Goal: Task Accomplishment & Management: Use online tool/utility

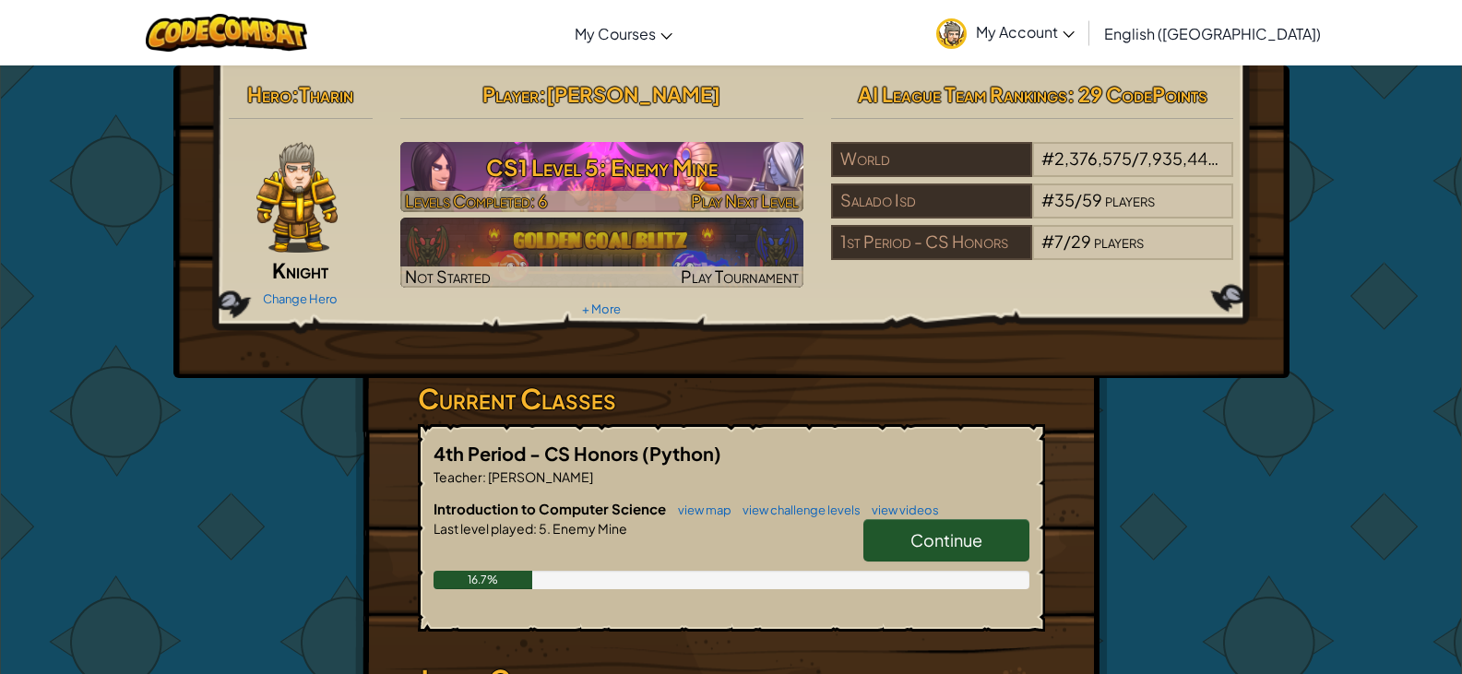
click at [562, 185] on h3 "CS1 Level 5: Enemy Mine" at bounding box center [601, 168] width 403 height 42
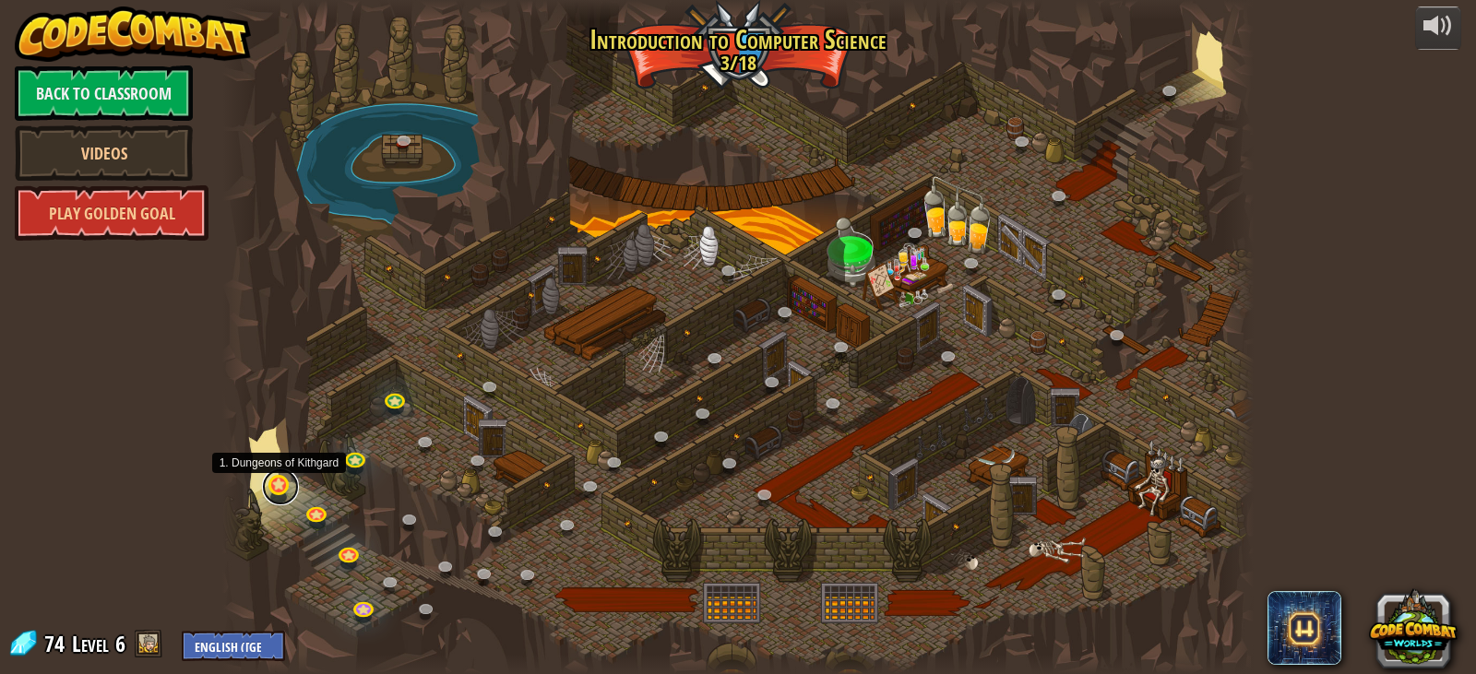
click at [288, 495] on link at bounding box center [280, 487] width 37 height 37
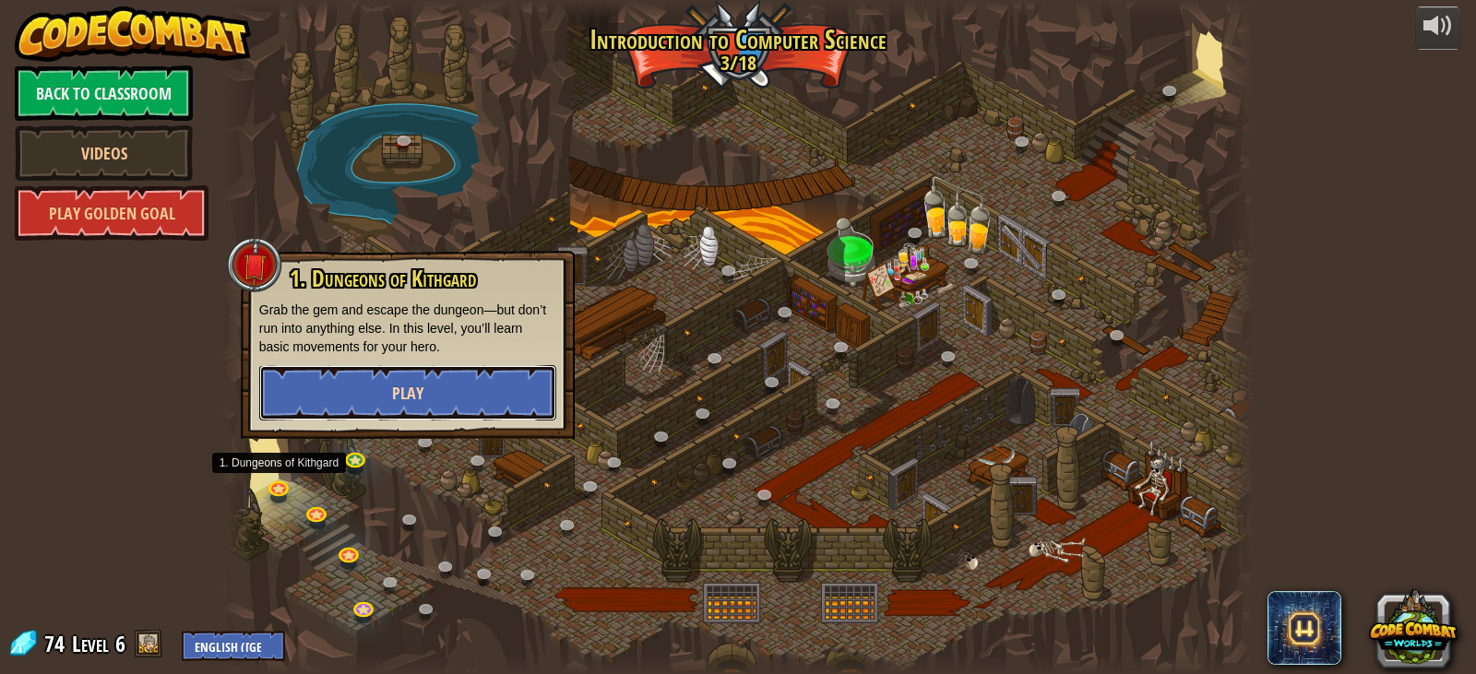
click at [295, 401] on button "Play" at bounding box center [407, 392] width 297 height 55
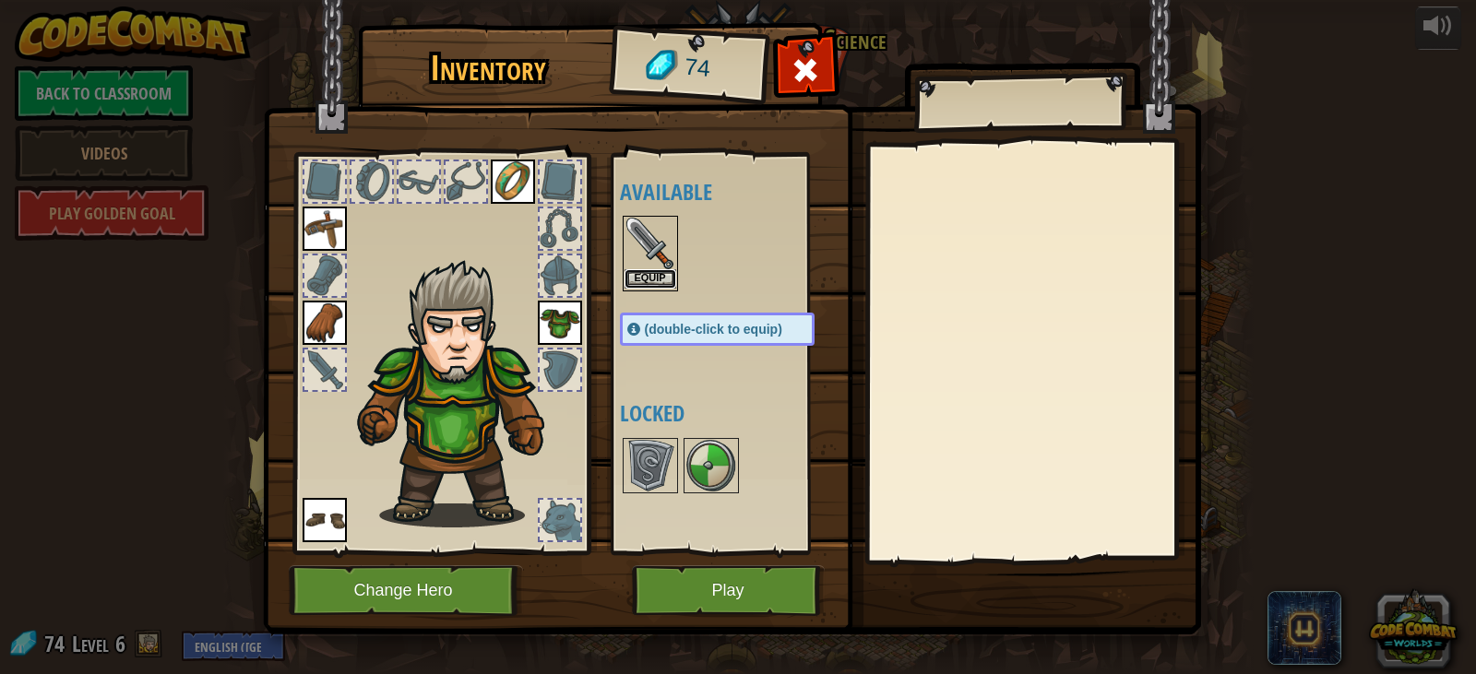
click at [640, 283] on button "Equip" at bounding box center [651, 278] width 52 height 19
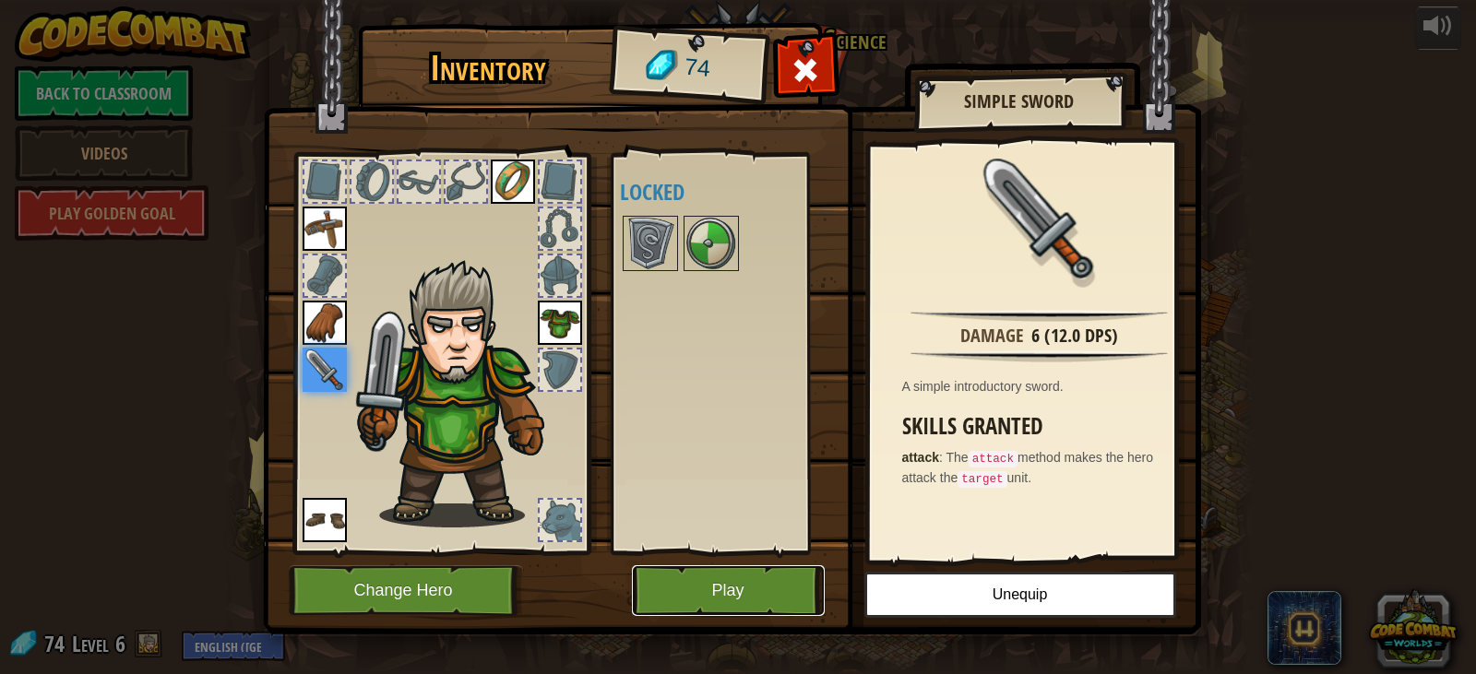
click at [660, 581] on button "Play" at bounding box center [728, 591] width 193 height 51
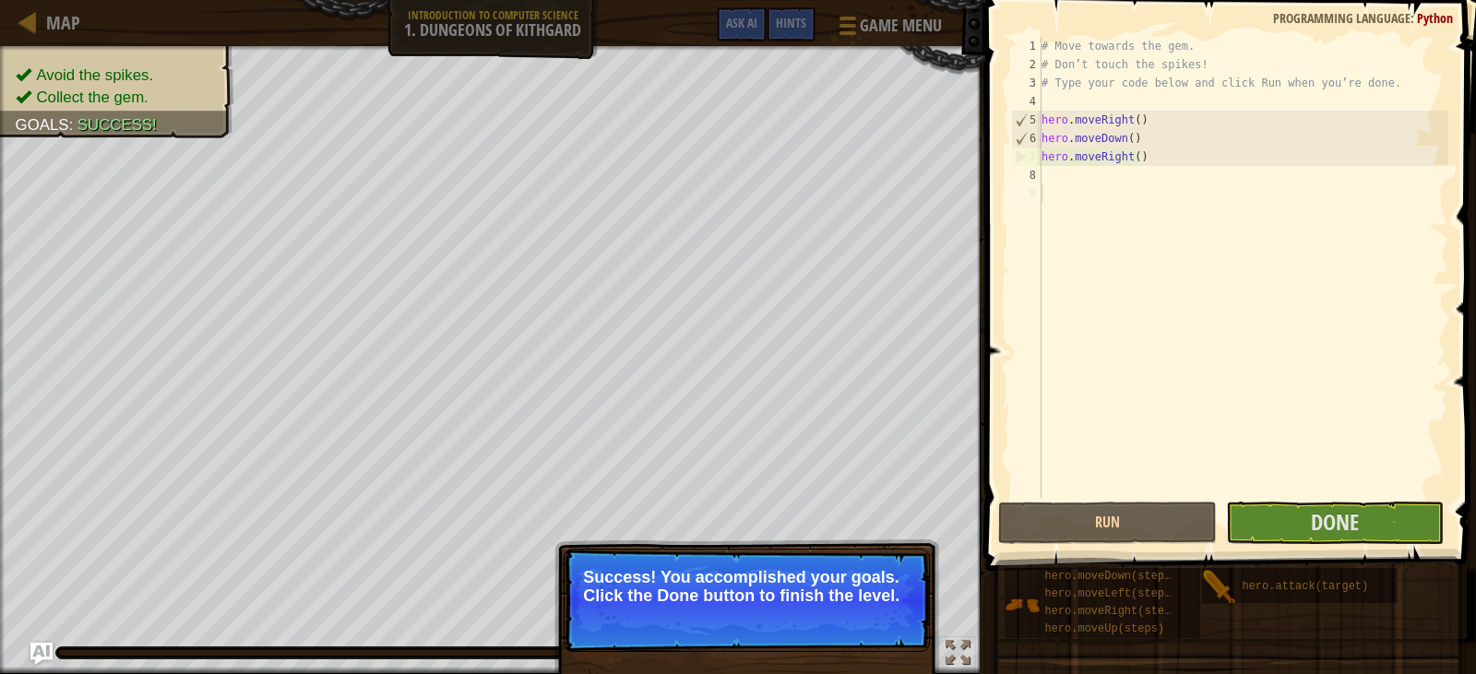
click at [679, 588] on p "Success! You accomplished your goals. Click the Done button to finish the level." at bounding box center [747, 586] width 328 height 37
click at [1295, 515] on button "Done" at bounding box center [1335, 523] width 218 height 42
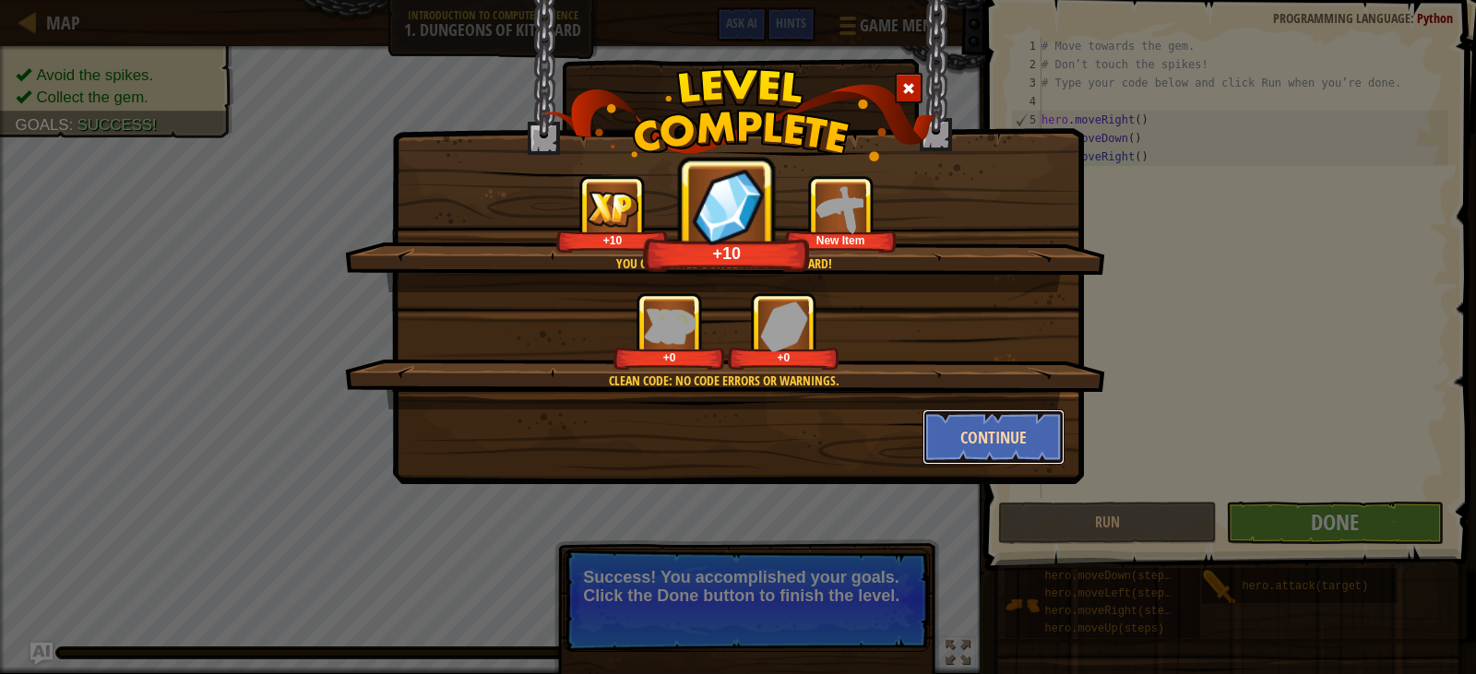
click at [988, 429] on button "Continue" at bounding box center [994, 437] width 143 height 55
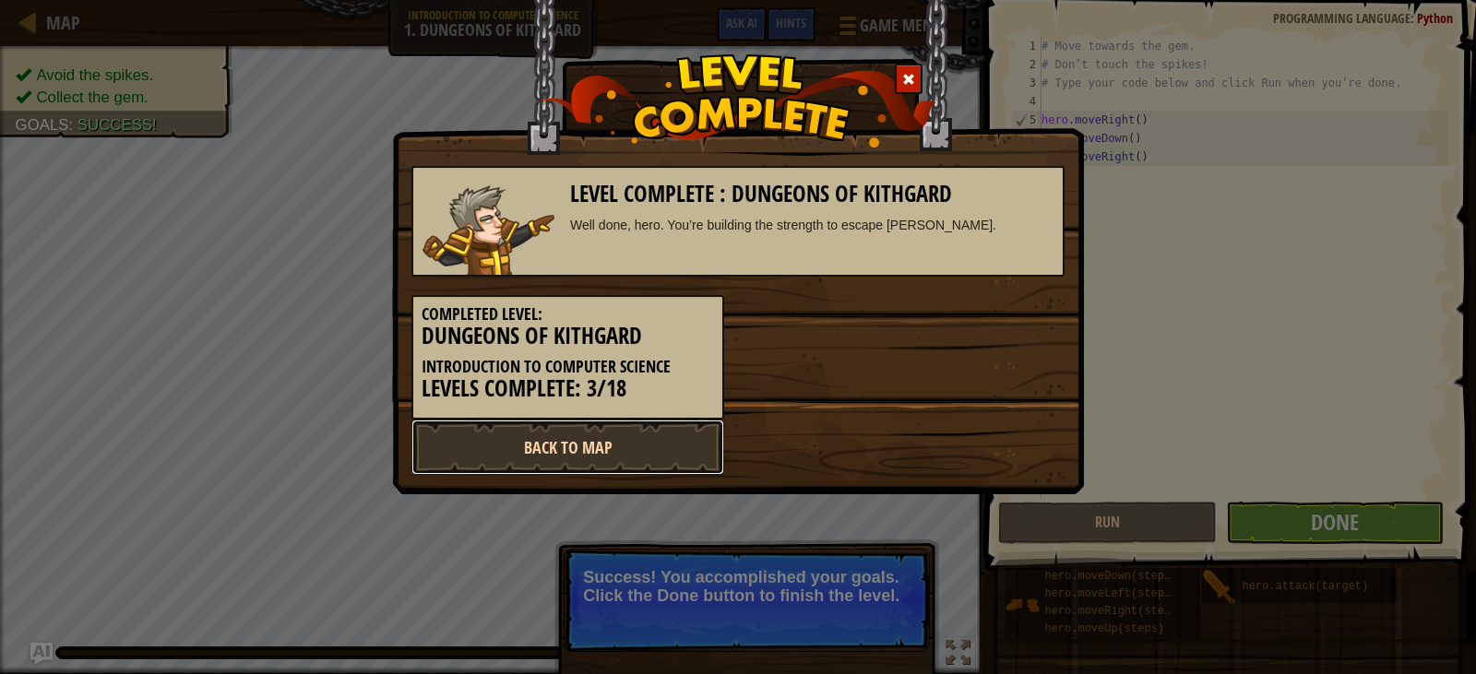
click at [629, 435] on link "Back to Map" at bounding box center [568, 447] width 313 height 55
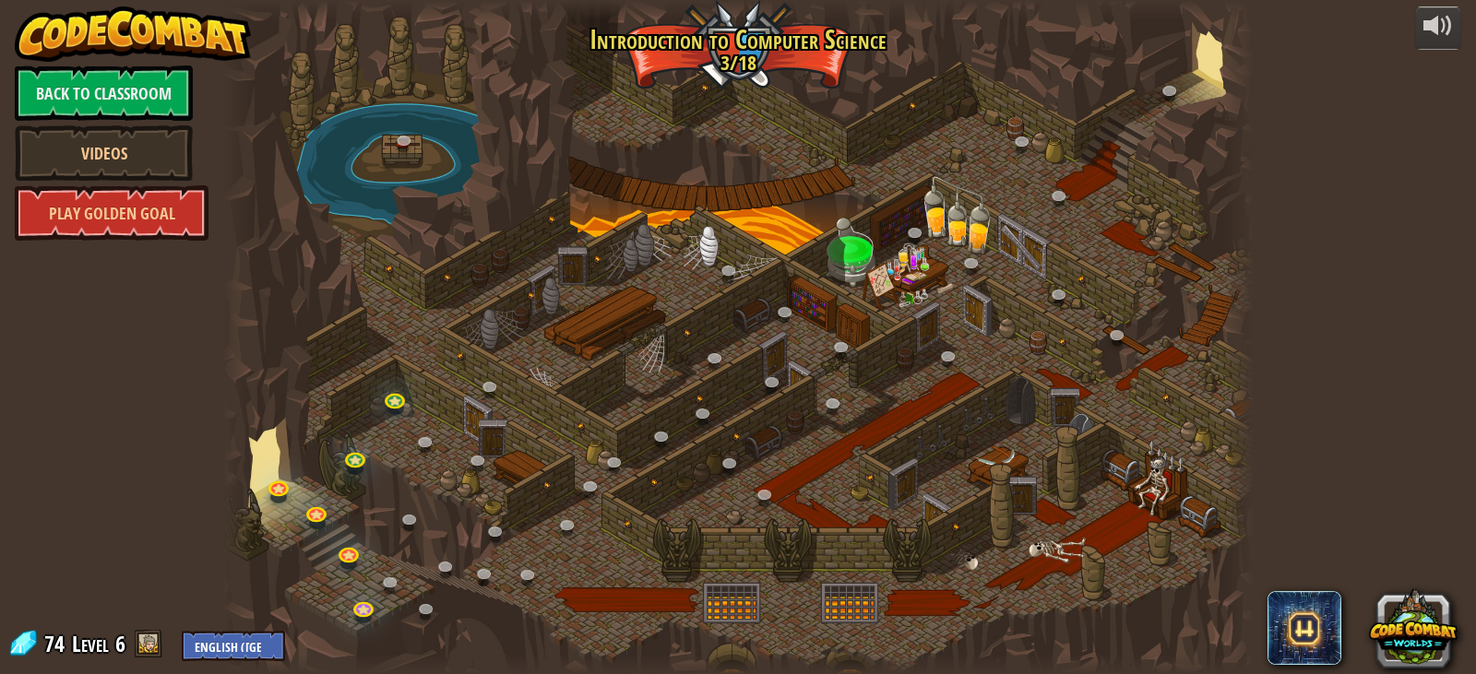
click at [482, 555] on div at bounding box center [738, 337] width 1032 height 674
click at [403, 151] on link at bounding box center [407, 143] width 37 height 37
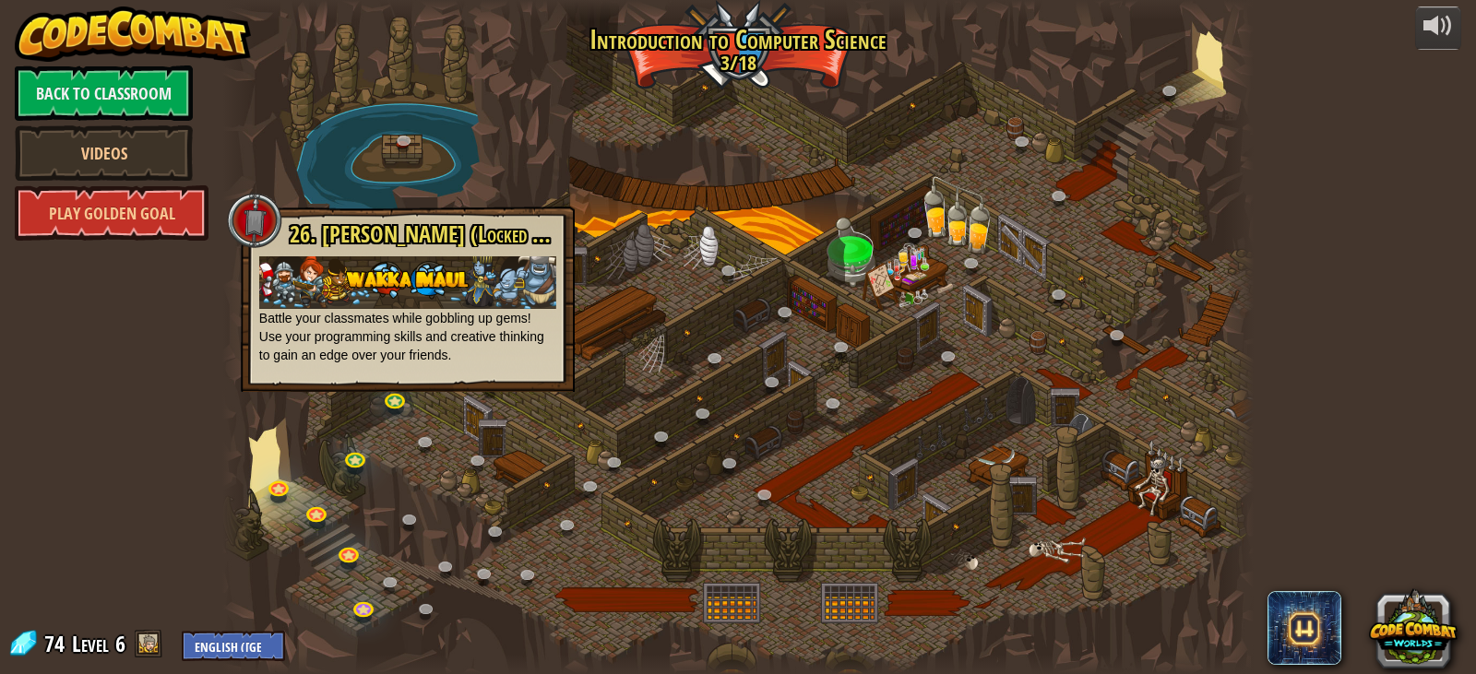
click at [477, 212] on div "26. Wakka Maul (Locked By Teacher) Battle your classmates while gobbling up gem…" at bounding box center [408, 299] width 334 height 185
click at [392, 575] on link at bounding box center [394, 585] width 37 height 37
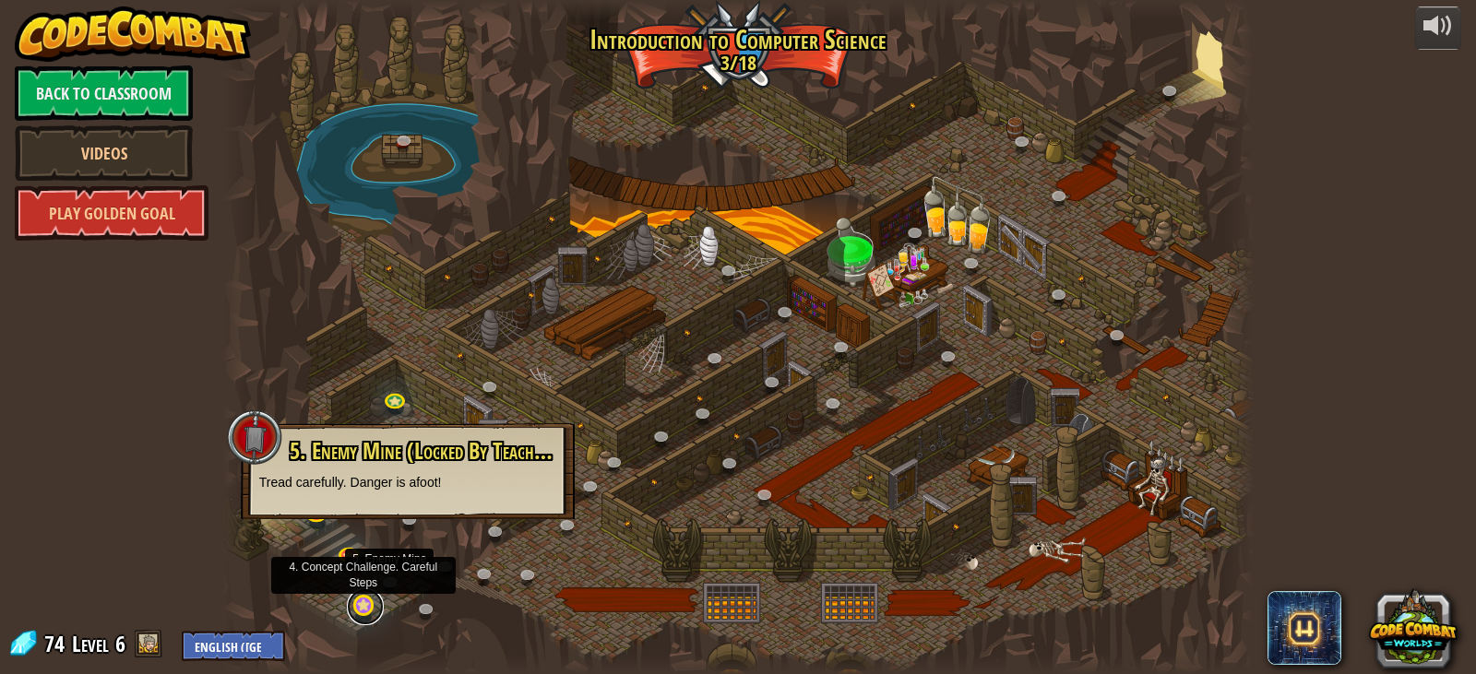
click at [362, 608] on link at bounding box center [365, 607] width 37 height 37
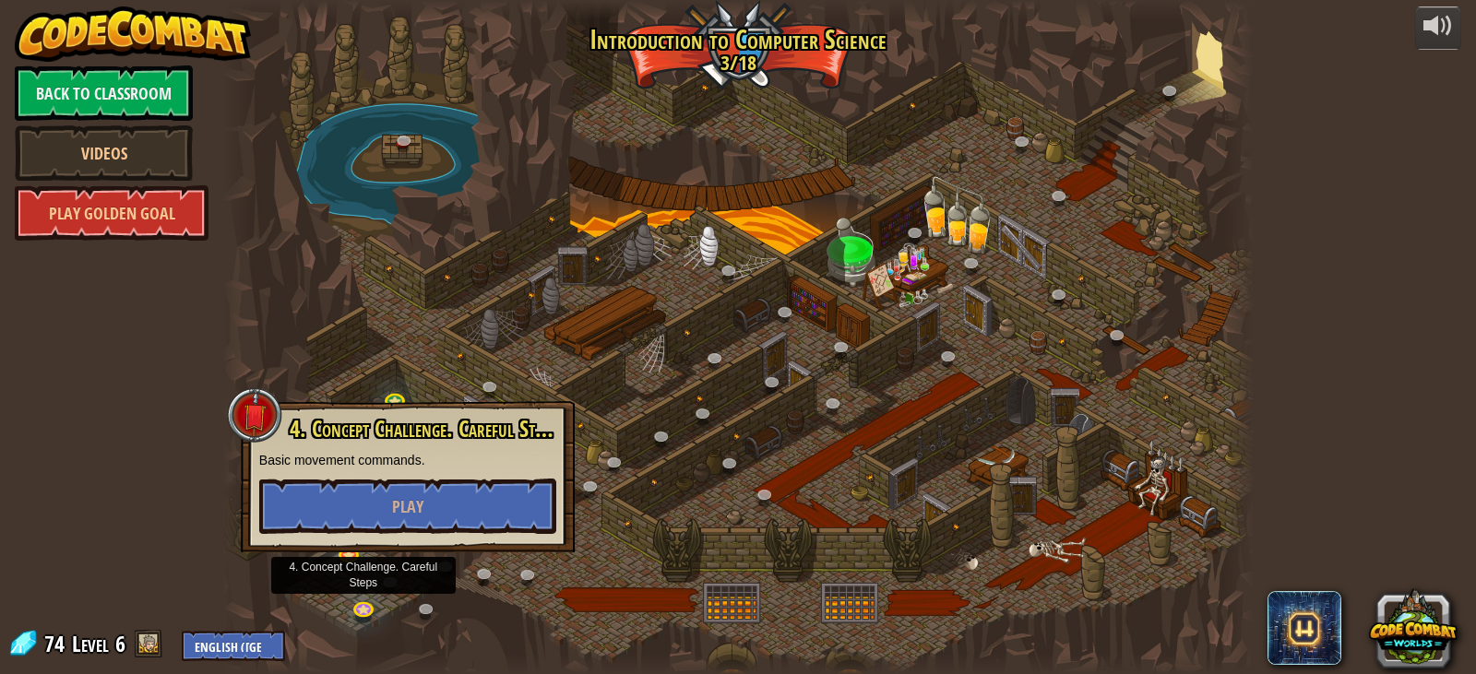
click at [147, 532] on div "powered by Back to Classroom Videos Play Golden Goal 25. Kithgard Gates (Locked…" at bounding box center [738, 337] width 1476 height 674
click at [189, 409] on div "powered by Back to Classroom Videos Play Golden Goal 25. Kithgard Gates (Locked…" at bounding box center [738, 337] width 1476 height 674
click at [291, 390] on div at bounding box center [738, 337] width 1032 height 674
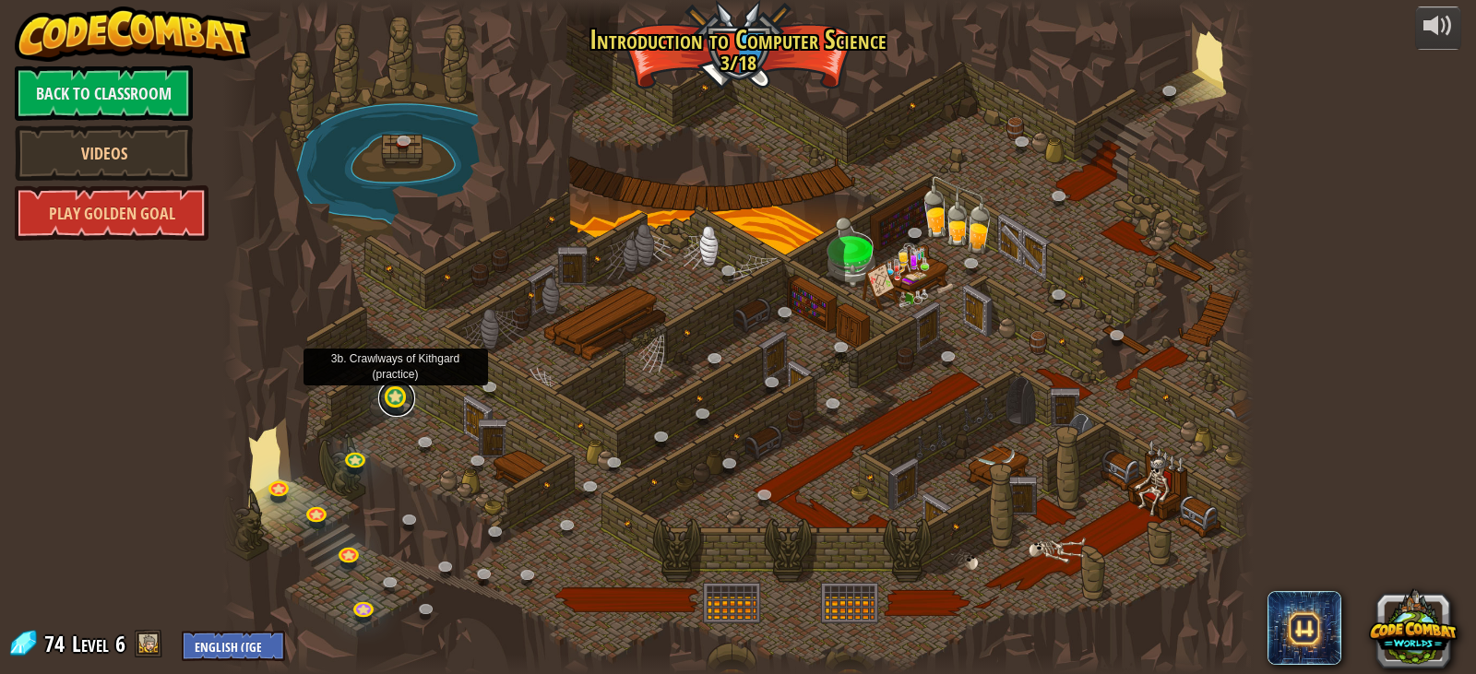
click at [387, 399] on link at bounding box center [396, 398] width 37 height 37
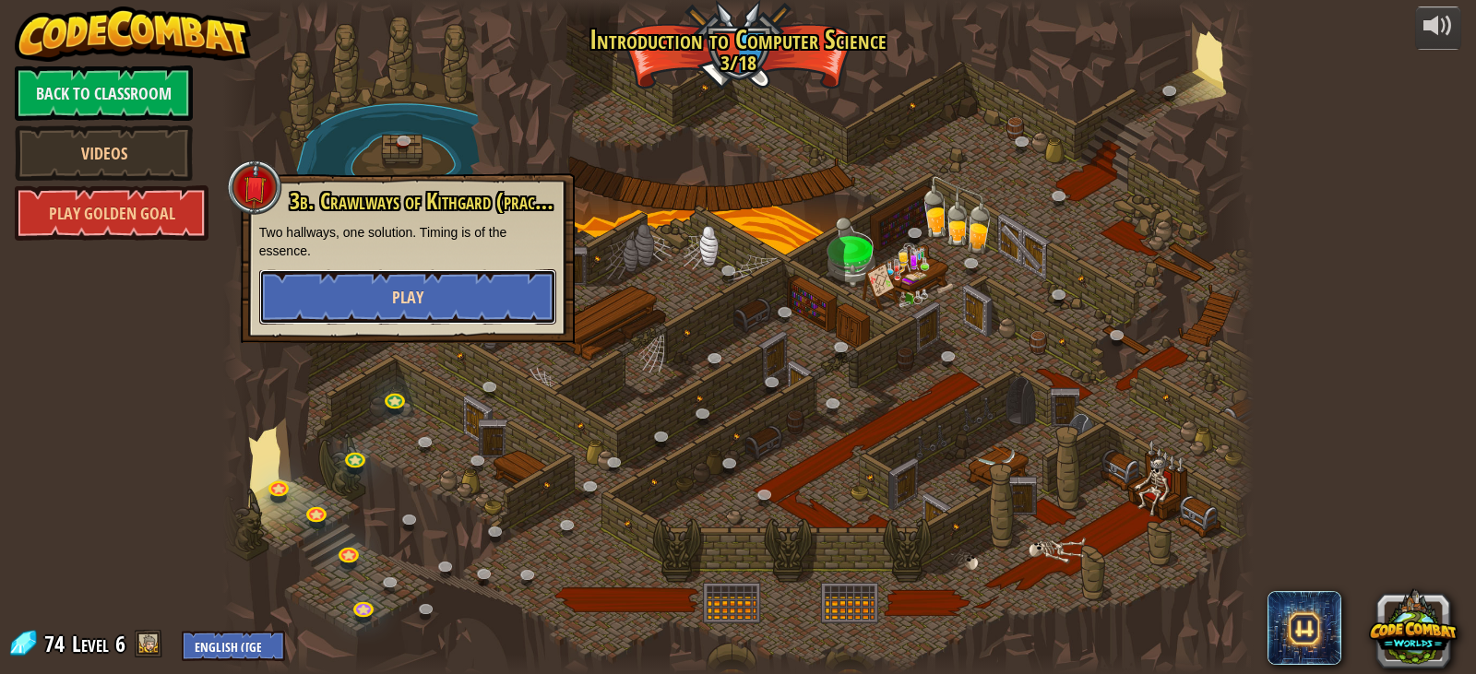
click at [363, 296] on button "Play" at bounding box center [407, 296] width 297 height 55
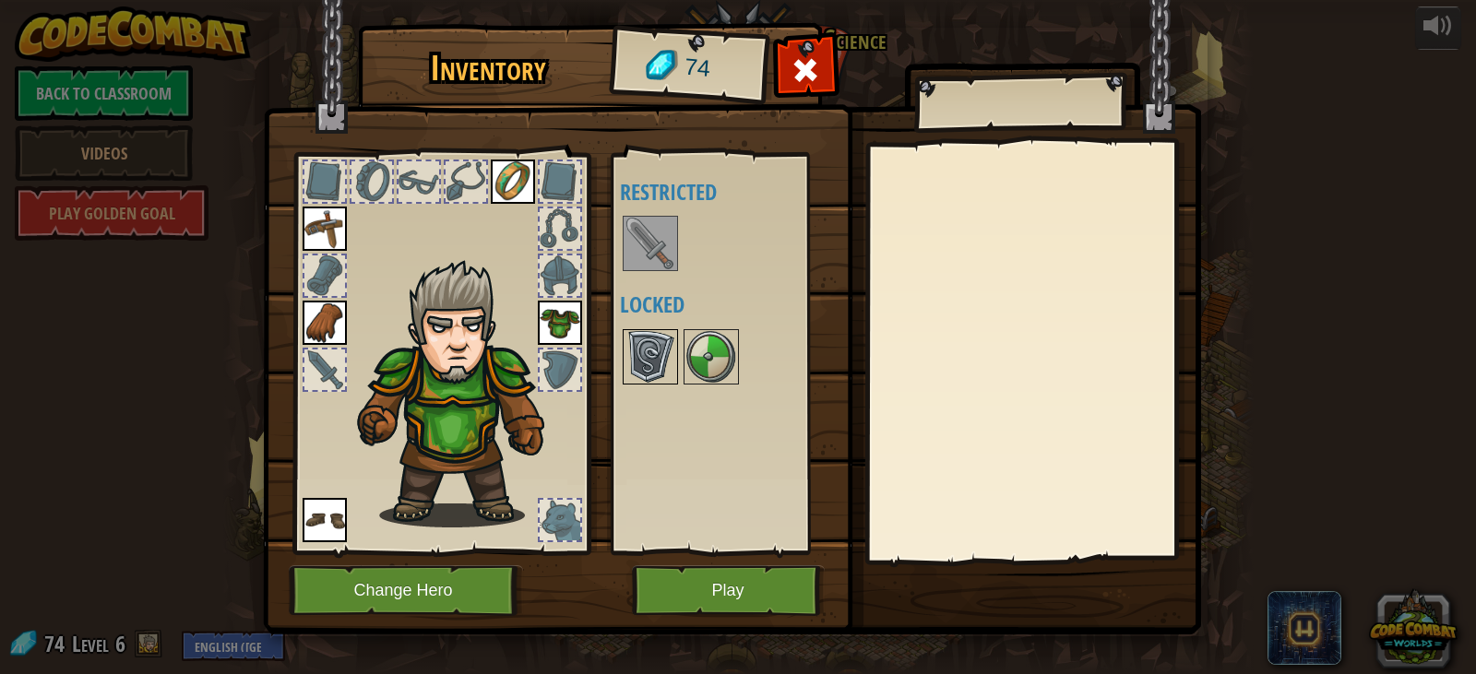
click at [650, 352] on img at bounding box center [651, 357] width 52 height 52
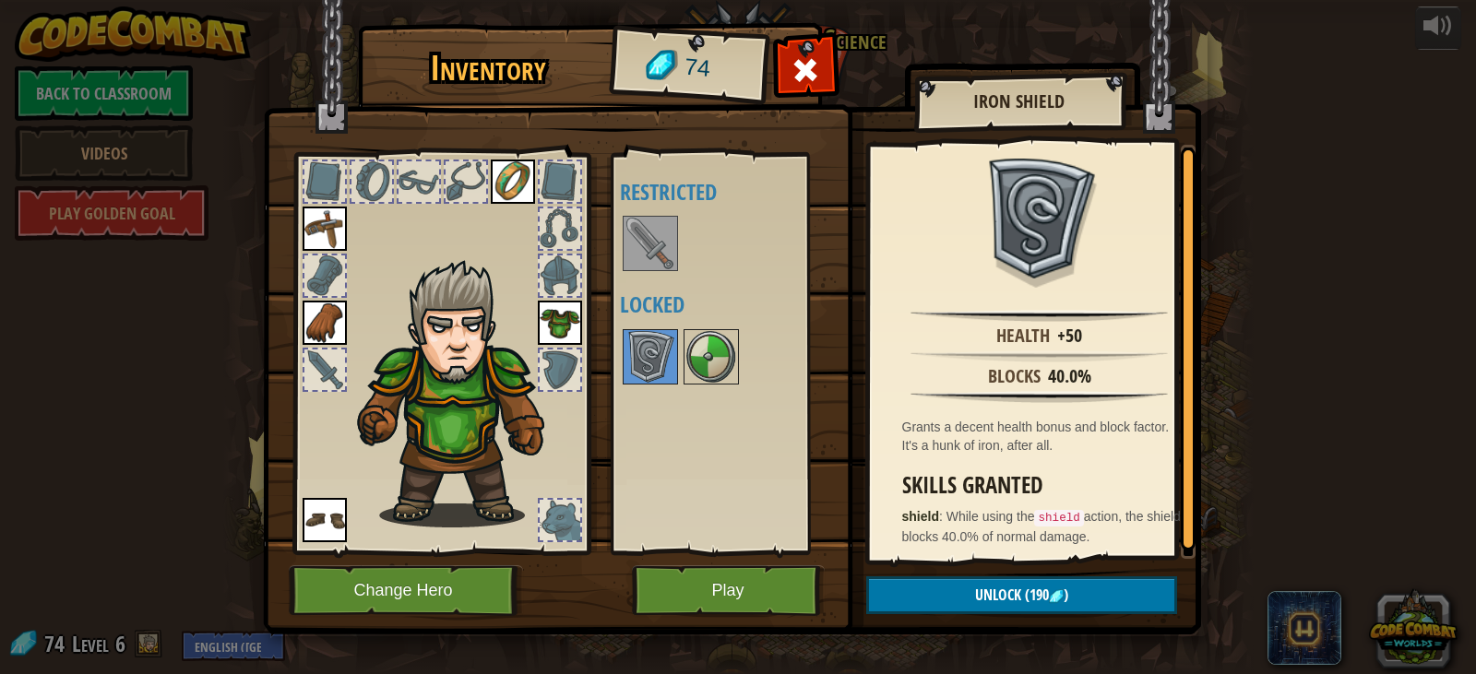
click at [678, 350] on div at bounding box center [736, 357] width 232 height 61
click at [699, 369] on img at bounding box center [712, 357] width 52 height 52
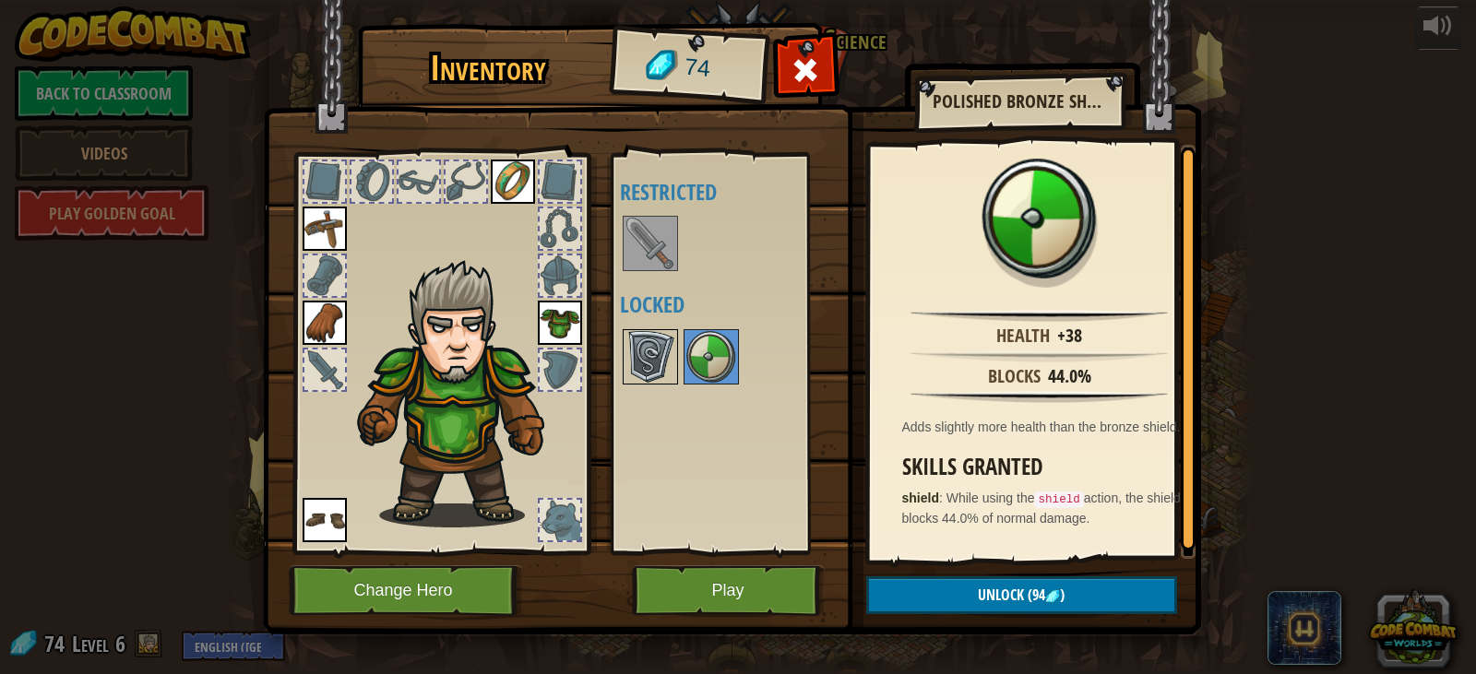
click at [662, 361] on img at bounding box center [651, 357] width 52 height 52
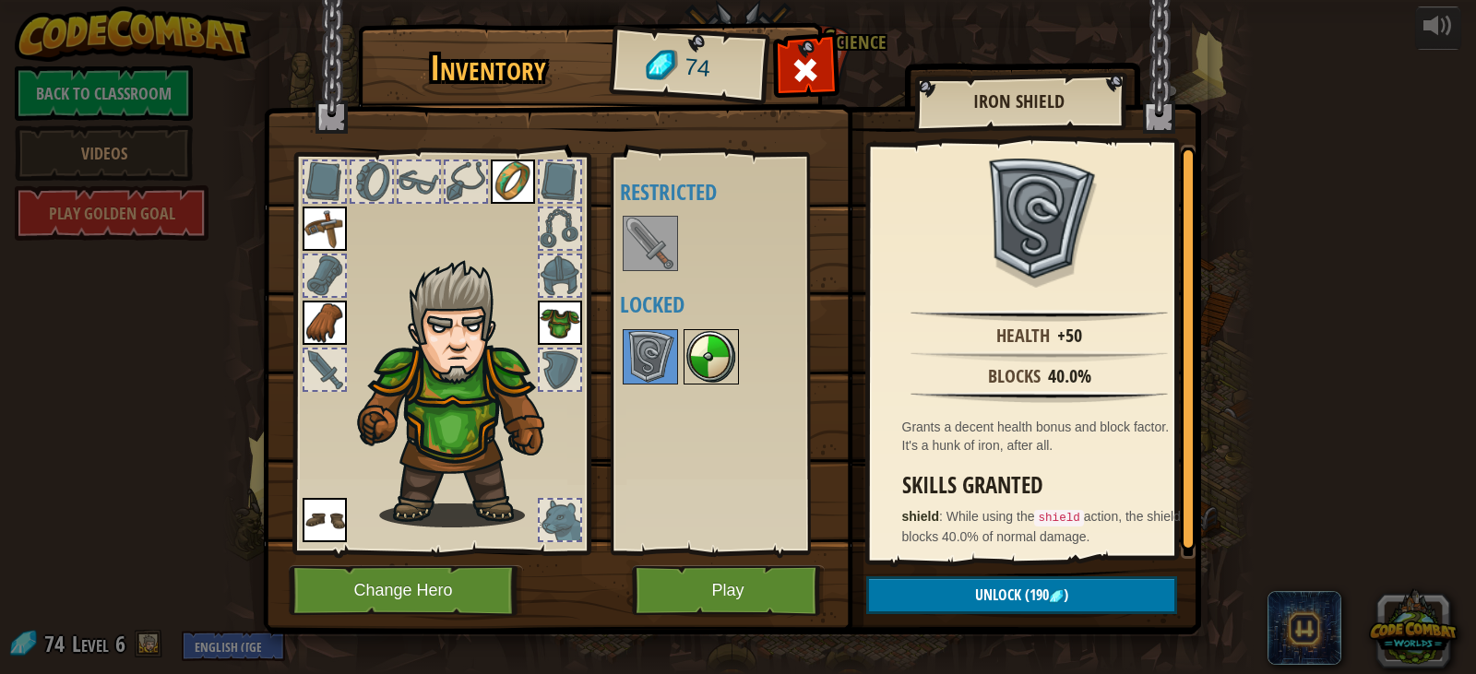
click at [709, 354] on img at bounding box center [712, 357] width 52 height 52
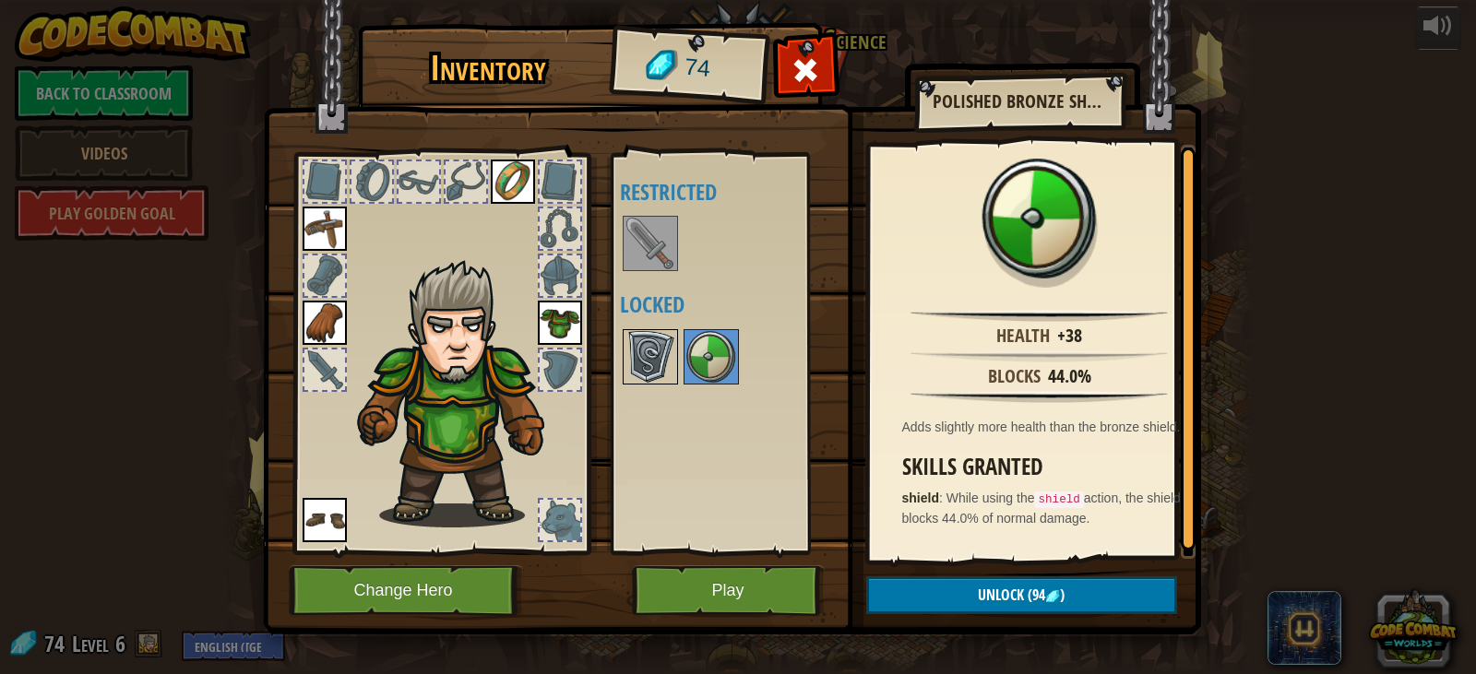
click at [674, 354] on img at bounding box center [651, 357] width 52 height 52
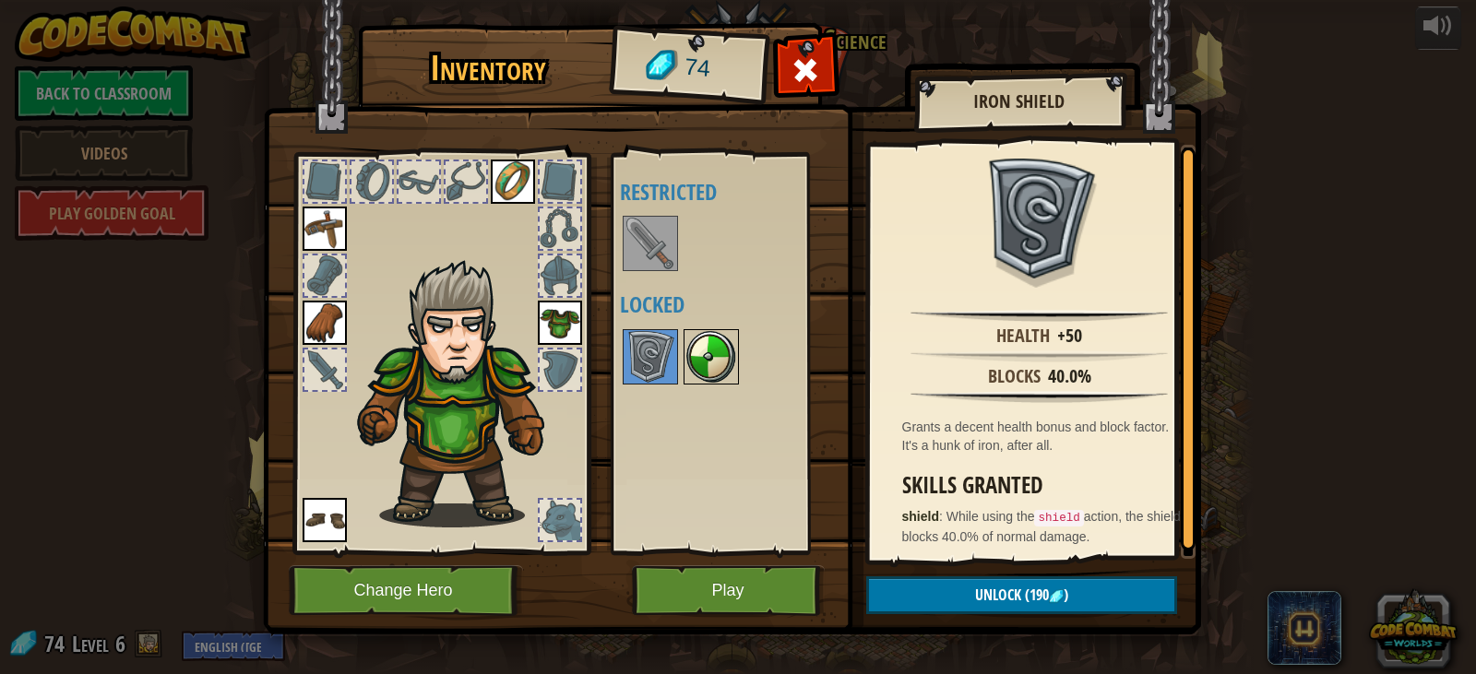
click at [710, 353] on img at bounding box center [712, 357] width 52 height 52
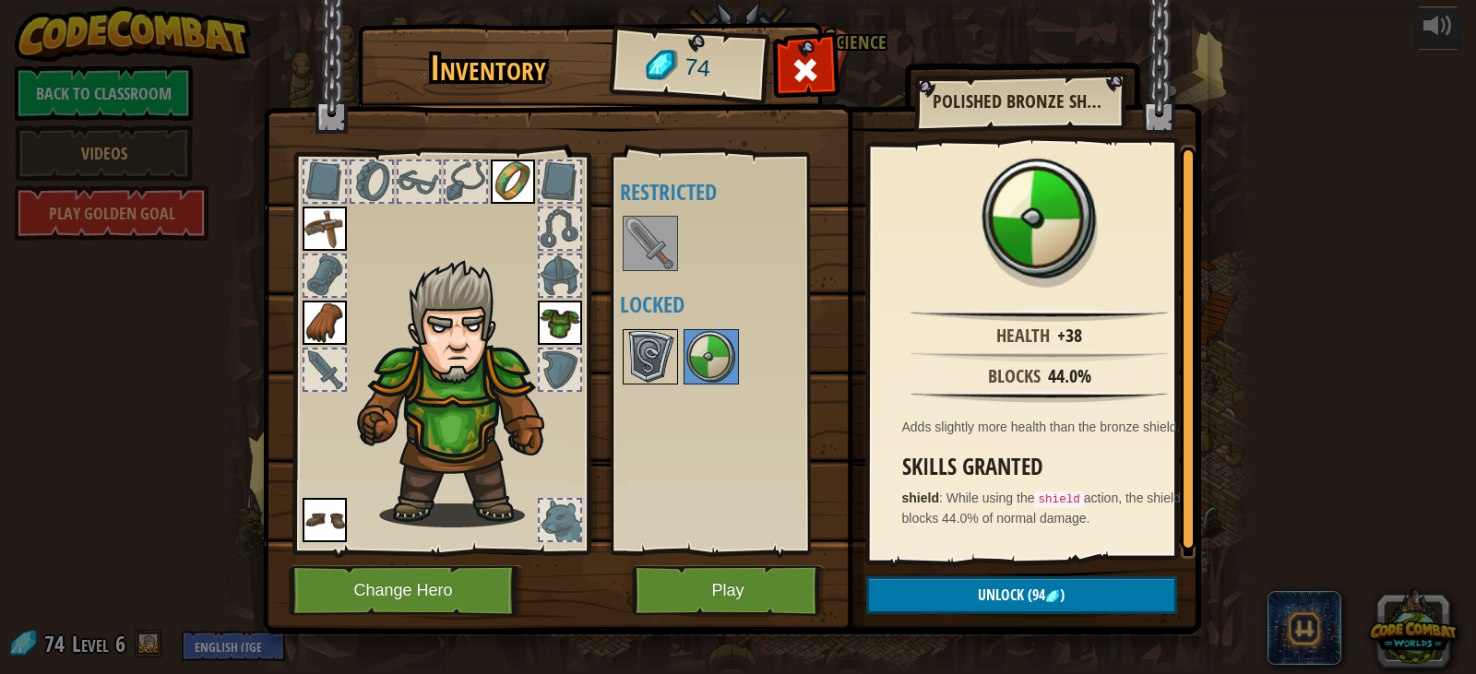
click at [662, 352] on img at bounding box center [651, 357] width 52 height 52
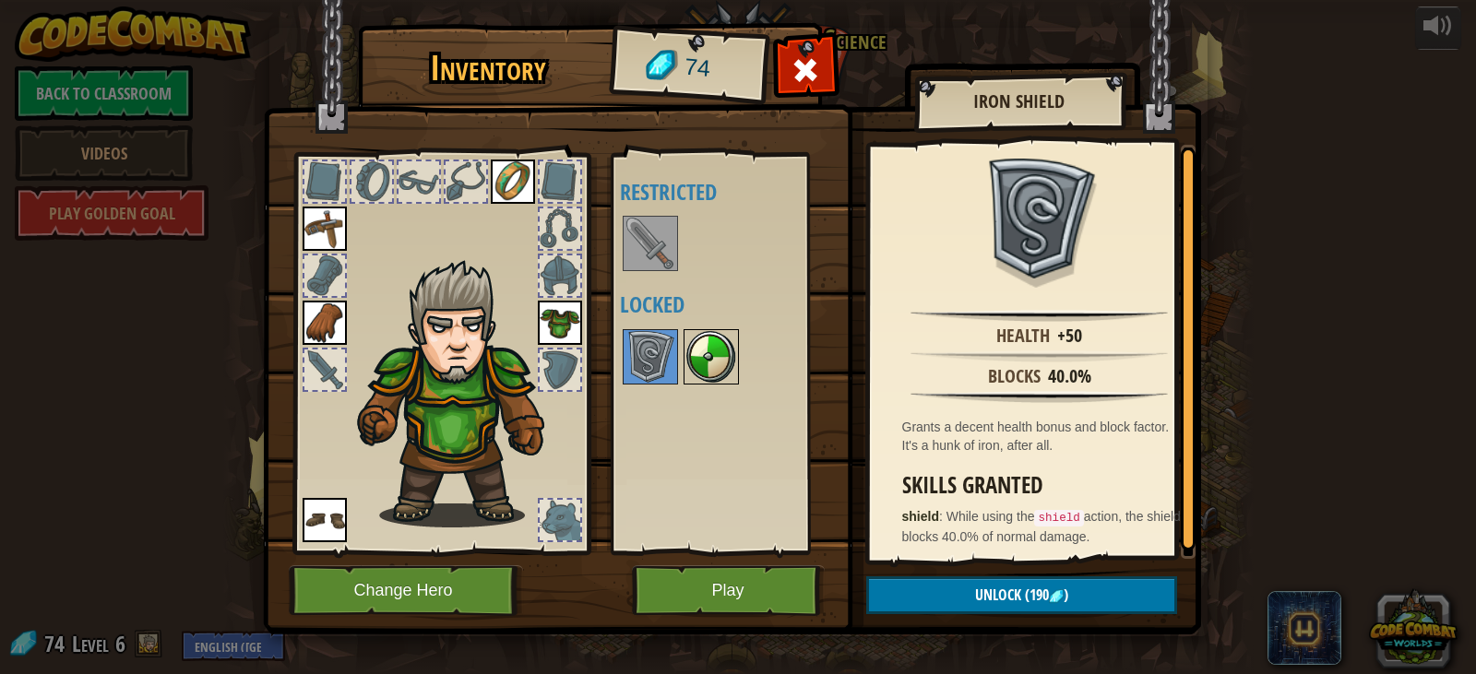
click at [704, 352] on img at bounding box center [712, 357] width 52 height 52
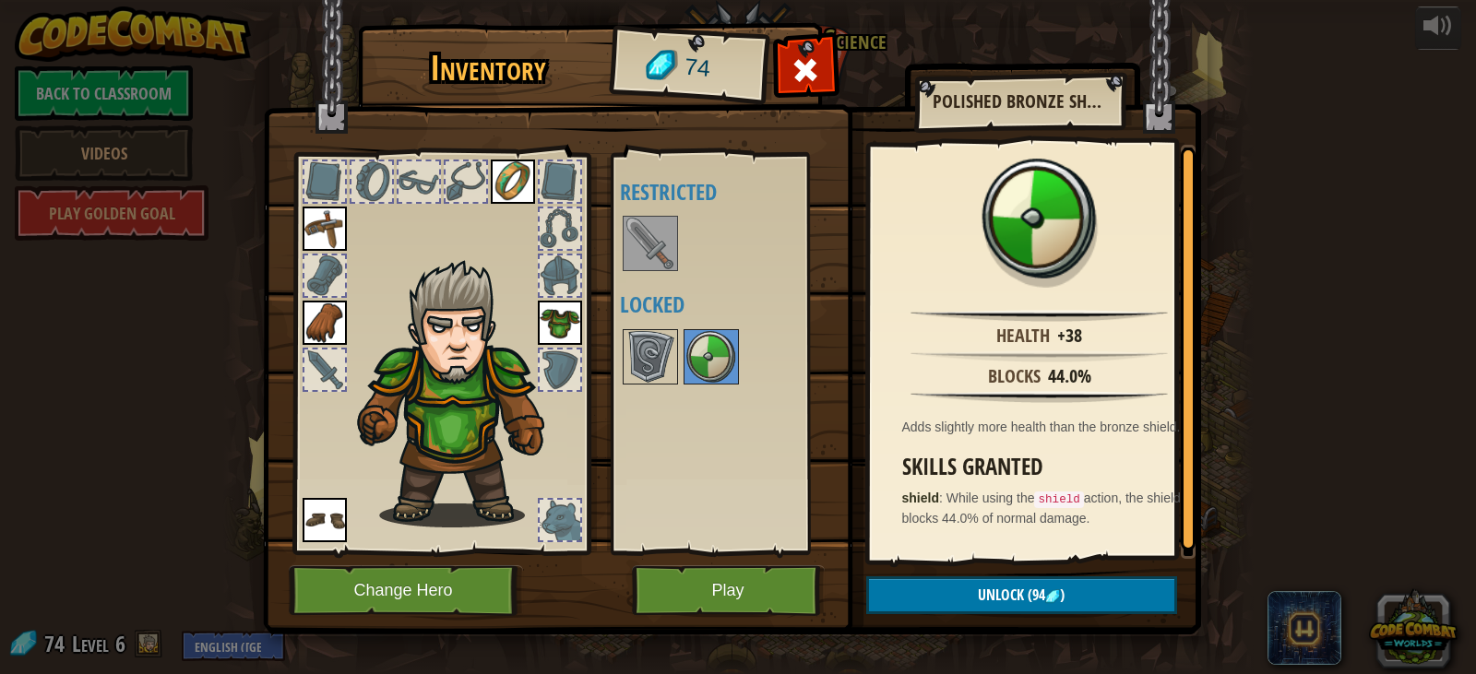
click at [650, 252] on img at bounding box center [651, 244] width 52 height 52
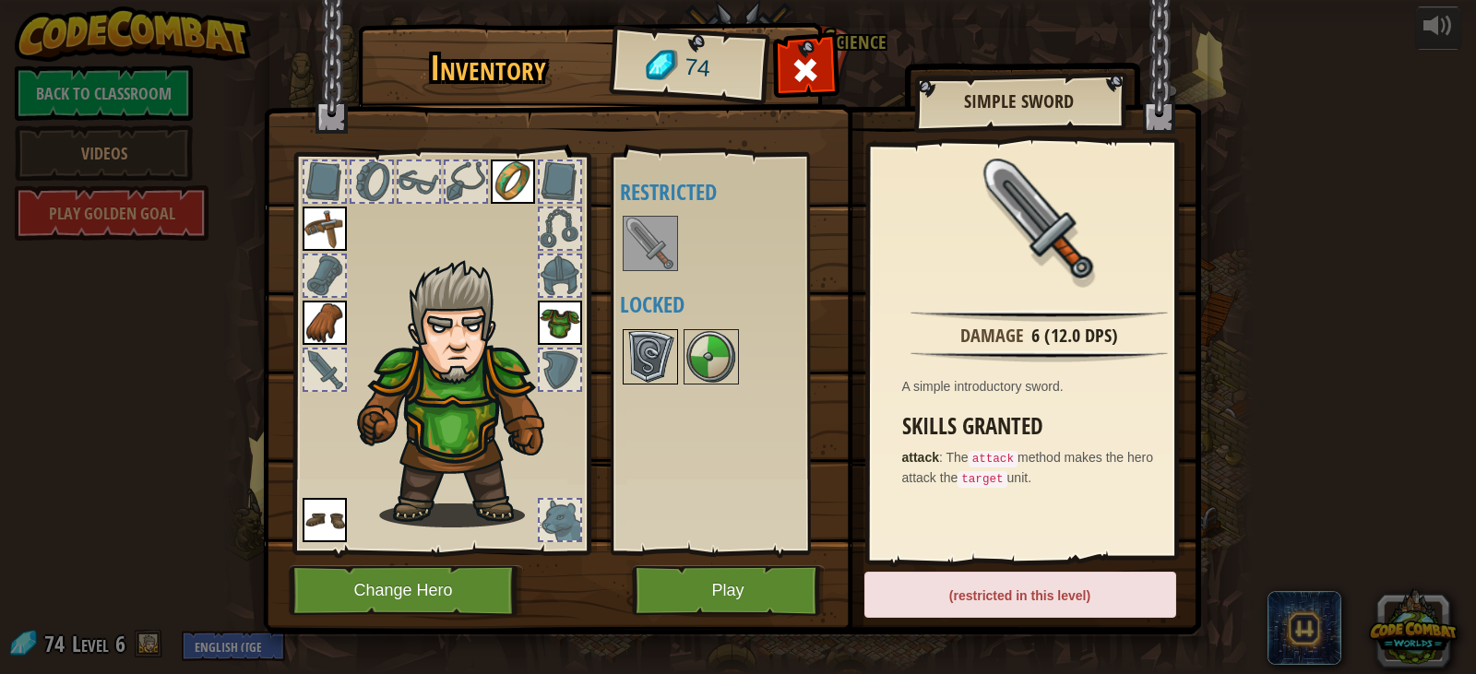
drag, startPoint x: 628, startPoint y: 350, endPoint x: 665, endPoint y: 350, distance: 36.9
click at [630, 350] on img at bounding box center [651, 357] width 52 height 52
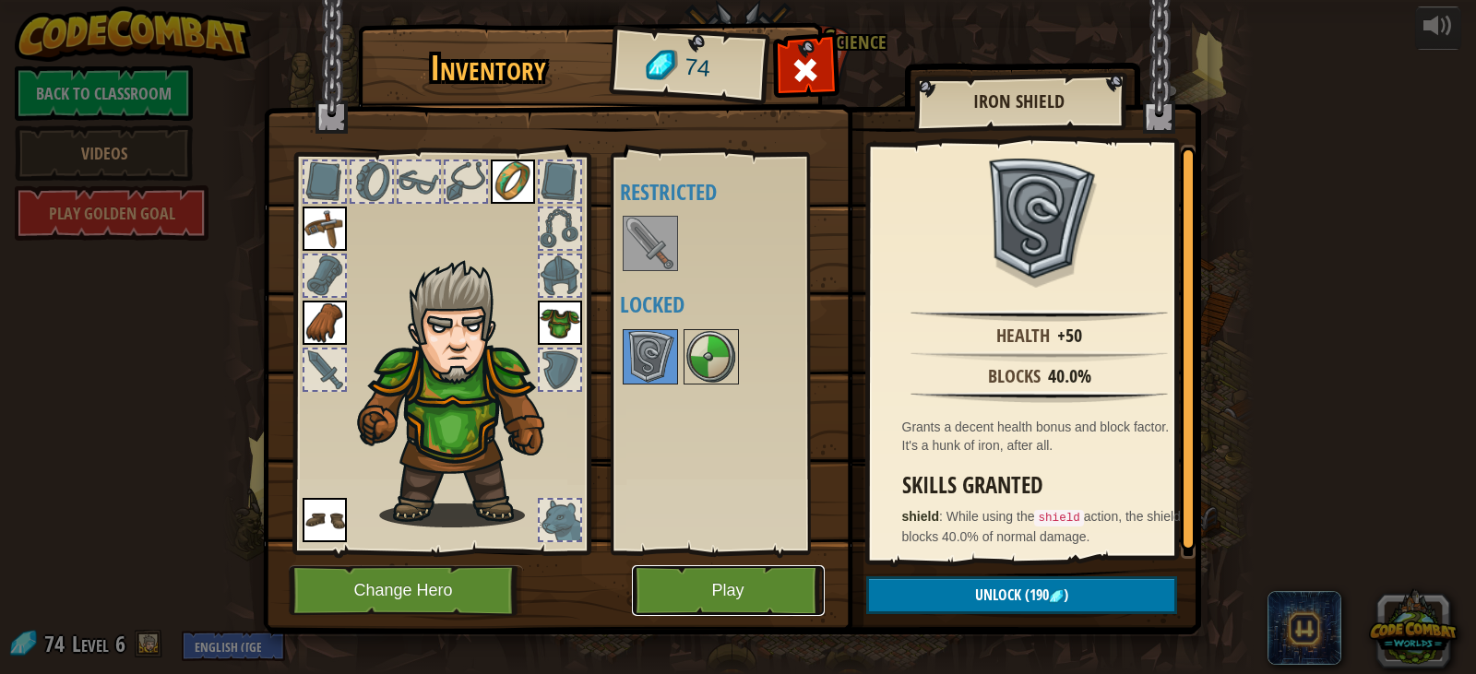
click at [687, 590] on button "Play" at bounding box center [728, 591] width 193 height 51
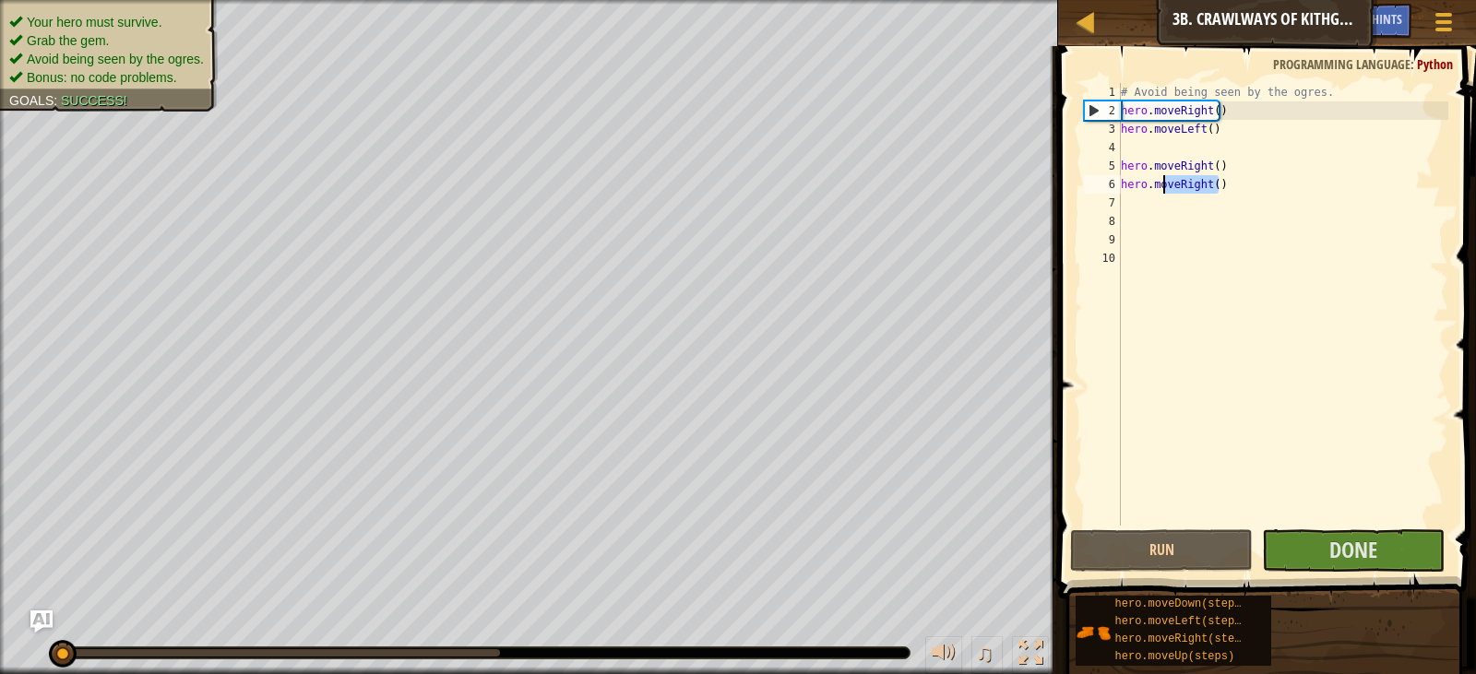
drag, startPoint x: 1217, startPoint y: 182, endPoint x: 1093, endPoint y: 187, distance: 123.8
click at [1113, 187] on div "1 2 3 4 5 6 7 8 9 10 # Avoid being seen by the ogres. hero . moveRight ( ) hero…" at bounding box center [1264, 304] width 368 height 443
type textarea "hero.moveRight()"
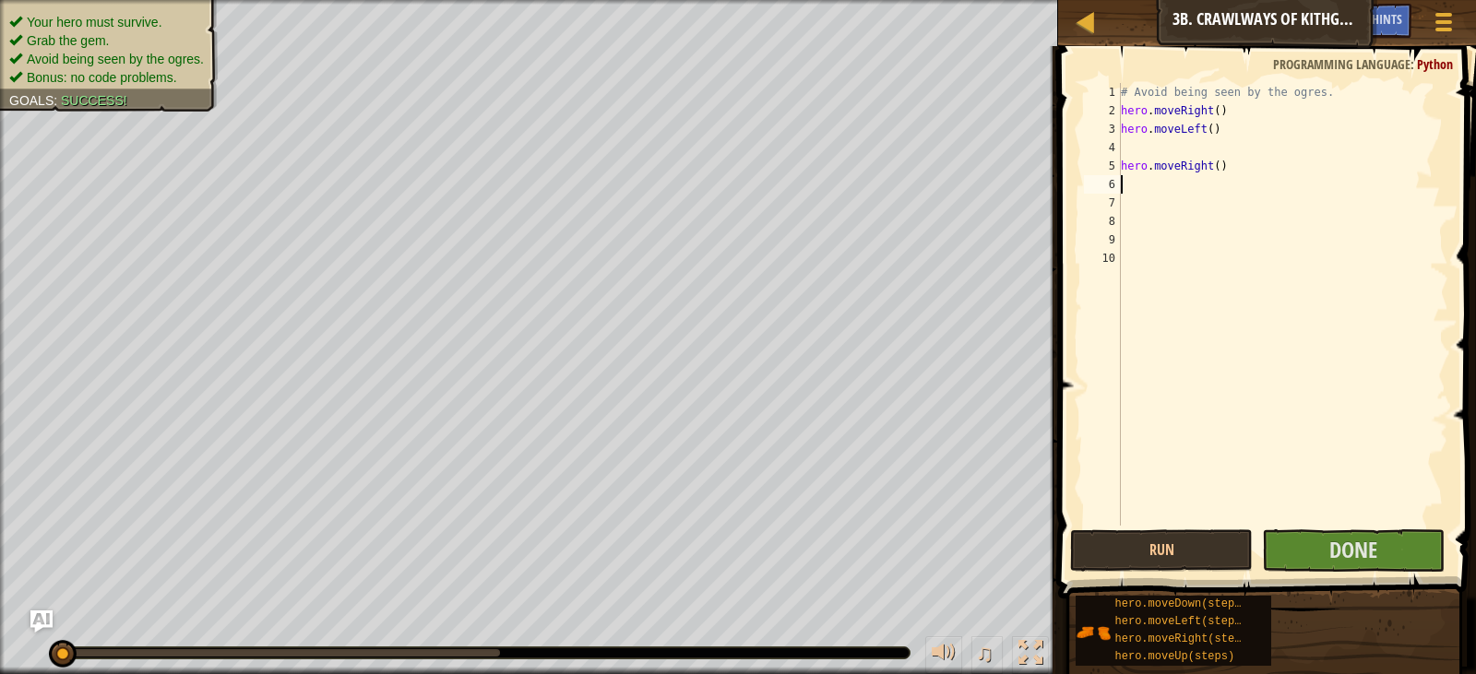
type textarea "h"
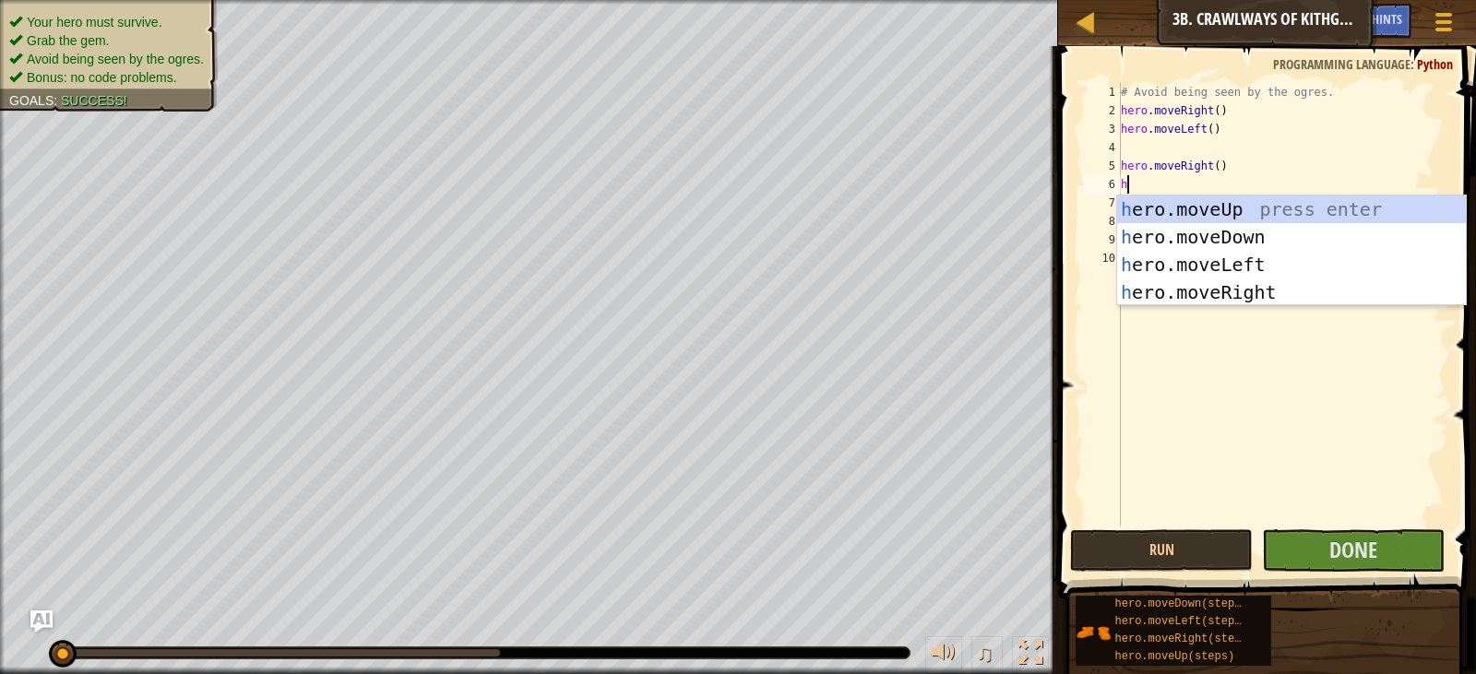
scroll to position [8, 0]
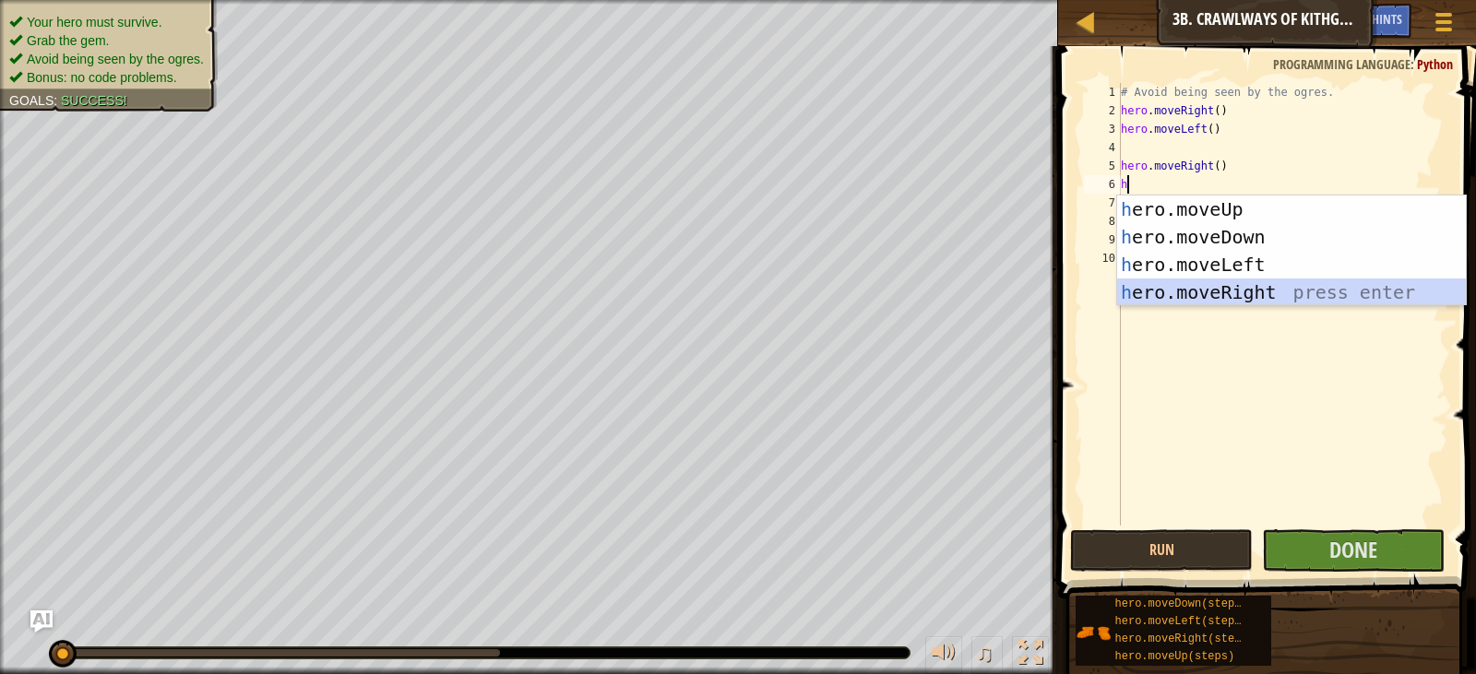
click at [1283, 297] on div "h ero.moveUp press enter h ero.moveDown press enter h ero.moveLeft press enter …" at bounding box center [1291, 279] width 349 height 166
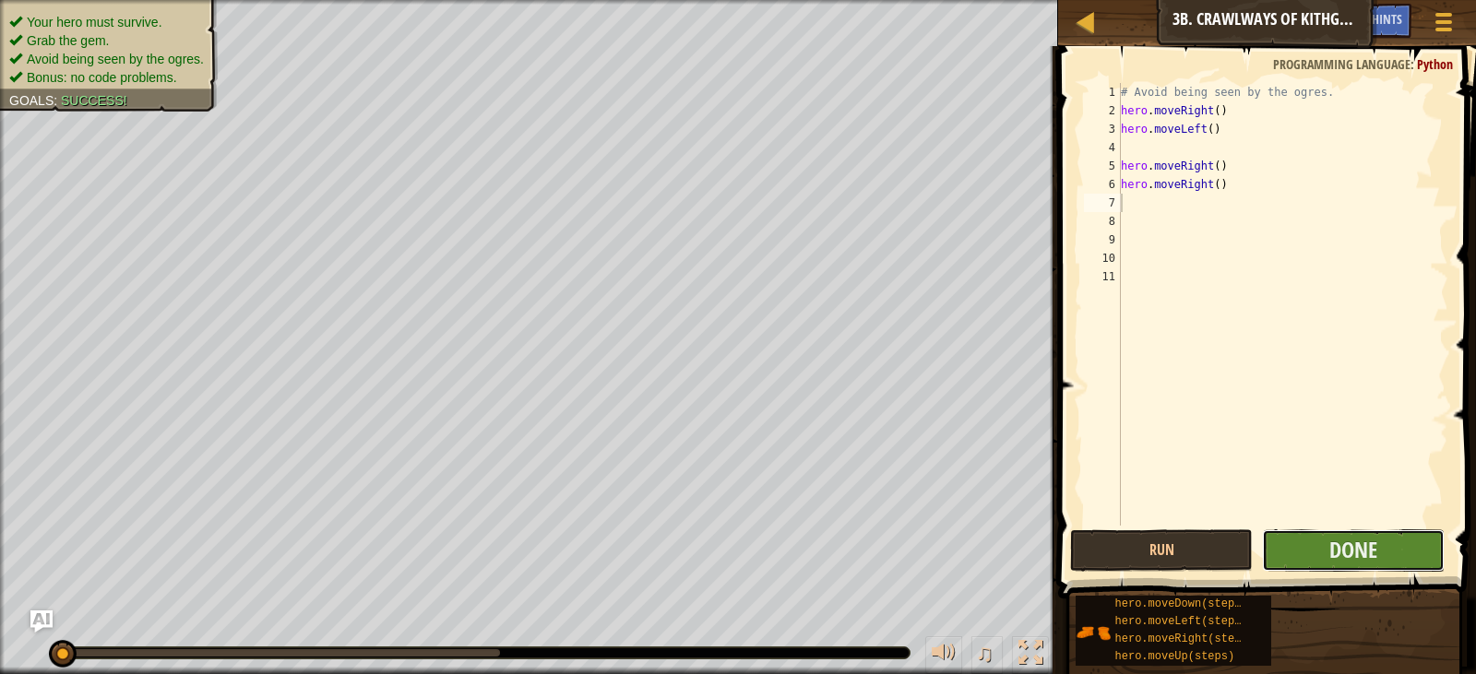
click at [1271, 545] on button "Done" at bounding box center [1353, 551] width 183 height 42
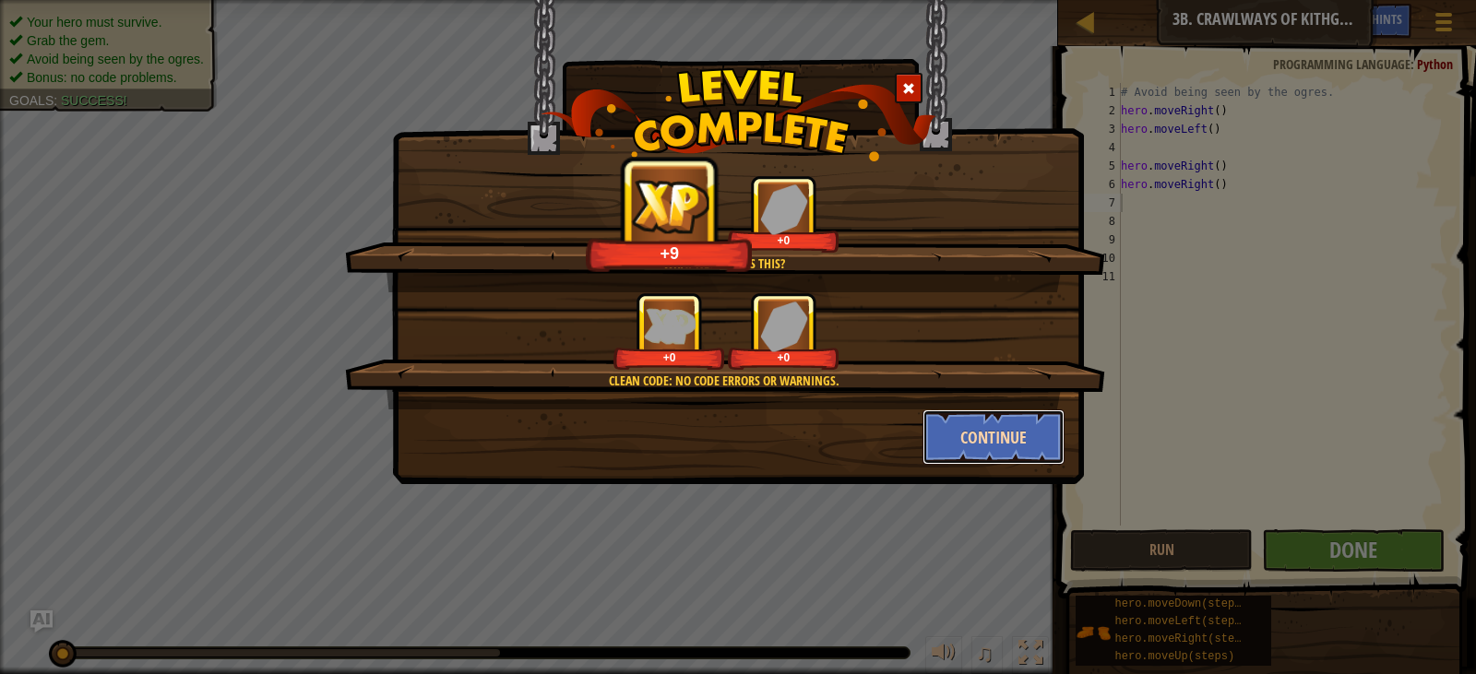
click at [984, 421] on button "Continue" at bounding box center [994, 437] width 143 height 55
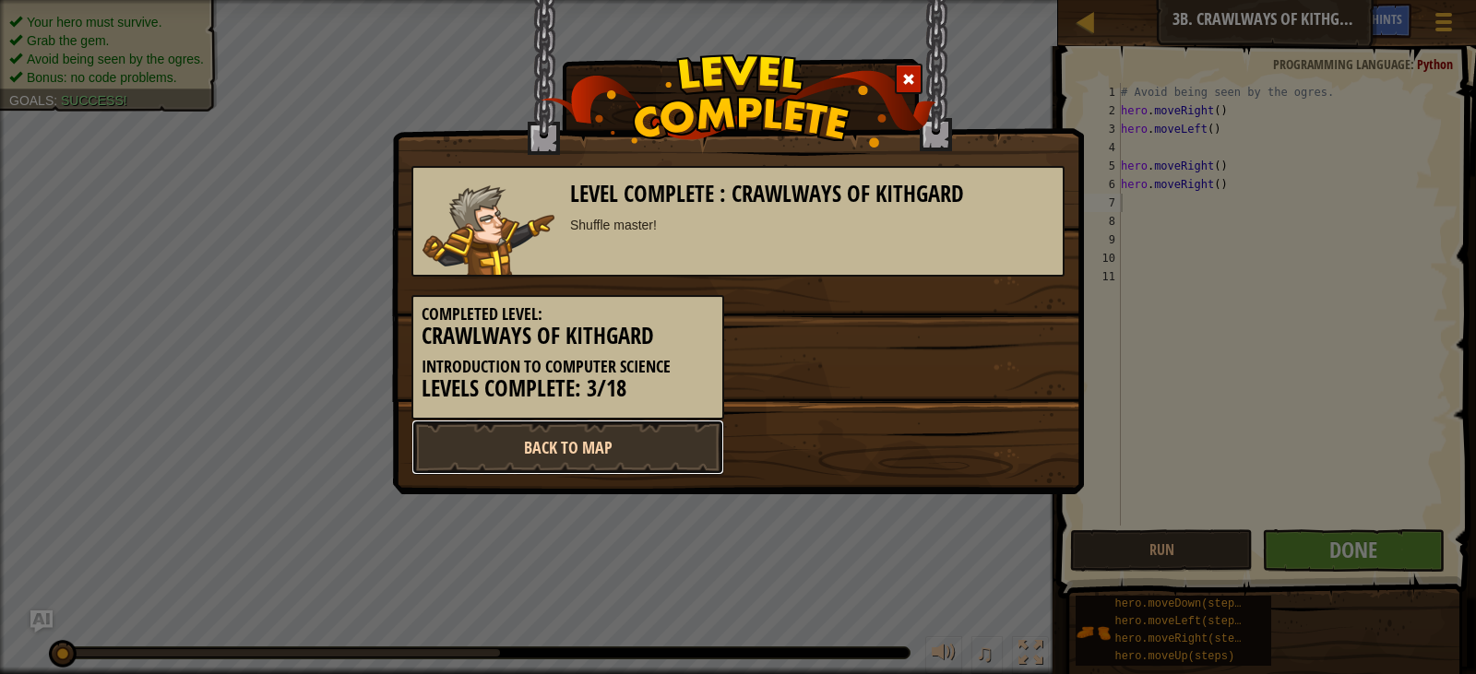
click at [626, 433] on link "Back to Map" at bounding box center [568, 447] width 313 height 55
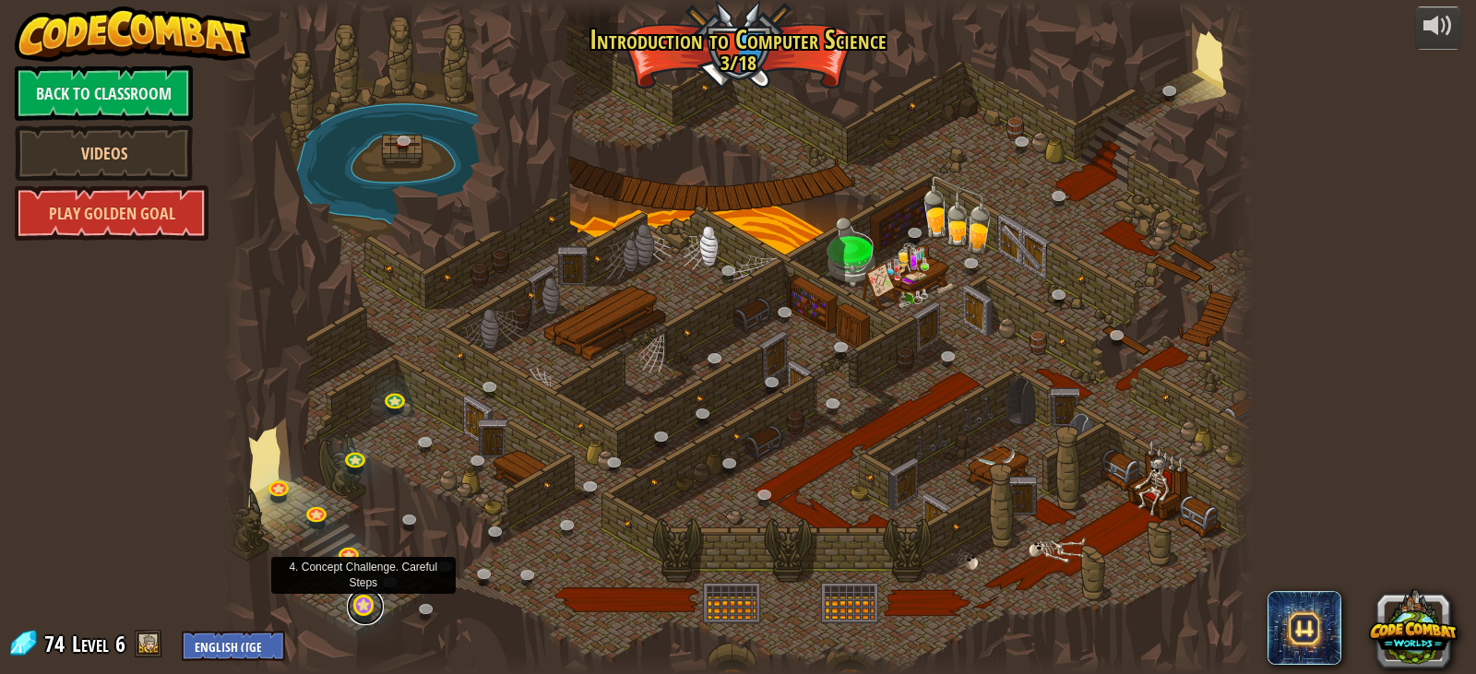
click at [375, 608] on link at bounding box center [365, 607] width 37 height 37
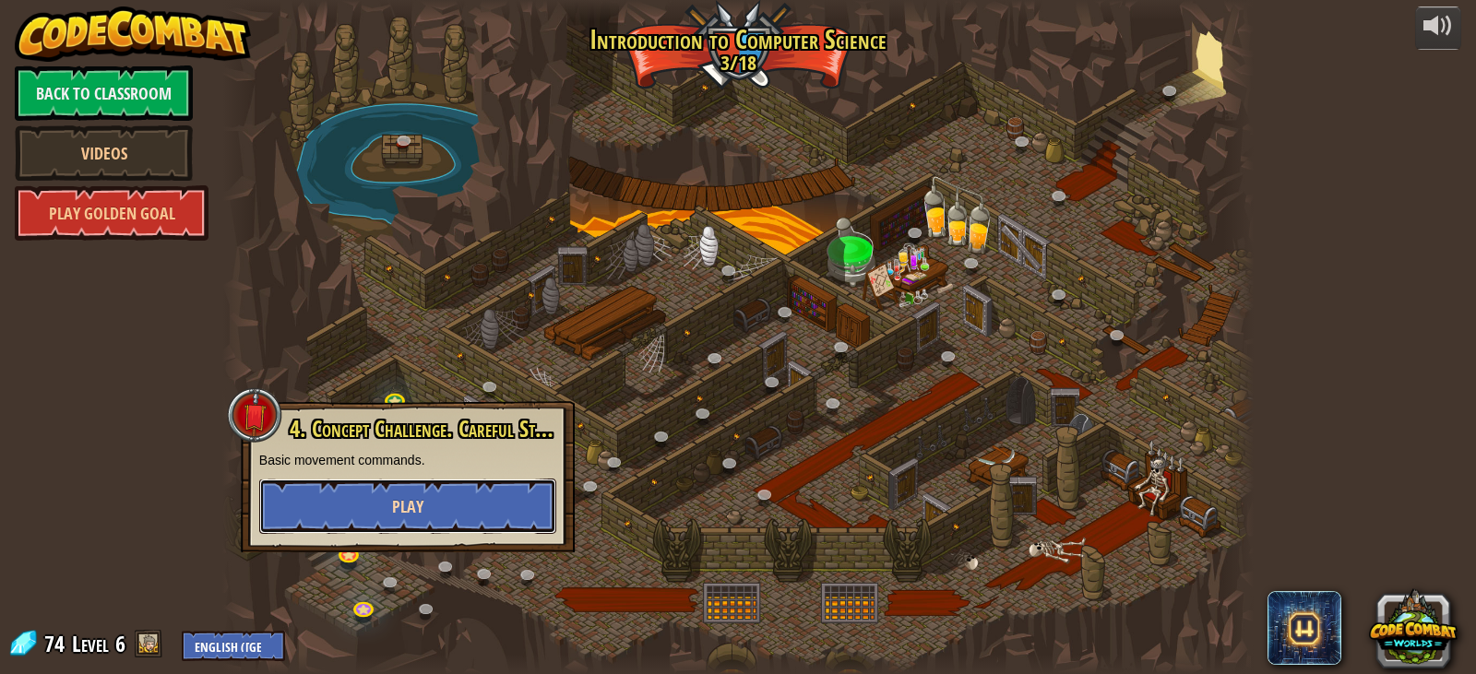
click at [391, 504] on button "Play" at bounding box center [407, 506] width 297 height 55
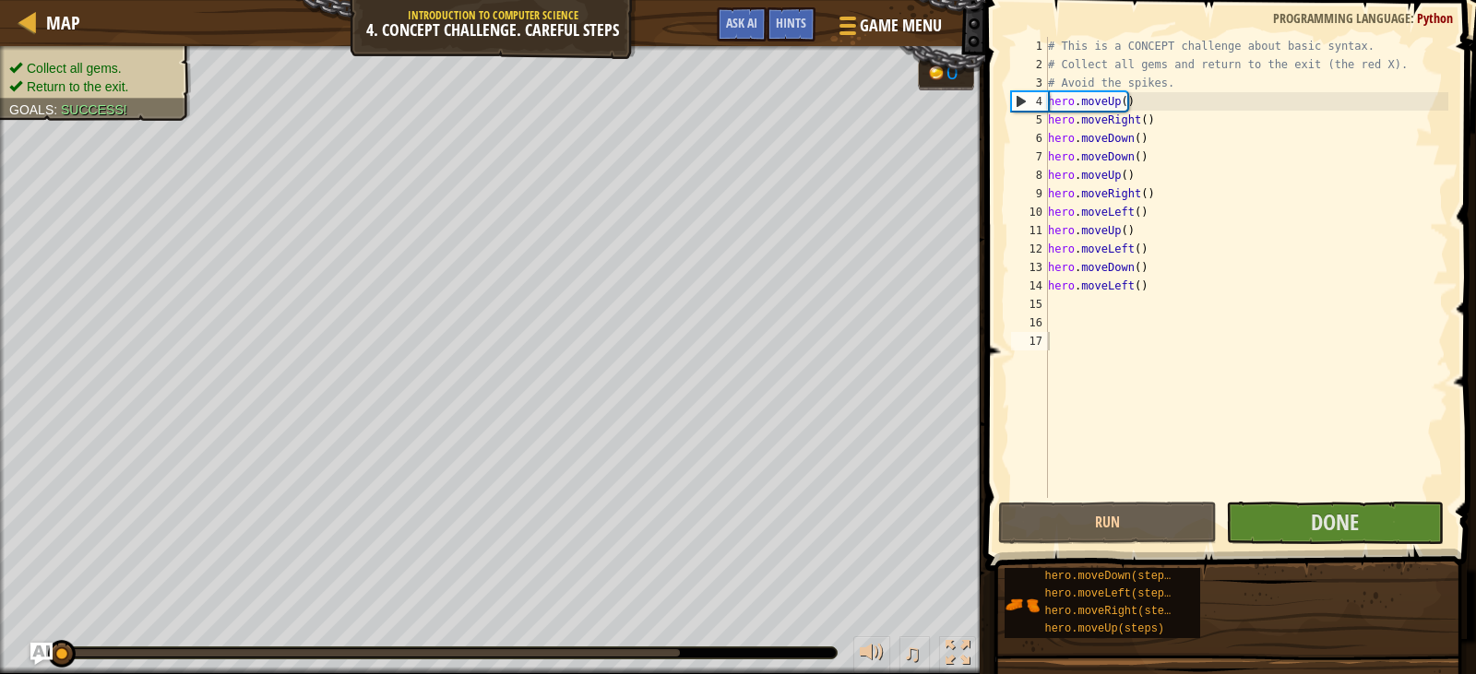
click at [853, 633] on div "♫" at bounding box center [492, 648] width 985 height 55
click at [855, 587] on div "Collect all gems. Return to the exit. Goals : Success! 0 ♫ Tharin 18 x: 10 y: 1…" at bounding box center [738, 360] width 1476 height 628
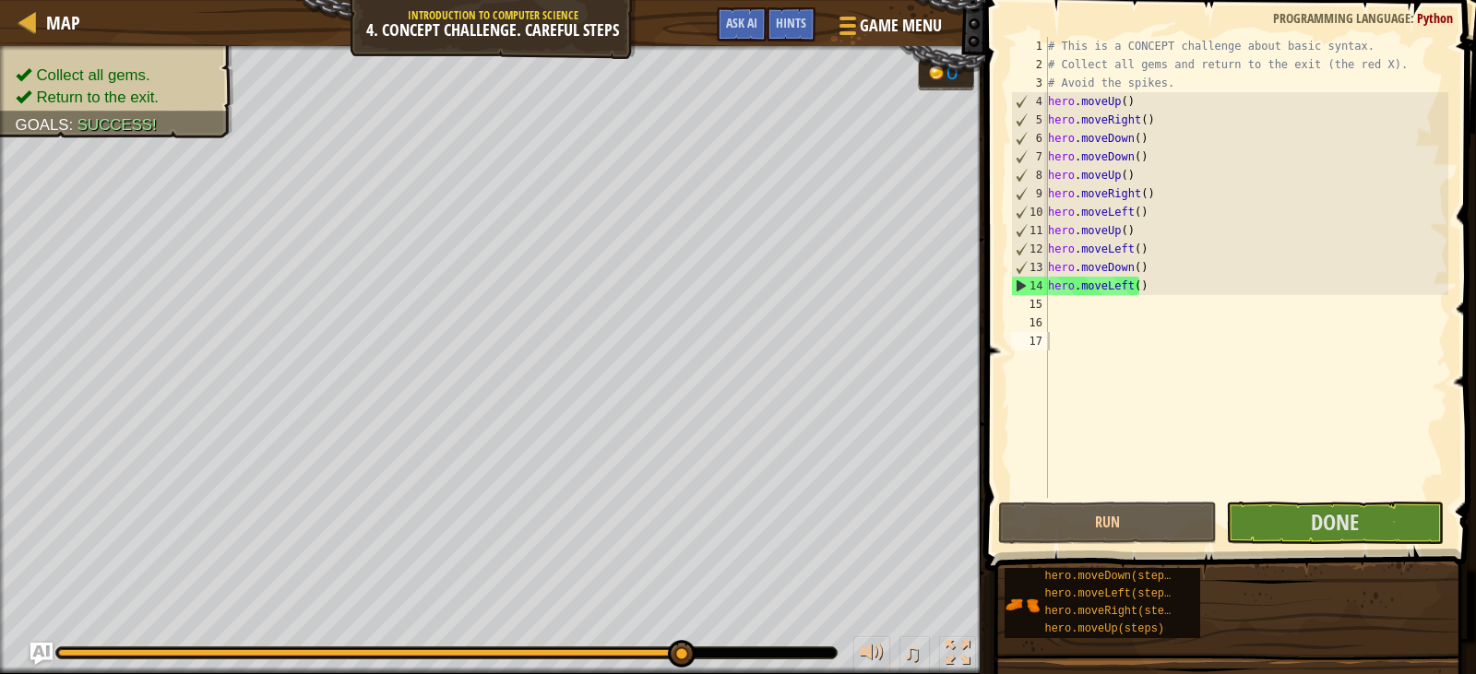
drag, startPoint x: 65, startPoint y: 650, endPoint x: 969, endPoint y: 713, distance: 906.4
click at [969, 0] on html "Map Introduction to Computer Science 4. Concept Challenge. Careful Steps Game M…" at bounding box center [738, 0] width 1476 height 0
drag, startPoint x: 1378, startPoint y: 537, endPoint x: 1344, endPoint y: 531, distance: 33.7
click at [1344, 531] on button "Done" at bounding box center [1335, 523] width 218 height 42
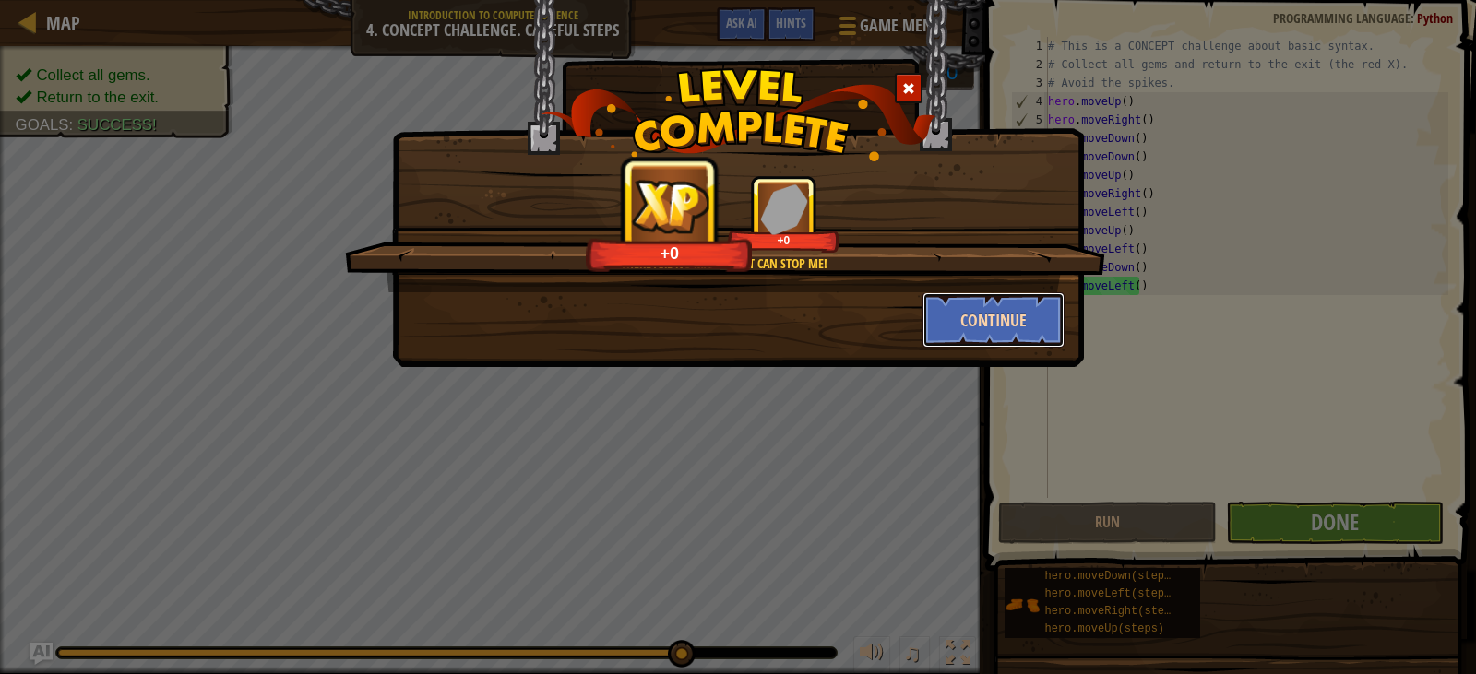
click at [996, 331] on button "Continue" at bounding box center [994, 319] width 143 height 55
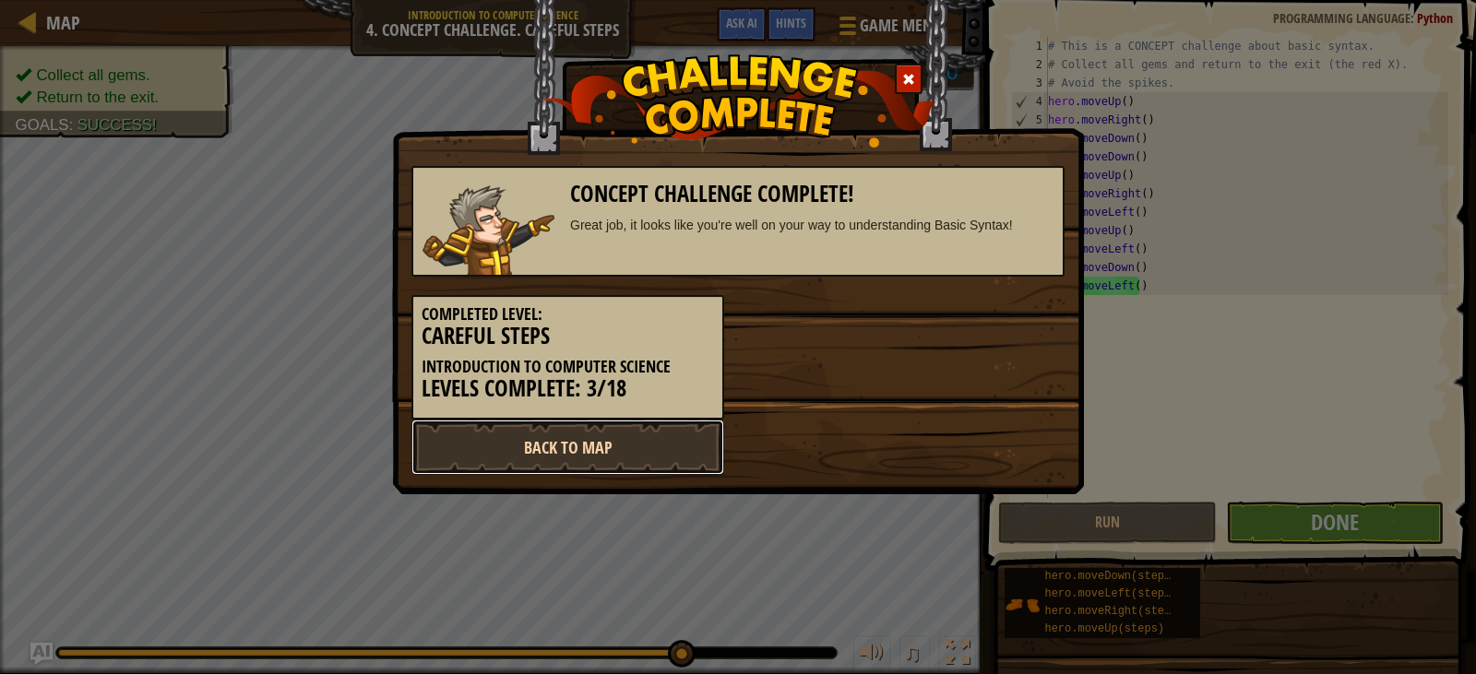
click at [654, 425] on link "Back to Map" at bounding box center [568, 447] width 313 height 55
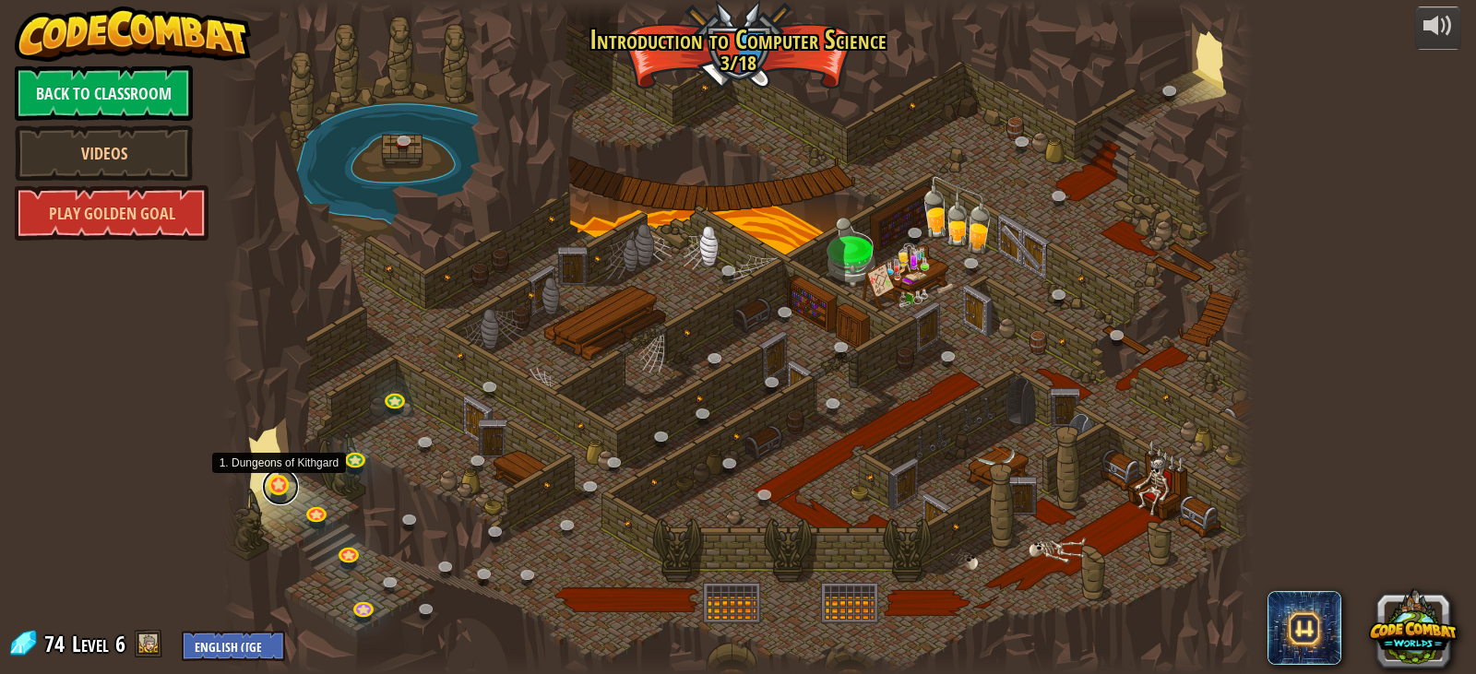
click at [281, 477] on link at bounding box center [280, 487] width 37 height 37
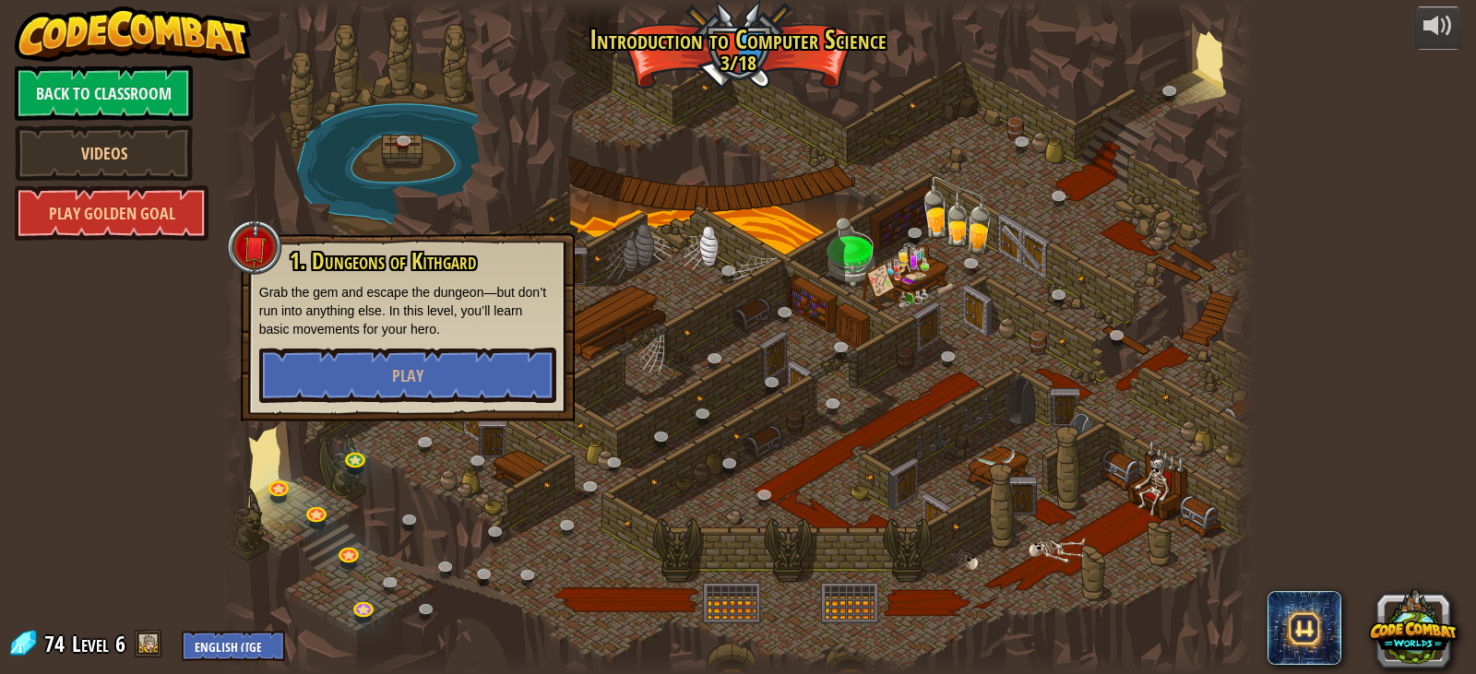
click at [380, 188] on div at bounding box center [738, 337] width 1032 height 674
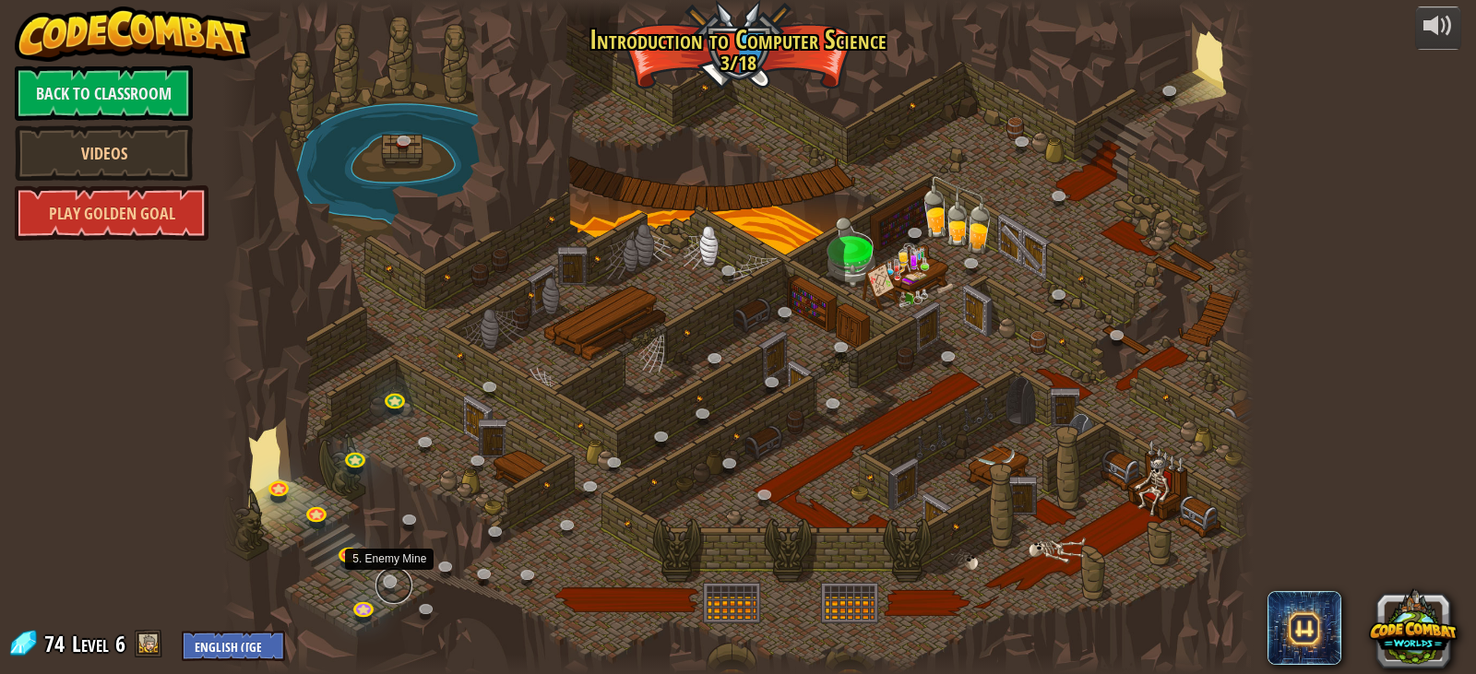
click at [384, 575] on link at bounding box center [394, 585] width 37 height 37
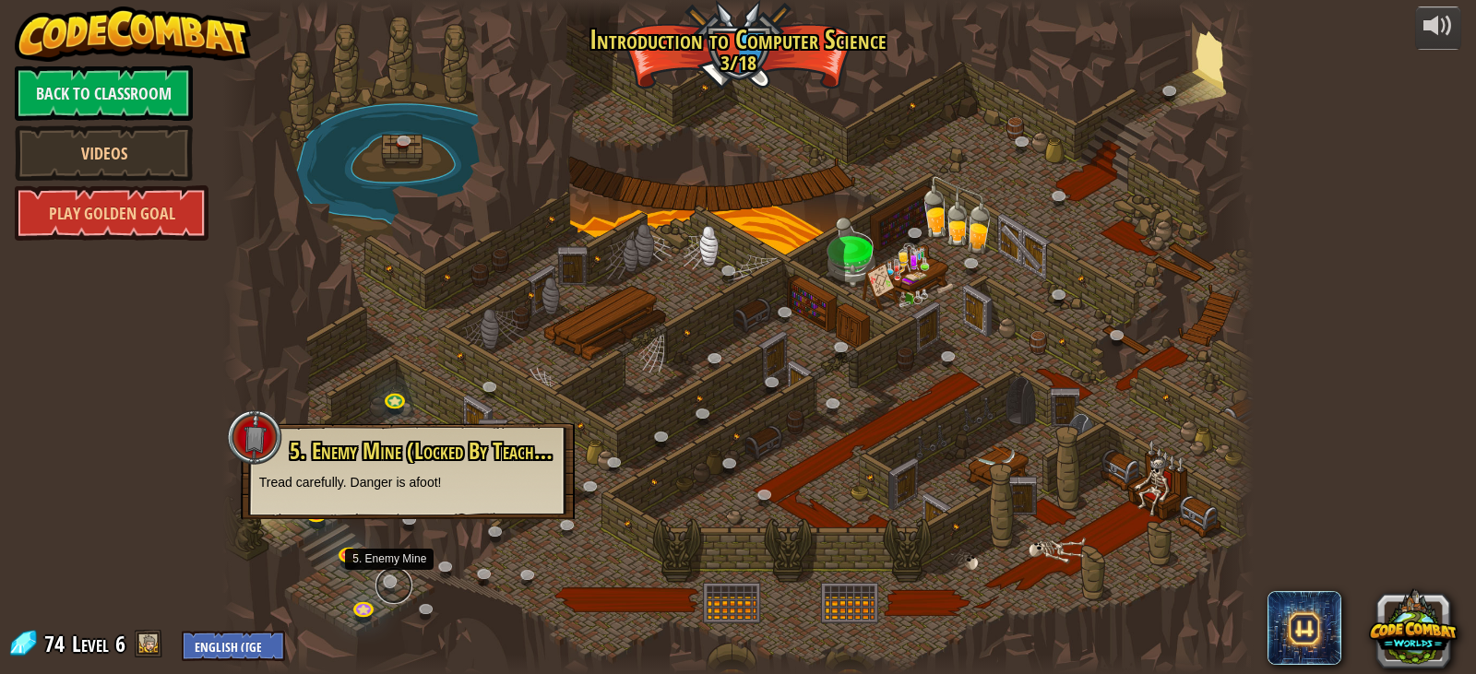
click at [384, 575] on link at bounding box center [394, 585] width 37 height 37
click at [278, 568] on div at bounding box center [738, 337] width 1032 height 674
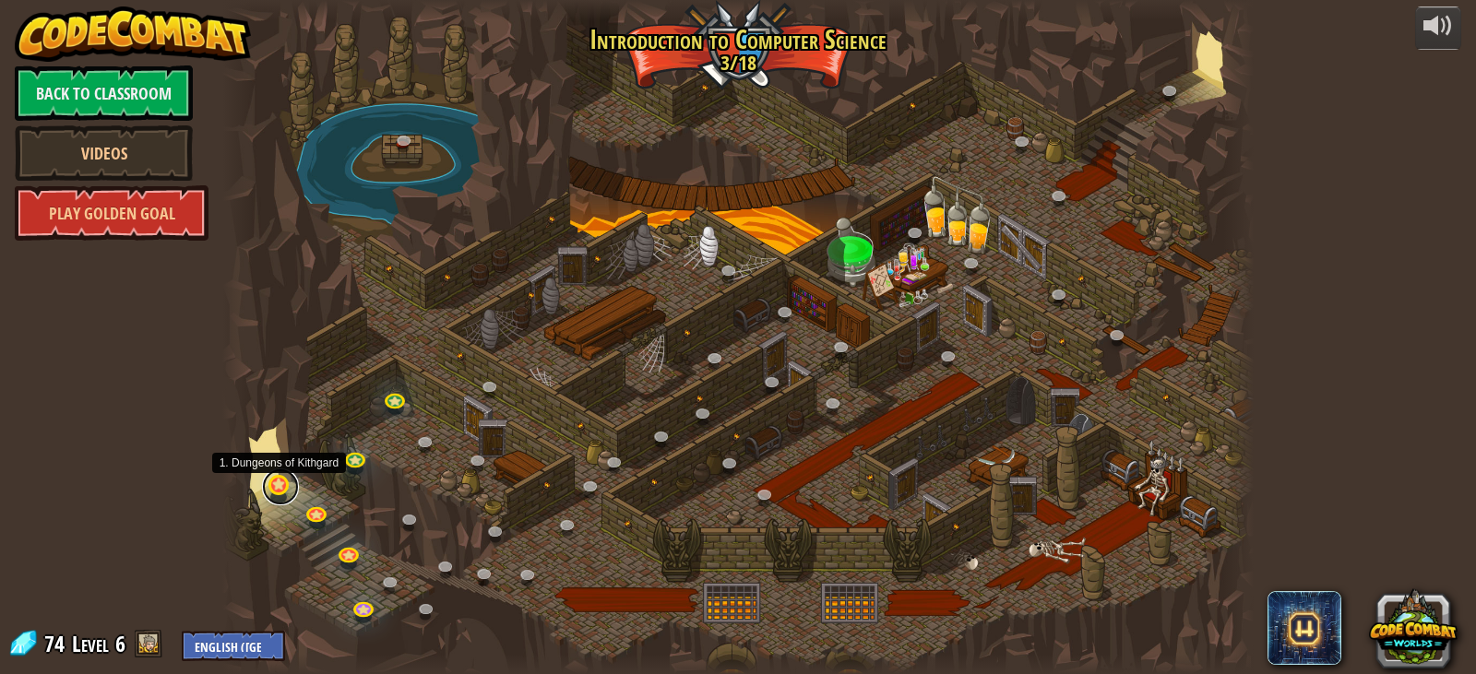
click at [279, 491] on link at bounding box center [280, 487] width 37 height 37
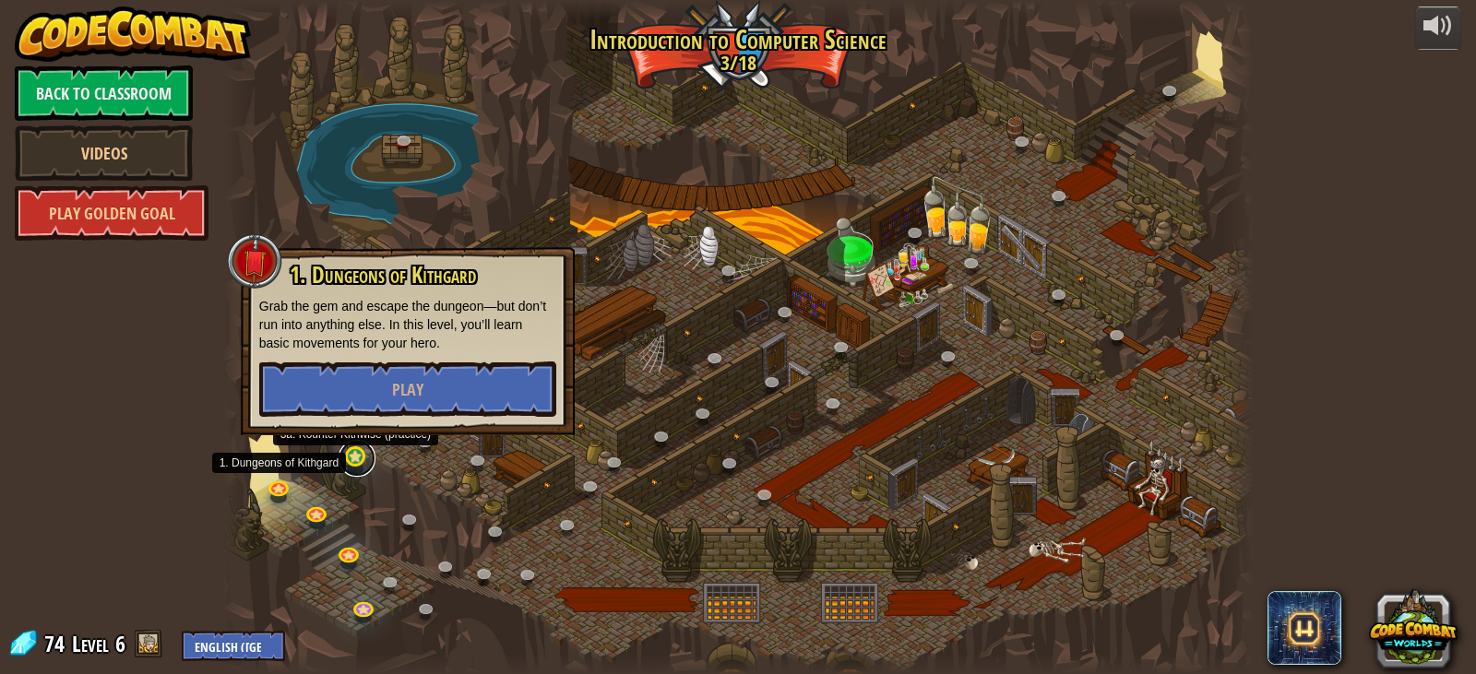
click at [353, 450] on link at bounding box center [357, 458] width 37 height 37
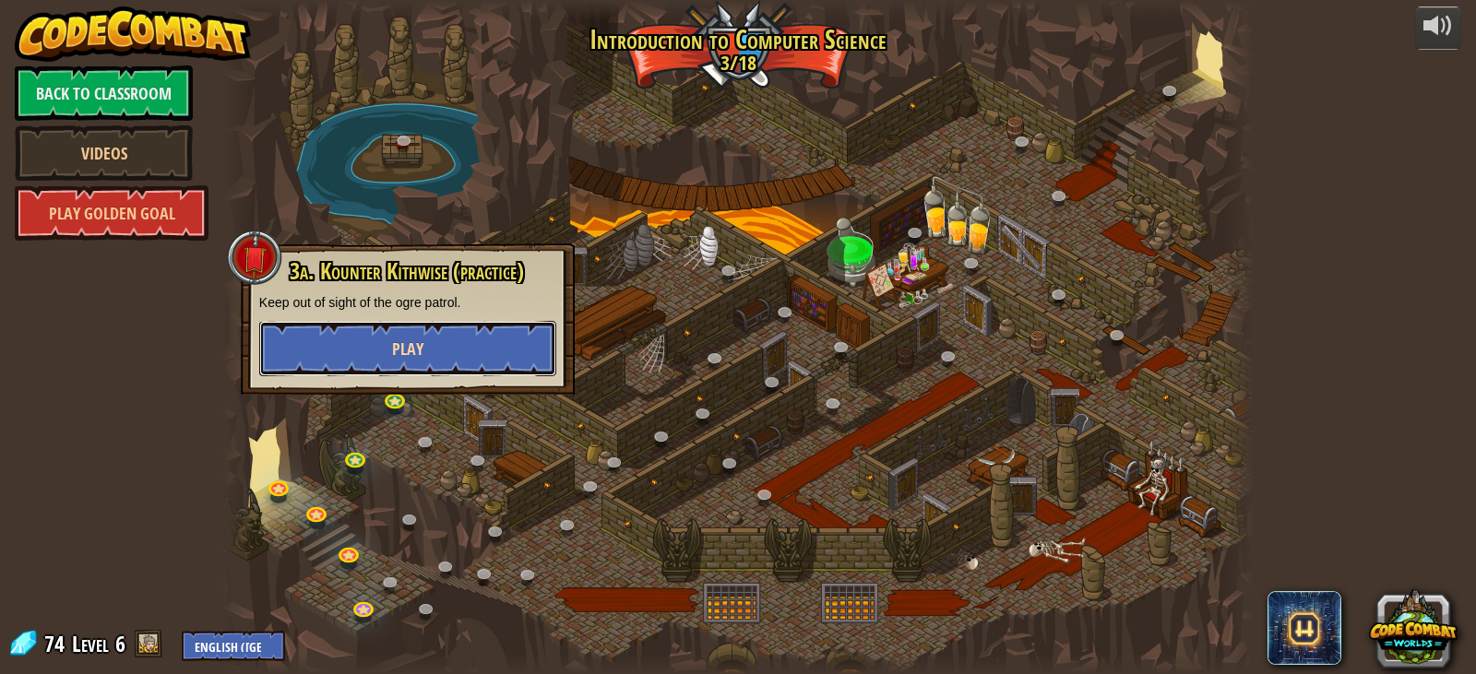
click at [413, 345] on span "Play" at bounding box center [407, 349] width 31 height 23
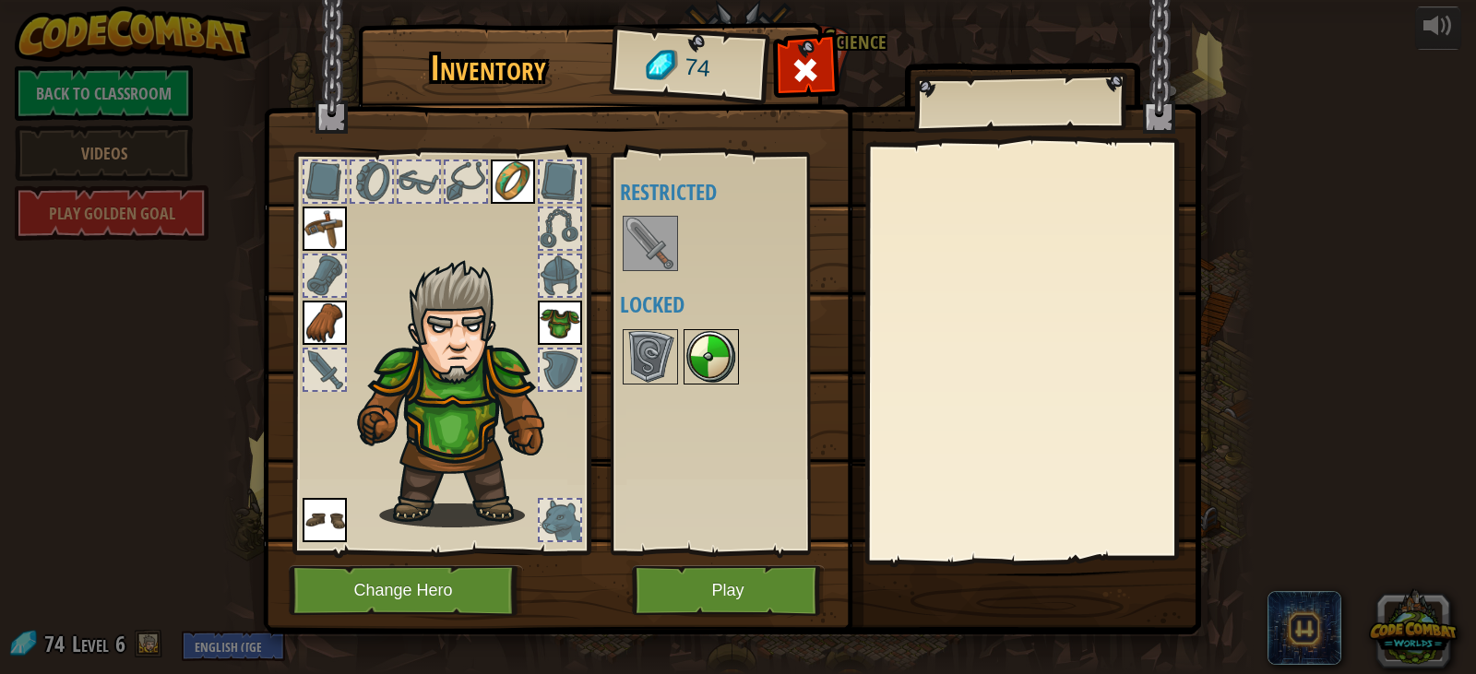
click at [704, 359] on img at bounding box center [712, 357] width 52 height 52
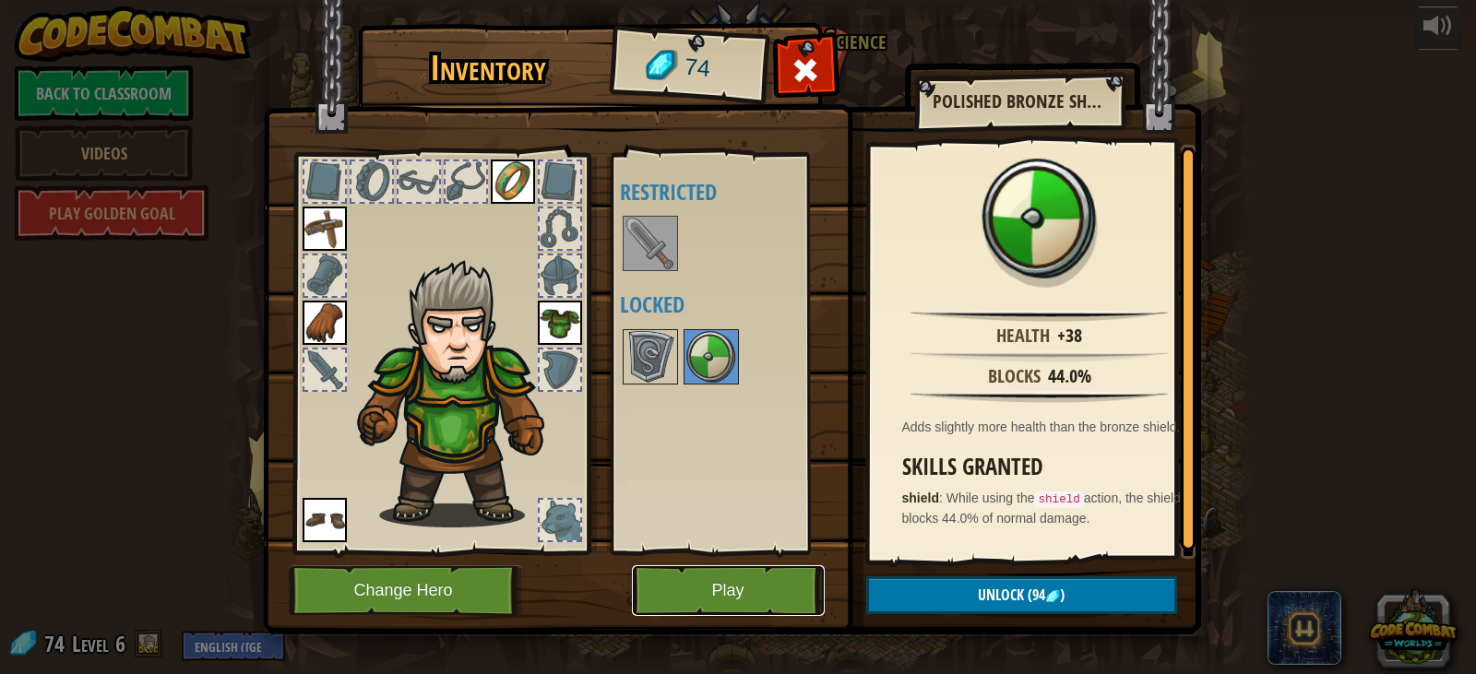
click at [757, 587] on button "Play" at bounding box center [728, 591] width 193 height 51
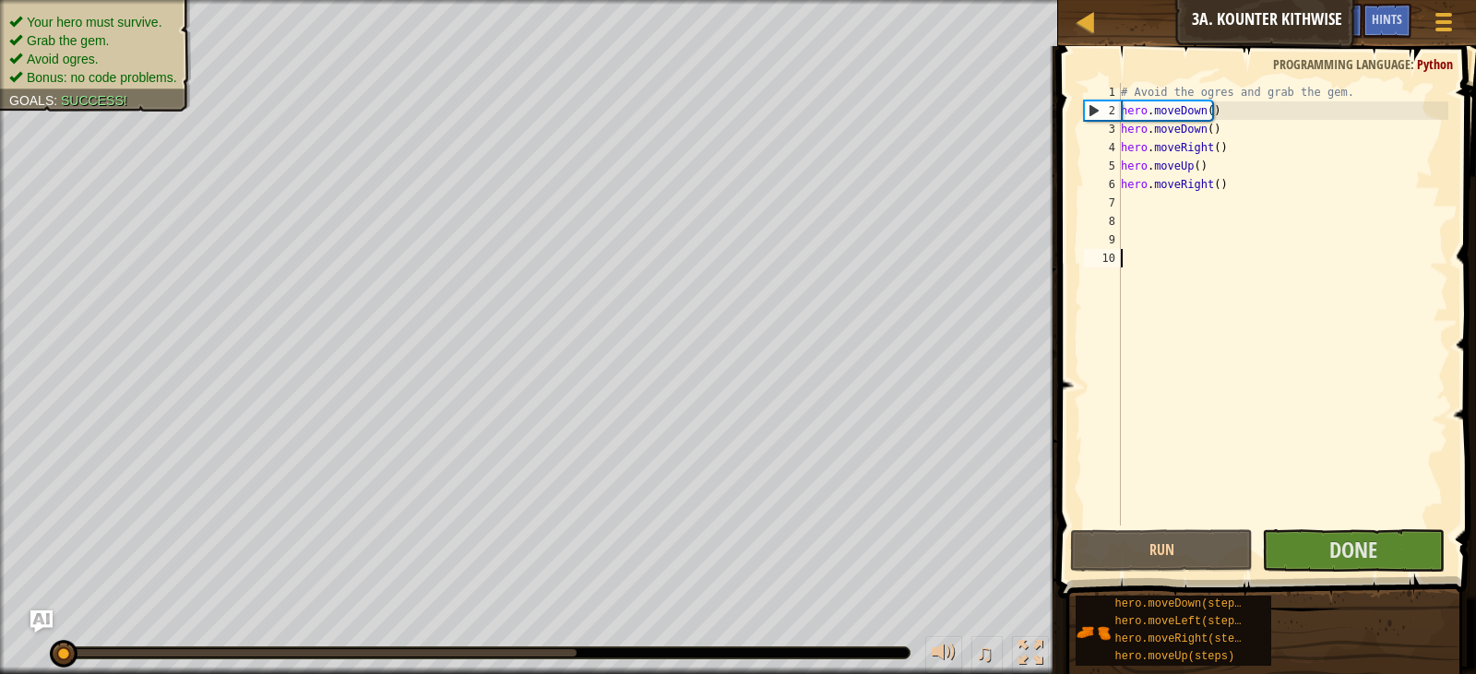
click at [1220, 180] on div "# Avoid the ogres and grab the gem. hero . moveDown ( ) hero . moveDown ( ) her…" at bounding box center [1282, 323] width 331 height 480
type textarea "h"
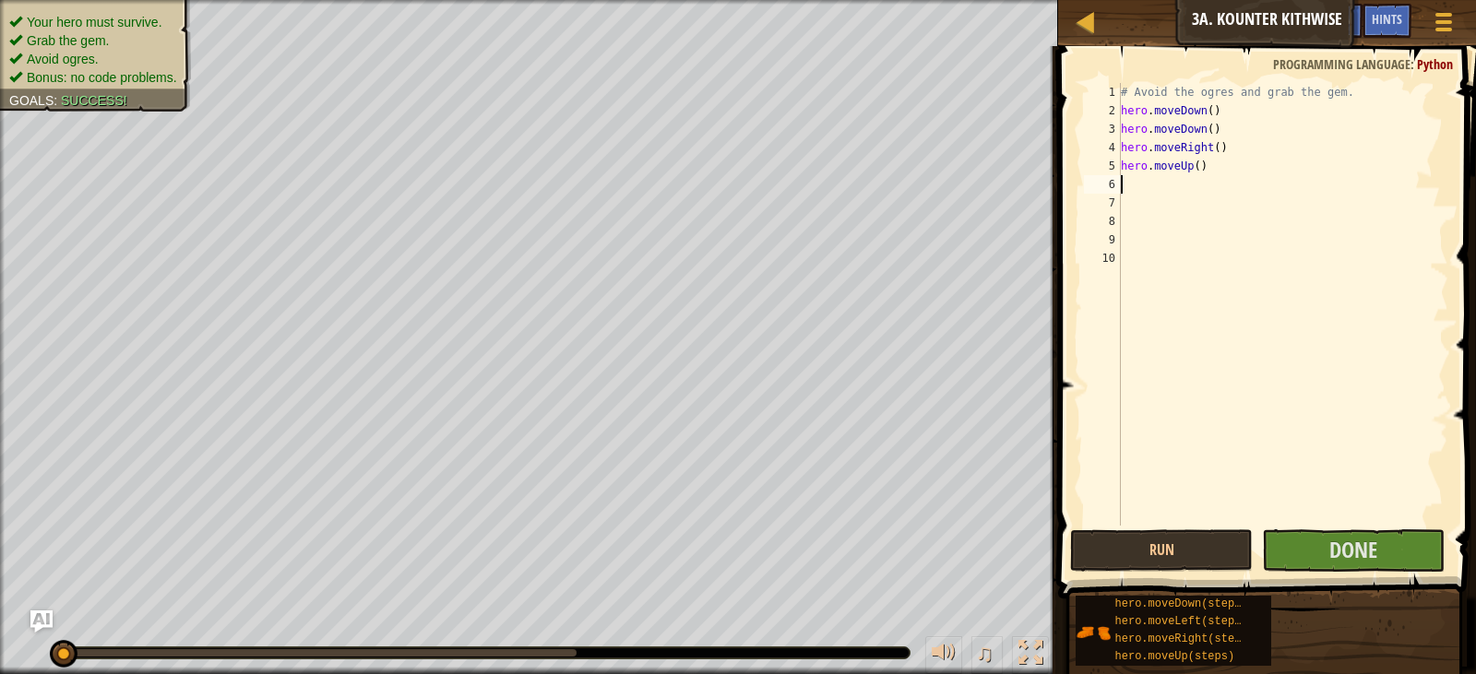
type textarea "h"
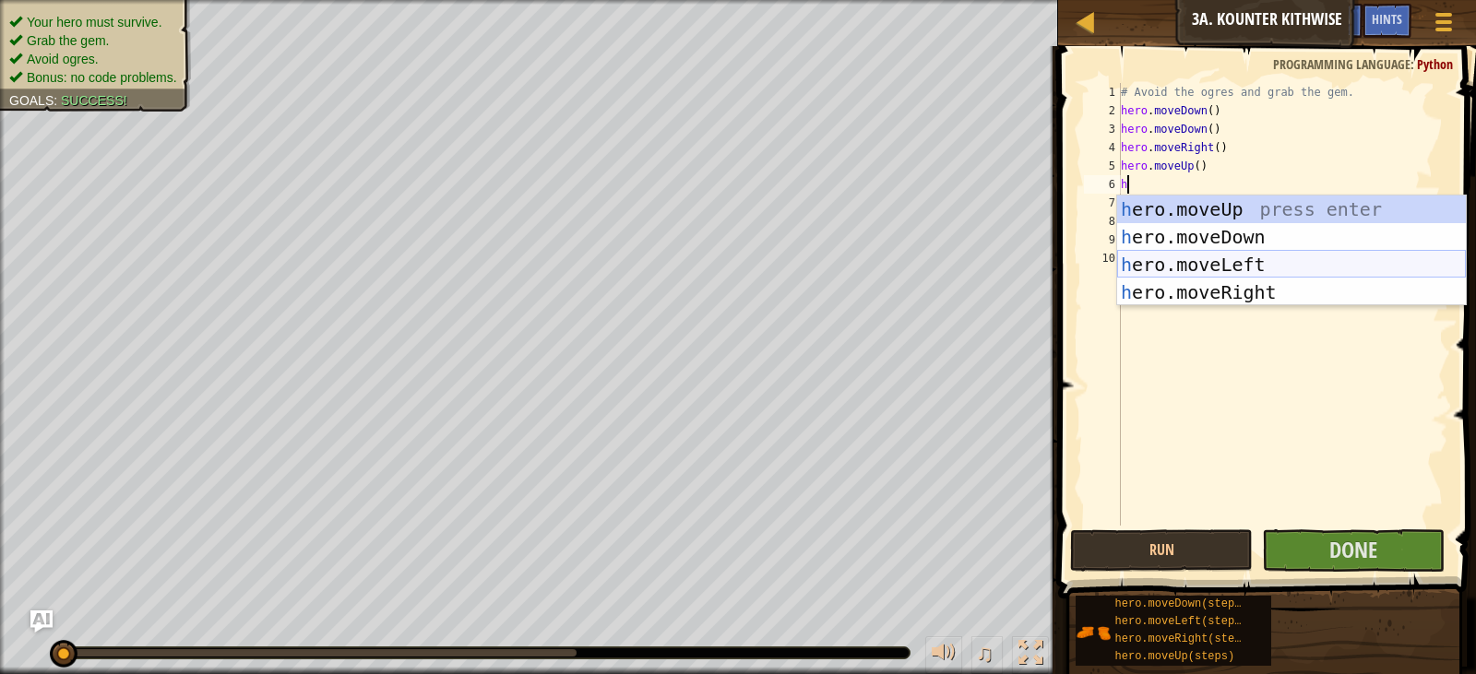
click at [1204, 256] on div "h ero.moveUp press enter h ero.moveDown press enter h ero.moveLeft press enter …" at bounding box center [1291, 279] width 349 height 166
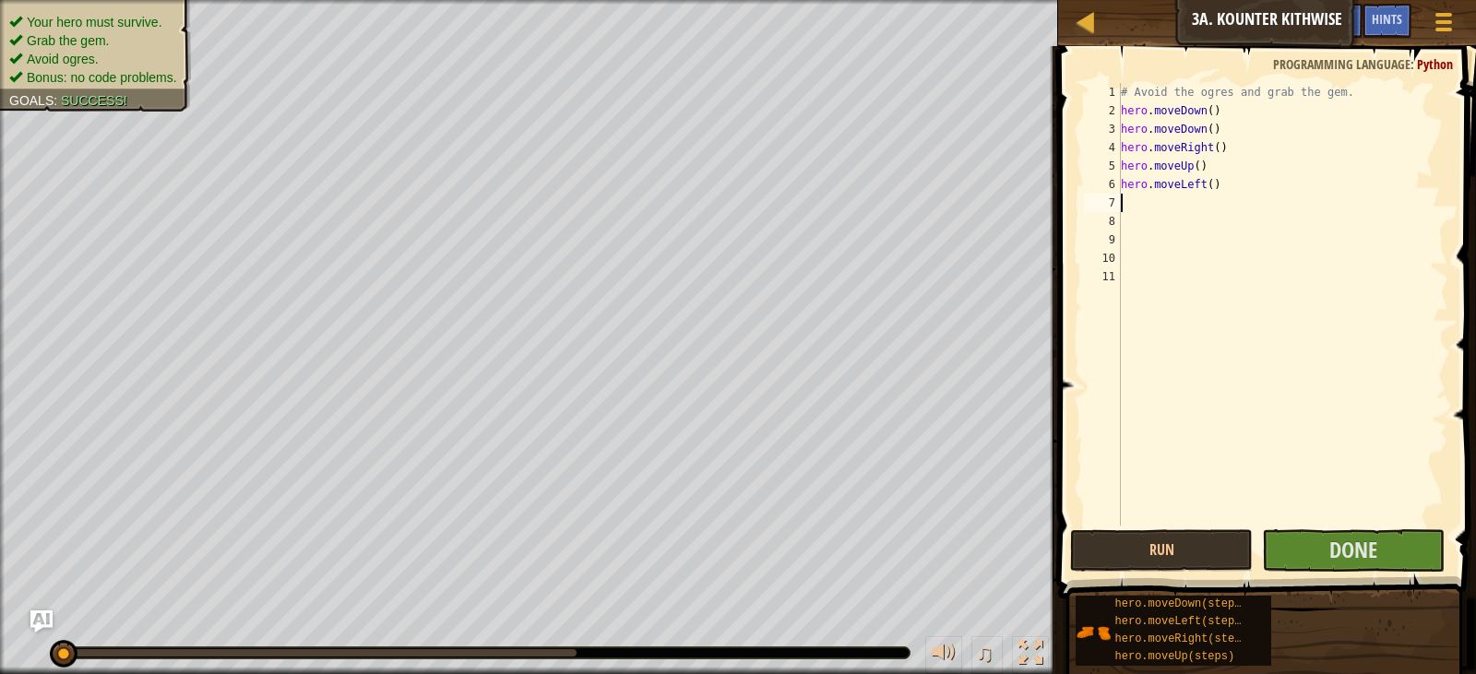
type textarea "h"
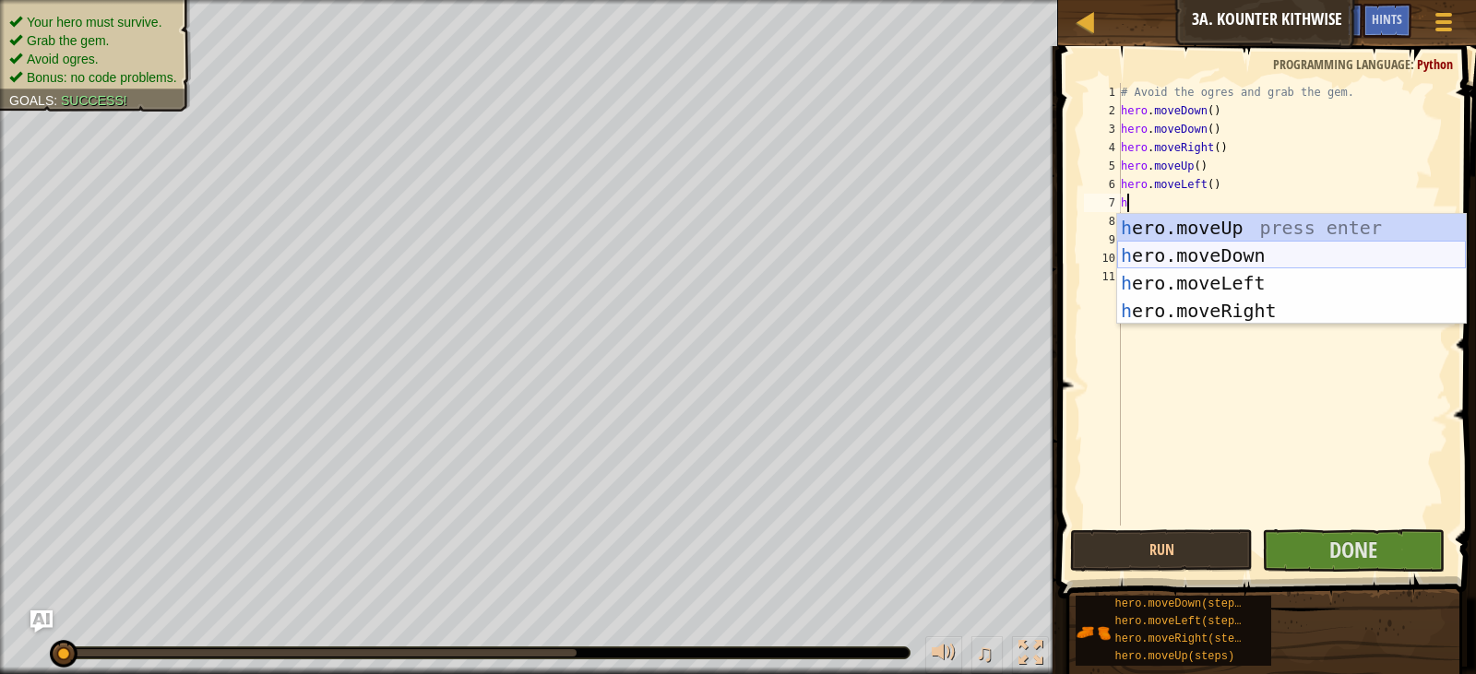
click at [1199, 247] on div "h ero.moveUp press enter h ero.moveDown press enter h ero.moveLeft press enter …" at bounding box center [1291, 297] width 349 height 166
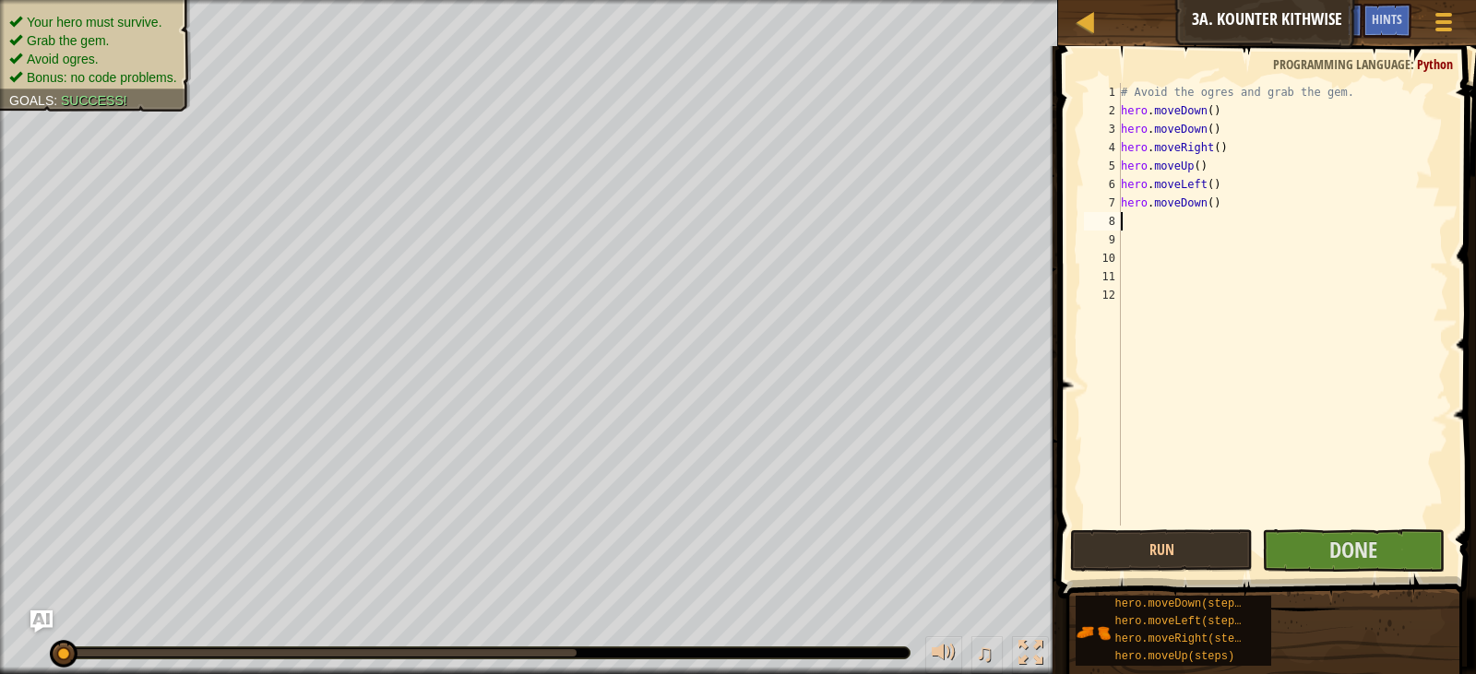
type textarea "h"
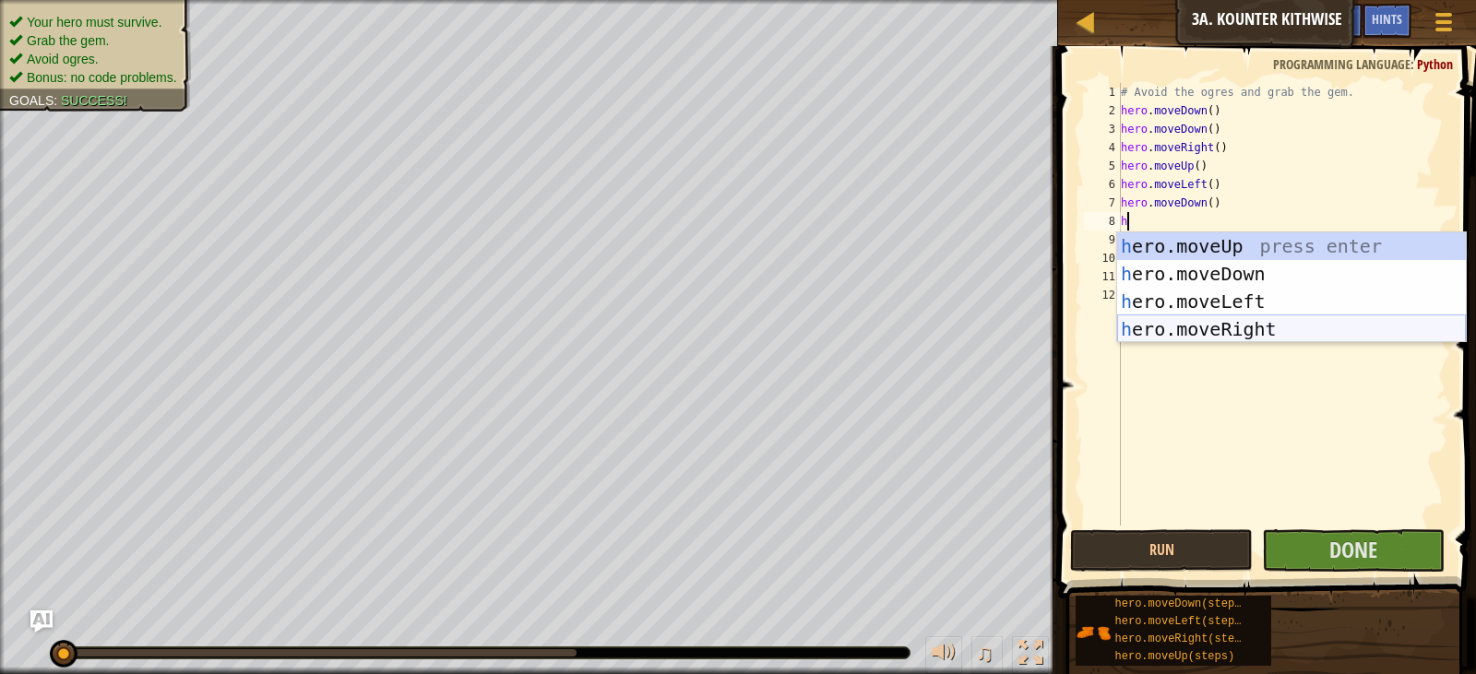
click at [1185, 318] on div "h ero.moveUp press enter h ero.moveDown press enter h ero.moveLeft press enter …" at bounding box center [1291, 316] width 349 height 166
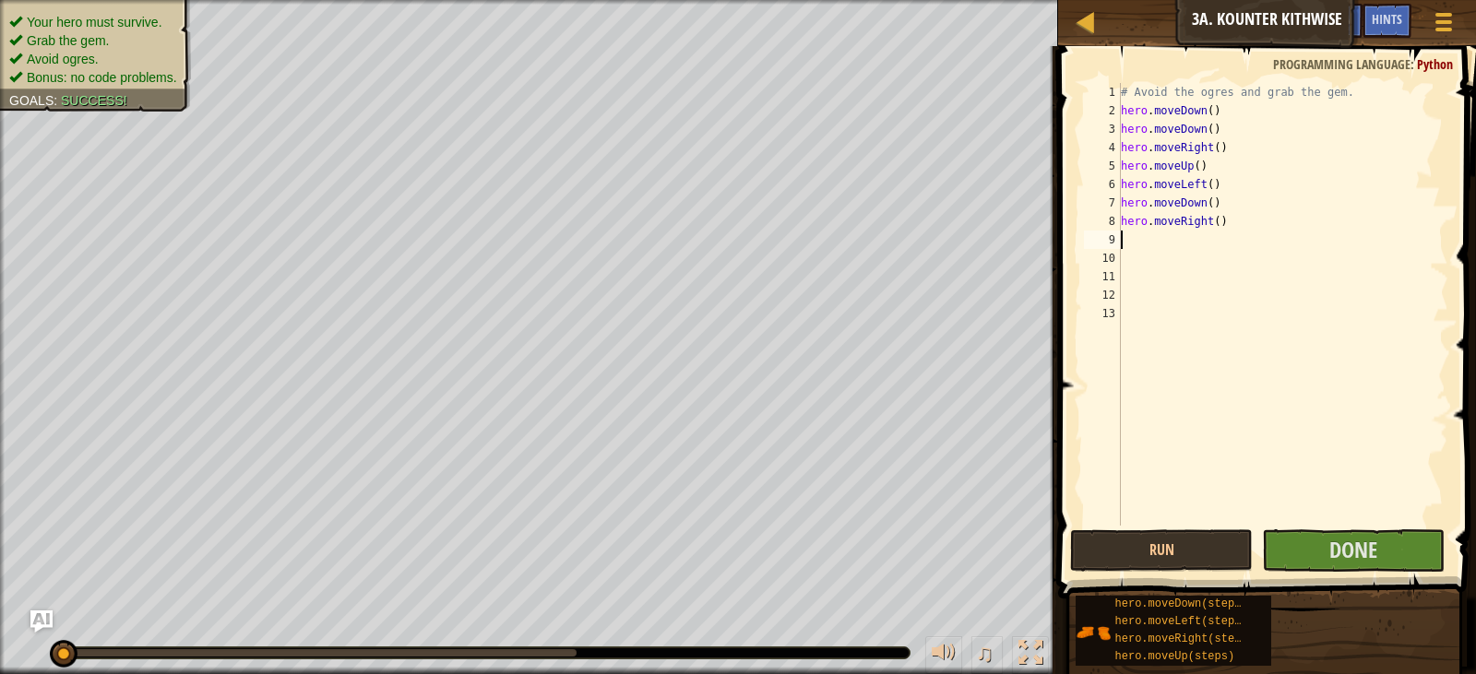
type textarea "h"
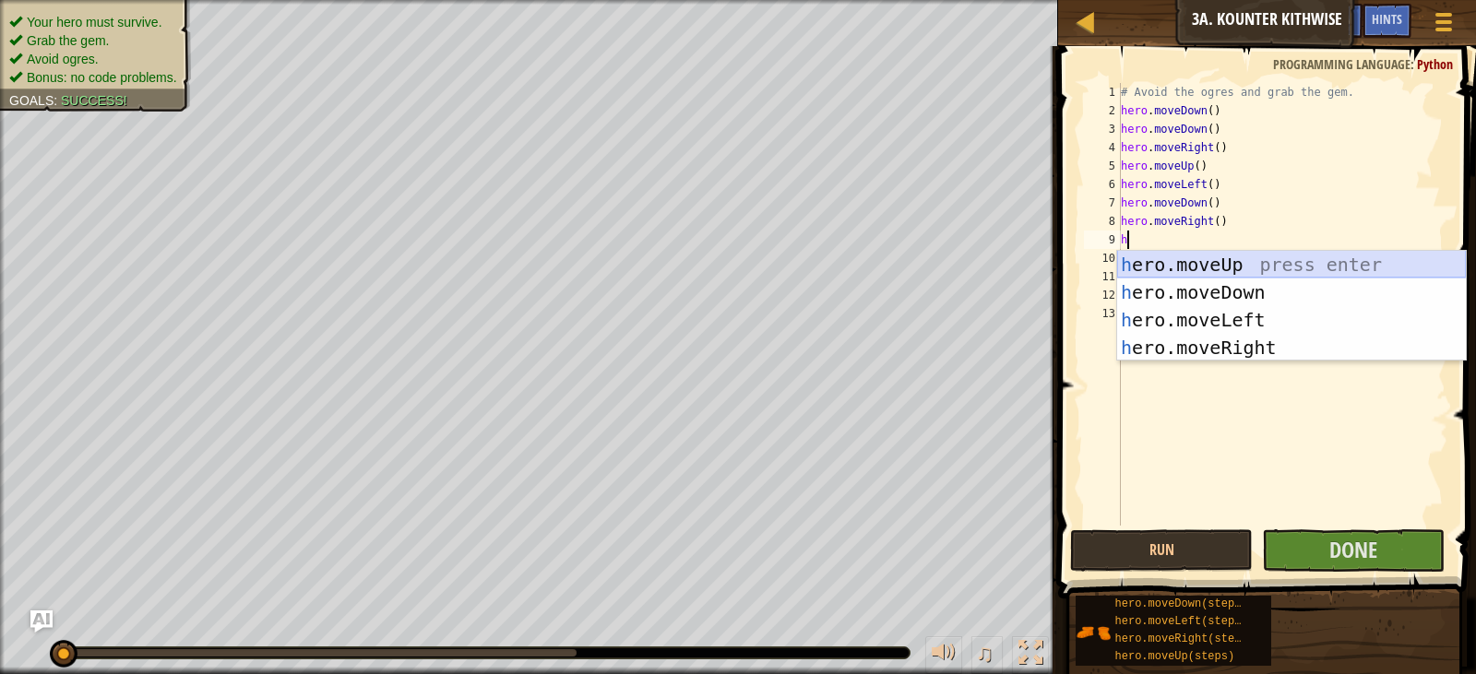
click at [1178, 263] on div "h ero.moveUp press enter h ero.moveDown press enter h ero.moveLeft press enter …" at bounding box center [1291, 334] width 349 height 166
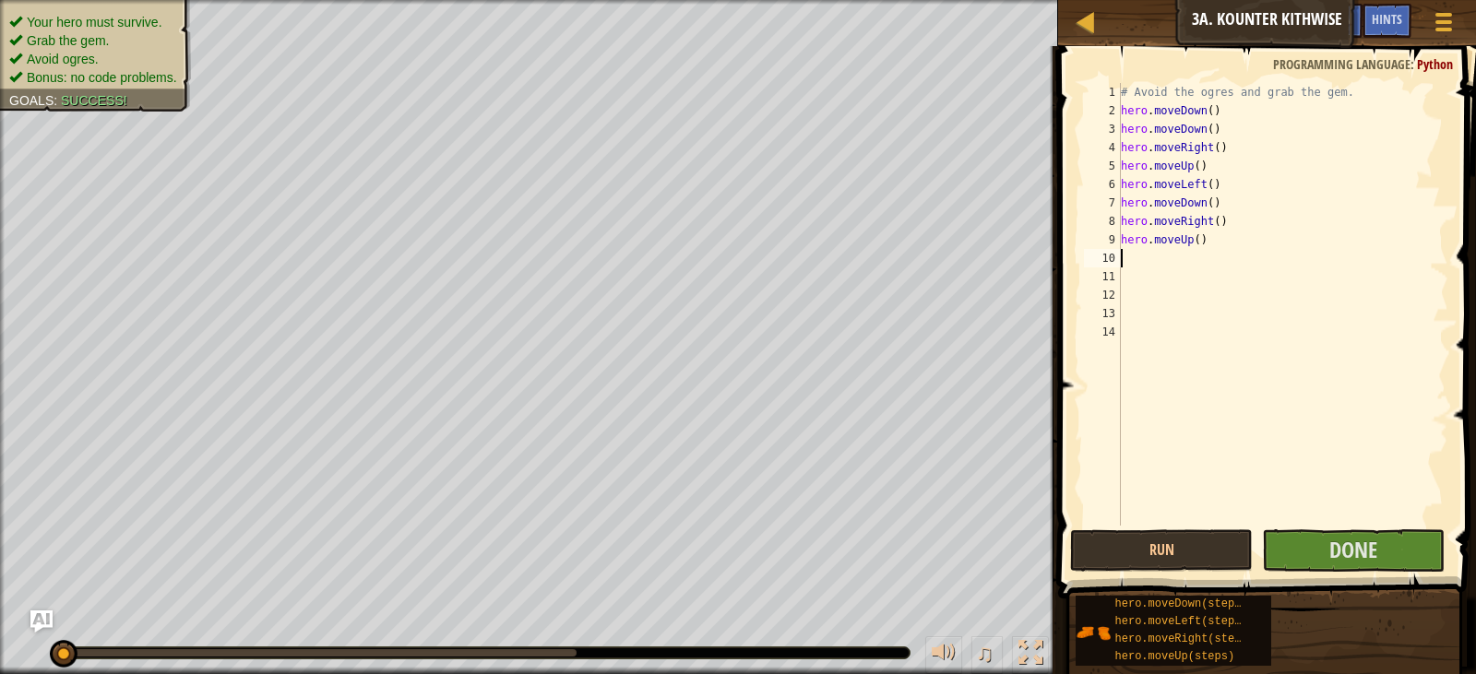
type textarea "h"
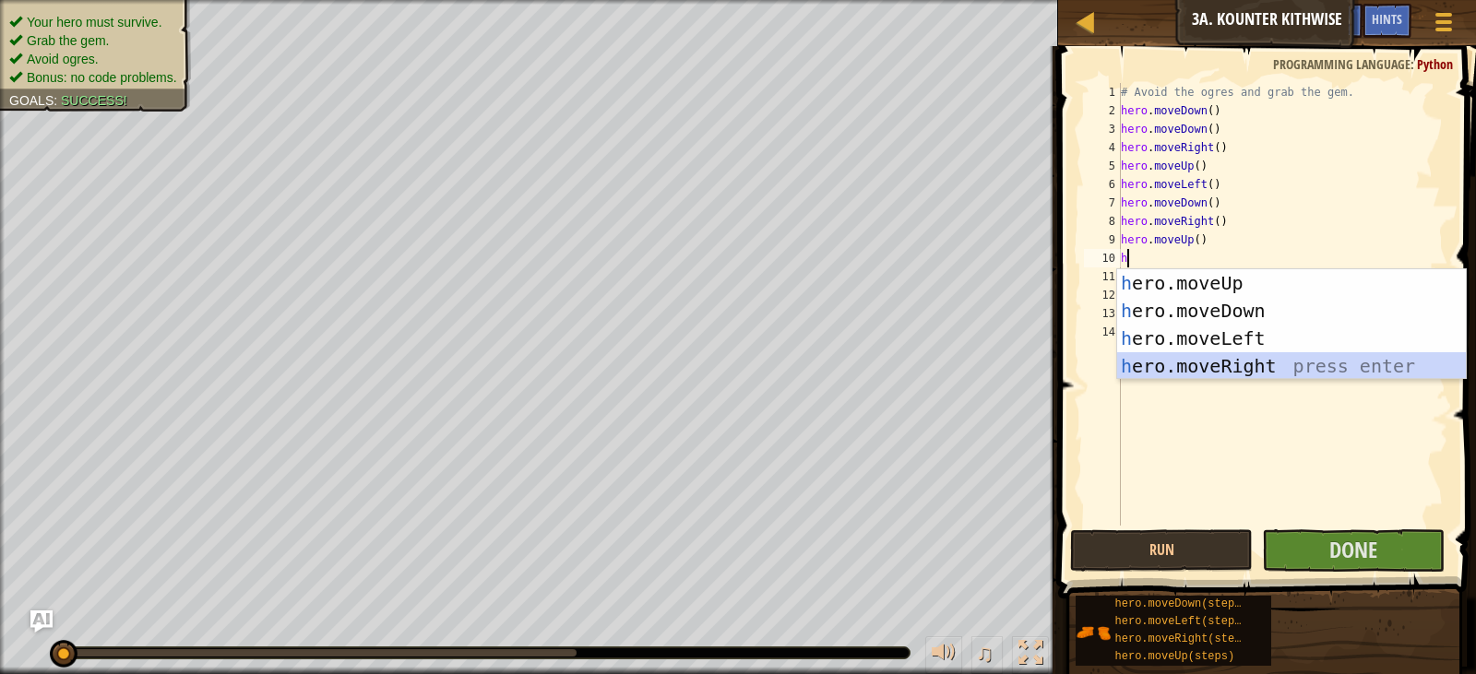
click at [1203, 353] on div "h ero.moveUp press enter h ero.moveDown press enter h ero.moveLeft press enter …" at bounding box center [1291, 352] width 349 height 166
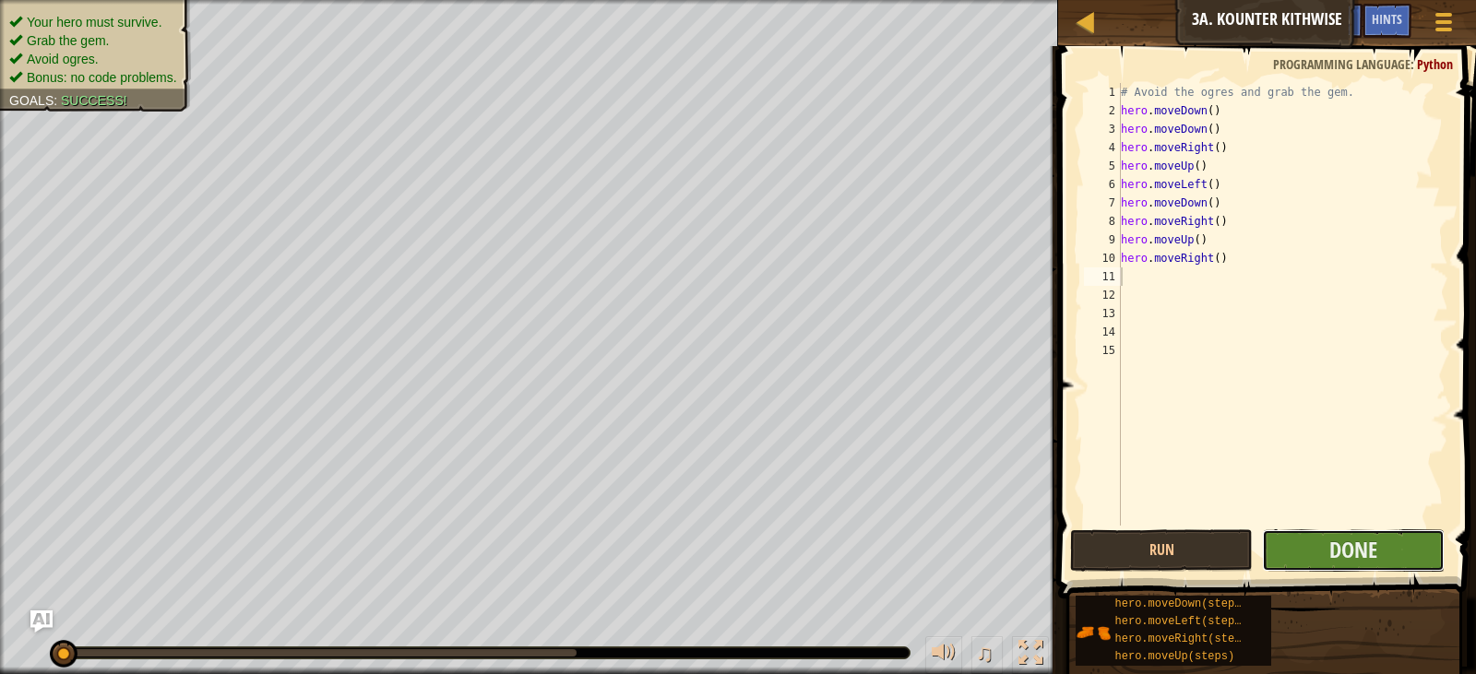
click at [1298, 551] on button "Done" at bounding box center [1353, 551] width 183 height 42
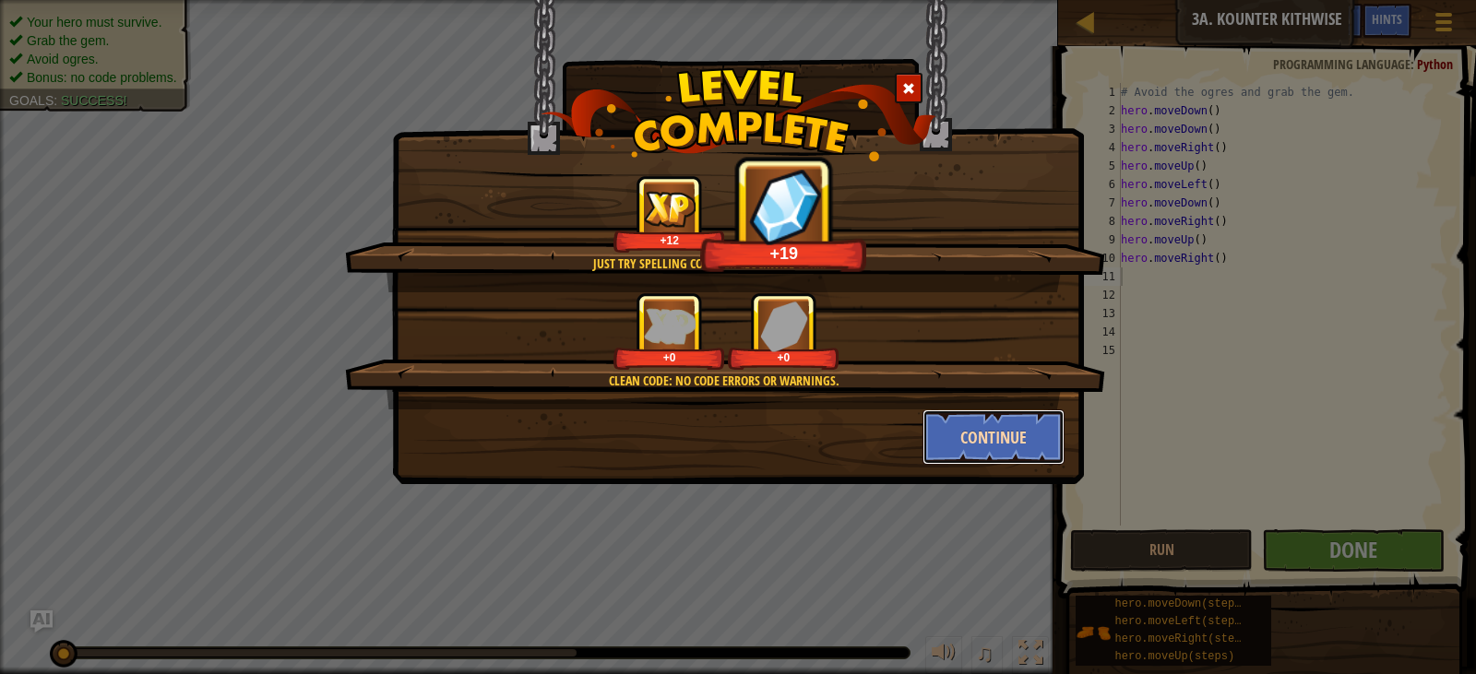
click at [990, 436] on button "Continue" at bounding box center [994, 437] width 143 height 55
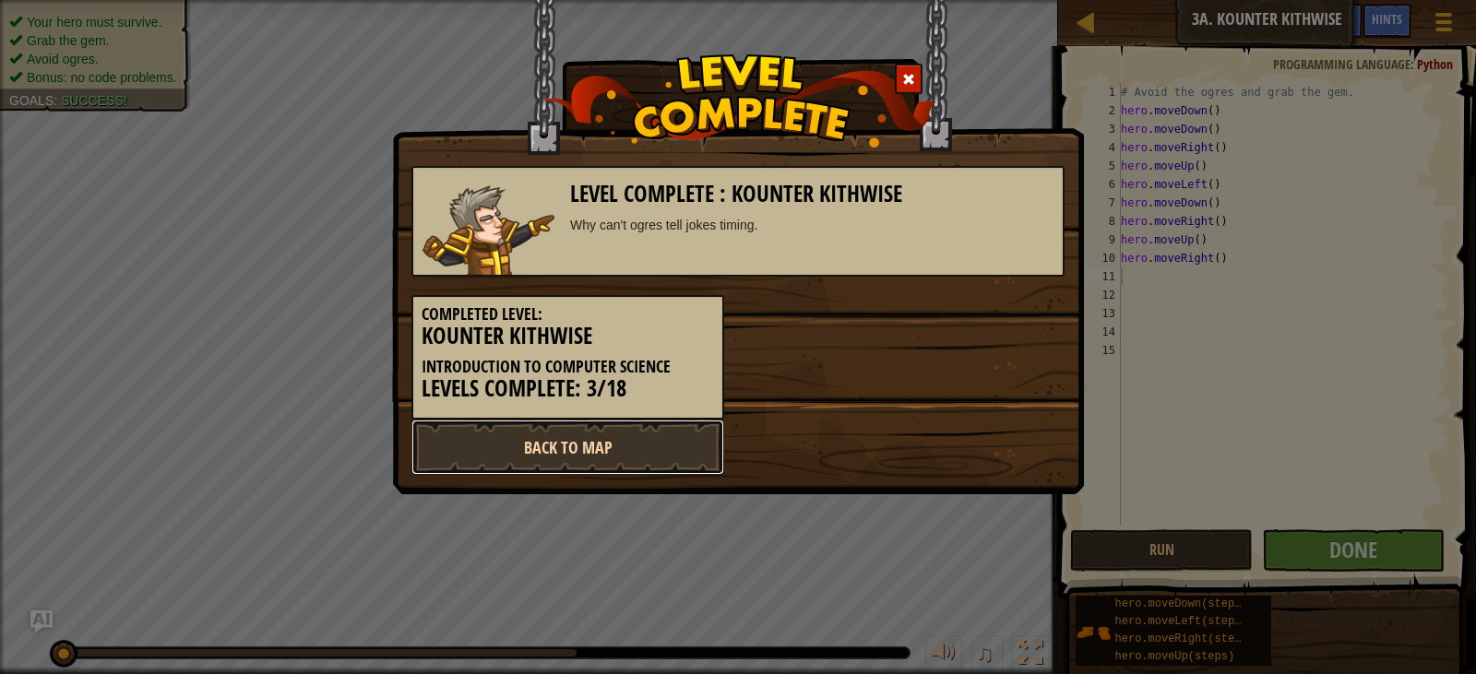
click at [544, 470] on link "Back to Map" at bounding box center [568, 447] width 313 height 55
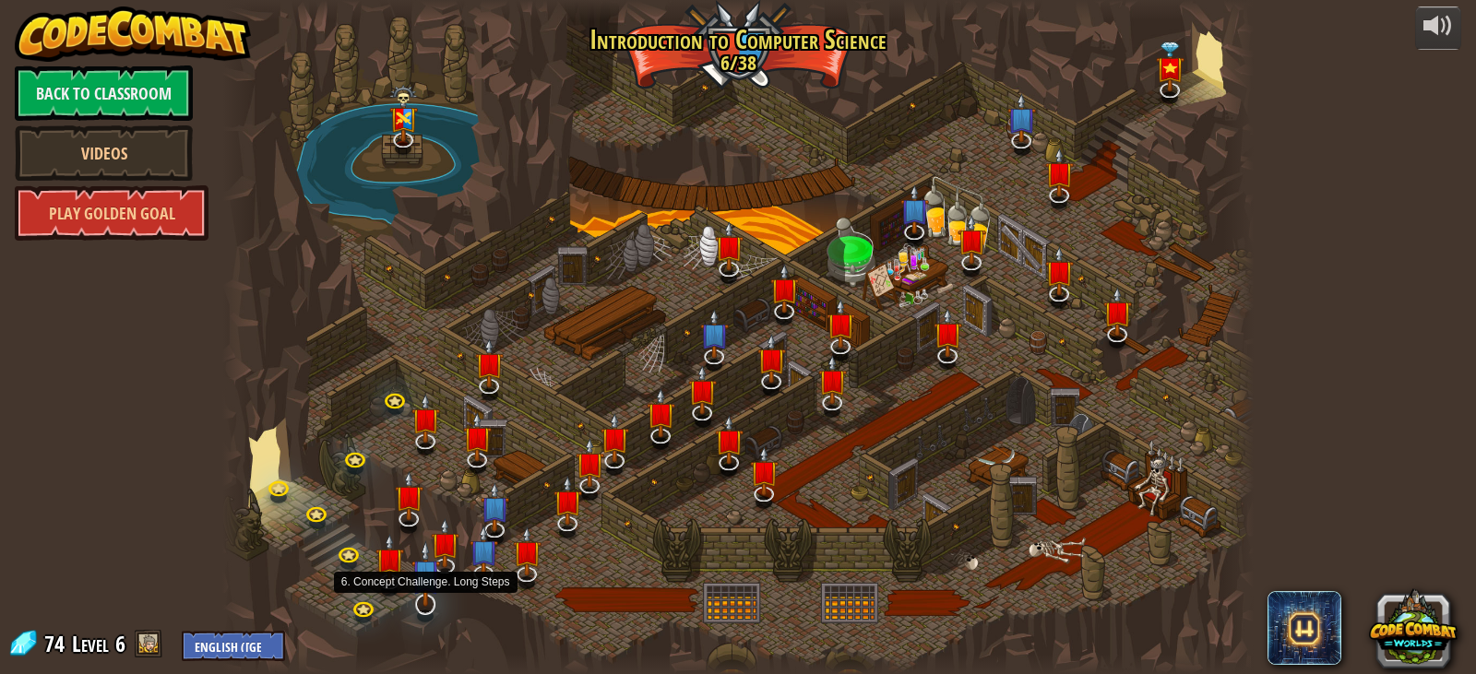
click at [431, 591] on img at bounding box center [426, 574] width 29 height 66
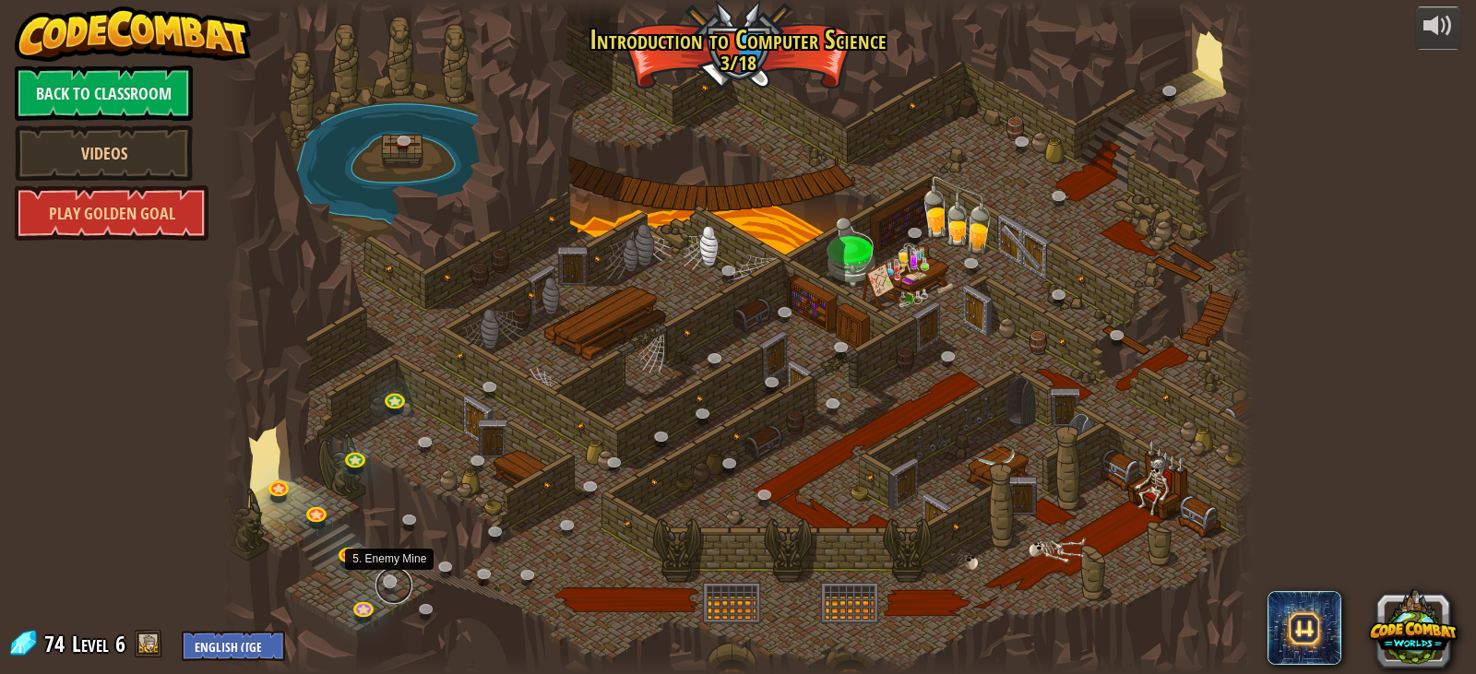
click at [381, 584] on link at bounding box center [394, 585] width 37 height 37
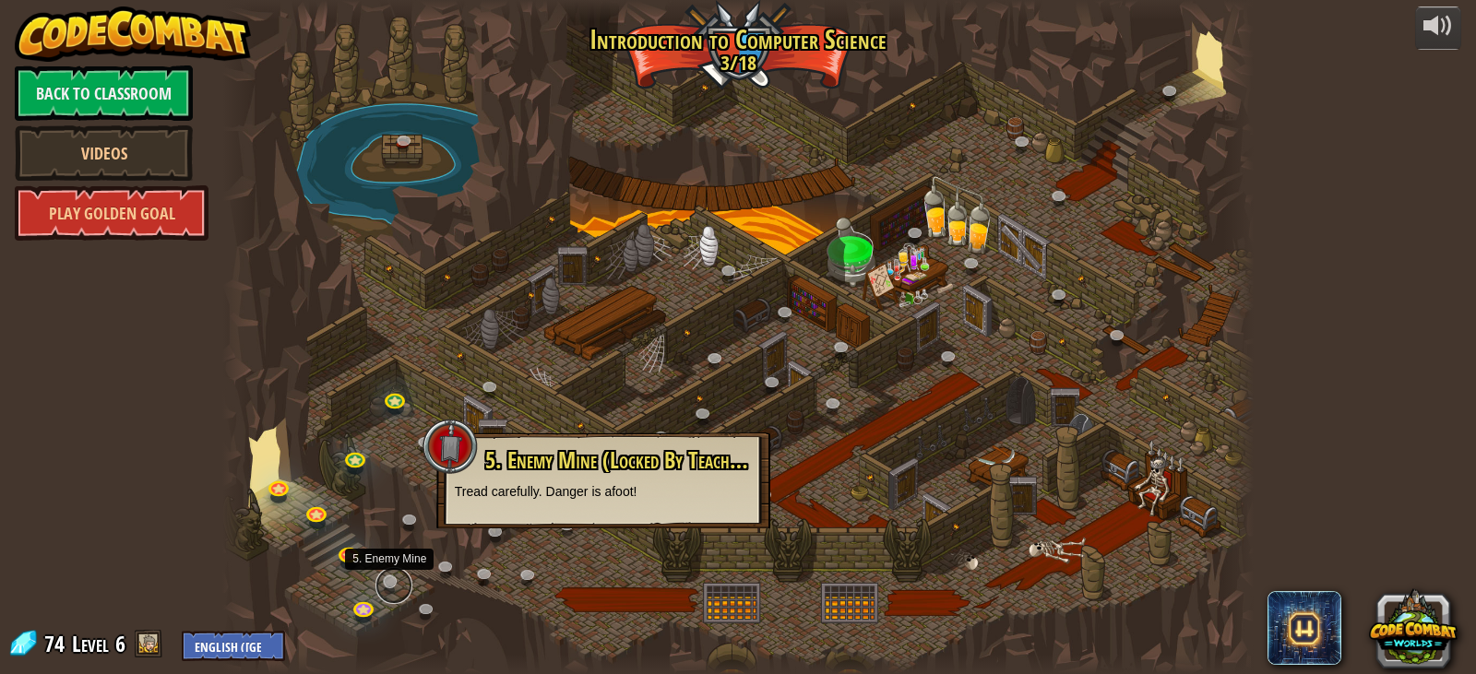
click at [389, 584] on link at bounding box center [394, 585] width 37 height 37
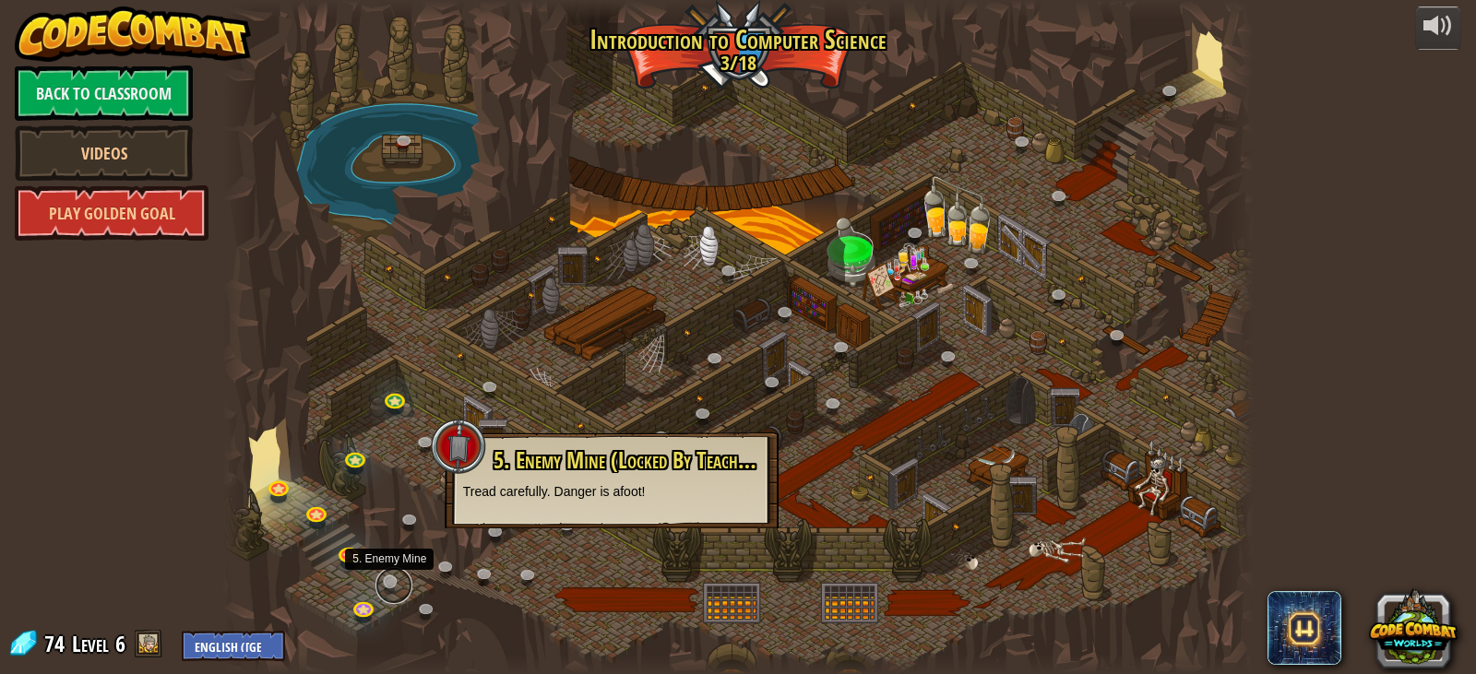
click at [389, 584] on link at bounding box center [394, 585] width 37 height 37
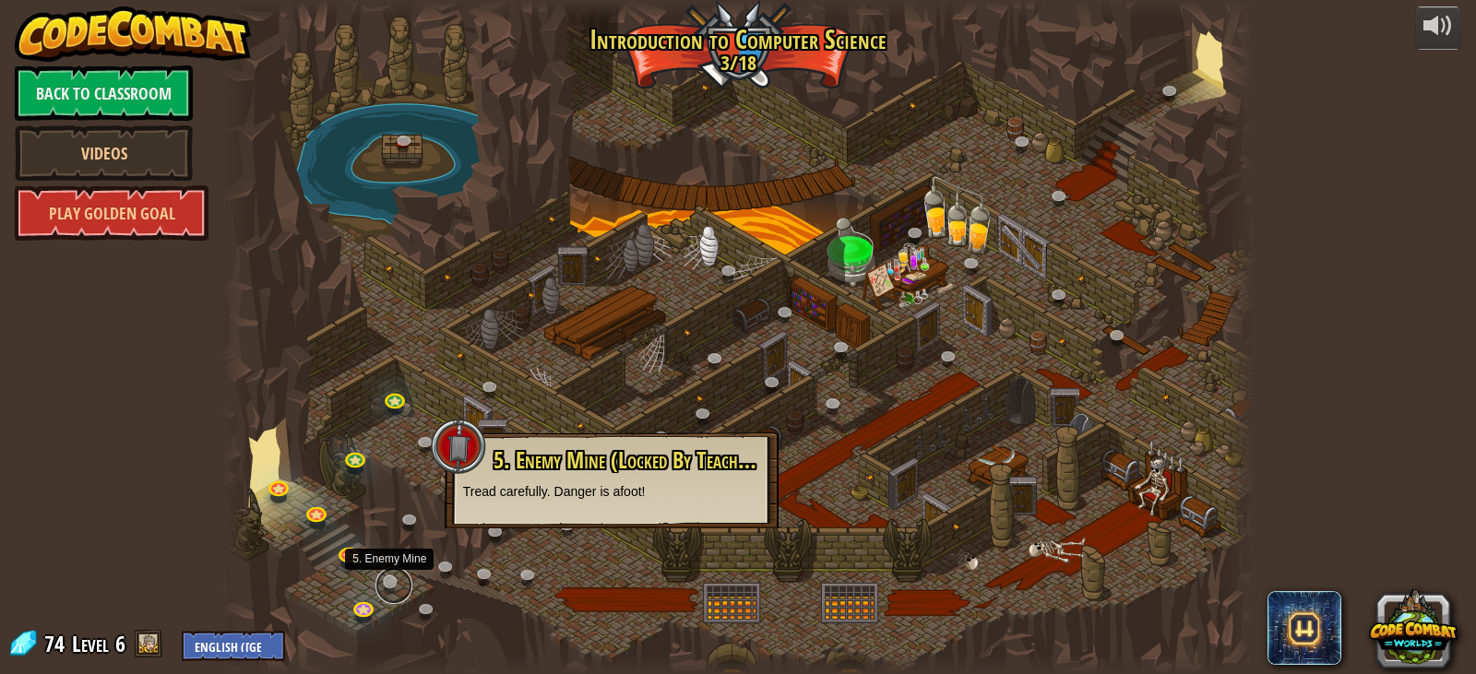
click at [389, 584] on link at bounding box center [394, 585] width 37 height 37
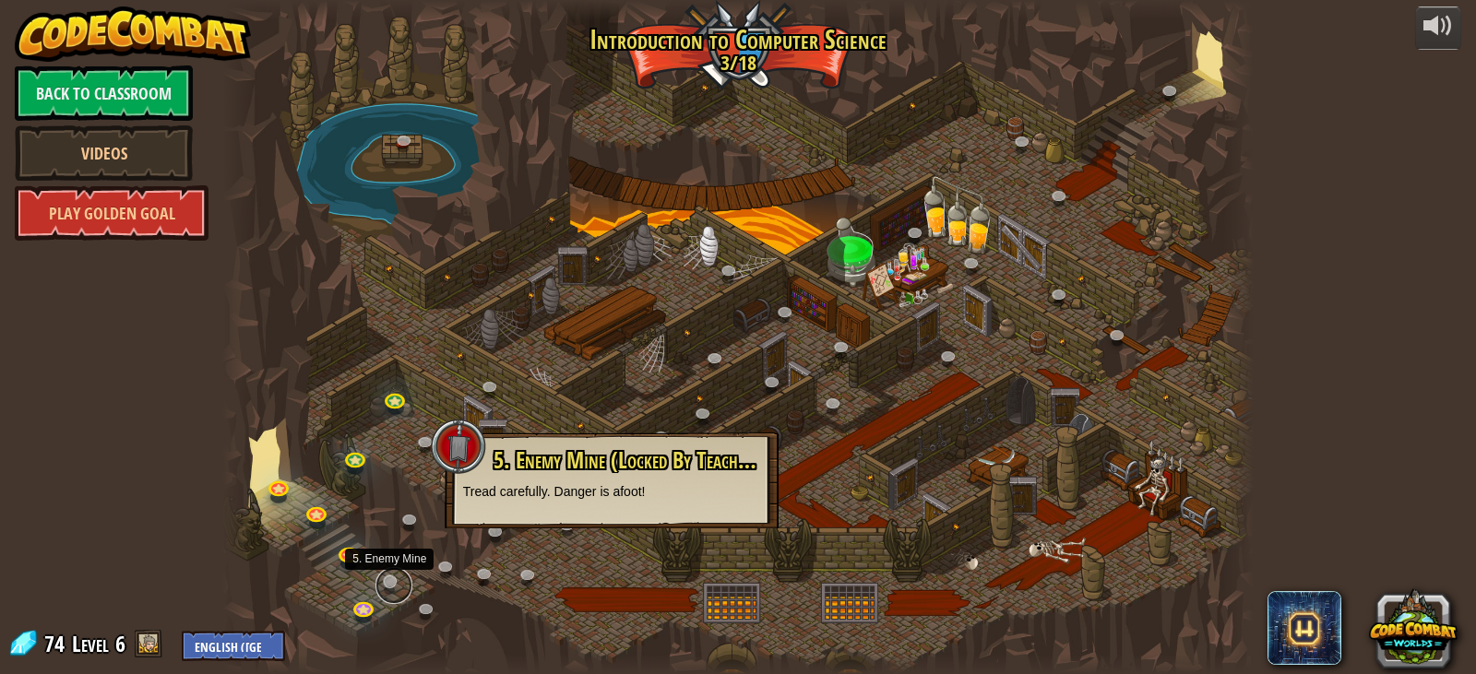
click at [389, 584] on link at bounding box center [394, 585] width 37 height 37
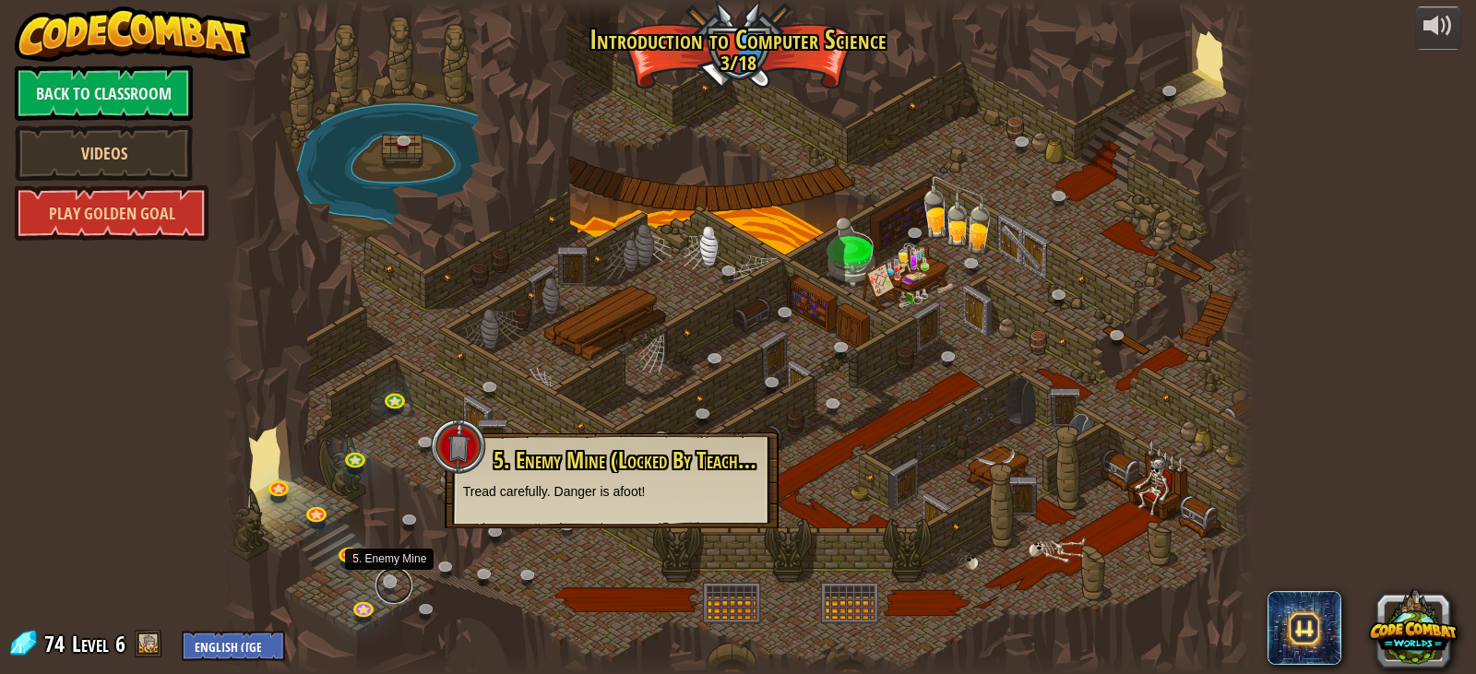
click at [389, 584] on link at bounding box center [394, 585] width 37 height 37
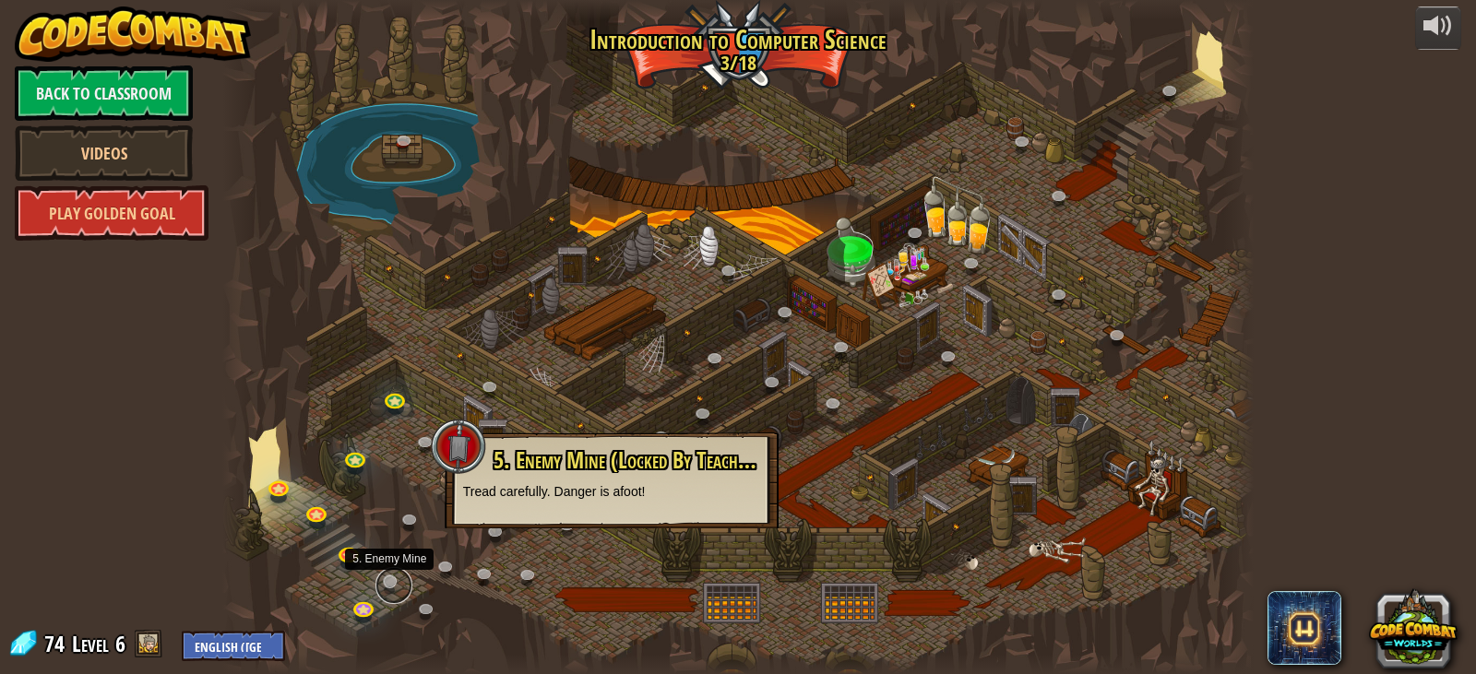
click at [389, 584] on link at bounding box center [394, 585] width 37 height 37
click at [393, 535] on div at bounding box center [738, 337] width 1032 height 674
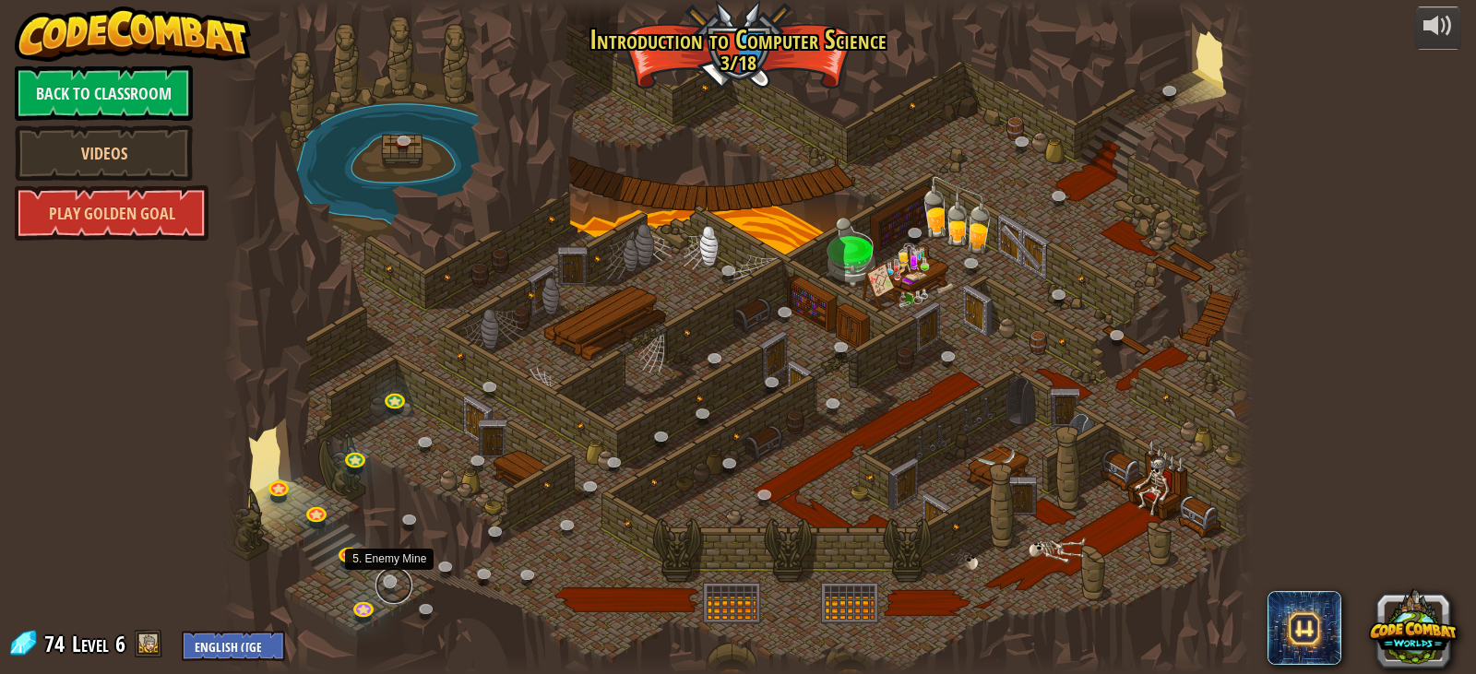
click at [393, 584] on link at bounding box center [394, 585] width 37 height 37
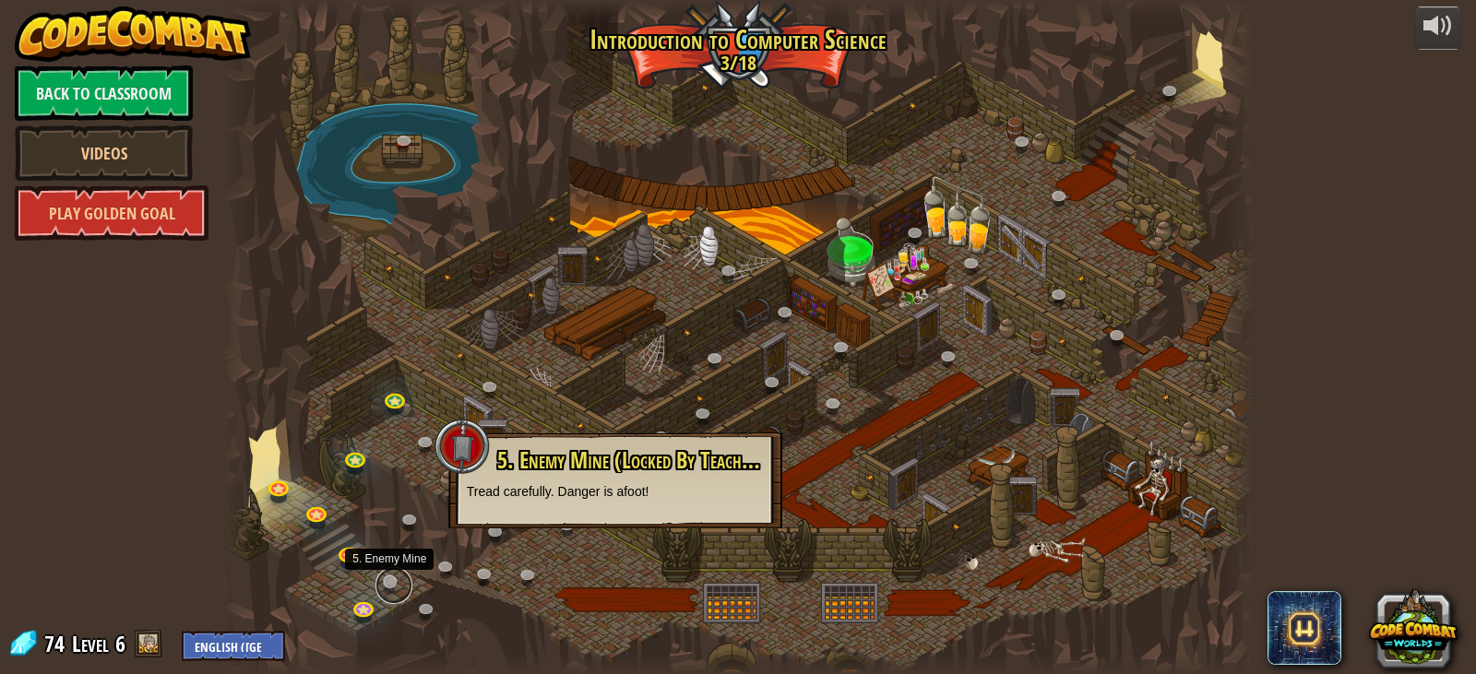
click at [393, 577] on link at bounding box center [394, 585] width 37 height 37
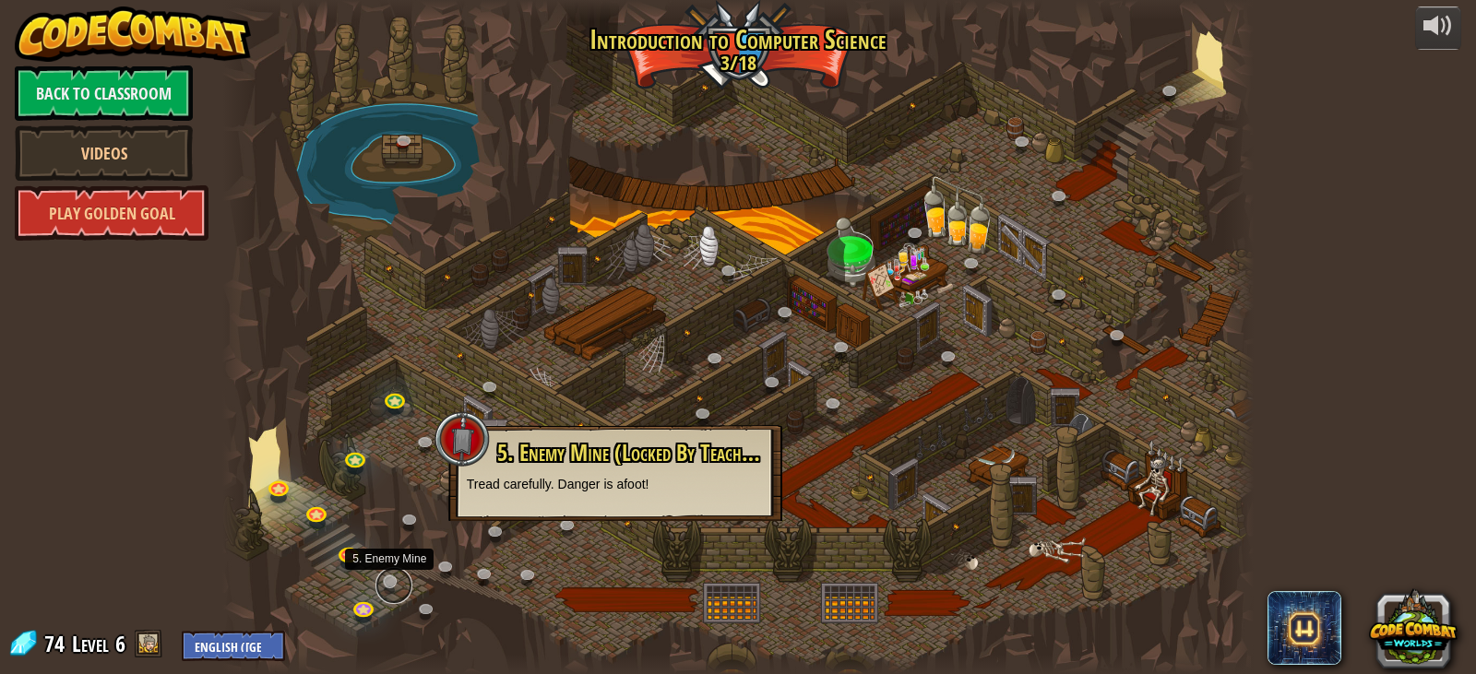
click at [393, 577] on link at bounding box center [394, 585] width 37 height 37
click at [417, 577] on div at bounding box center [738, 337] width 1032 height 674
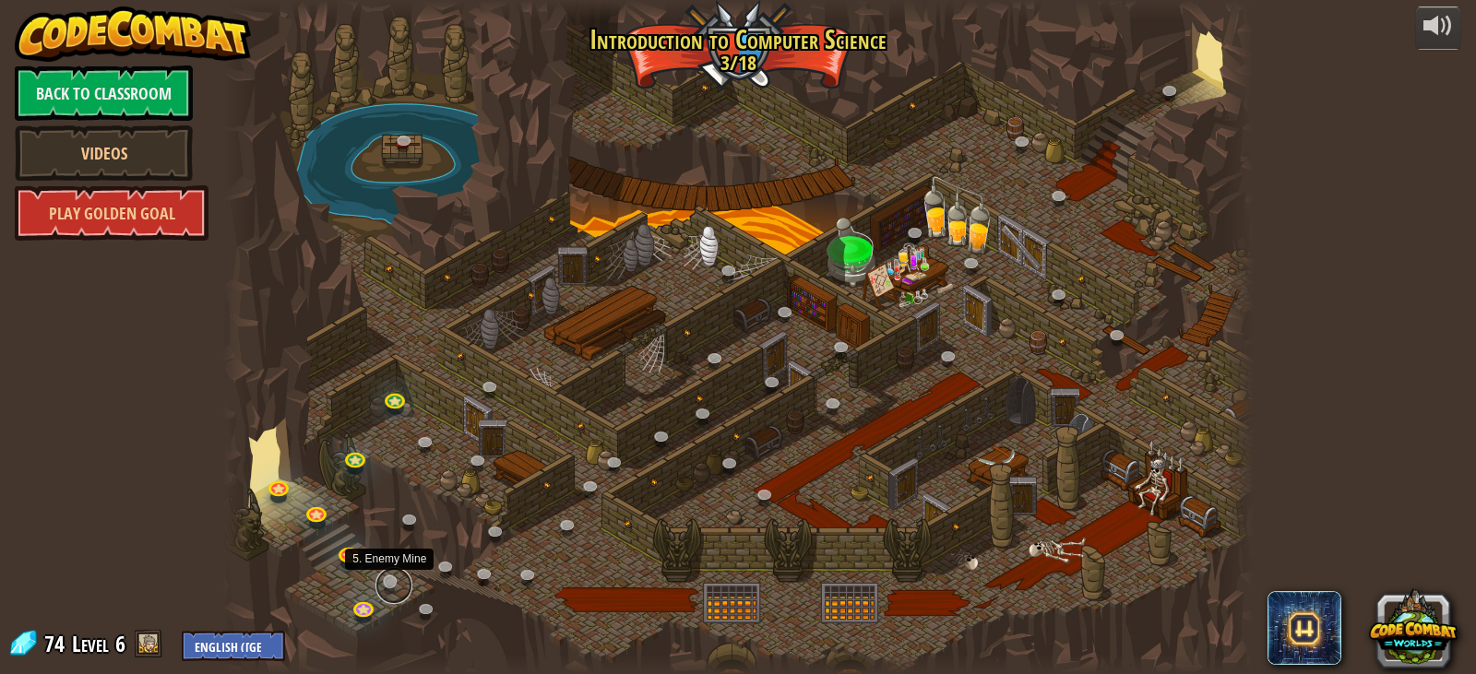
click at [388, 581] on link at bounding box center [394, 585] width 37 height 37
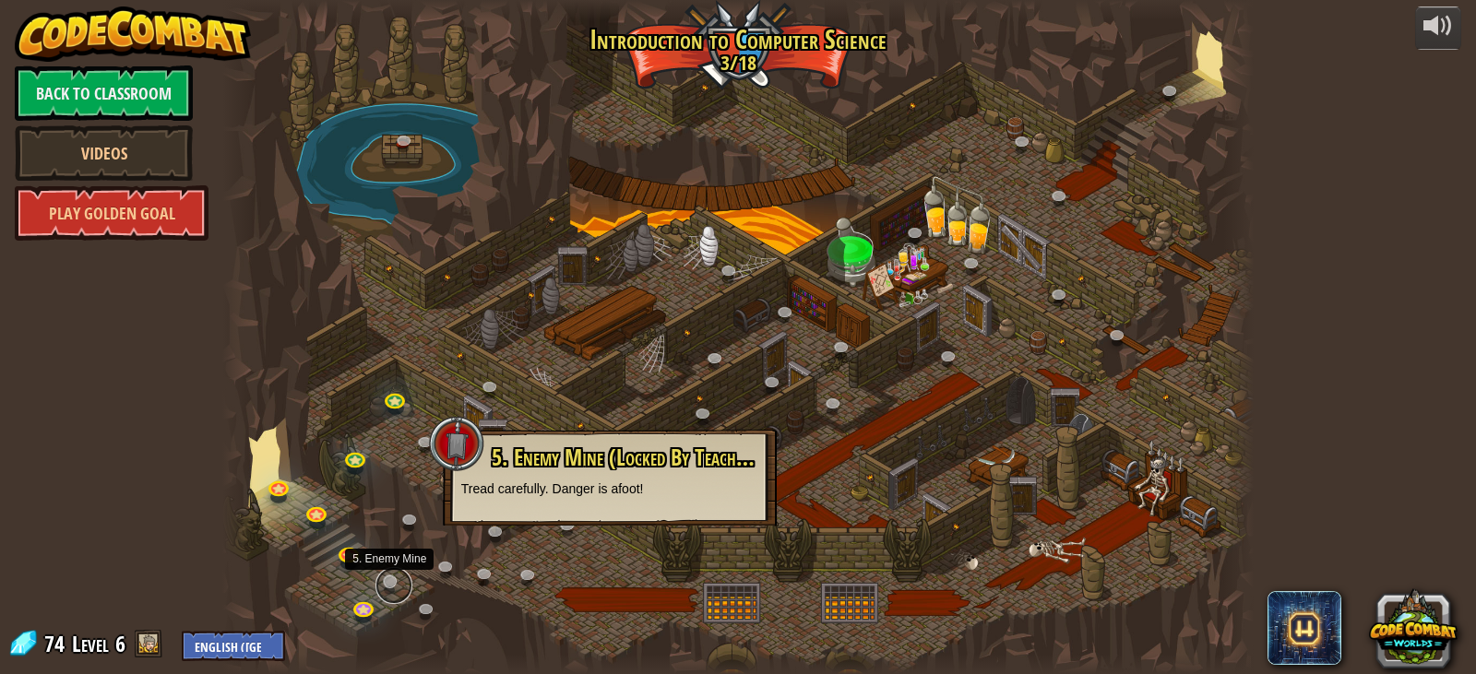
click at [388, 581] on link at bounding box center [394, 585] width 37 height 37
click at [413, 581] on div at bounding box center [738, 337] width 1032 height 674
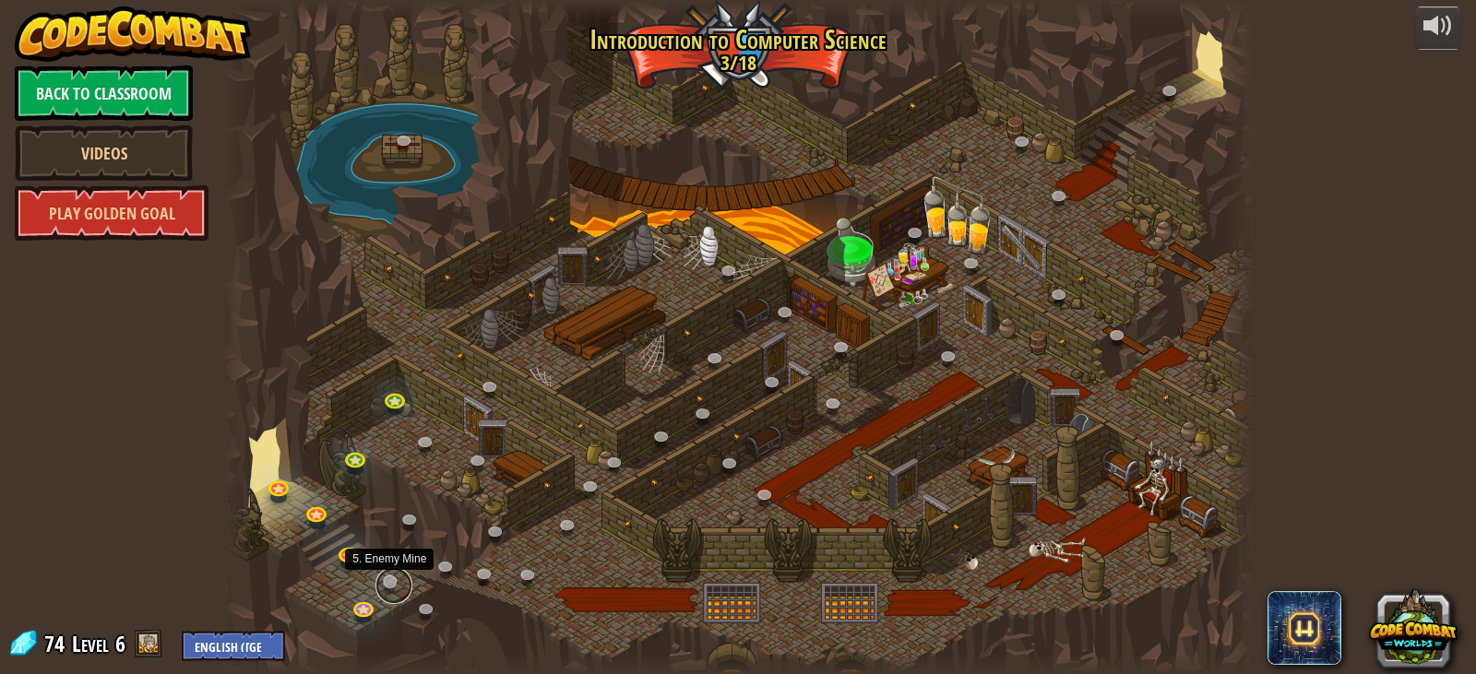
click at [401, 588] on link at bounding box center [394, 585] width 37 height 37
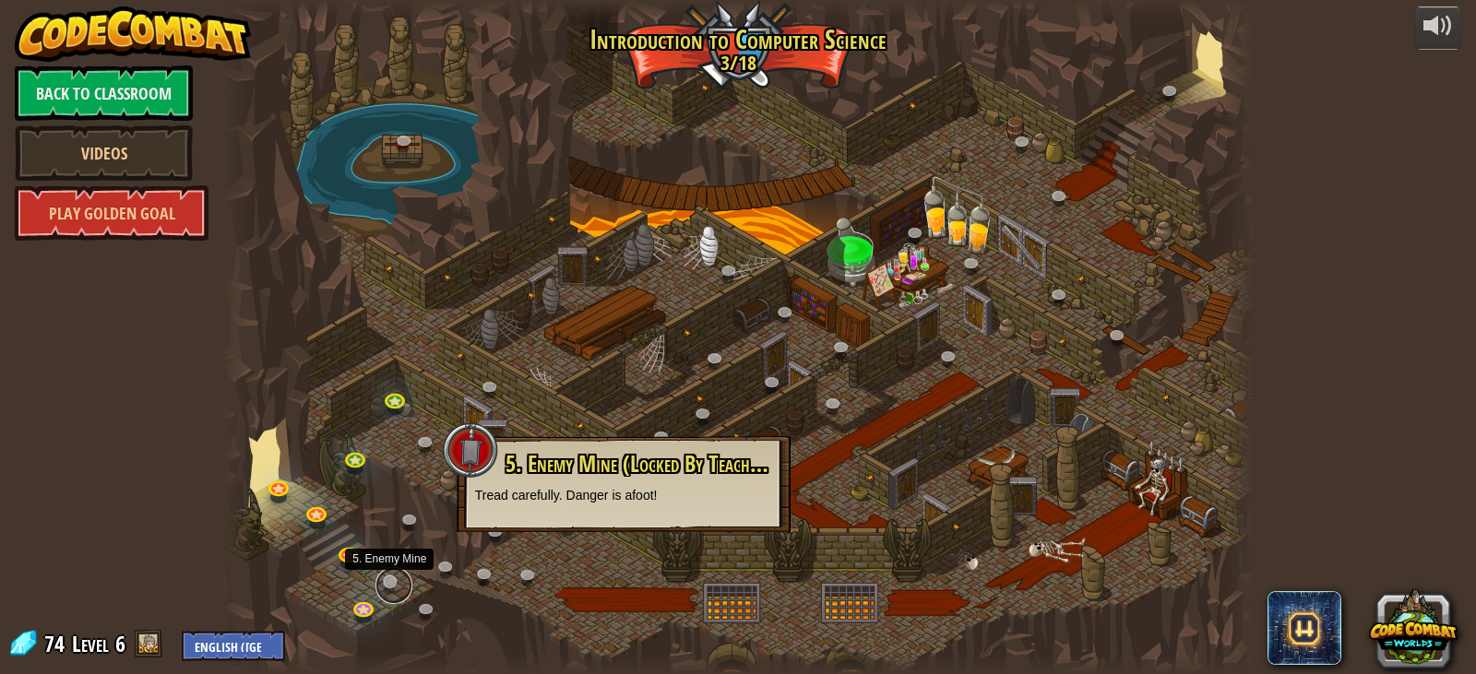
click at [401, 588] on link at bounding box center [394, 585] width 37 height 37
click at [423, 588] on div at bounding box center [738, 337] width 1032 height 674
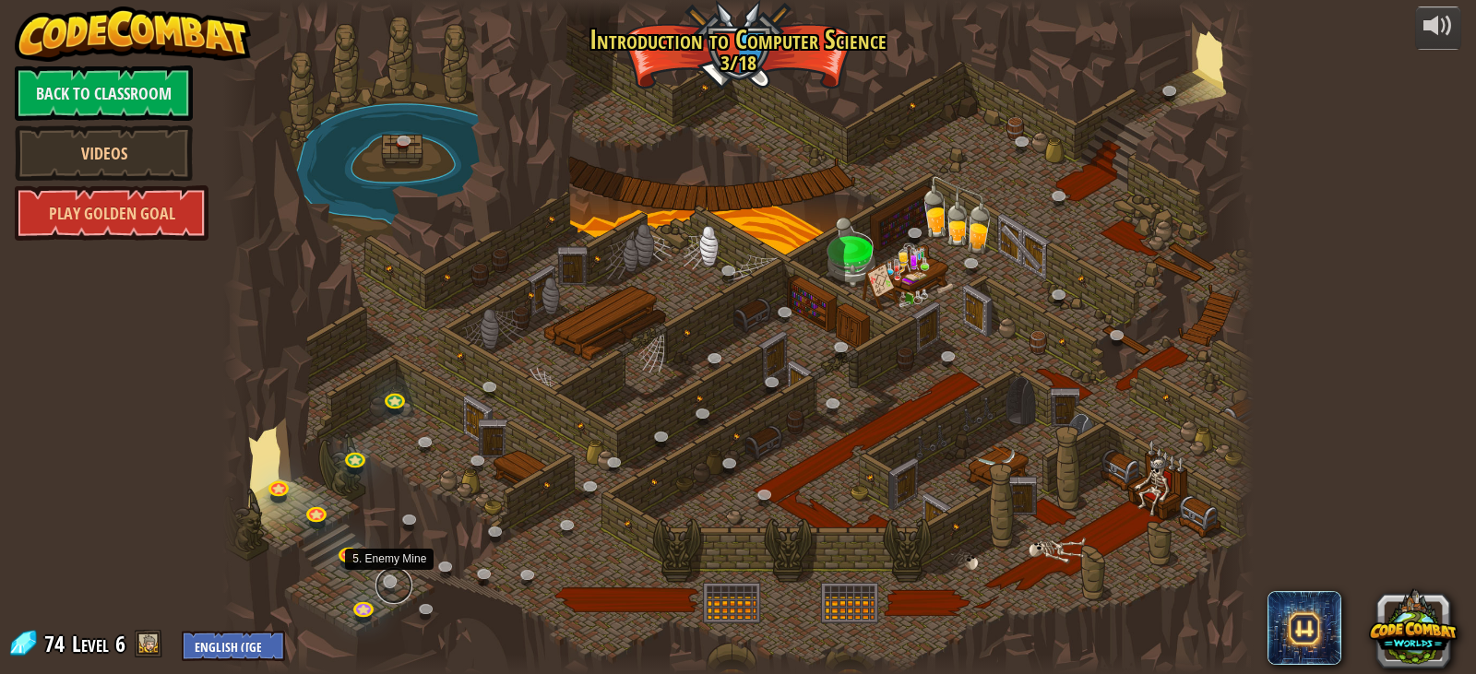
click at [393, 584] on link at bounding box center [394, 585] width 37 height 37
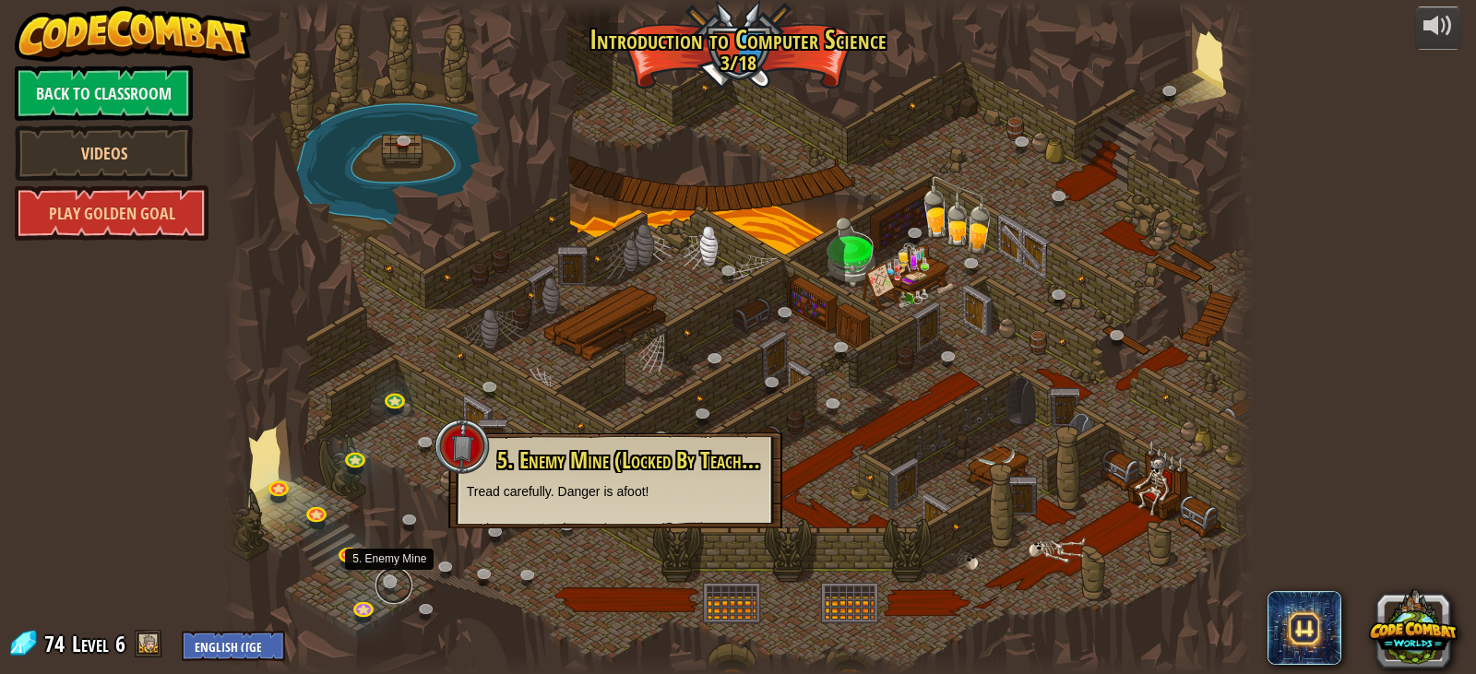
click at [397, 584] on link at bounding box center [394, 585] width 37 height 37
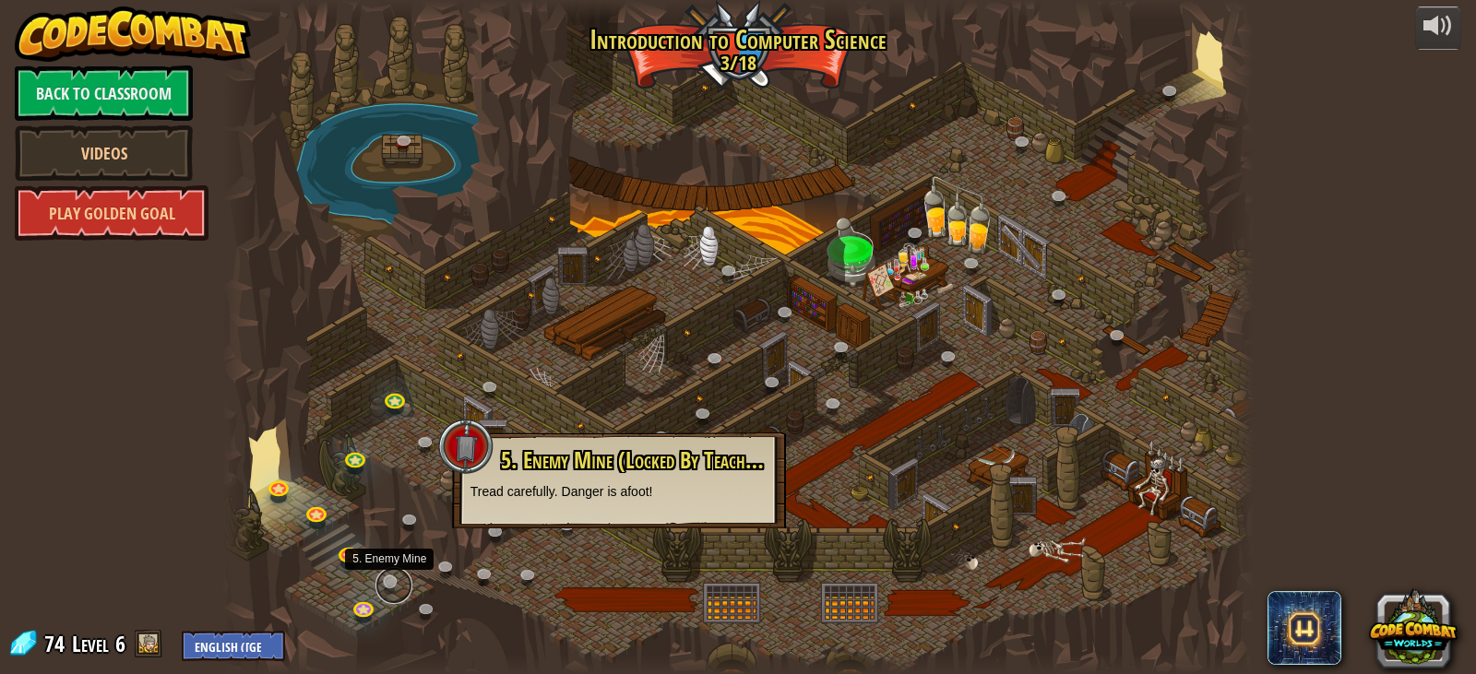
click at [397, 584] on link at bounding box center [394, 585] width 37 height 37
click at [395, 583] on link at bounding box center [394, 585] width 37 height 37
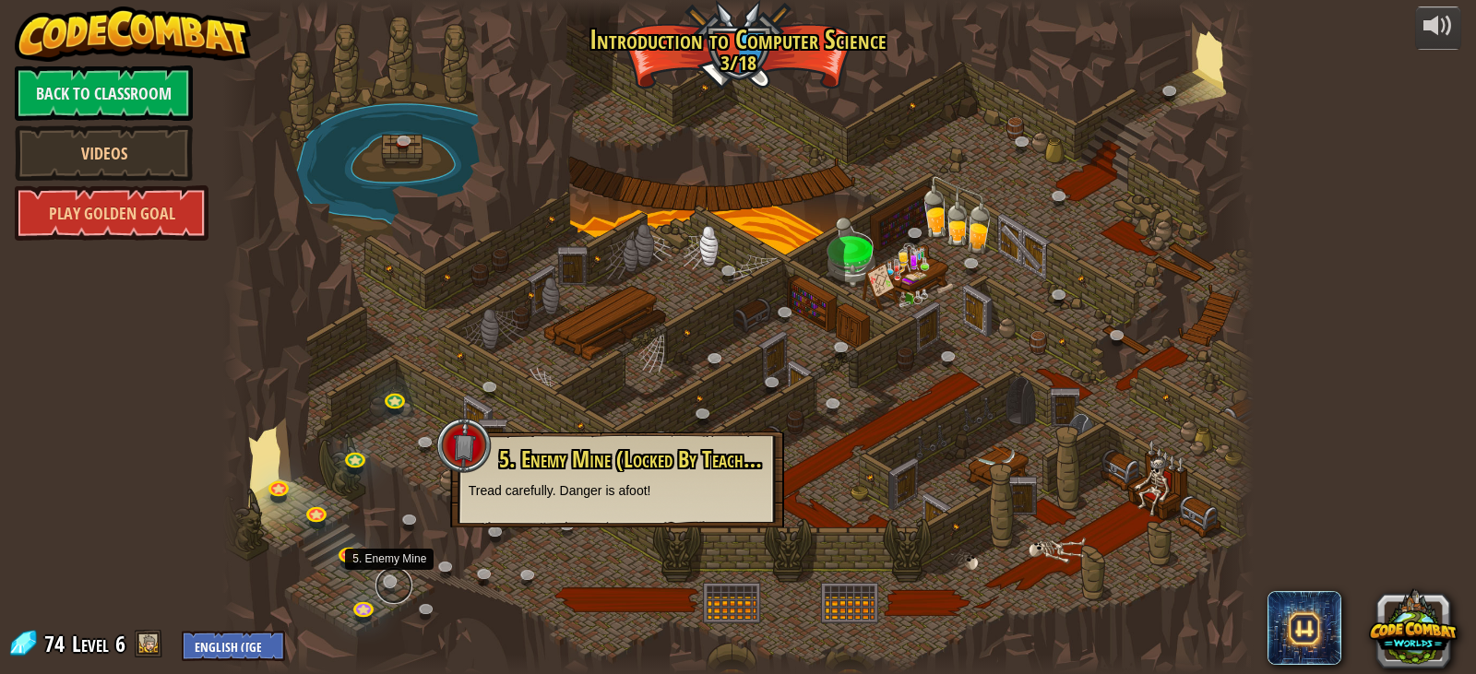
click at [395, 583] on link at bounding box center [394, 585] width 37 height 37
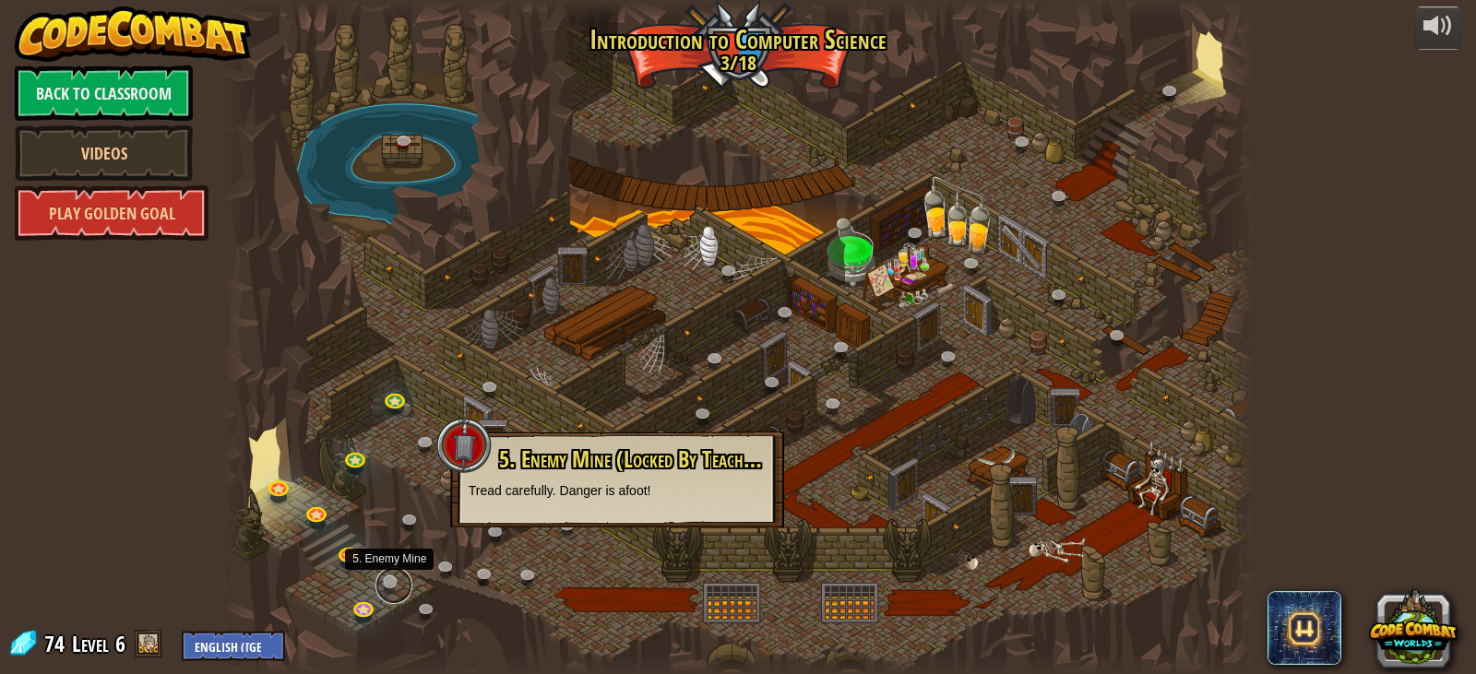
click at [395, 583] on link at bounding box center [394, 585] width 37 height 37
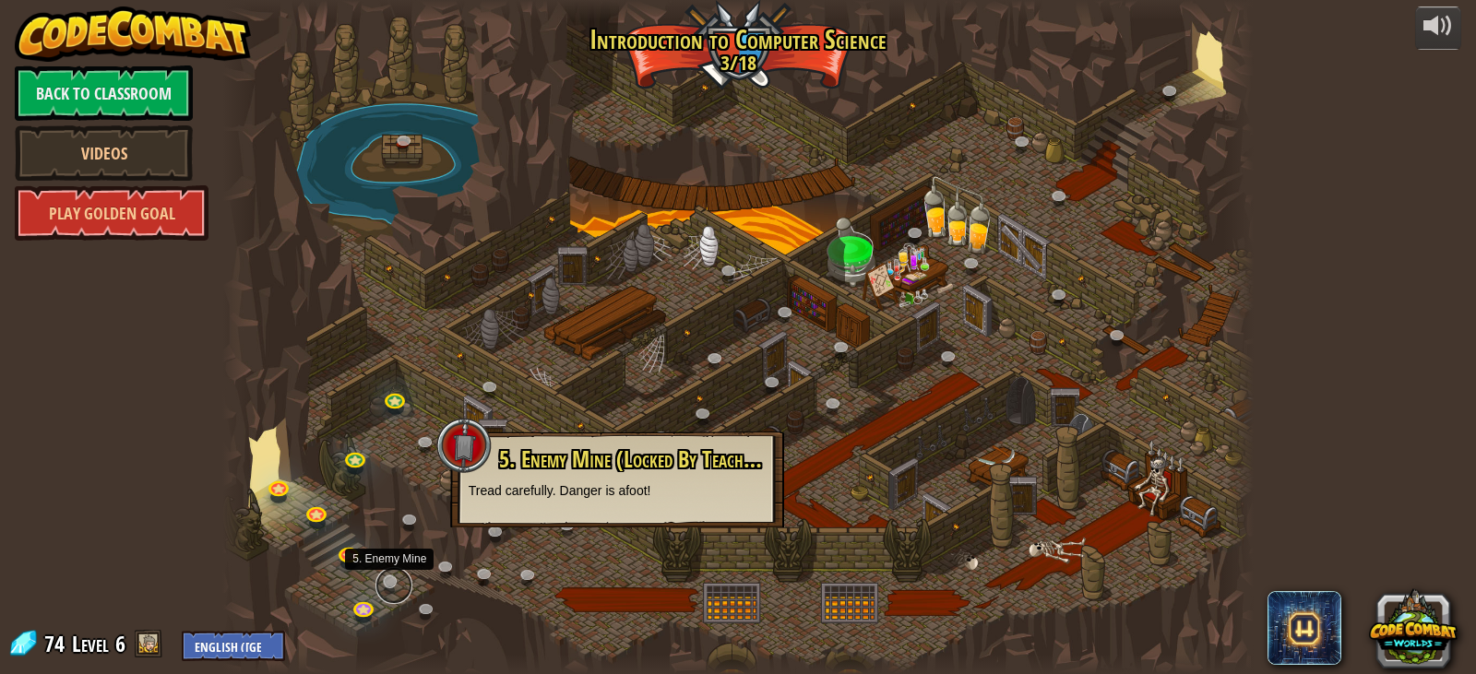
click at [395, 583] on link at bounding box center [394, 585] width 37 height 37
click at [415, 583] on div at bounding box center [738, 337] width 1032 height 674
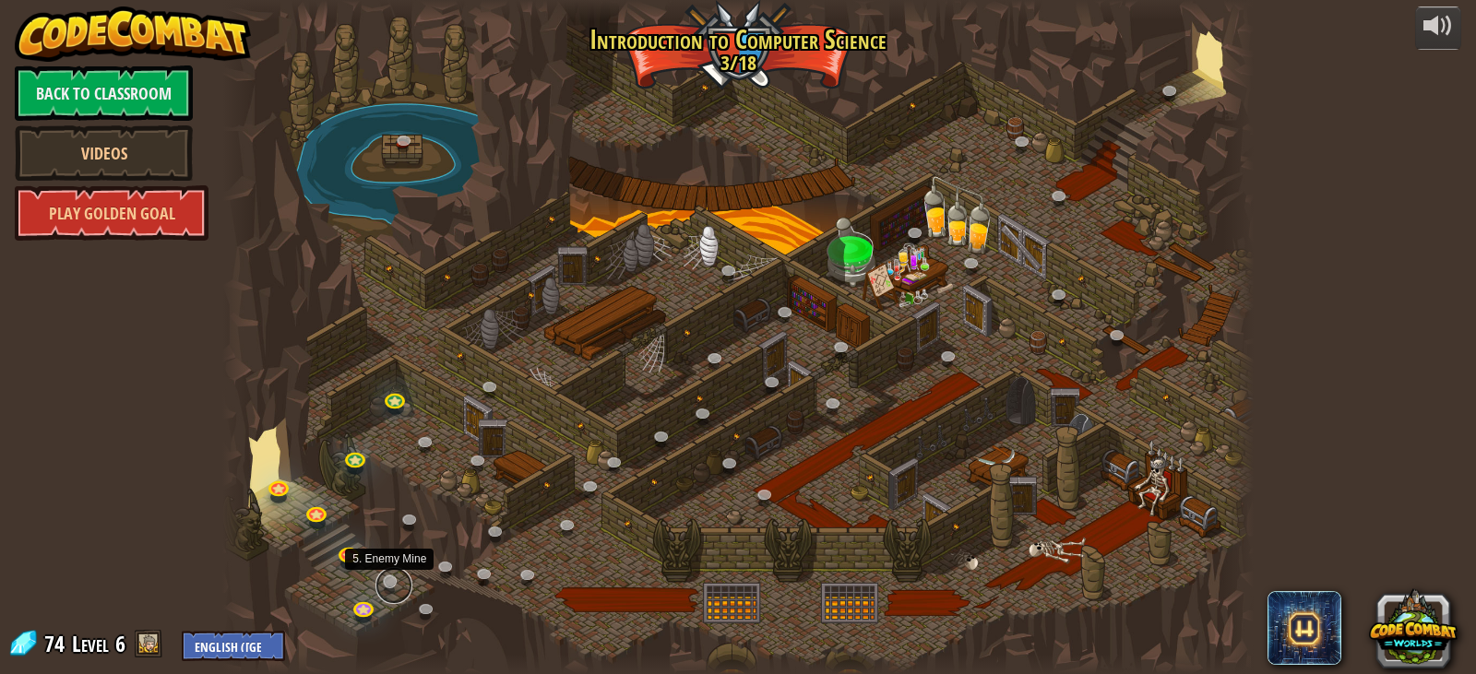
click at [383, 583] on link at bounding box center [394, 585] width 37 height 37
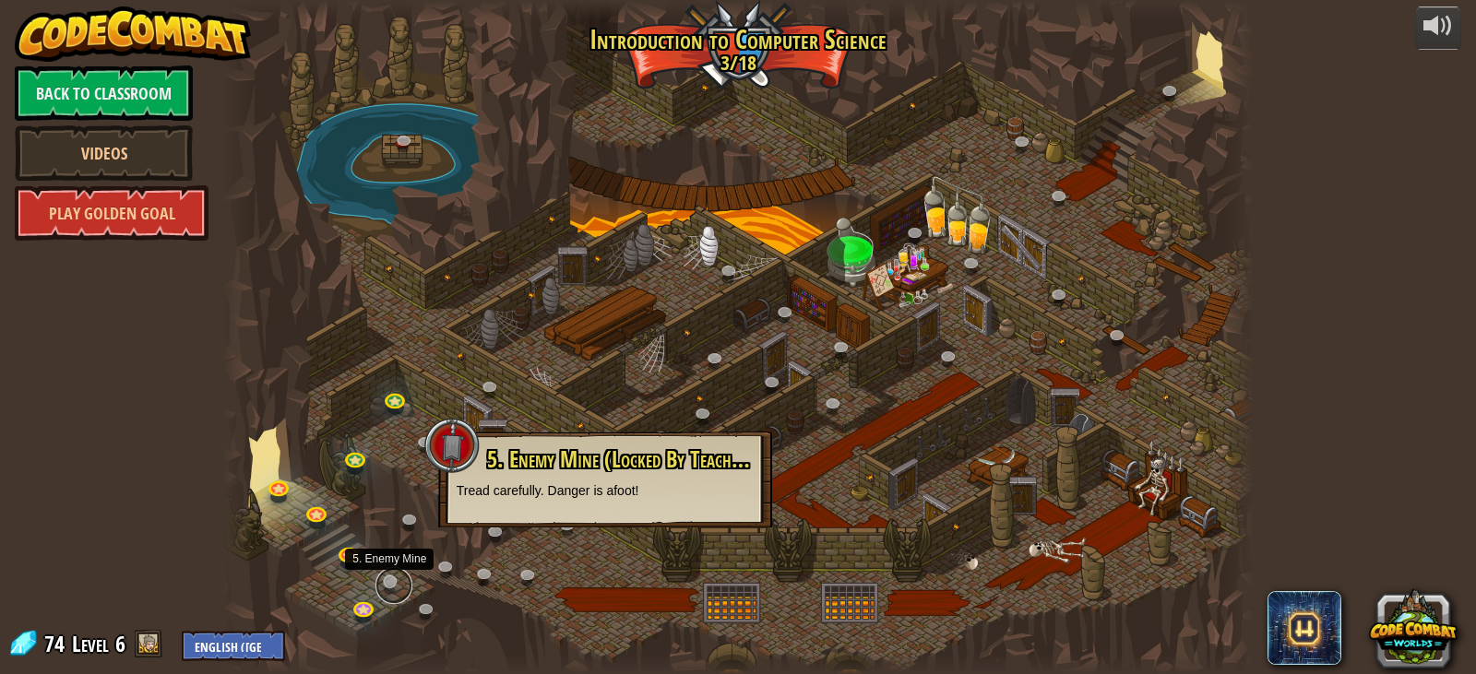
click at [383, 583] on link at bounding box center [394, 585] width 37 height 37
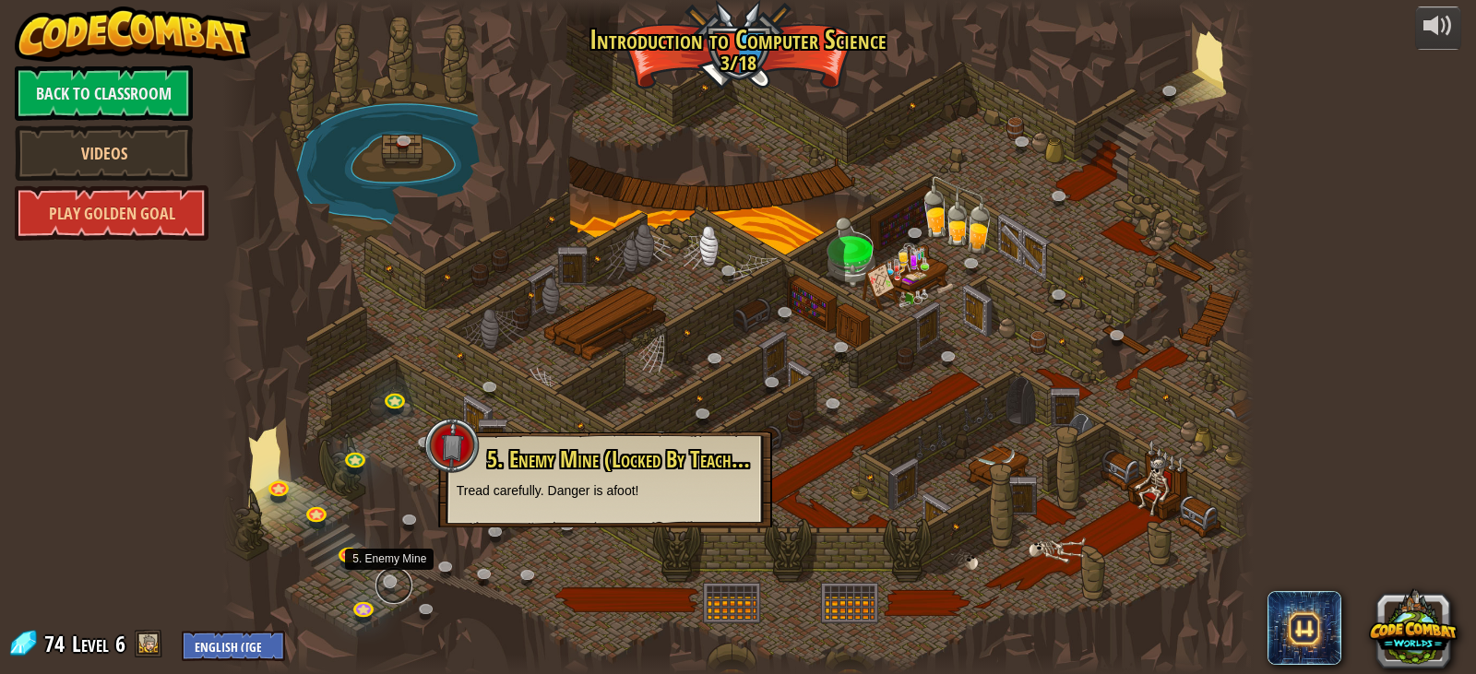
click at [383, 583] on link at bounding box center [394, 585] width 37 height 37
click at [396, 583] on link at bounding box center [394, 585] width 37 height 37
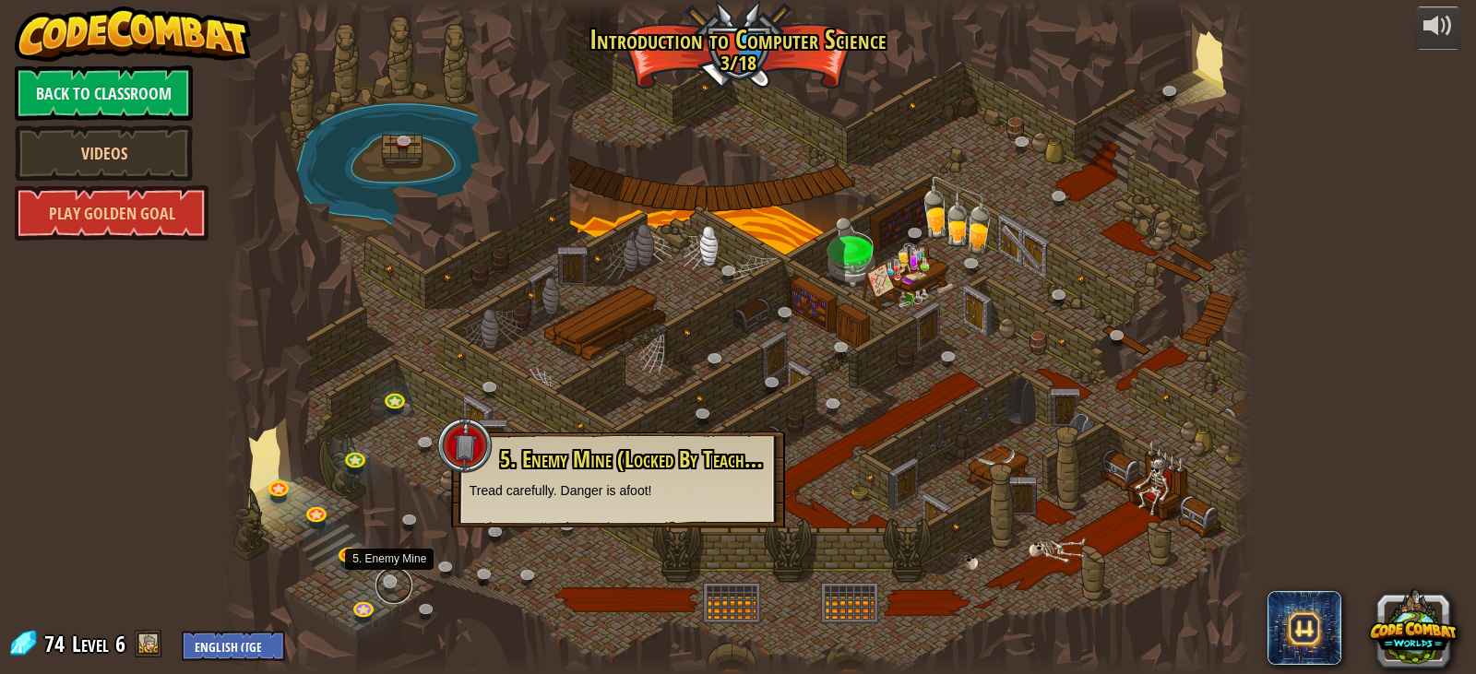
click at [396, 583] on link at bounding box center [394, 585] width 37 height 37
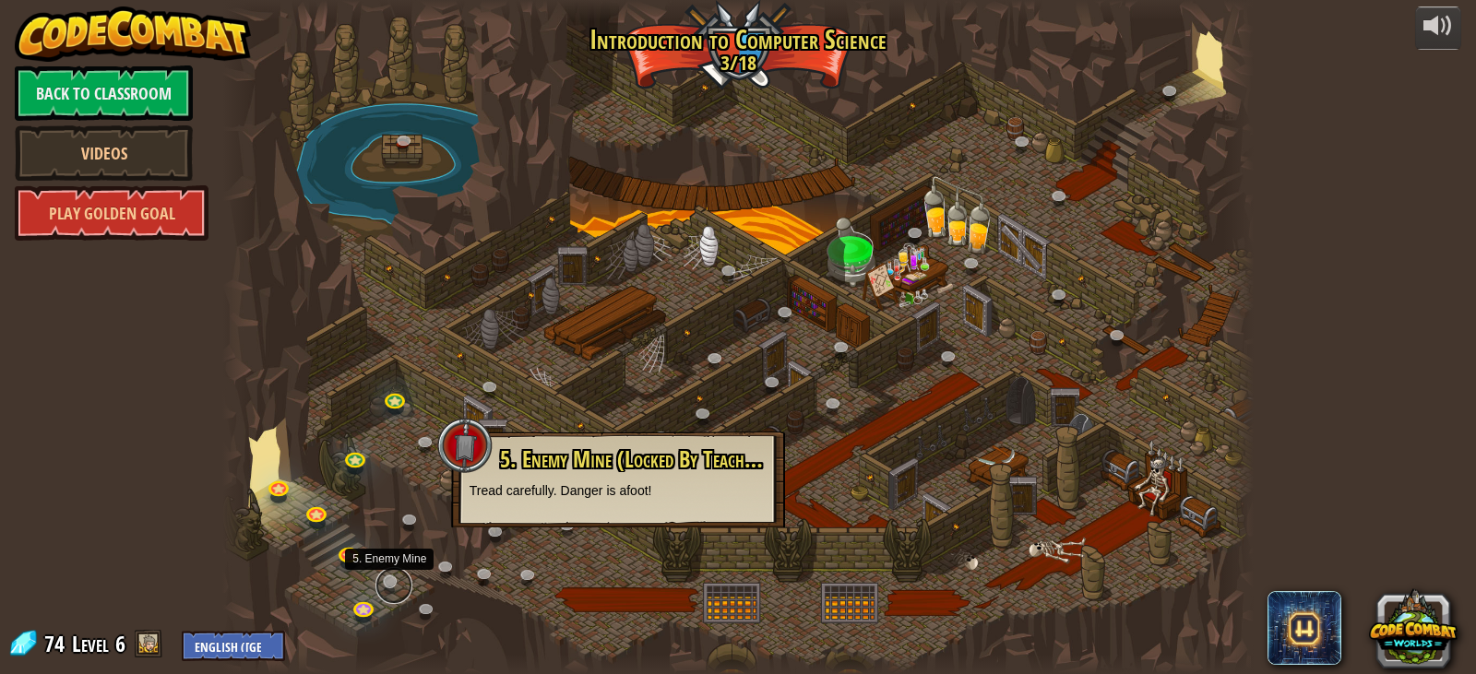
click at [396, 583] on link at bounding box center [394, 585] width 37 height 37
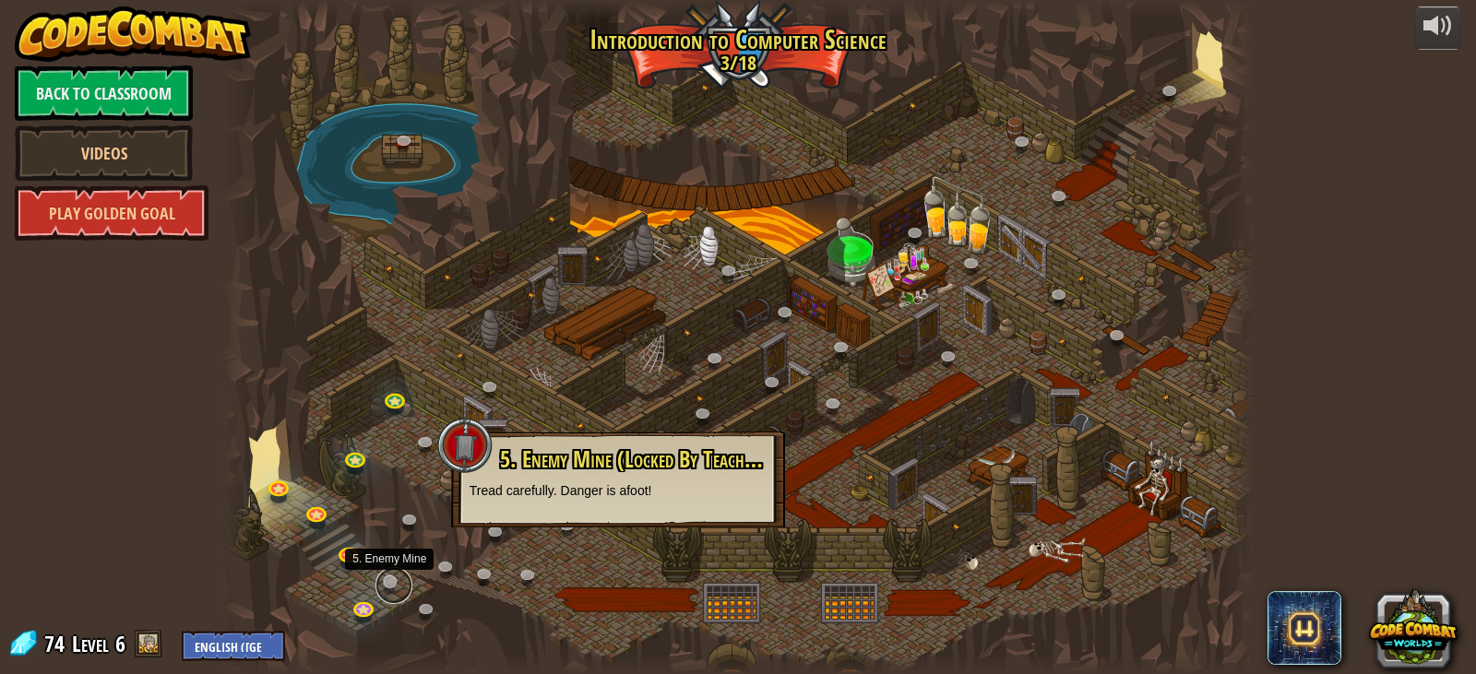
click at [396, 583] on link at bounding box center [394, 585] width 37 height 37
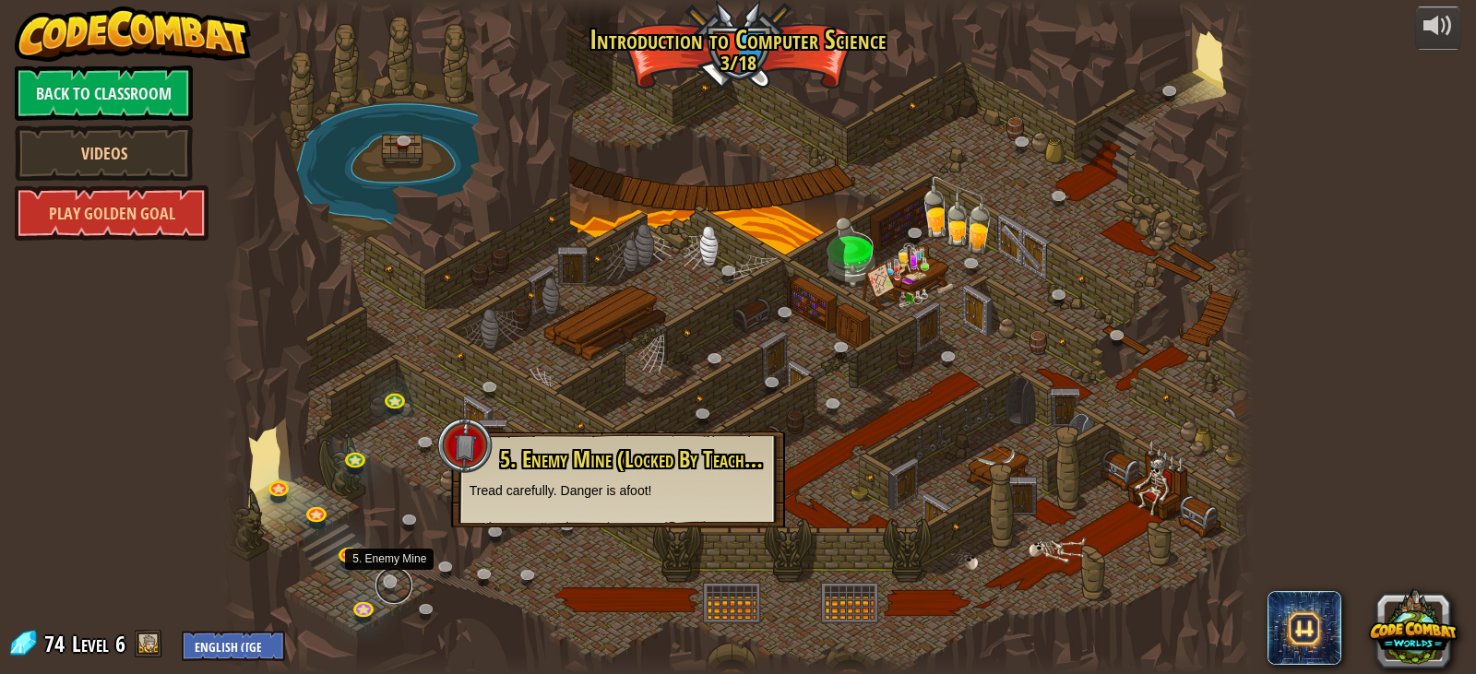
click at [396, 583] on link at bounding box center [394, 585] width 37 height 37
click at [429, 574] on div at bounding box center [738, 337] width 1032 height 674
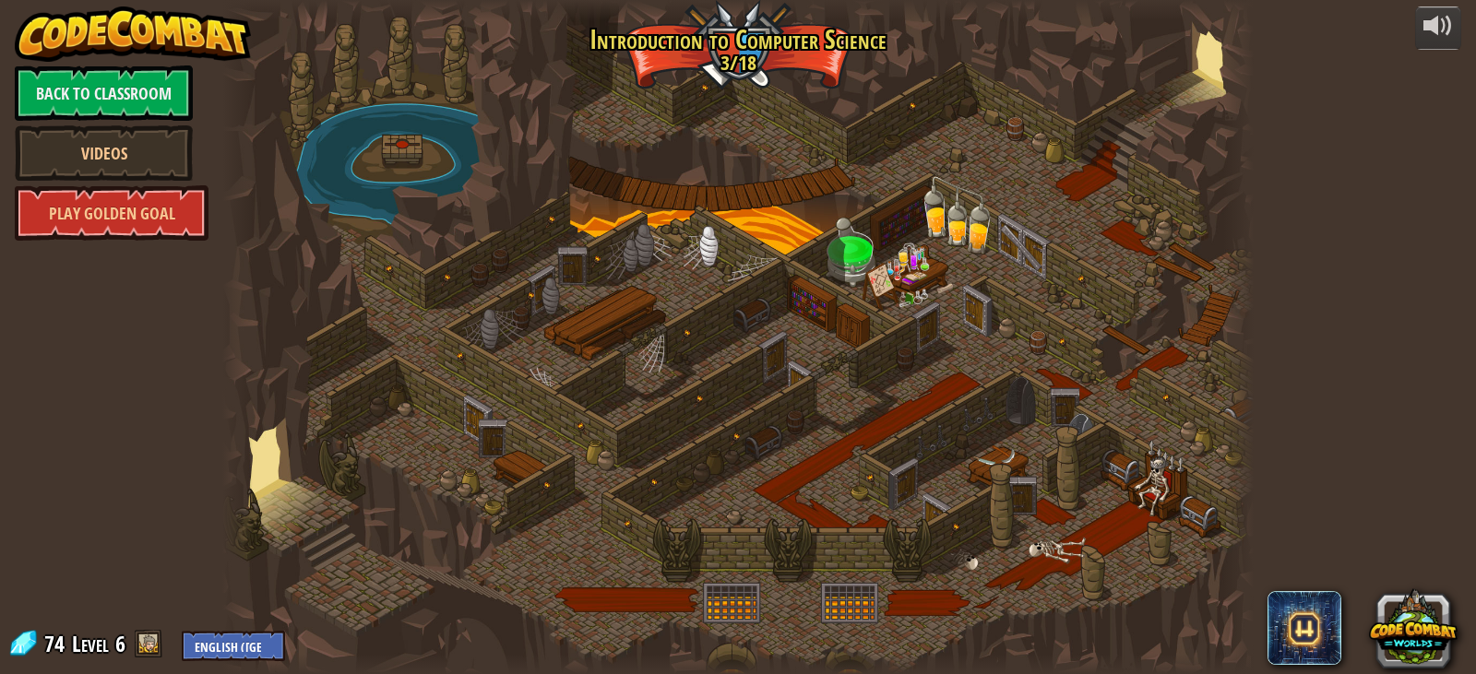
click at [390, 560] on div at bounding box center [738, 337] width 1032 height 674
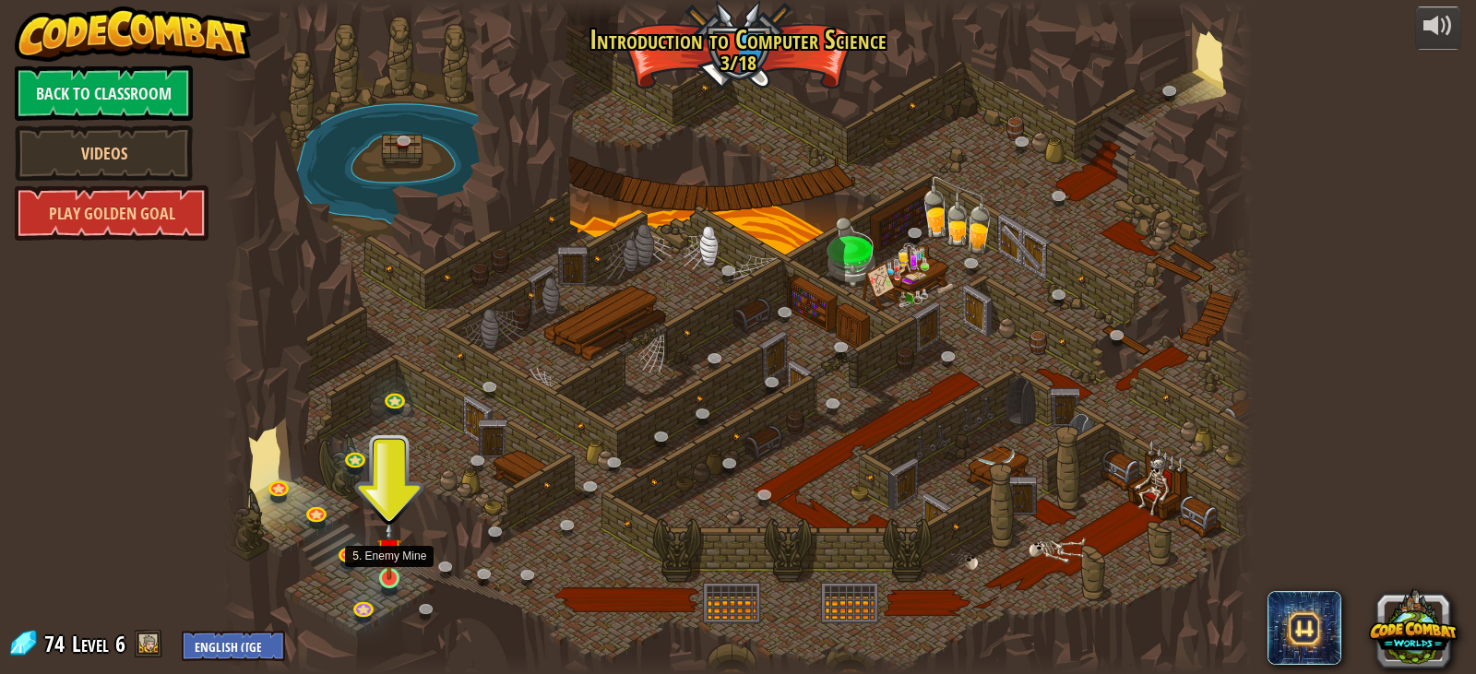
click at [388, 575] on img at bounding box center [389, 550] width 26 height 59
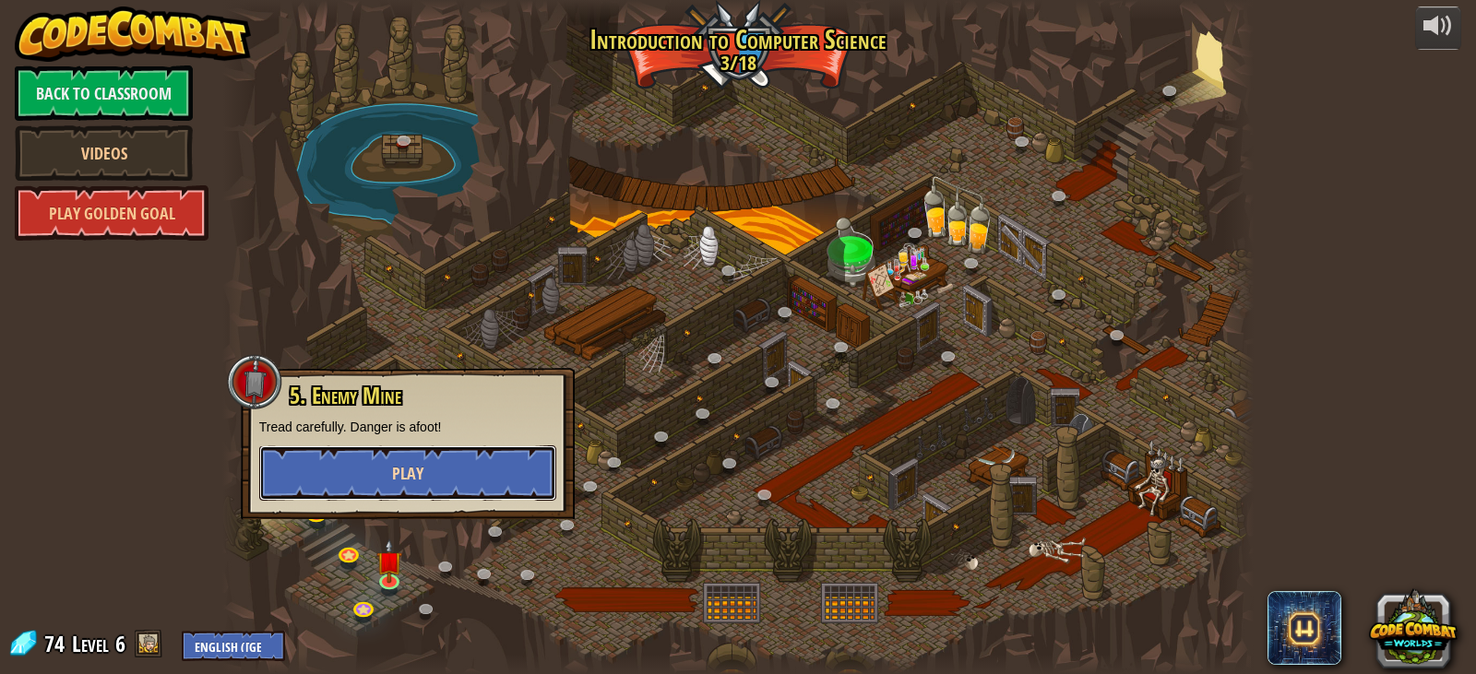
click at [379, 488] on button "Play" at bounding box center [407, 473] width 297 height 55
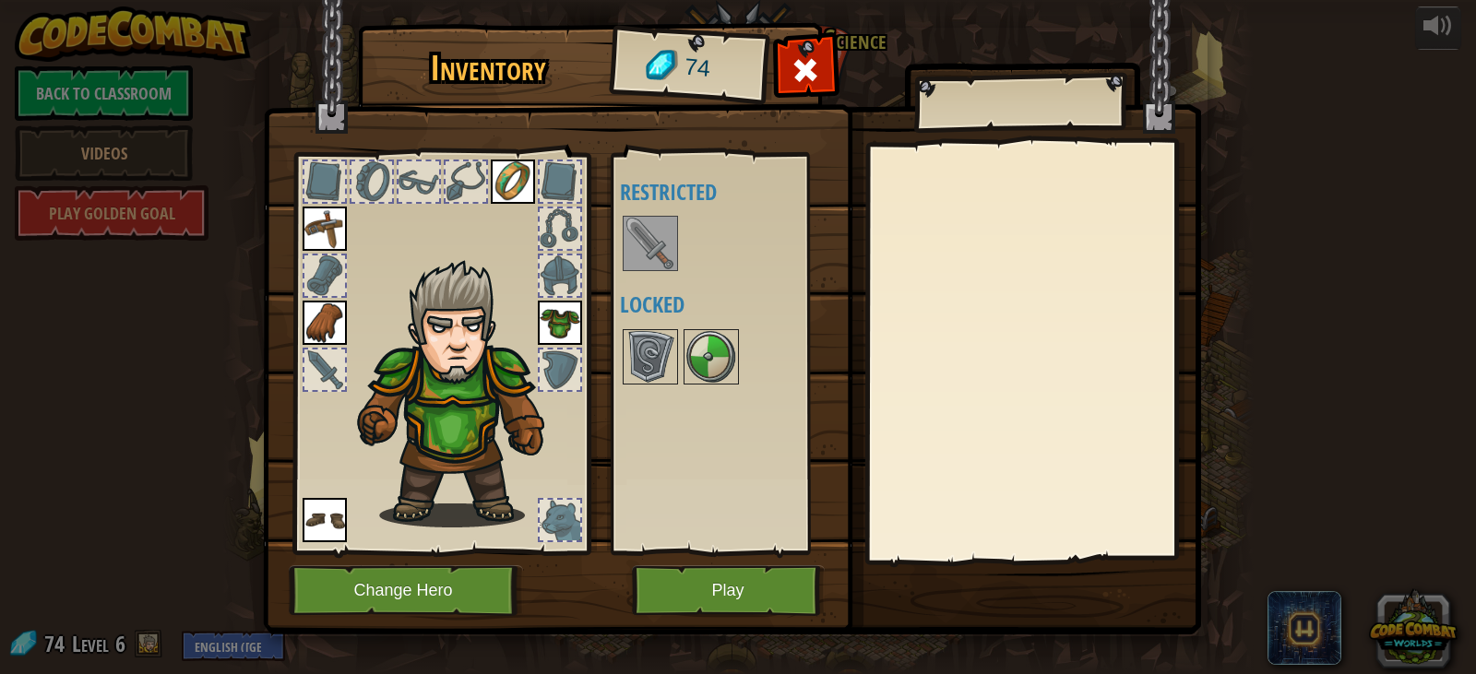
click at [650, 261] on img at bounding box center [651, 244] width 52 height 52
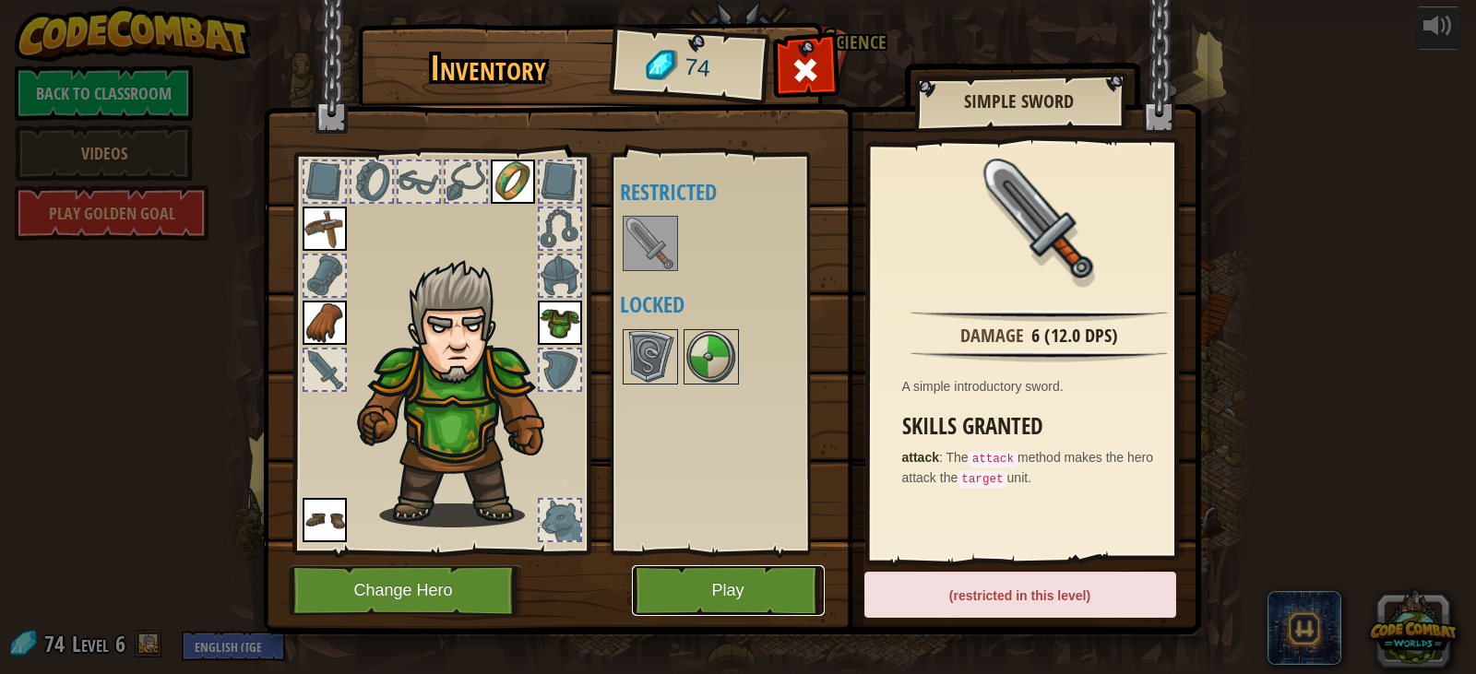
click at [729, 579] on button "Play" at bounding box center [728, 591] width 193 height 51
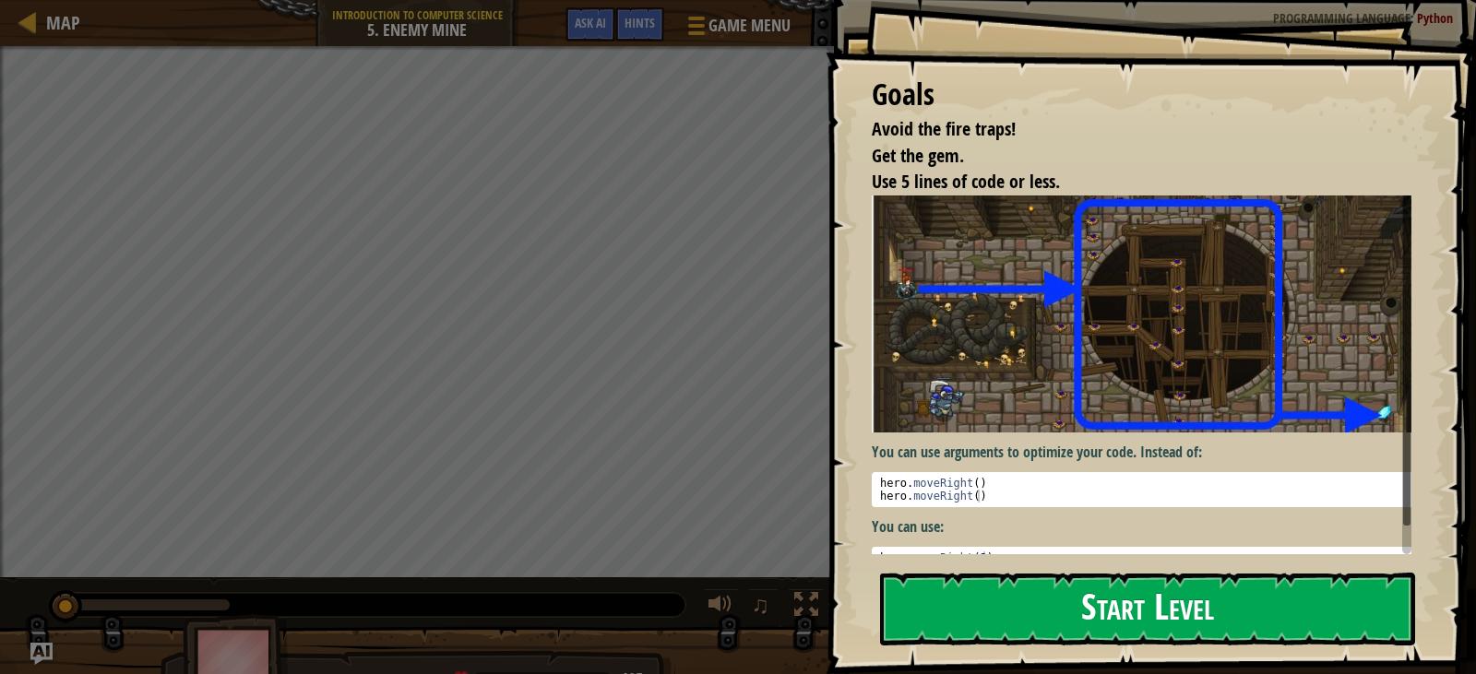
click at [1017, 619] on button "Start Level" at bounding box center [1147, 609] width 535 height 73
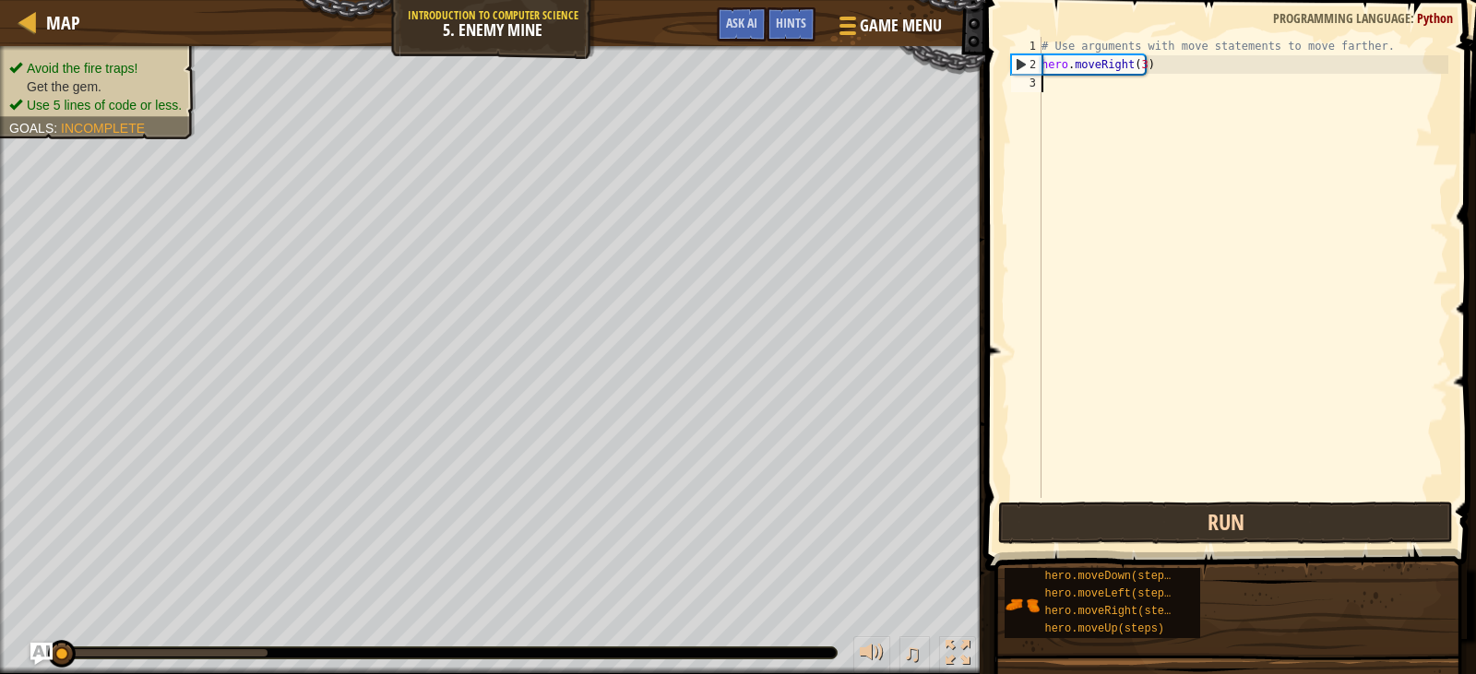
click at [1308, 545] on div "Map Introduction to Computer Science 5. Enemy Mine Game Menu Done Hints Ask AI …" at bounding box center [738, 337] width 1476 height 674
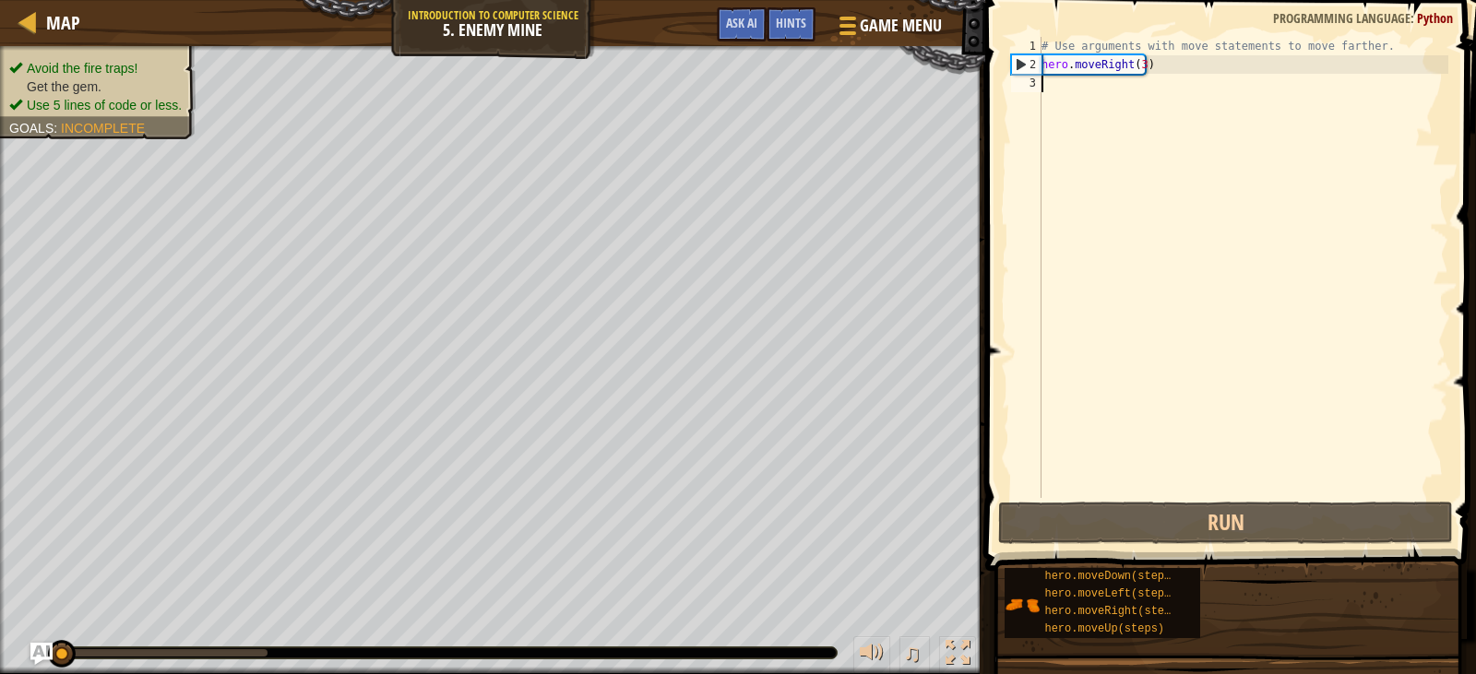
click at [1063, 466] on div "Map Introduction to Computer Science 5. Enemy Mine Game Menu Done Hints Ask AI …" at bounding box center [738, 337] width 1476 height 674
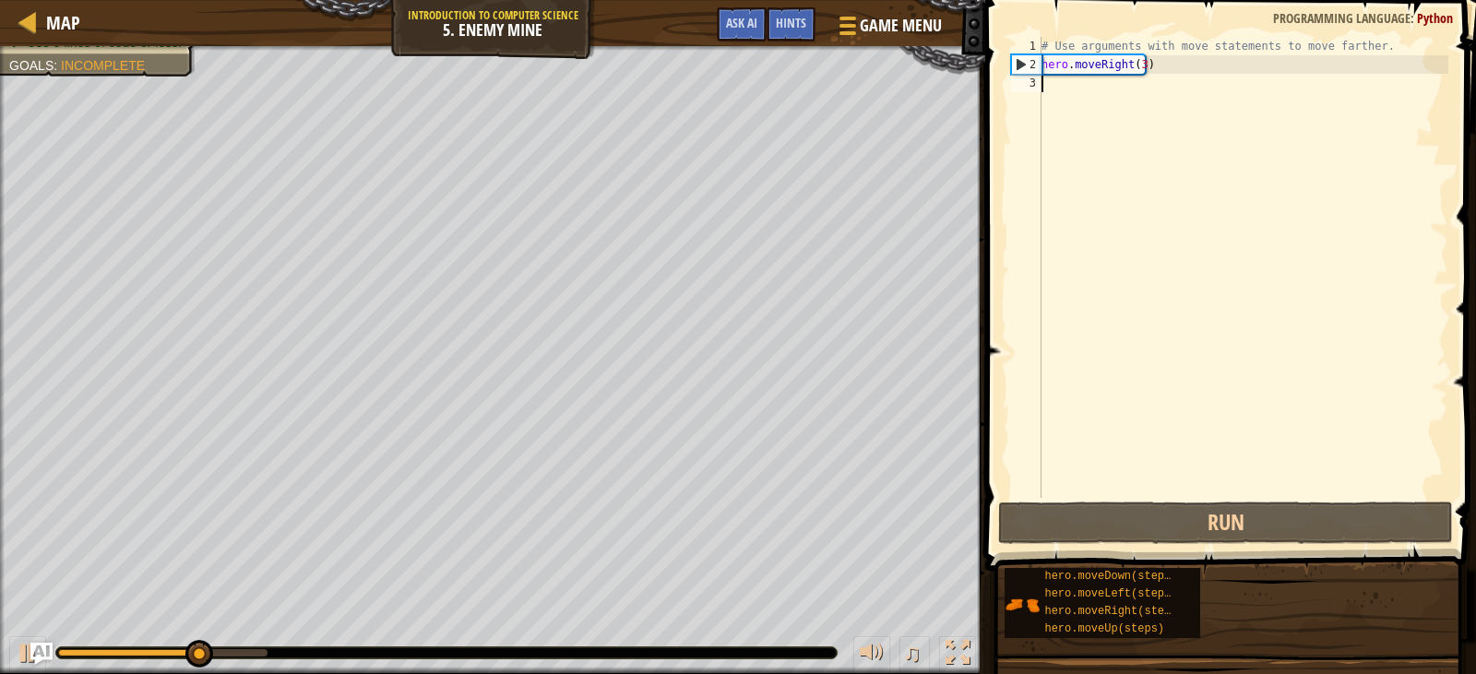
type textarea "h"
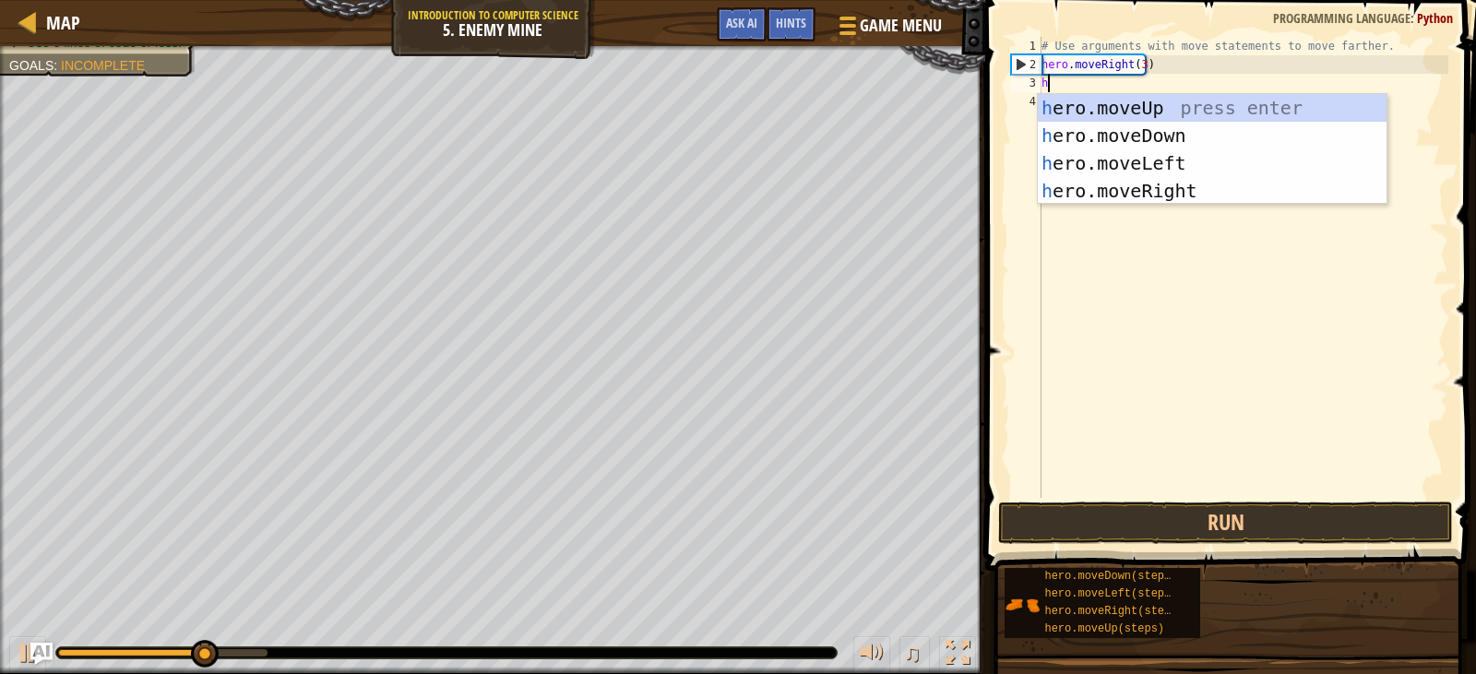
scroll to position [8, 0]
click at [1057, 103] on div "h ero.moveUp press enter h ero.moveDown press enter h ero.moveLeft press enter …" at bounding box center [1212, 177] width 349 height 166
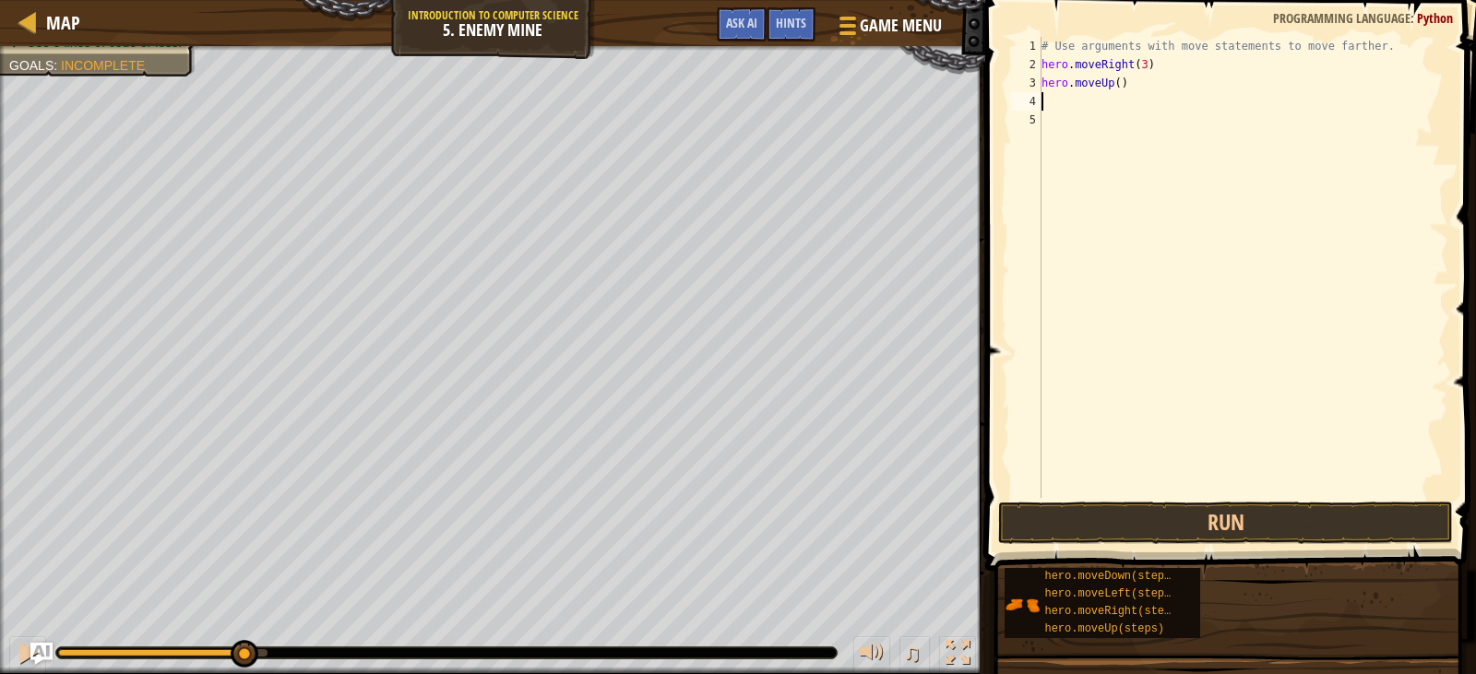
type textarea "h"
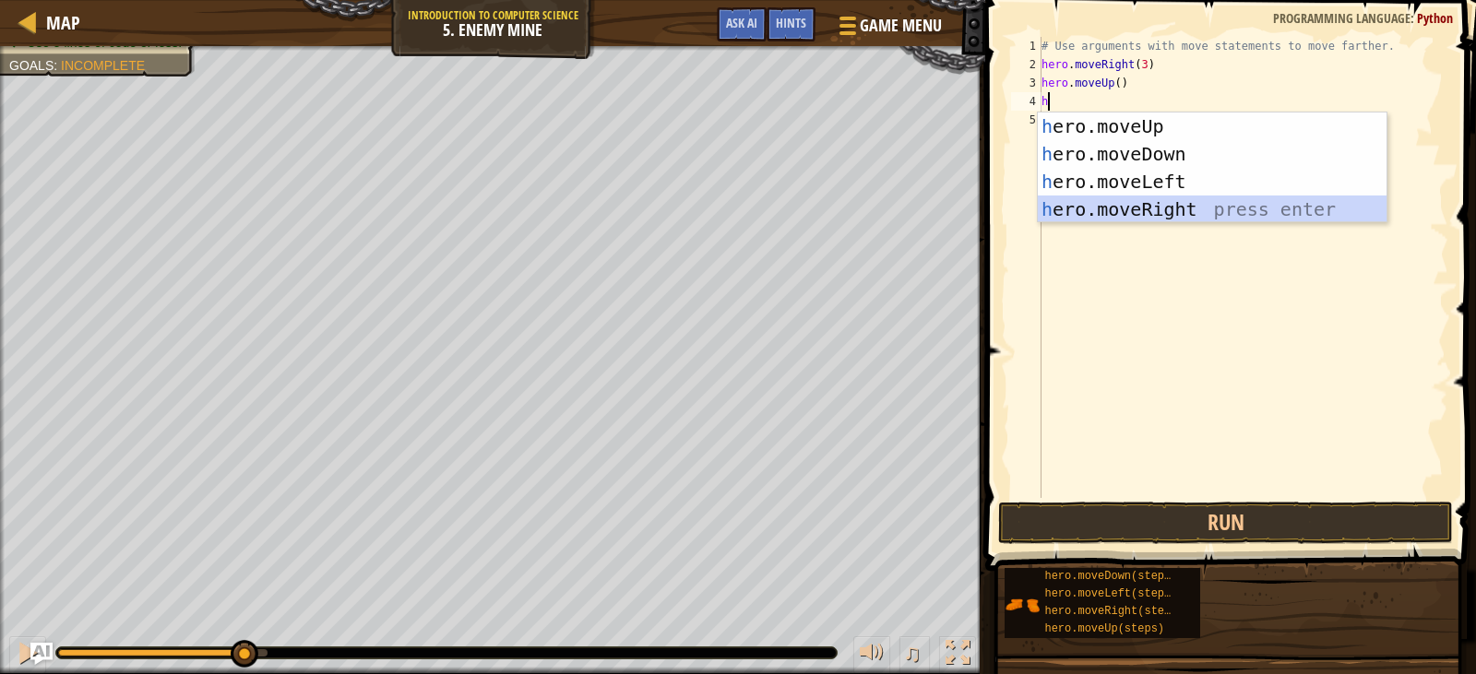
click at [1160, 198] on div "h ero.moveUp press enter h ero.moveDown press enter h ero.moveLeft press enter …" at bounding box center [1212, 196] width 349 height 166
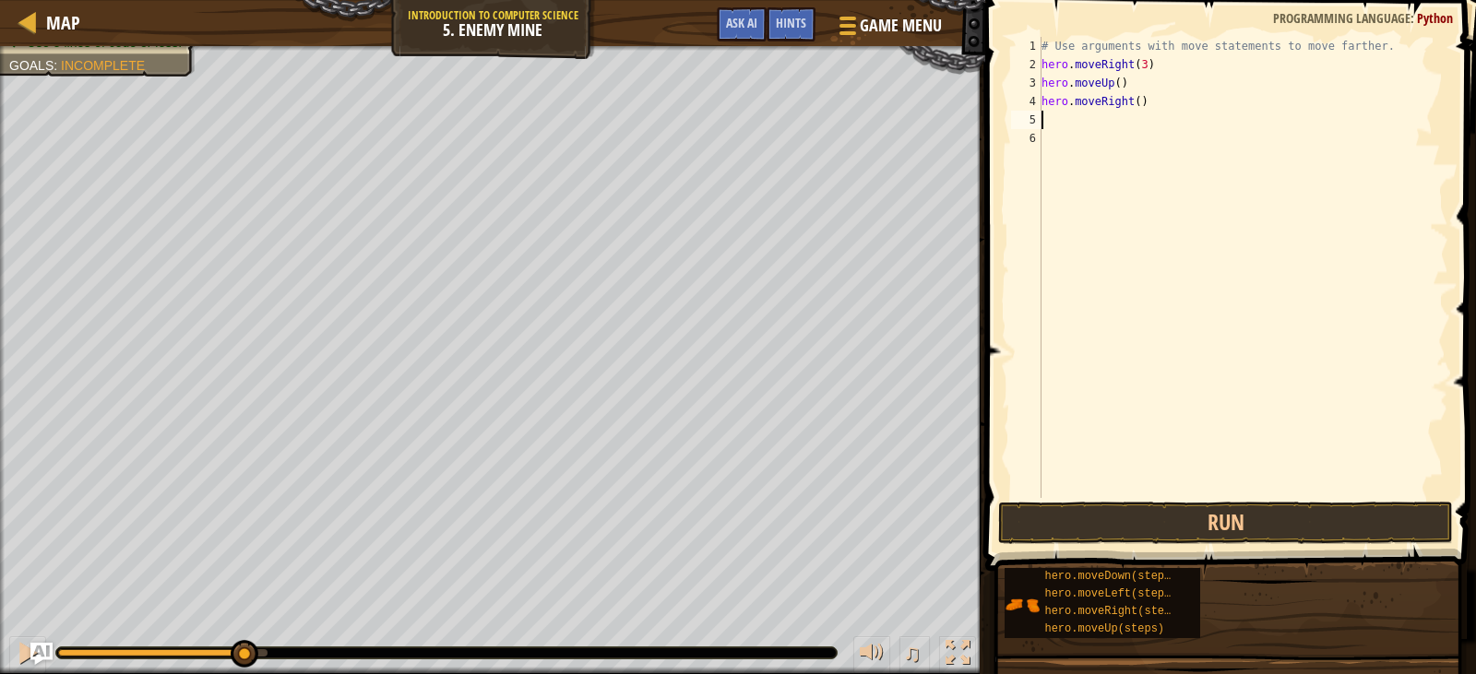
type textarea "h"
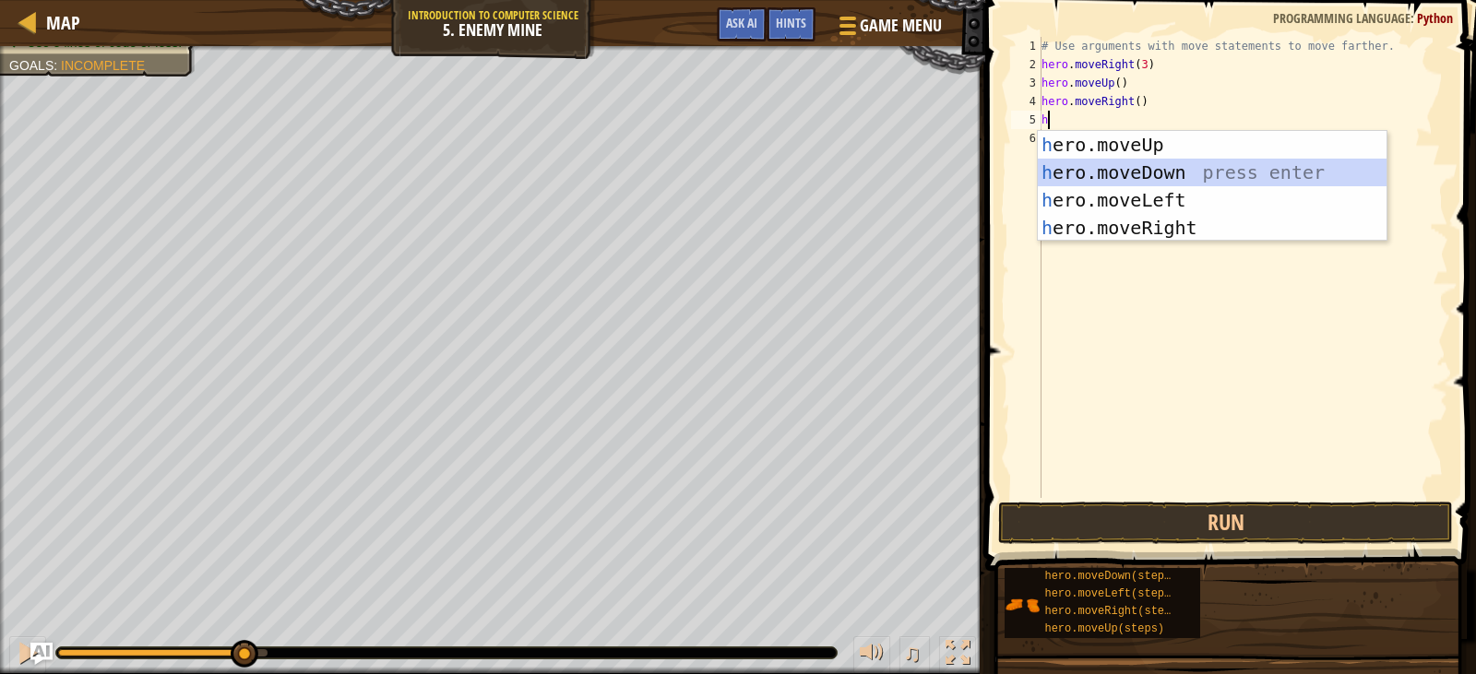
click at [1138, 163] on div "h ero.moveUp press enter h ero.moveDown press enter h ero.moveLeft press enter …" at bounding box center [1212, 214] width 349 height 166
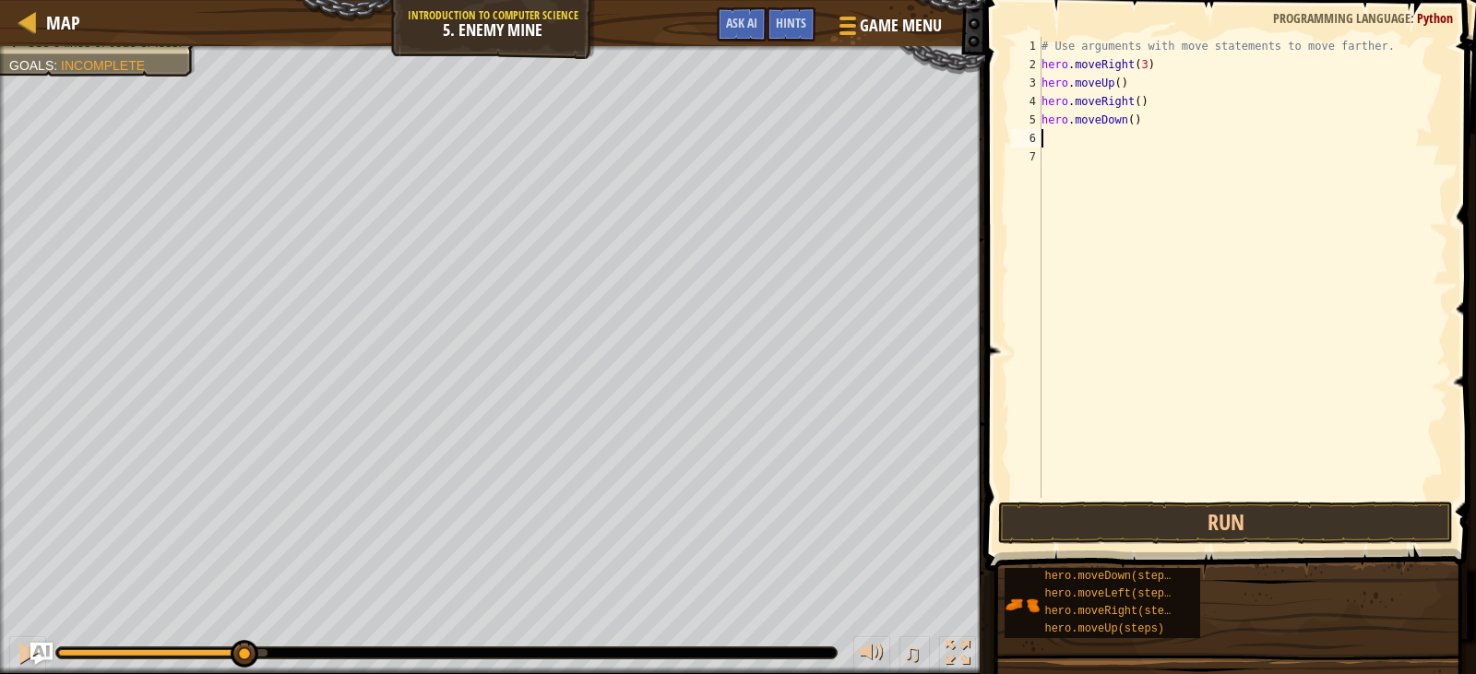
type textarea "h"
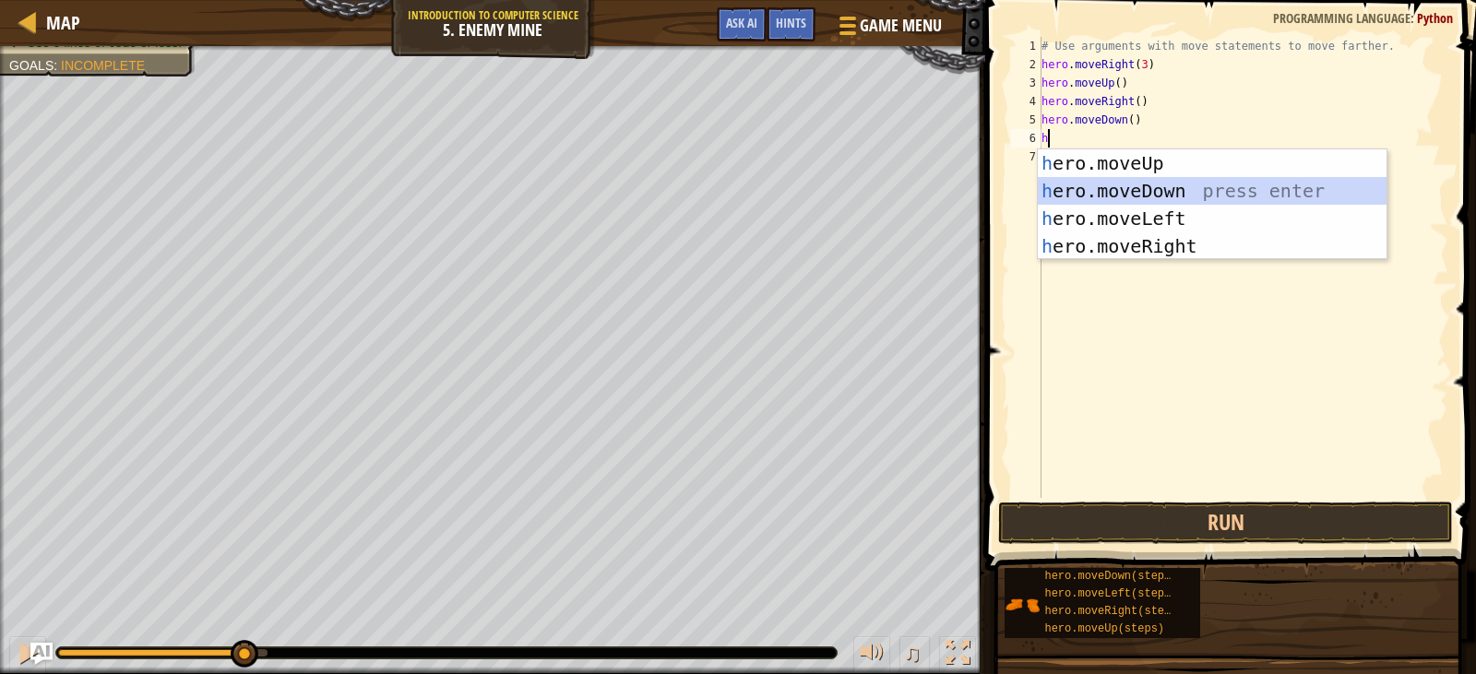
click at [1132, 197] on div "h ero.moveUp press enter h ero.moveDown press enter h ero.moveLeft press enter …" at bounding box center [1212, 232] width 349 height 166
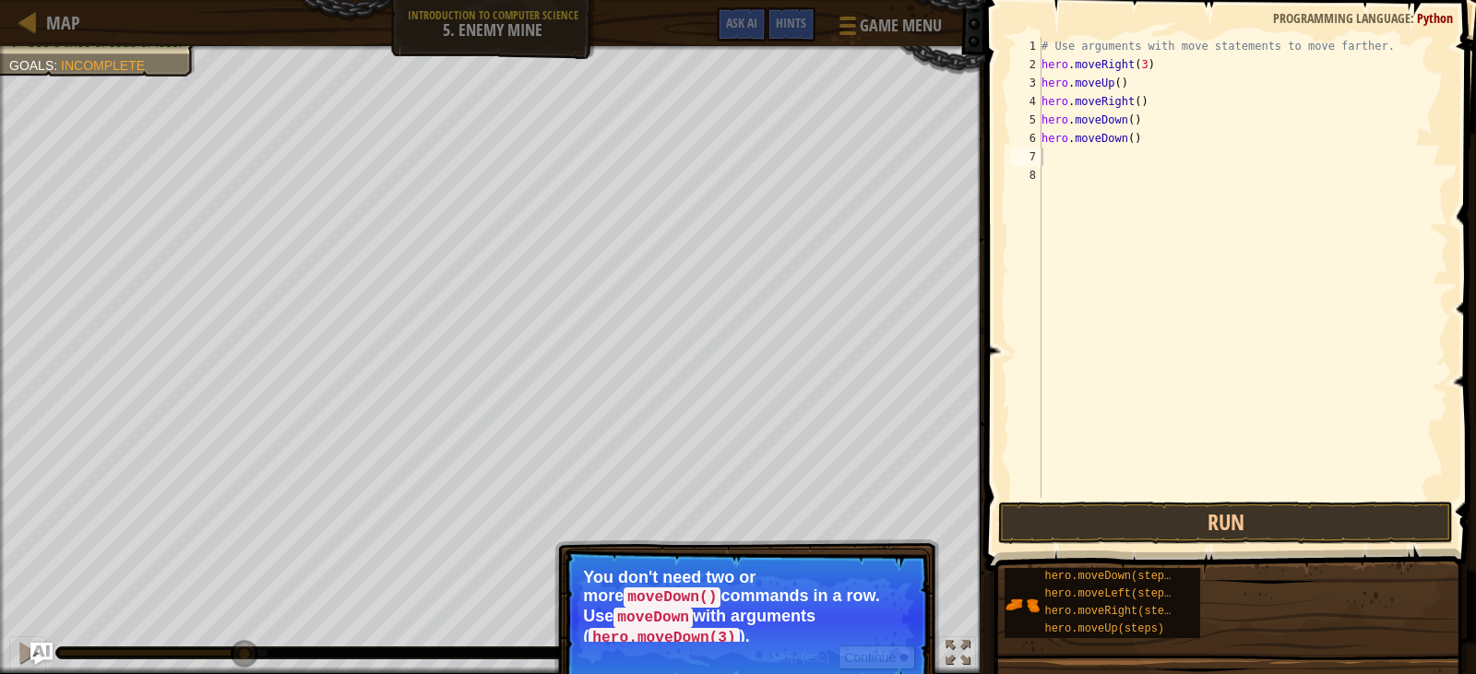
click at [848, 619] on p "You don't need two or more moveDown() commands in a row. Use moveDown with argu…" at bounding box center [747, 605] width 328 height 74
click at [1132, 136] on div "# Use arguments with move statements to move farther. hero . moveRight ( 3 ) he…" at bounding box center [1243, 286] width 411 height 498
type textarea "h"
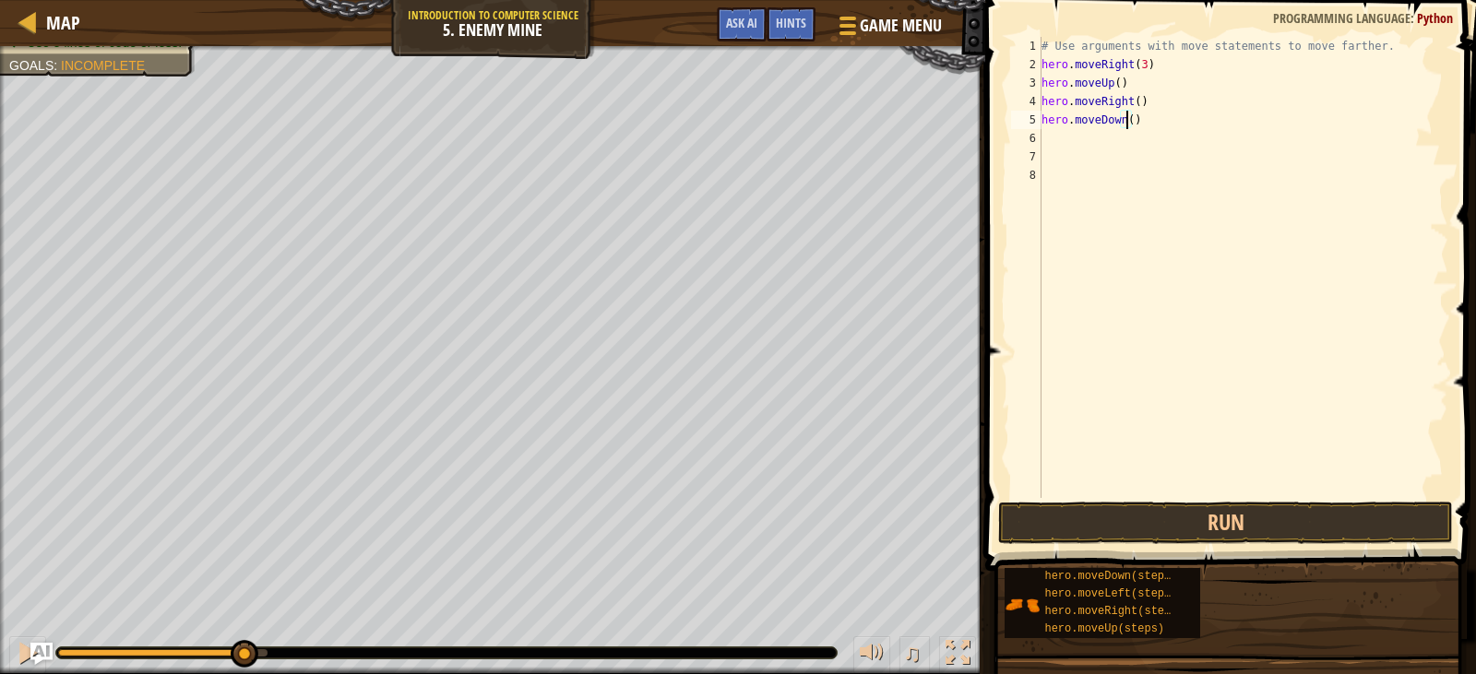
click at [1127, 120] on div "# Use arguments with move statements to move farther. hero . moveRight ( 3 ) he…" at bounding box center [1243, 286] width 411 height 498
type textarea "hero.moveDown(3)"
click at [1049, 149] on div "# Use arguments with move statements to move farther. hero . moveRight ( 3 ) he…" at bounding box center [1243, 286] width 411 height 498
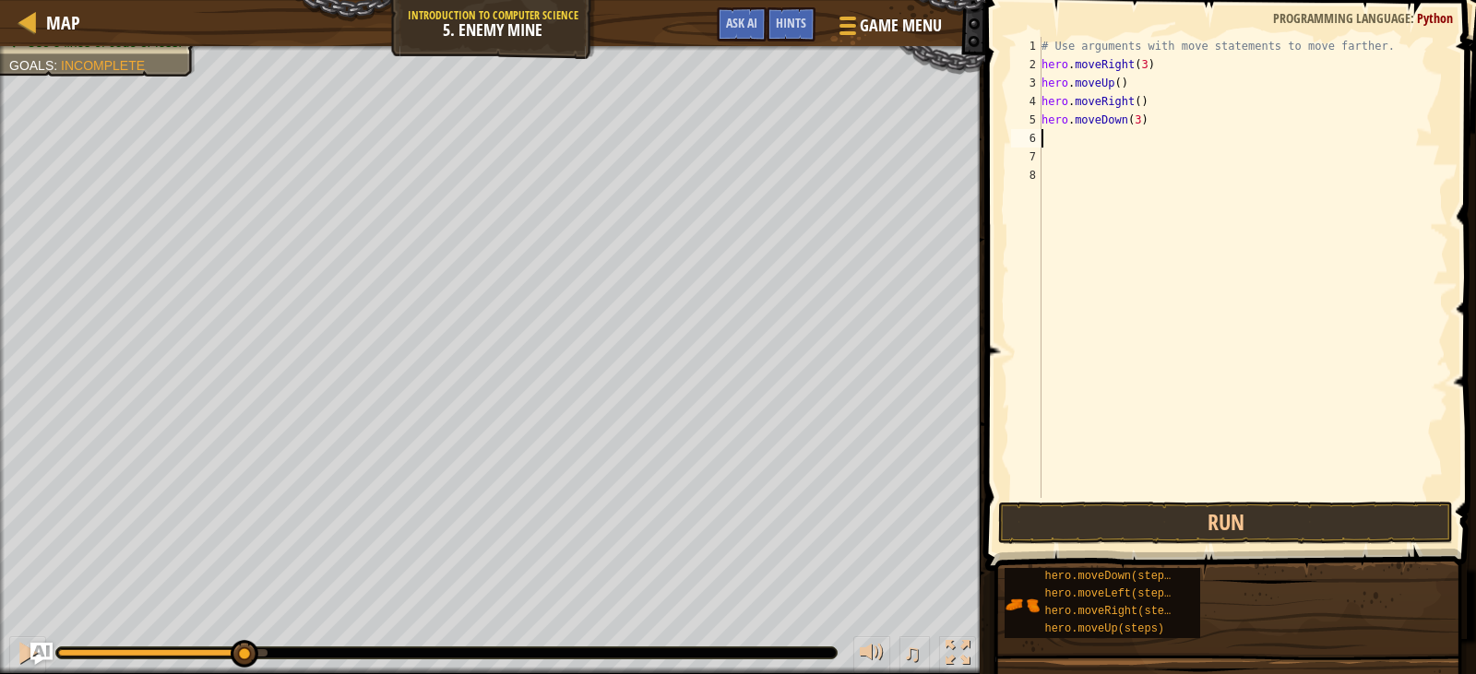
click at [1047, 142] on div "# Use arguments with move statements to move farther. hero . moveRight ( 3 ) he…" at bounding box center [1243, 286] width 411 height 498
type textarea "h"
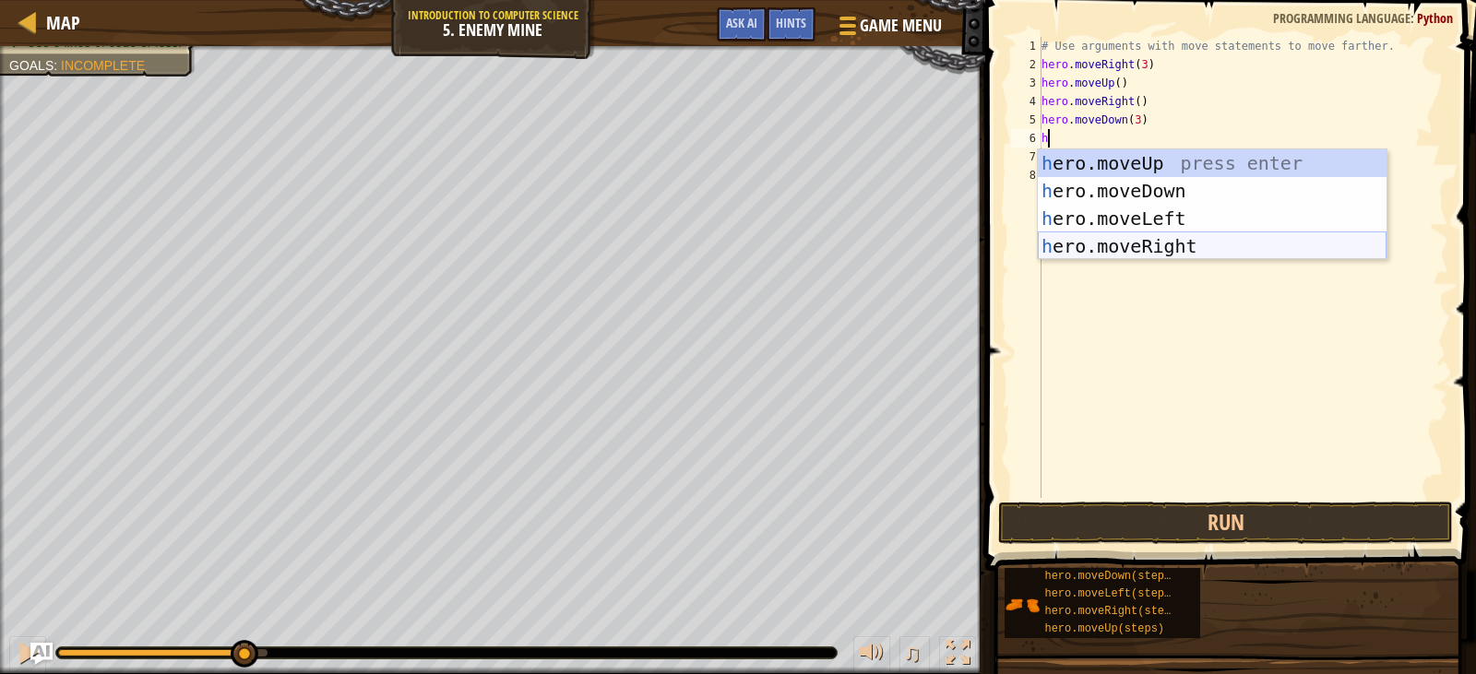
click at [1174, 245] on div "h ero.moveUp press enter h ero.moveDown press enter h ero.moveLeft press enter …" at bounding box center [1212, 232] width 349 height 166
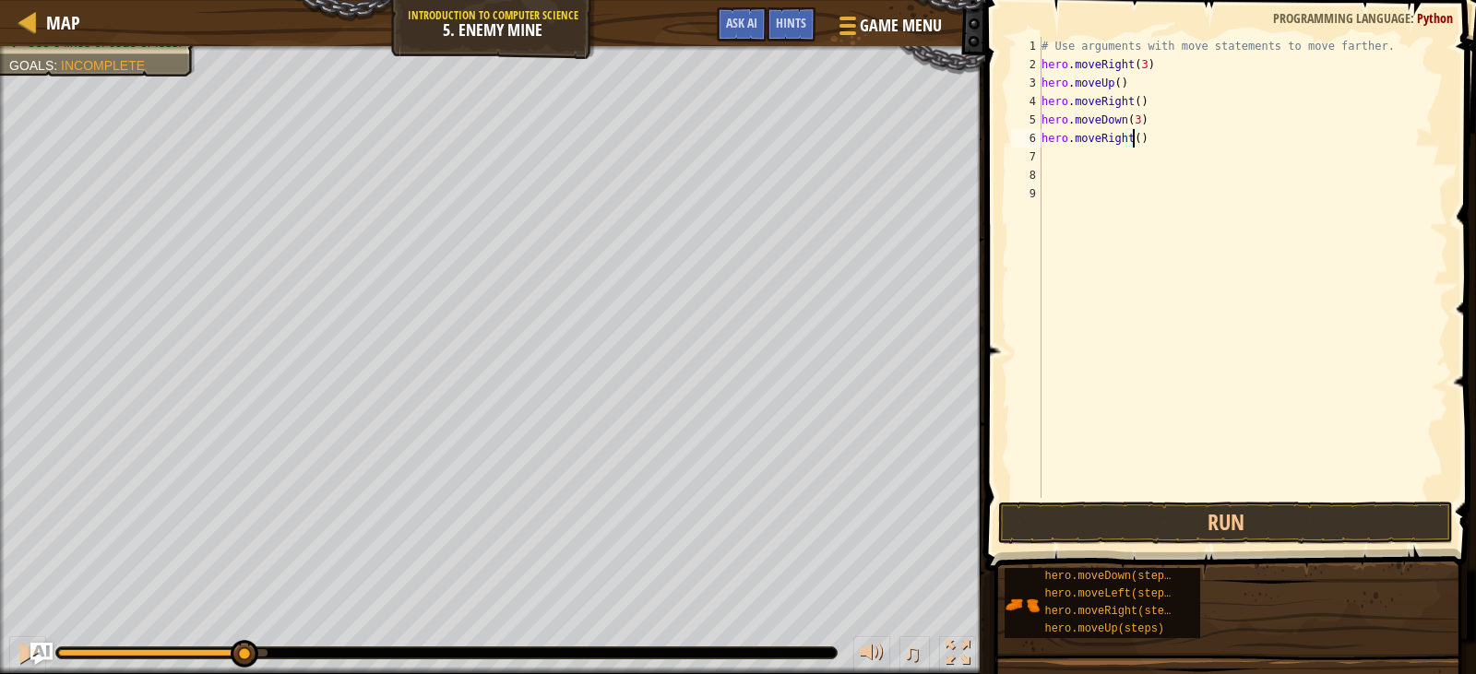
click at [1130, 140] on div "# Use arguments with move statements to move farther. hero . moveRight ( 3 ) he…" at bounding box center [1243, 286] width 411 height 498
type textarea "hero.moveRight(2)"
click at [1114, 517] on button "Run" at bounding box center [1225, 523] width 454 height 42
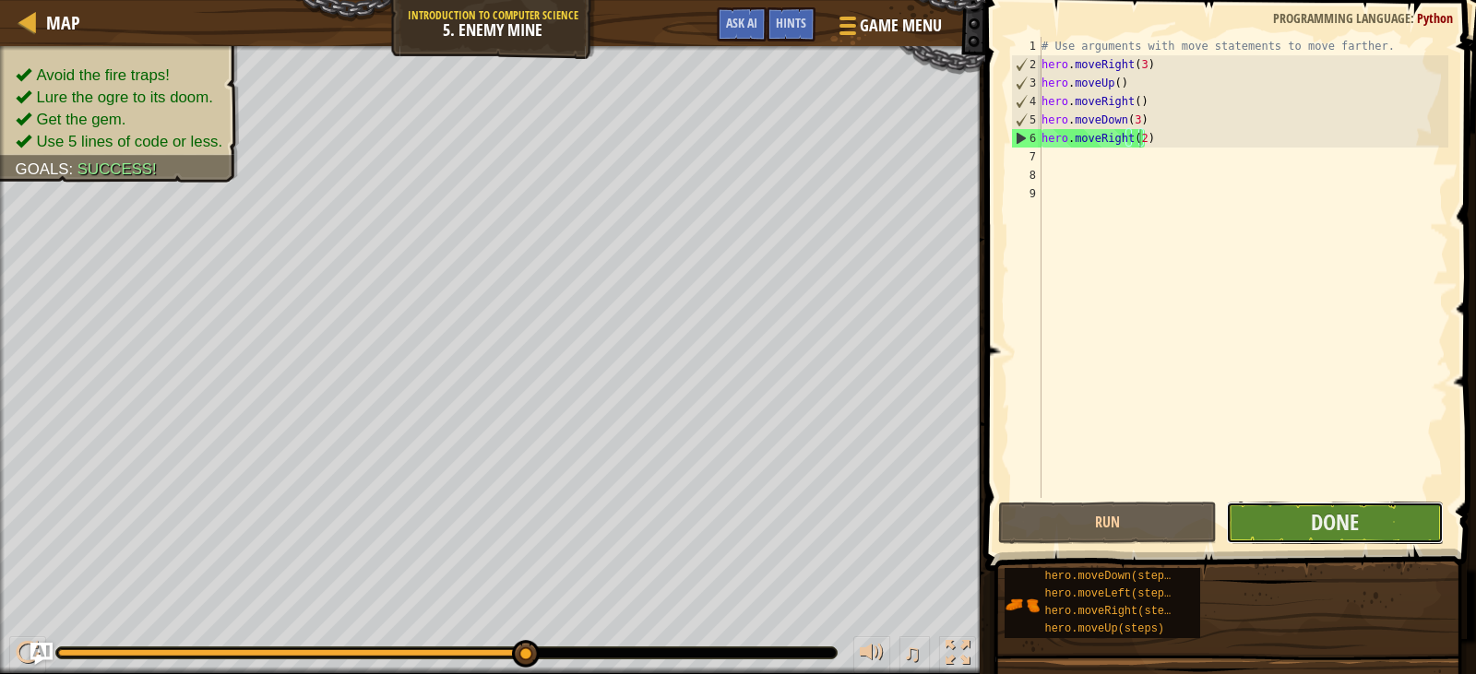
click at [1296, 523] on button "Done" at bounding box center [1335, 523] width 218 height 42
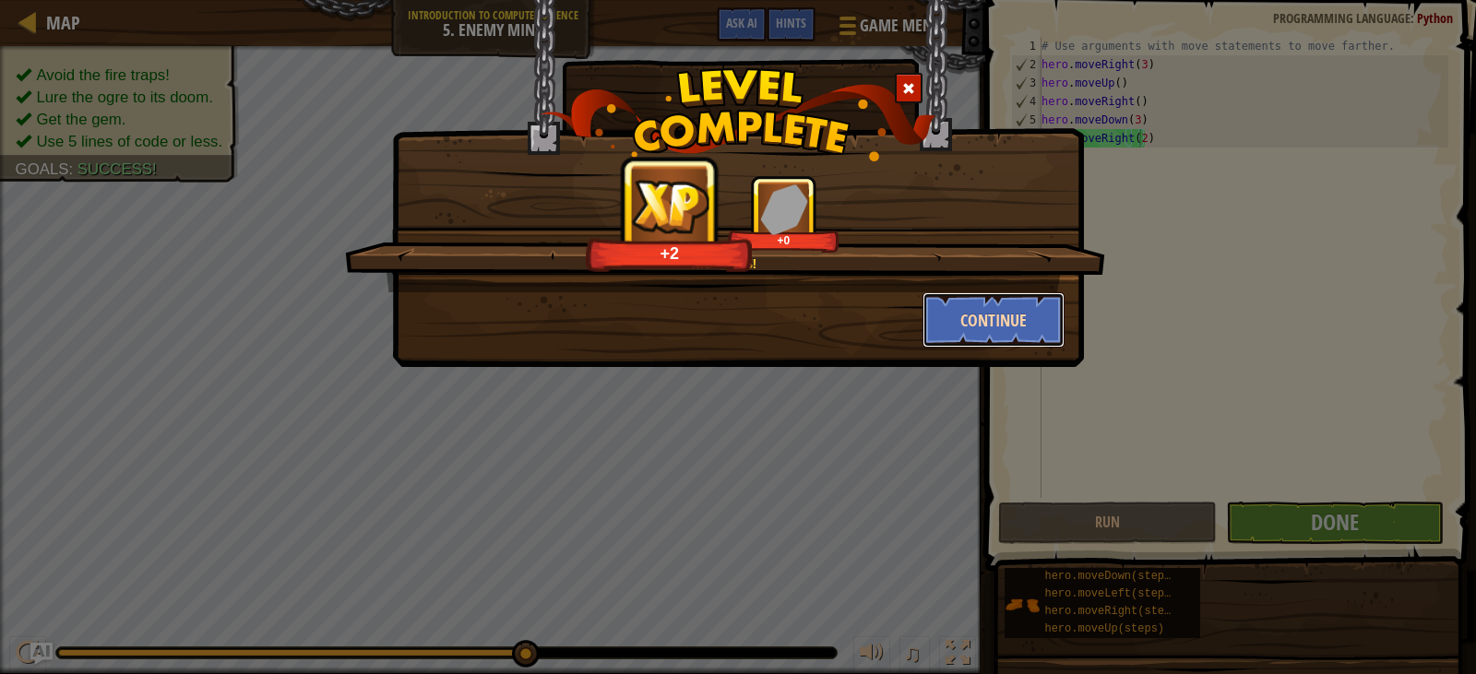
click at [969, 326] on button "Continue" at bounding box center [994, 319] width 143 height 55
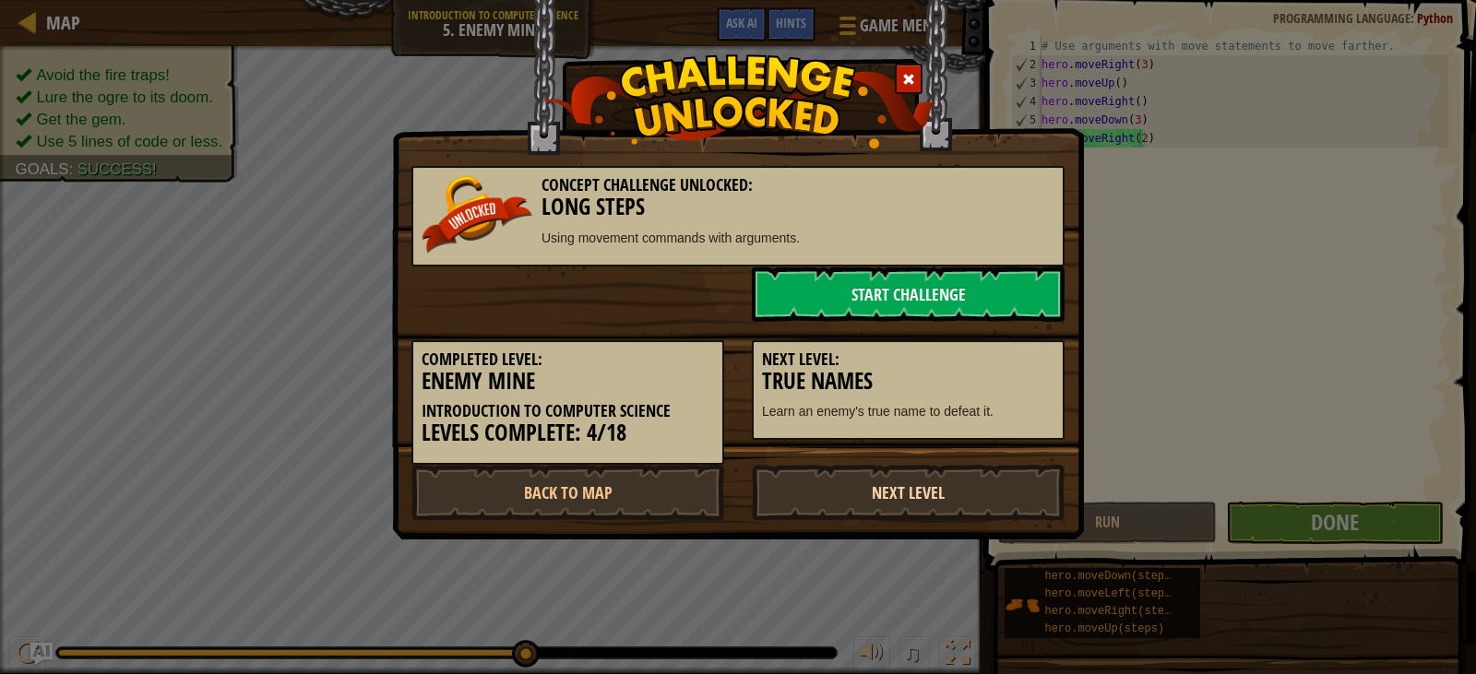
click at [849, 495] on link "Next Level" at bounding box center [908, 492] width 313 height 55
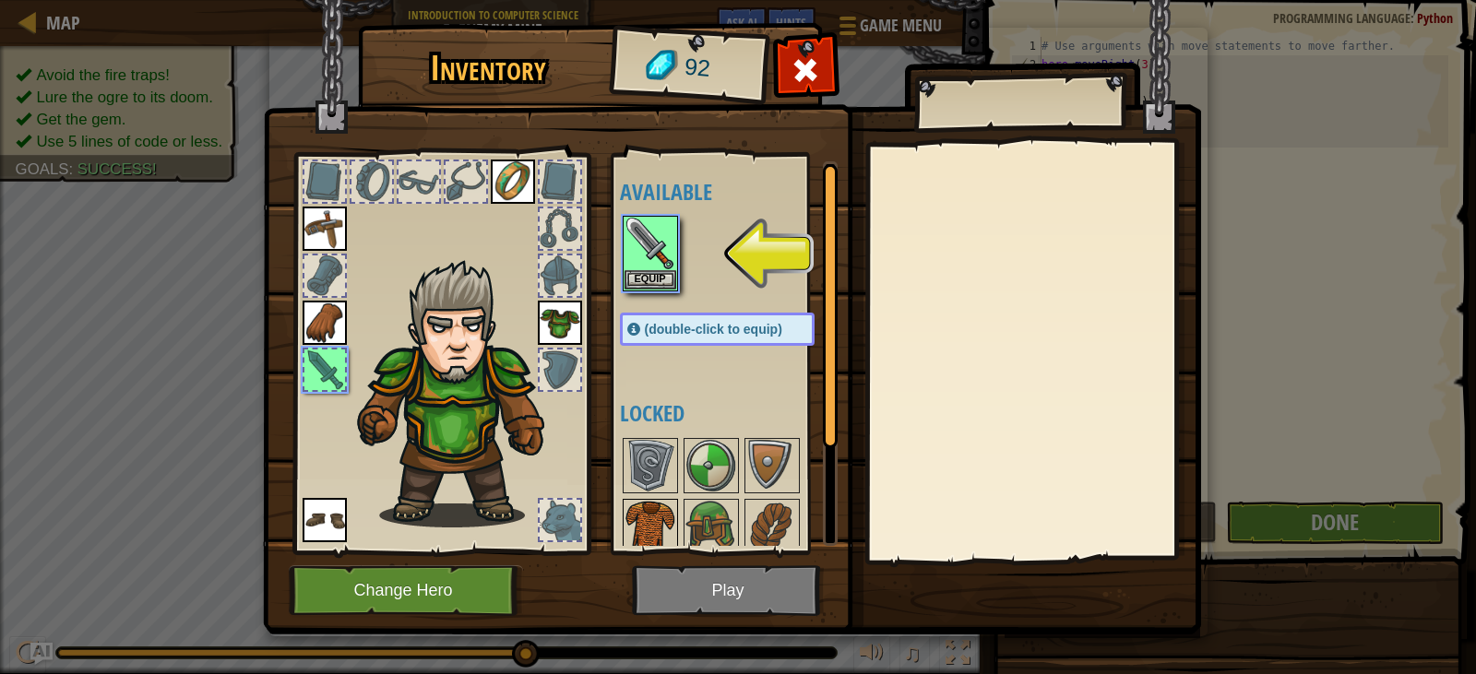
click at [654, 516] on img at bounding box center [651, 527] width 52 height 52
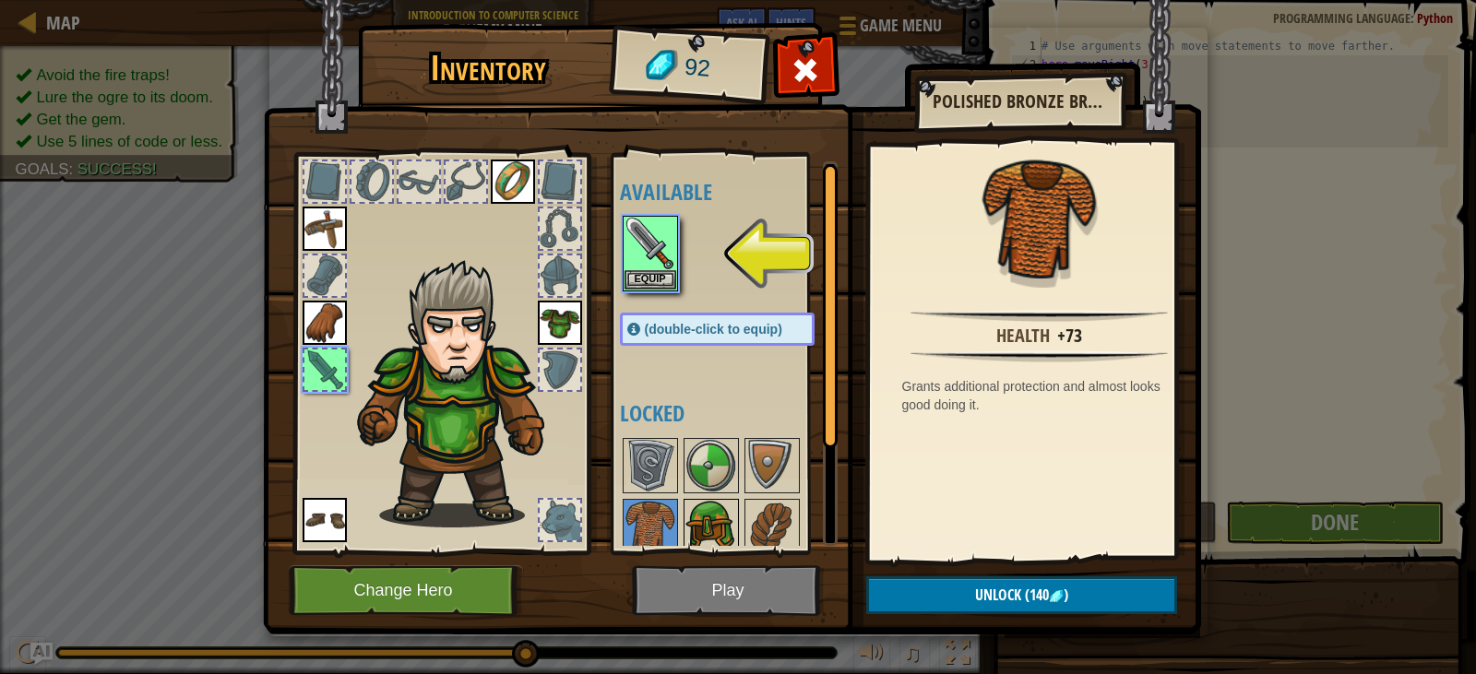
click at [717, 519] on img at bounding box center [712, 527] width 52 height 52
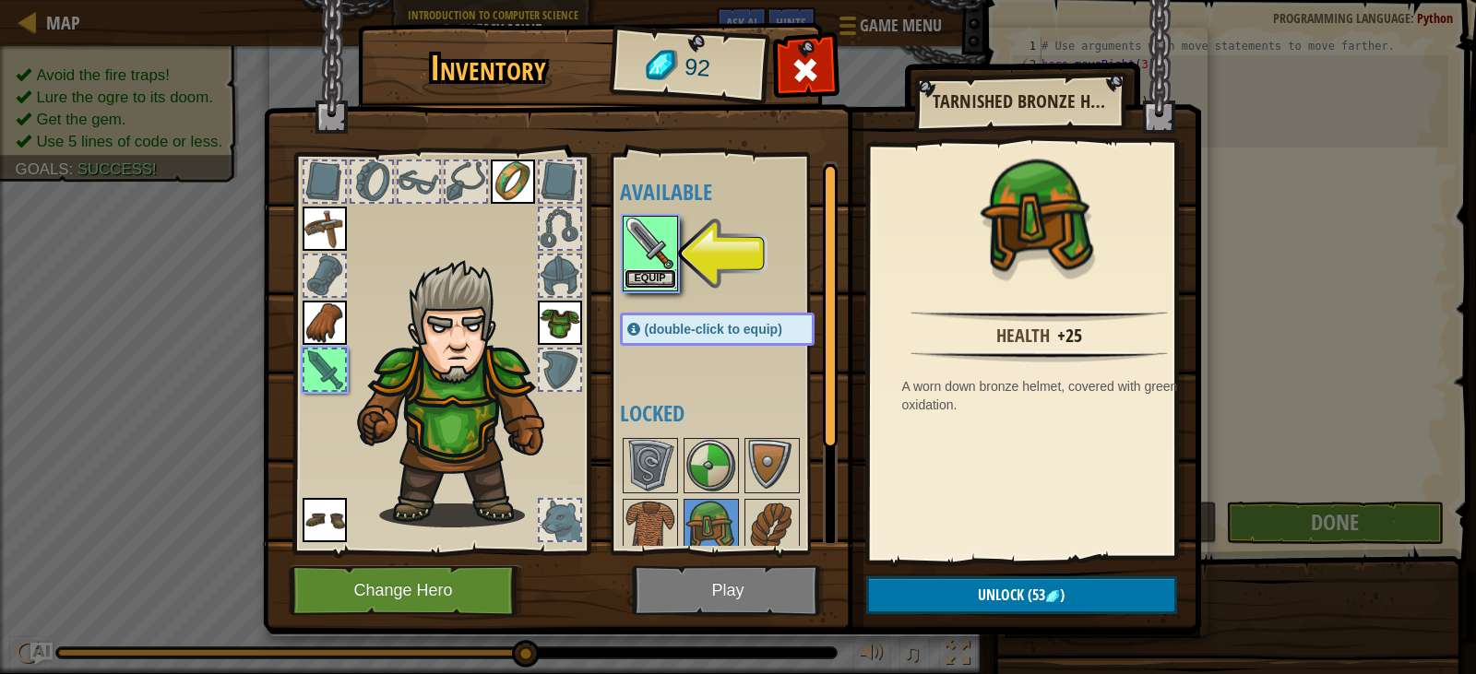
click at [650, 280] on button "Equip" at bounding box center [651, 278] width 52 height 19
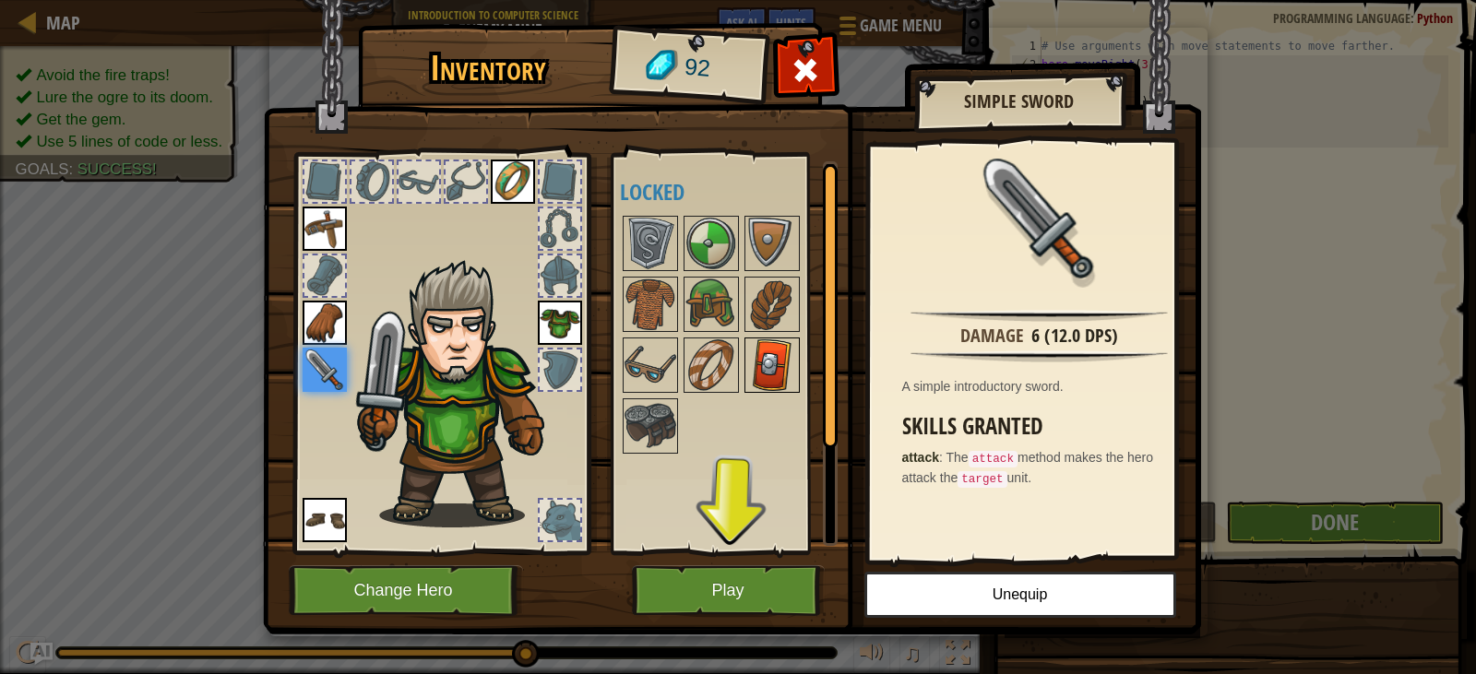
click at [751, 366] on img at bounding box center [772, 366] width 52 height 52
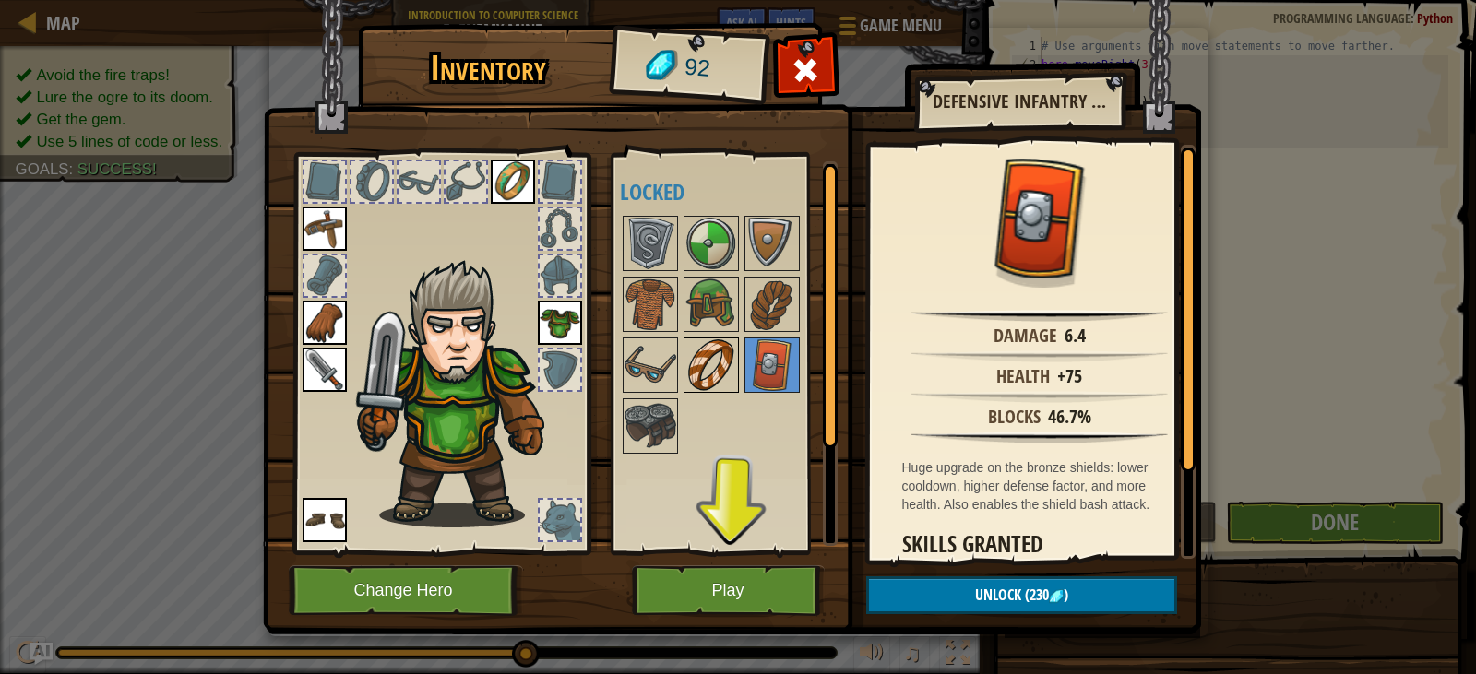
click at [723, 371] on img at bounding box center [712, 366] width 52 height 52
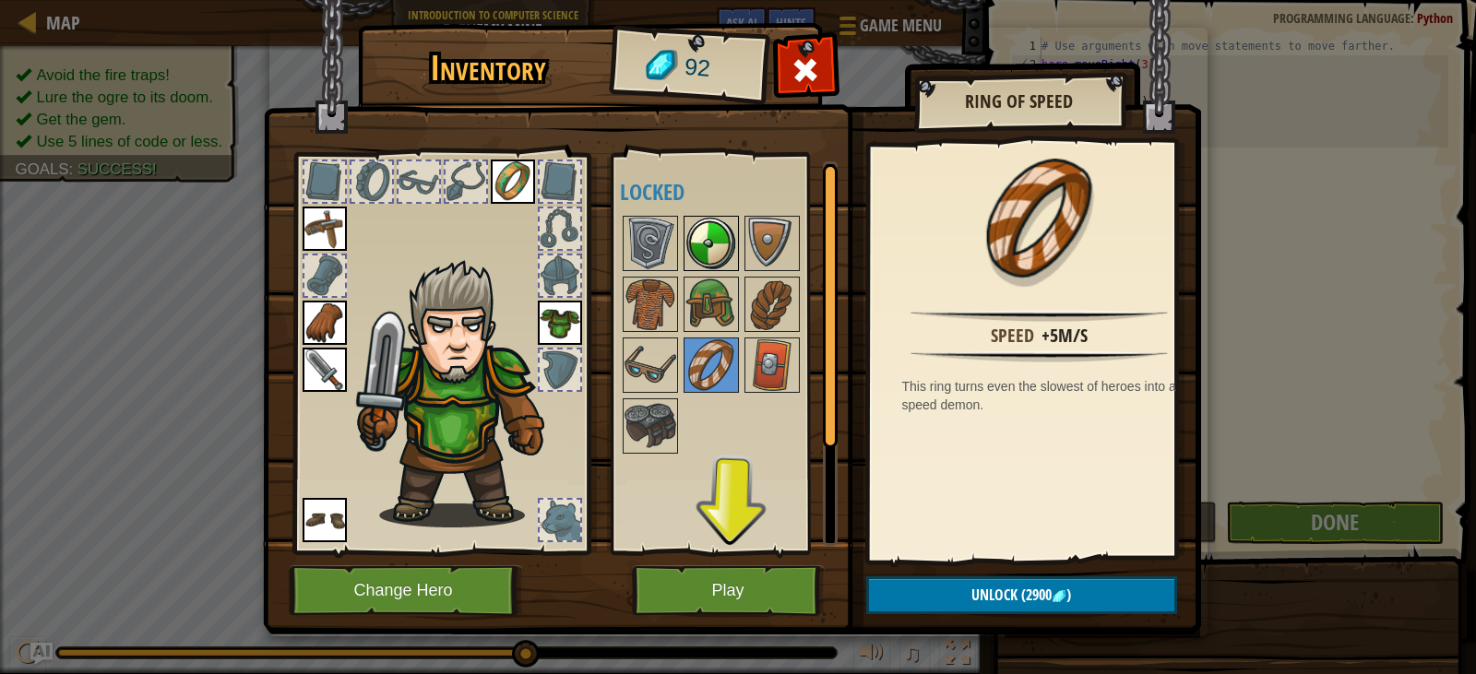
click at [734, 268] on img at bounding box center [712, 244] width 52 height 52
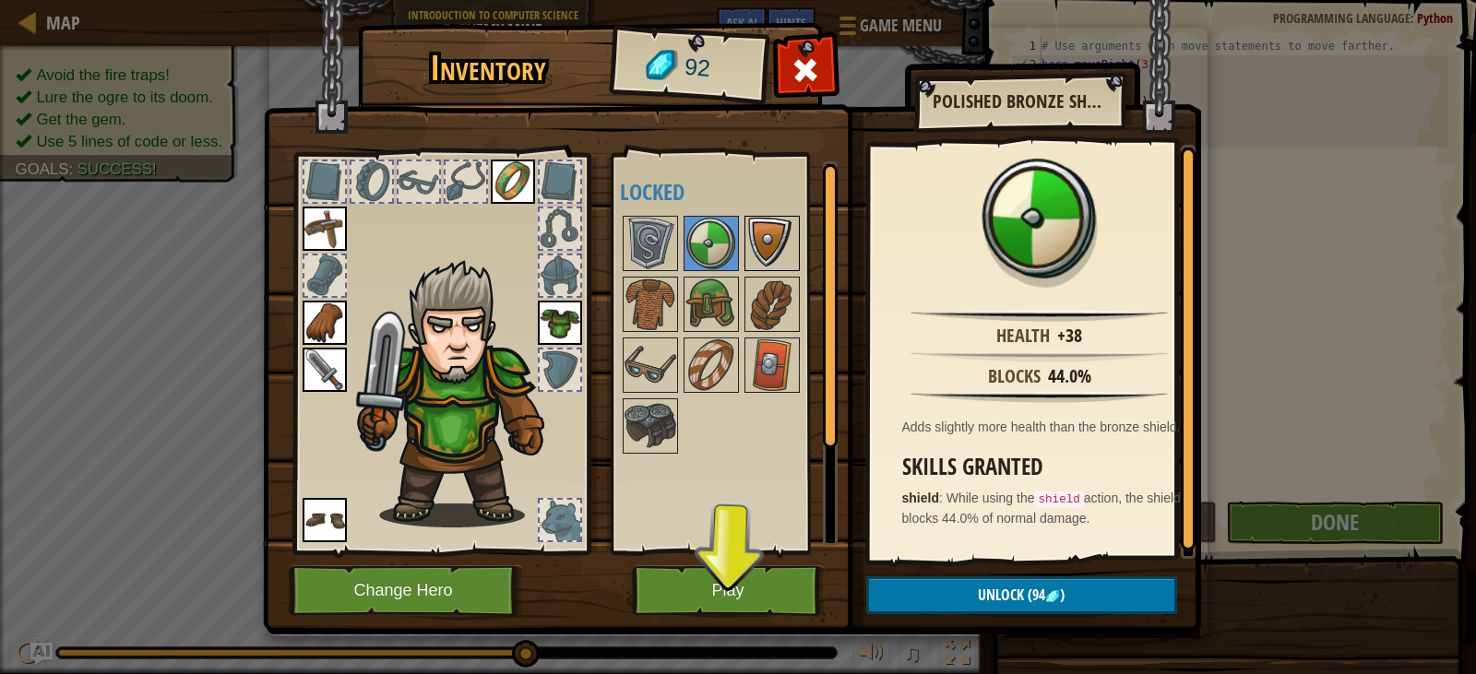
click at [746, 241] on img at bounding box center [772, 244] width 52 height 52
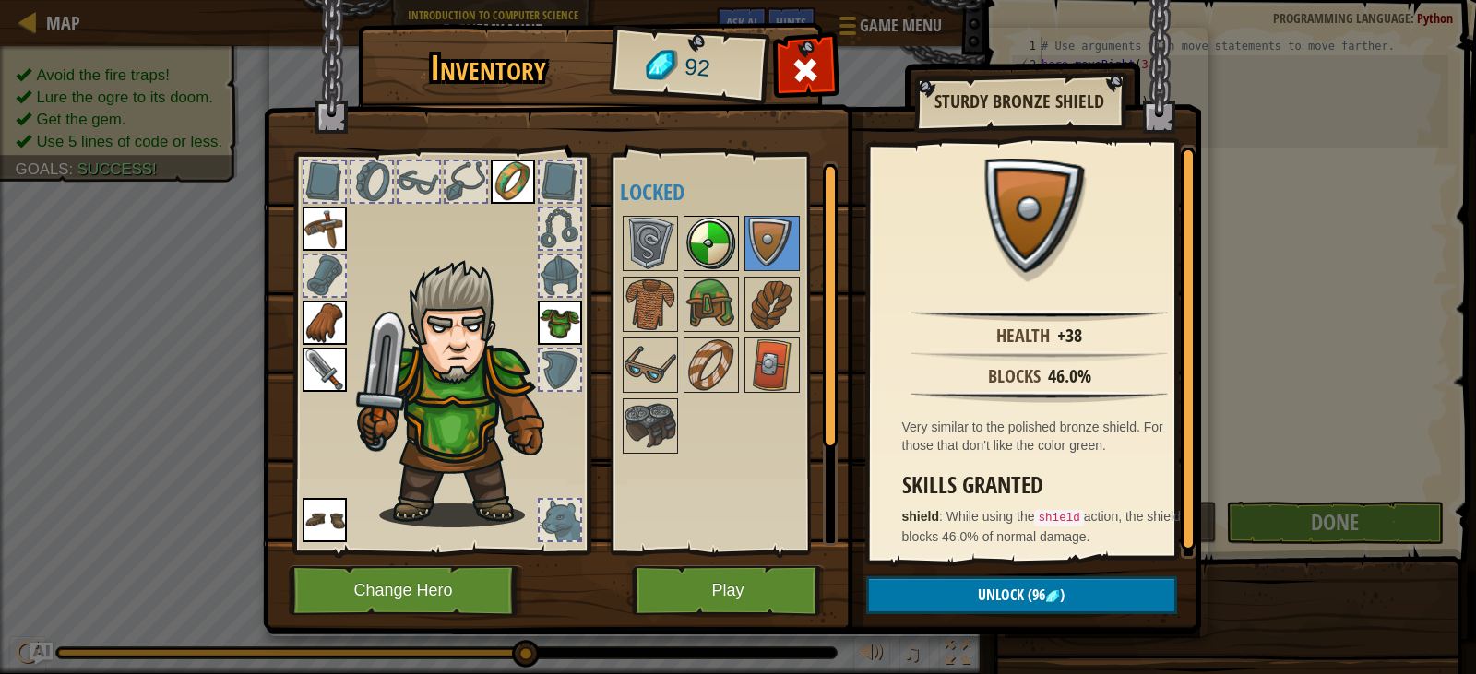
click at [721, 240] on img at bounding box center [712, 244] width 52 height 52
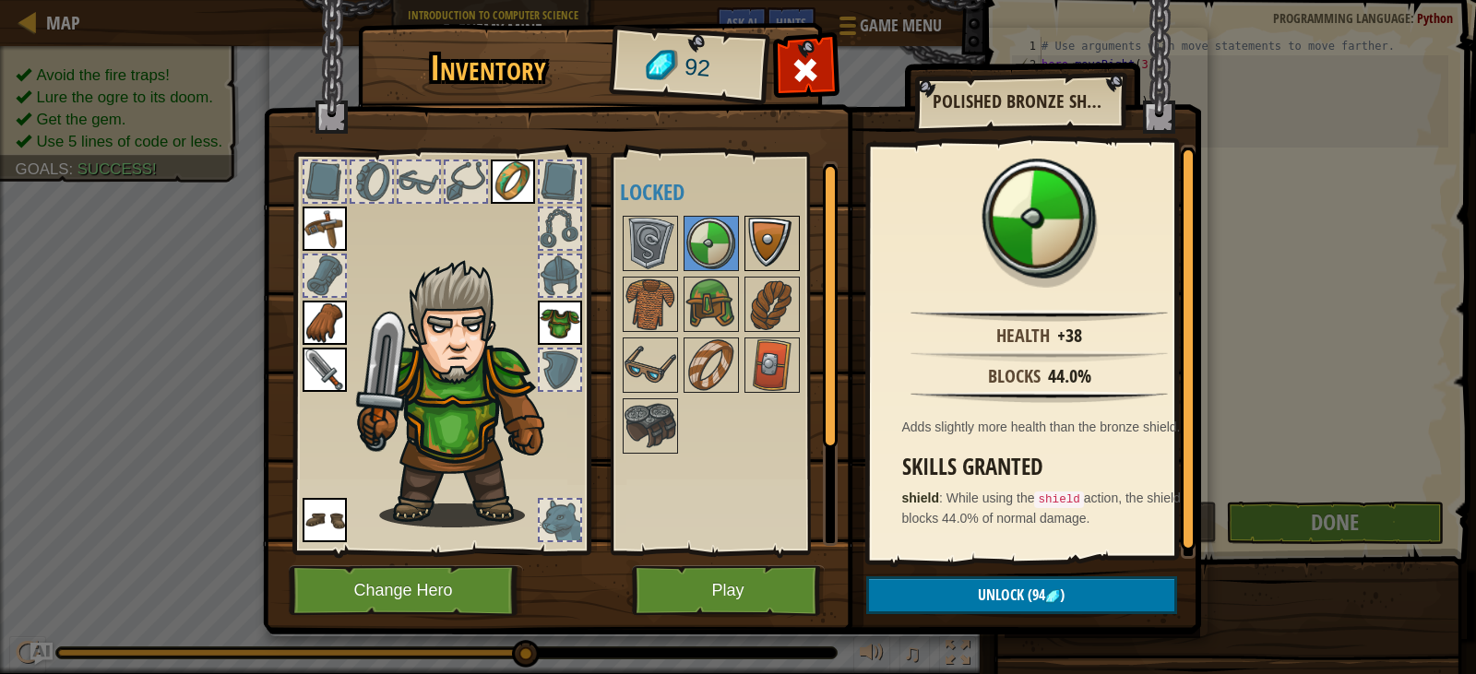
click at [757, 236] on img at bounding box center [772, 244] width 52 height 52
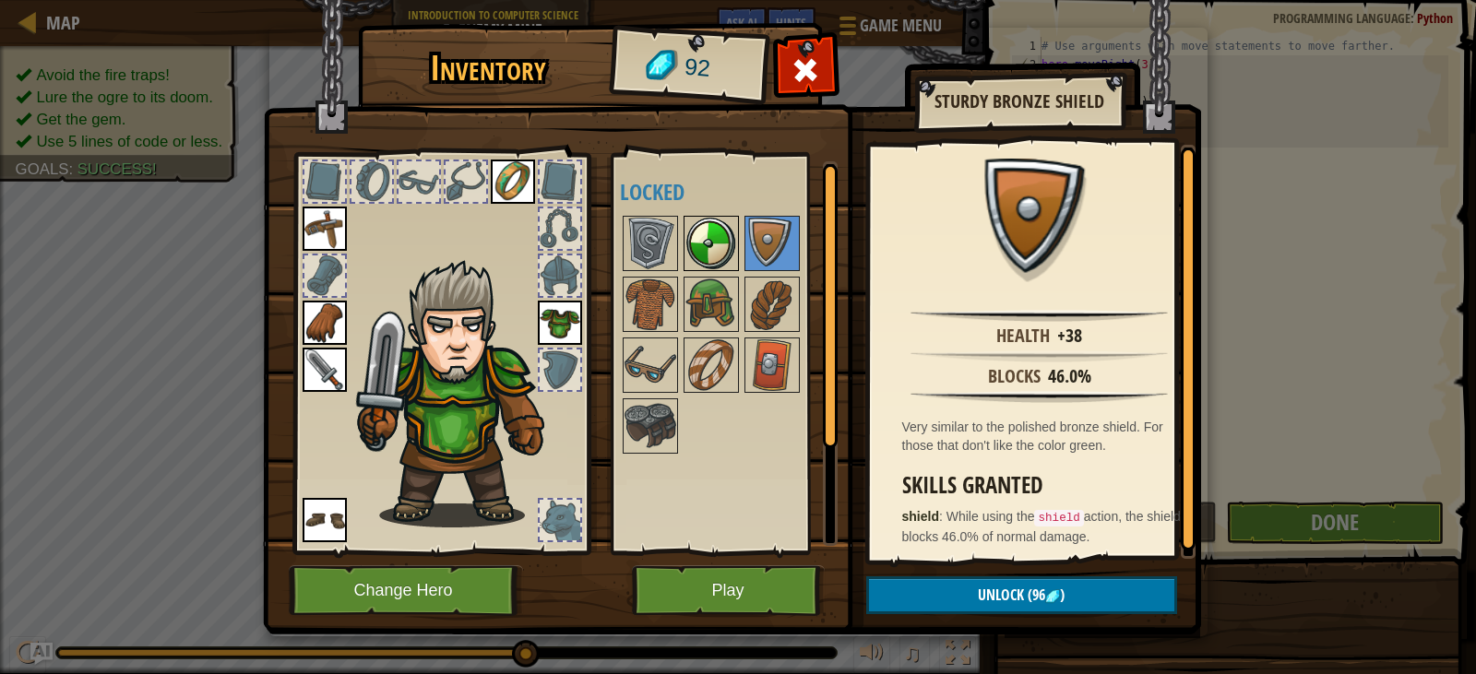
click at [734, 235] on img at bounding box center [712, 244] width 52 height 52
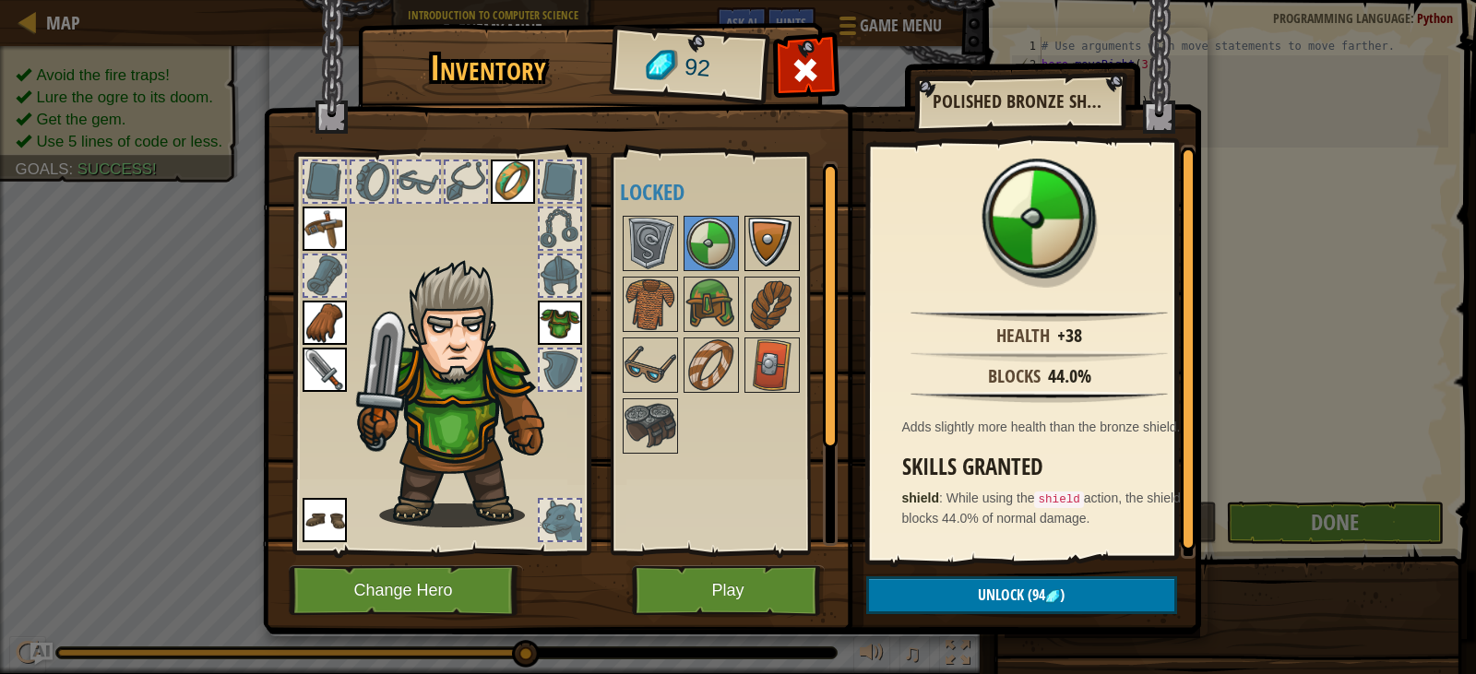
click at [762, 234] on img at bounding box center [772, 244] width 52 height 52
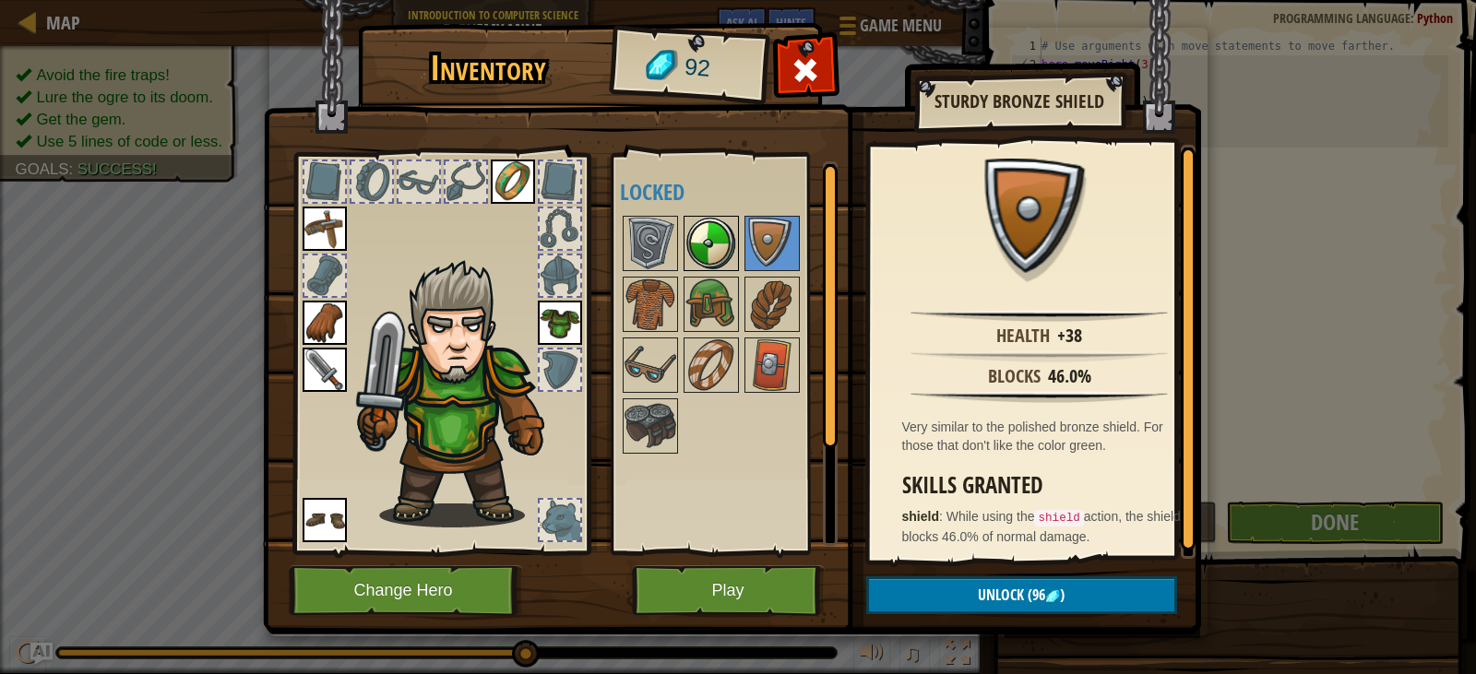
click at [721, 265] on img at bounding box center [712, 244] width 52 height 52
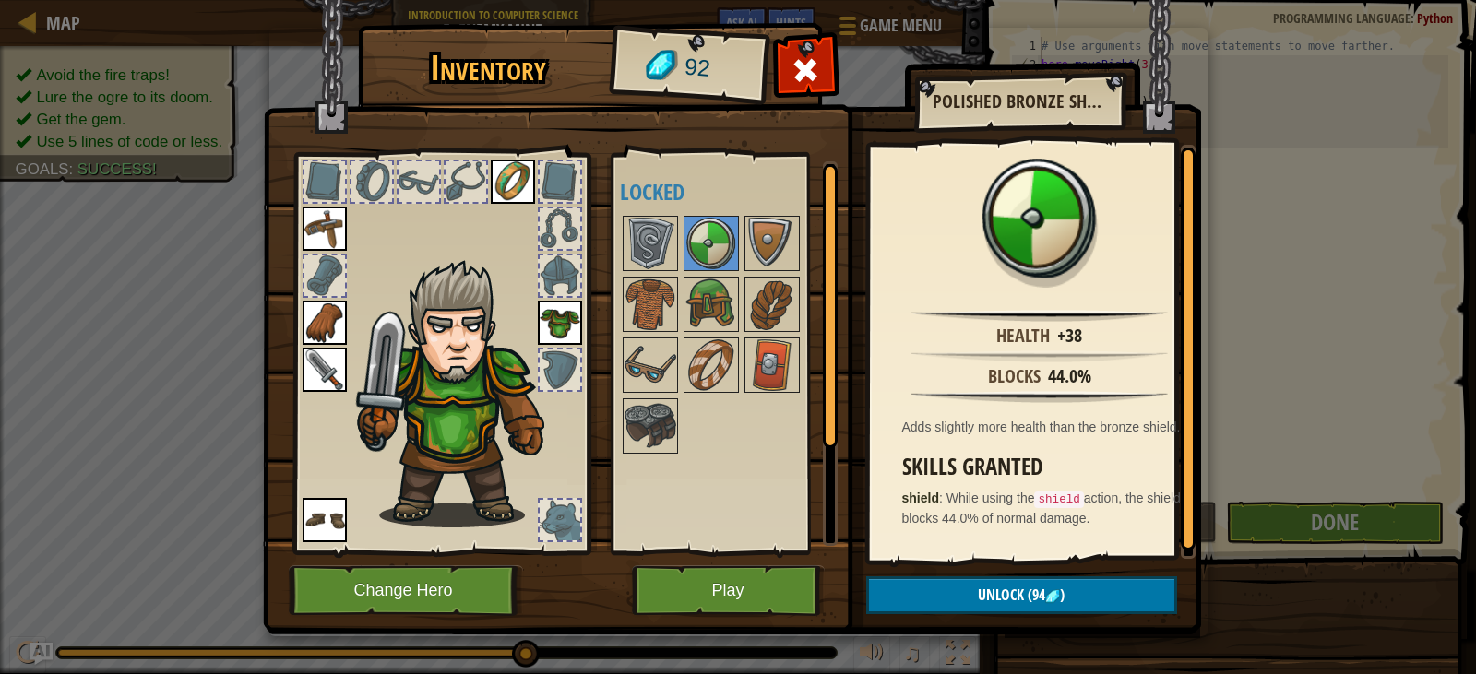
click at [678, 276] on div at bounding box center [736, 335] width 232 height 244
click at [660, 293] on img at bounding box center [651, 305] width 52 height 52
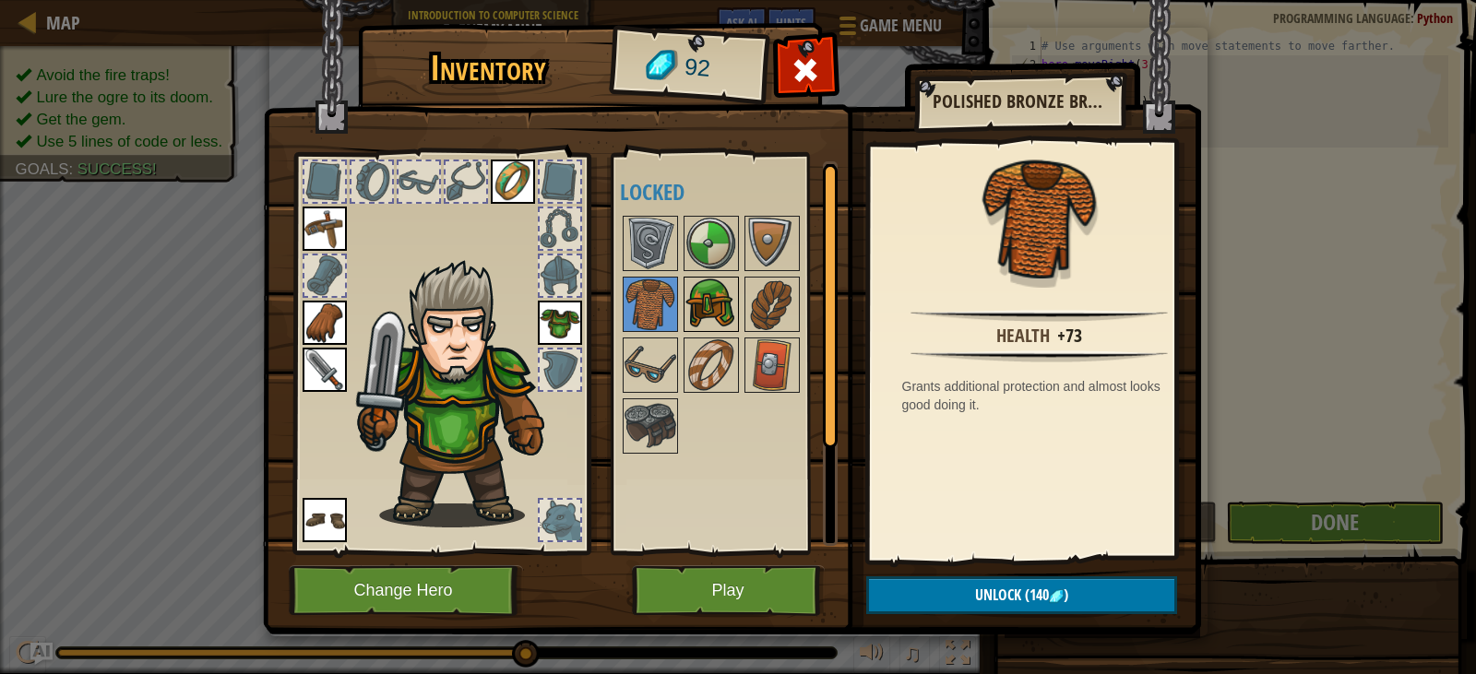
drag, startPoint x: 681, startPoint y: 294, endPoint x: 700, endPoint y: 297, distance: 19.6
click at [686, 295] on div "Available Equip Equip Equip Equip Equip Equip (double-click to equip) Locked" at bounding box center [736, 353] width 232 height 385
click at [715, 299] on img at bounding box center [712, 305] width 52 height 52
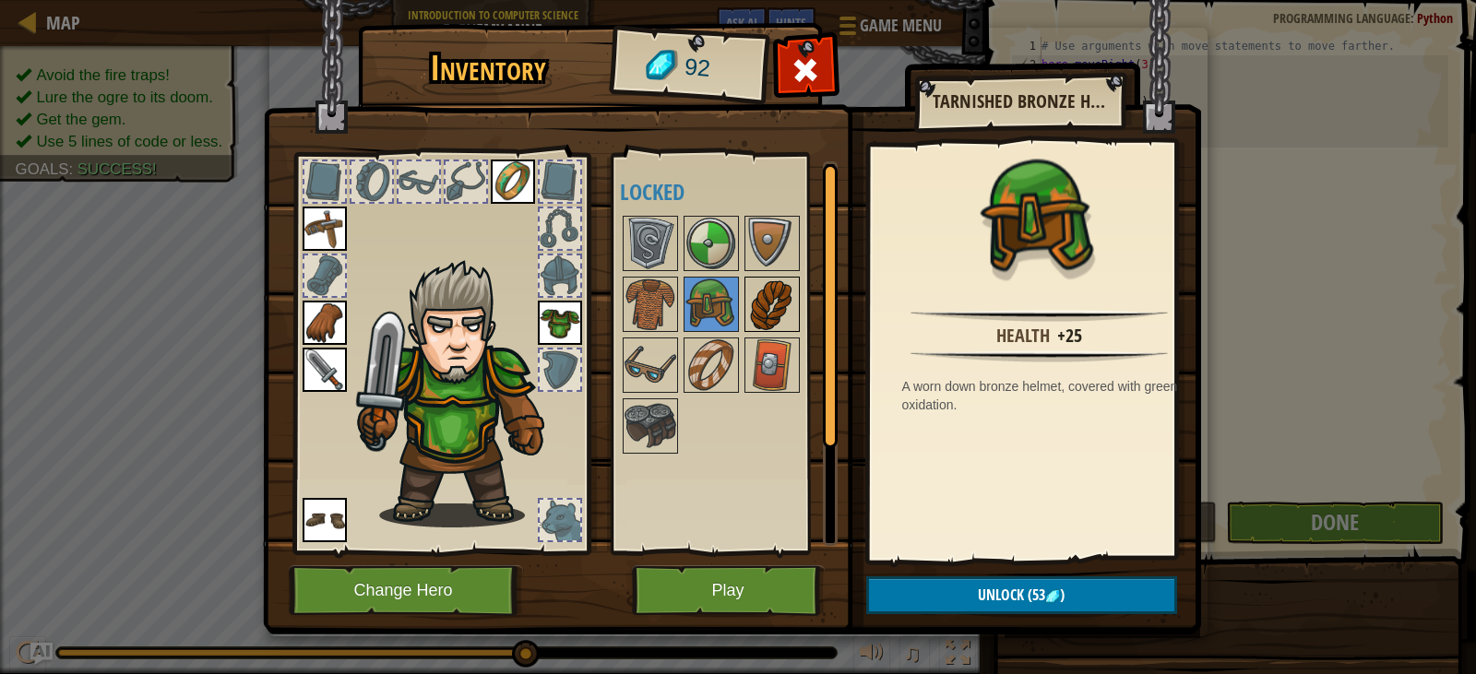
click at [772, 304] on img at bounding box center [772, 305] width 52 height 52
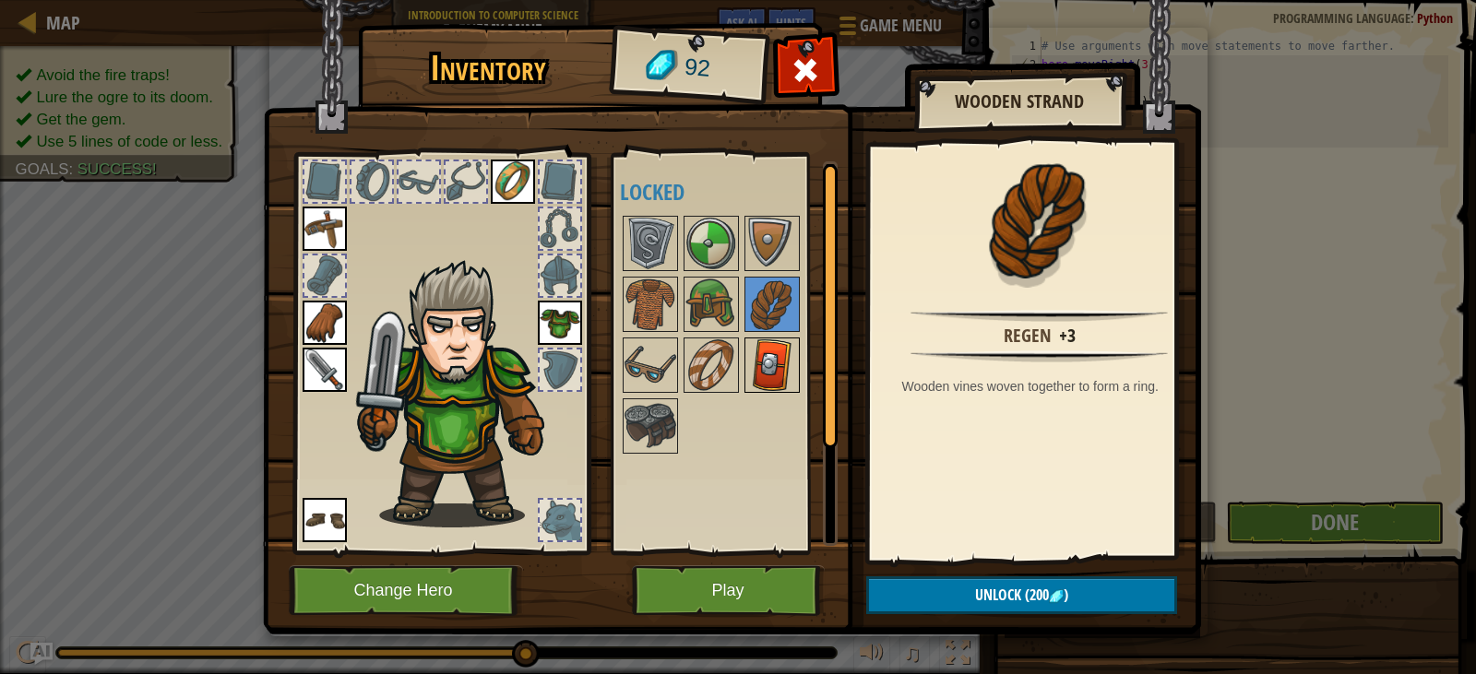
click at [763, 387] on img at bounding box center [772, 366] width 52 height 52
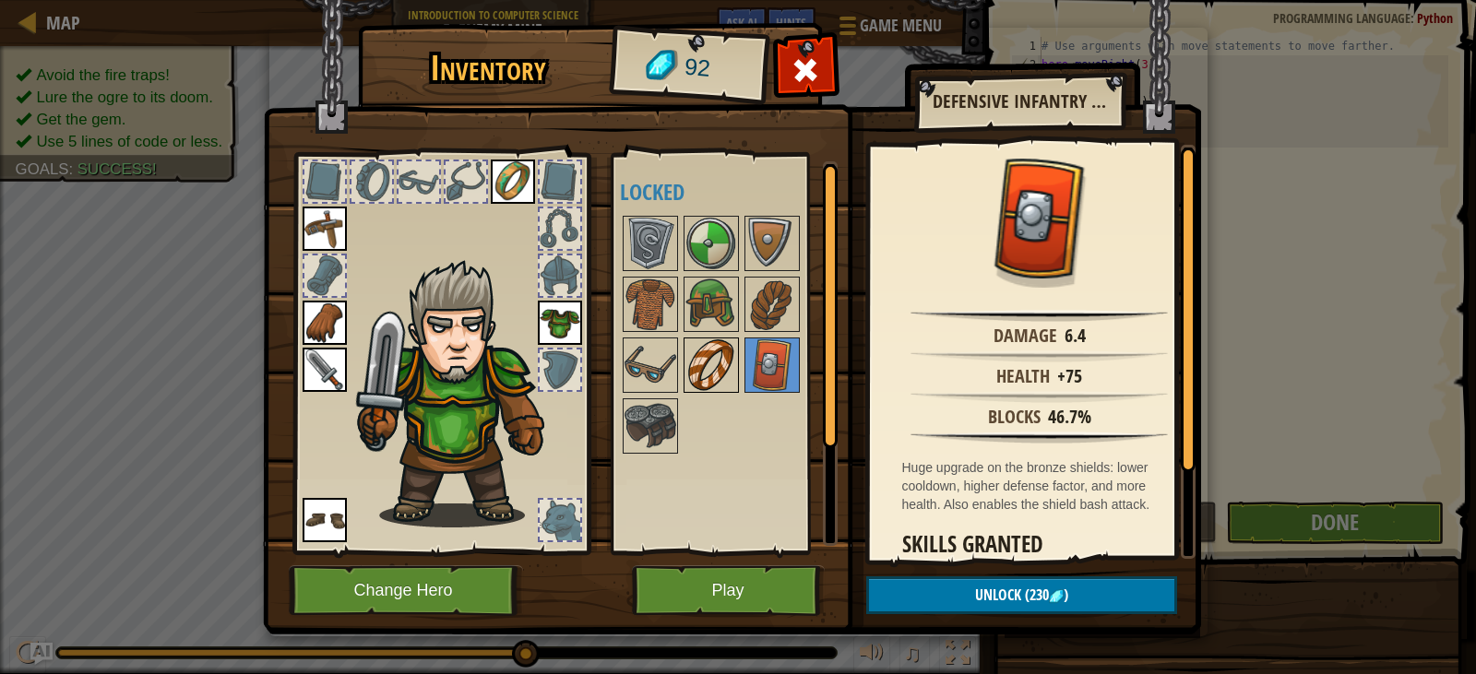
click at [698, 346] on img at bounding box center [712, 366] width 52 height 52
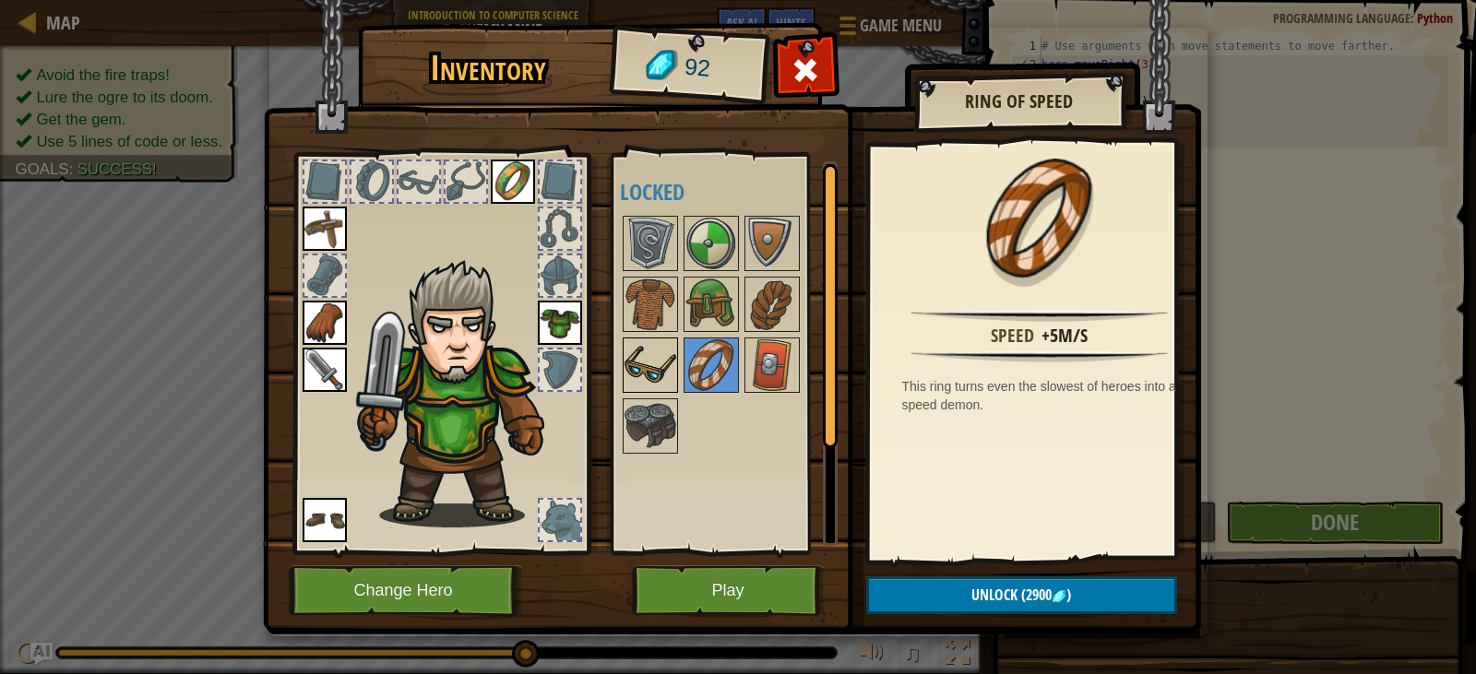
click at [663, 358] on img at bounding box center [651, 366] width 52 height 52
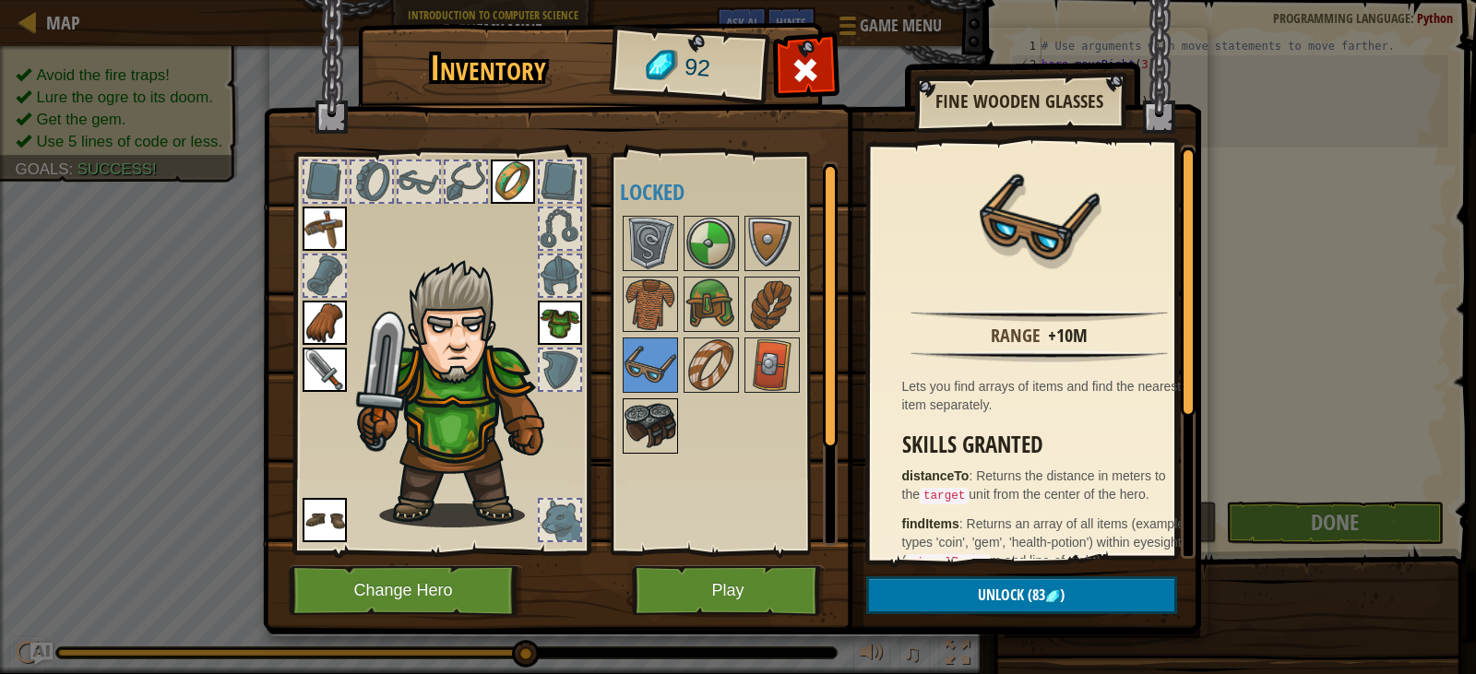
click at [665, 430] on img at bounding box center [651, 426] width 52 height 52
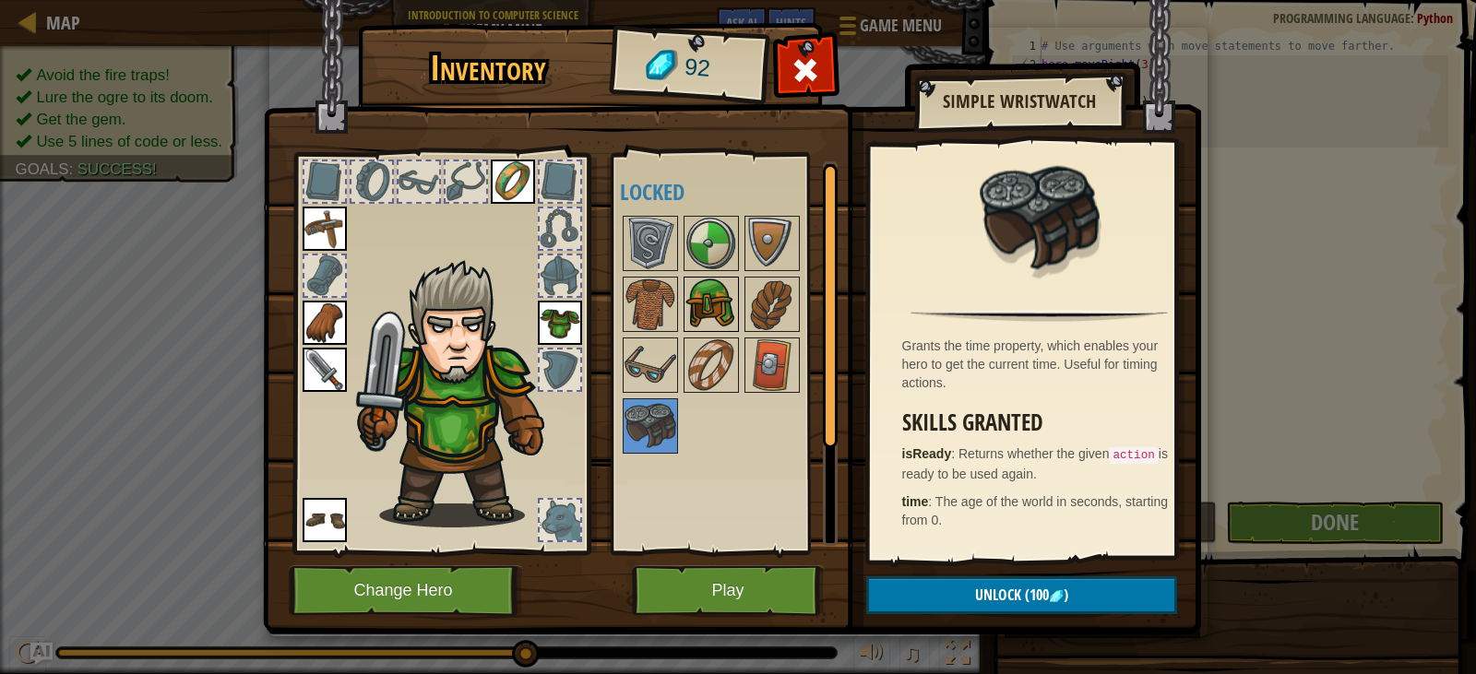
click at [709, 311] on img at bounding box center [712, 305] width 52 height 52
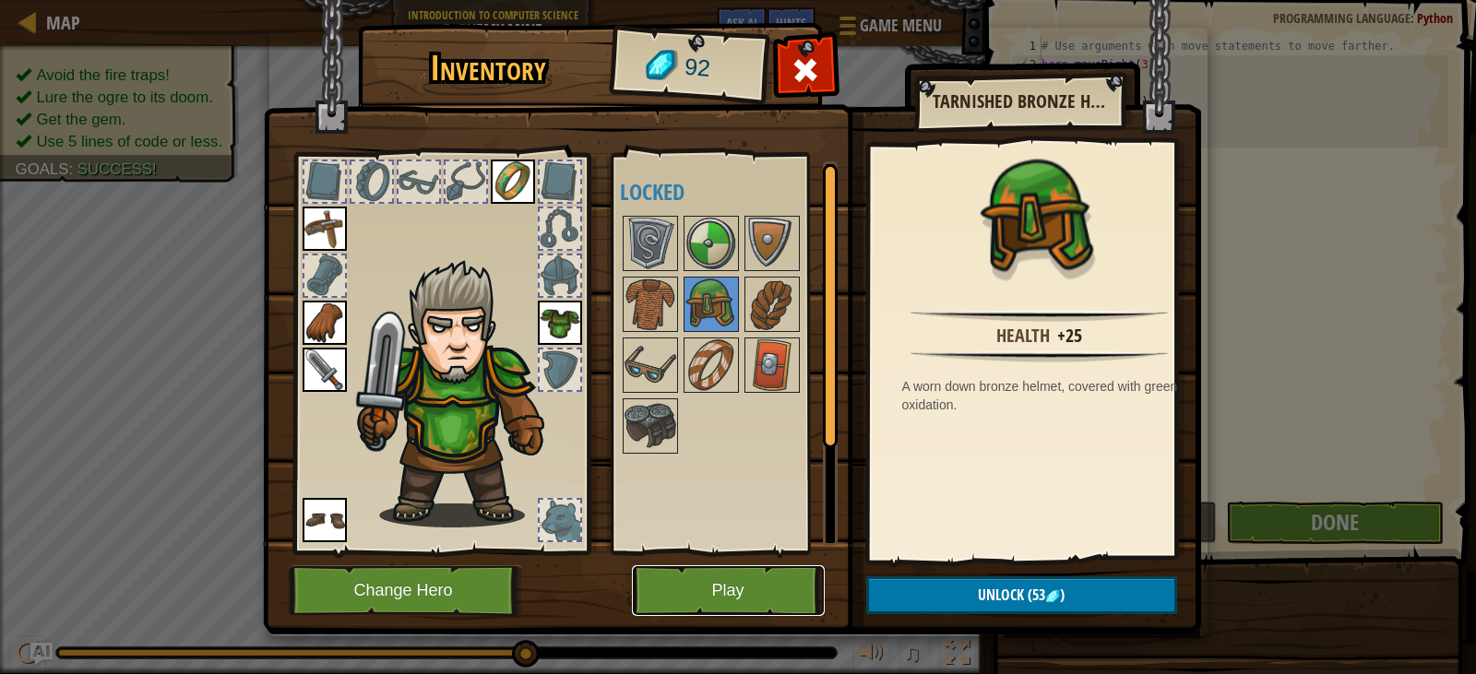
click at [753, 590] on button "Play" at bounding box center [728, 591] width 193 height 51
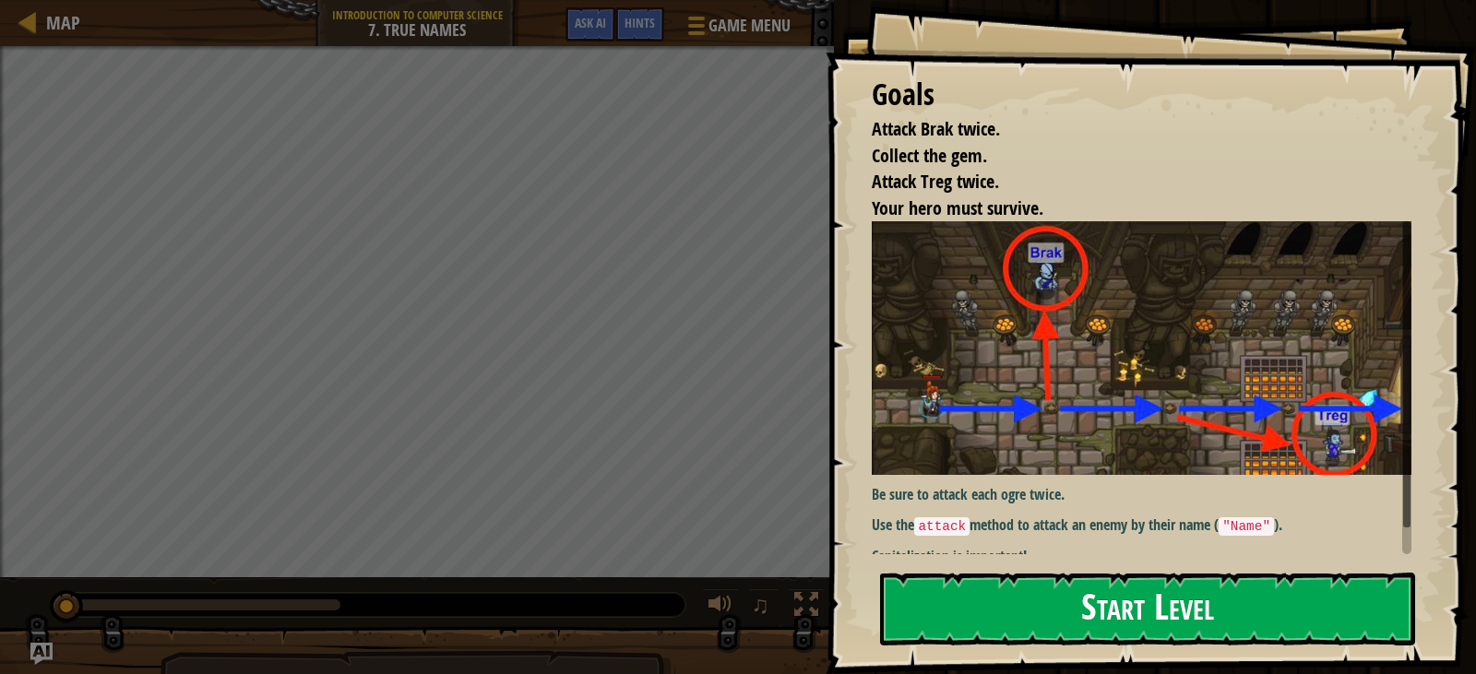
click at [1089, 619] on button "Start Level" at bounding box center [1147, 609] width 535 height 73
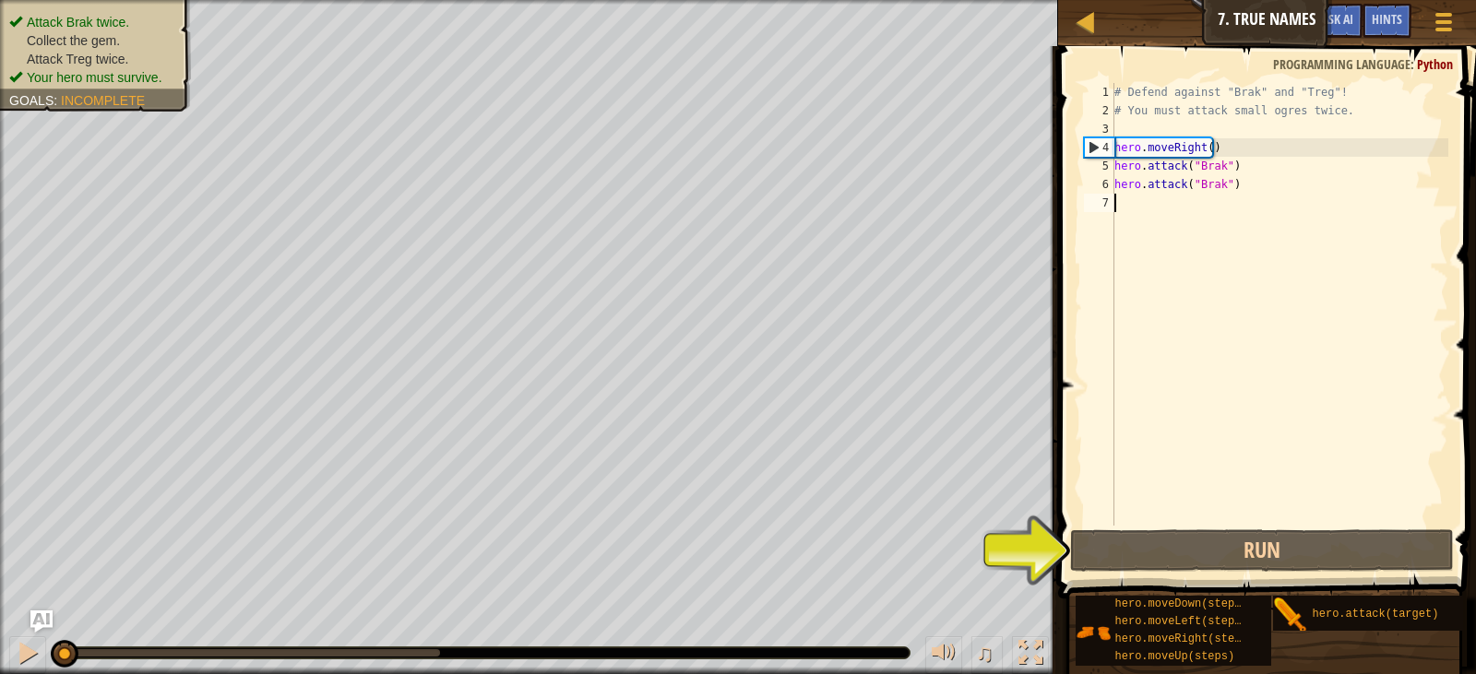
click at [1129, 208] on div "# Defend against "Brak" and "Treg"! # You must attack small ogres twice. hero .…" at bounding box center [1280, 323] width 338 height 480
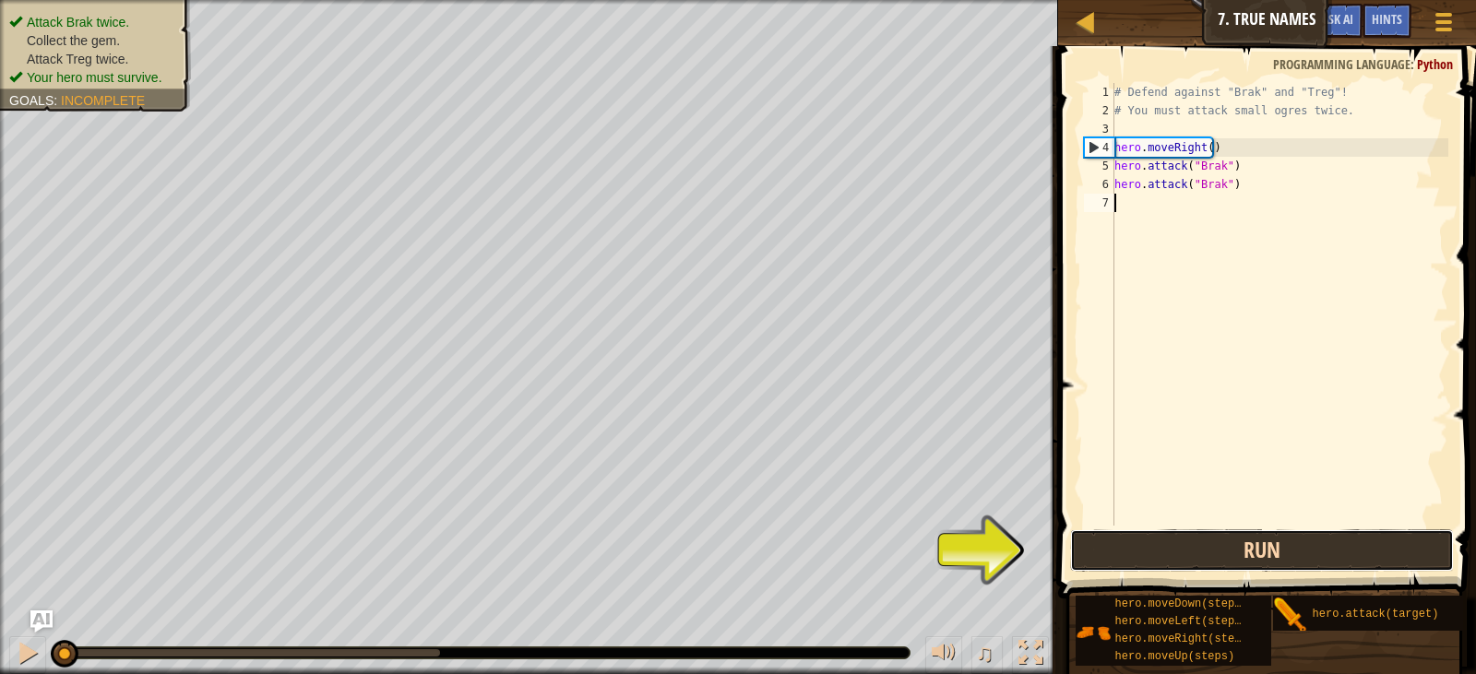
click at [1129, 553] on button "Run" at bounding box center [1262, 551] width 384 height 42
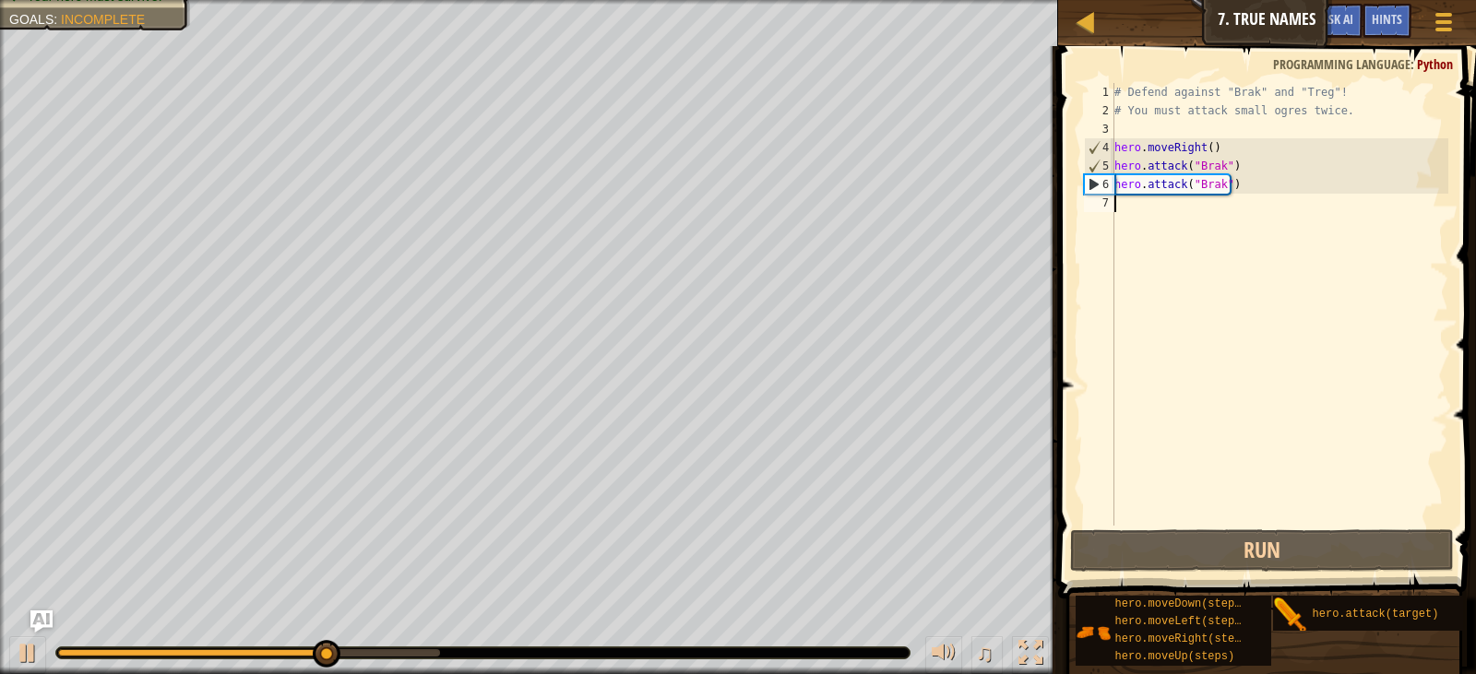
type textarea "h"
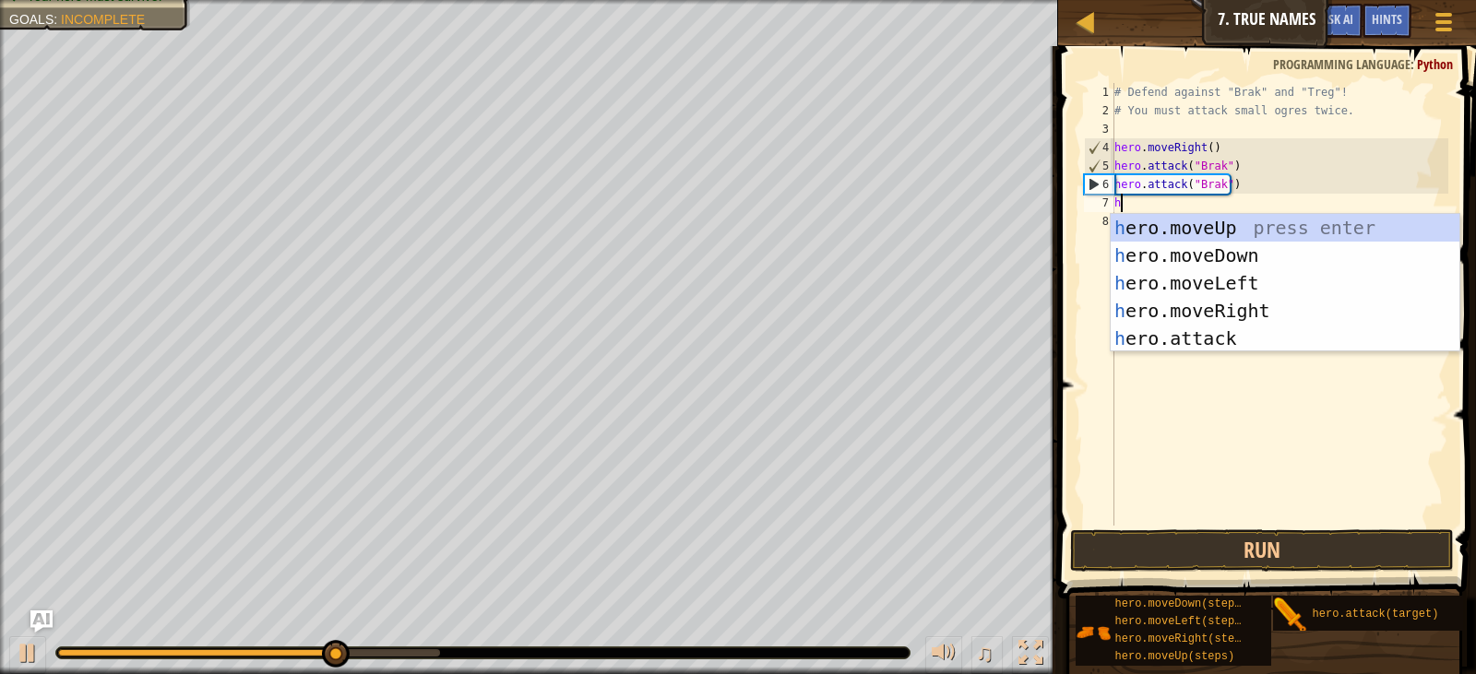
scroll to position [8, 0]
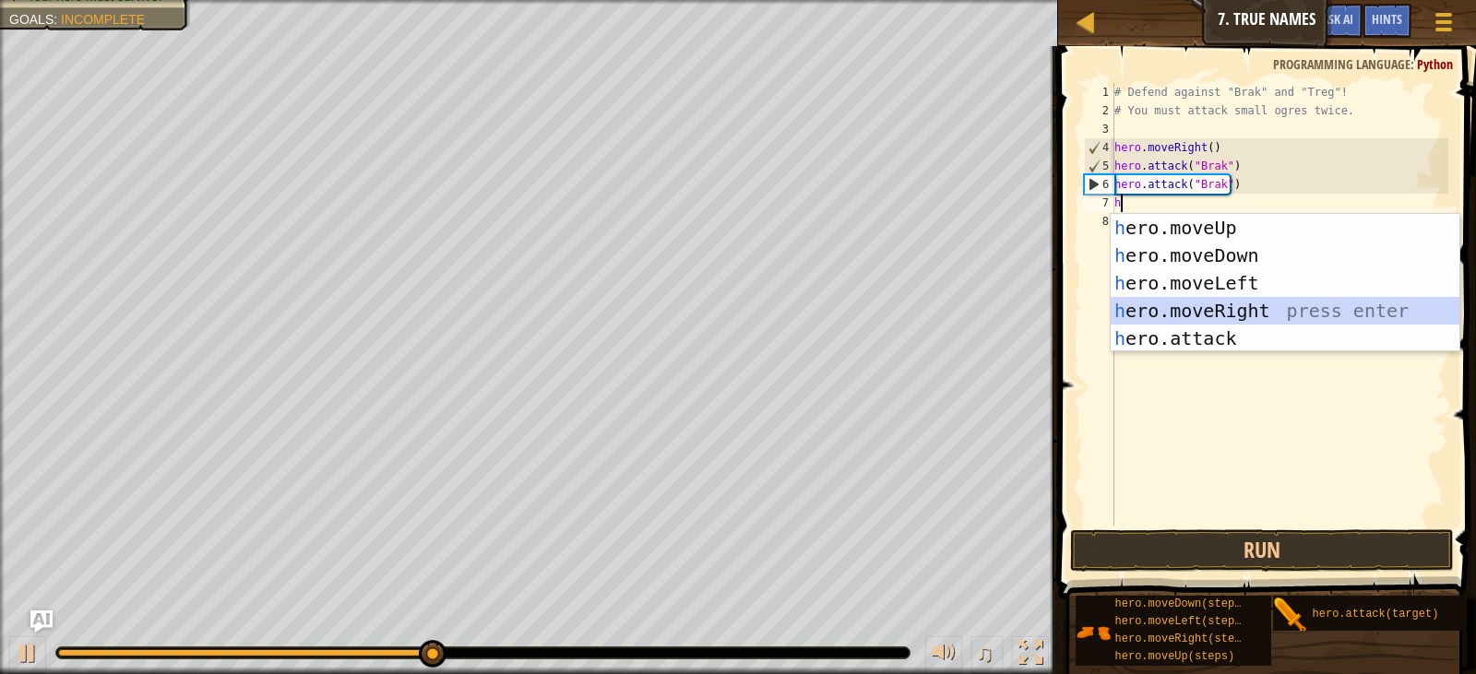
click at [1219, 307] on div "h ero.moveUp press enter h ero.moveDown press enter h ero.moveLeft press enter …" at bounding box center [1285, 311] width 349 height 194
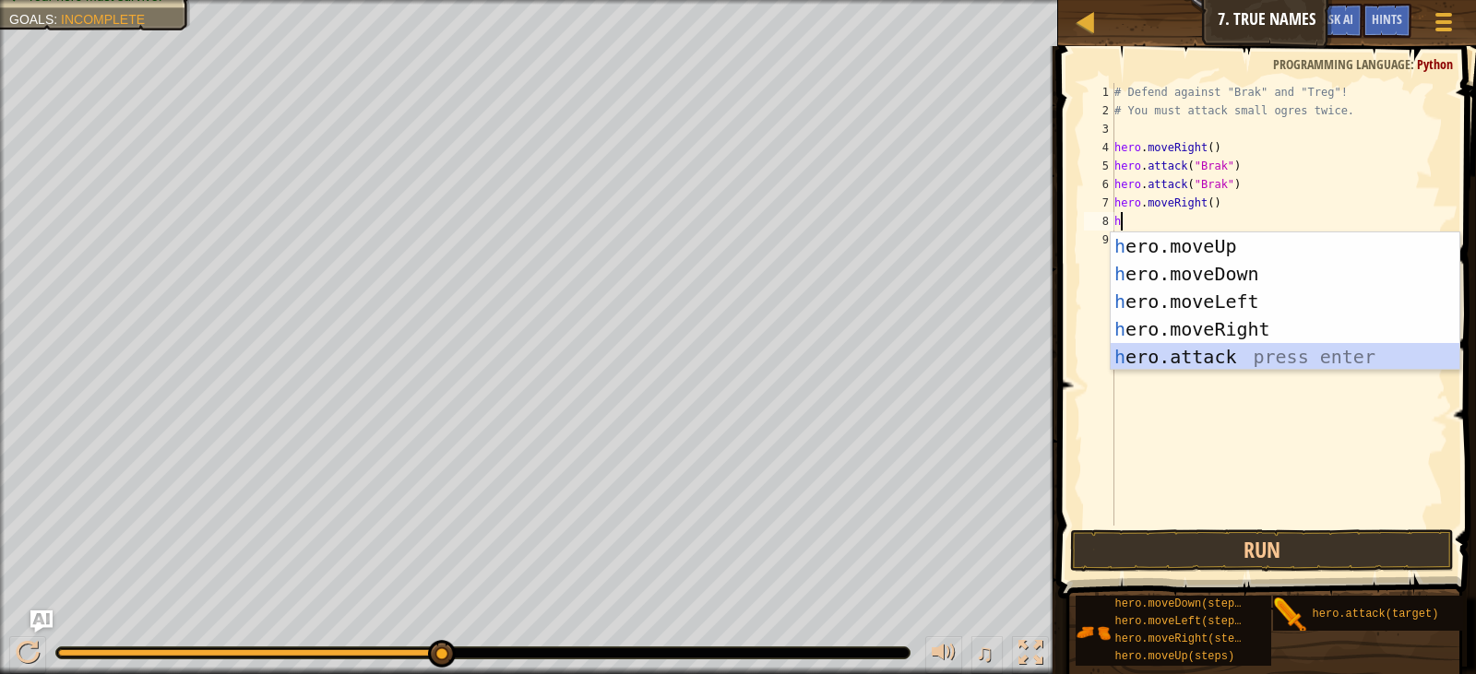
click at [1128, 356] on div "h ero.moveUp press enter h ero.moveDown press enter h ero.moveLeft press enter …" at bounding box center [1285, 330] width 349 height 194
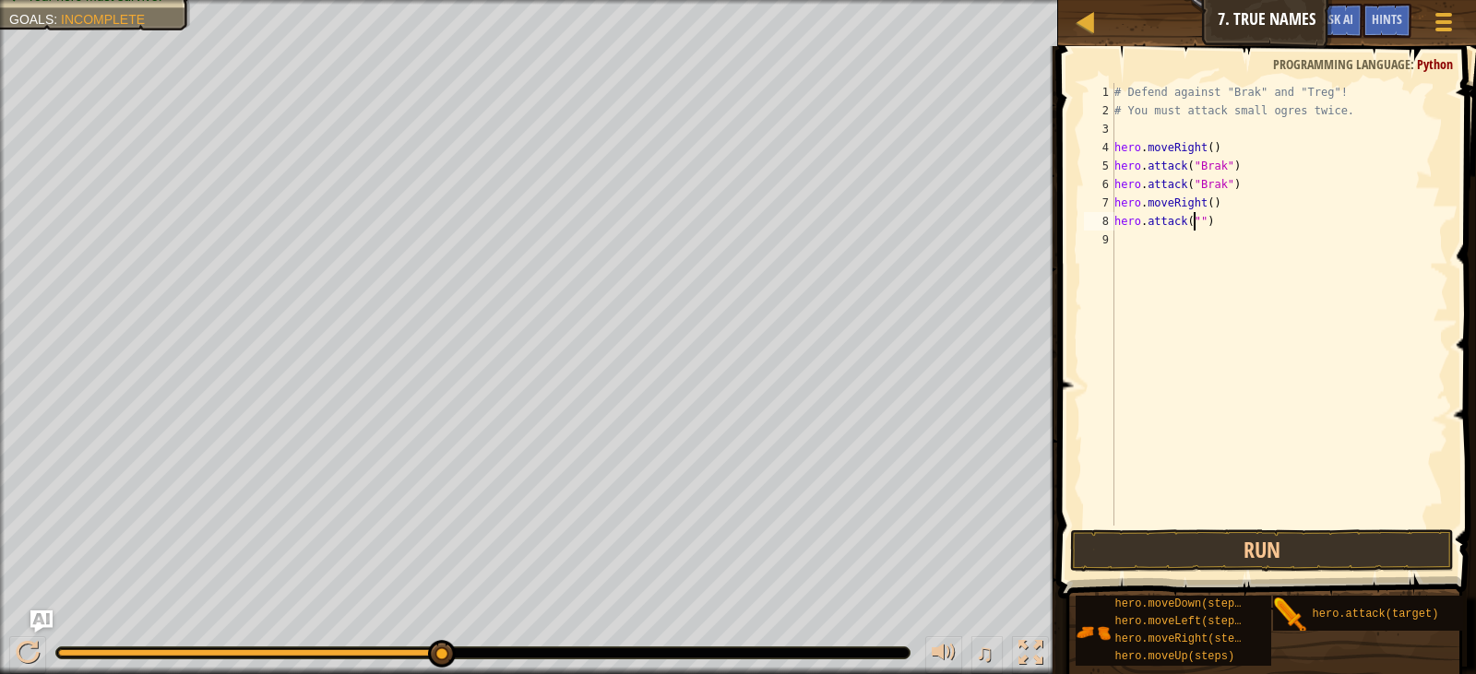
type textarea "hero.attack")"
click at [1244, 232] on div "# Defend against "Brak" and "Treg"! # You must attack small ogres twice. hero .…" at bounding box center [1280, 323] width 338 height 480
click at [1195, 223] on div "# Defend against "Brak" and "Treg"! # You must attack small ogres twice. hero .…" at bounding box center [1280, 323] width 338 height 480
type textarea "h"
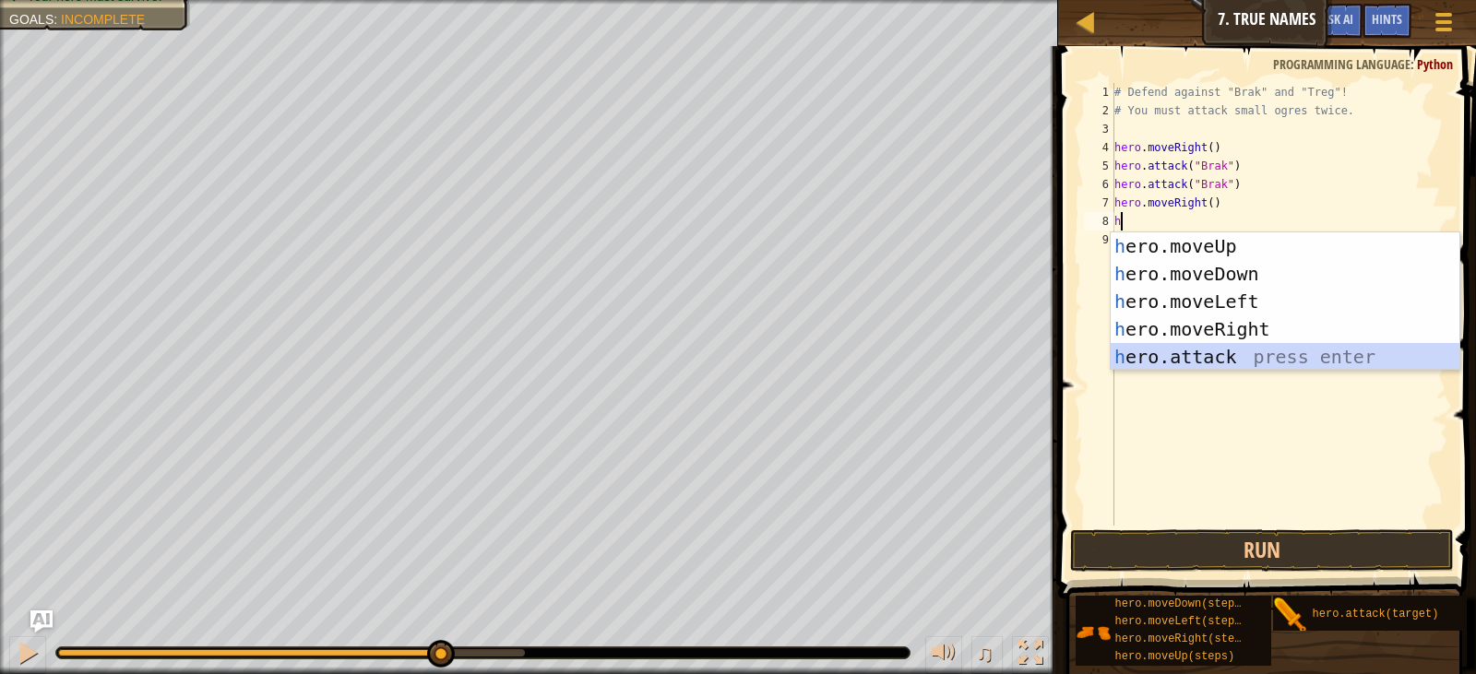
drag, startPoint x: 1159, startPoint y: 355, endPoint x: 1257, endPoint y: 280, distance: 123.1
click at [1164, 352] on div "h ero.moveUp press enter h ero.moveDown press enter h ero.moveLeft press enter …" at bounding box center [1285, 330] width 349 height 194
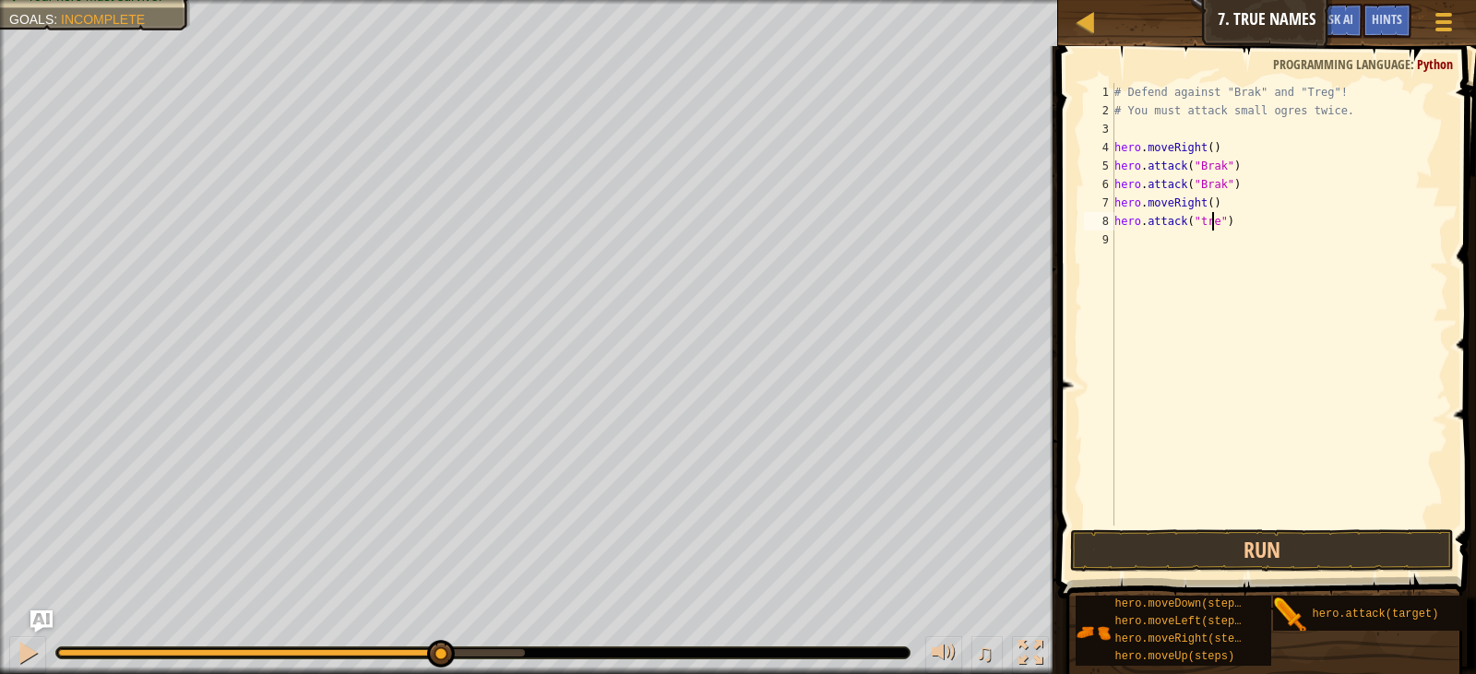
type textarea "hero.attack("treg")"
click at [1156, 240] on div "# Defend against "Brak" and "Treg"! # You must attack small ogres twice. hero .…" at bounding box center [1280, 323] width 338 height 480
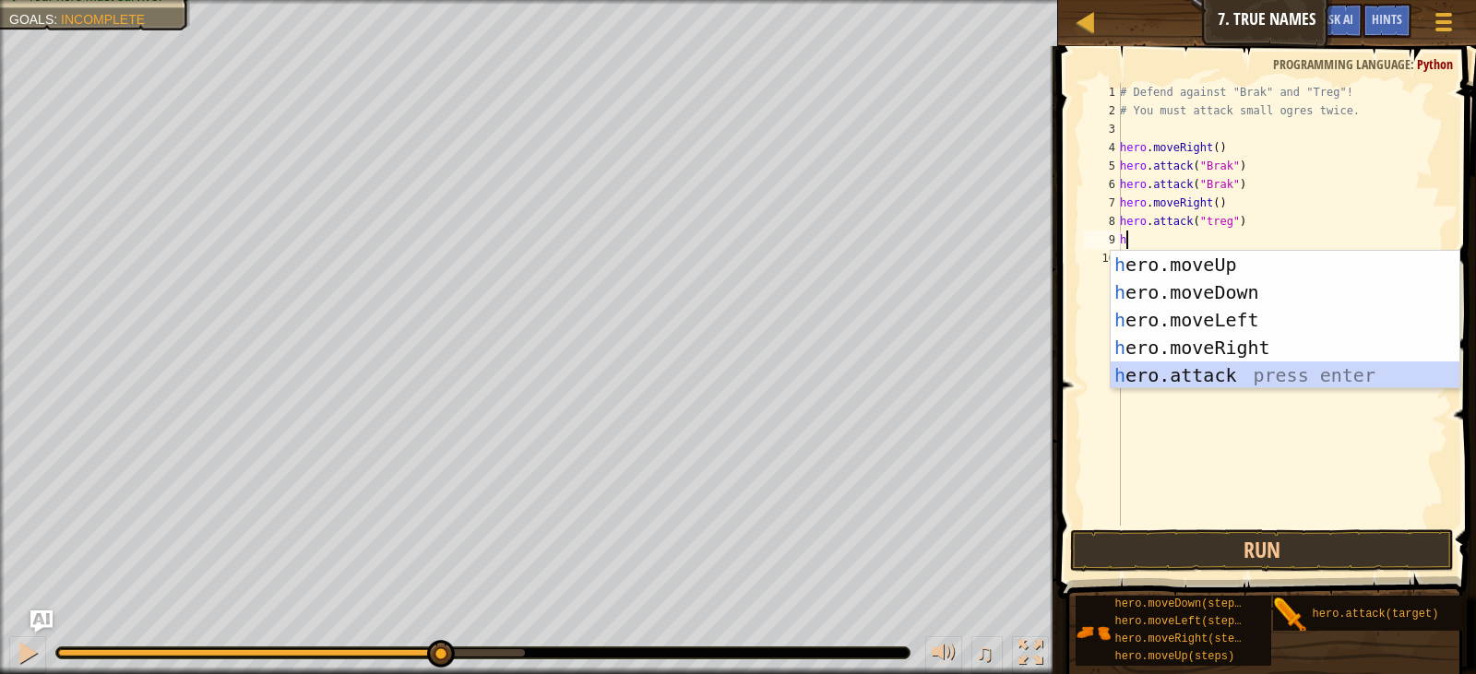
click at [1183, 376] on div "h ero.moveUp press enter h ero.moveDown press enter h ero.moveLeft press enter …" at bounding box center [1285, 348] width 349 height 194
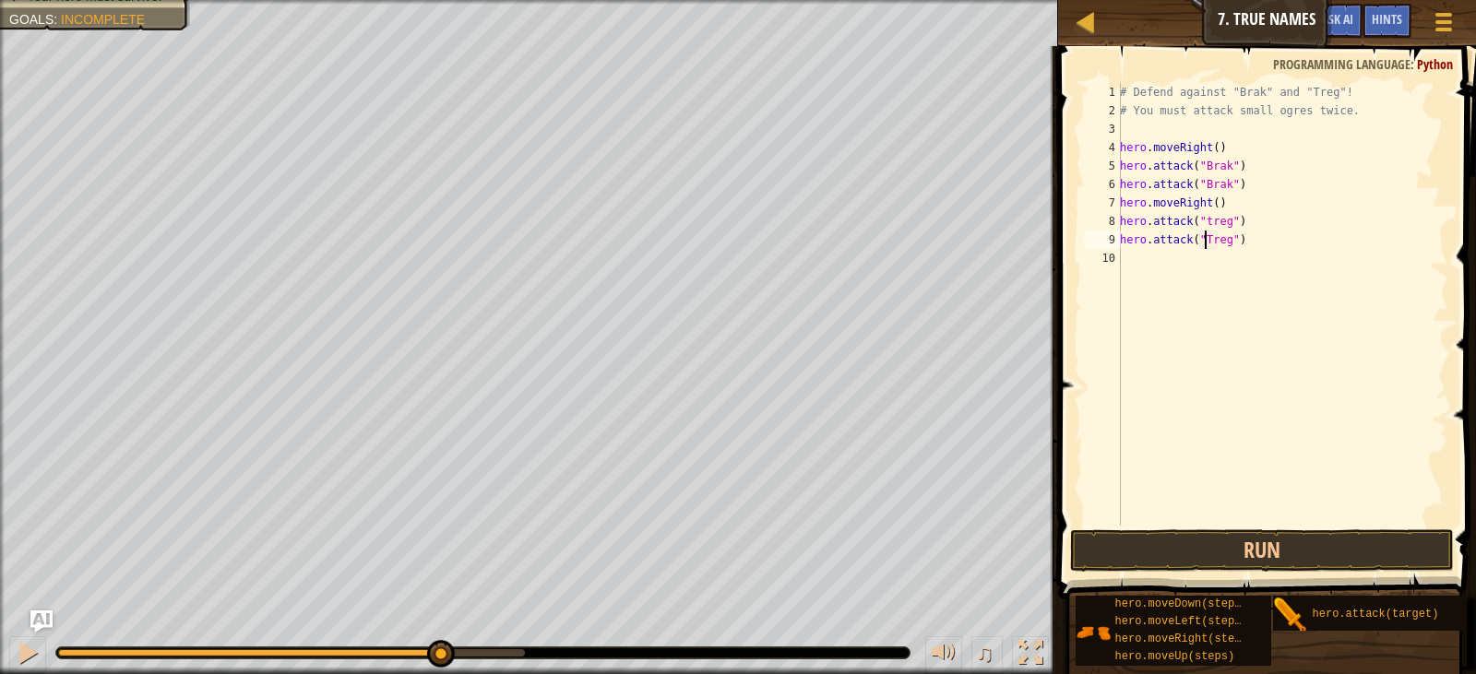
scroll to position [8, 6]
type textarea "hero.attack("Treg")"
click at [1167, 541] on button "Run" at bounding box center [1262, 551] width 384 height 42
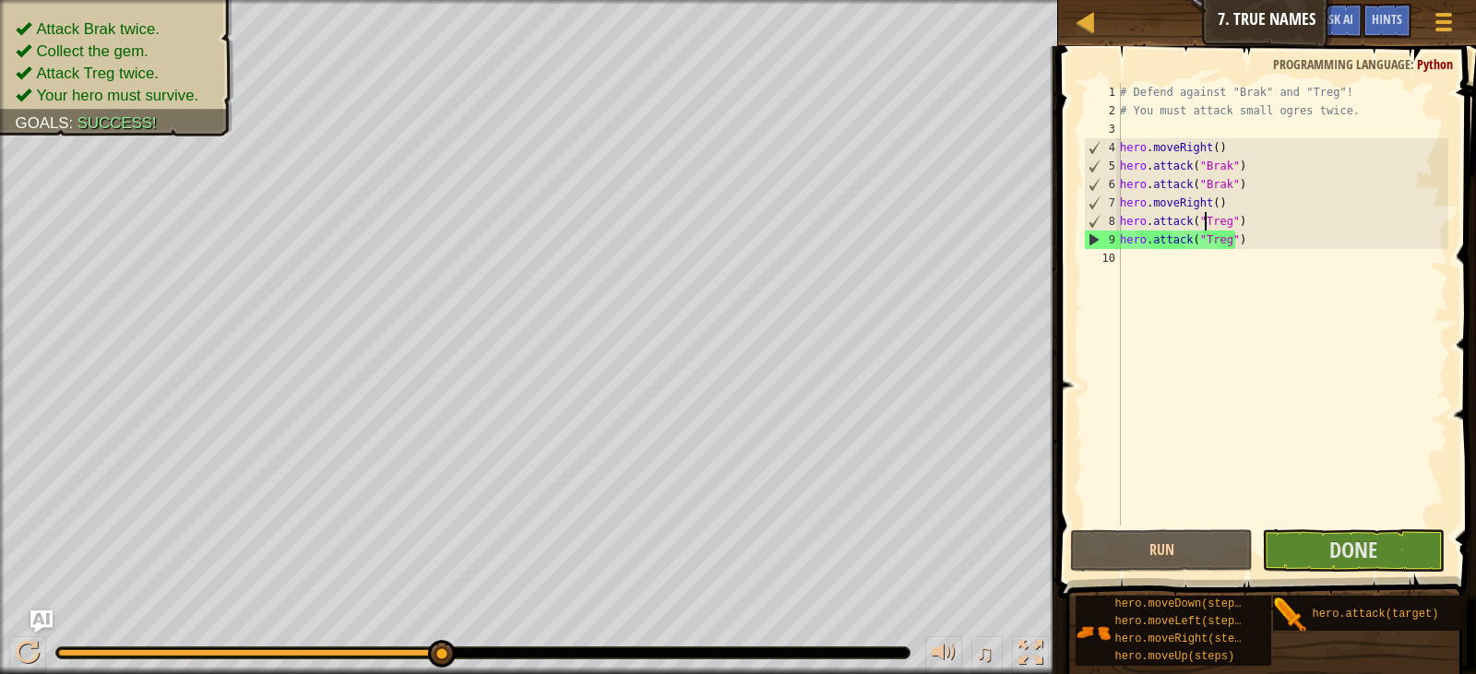
click at [1142, 274] on div "# Defend against "Brak" and "Treg"! # You must attack small ogres twice. hero .…" at bounding box center [1282, 323] width 332 height 480
type textarea "h"
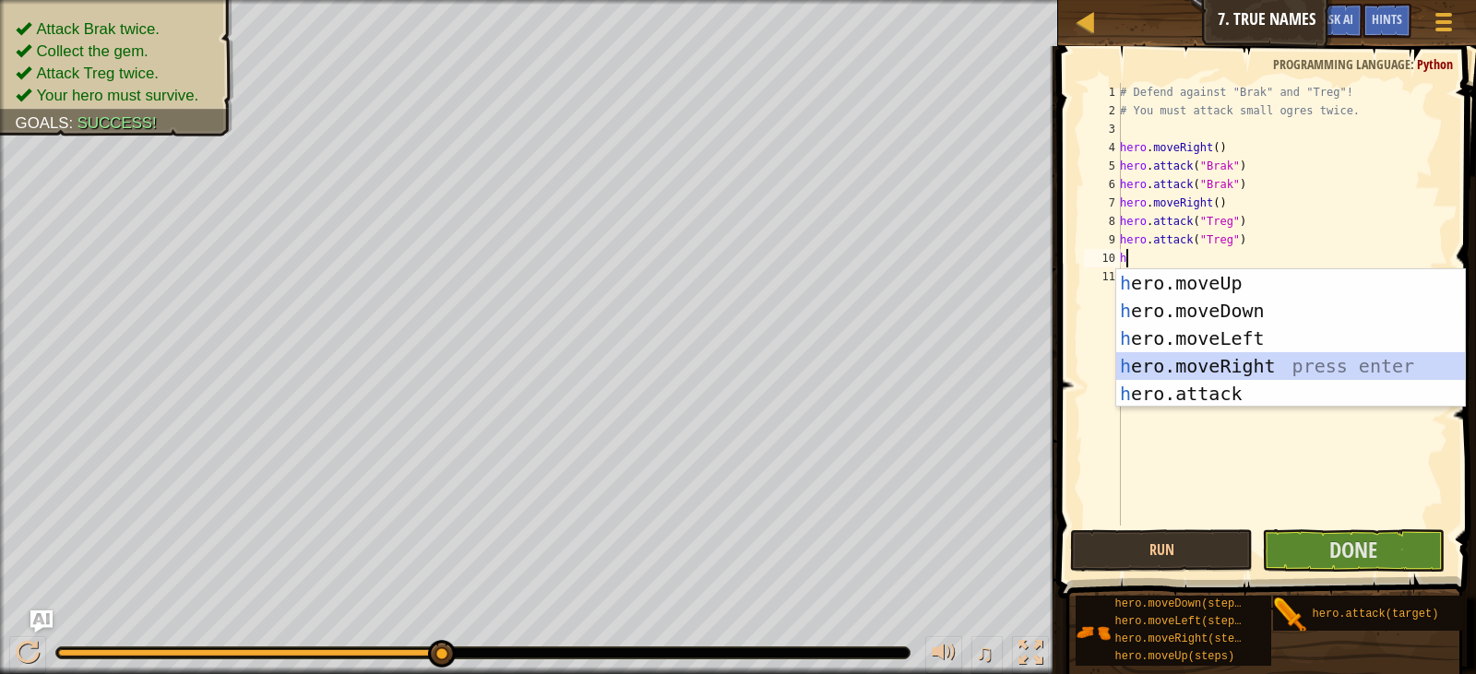
click at [1192, 356] on div "h ero.moveUp press enter h ero.moveDown press enter h ero.moveLeft press enter …" at bounding box center [1290, 366] width 349 height 194
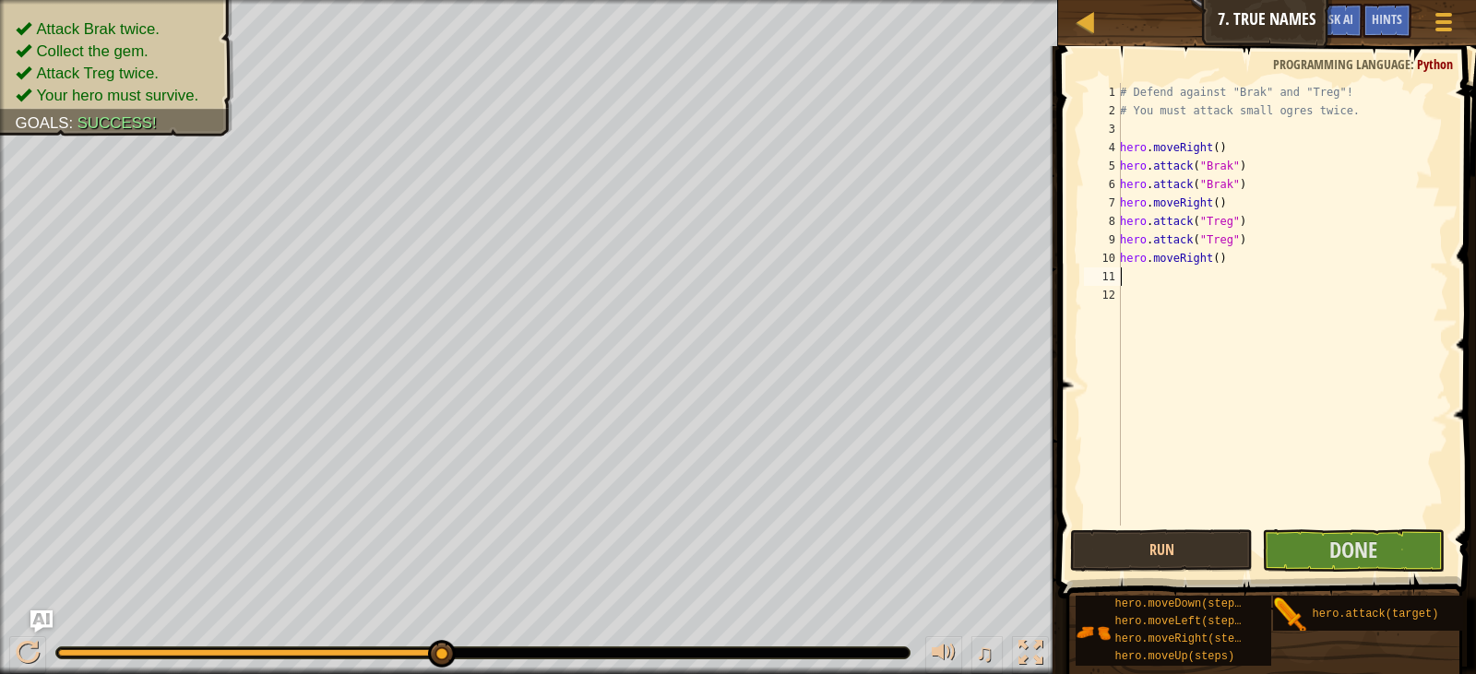
click at [1211, 268] on div "# Defend against "Brak" and "Treg"! # You must attack small ogres twice. hero .…" at bounding box center [1282, 323] width 332 height 480
click at [1211, 259] on div "# Defend against "Brak" and "Treg"! # You must attack small ogres twice. hero .…" at bounding box center [1282, 323] width 332 height 480
type textarea "hero.moveRight(2)"
click at [1348, 549] on span "Done" at bounding box center [1354, 550] width 48 height 30
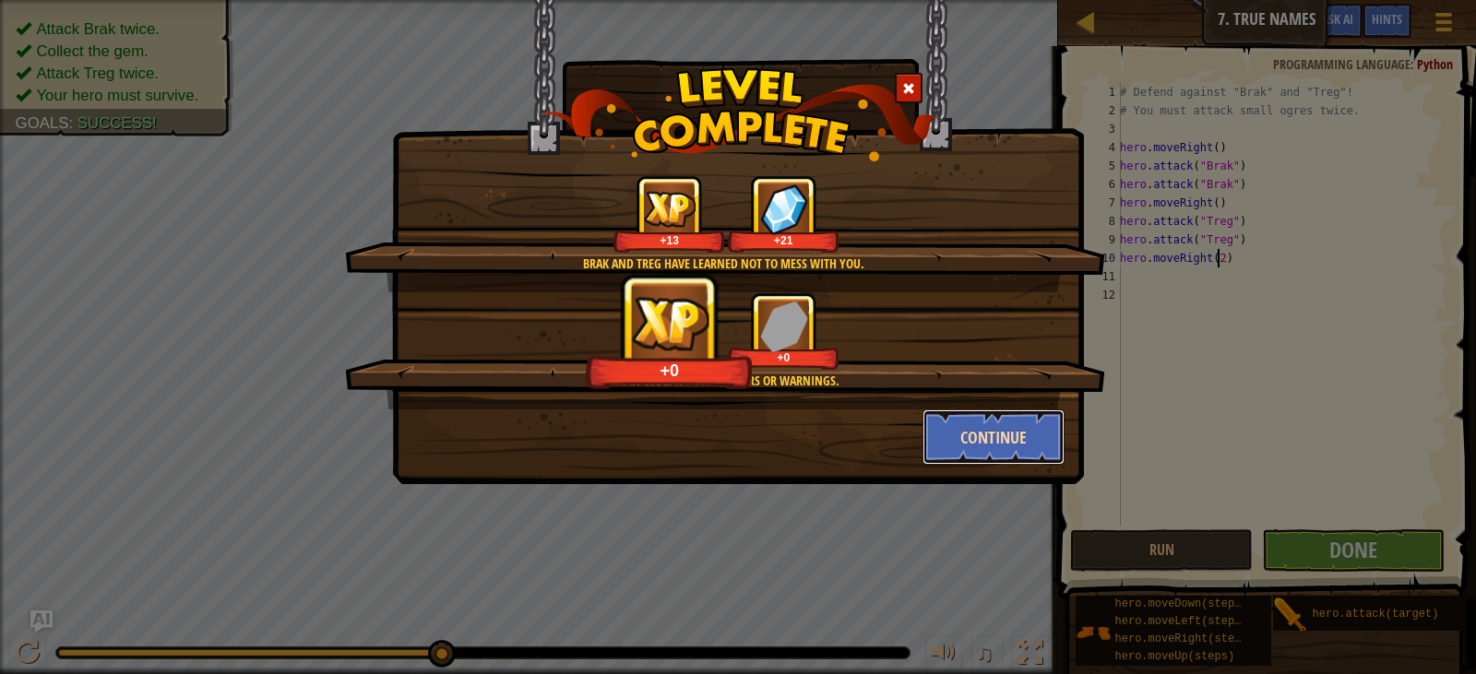
click at [964, 435] on button "Continue" at bounding box center [994, 437] width 143 height 55
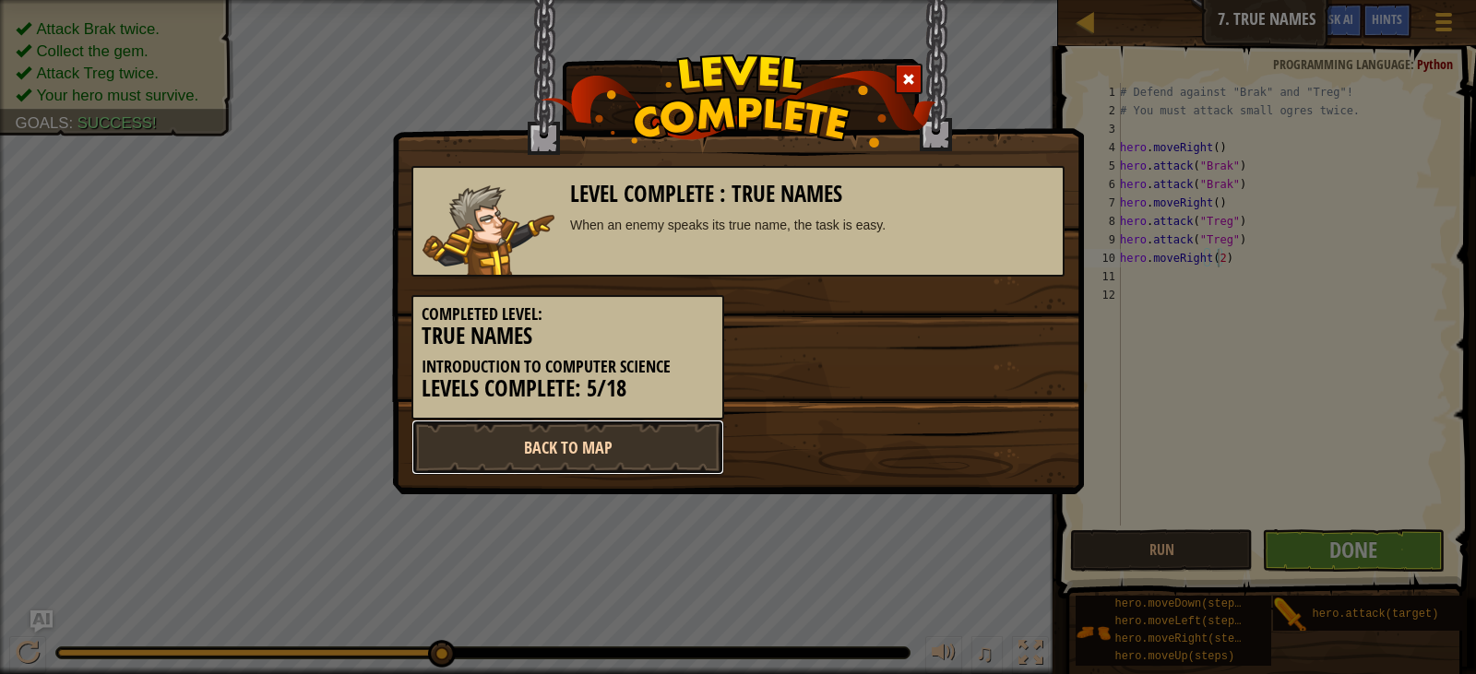
click at [645, 435] on link "Back to Map" at bounding box center [568, 447] width 313 height 55
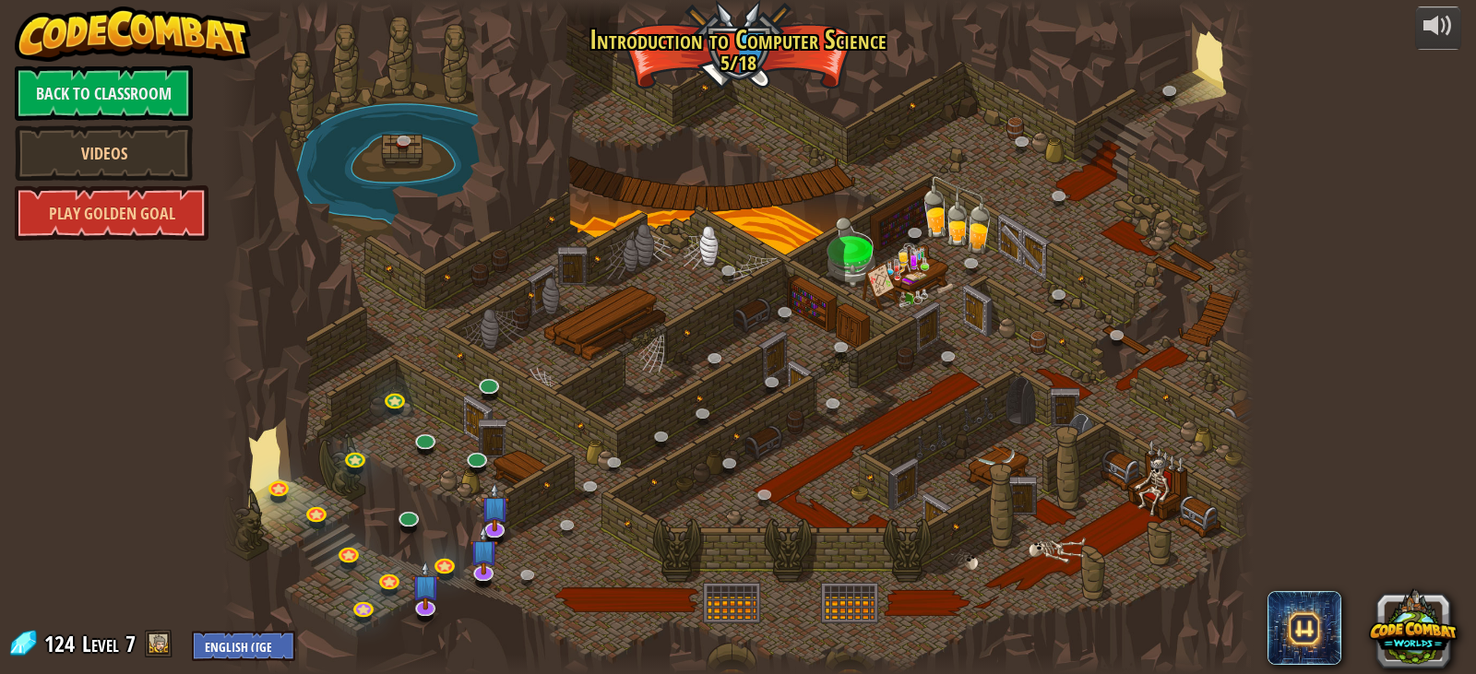
click at [467, 611] on div at bounding box center [738, 337] width 1032 height 674
click at [426, 593] on img at bounding box center [426, 574] width 29 height 66
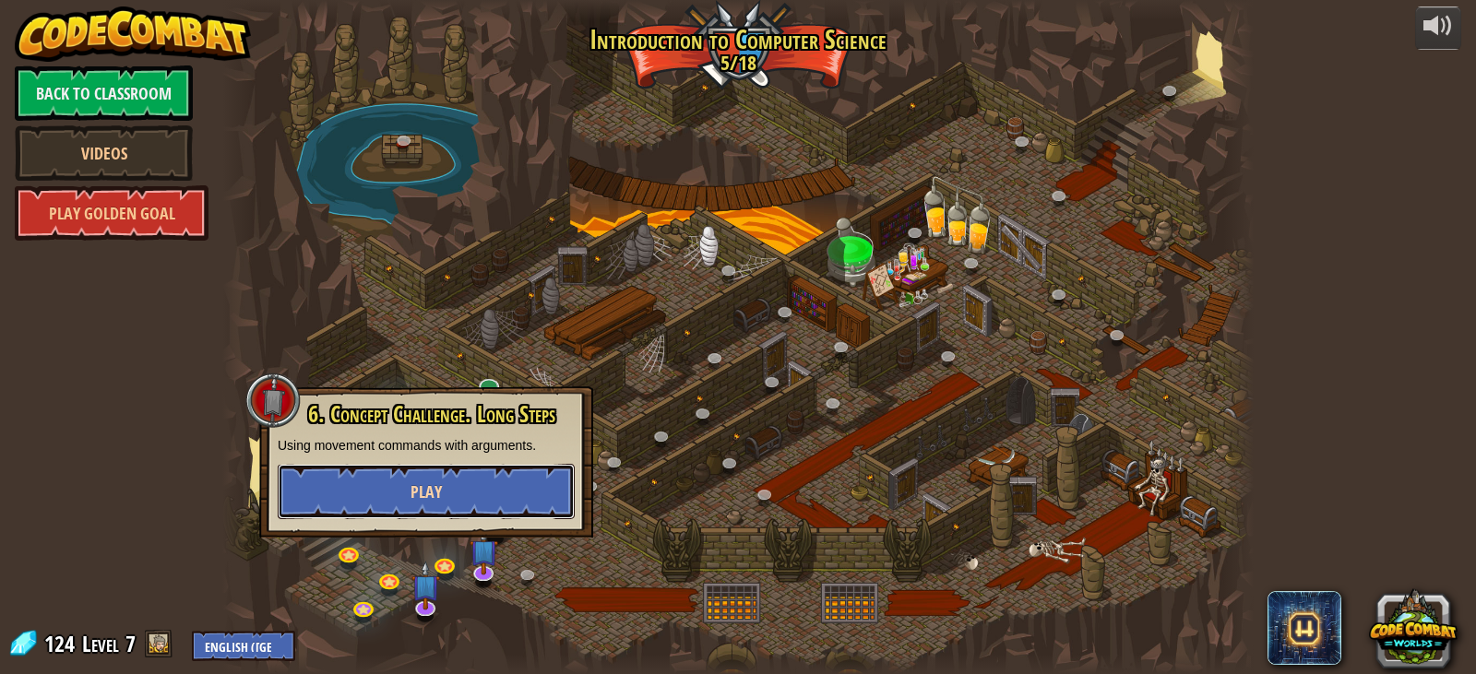
click at [419, 484] on span "Play" at bounding box center [426, 492] width 31 height 23
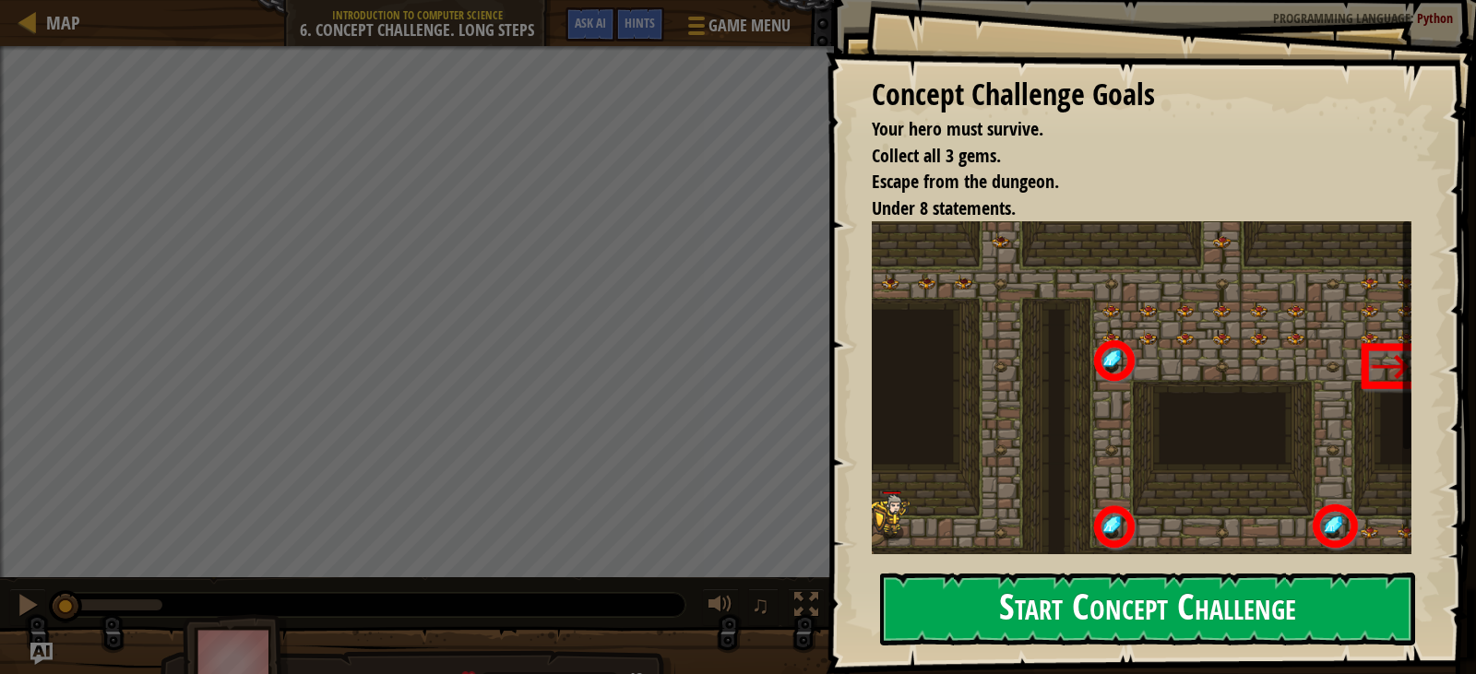
click at [1016, 573] on button "Start Concept Challenge" at bounding box center [1147, 609] width 535 height 73
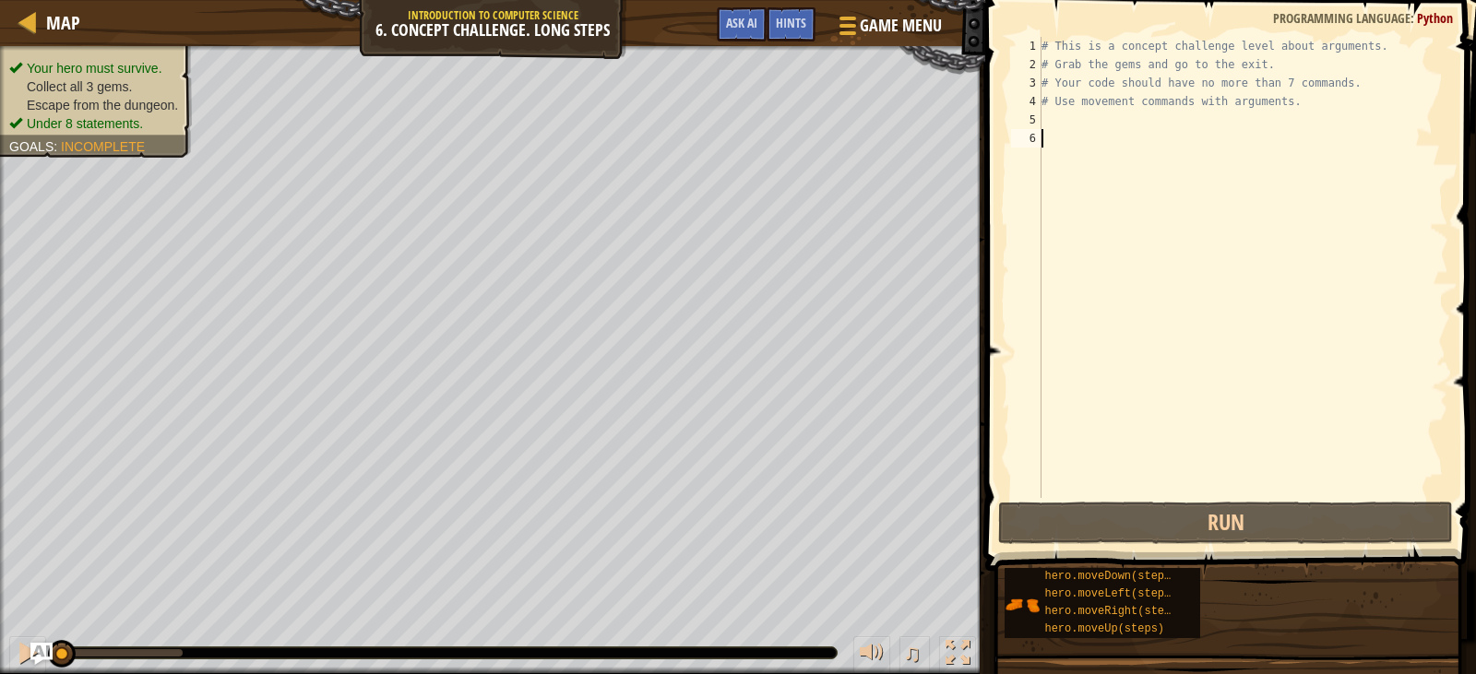
click at [1065, 123] on div "# This is a concept challenge level about arguments. # Grab the gems and go to …" at bounding box center [1243, 286] width 411 height 498
type textarea "h"
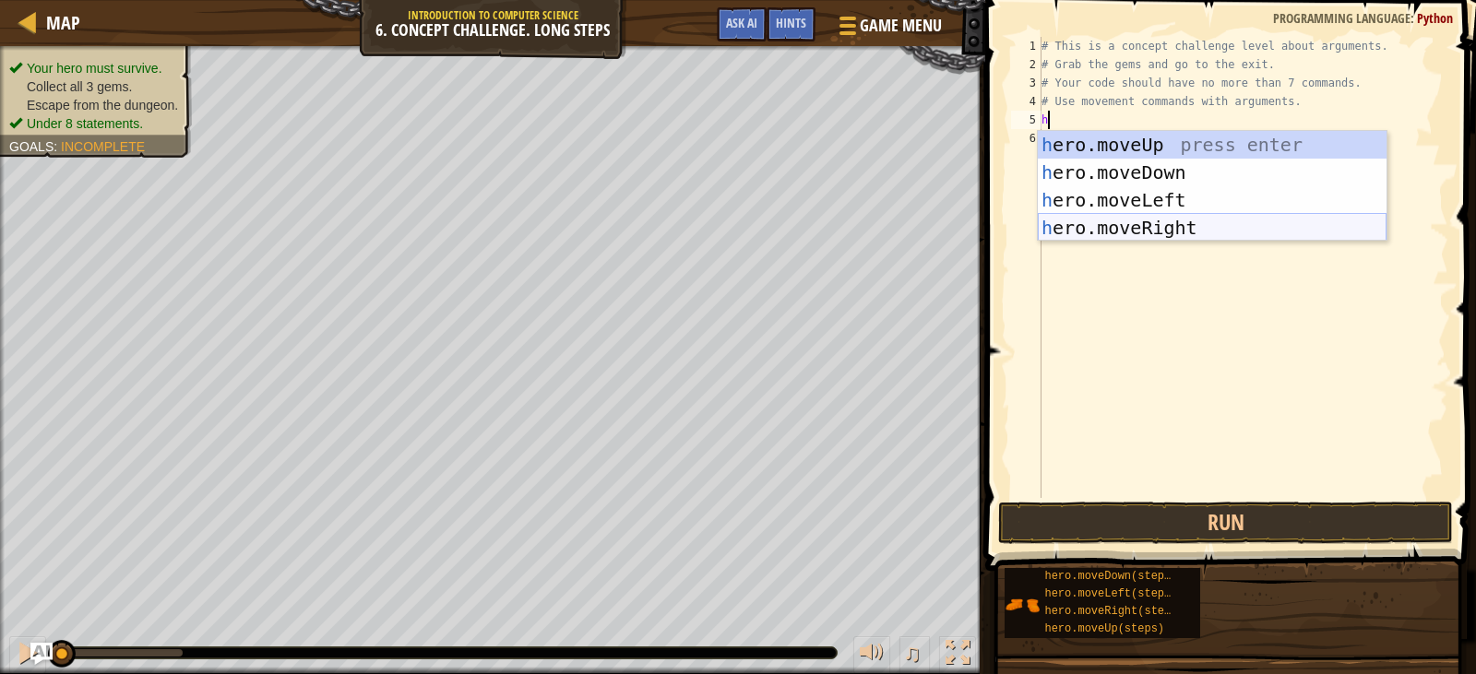
click at [1112, 233] on div "h ero.moveUp press enter h ero.moveDown press enter h ero.moveLeft press enter …" at bounding box center [1212, 214] width 349 height 166
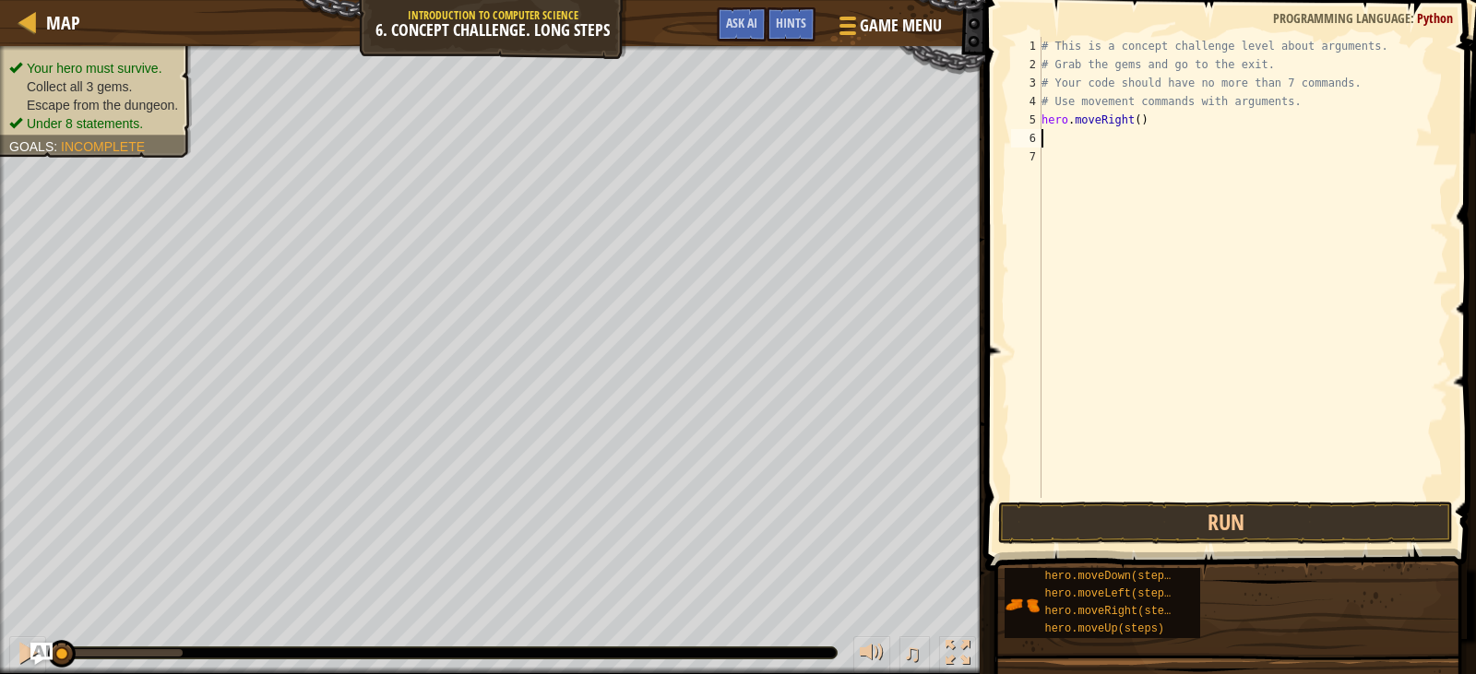
type textarea "h"
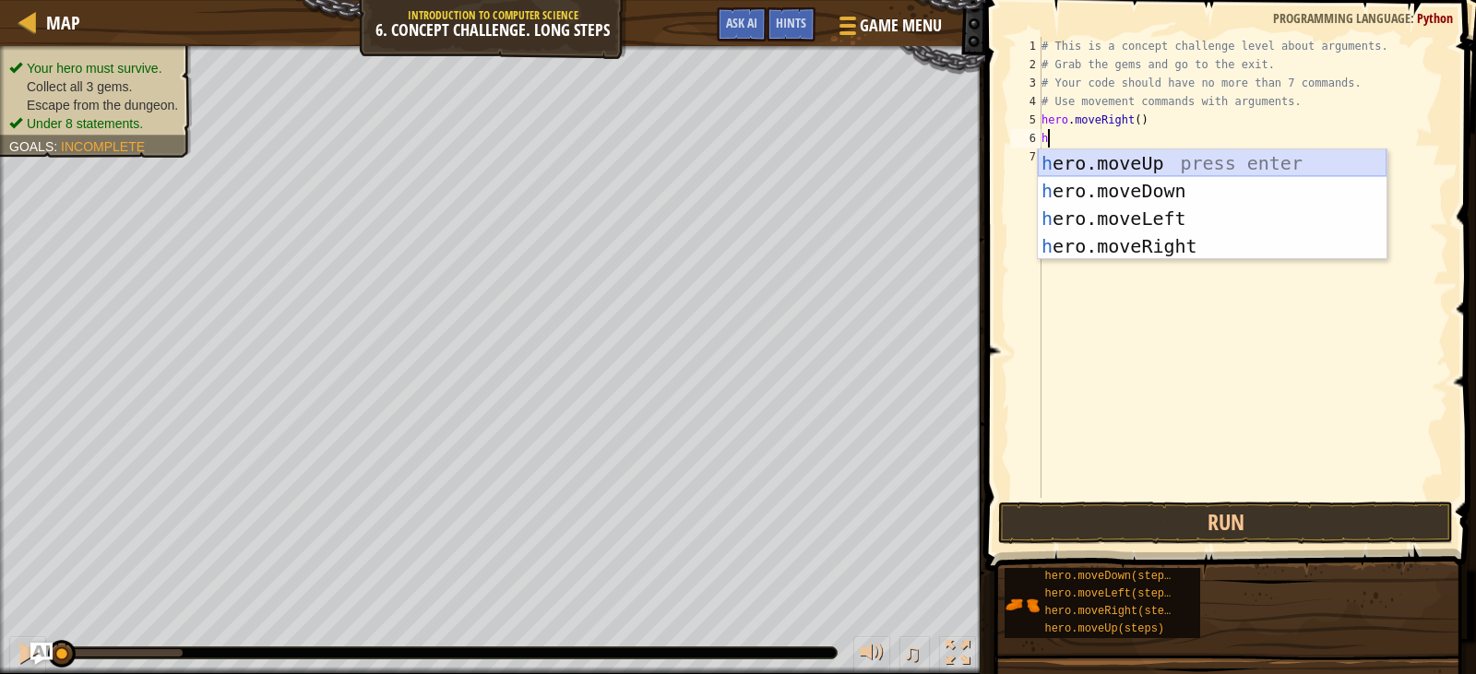
click at [1115, 153] on div "h ero.moveUp press enter h ero.moveDown press enter h ero.moveLeft press enter …" at bounding box center [1212, 232] width 349 height 166
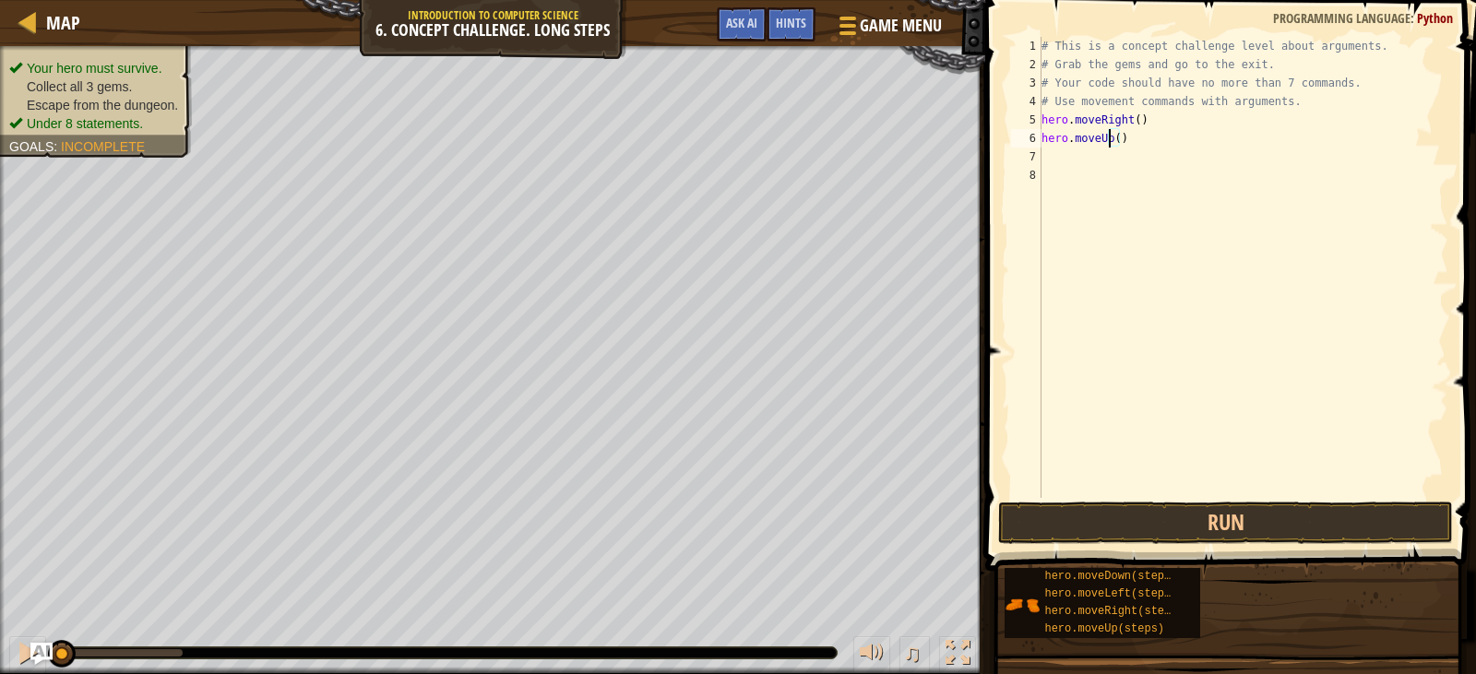
click at [1111, 143] on div "# This is a concept challenge level about arguments. # Grab the gems and go to …" at bounding box center [1243, 286] width 411 height 498
click at [1116, 140] on div "# This is a concept challenge level about arguments. # Grab the gems and go to …" at bounding box center [1243, 286] width 411 height 498
type textarea "hero.moveUp(3)"
click at [1060, 161] on div "# This is a concept challenge level about arguments. # Grab the gems and go to …" at bounding box center [1243, 286] width 411 height 498
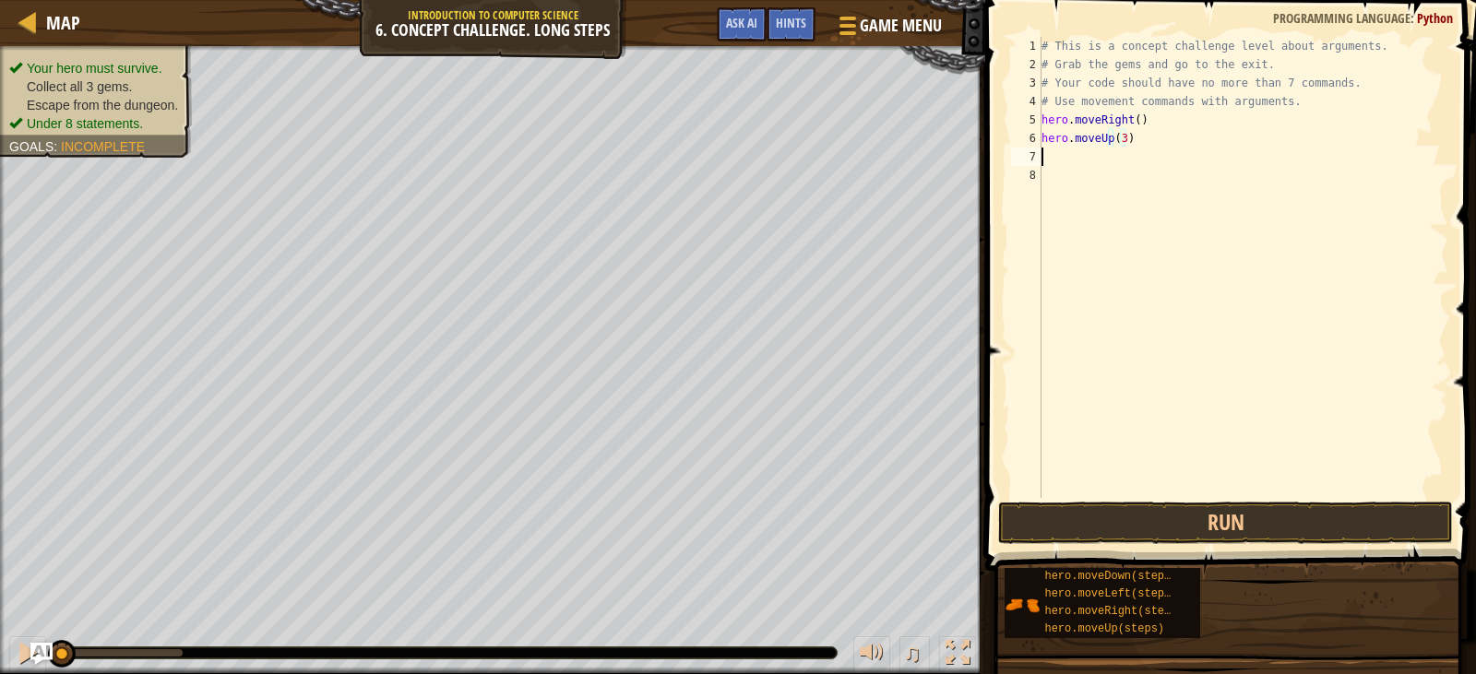
scroll to position [8, 0]
type textarea "h"
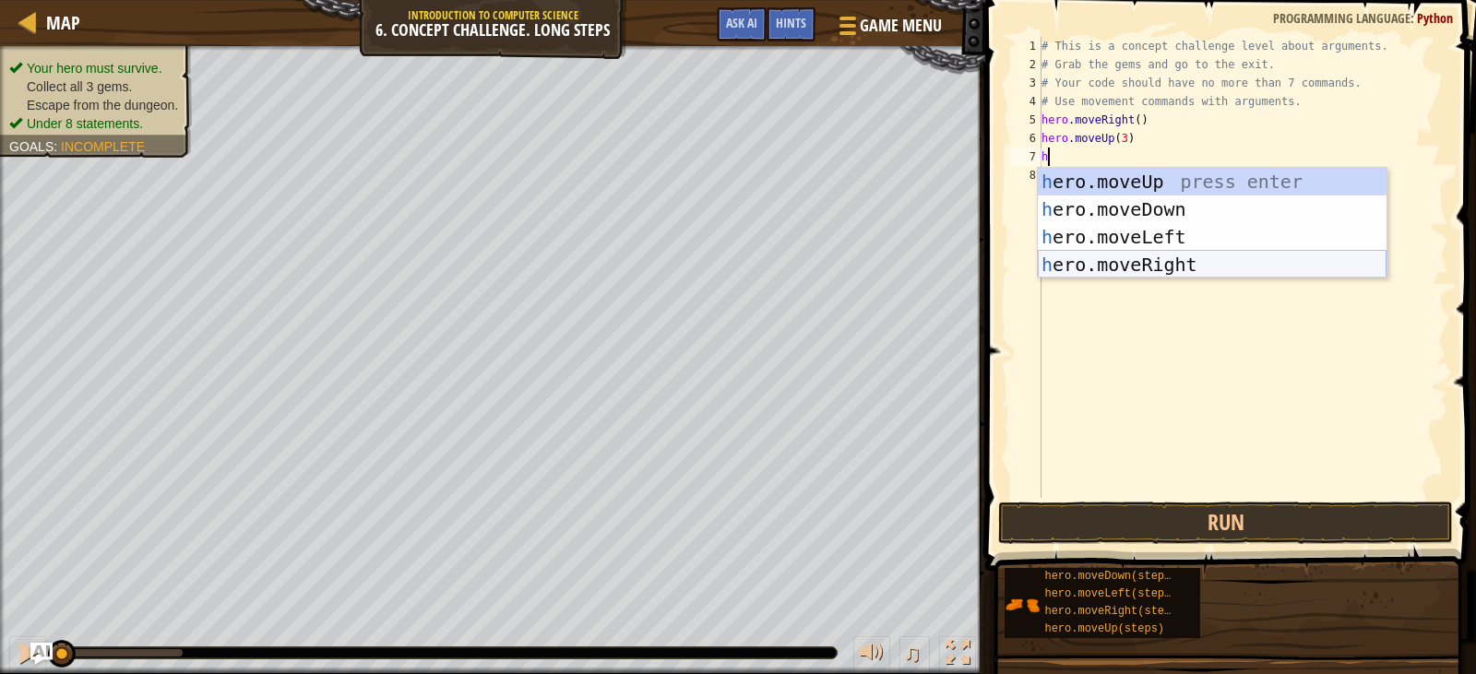
click at [1152, 265] on div "h ero.moveUp press enter h ero.moveDown press enter h ero.moveLeft press enter …" at bounding box center [1212, 251] width 349 height 166
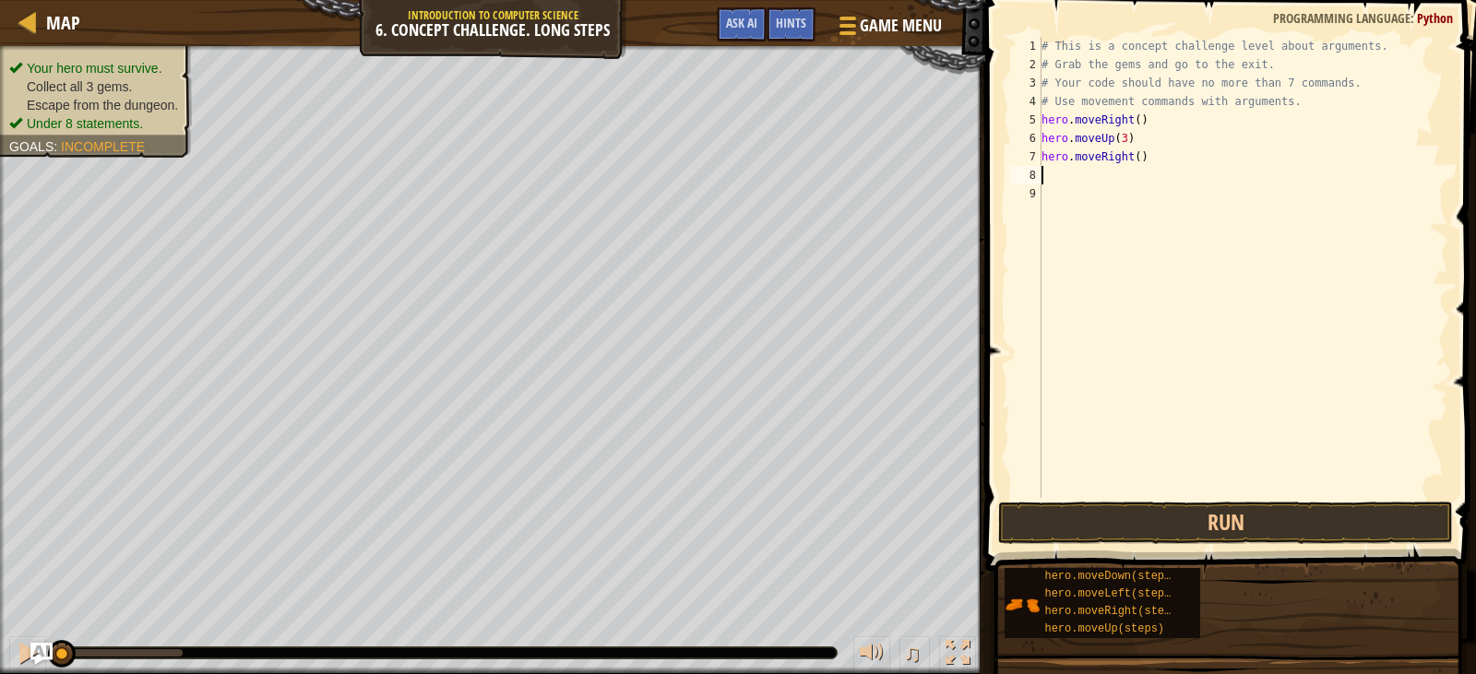
click at [1130, 159] on div "# This is a concept challenge level about arguments. # Grab the gems and go to …" at bounding box center [1243, 286] width 411 height 498
type textarea "hero.moveRight(2)"
click at [1071, 176] on div "# This is a concept challenge level about arguments. # Grab the gems and go to …" at bounding box center [1243, 286] width 411 height 498
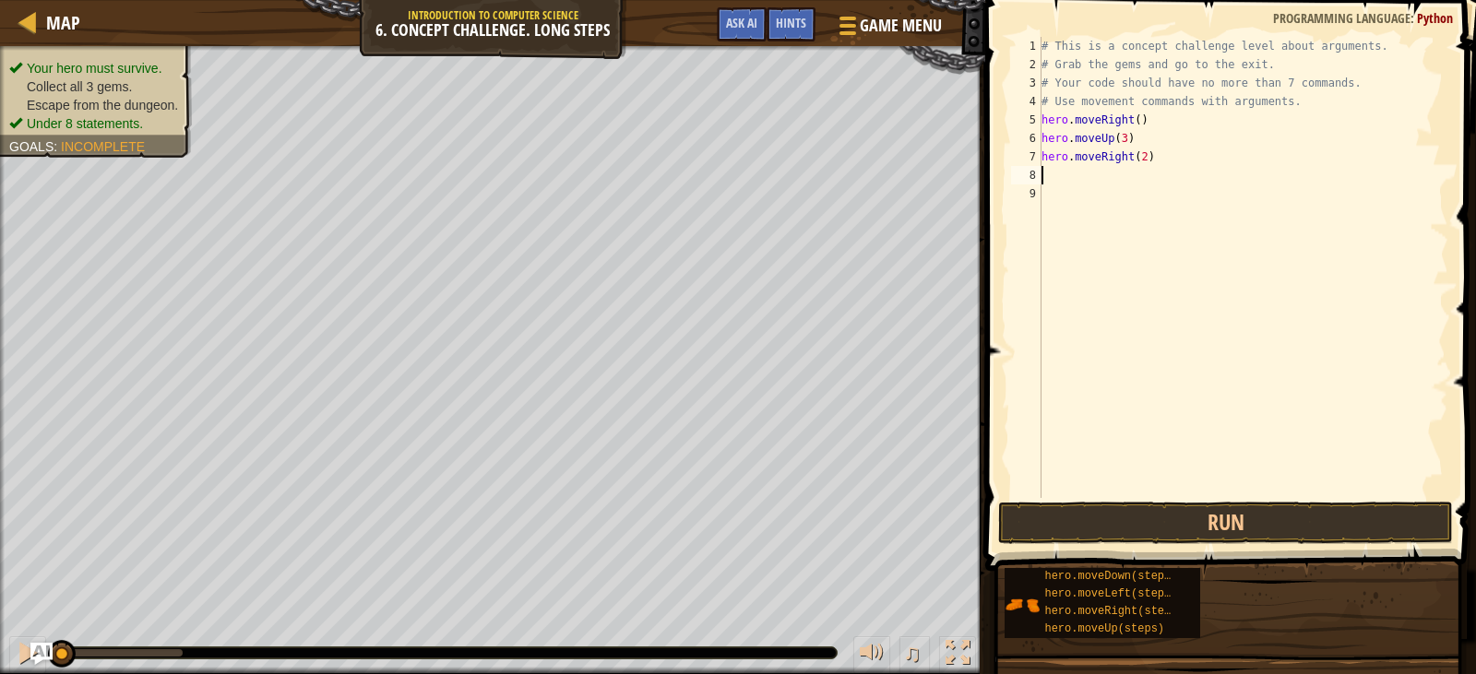
type textarea "h"
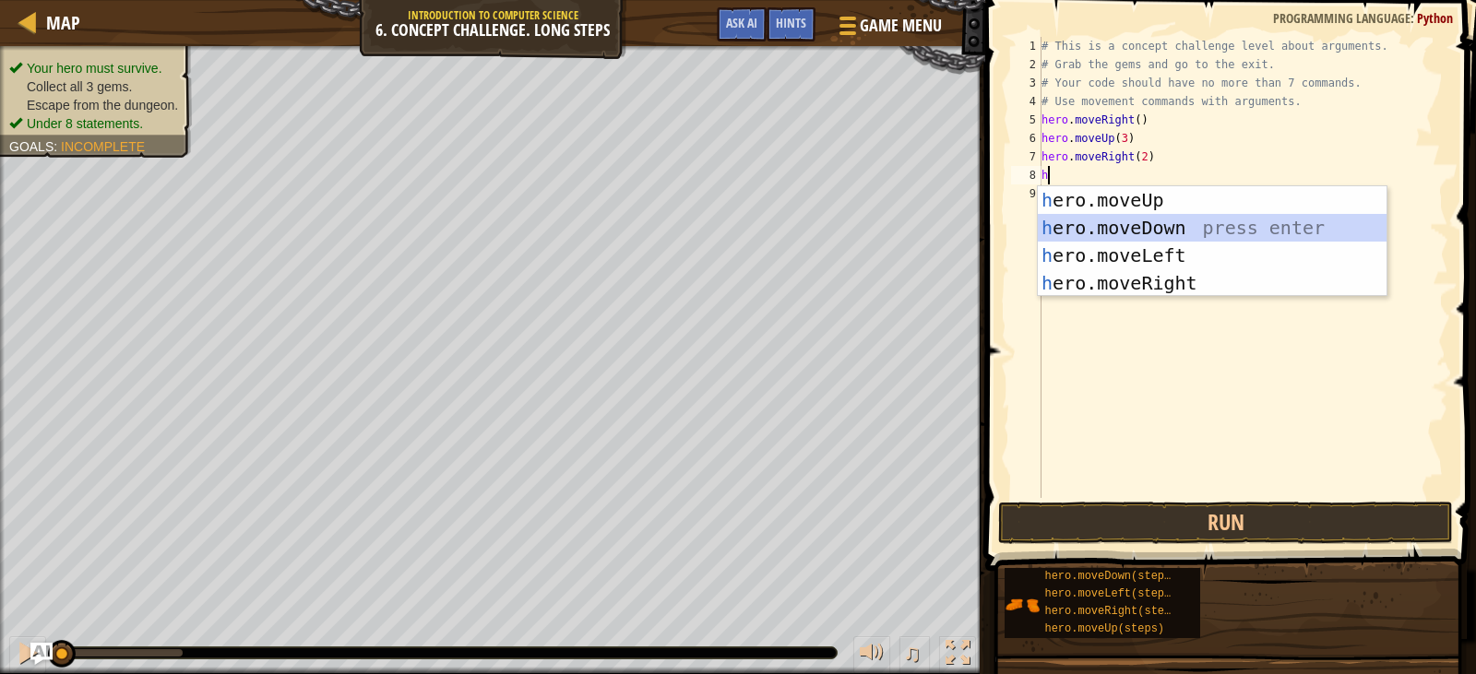
click at [1115, 228] on div "h ero.moveUp press enter h ero.moveDown press enter h ero.moveLeft press enter …" at bounding box center [1212, 269] width 349 height 166
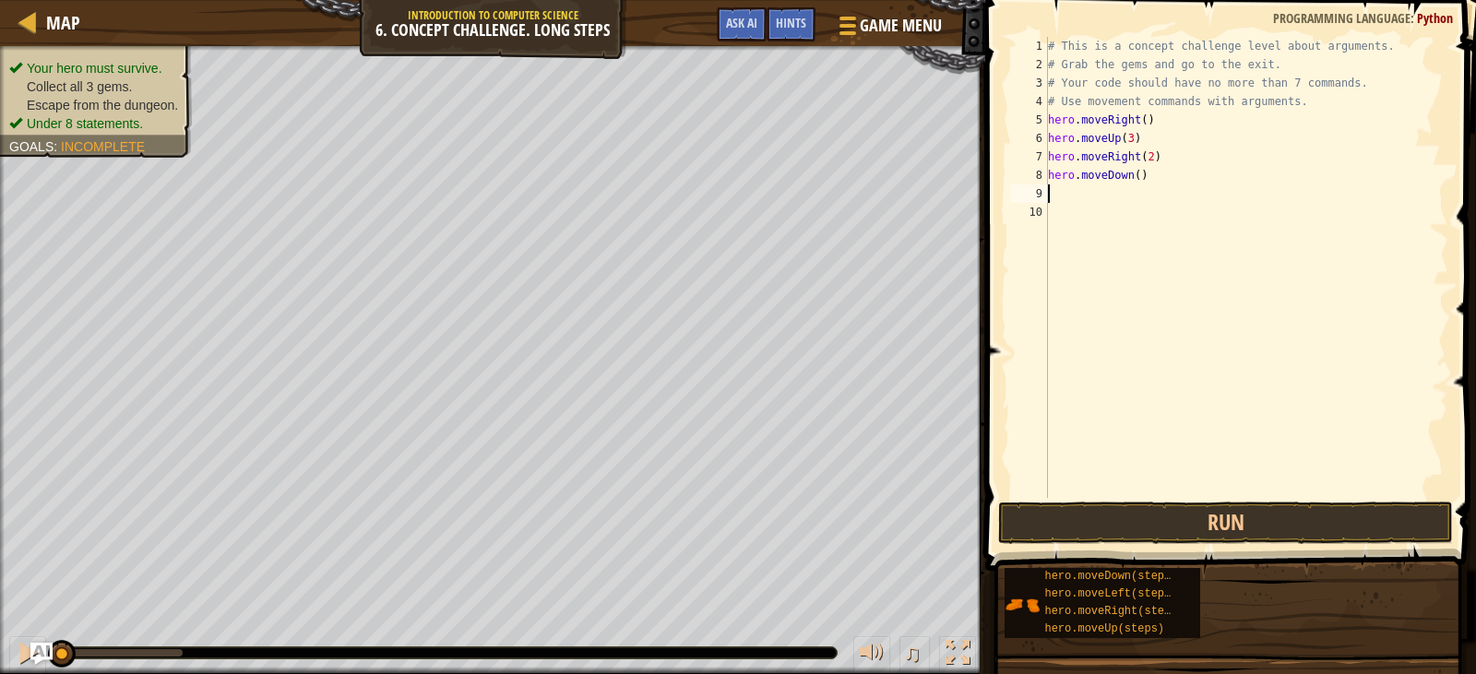
type textarea "h"
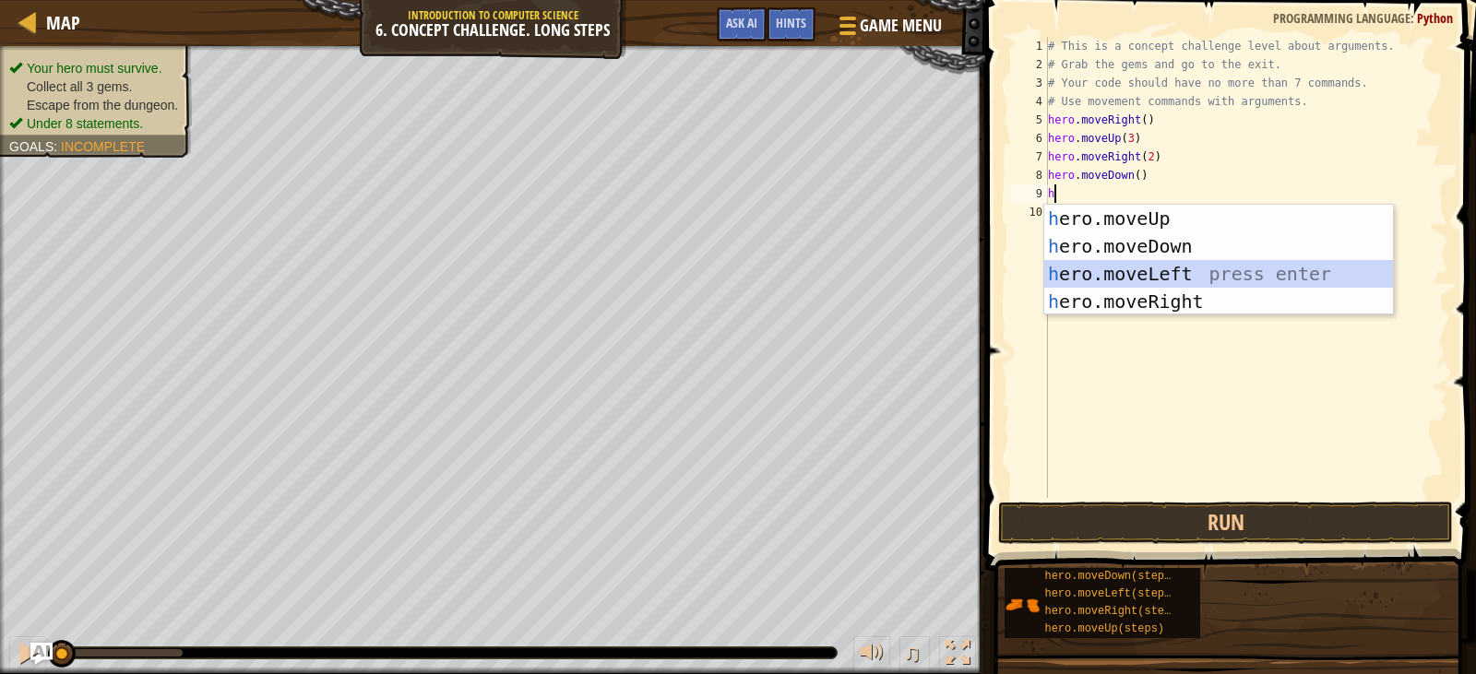
click at [1129, 261] on div "h ero.moveUp press enter h ero.moveDown press enter h ero.moveLeft press enter …" at bounding box center [1218, 288] width 349 height 166
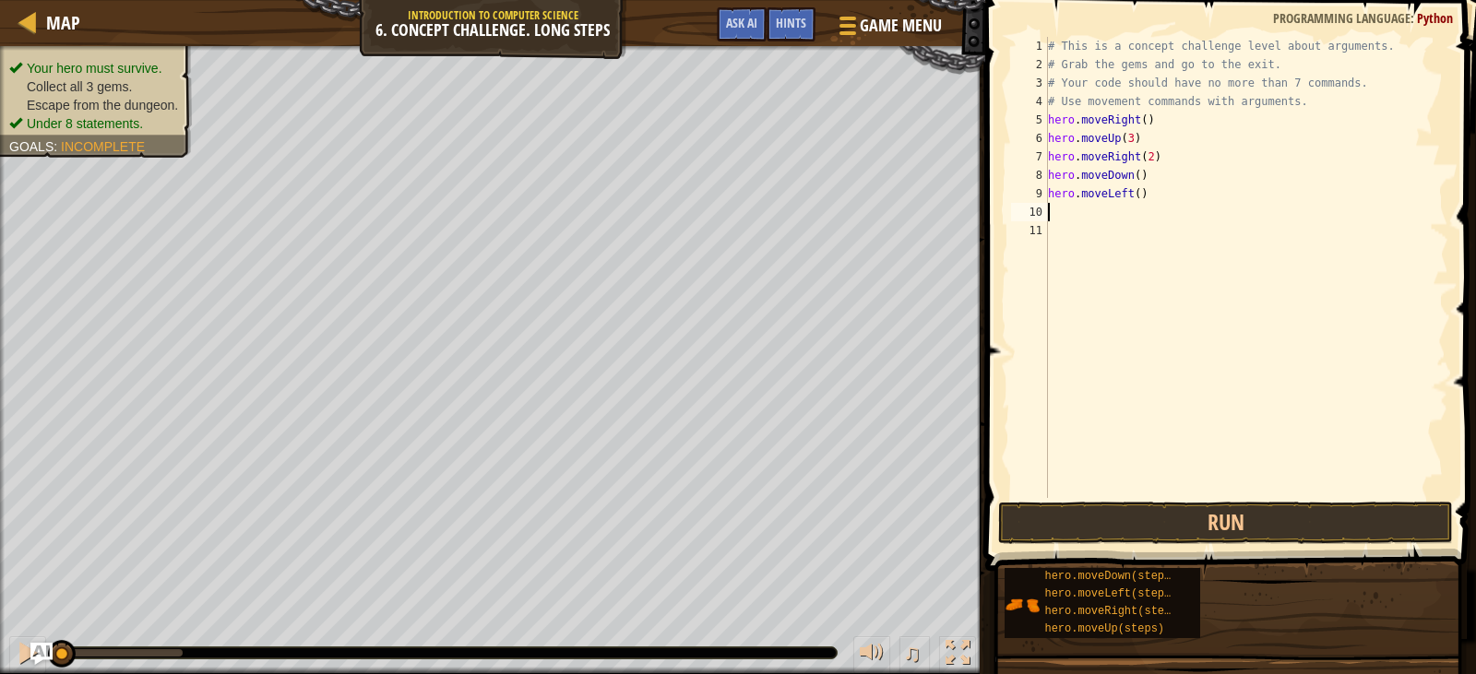
type textarea "h"
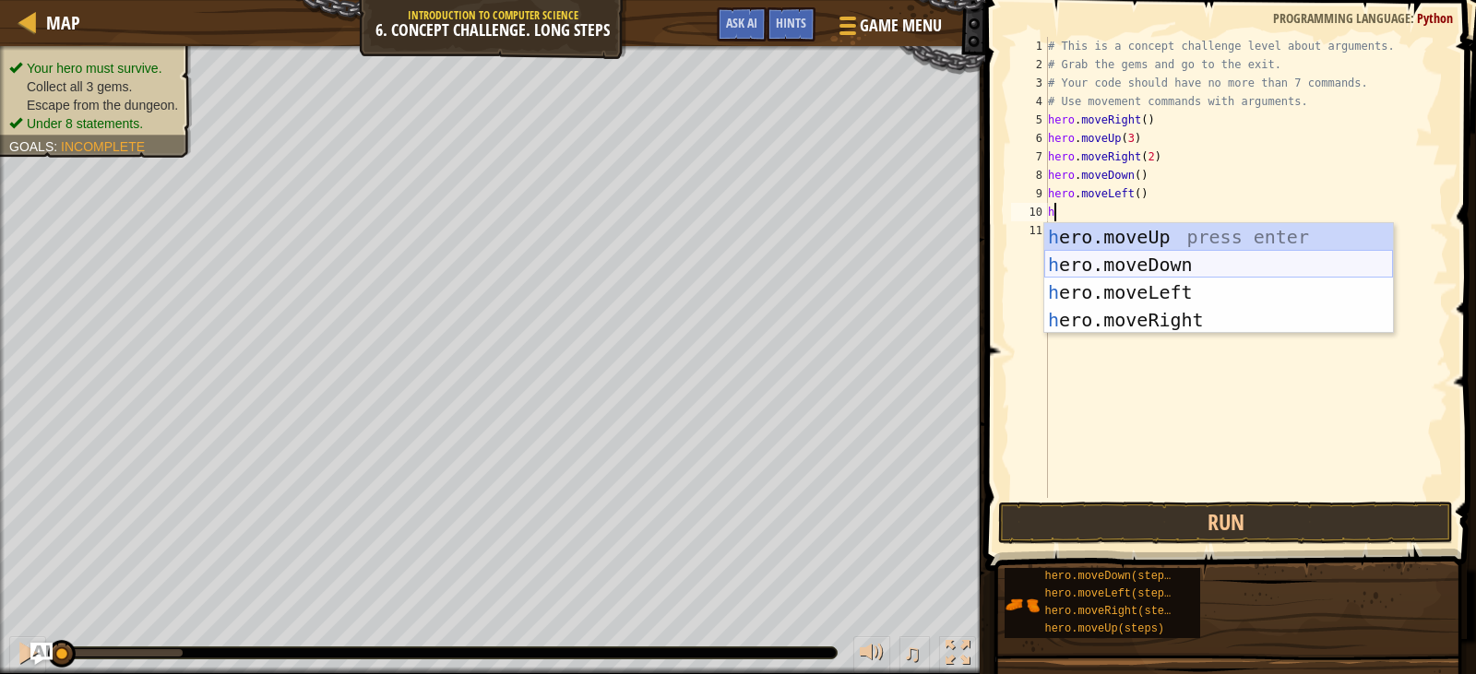
click at [1134, 259] on div "h ero.moveUp press enter h ero.moveDown press enter h ero.moveLeft press enter …" at bounding box center [1218, 306] width 349 height 166
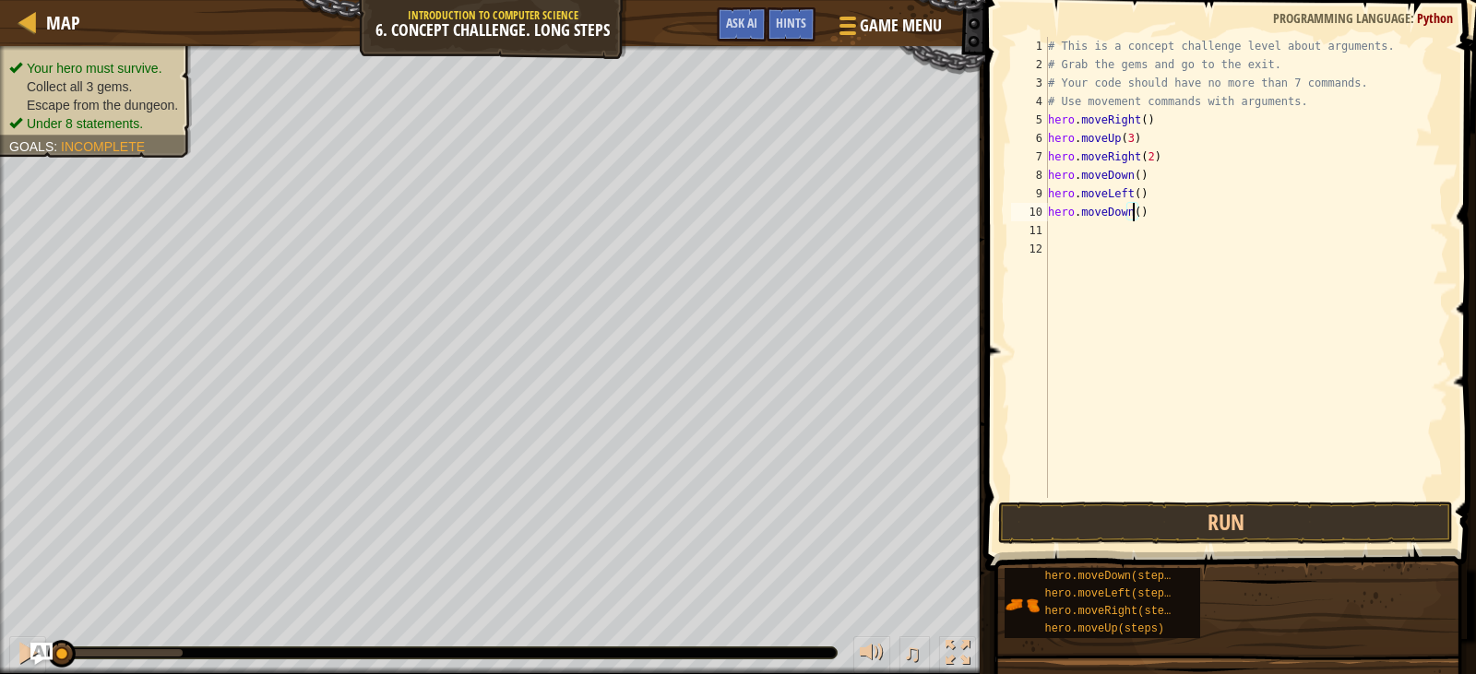
click at [1132, 214] on div "# This is a concept challenge level about arguments. # Grab the gems and go to …" at bounding box center [1246, 286] width 405 height 498
type textarea "hero.moveDown(2)"
click at [1055, 230] on div "# This is a concept challenge level about arguments. # Grab the gems and go to …" at bounding box center [1246, 286] width 405 height 498
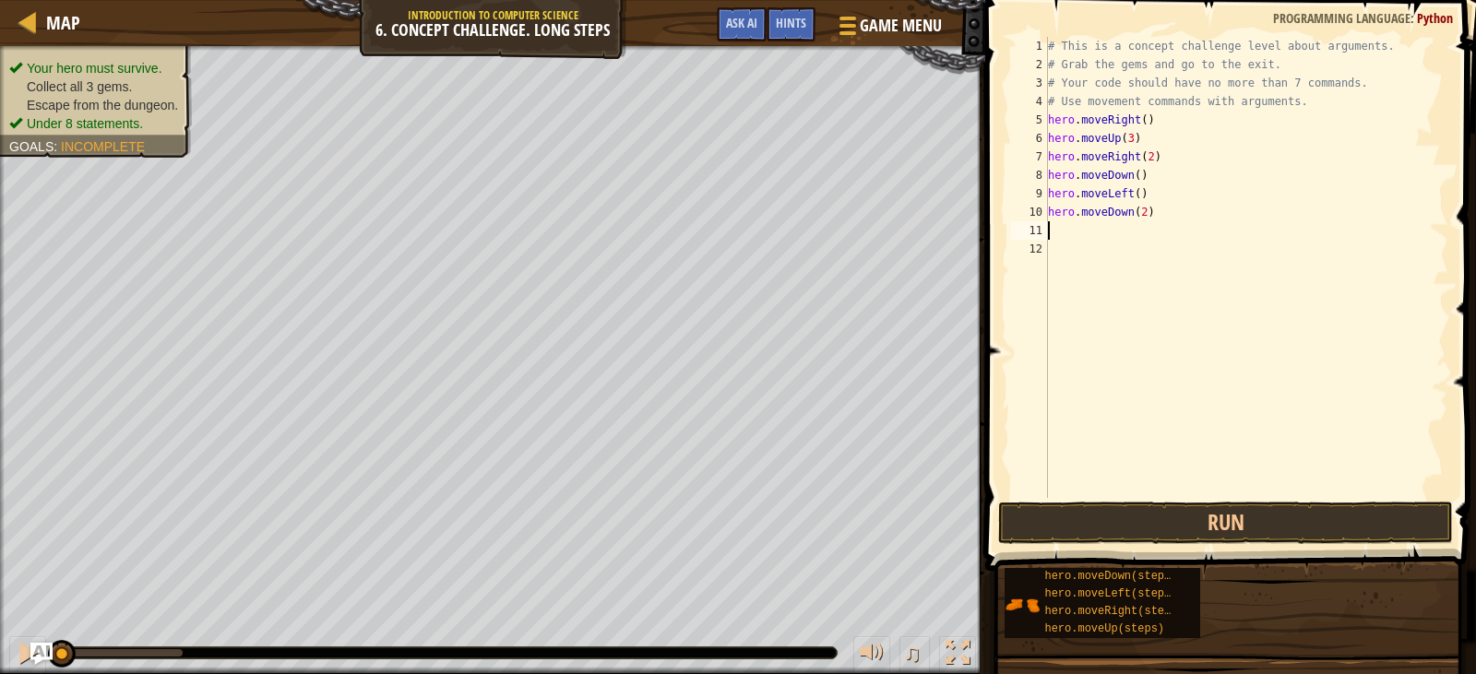
type textarea "h"
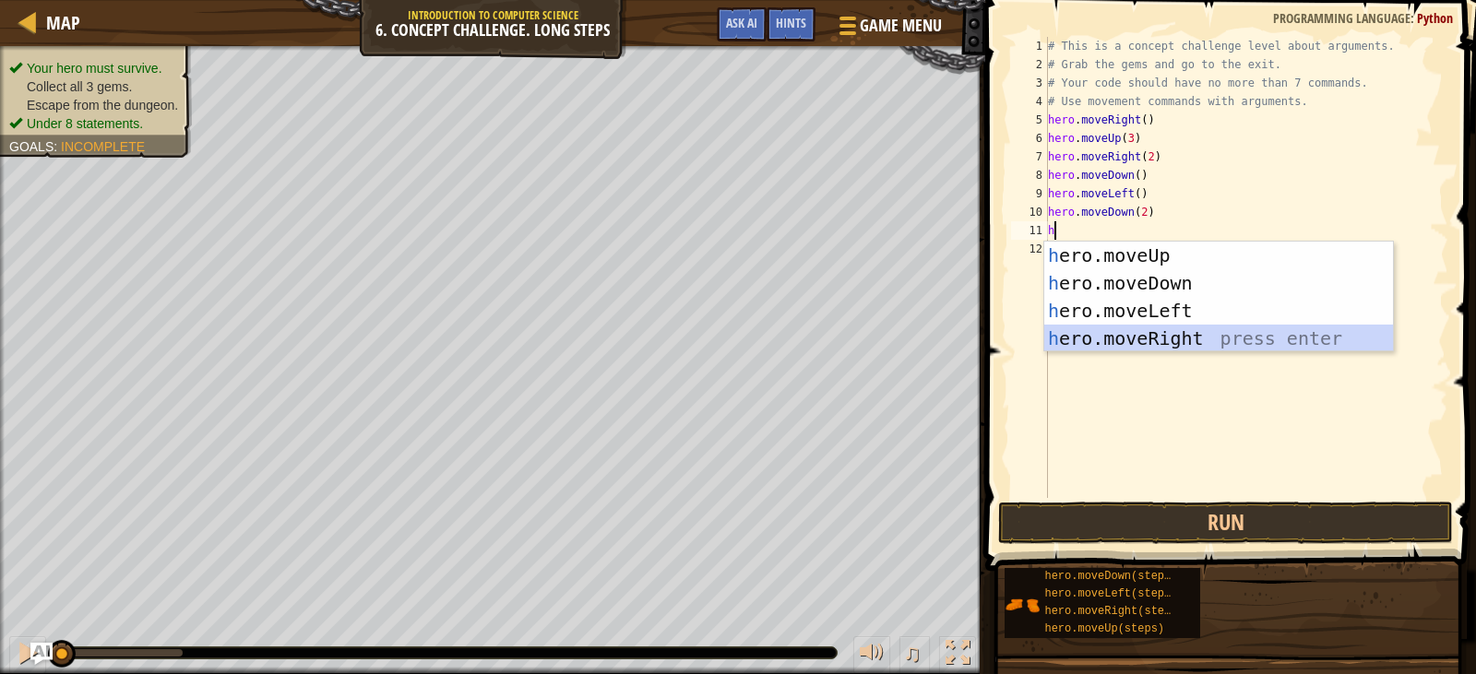
click at [1120, 328] on div "h ero.moveUp press enter h ero.moveDown press enter h ero.moveLeft press enter …" at bounding box center [1218, 325] width 349 height 166
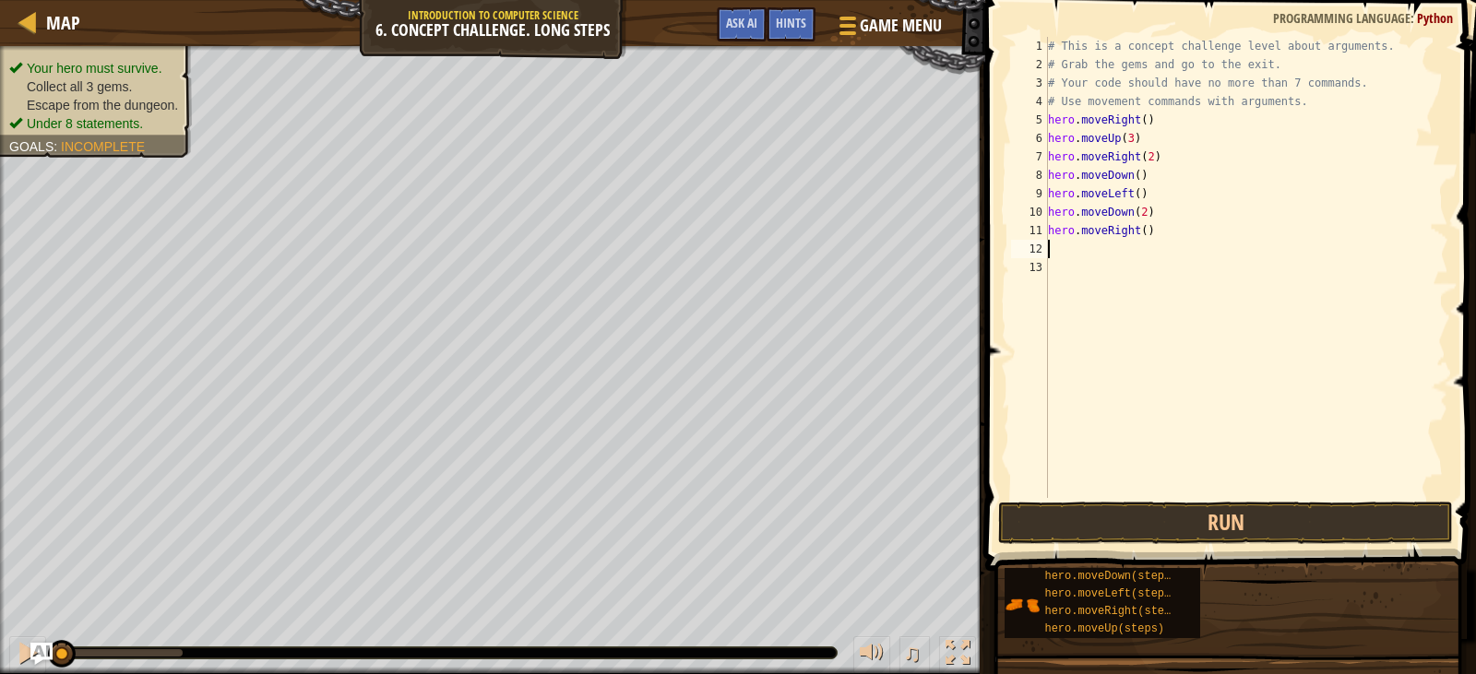
type textarea "h"
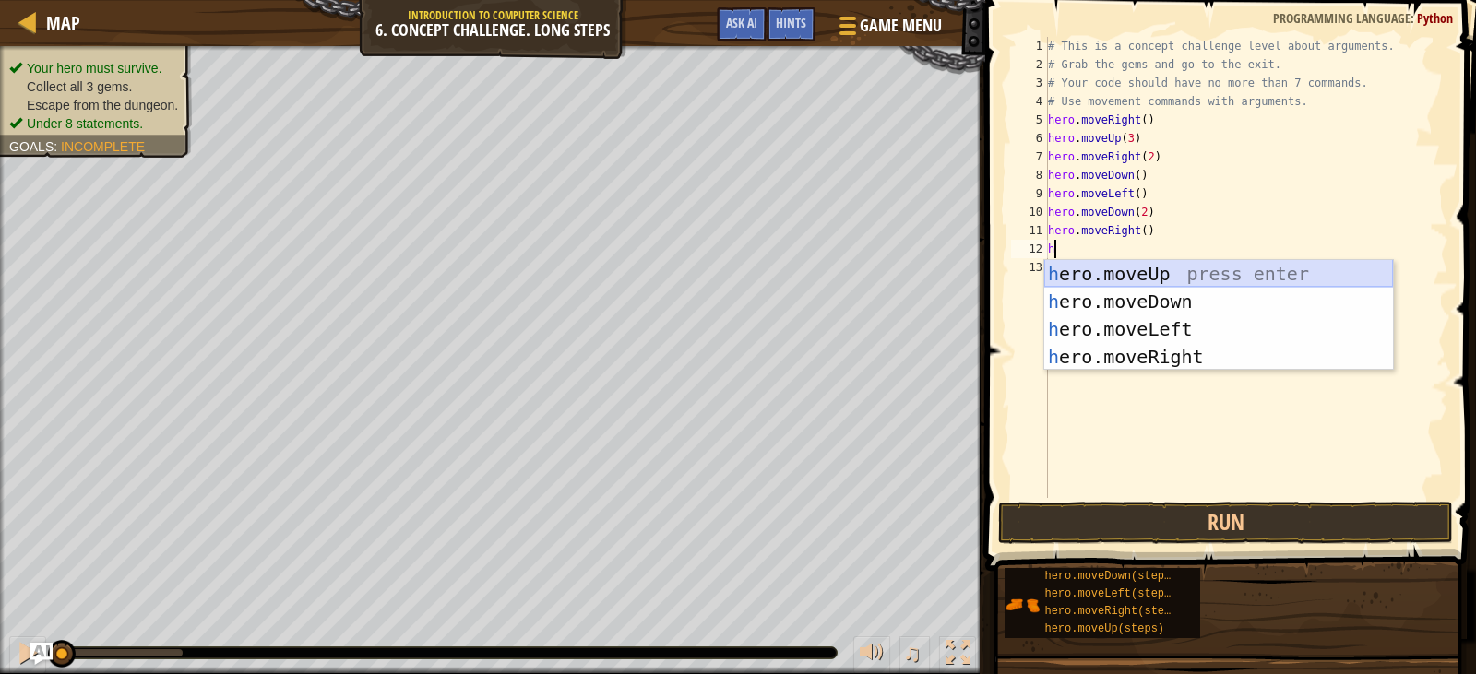
click at [1124, 270] on div "h ero.moveUp press enter h ero.moveDown press enter h ero.moveLeft press enter …" at bounding box center [1218, 343] width 349 height 166
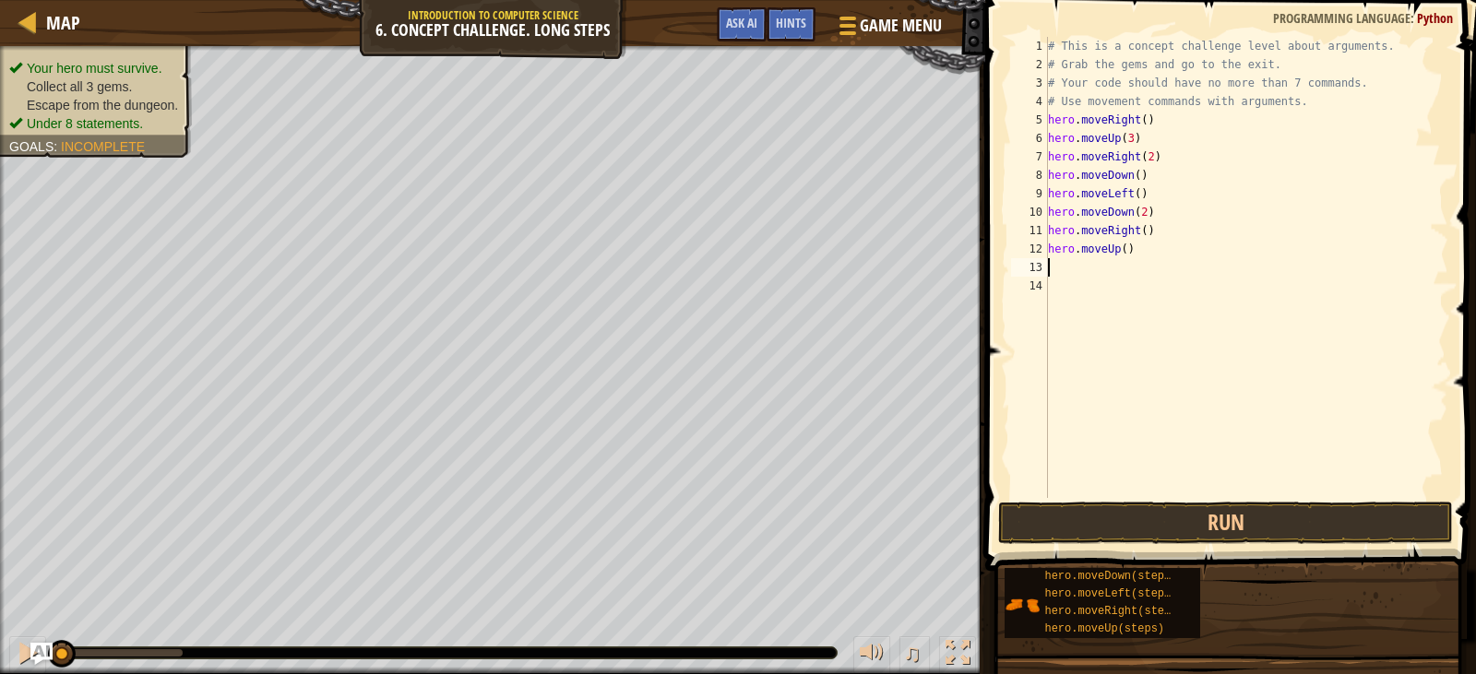
click at [1116, 247] on div "# This is a concept challenge level about arguments. # Grab the gems and go to …" at bounding box center [1246, 286] width 405 height 498
click at [1120, 249] on div "# This is a concept challenge level about arguments. # Grab the gems and go to …" at bounding box center [1246, 286] width 405 height 498
type textarea "hero.moveUp(2)"
click at [1071, 262] on div "# This is a concept challenge level about arguments. # Grab the gems and go to …" at bounding box center [1246, 286] width 405 height 498
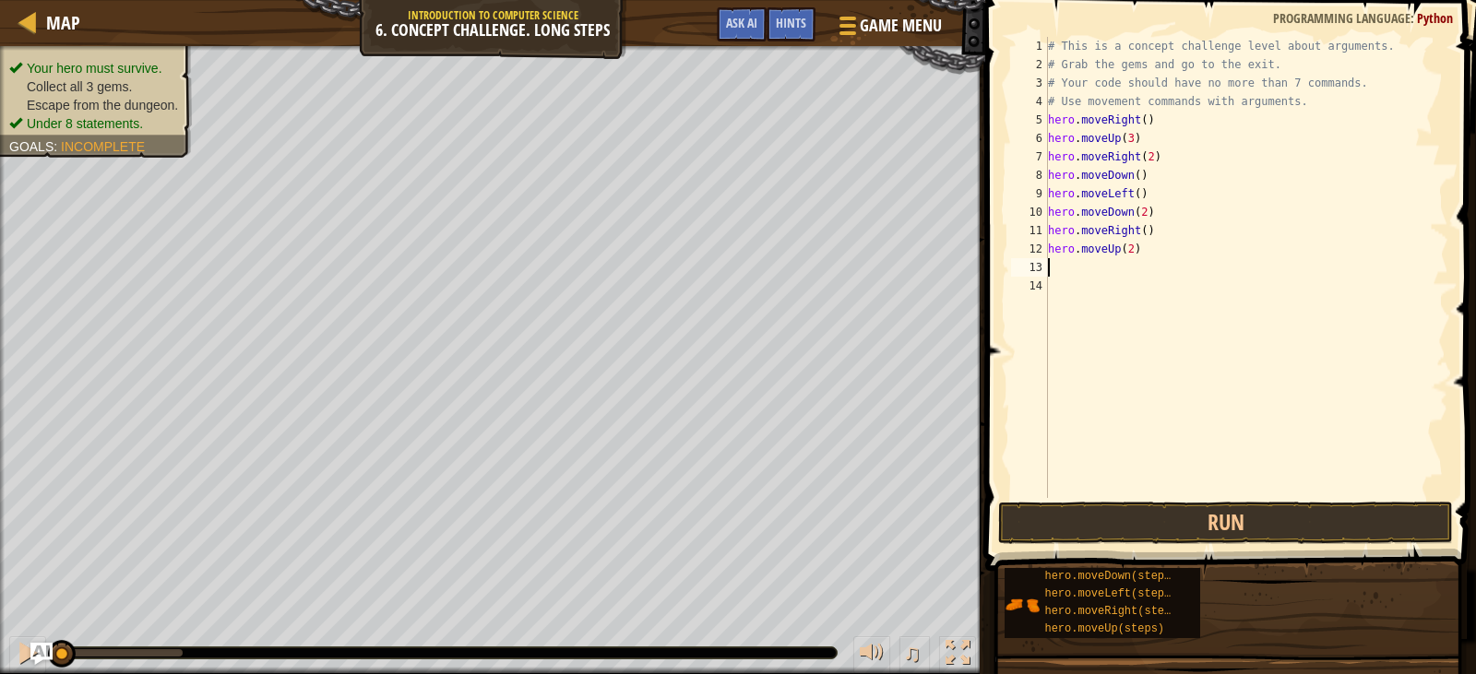
scroll to position [8, 0]
type textarea "h"
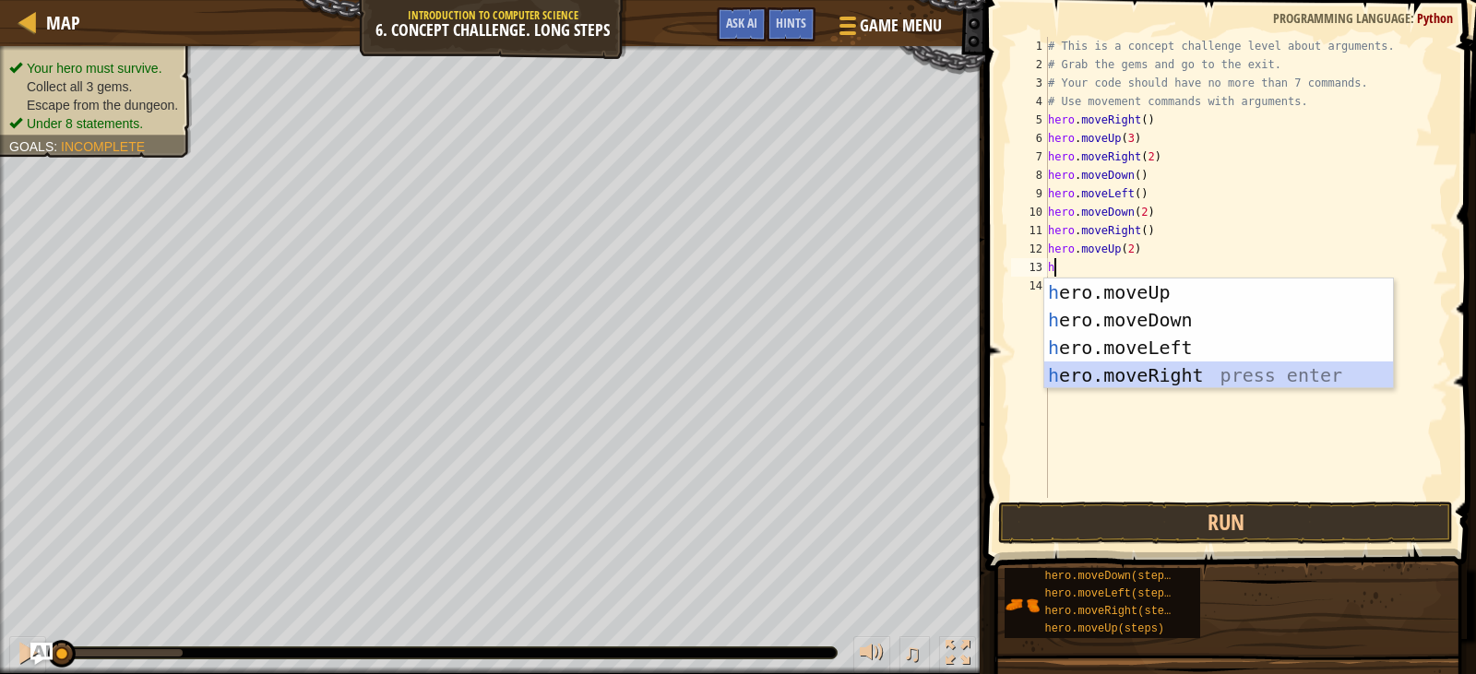
click at [1115, 372] on div "h ero.moveUp press enter h ero.moveDown press enter h ero.moveLeft press enter …" at bounding box center [1218, 362] width 349 height 166
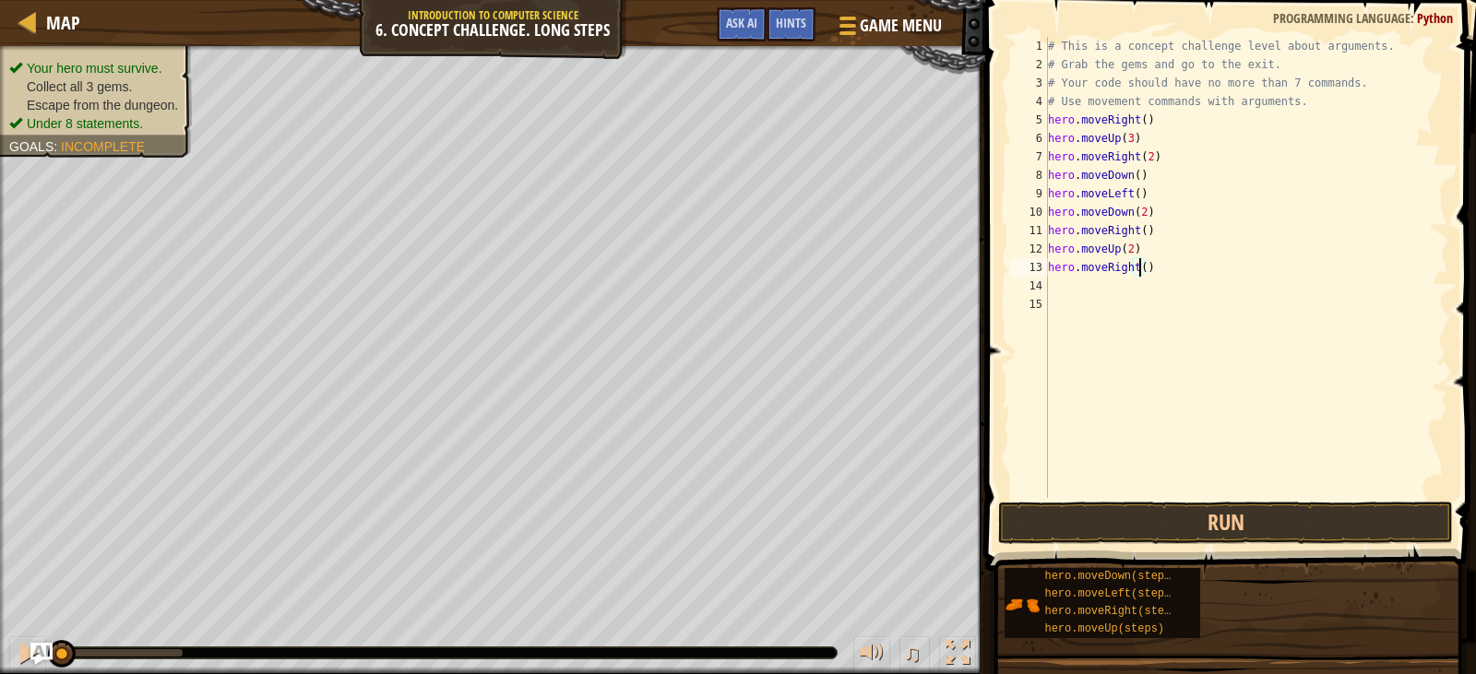
click at [1141, 266] on div "# This is a concept challenge level about arguments. # Grab the gems and go to …" at bounding box center [1246, 286] width 405 height 498
type textarea "hero.moveRight(2)"
click at [1098, 510] on button "Run" at bounding box center [1225, 523] width 454 height 42
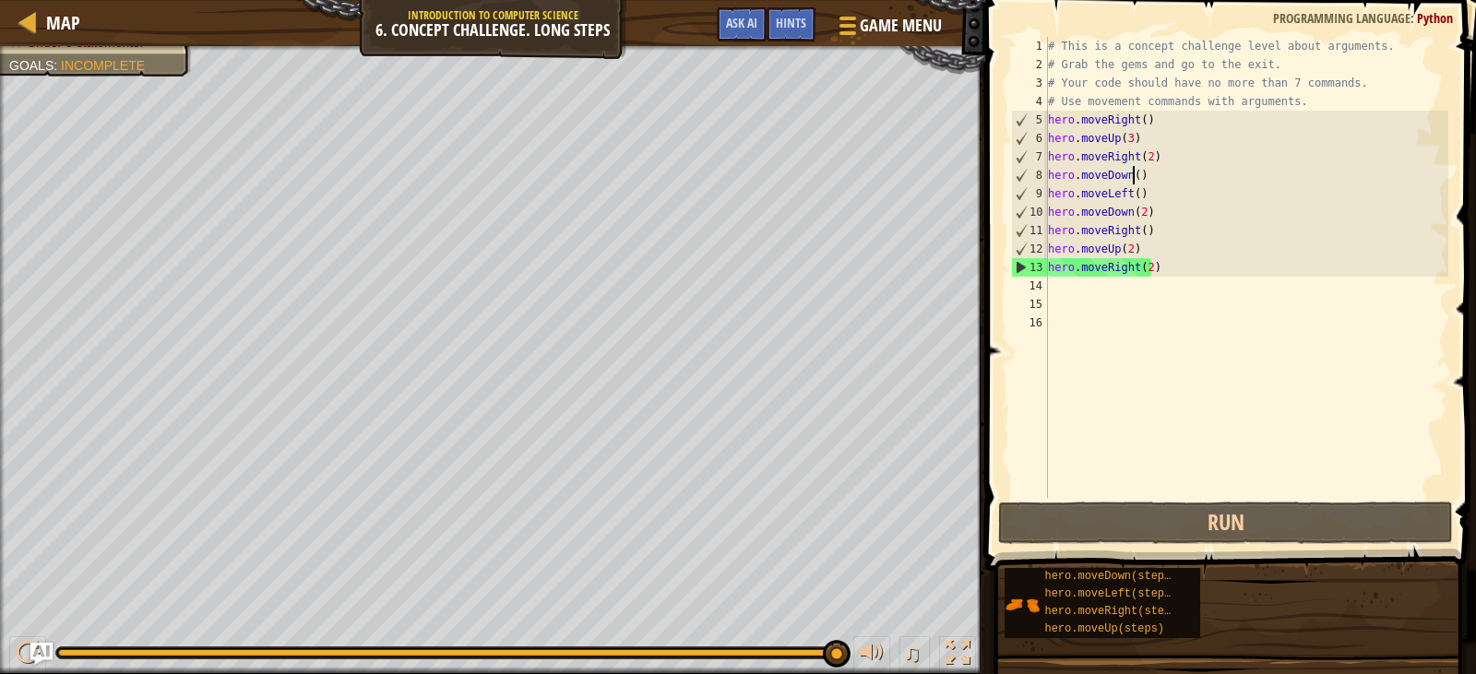
click at [1131, 175] on div "# This is a concept challenge level about arguments. # Grab the gems and go to …" at bounding box center [1246, 286] width 405 height 498
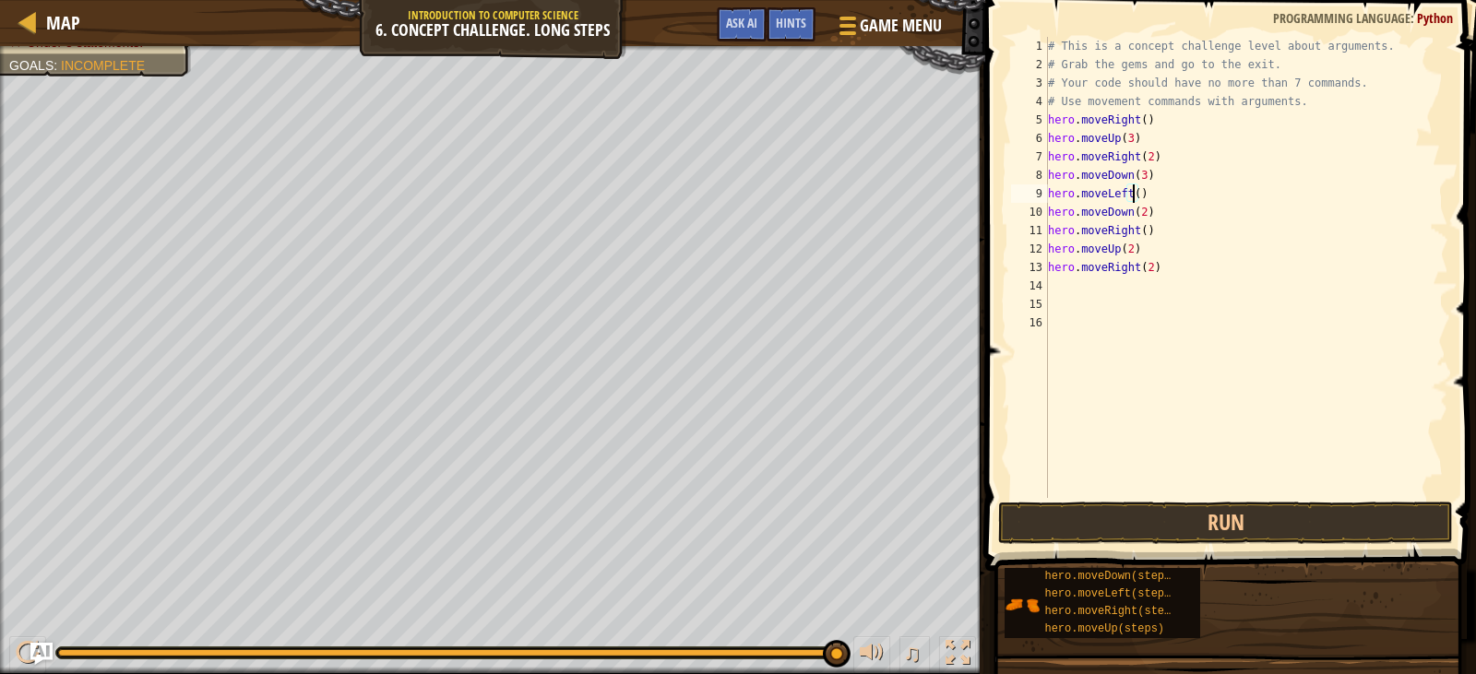
click at [1131, 199] on div "# This is a concept challenge level about arguments. # Grab the gems and go to …" at bounding box center [1246, 286] width 405 height 498
click at [1139, 216] on div "# This is a concept challenge level about arguments. # Grab the gems and go to …" at bounding box center [1246, 286] width 405 height 498
drag, startPoint x: 1150, startPoint y: 210, endPoint x: 1053, endPoint y: 213, distance: 96.9
click at [1053, 213] on div "# This is a concept challenge level about arguments. # Grab the gems and go to …" at bounding box center [1246, 286] width 405 height 498
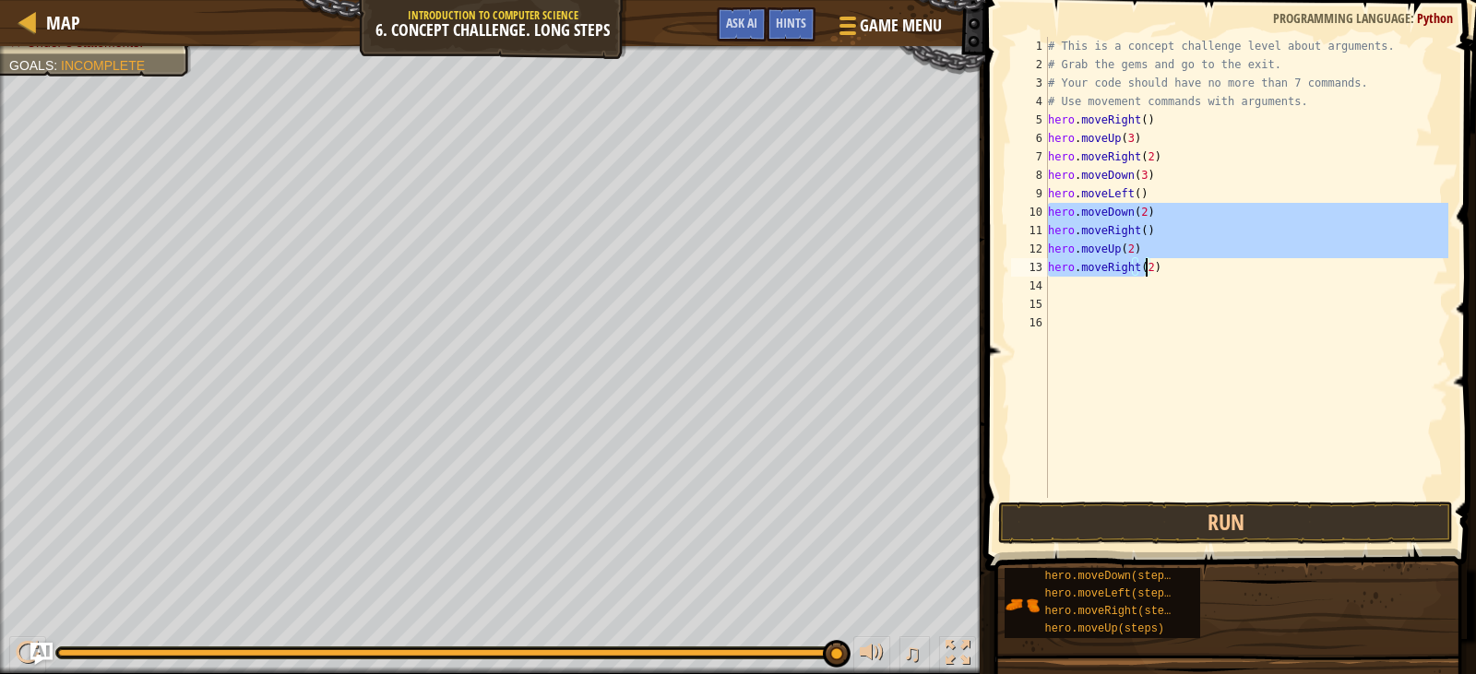
drag, startPoint x: 1048, startPoint y: 210, endPoint x: 1147, endPoint y: 272, distance: 116.5
click at [1147, 272] on div "# This is a concept challenge level about arguments. # Grab the gems and go to …" at bounding box center [1246, 286] width 405 height 498
type textarea ")"
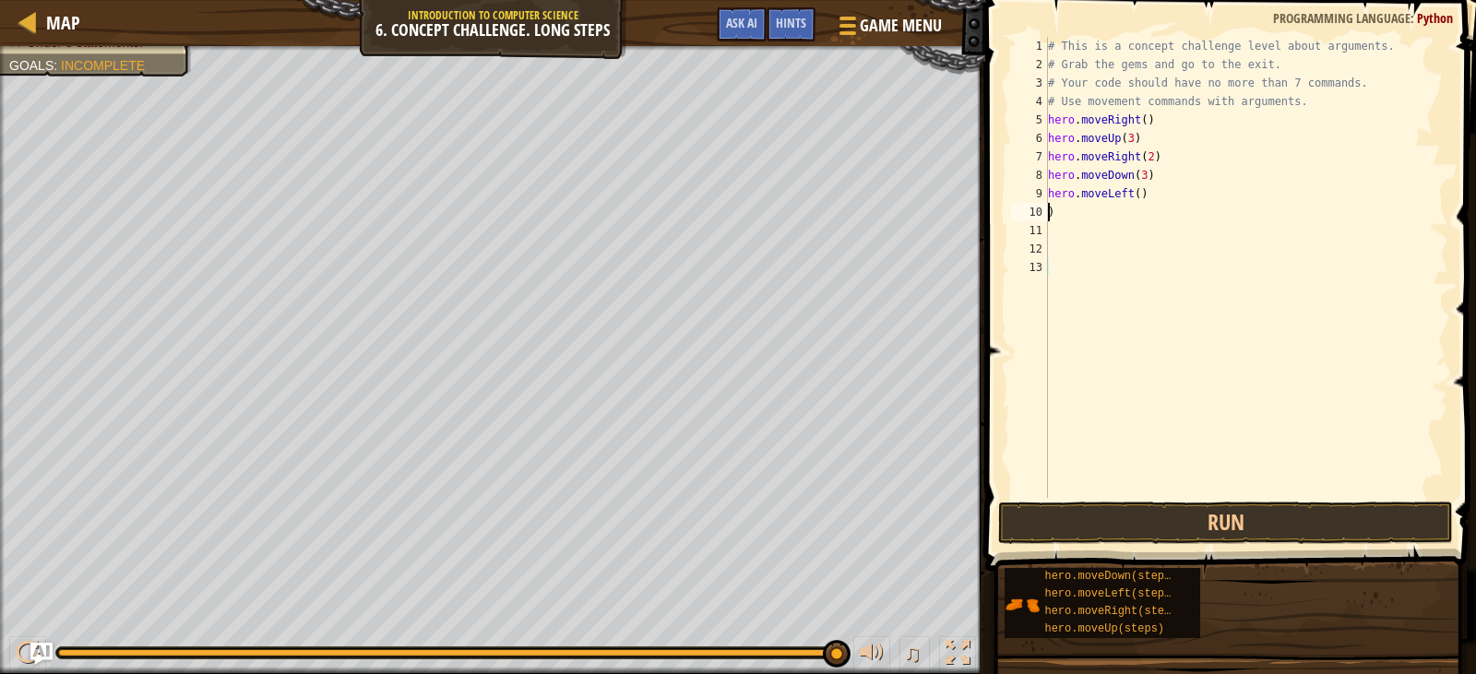
scroll to position [8, 0]
type textarea "h"
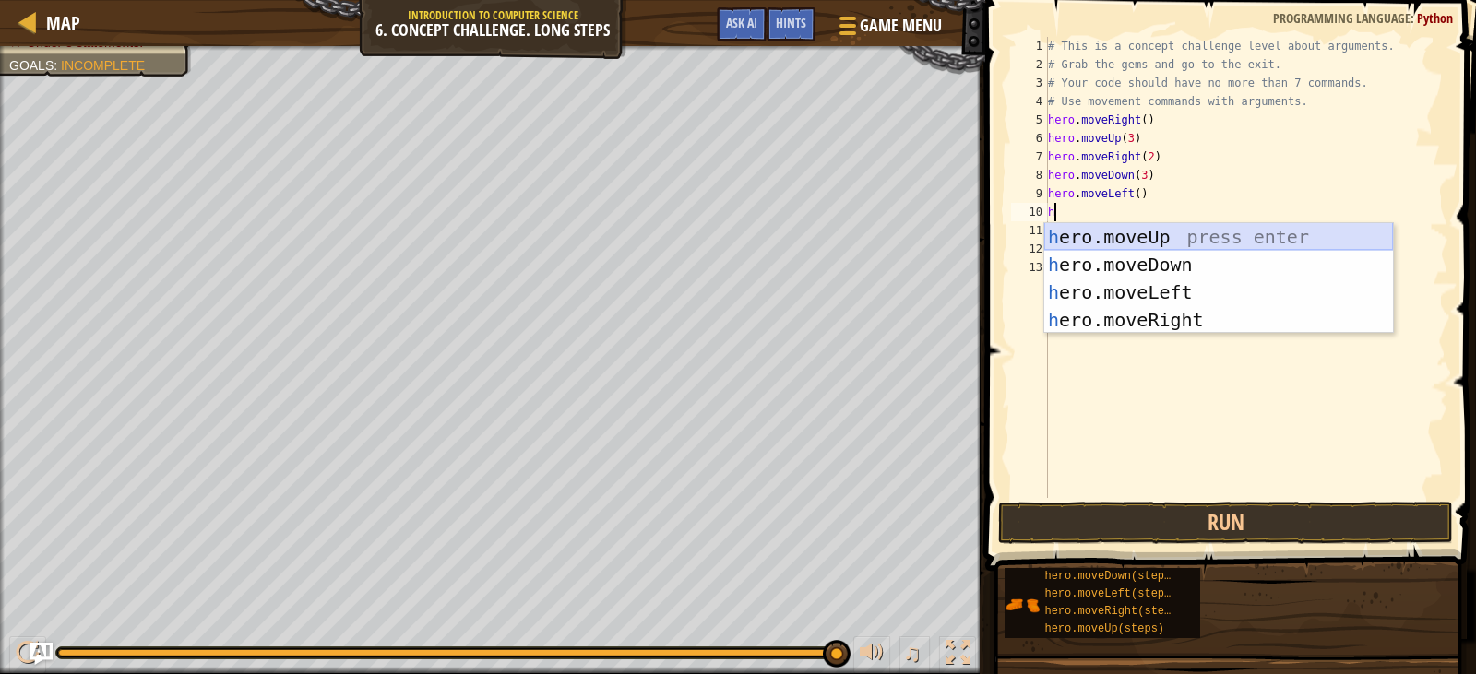
click at [1147, 234] on div "h ero.moveUp press enter h ero.moveDown press enter h ero.moveLeft press enter …" at bounding box center [1218, 306] width 349 height 166
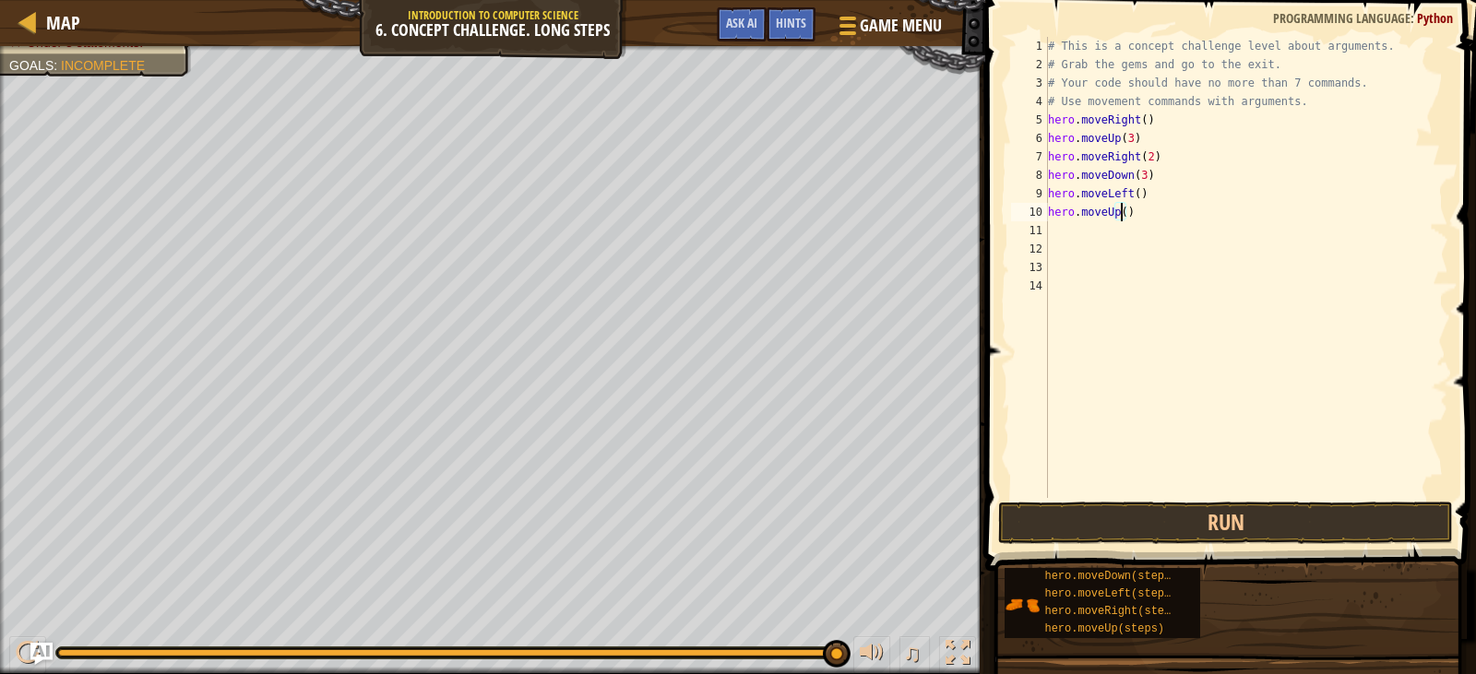
click at [1119, 212] on div "# This is a concept challenge level about arguments. # Grab the gems and go to …" at bounding box center [1246, 286] width 405 height 498
type textarea "hero.moveUp(2)"
click at [1061, 239] on div "# This is a concept challenge level about arguments. # Grab the gems and go to …" at bounding box center [1246, 286] width 405 height 498
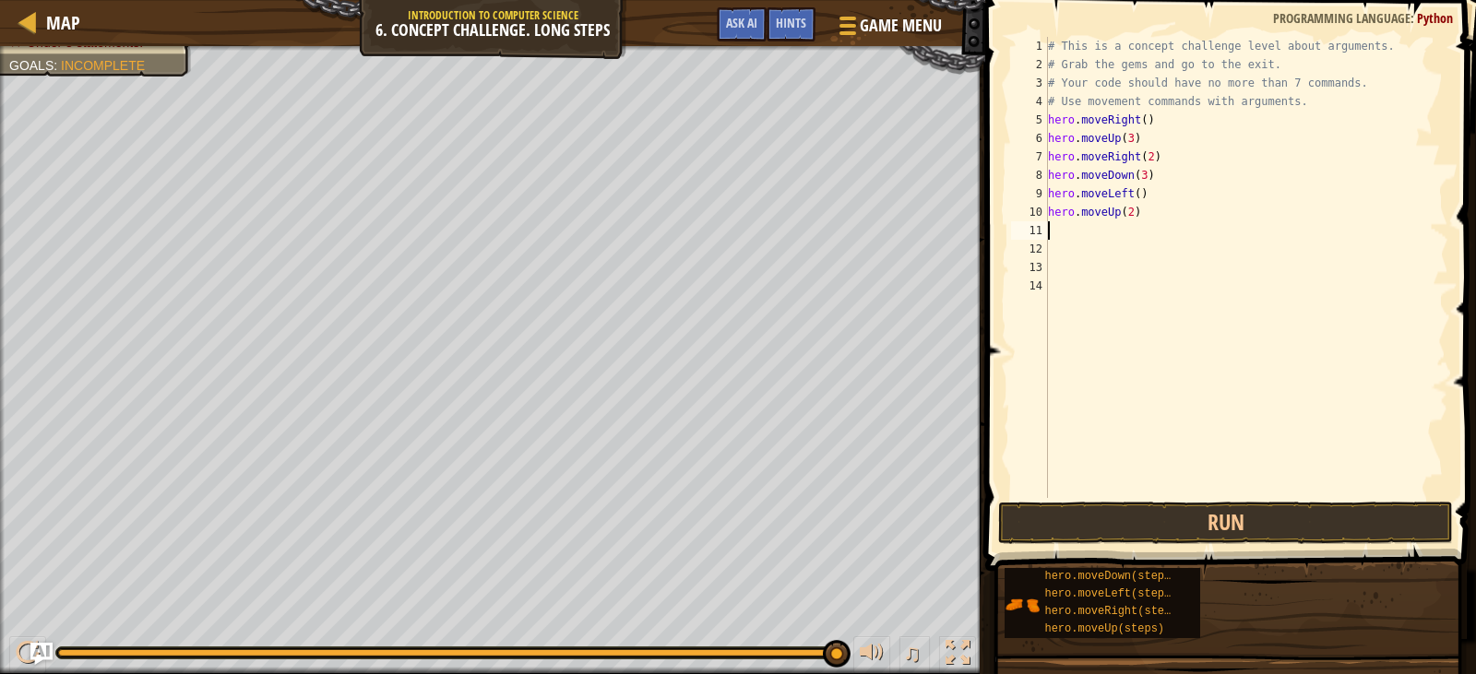
type textarea "h"
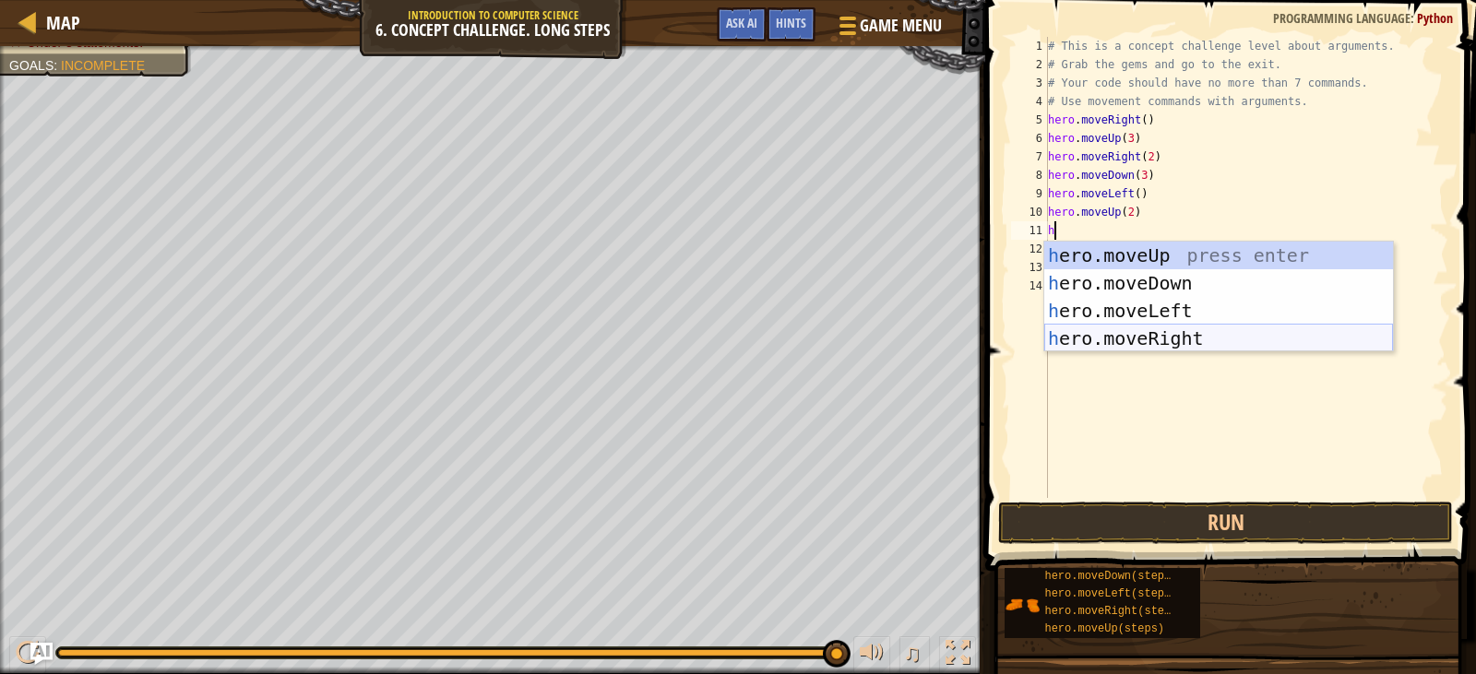
click at [1128, 331] on div "h ero.moveUp press enter h ero.moveDown press enter h ero.moveLeft press enter …" at bounding box center [1218, 325] width 349 height 166
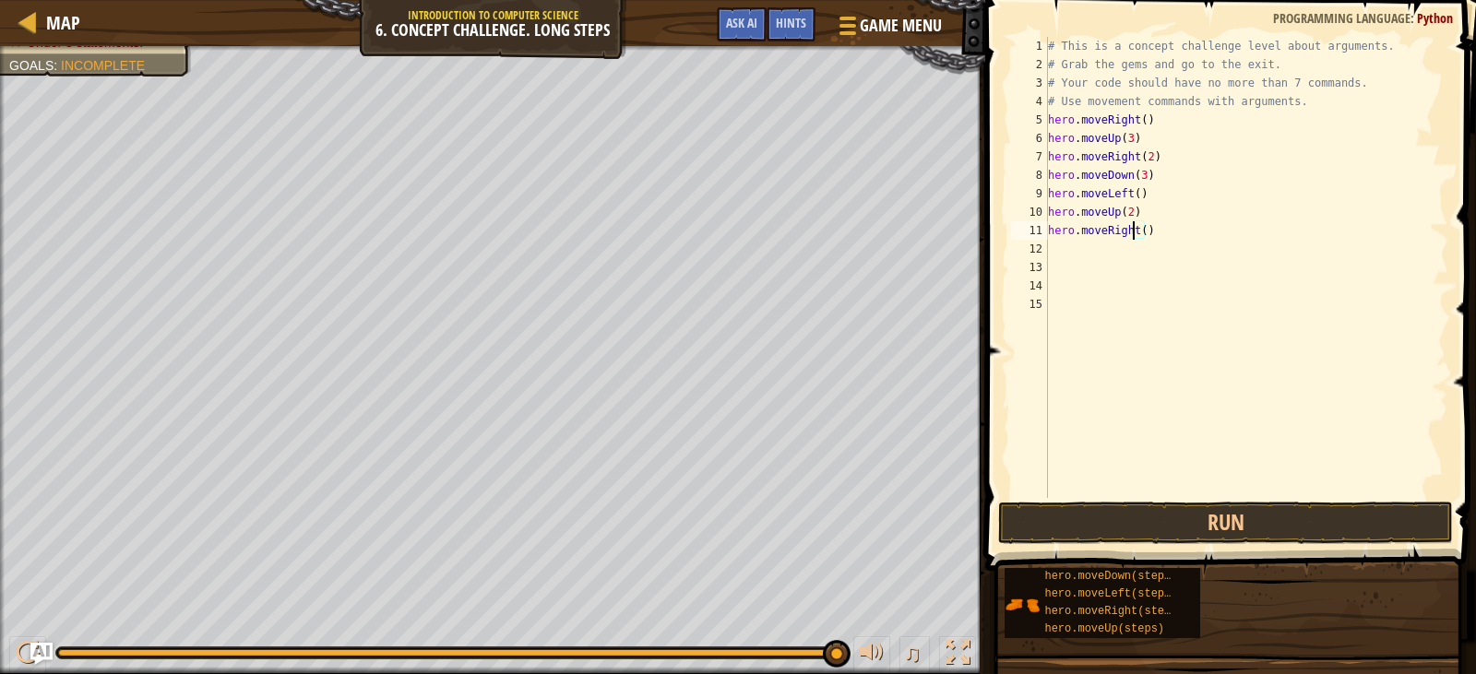
click at [1135, 227] on div "# This is a concept challenge level about arguments. # Grab the gems and go to …" at bounding box center [1246, 286] width 405 height 498
click at [1139, 235] on div "# This is a concept challenge level about arguments. # Grab the gems and go to …" at bounding box center [1246, 286] width 405 height 498
type textarea "hero.moveRight(3)"
click at [1149, 532] on button "Run" at bounding box center [1225, 523] width 454 height 42
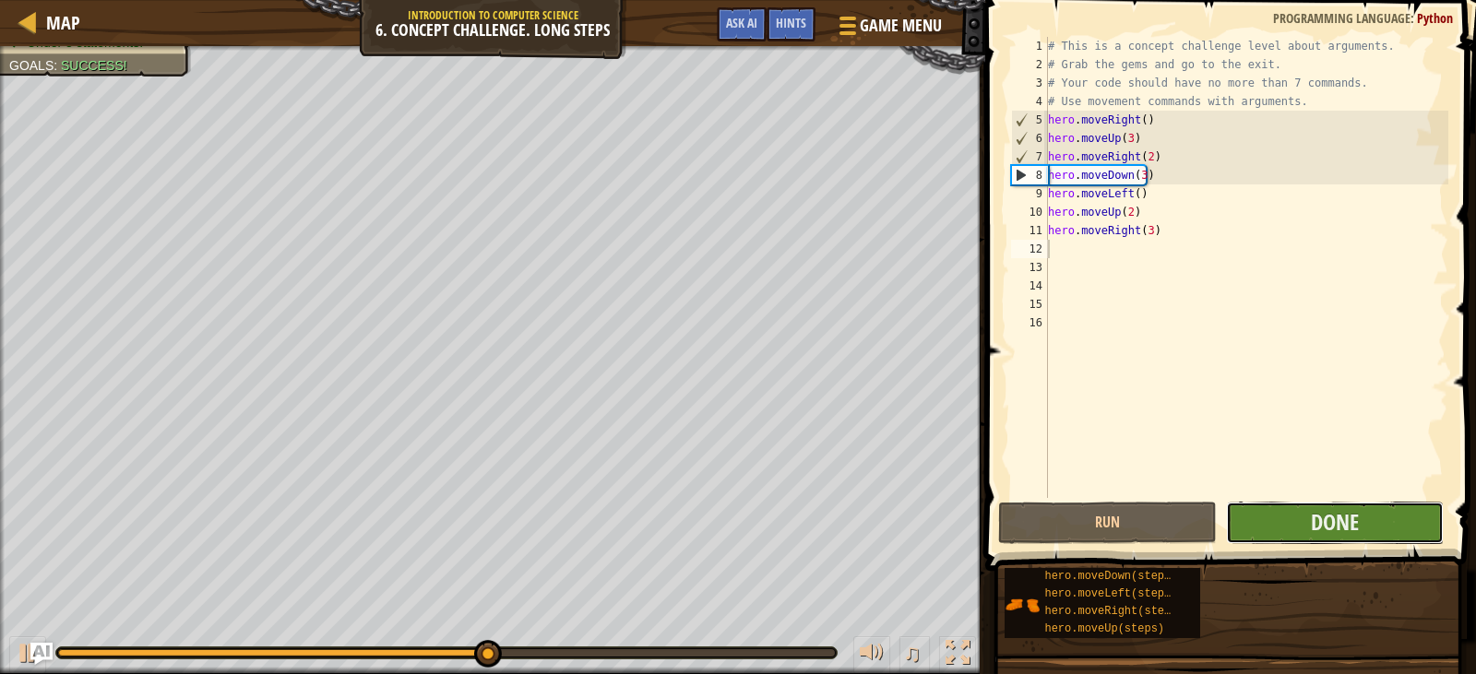
click at [1384, 514] on button "Done" at bounding box center [1335, 523] width 218 height 42
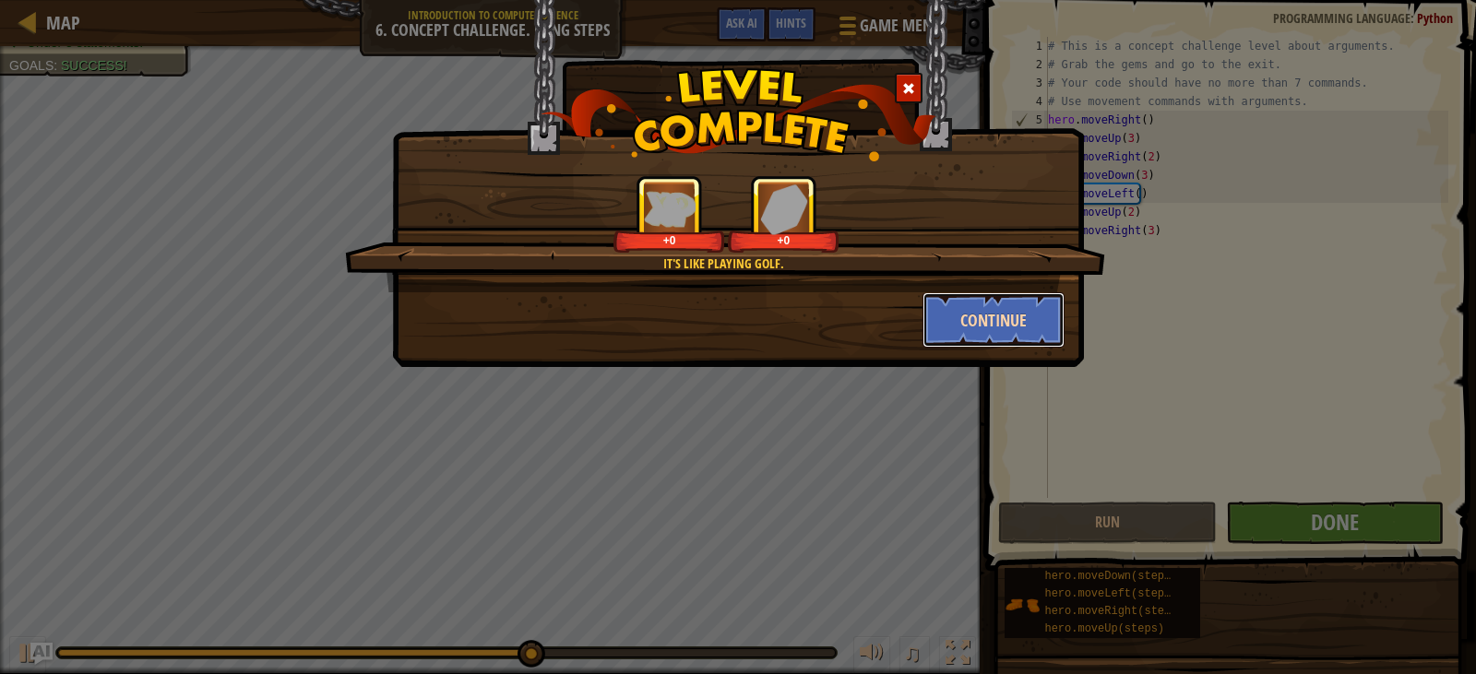
click at [960, 340] on button "Continue" at bounding box center [994, 319] width 143 height 55
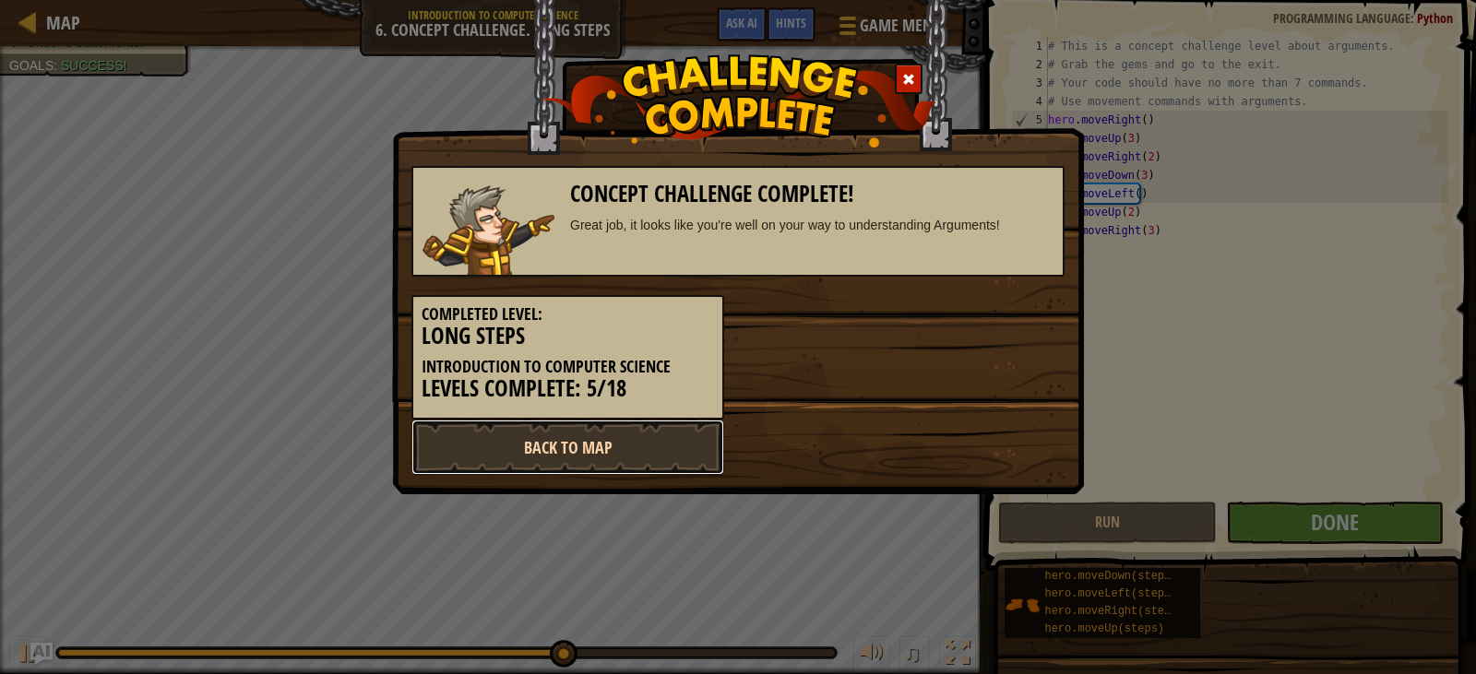
click at [592, 456] on link "Back to Map" at bounding box center [568, 447] width 313 height 55
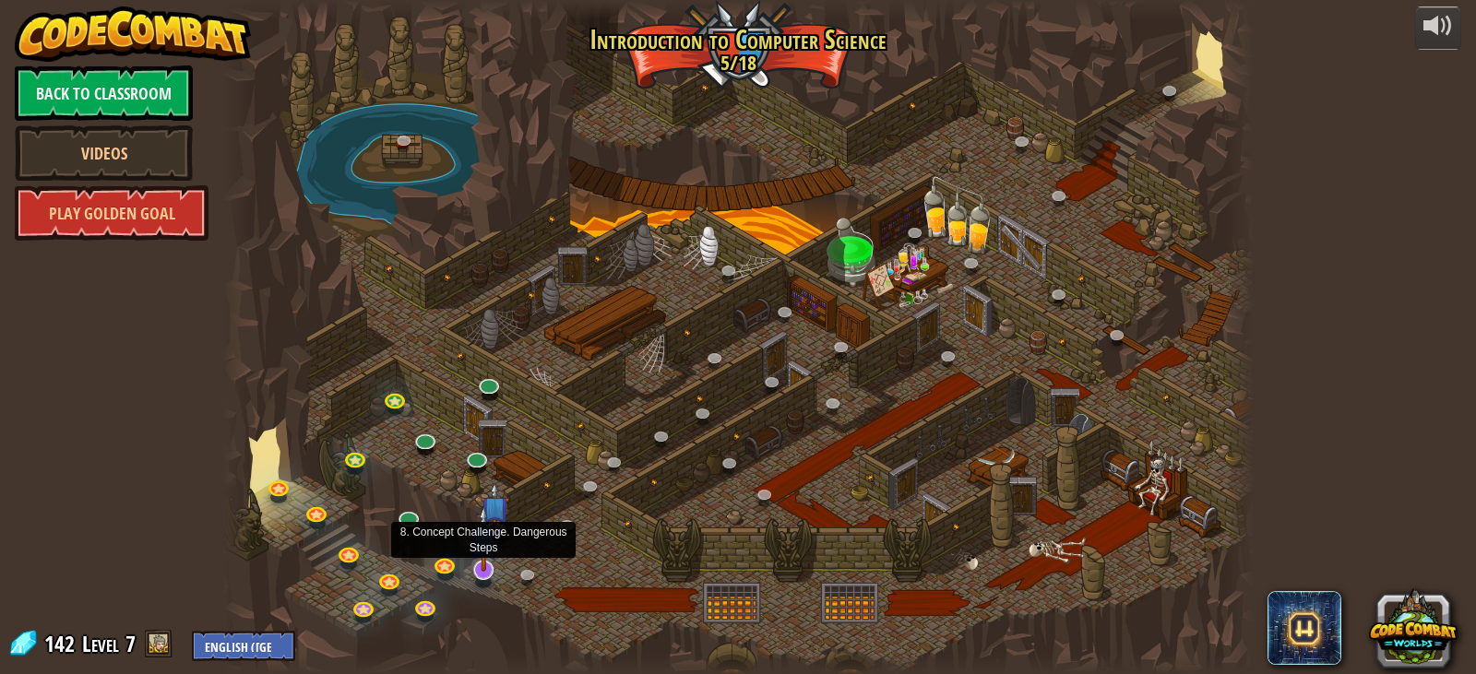
click at [483, 571] on img at bounding box center [484, 539] width 29 height 66
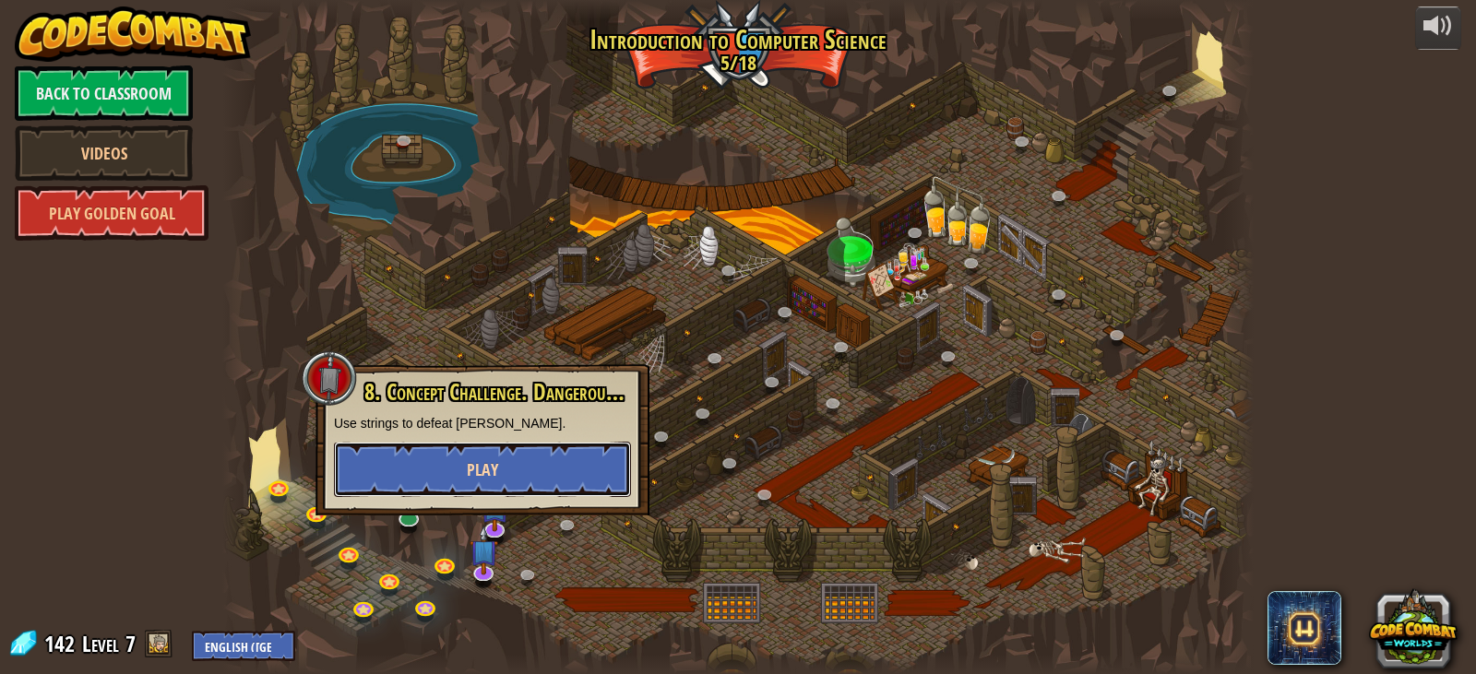
click at [485, 483] on button "Play" at bounding box center [482, 469] width 297 height 55
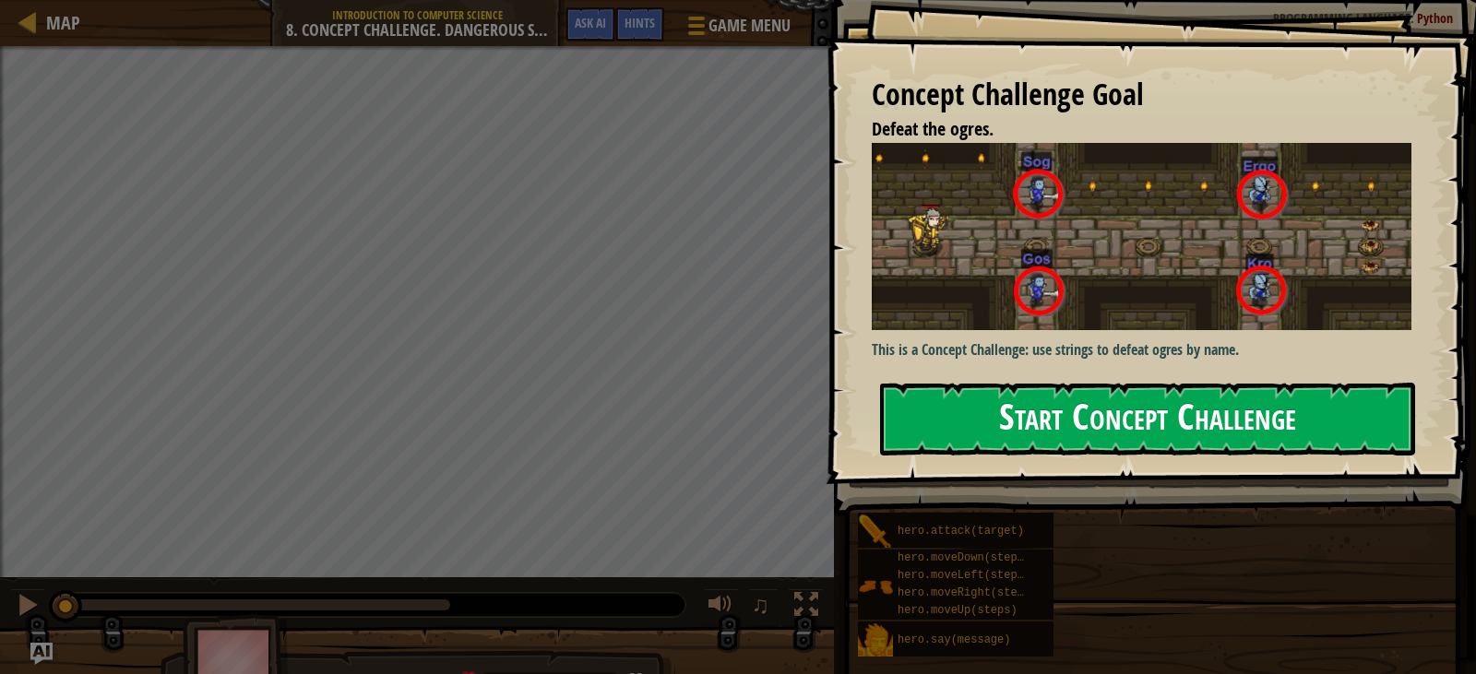
click at [994, 383] on button "Start Concept Challenge" at bounding box center [1147, 419] width 535 height 73
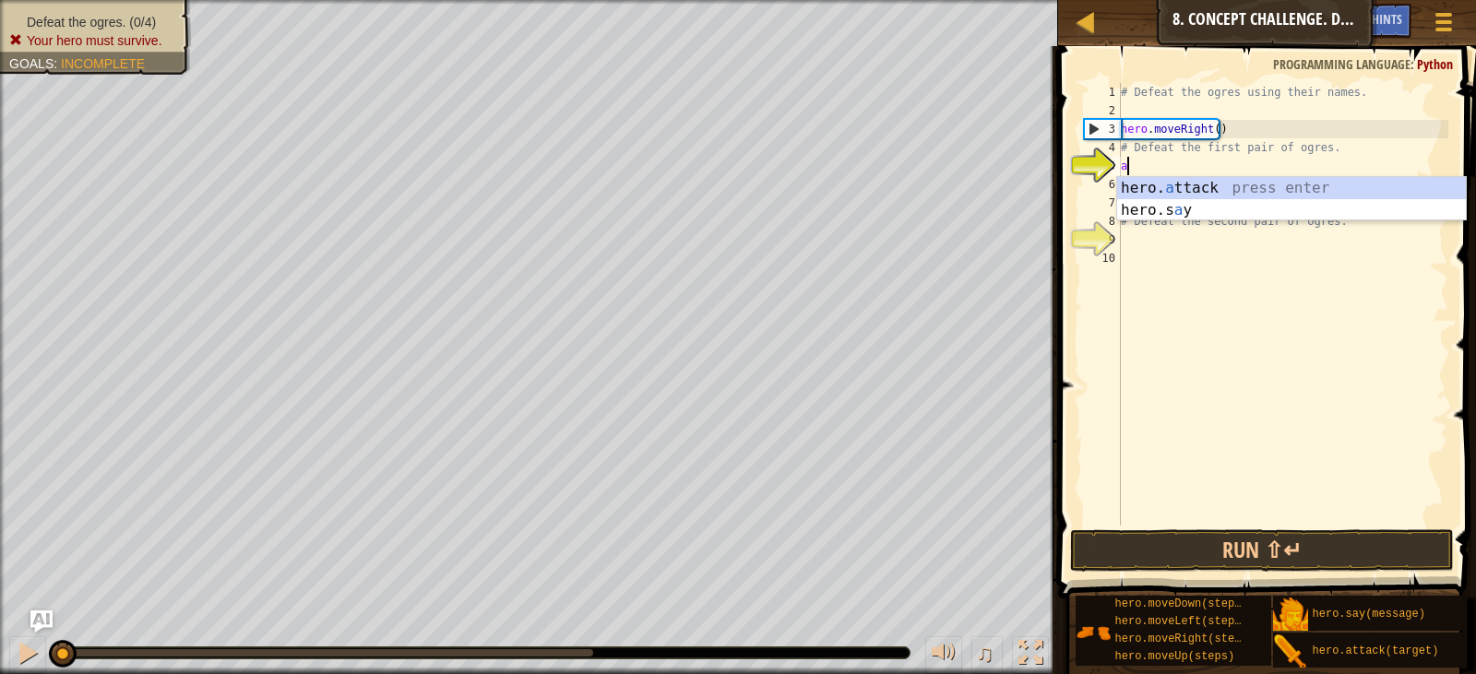
scroll to position [8, 0]
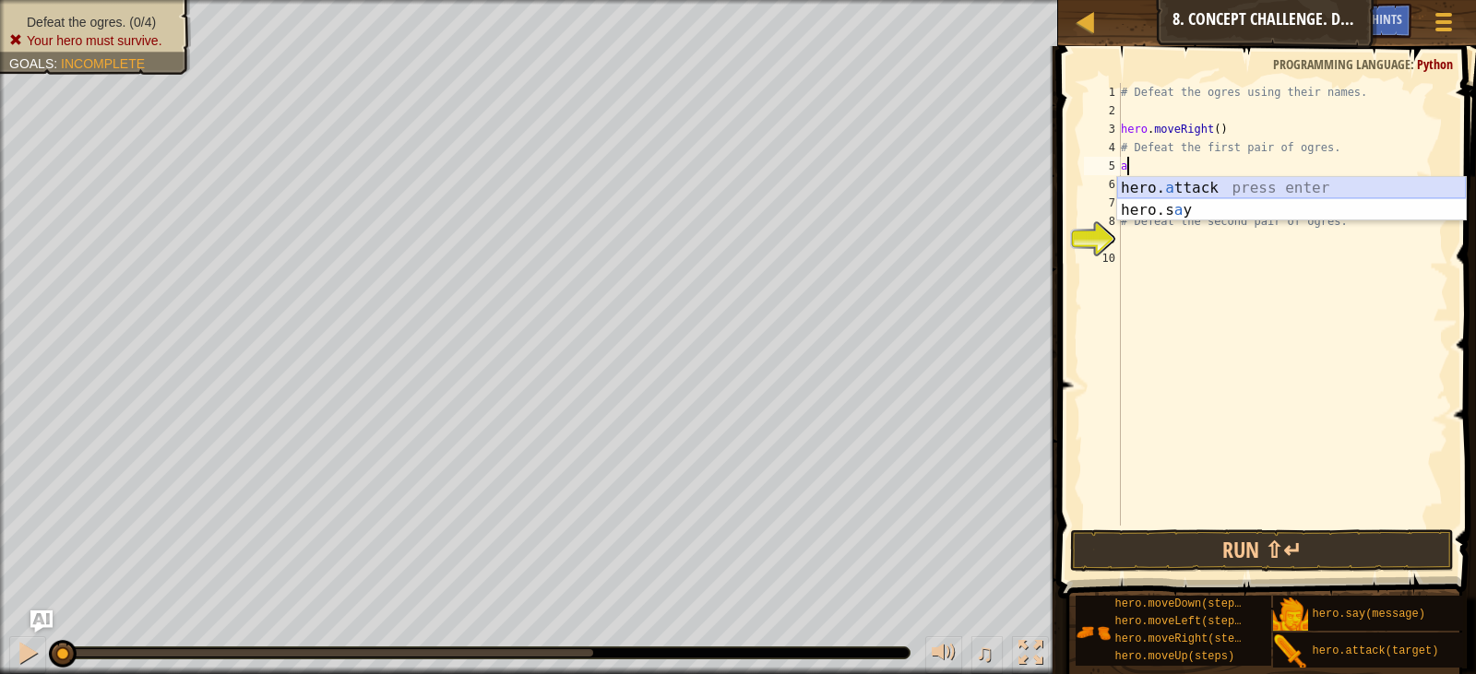
click at [1191, 182] on div "hero. a ttack press enter hero.s a y press enter" at bounding box center [1291, 221] width 349 height 89
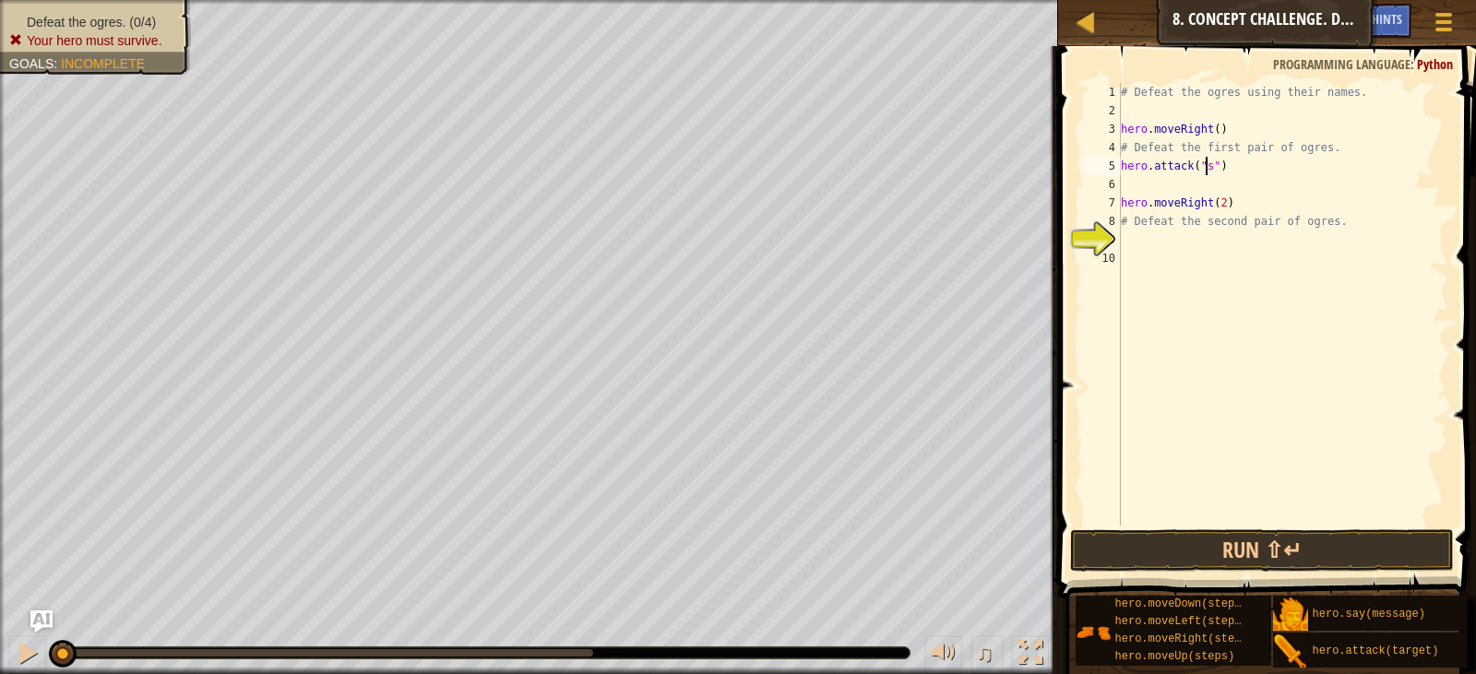
scroll to position [8, 7]
type textarea "hero.attack("sog")"
click at [1165, 187] on div "# Defeat the ogres using their names. hero . moveRight ( ) # Defeat the first p…" at bounding box center [1282, 323] width 331 height 480
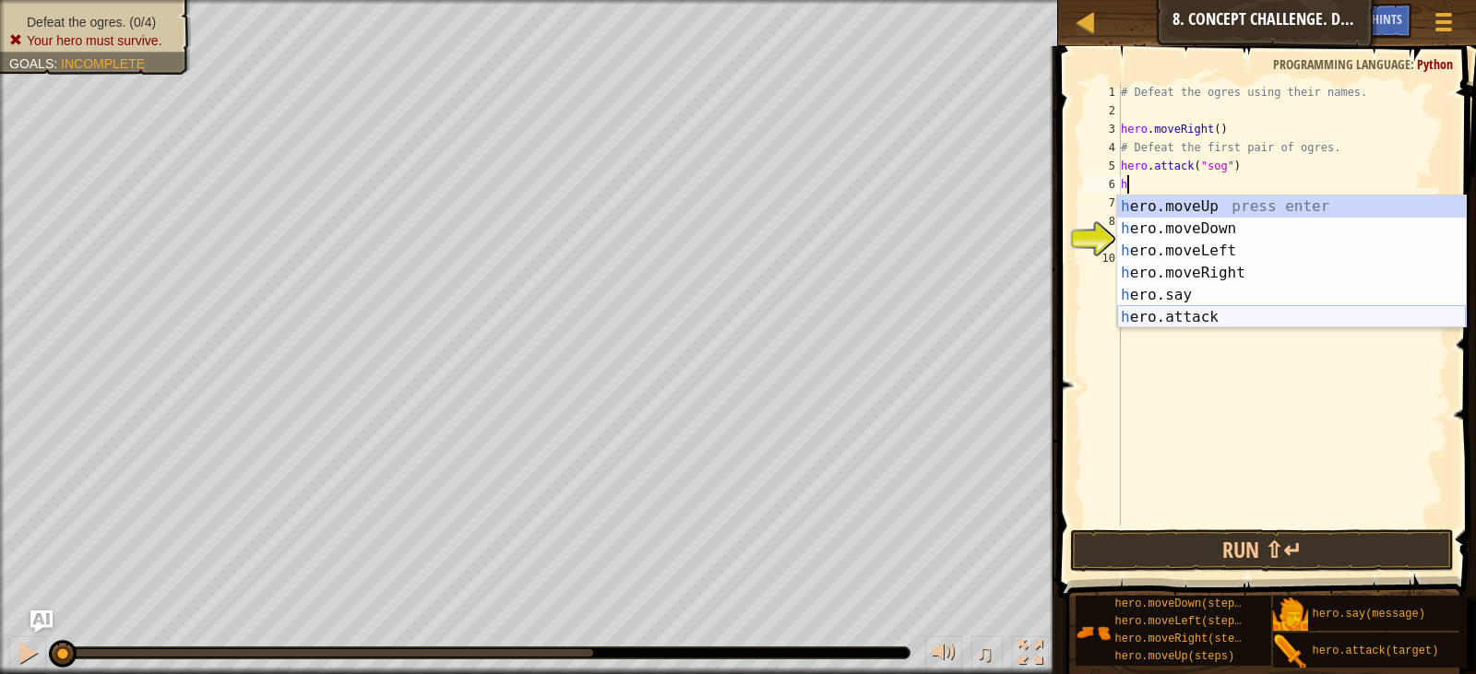
click at [1206, 318] on div "h ero.moveUp press enter h ero.moveDown press enter h ero.moveLeft press enter …" at bounding box center [1291, 284] width 349 height 177
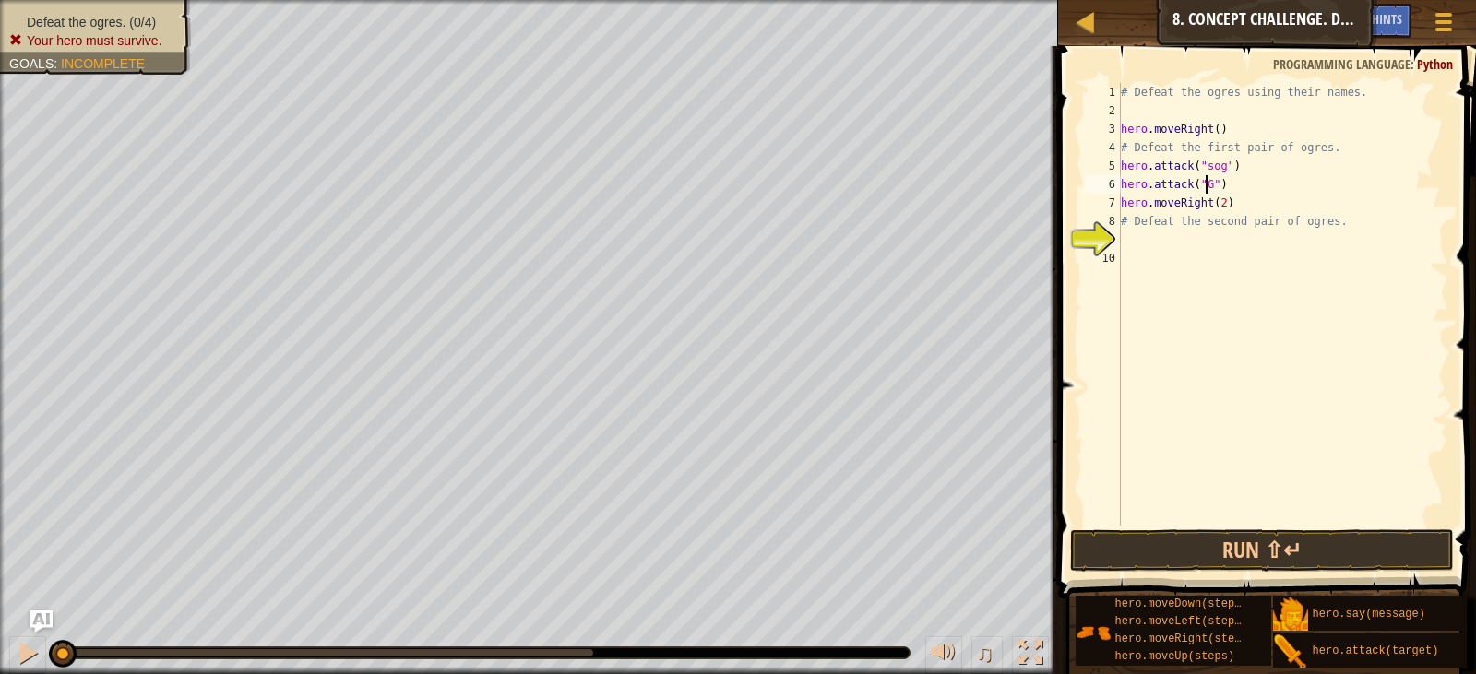
scroll to position [8, 7]
click at [1203, 169] on div "# Defeat the ogres using their names. hero . moveRight ( ) # Defeat the first p…" at bounding box center [1282, 323] width 331 height 480
type textarea "hero.attack("Sog")"
click at [1146, 233] on div "# Defeat the ogres using their names. hero . moveRight ( ) # Defeat the first p…" at bounding box center [1282, 323] width 331 height 480
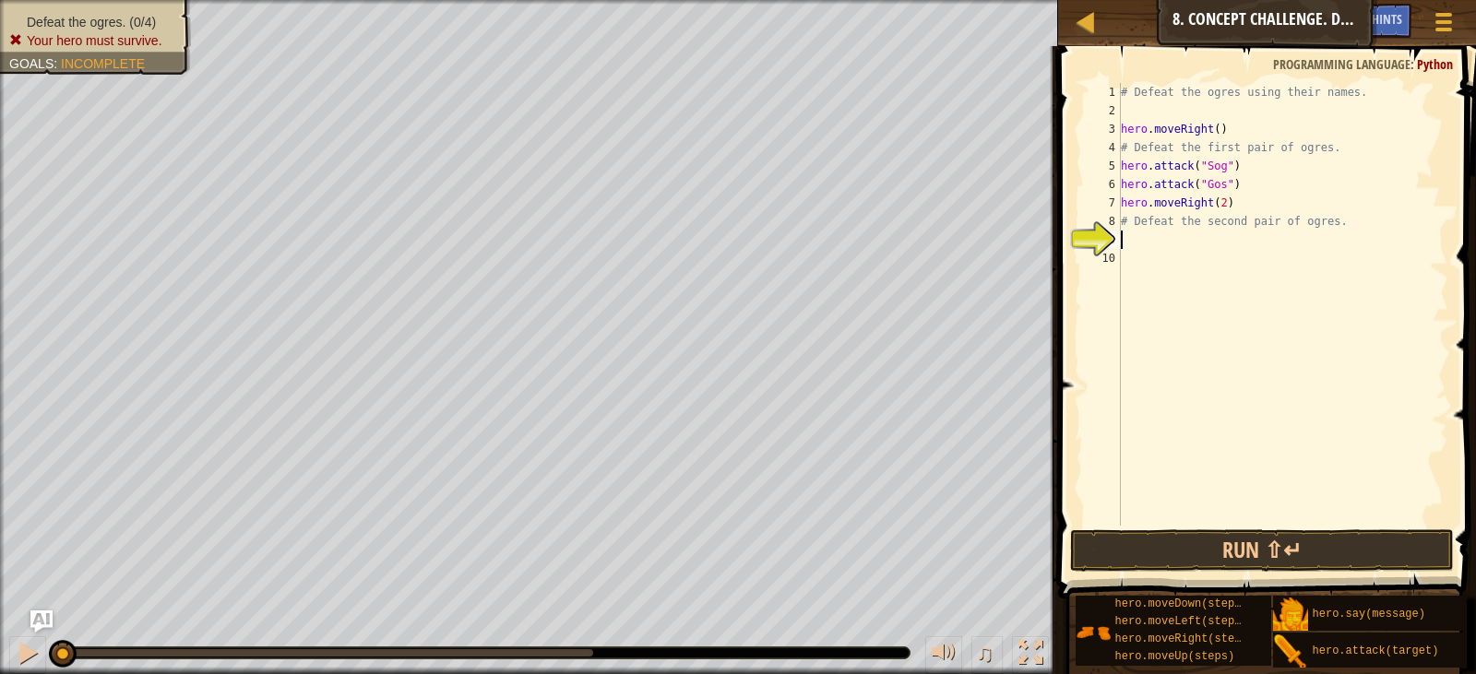
scroll to position [8, 0]
click at [1136, 221] on div "# Defeat the ogres using their names. hero . moveRight ( ) # Defeat the first p…" at bounding box center [1282, 323] width 331 height 480
type textarea "# Defeat the second pair of ogres."
click at [1144, 234] on div "# Defeat the ogres using their names. hero . moveRight ( ) # Defeat the first p…" at bounding box center [1282, 323] width 331 height 480
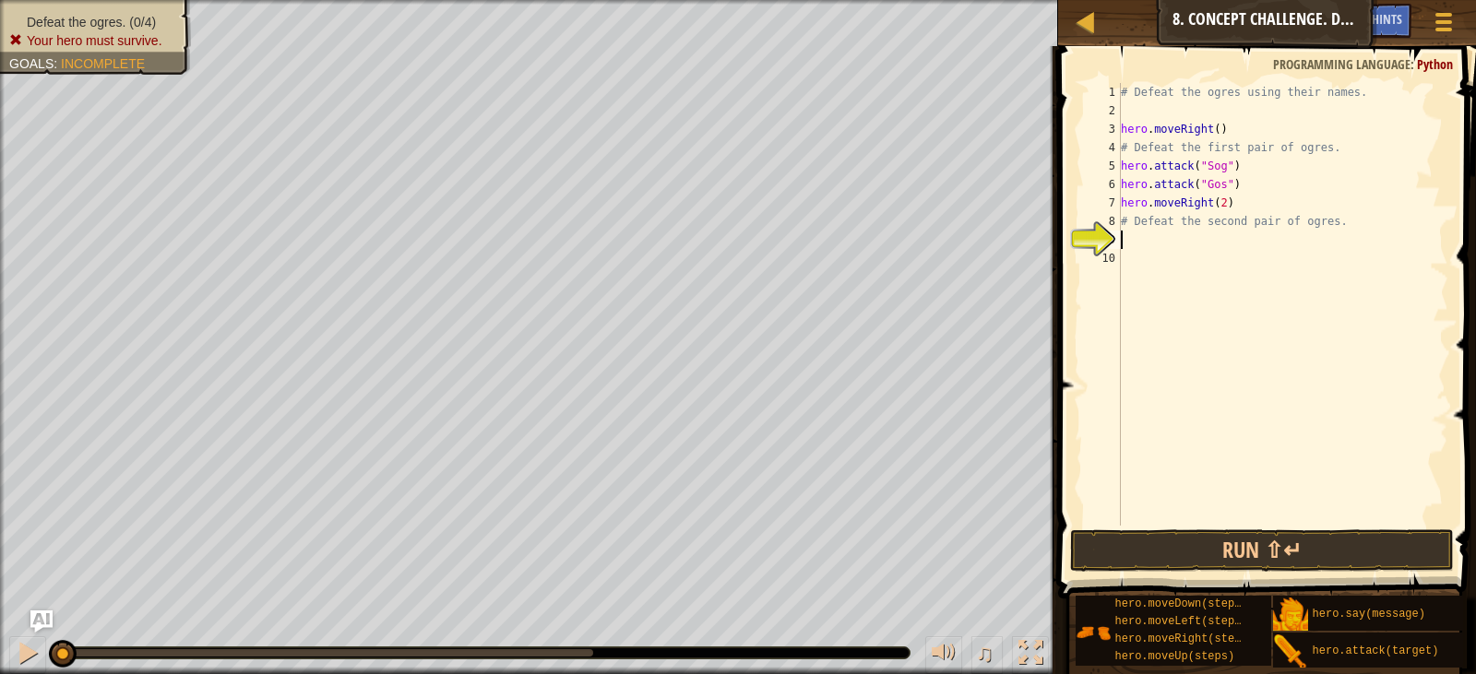
scroll to position [8, 0]
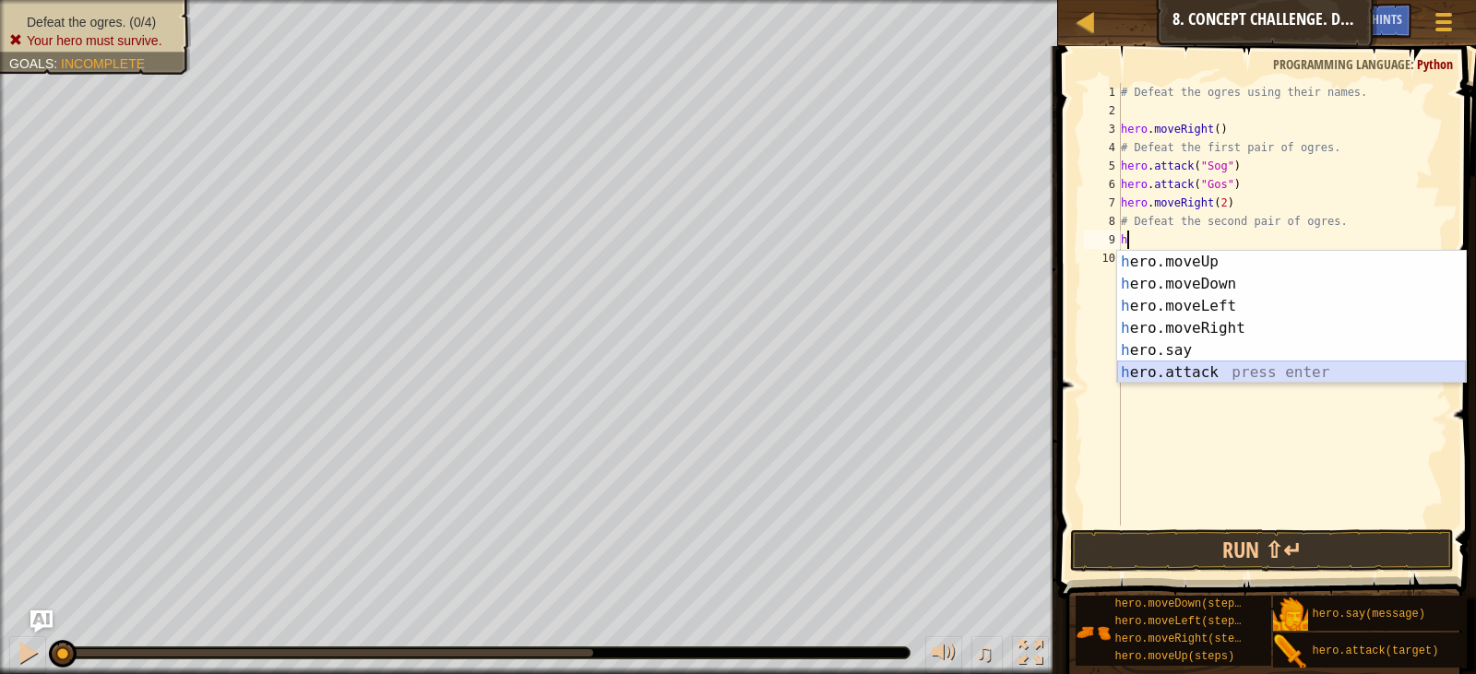
click at [1171, 370] on div "h ero.moveUp press enter h ero.moveDown press enter h ero.moveLeft press enter …" at bounding box center [1291, 339] width 349 height 177
type textarea "hero.attack("Enemy Name")"
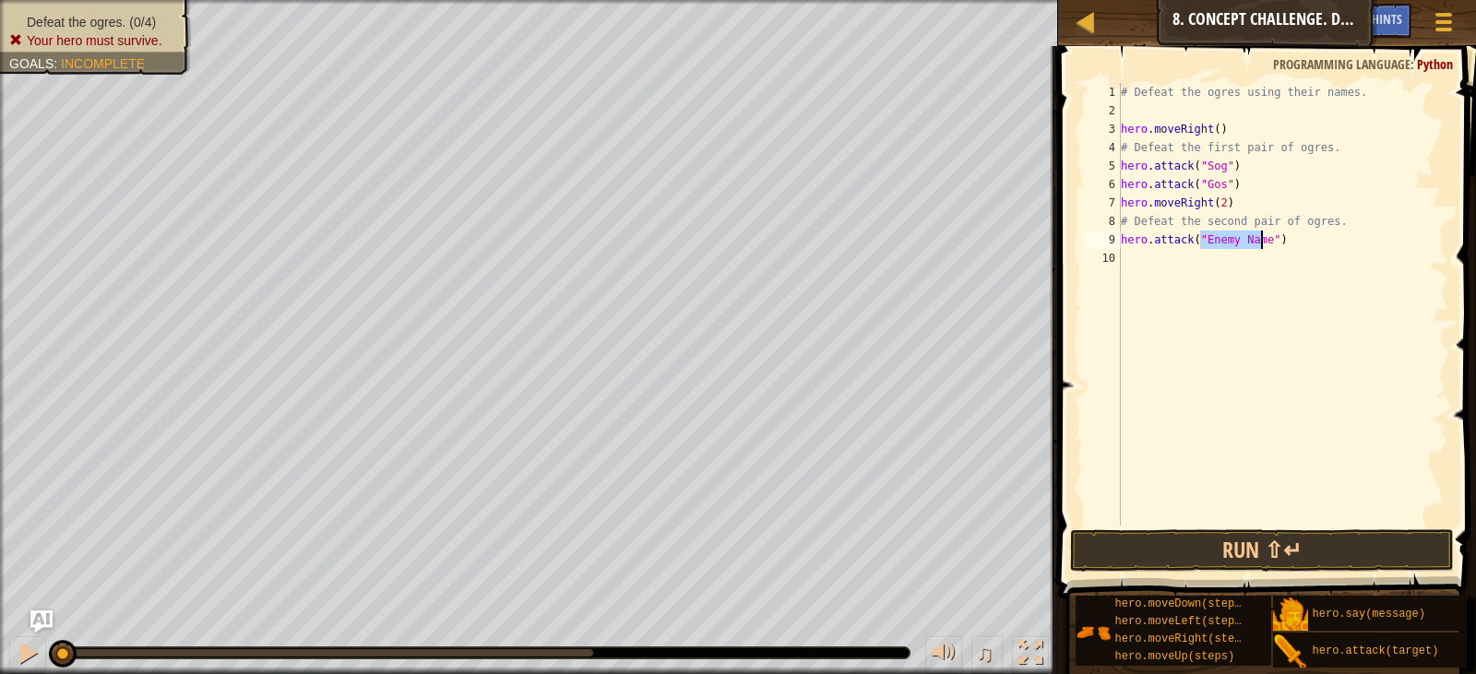
click at [1131, 265] on div "# Defeat the ogres using their names. hero . moveRight ( ) # Defeat the first p…" at bounding box center [1282, 323] width 331 height 480
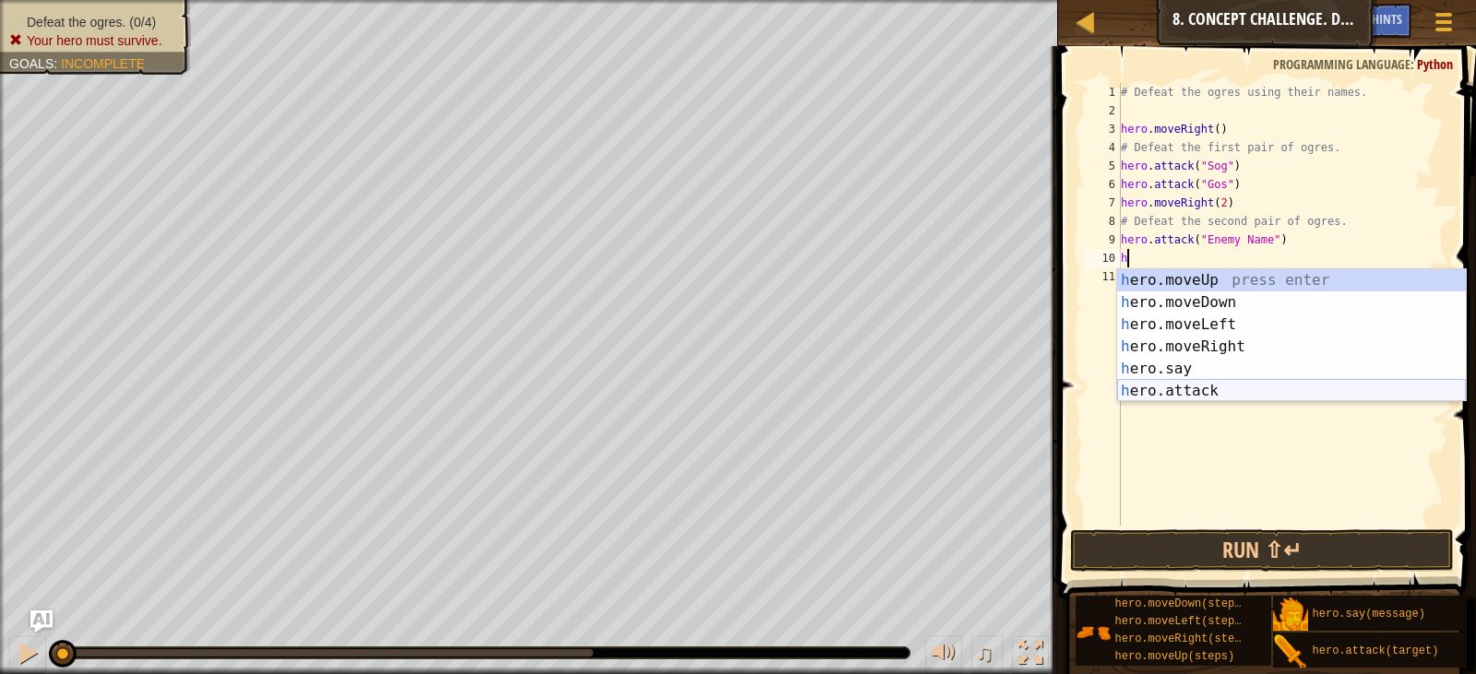
drag, startPoint x: 1165, startPoint y: 388, endPoint x: 1192, endPoint y: 343, distance: 51.7
click at [1167, 384] on div "h ero.moveUp press enter h ero.moveDown press enter h ero.moveLeft press enter …" at bounding box center [1291, 357] width 349 height 177
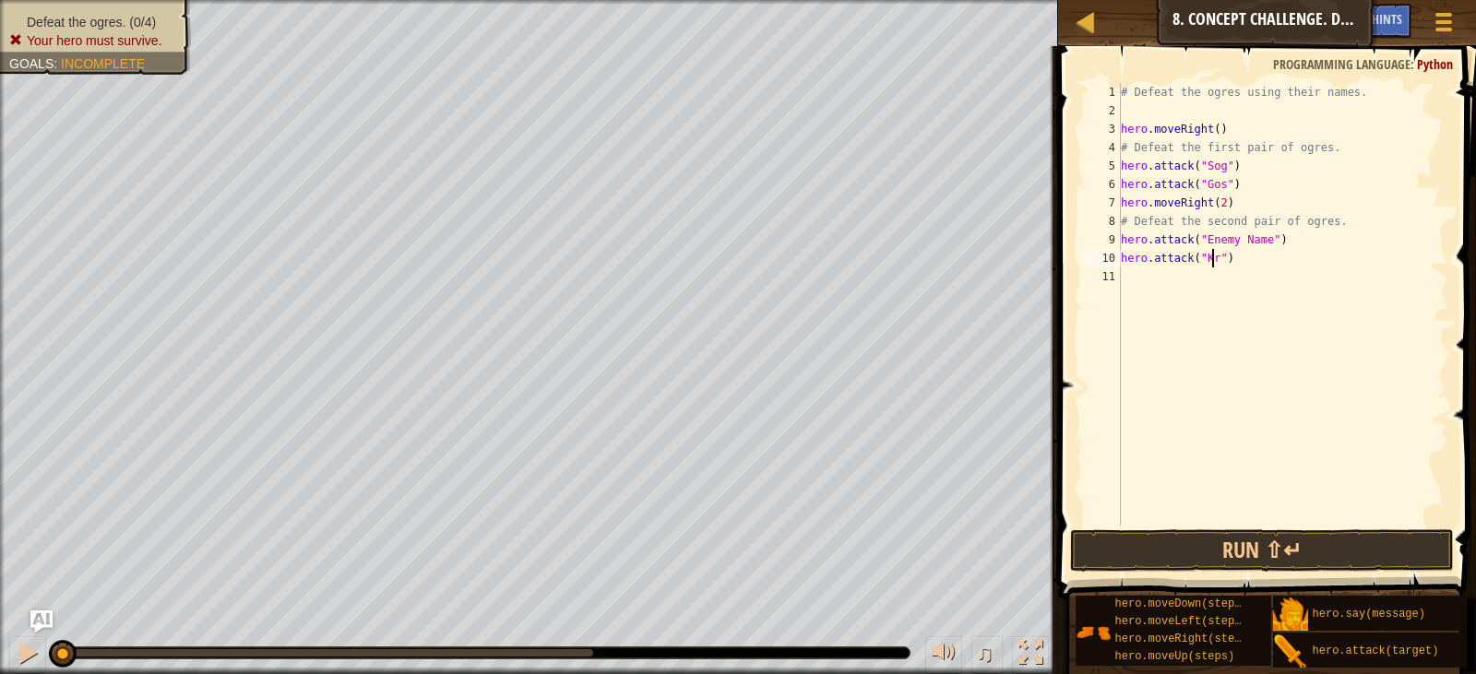
scroll to position [8, 7]
drag, startPoint x: 1258, startPoint y: 237, endPoint x: 1201, endPoint y: 234, distance: 57.3
click at [1202, 239] on div "# Defeat the ogres using their names. hero . moveRight ( ) # Defeat the first p…" at bounding box center [1282, 323] width 331 height 480
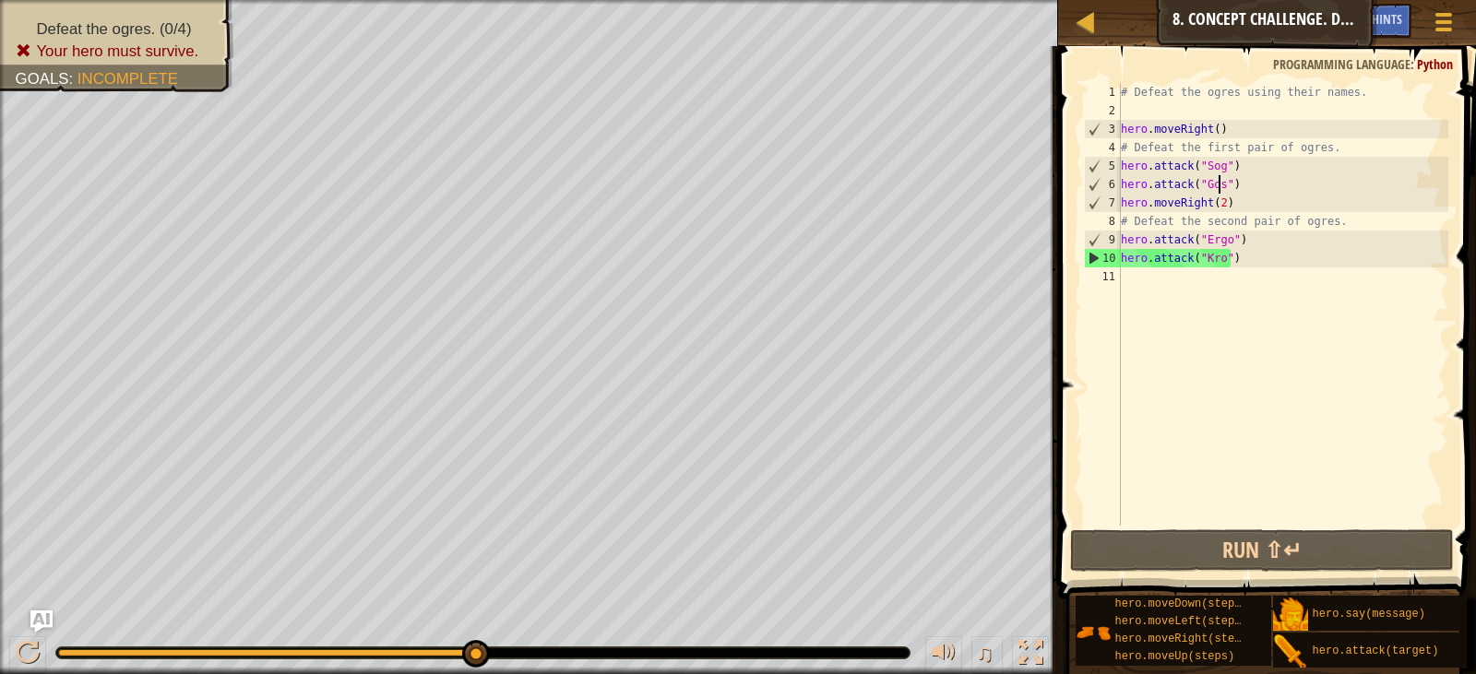
click at [1219, 184] on div "# Defeat the ogres using their names. hero . moveRight ( ) # Defeat the first p…" at bounding box center [1282, 323] width 331 height 480
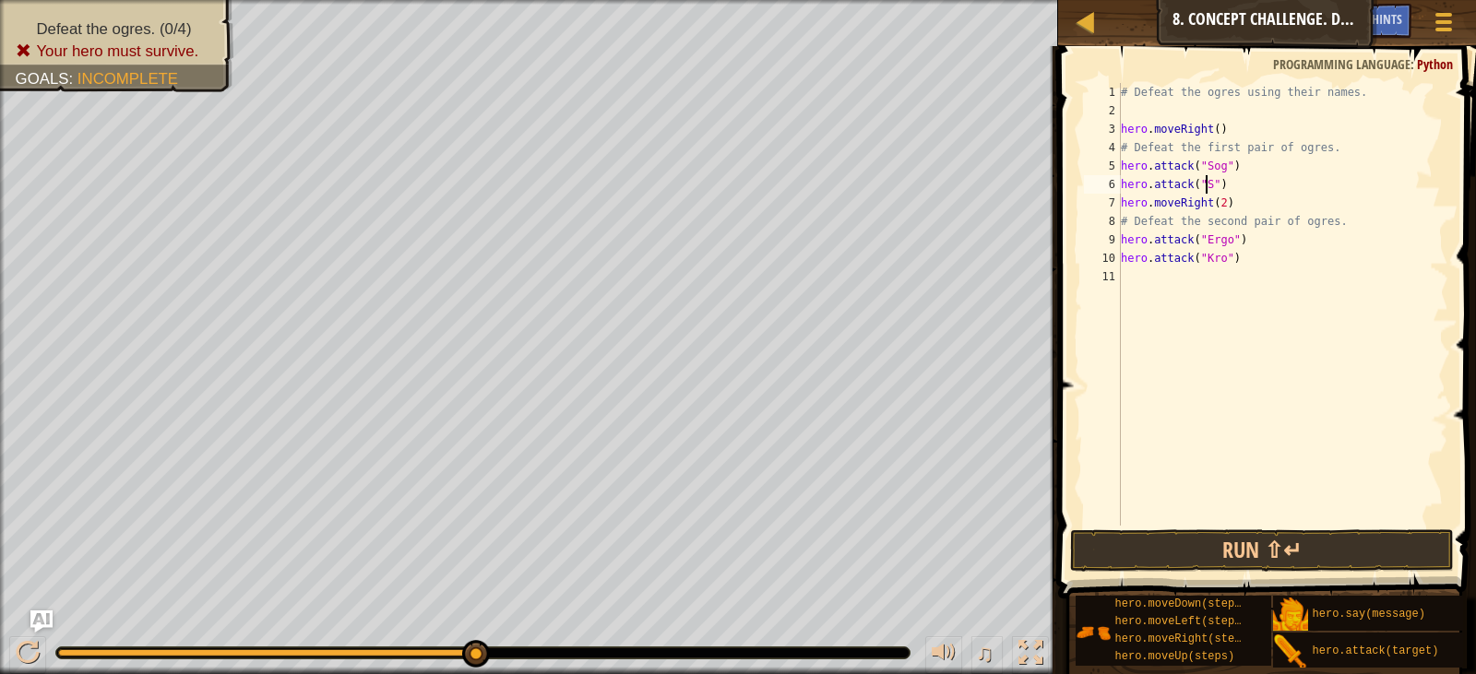
scroll to position [8, 7]
drag, startPoint x: 1223, startPoint y: 242, endPoint x: 1218, endPoint y: 260, distance: 19.0
click at [1220, 251] on div "# Defeat the ogres using their names. hero . moveRight ( ) # Defeat the first p…" at bounding box center [1282, 323] width 331 height 480
click at [1221, 244] on div "# Defeat the ogres using their names. hero . moveRight ( ) # Defeat the first p…" at bounding box center [1282, 323] width 331 height 480
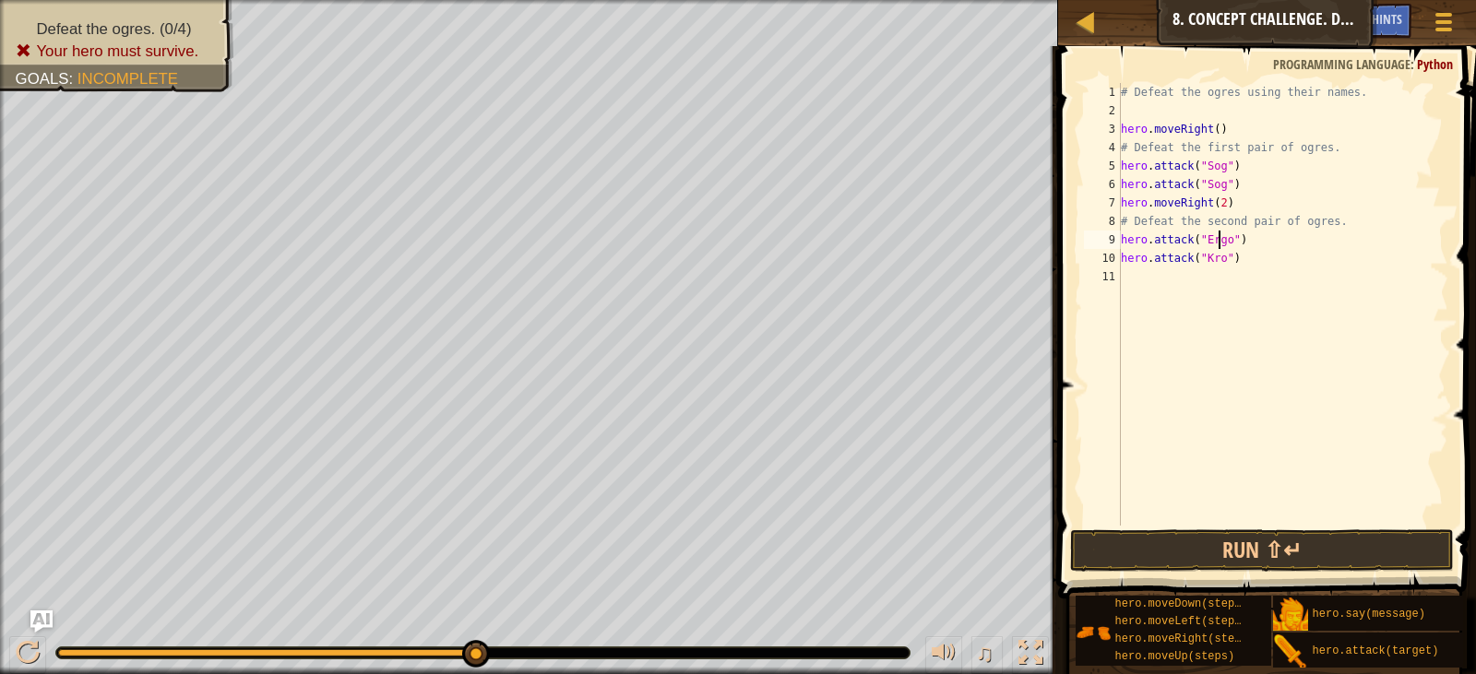
click at [1223, 241] on div "# Defeat the ogres using their names. hero . moveRight ( ) # Defeat the first p…" at bounding box center [1282, 323] width 331 height 480
click at [1219, 261] on div "# Defeat the ogres using their names. hero . moveRight ( ) # Defeat the first p…" at bounding box center [1282, 323] width 331 height 480
type textarea "hero.attack("Gos")"
click at [1151, 279] on div "# Defeat the ogres using their names. hero . moveRight ( ) # Defeat the first p…" at bounding box center [1282, 323] width 331 height 480
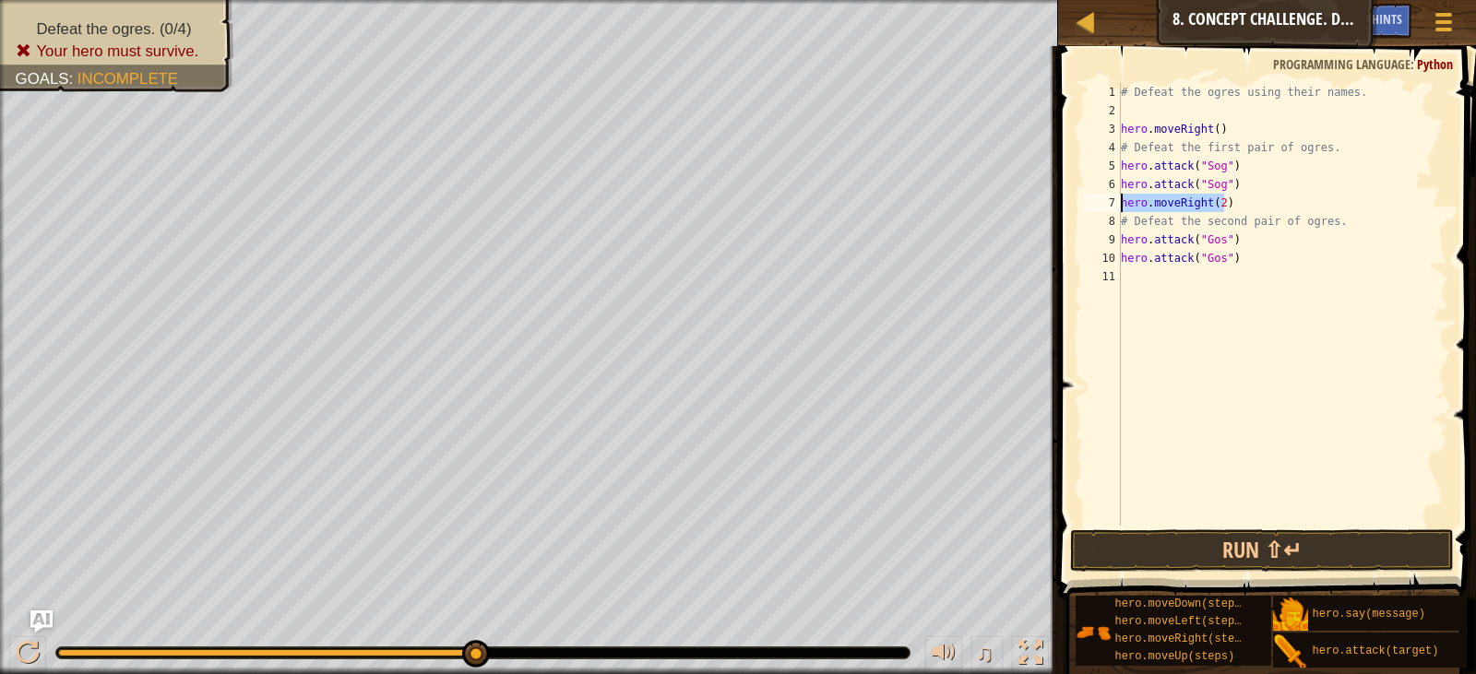
drag, startPoint x: 1239, startPoint y: 209, endPoint x: 1113, endPoint y: 209, distance: 126.4
click at [1113, 209] on div "1 2 3 4 5 6 7 8 9 10 11 # Defeat the ogres using their names. hero . moveRight …" at bounding box center [1264, 304] width 368 height 443
type textarea "hero.moveRight(2)"
click at [1136, 268] on div "# Defeat the ogres using their names. hero . moveRight ( ) # Defeat the first p…" at bounding box center [1282, 323] width 331 height 480
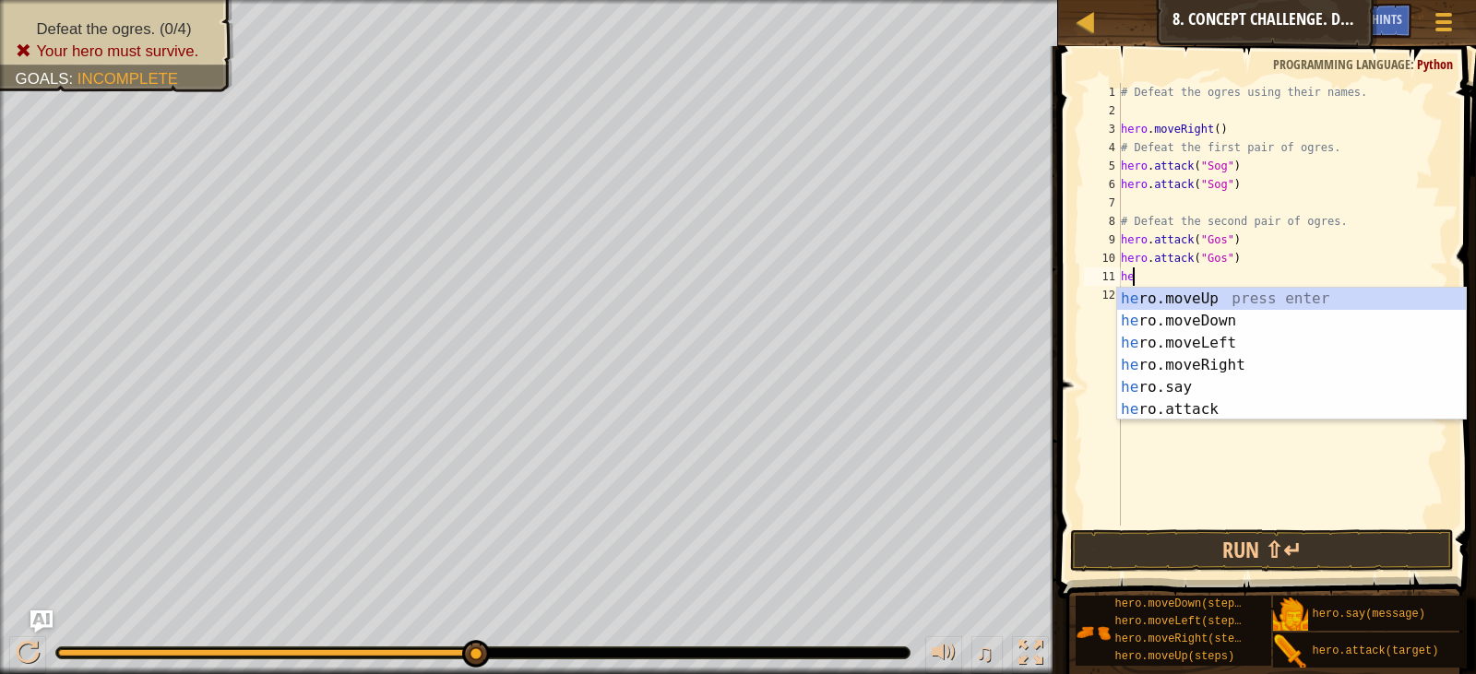
type textarea "her"
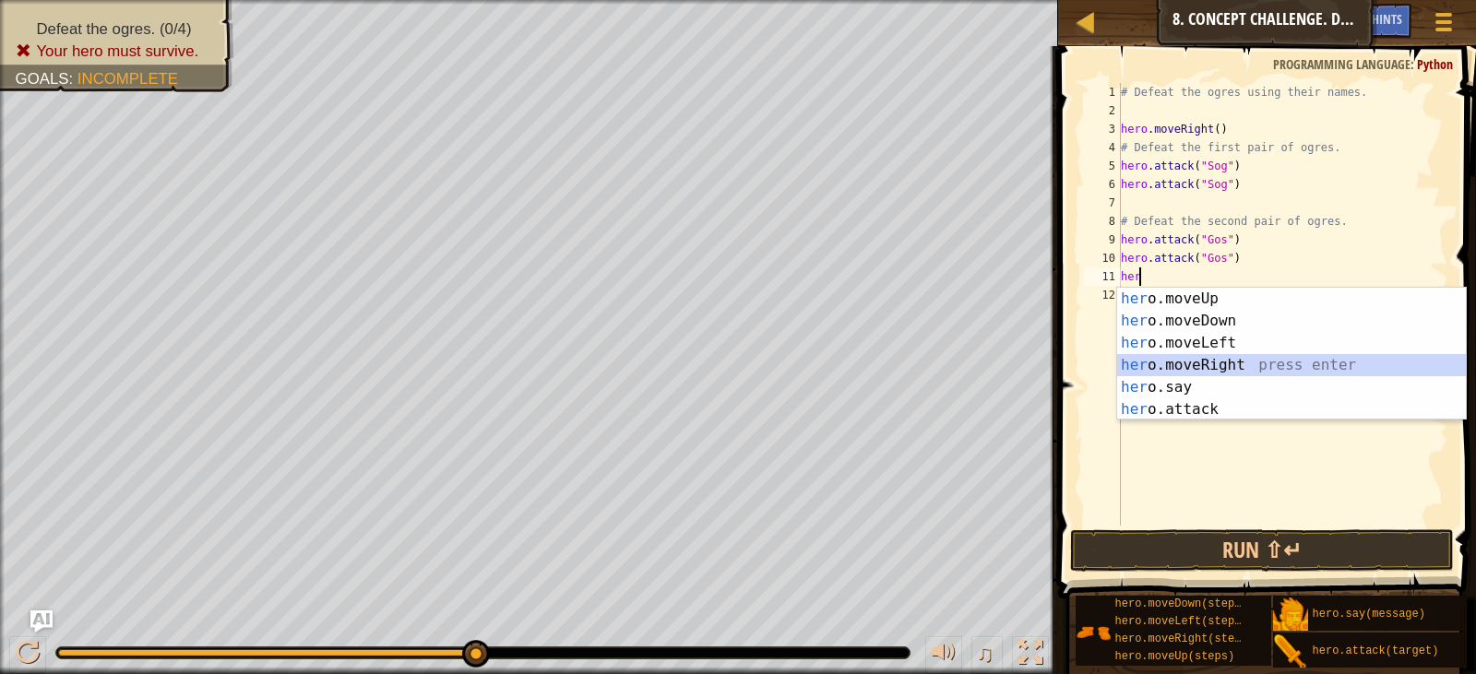
drag, startPoint x: 1177, startPoint y: 363, endPoint x: 1179, endPoint y: 332, distance: 30.5
click at [1177, 364] on div "her o.moveUp press enter her o.moveDown press enter her o.moveLeft press enter …" at bounding box center [1291, 376] width 349 height 177
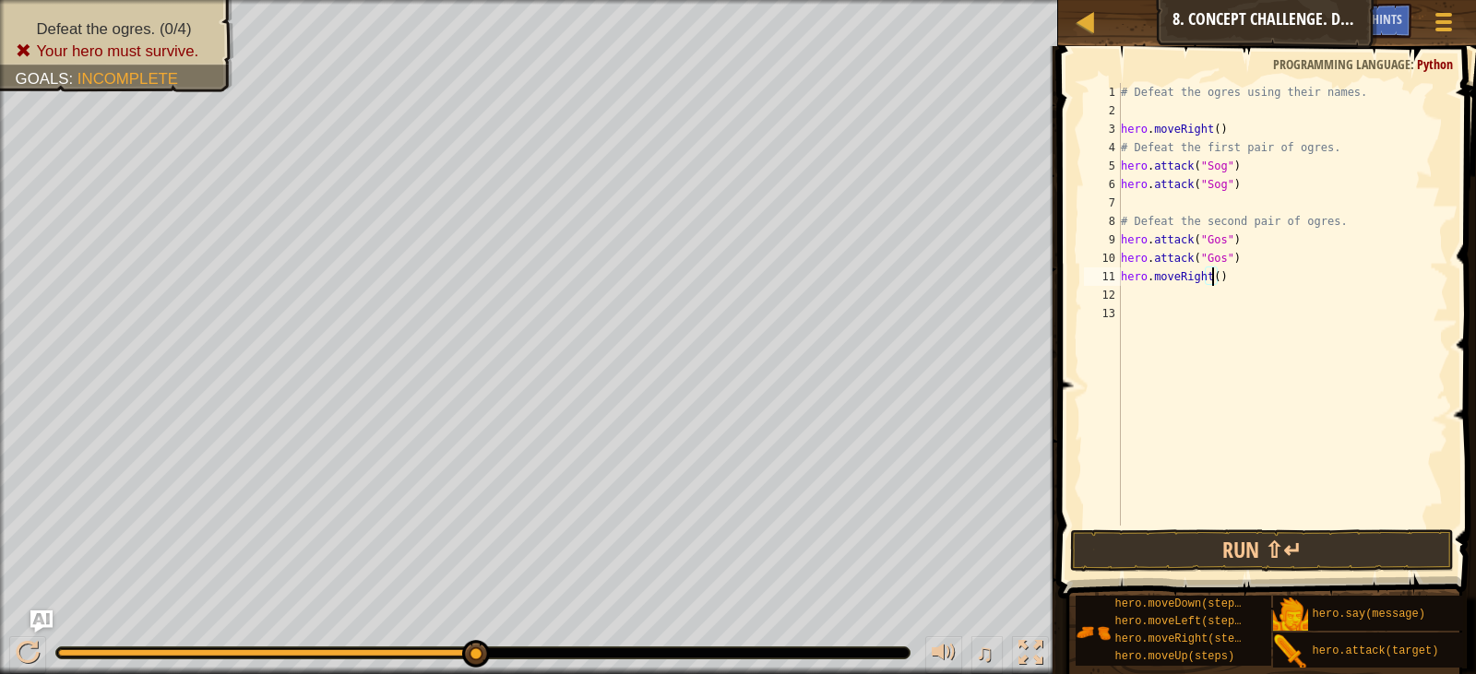
drag, startPoint x: 1211, startPoint y: 279, endPoint x: 1209, endPoint y: 331, distance: 52.6
click at [1209, 331] on div "# Defeat the ogres using their names. hero . moveRight ( ) # Defeat the first p…" at bounding box center [1282, 323] width 331 height 480
click at [1208, 281] on div "# Defeat the ogres using their names. hero . moveRight ( ) # Defeat the first p…" at bounding box center [1282, 323] width 331 height 480
click at [1211, 280] on div "# Defeat the ogres using their names. hero . moveRight ( ) # Defeat the first p…" at bounding box center [1282, 323] width 331 height 480
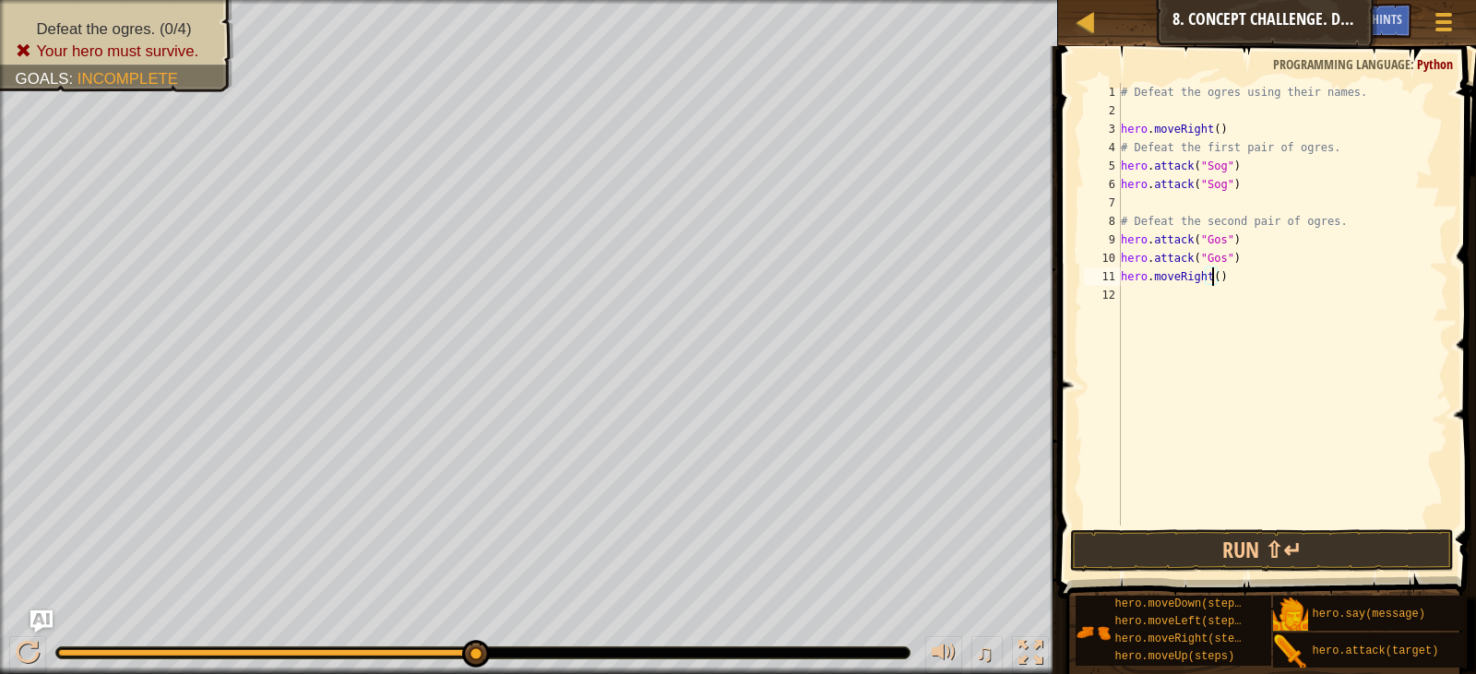
type textarea "hero.moveRight(2)"
click at [1135, 297] on div "# Defeat the ogres using their names. hero . moveRight ( ) # Defeat the first p…" at bounding box center [1282, 323] width 331 height 480
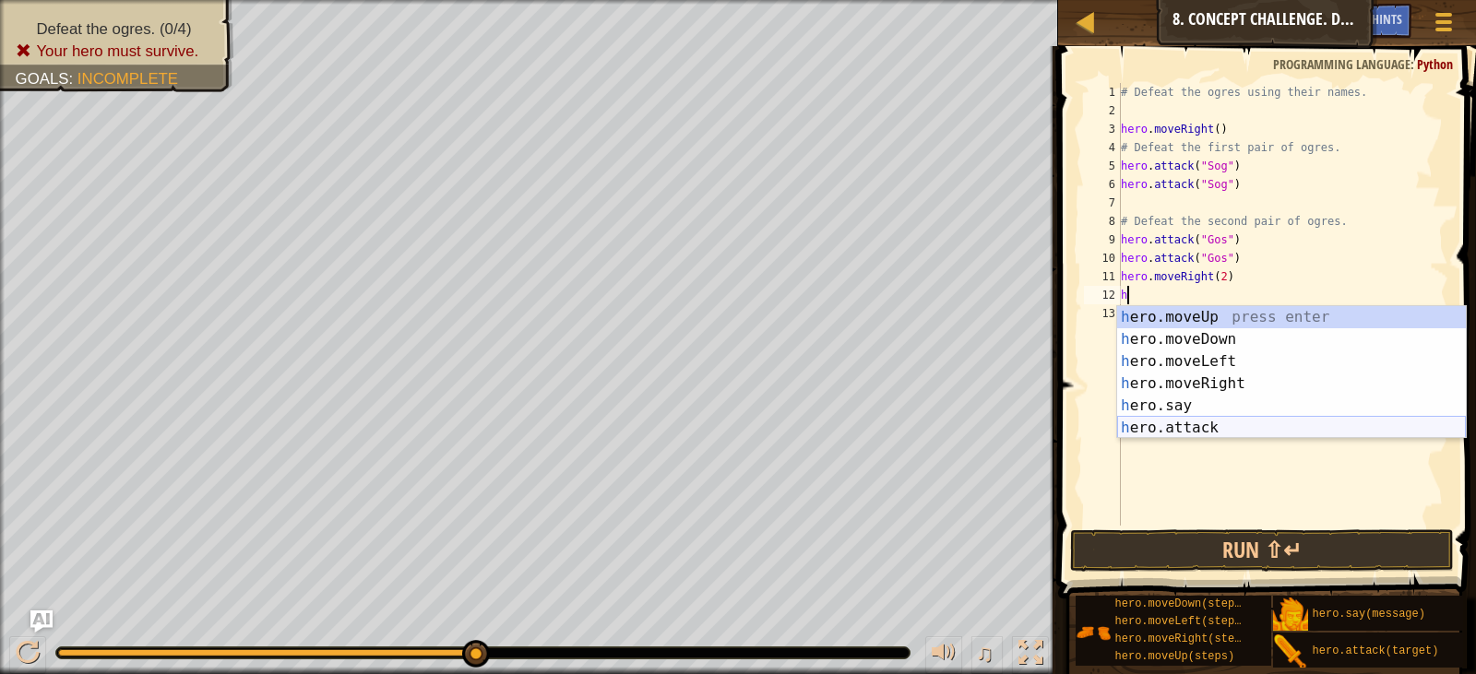
click at [1167, 432] on div "h ero.moveUp press enter h ero.moveDown press enter h ero.moveLeft press enter …" at bounding box center [1291, 394] width 349 height 177
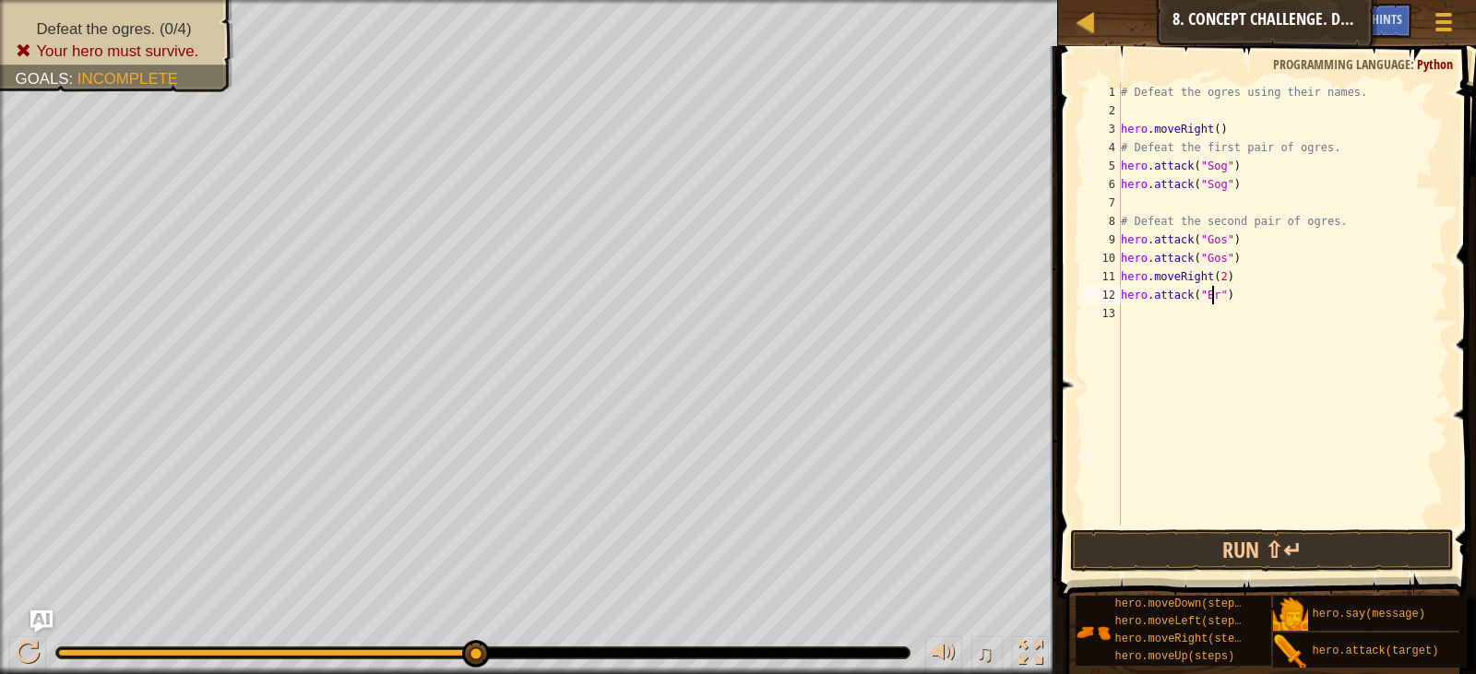
scroll to position [8, 7]
type textarea "hero.attack("Ergo")"
click at [1143, 328] on div "# Defeat the ogres using their names. hero . moveRight ( ) # Defeat the first p…" at bounding box center [1282, 323] width 331 height 480
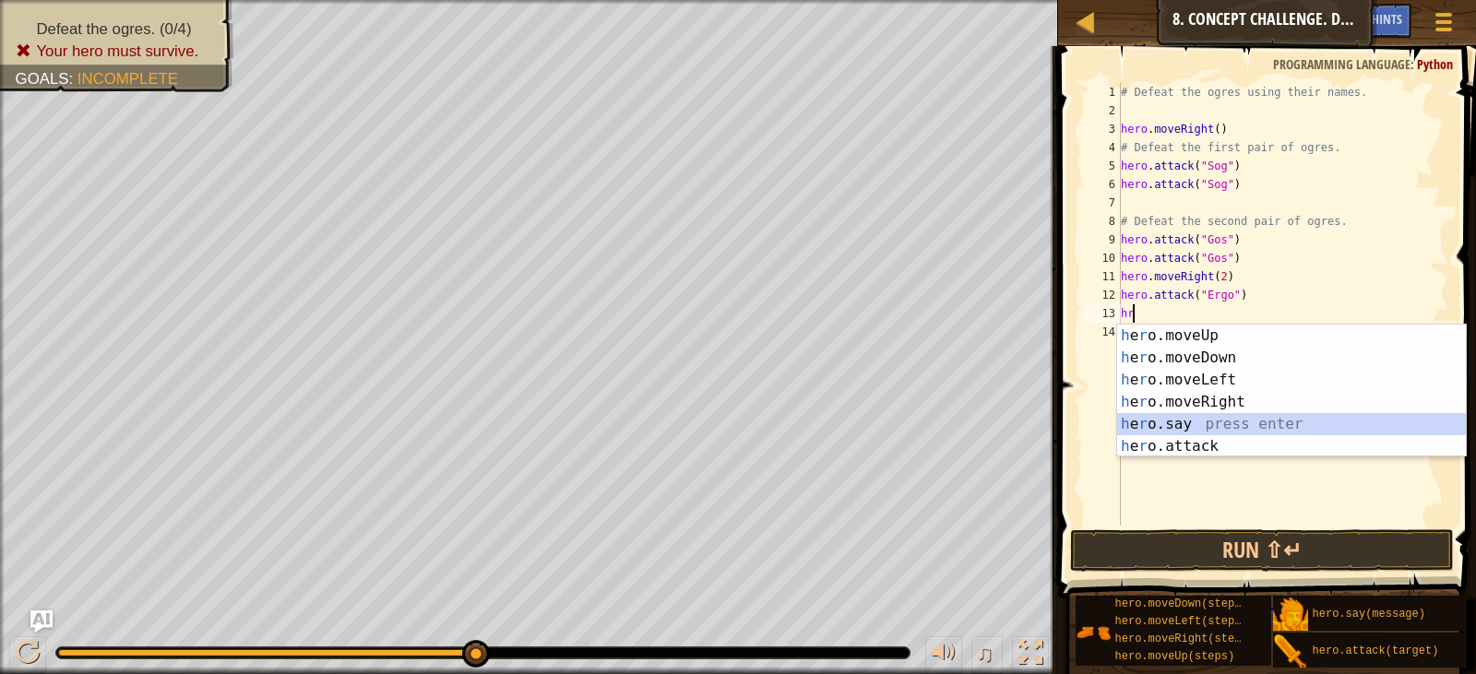
click at [1172, 435] on div "h e r o.moveUp press enter h e r o.moveDown press enter h e r o.moveLeft press …" at bounding box center [1291, 413] width 349 height 177
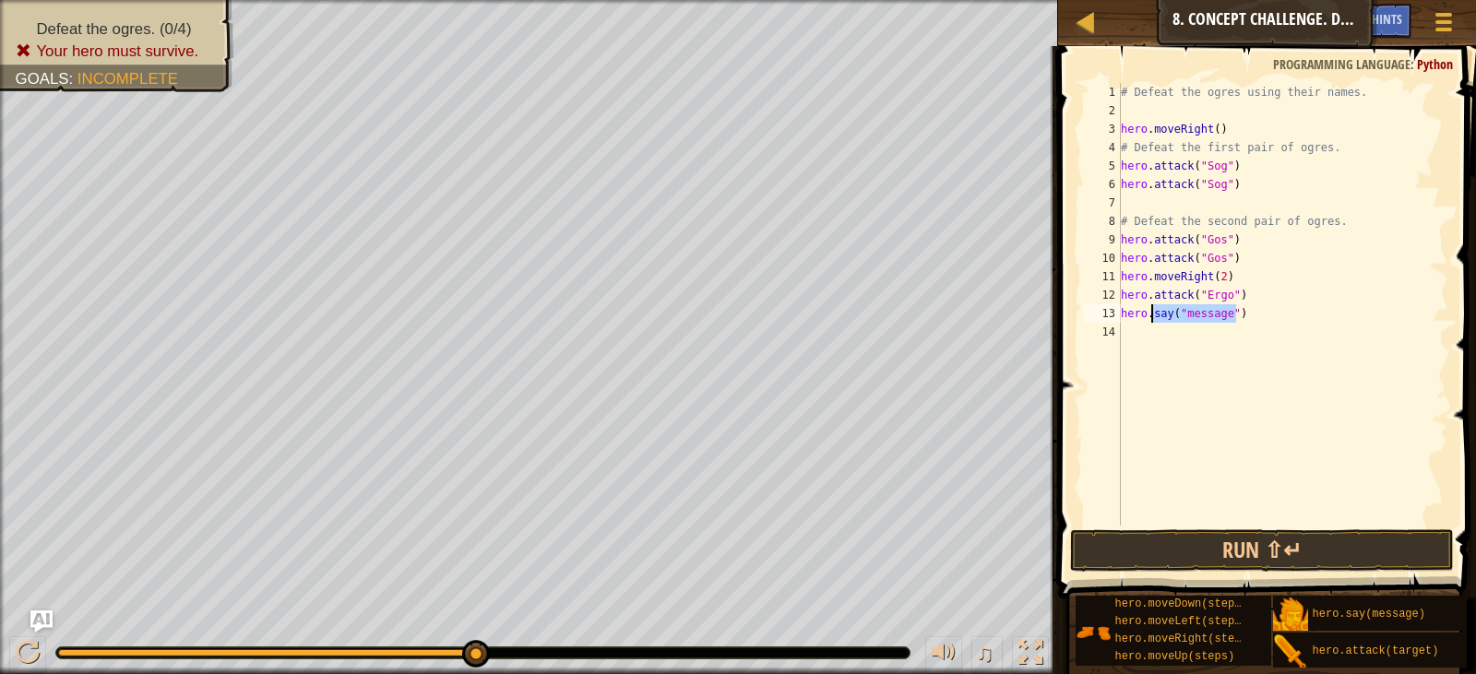
drag, startPoint x: 1241, startPoint y: 313, endPoint x: 1151, endPoint y: 317, distance: 89.6
click at [1151, 317] on div "# Defeat the ogres using their names. hero . moveRight ( ) # Defeat the first p…" at bounding box center [1282, 323] width 331 height 480
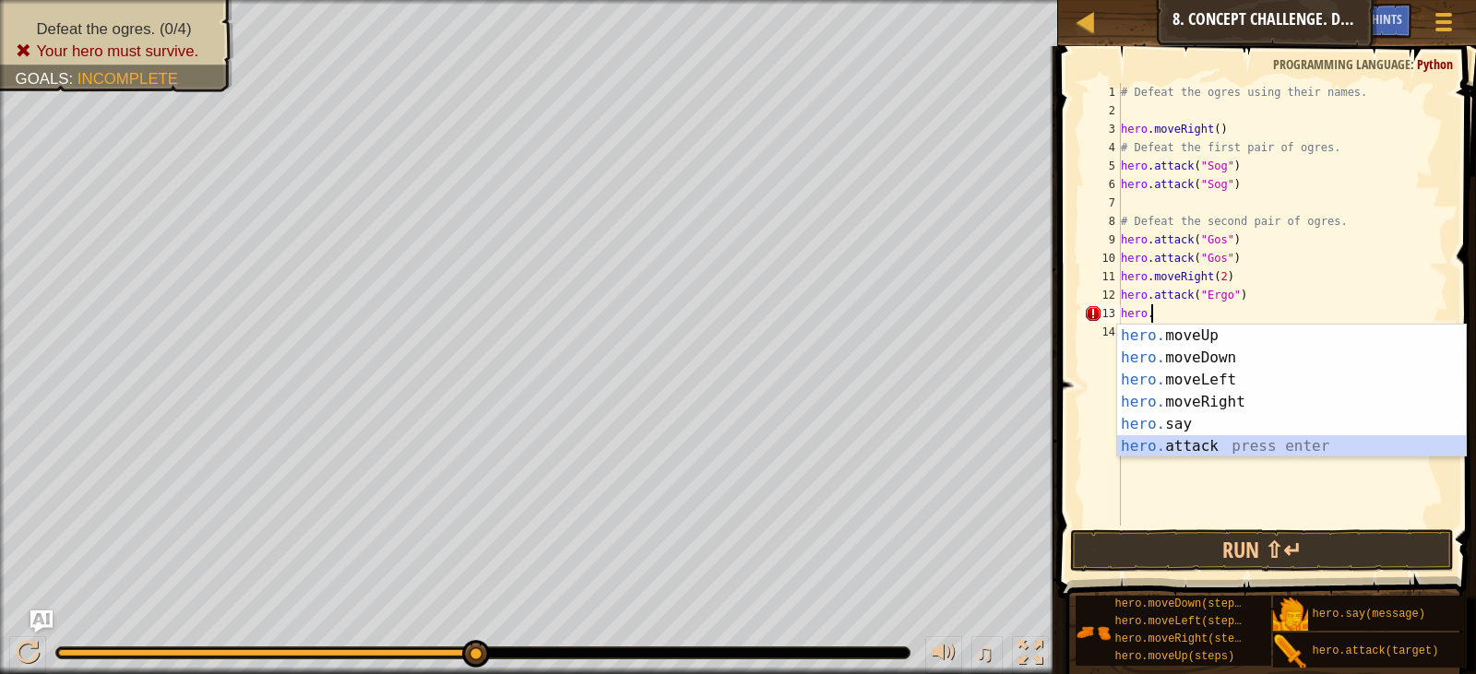
click at [1168, 440] on div "hero. moveUp press enter hero. moveDown press enter hero. moveLeft press enter …" at bounding box center [1291, 413] width 349 height 177
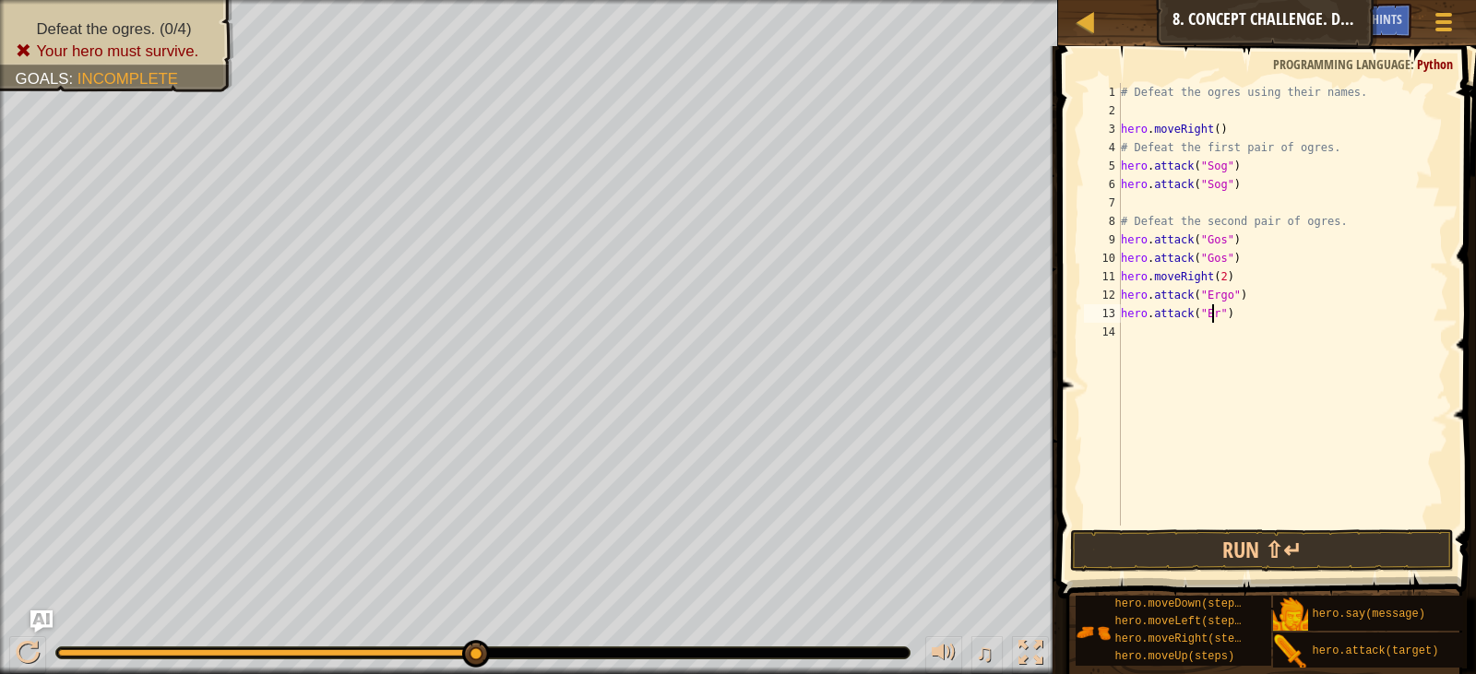
scroll to position [8, 7]
type textarea "hero.attack("Ergo")"
click at [1136, 339] on div "# Defeat the ogres using their names. hero . moveRight ( ) # Defeat the first p…" at bounding box center [1282, 323] width 331 height 480
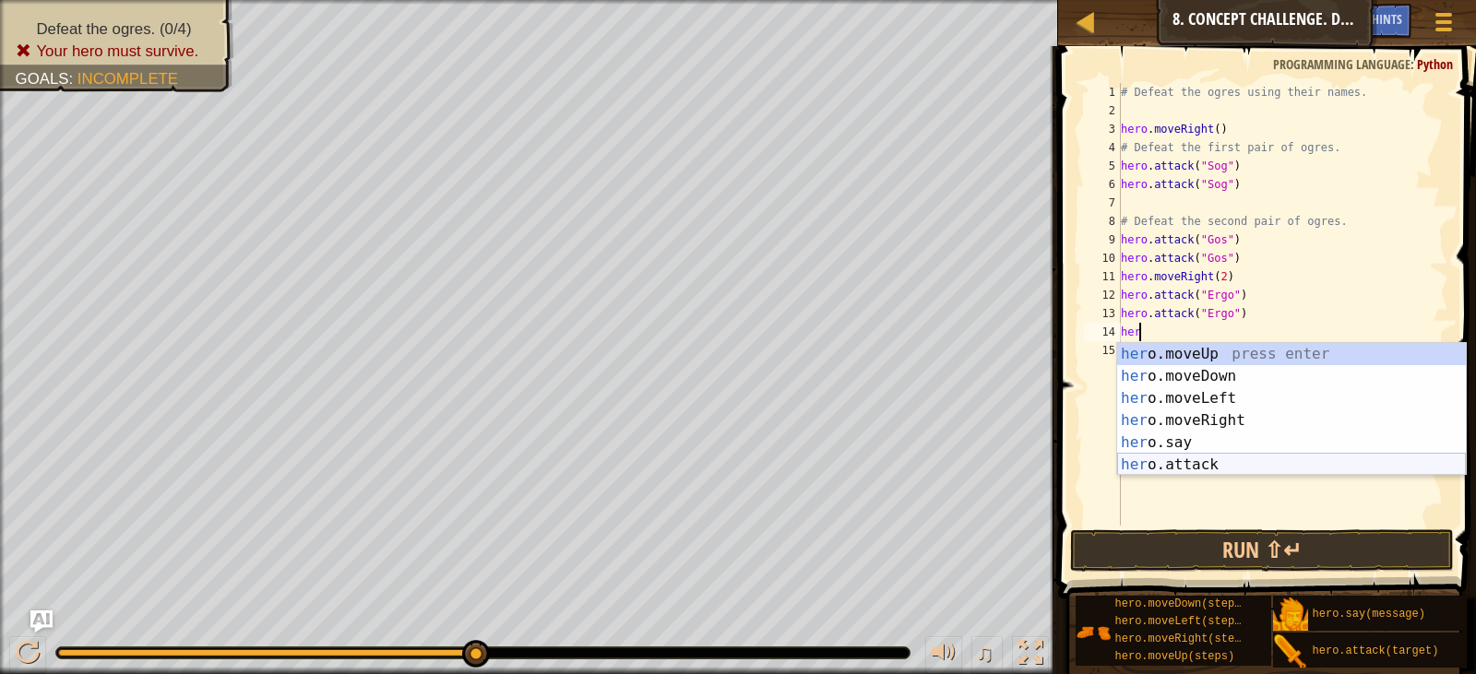
click at [1226, 465] on div "her o.moveUp press enter her o.moveDown press enter her o.moveLeft press enter …" at bounding box center [1291, 431] width 349 height 177
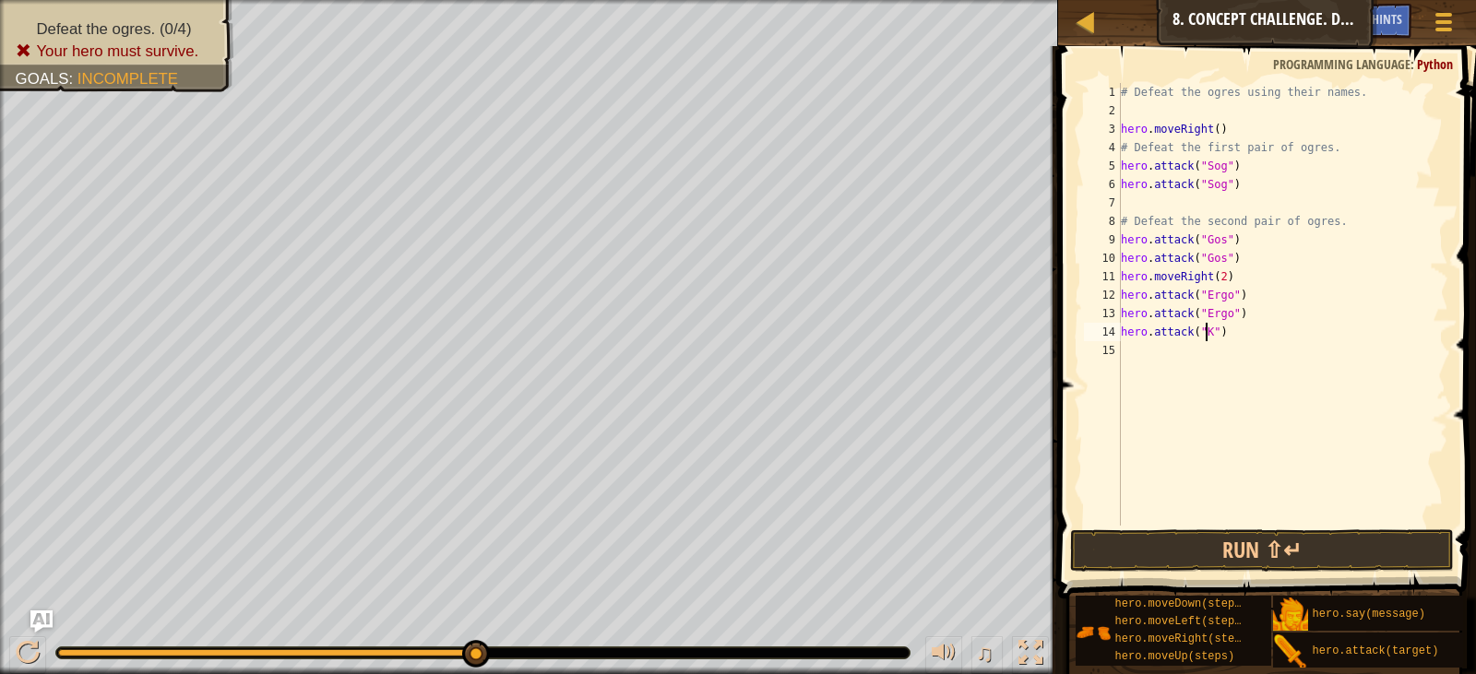
scroll to position [8, 7]
type textarea "hero.attack("Kro")"
click at [1141, 345] on div "# Defeat the ogres using their names. hero . moveRight ( ) # Defeat the first p…" at bounding box center [1282, 323] width 331 height 480
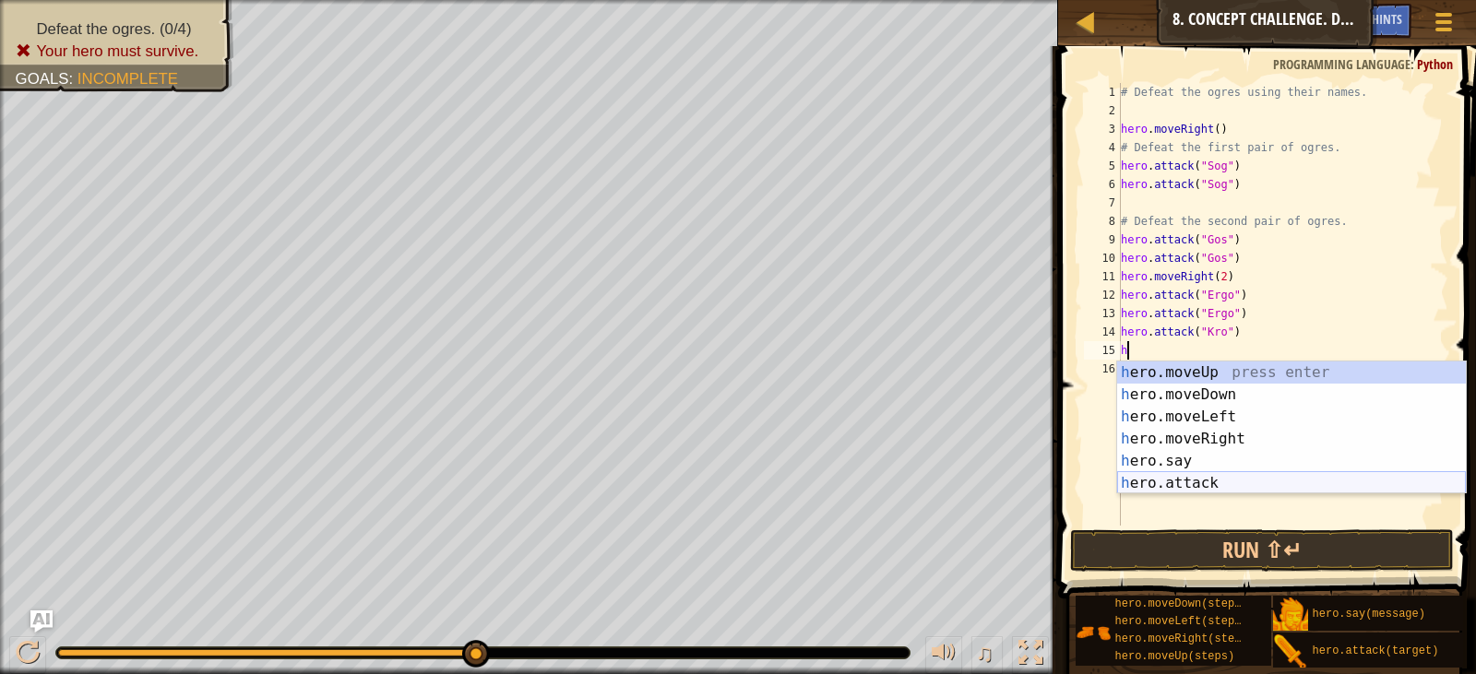
click at [1197, 484] on div "h ero.moveUp press enter h ero.moveDown press enter h ero.moveLeft press enter …" at bounding box center [1291, 450] width 349 height 177
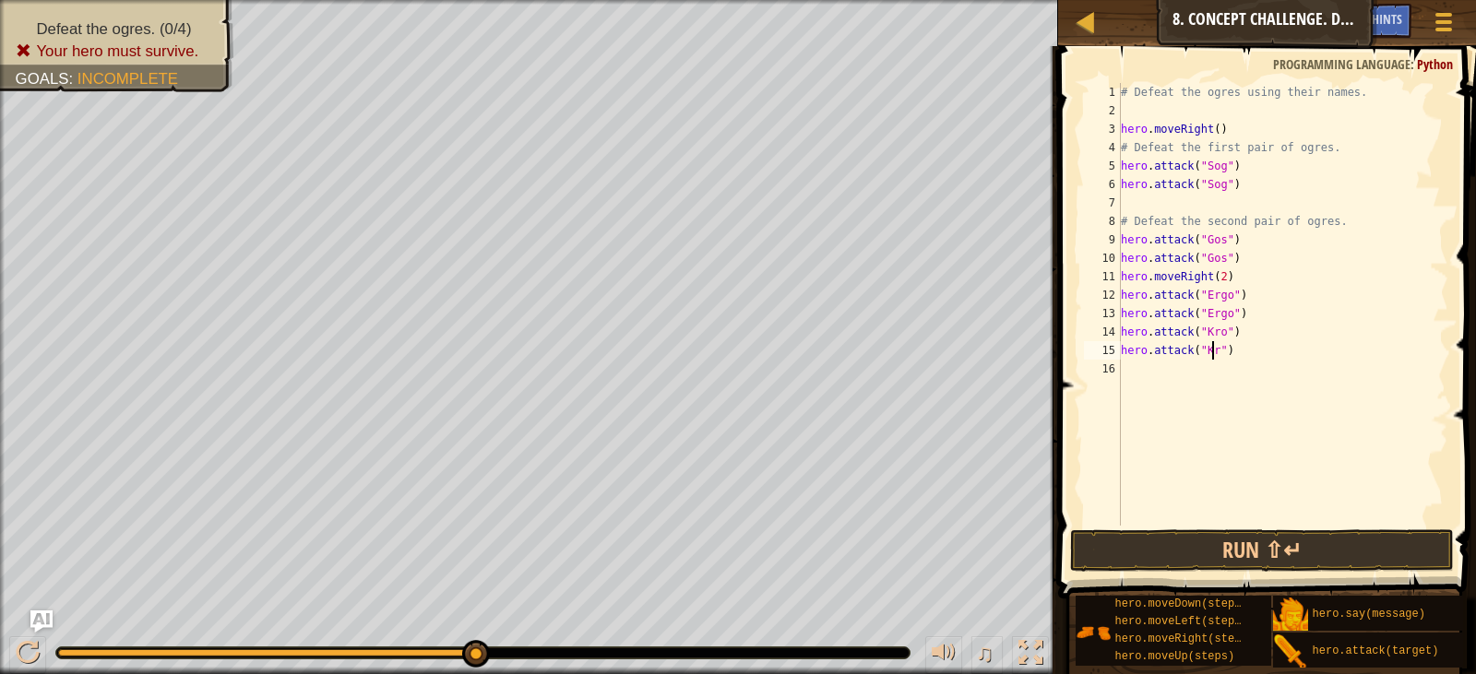
scroll to position [8, 7]
type textarea "hero.attack("Kro")"
click at [1135, 369] on div "# Defeat the ogres using their names. hero . moveRight ( ) # Defeat the first p…" at bounding box center [1282, 323] width 331 height 480
type textarea "h"
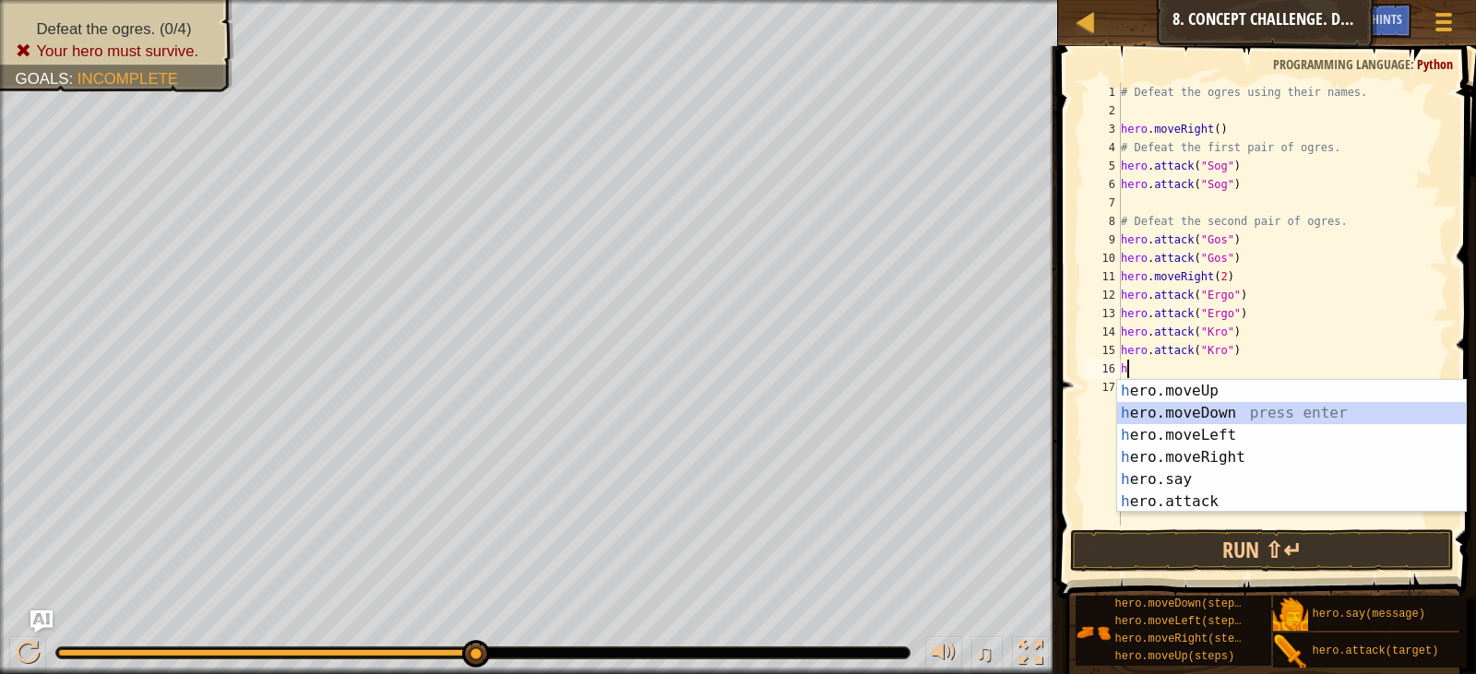
click at [1199, 409] on div "h ero.moveUp press enter h ero.moveDown press enter h ero.moveLeft press enter …" at bounding box center [1291, 468] width 349 height 177
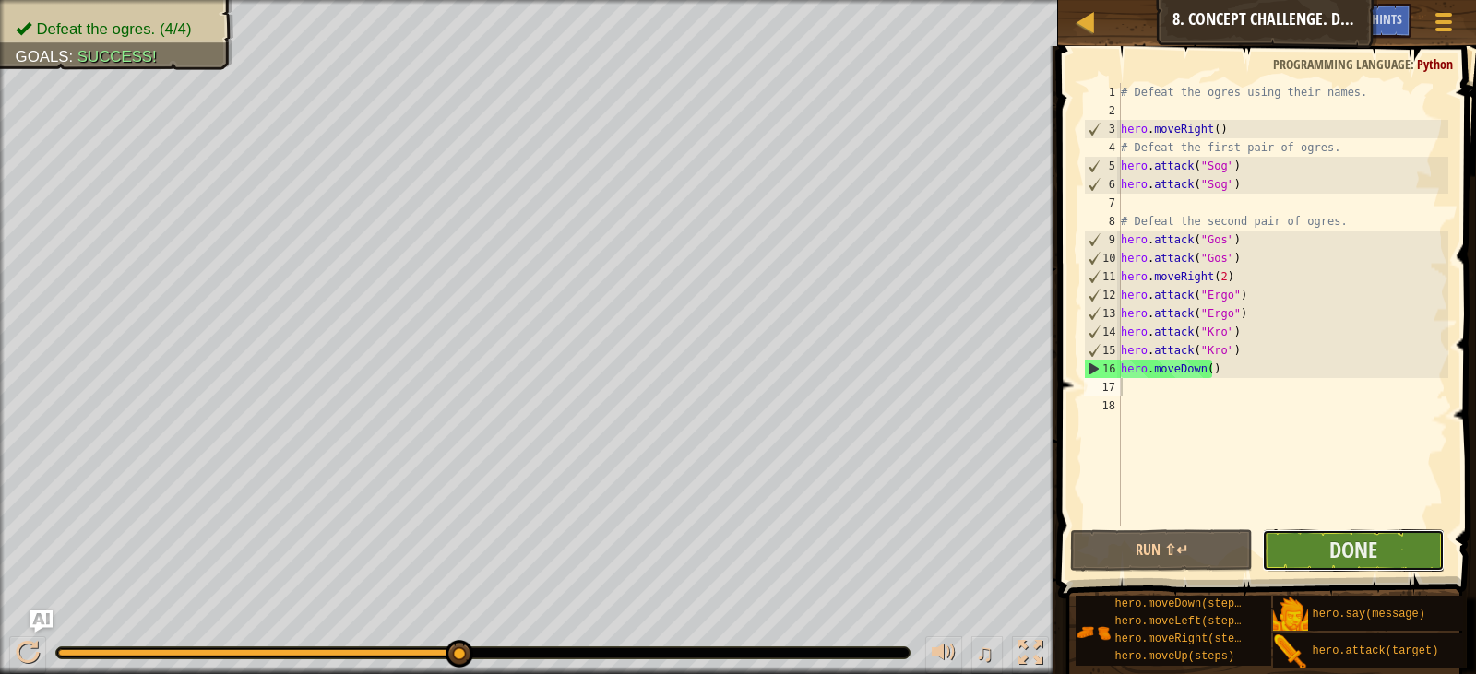
click at [1418, 547] on button "Done" at bounding box center [1353, 551] width 183 height 42
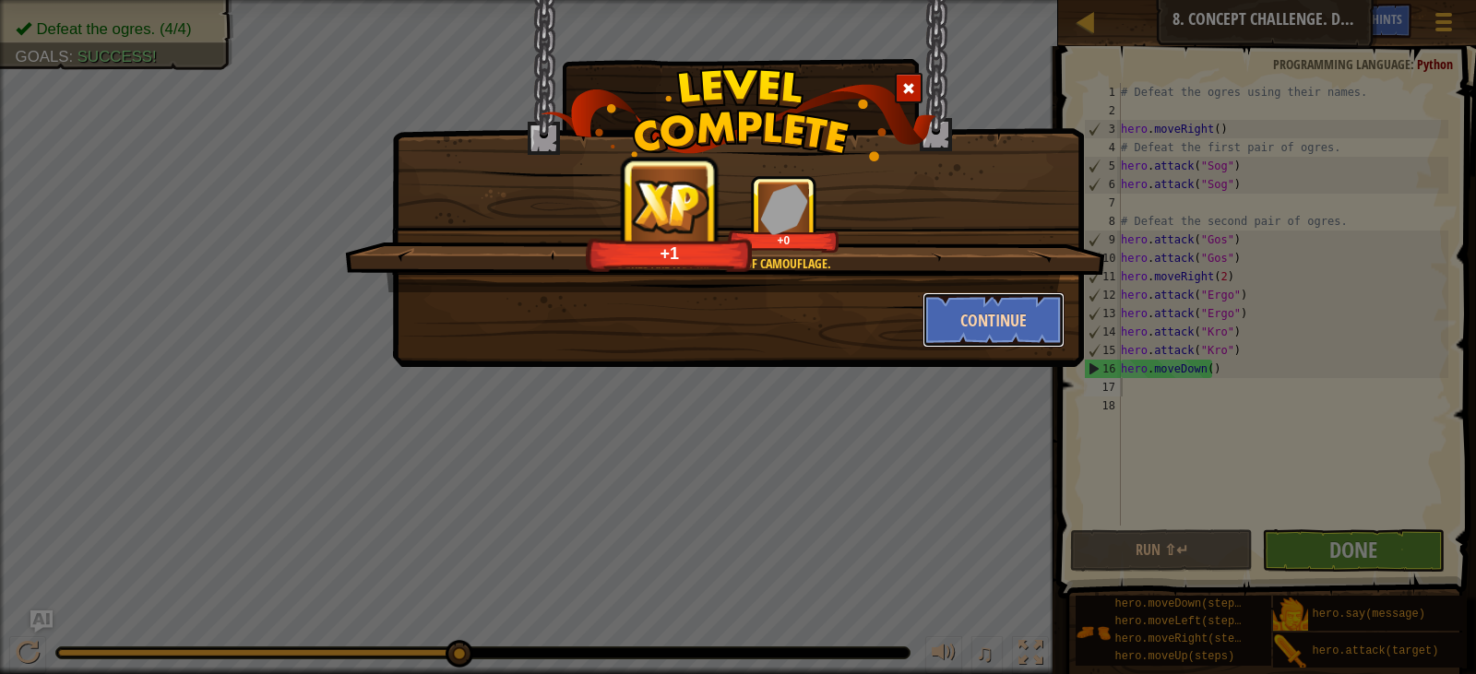
click at [1002, 320] on button "Continue" at bounding box center [994, 319] width 143 height 55
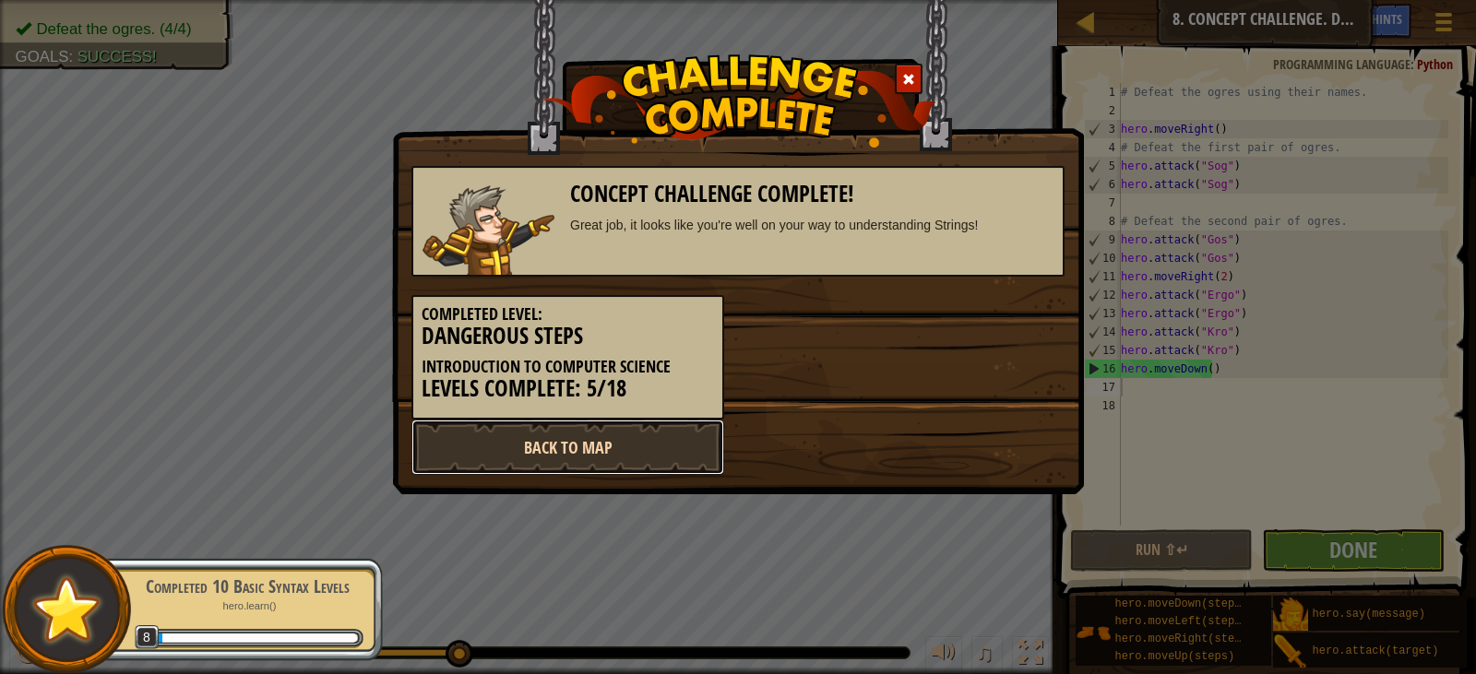
click at [599, 447] on link "Back to Map" at bounding box center [568, 447] width 313 height 55
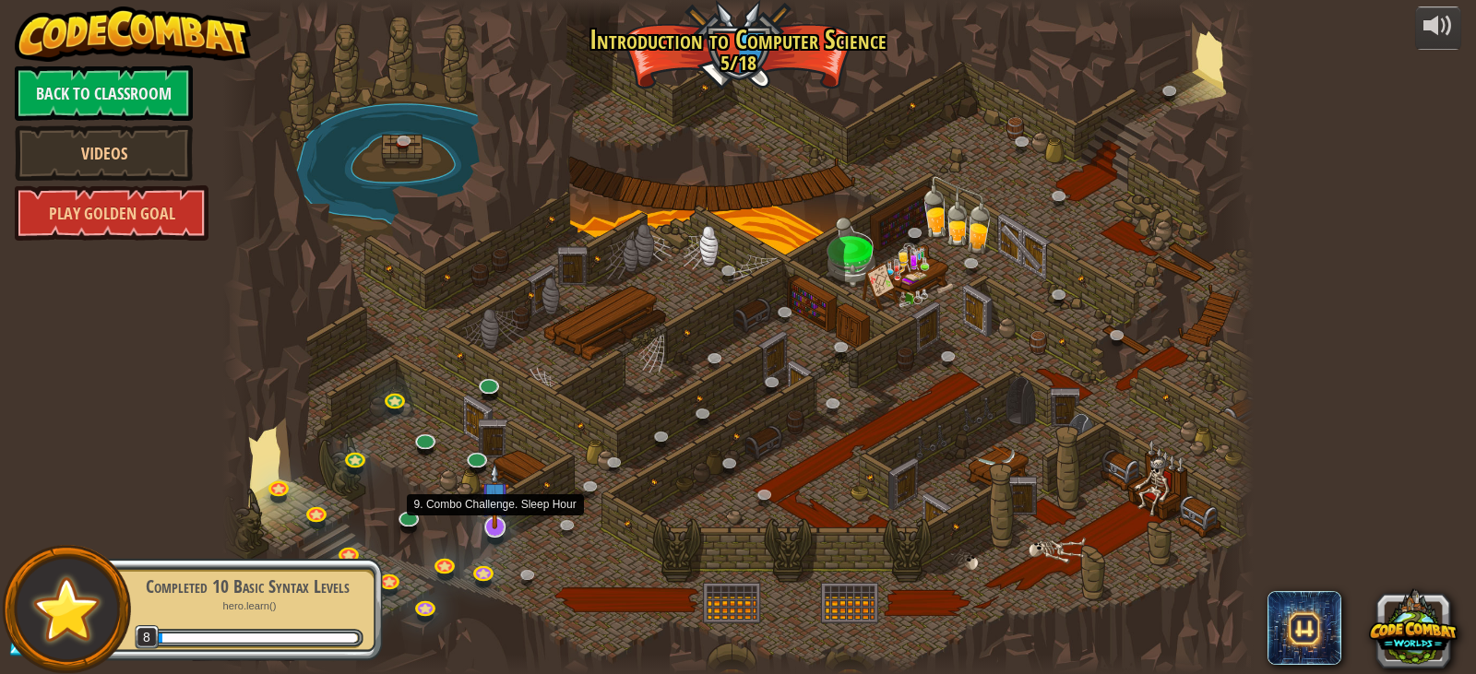
click at [498, 525] on img at bounding box center [495, 496] width 29 height 66
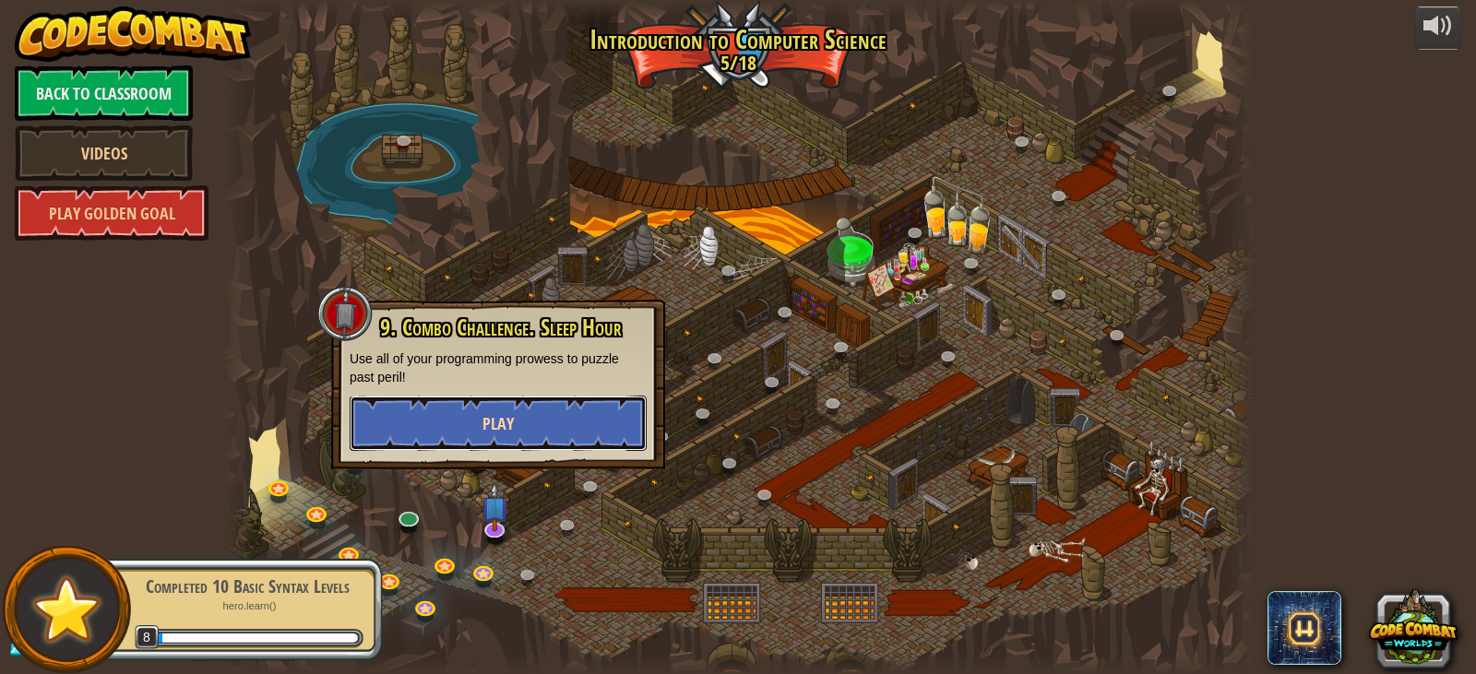
click at [509, 433] on span "Play" at bounding box center [498, 423] width 31 height 23
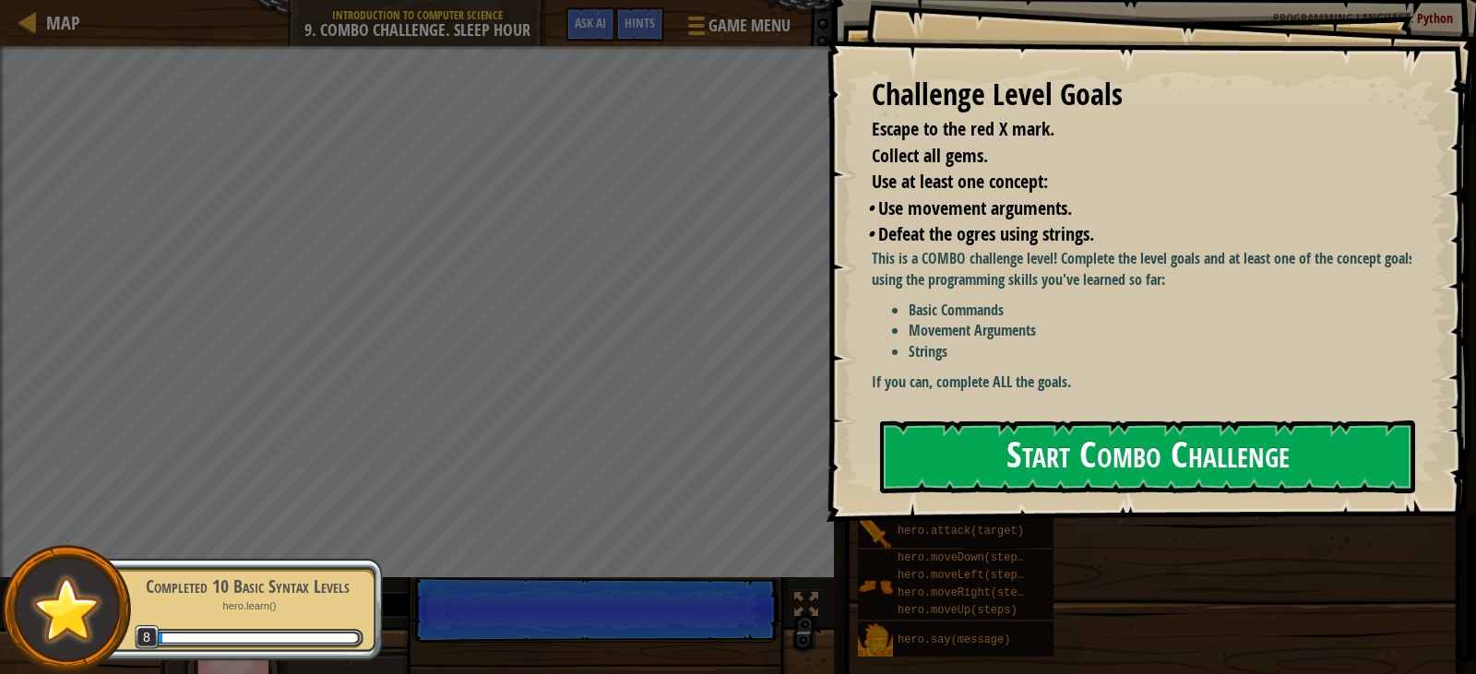
click at [949, 456] on button "Start Combo Challenge" at bounding box center [1147, 457] width 535 height 73
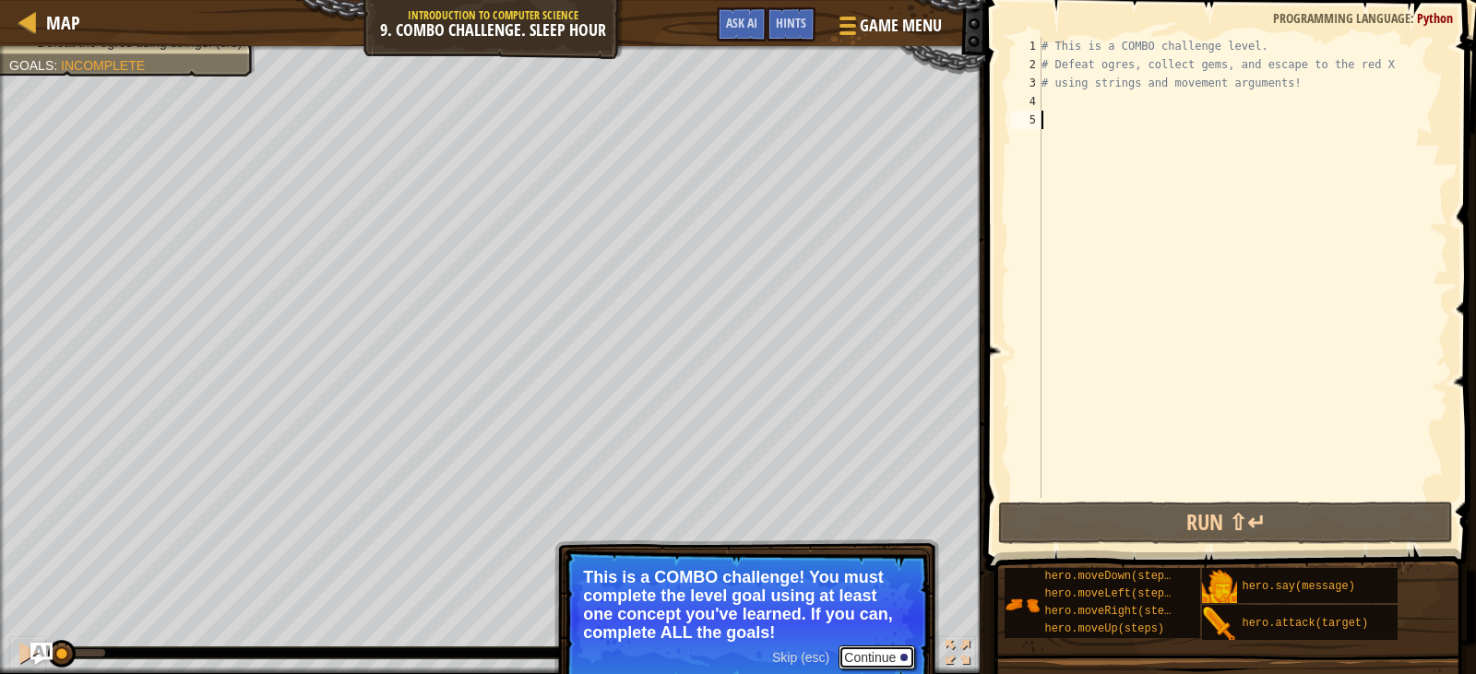
click at [865, 657] on button "Continue" at bounding box center [877, 658] width 77 height 24
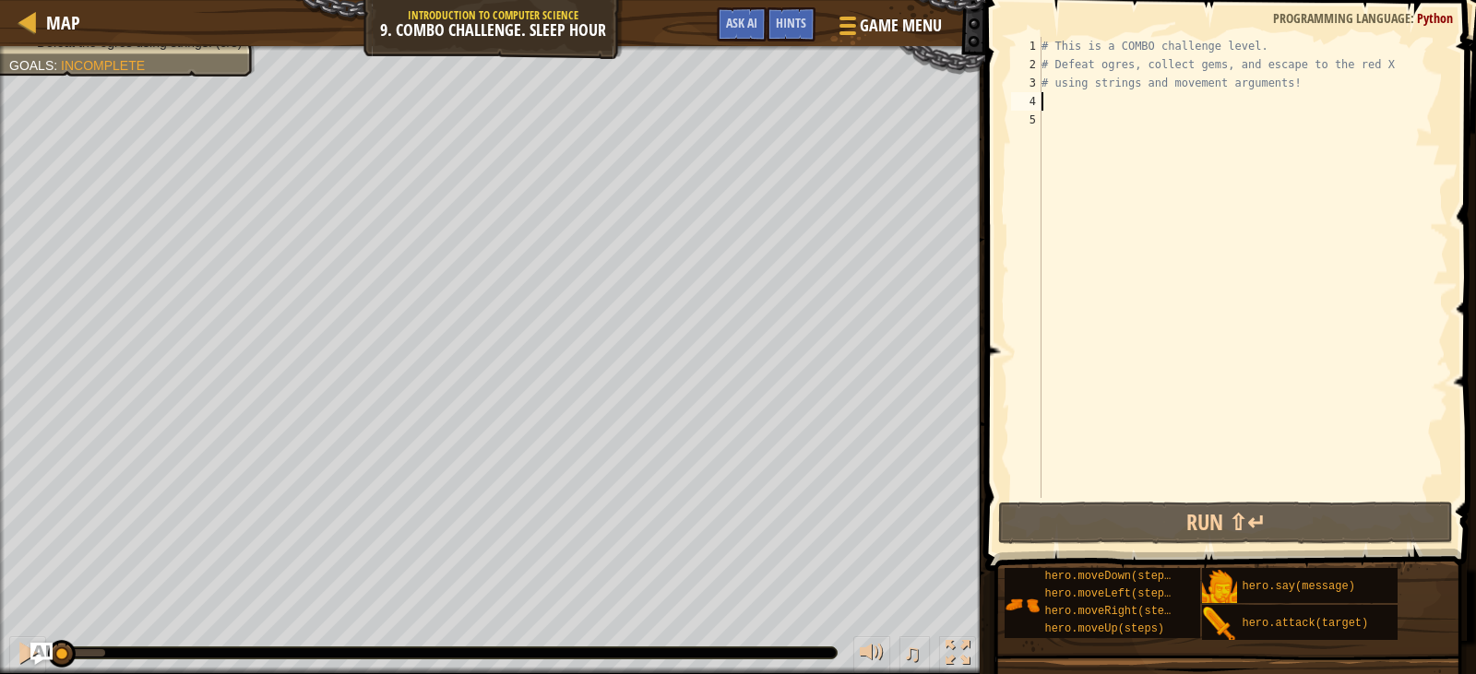
click at [1063, 109] on div "# This is a COMBO challenge level. # Defeat [PERSON_NAME], collect gems, and es…" at bounding box center [1243, 286] width 411 height 498
type textarea "h"
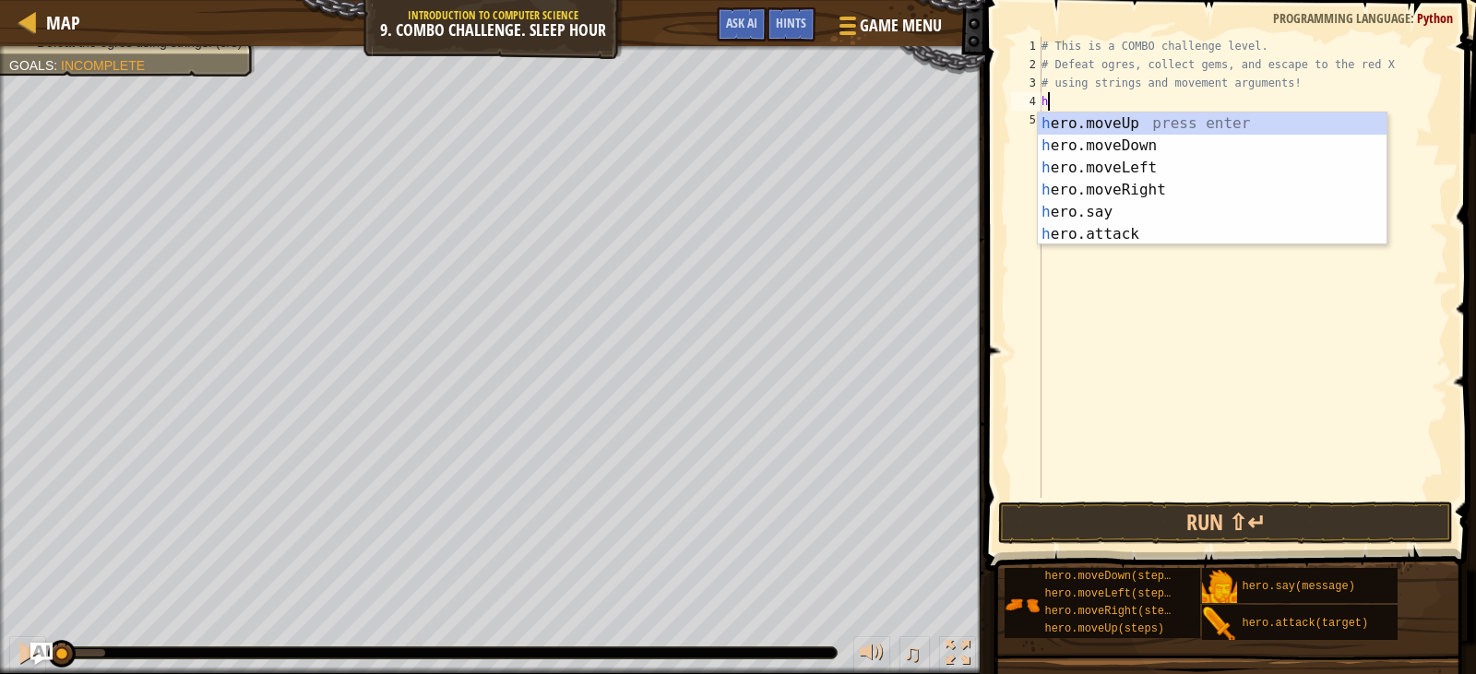
scroll to position [8, 0]
click at [1116, 130] on div "h ero.moveUp press enter h ero.moveDown press enter h ero.moveLeft press enter …" at bounding box center [1212, 201] width 349 height 177
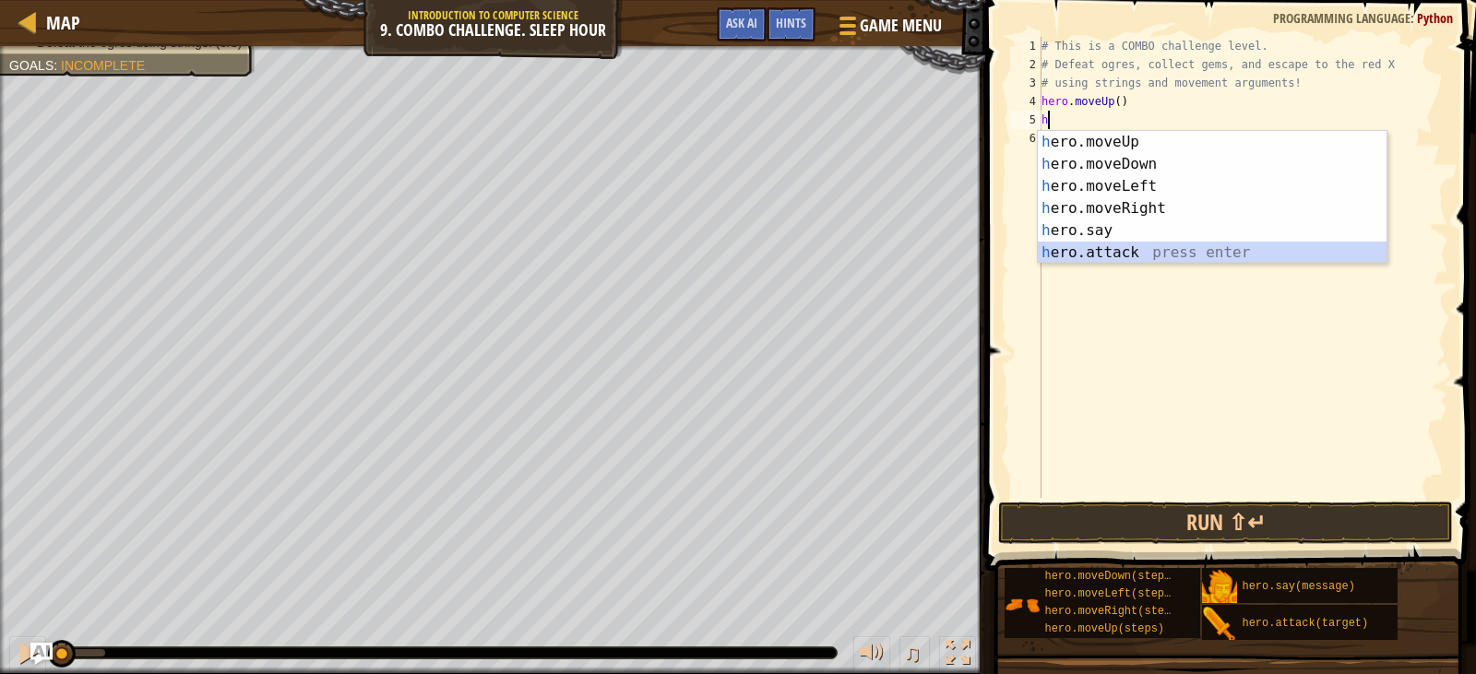
drag, startPoint x: 1109, startPoint y: 252, endPoint x: 1109, endPoint y: 207, distance: 45.2
click at [1109, 246] on div "h ero.moveUp press enter h ero.moveDown press enter h ero.moveLeft press enter …" at bounding box center [1212, 219] width 349 height 177
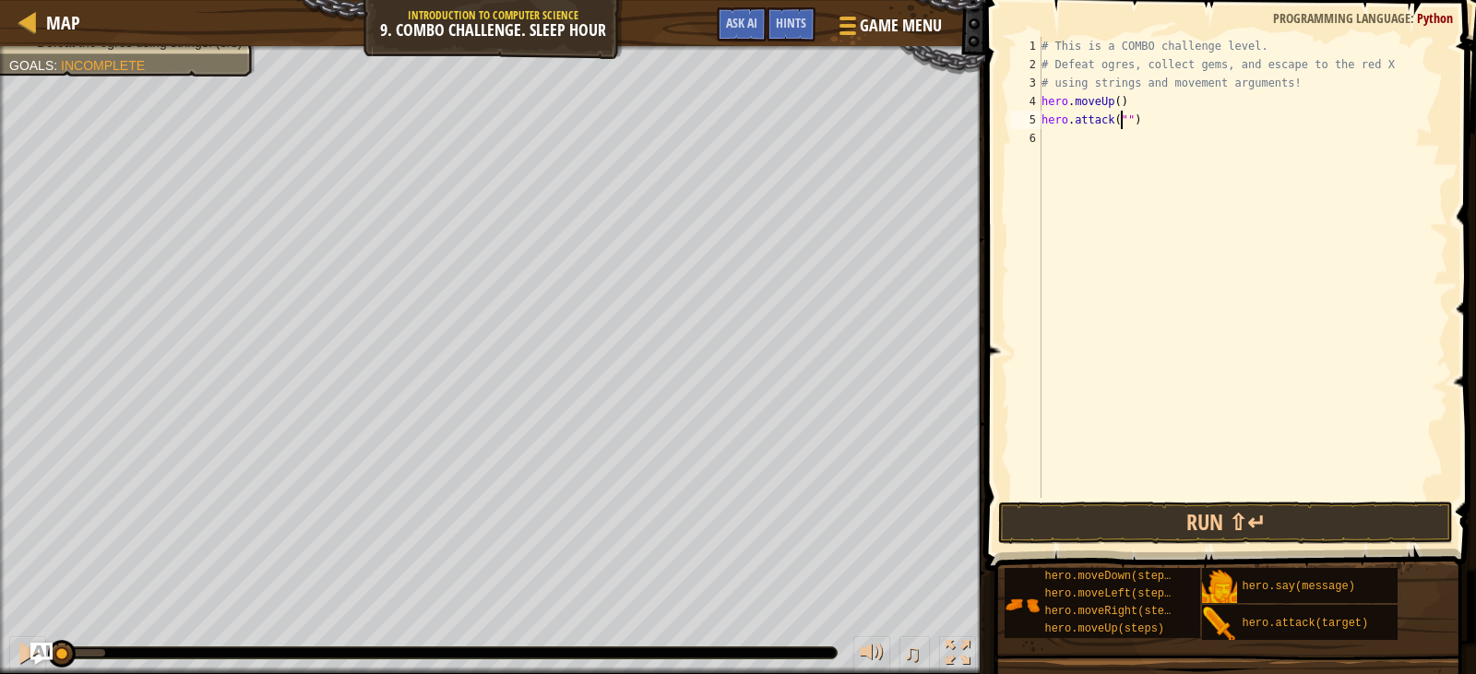
scroll to position [8, 7]
type textarea "hero.attack("Rexxar")"
click at [1084, 142] on div "# This is a COMBO challenge level. # Defeat [PERSON_NAME], collect gems, and es…" at bounding box center [1243, 286] width 411 height 498
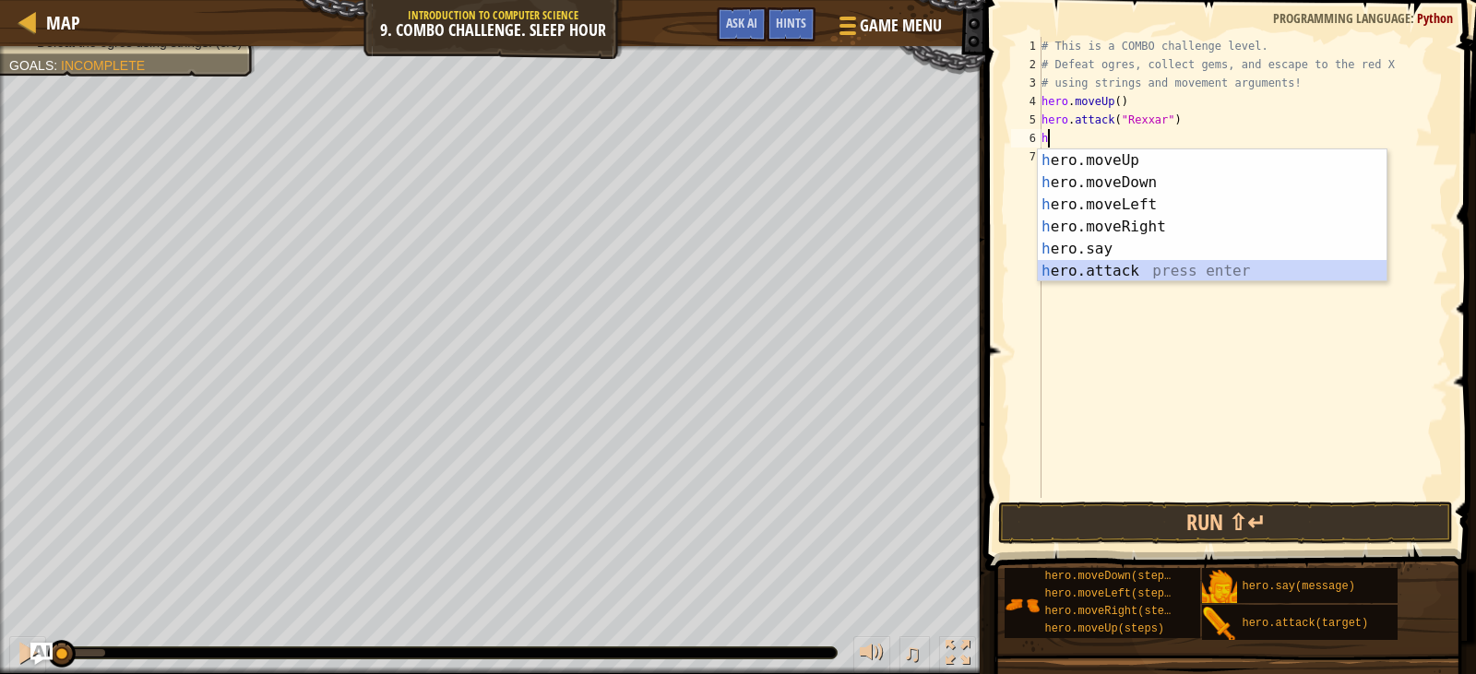
click at [1080, 264] on div "h ero.moveUp press enter h ero.moveDown press enter h ero.moveLeft press enter …" at bounding box center [1212, 237] width 349 height 177
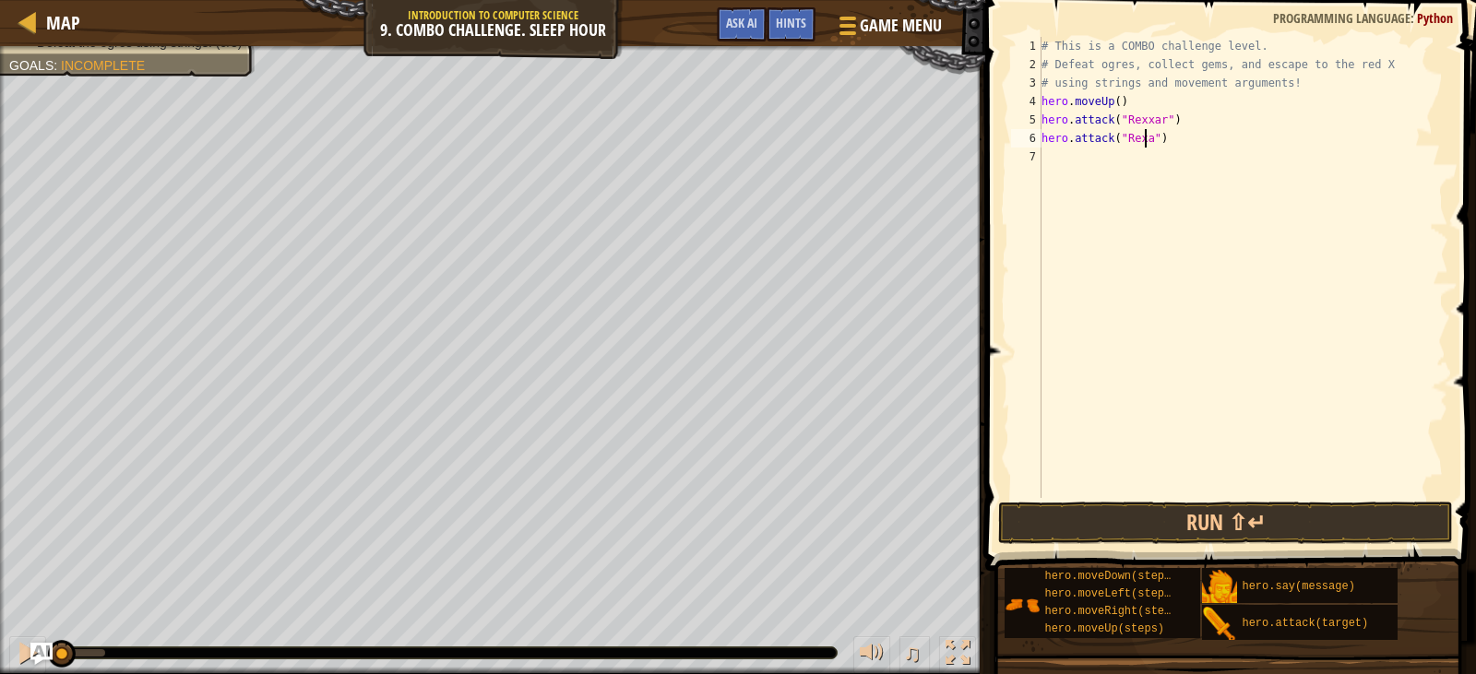
scroll to position [8, 9]
type textarea "hero.attack("Rexxar")"
click at [1044, 164] on div "# This is a COMBO challenge level. # Defeat [PERSON_NAME], collect gems, and es…" at bounding box center [1243, 286] width 411 height 498
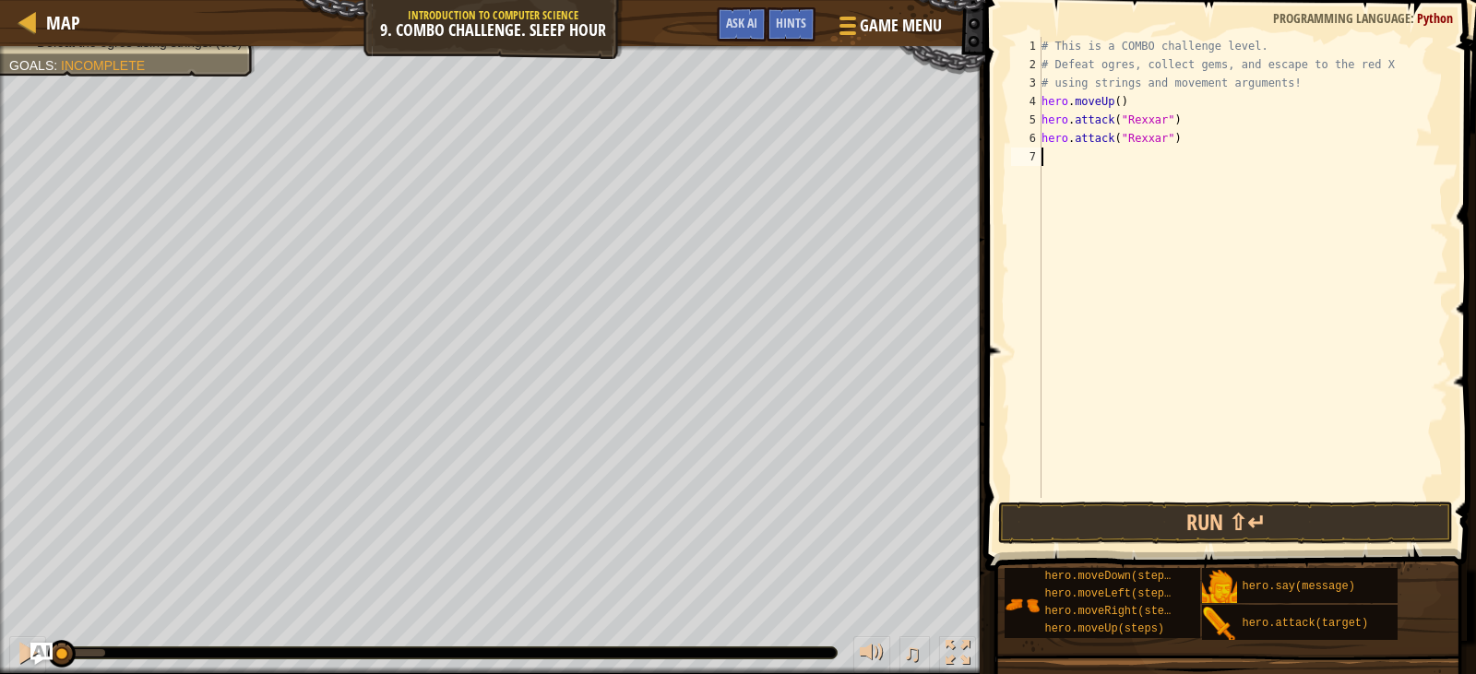
type textarea "h"
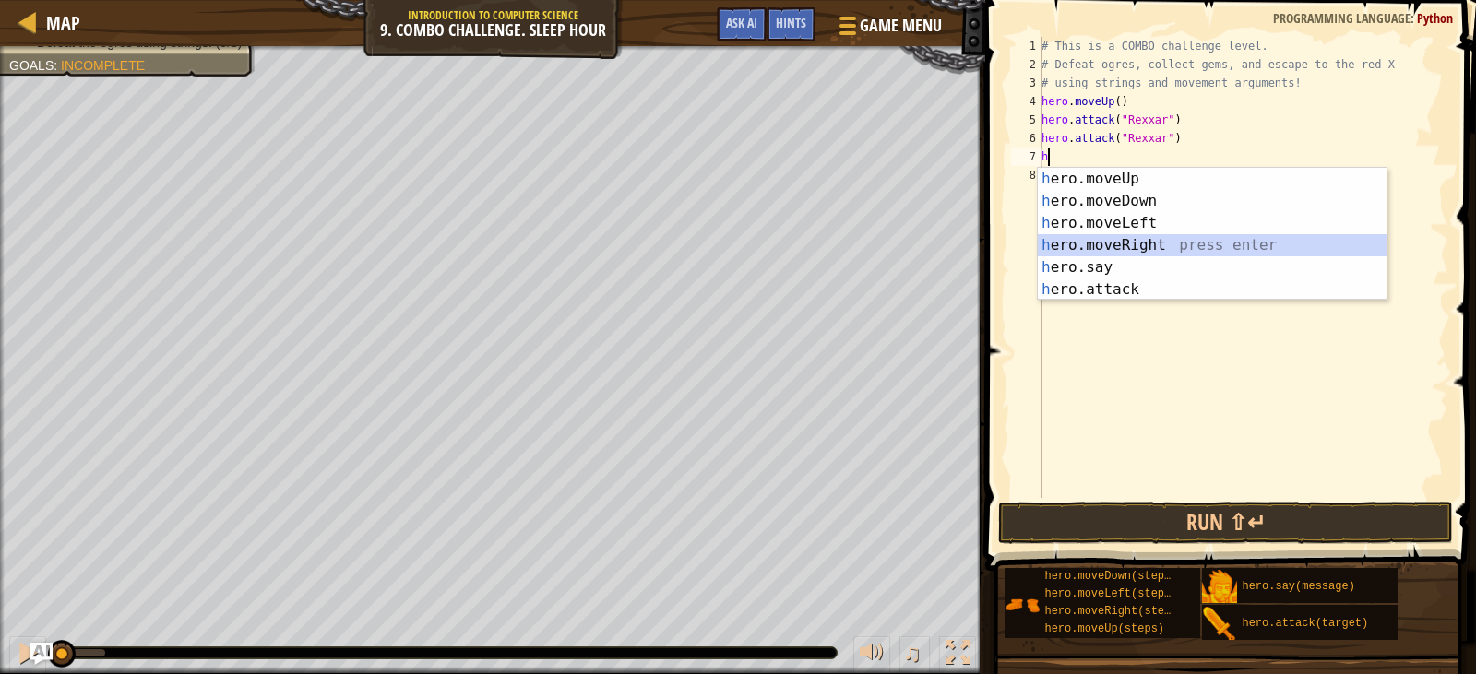
click at [1133, 243] on div "h ero.moveUp press enter h ero.moveDown press enter h ero.moveLeft press enter …" at bounding box center [1212, 256] width 349 height 177
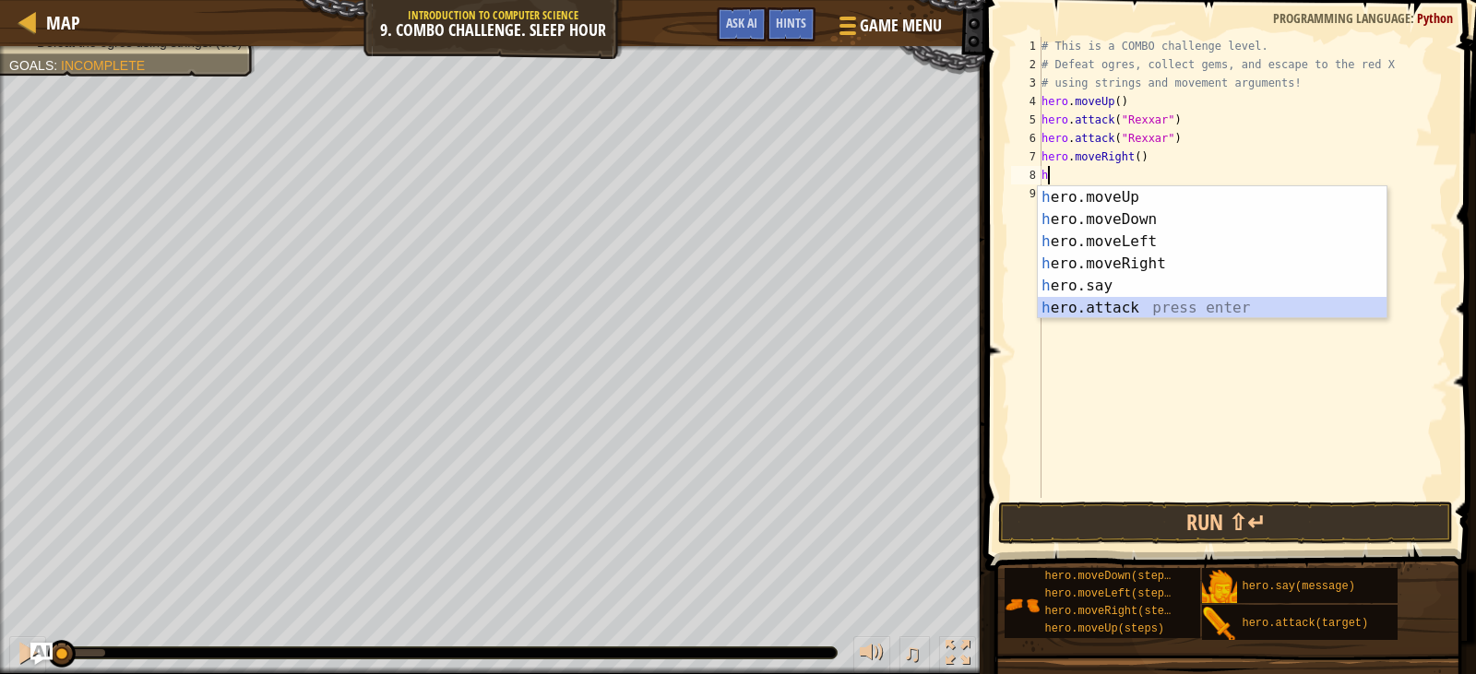
click at [1091, 313] on div "h ero.moveUp press enter h ero.moveDown press enter h ero.moveLeft press enter …" at bounding box center [1212, 274] width 349 height 177
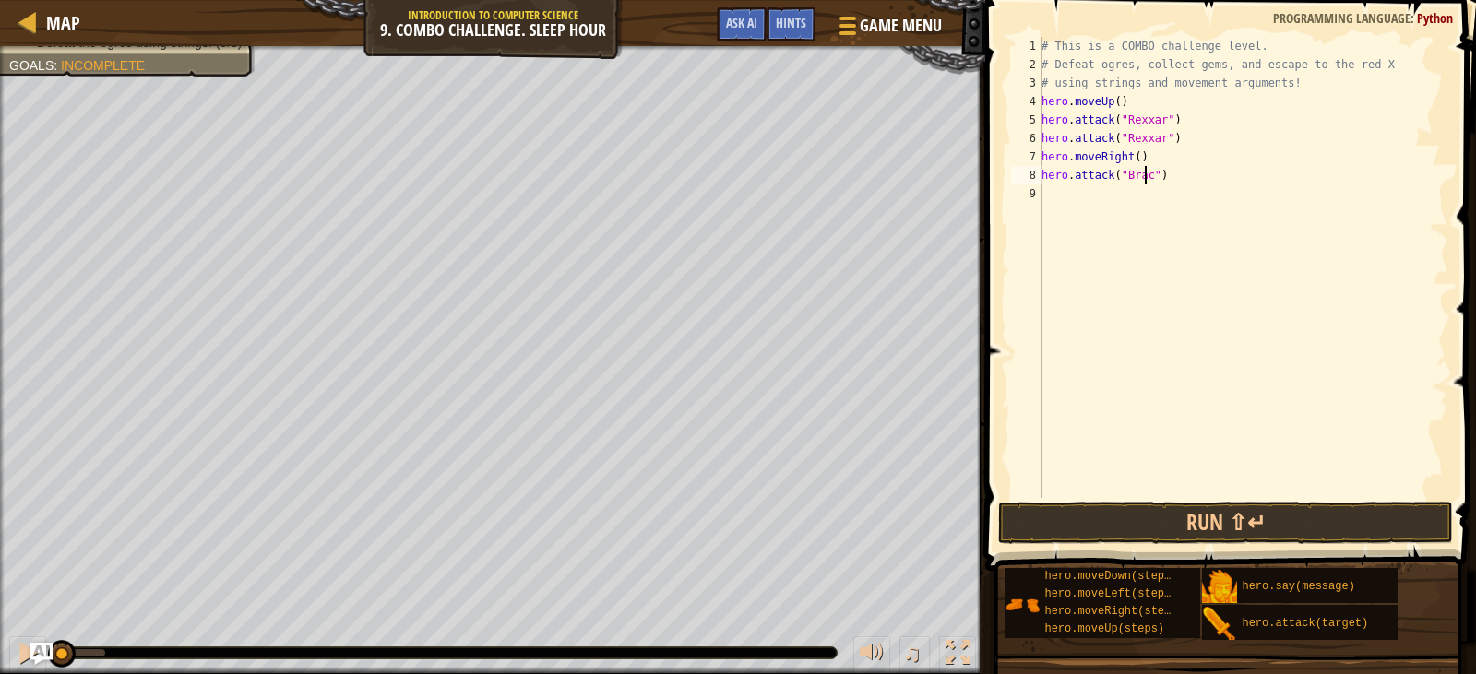
scroll to position [8, 9]
type textarea "hero.attack("Brack2")"
click at [1134, 208] on div "# This is a COMBO challenge level. # Defeat [PERSON_NAME], collect gems, and es…" at bounding box center [1243, 286] width 411 height 498
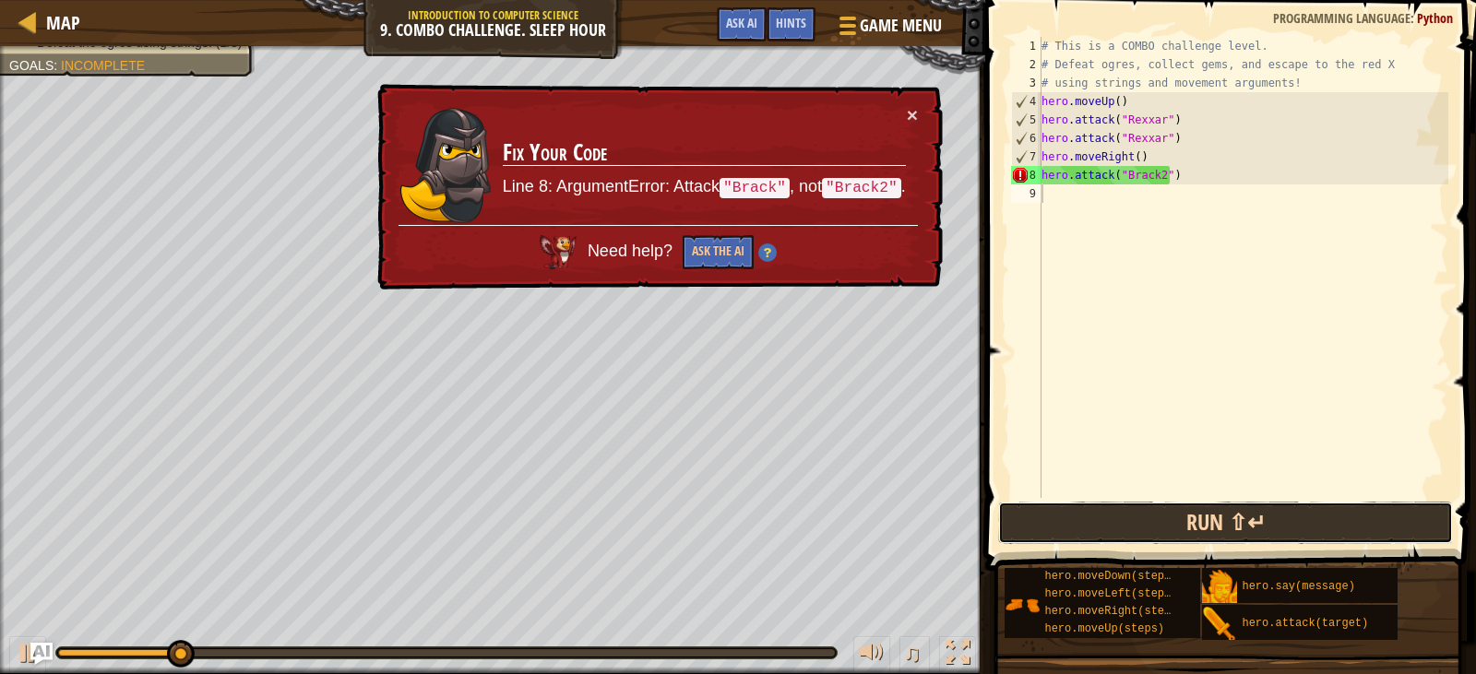
click at [1083, 517] on button "Run ⇧↵" at bounding box center [1225, 523] width 454 height 42
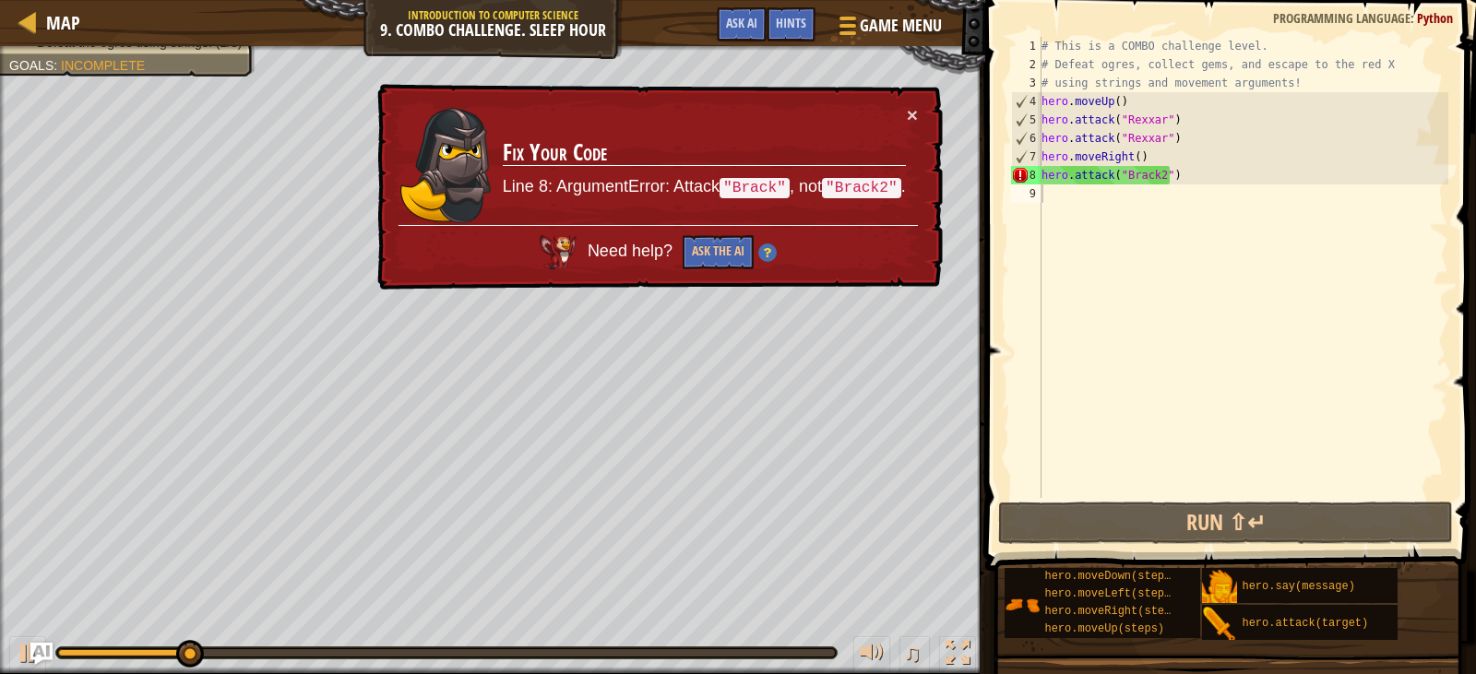
click at [903, 113] on td "Fix Your Code Line 8: ArgumentError: Attack "[PERSON_NAME]" , not "Brack2" ." at bounding box center [704, 165] width 405 height 120
click at [907, 113] on button "×" at bounding box center [912, 114] width 11 height 19
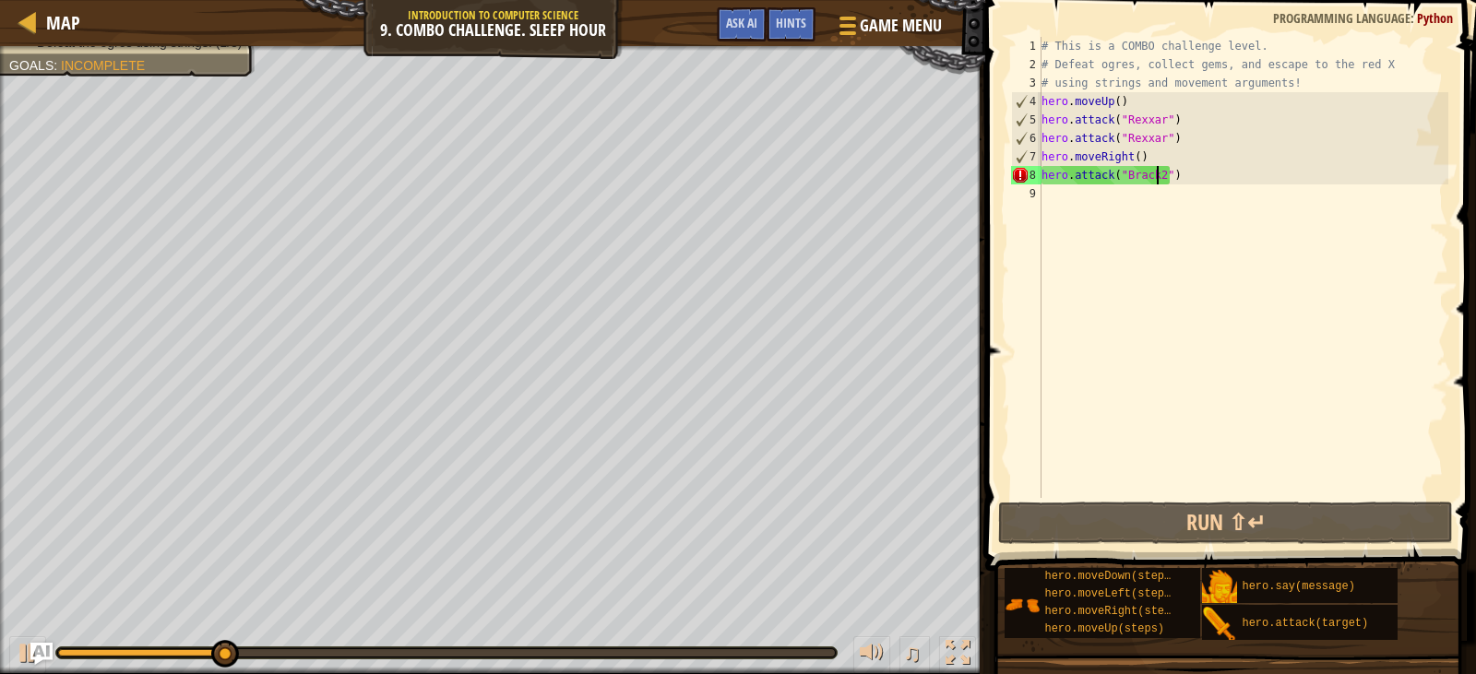
click at [1155, 184] on div "# This is a COMBO challenge level. # Defeat [PERSON_NAME], collect gems, and es…" at bounding box center [1243, 286] width 411 height 498
type textarea "hero.attack("Brack")"
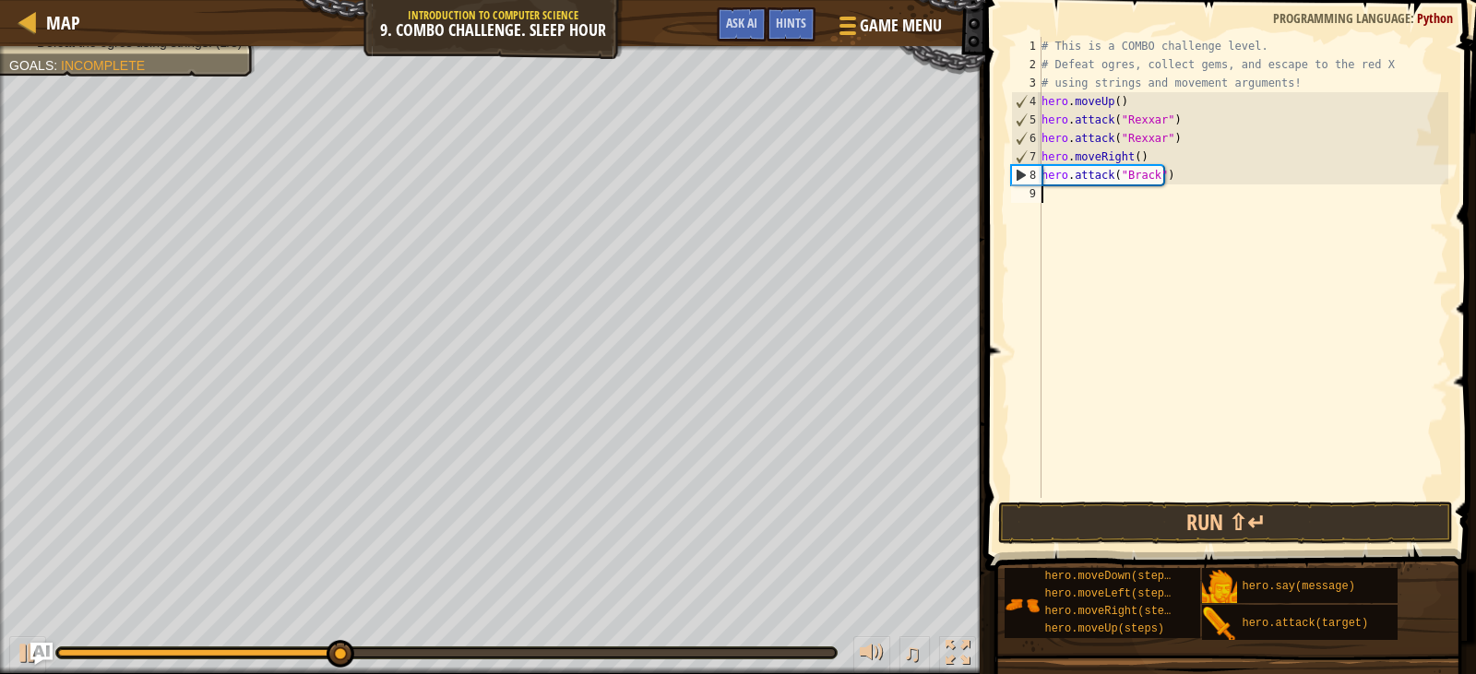
click at [1093, 212] on div "# This is a COMBO challenge level. # Defeat [PERSON_NAME], collect gems, and es…" at bounding box center [1243, 286] width 411 height 498
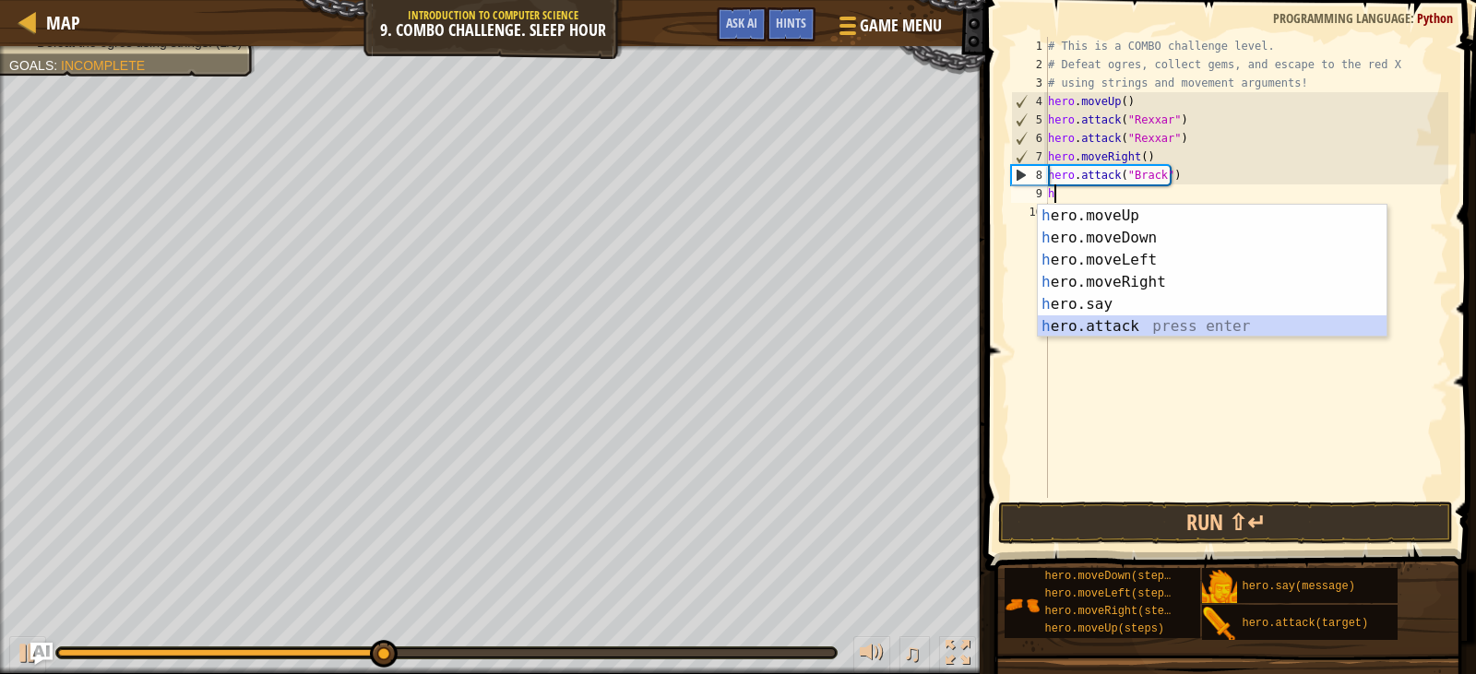
drag, startPoint x: 1078, startPoint y: 324, endPoint x: 1112, endPoint y: 268, distance: 65.8
click at [1081, 319] on div "h ero.moveUp press enter h ero.moveDown press enter h ero.moveLeft press enter …" at bounding box center [1212, 293] width 349 height 177
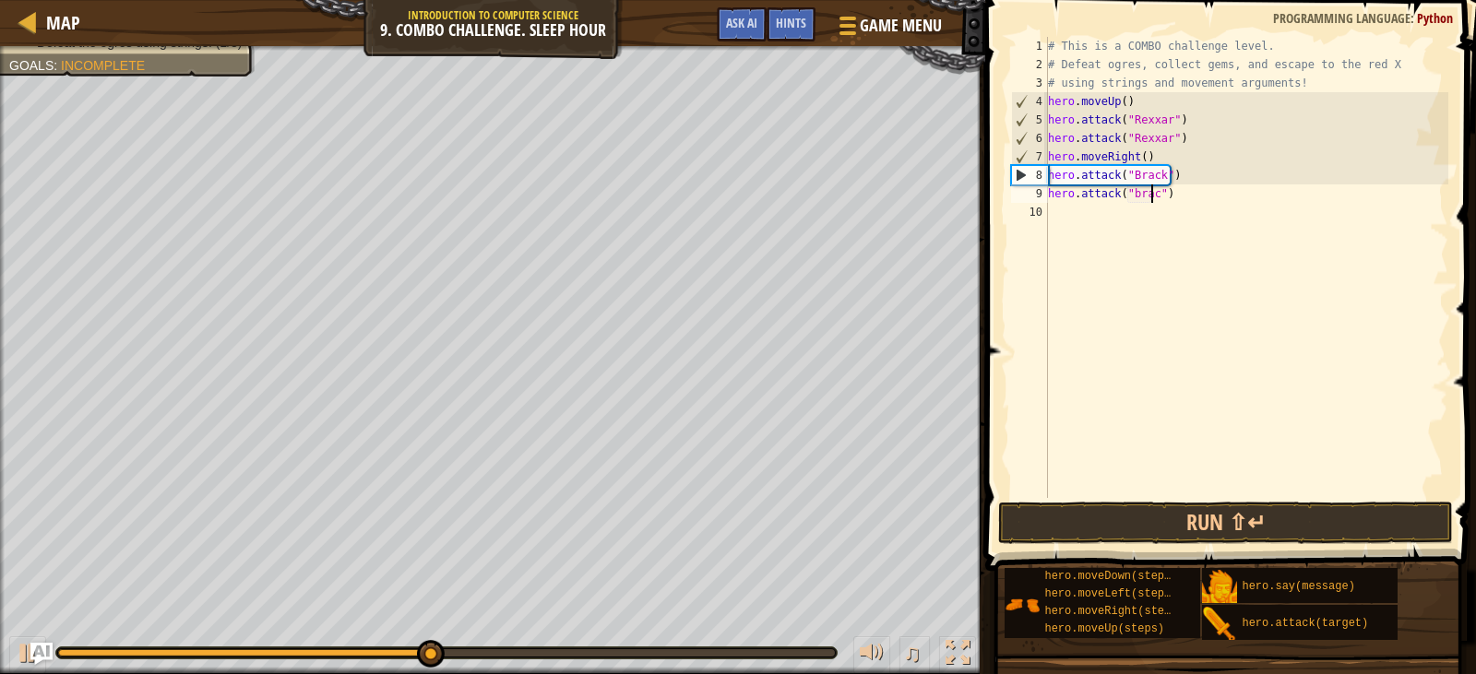
type textarea "hero.attack("[PERSON_NAME]")"
click at [1080, 231] on div "# This is a COMBO challenge level. # Defeat [PERSON_NAME], collect gems, and es…" at bounding box center [1246, 286] width 405 height 498
type textarea "h"
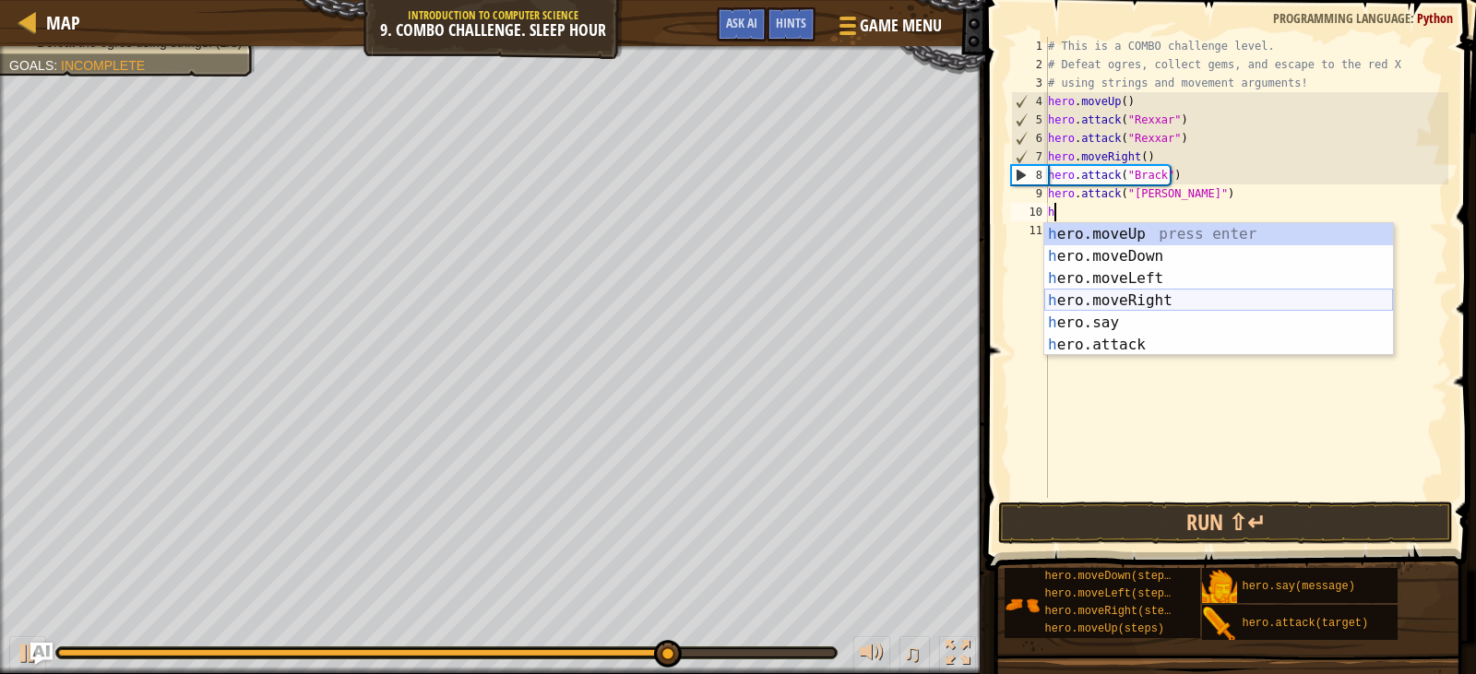
click at [1121, 293] on div "h ero.moveUp press enter h ero.moveDown press enter h ero.moveLeft press enter …" at bounding box center [1218, 311] width 349 height 177
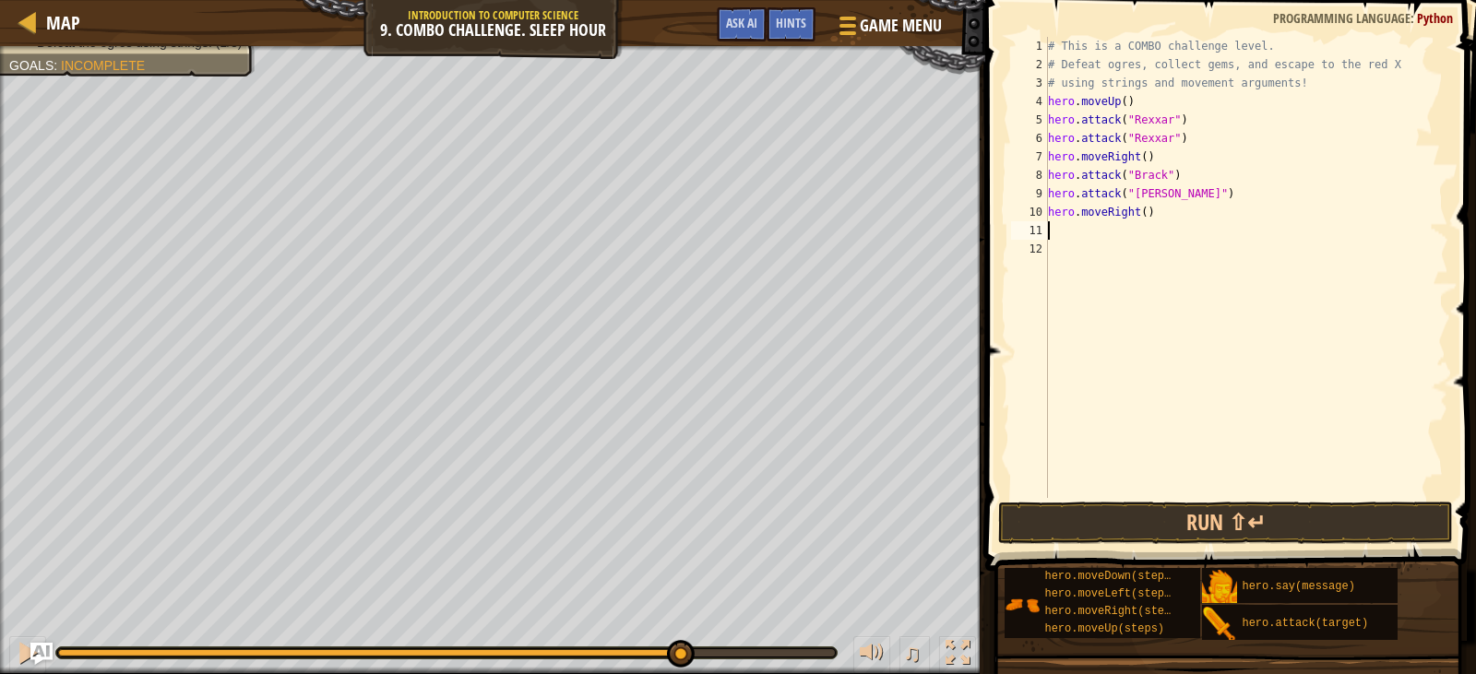
type textarea "h"
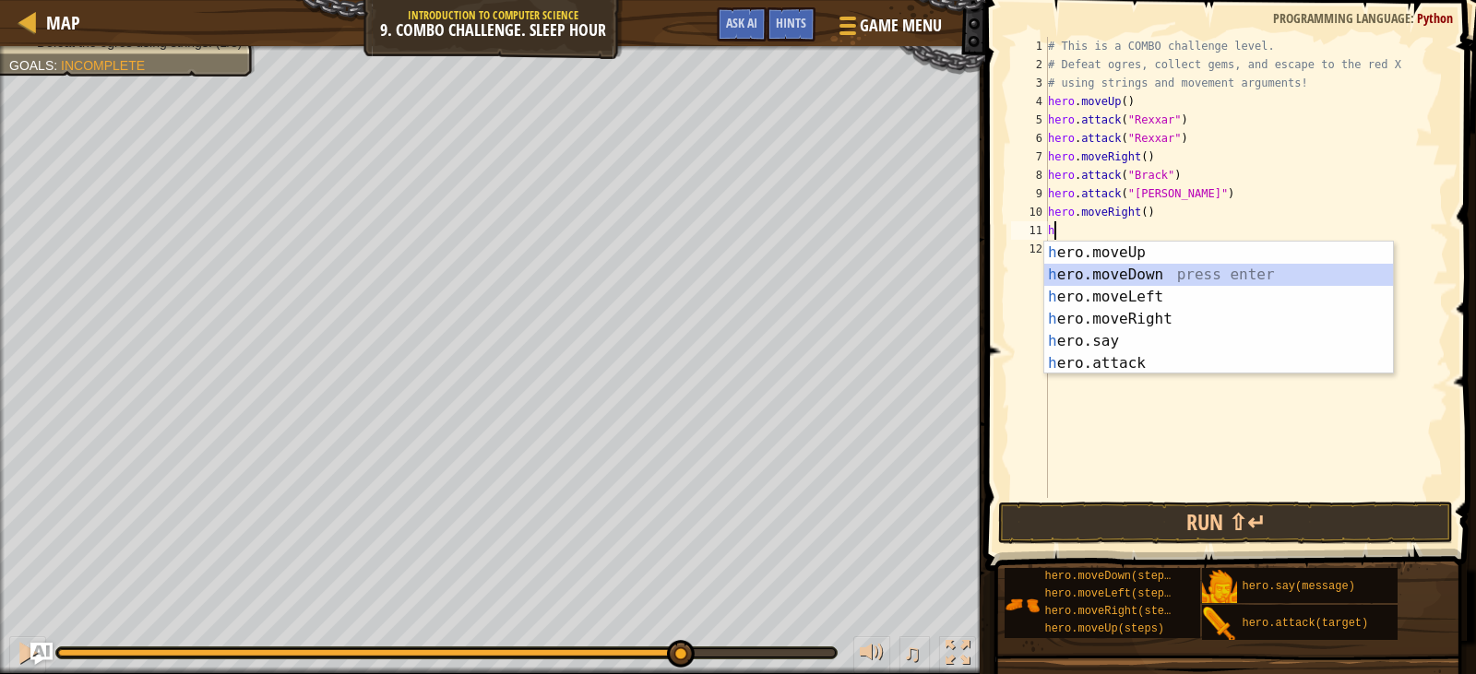
click at [1103, 273] on div "h ero.moveUp press enter h ero.moveDown press enter h ero.moveLeft press enter …" at bounding box center [1218, 330] width 349 height 177
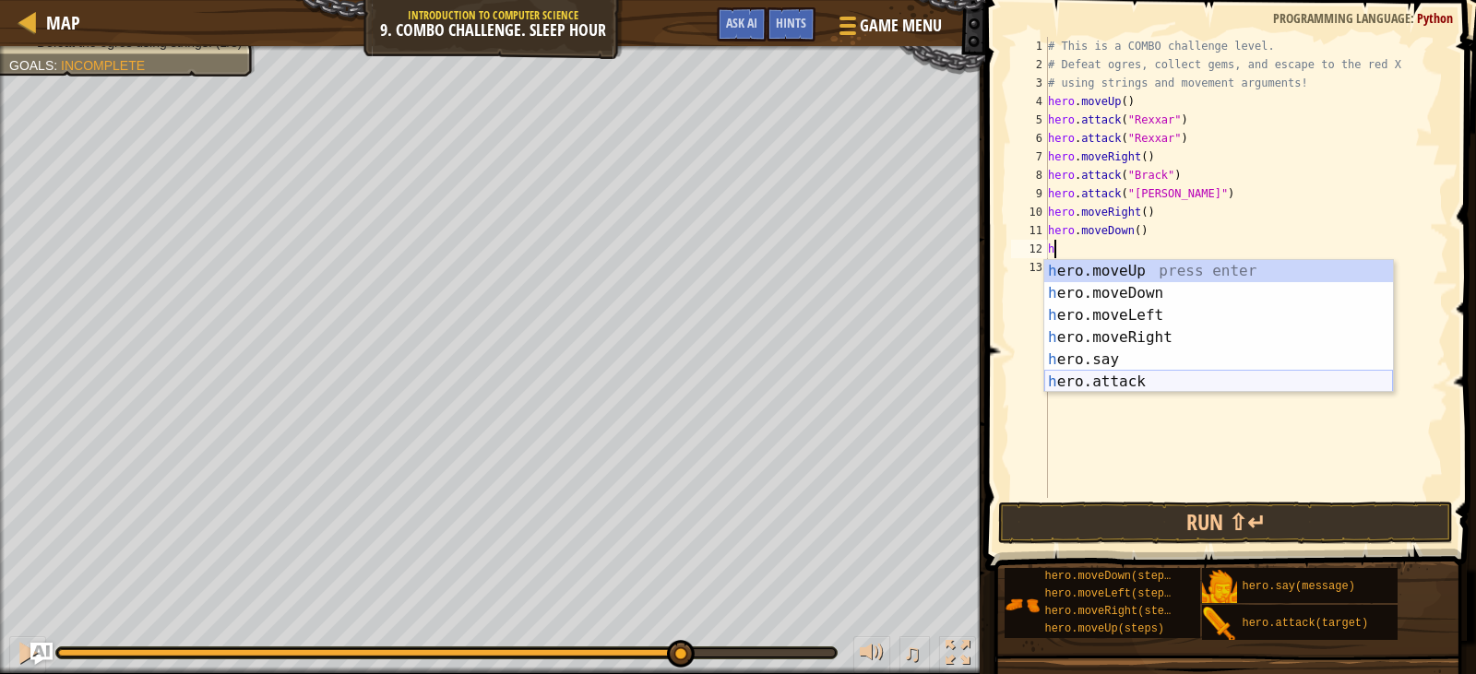
click at [1117, 374] on div "h ero.moveUp press enter h ero.moveDown press enter h ero.moveLeft press enter …" at bounding box center [1218, 348] width 349 height 177
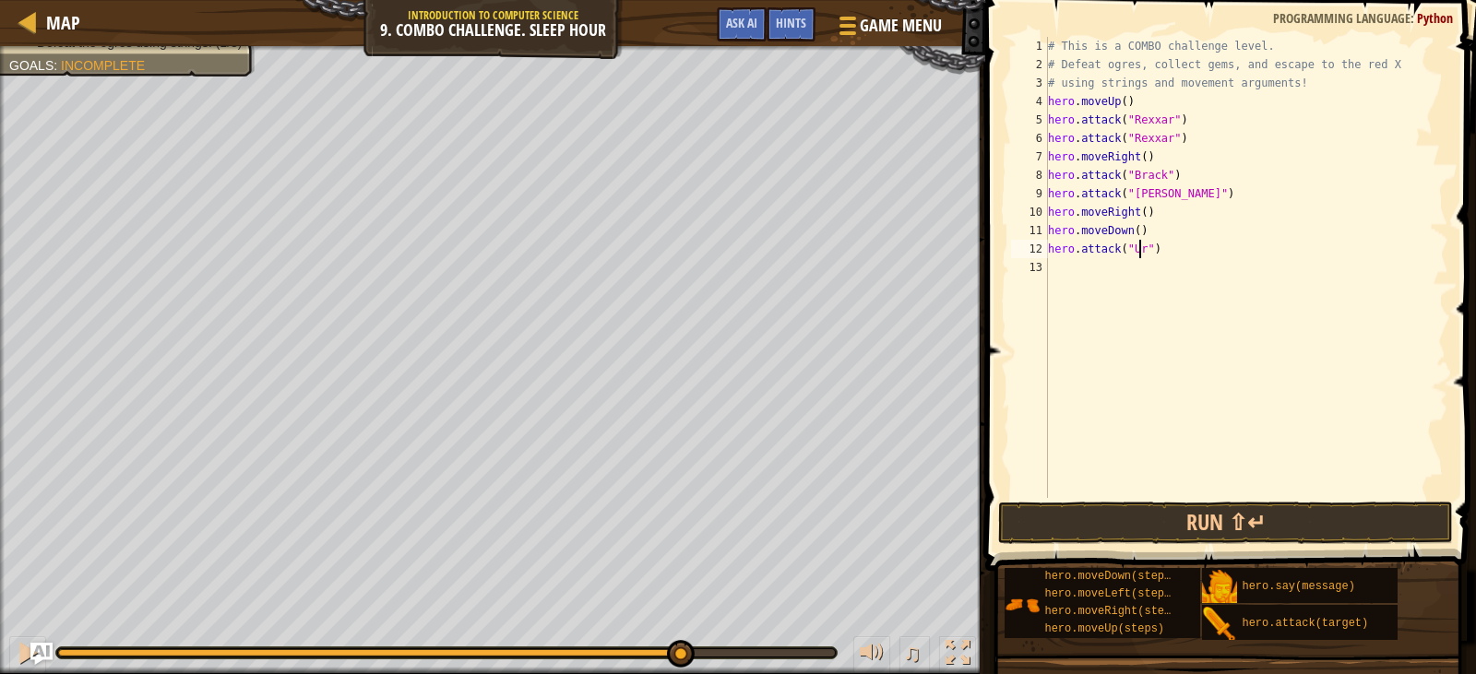
type textarea "hero.attack("Ursa")"
click at [1116, 280] on div "# This is a COMBO challenge level. # Defeat [PERSON_NAME], collect gems, and es…" at bounding box center [1246, 286] width 405 height 498
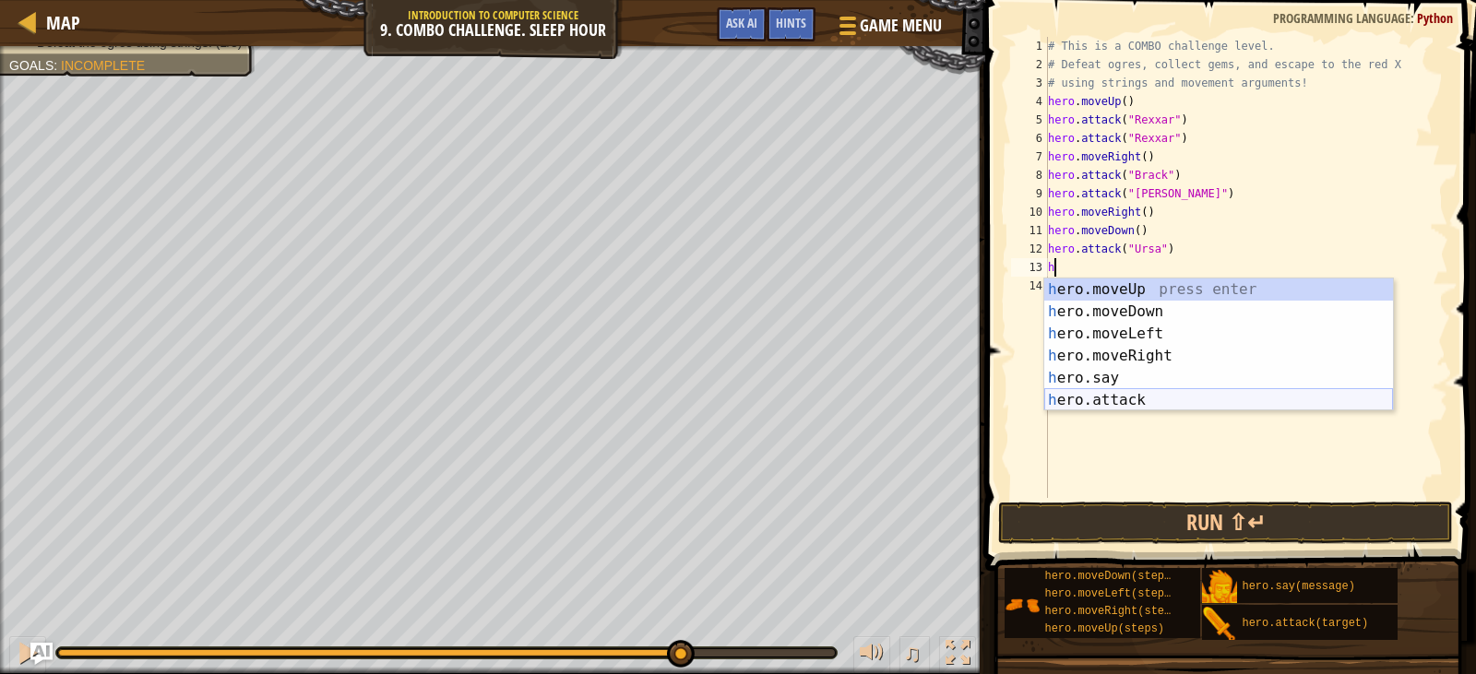
click at [1101, 397] on div "h ero.moveUp press enter h ero.moveDown press enter h ero.moveLeft press enter …" at bounding box center [1218, 367] width 349 height 177
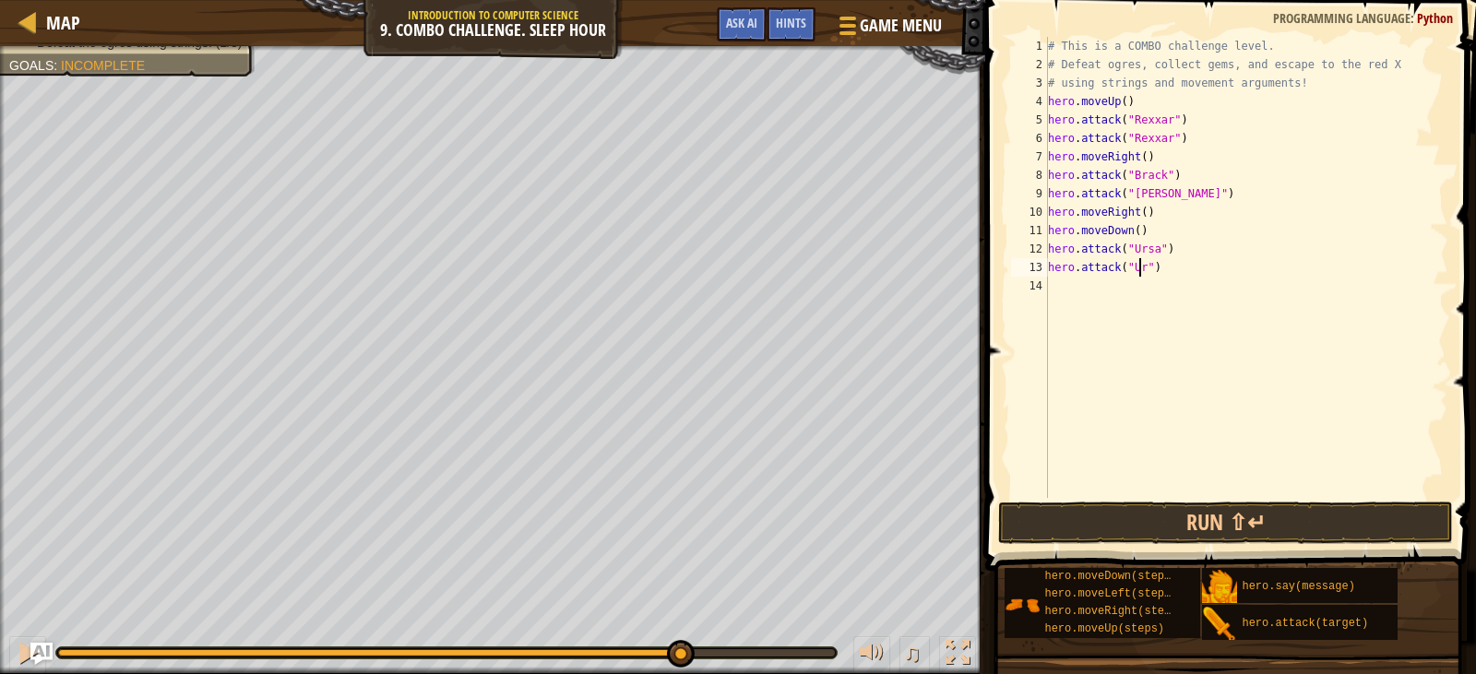
type textarea "hero.attack("Ursa")"
click at [1060, 291] on div "# This is a COMBO challenge level. # Defeat [PERSON_NAME], collect gems, and es…" at bounding box center [1246, 286] width 405 height 498
type textarea "h"
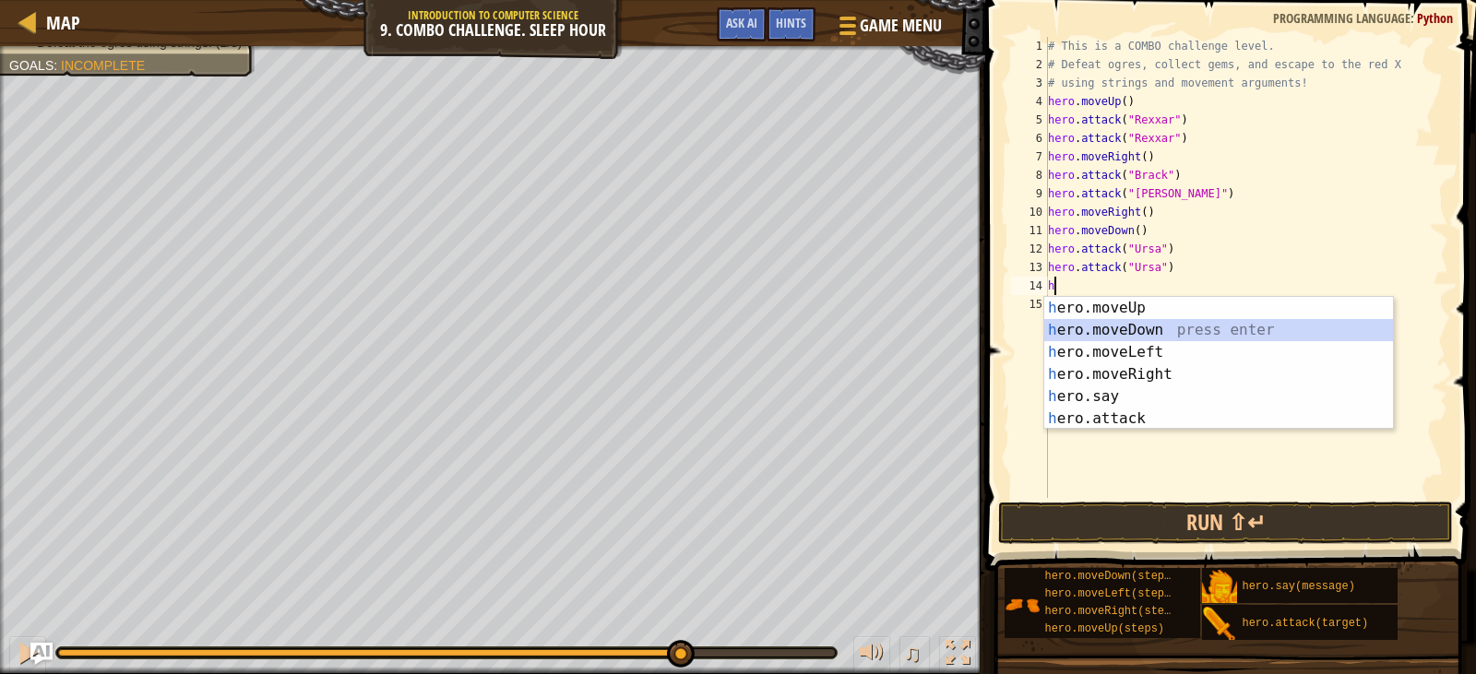
click at [1099, 325] on div "h ero.moveUp press enter h ero.moveDown press enter h ero.moveLeft press enter …" at bounding box center [1218, 385] width 349 height 177
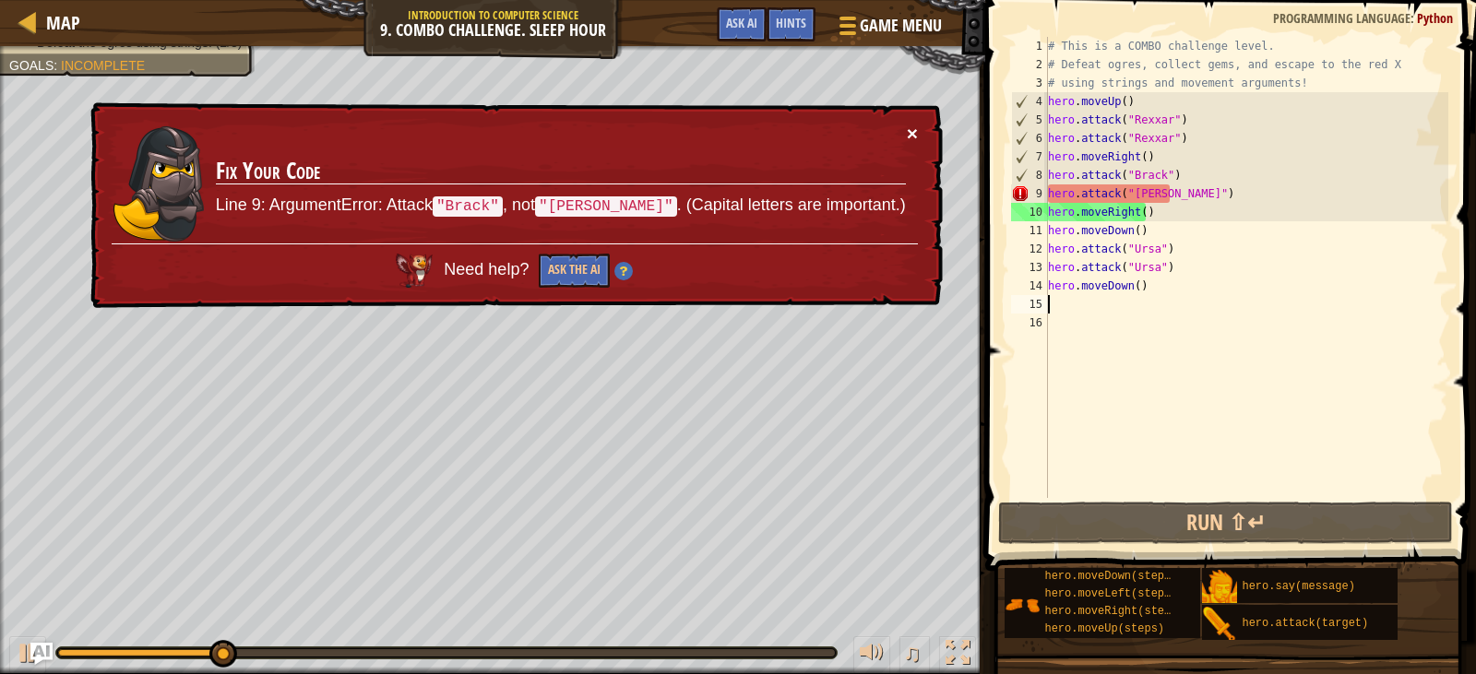
click at [916, 133] on button "×" at bounding box center [912, 133] width 11 height 19
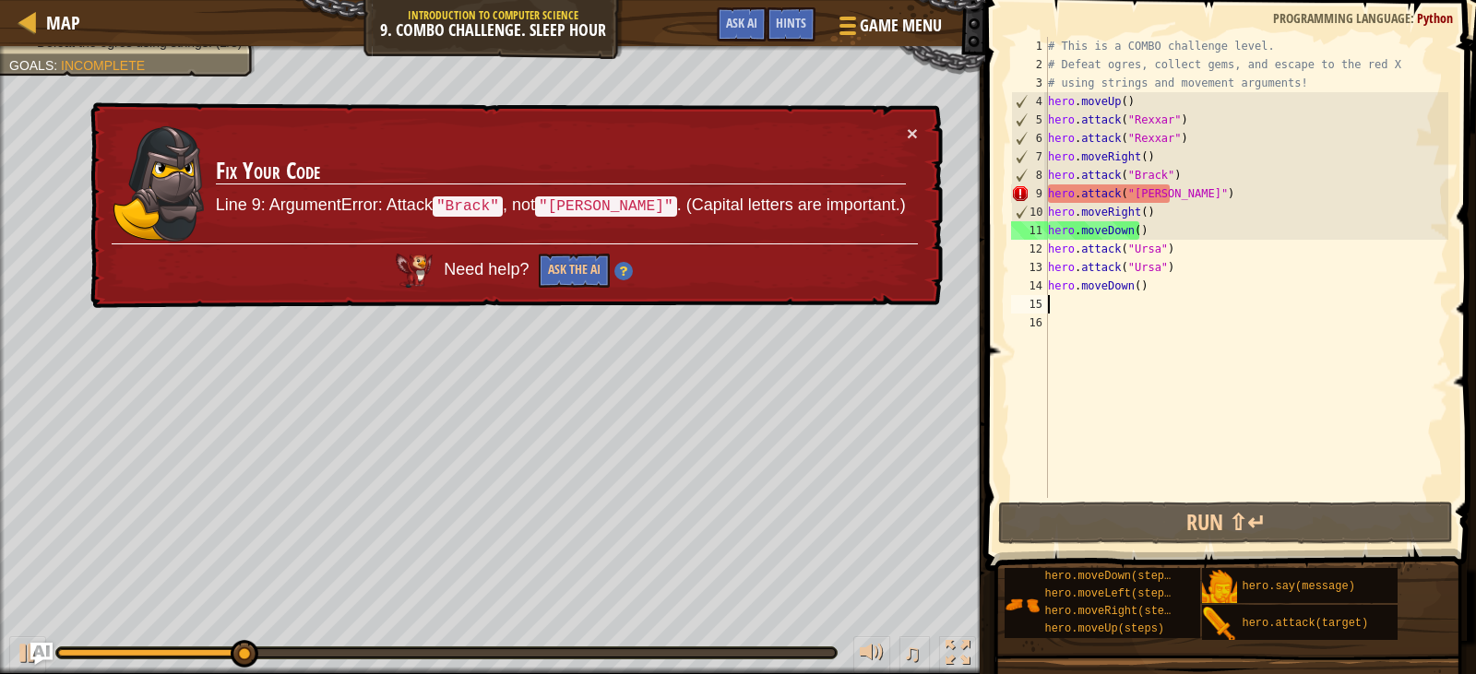
click at [1138, 197] on div "# This is a COMBO challenge level. # Defeat [PERSON_NAME], collect gems, and es…" at bounding box center [1246, 286] width 405 height 498
click at [1131, 197] on div "# This is a COMBO challenge level. # Defeat [PERSON_NAME], collect gems, and es…" at bounding box center [1246, 286] width 405 height 498
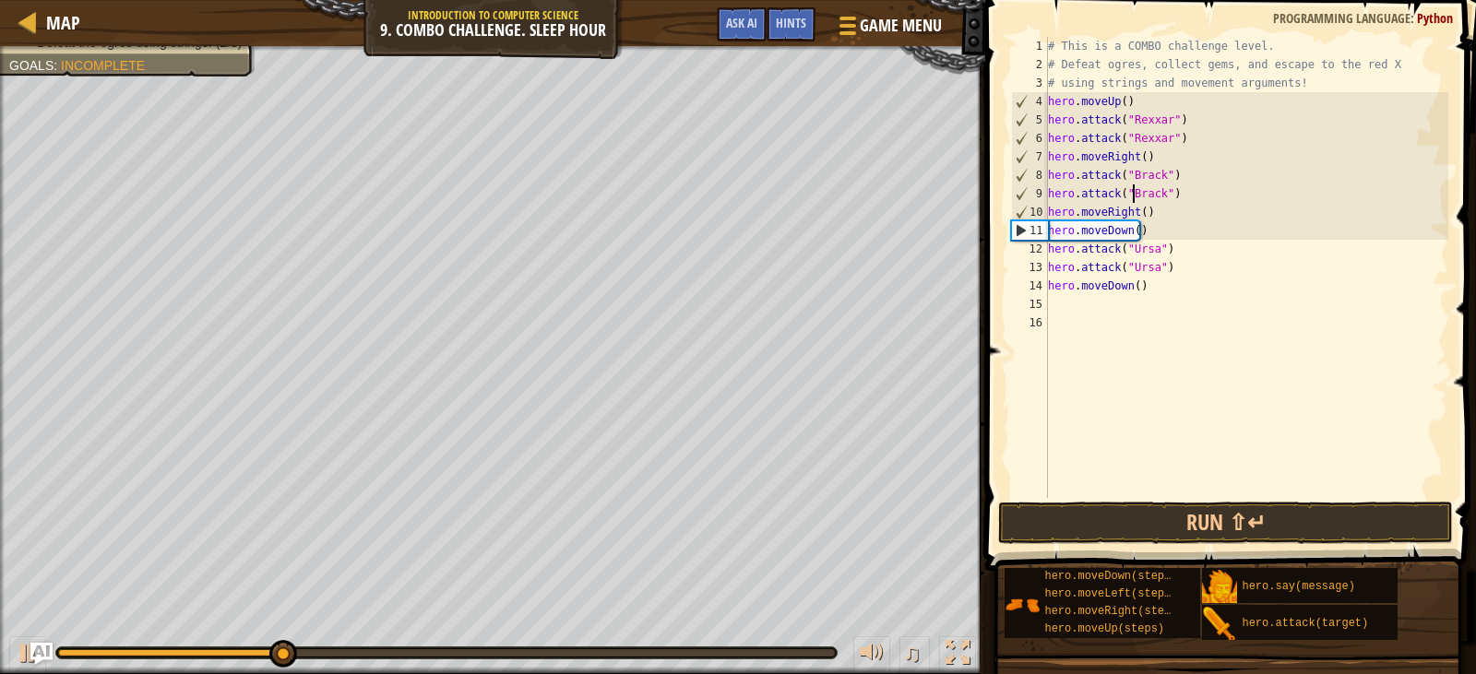
scroll to position [8, 7]
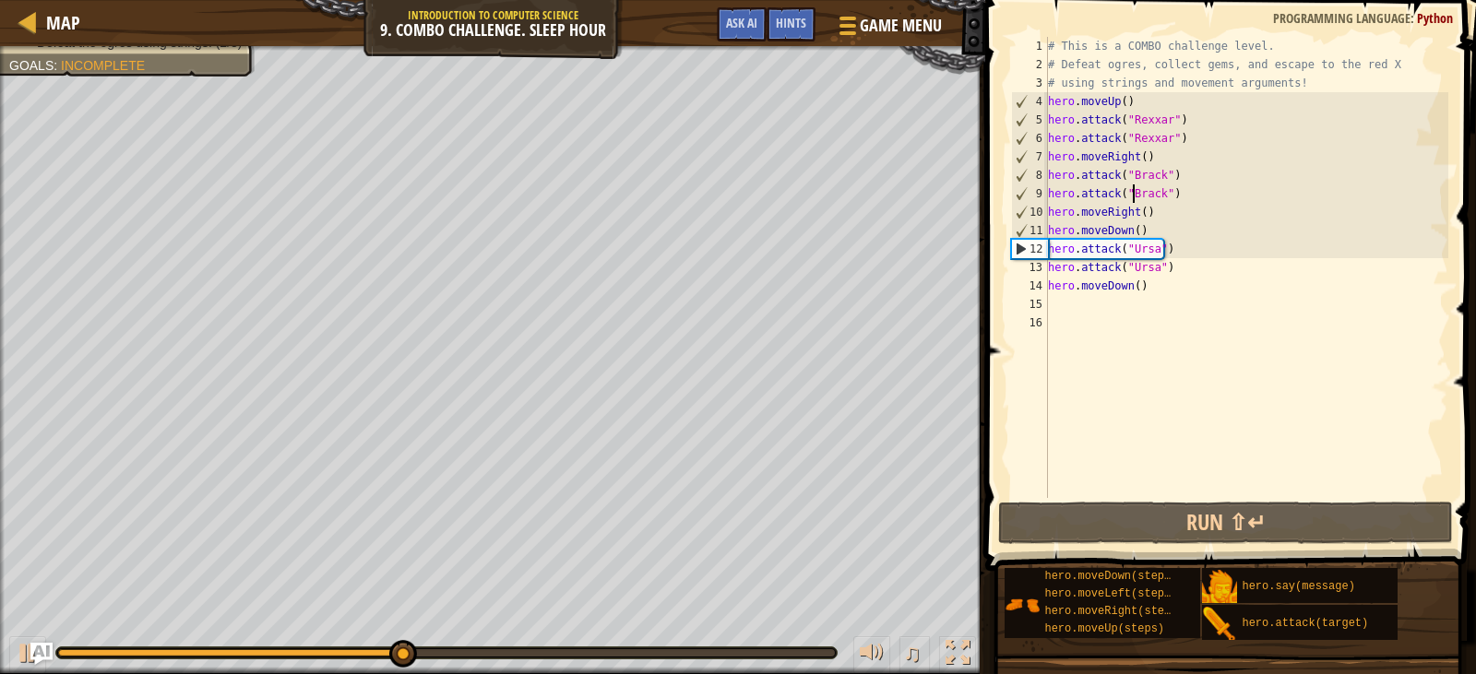
click at [1157, 233] on div "# This is a COMBO challenge level. # Defeat [PERSON_NAME], collect gems, and es…" at bounding box center [1246, 286] width 405 height 498
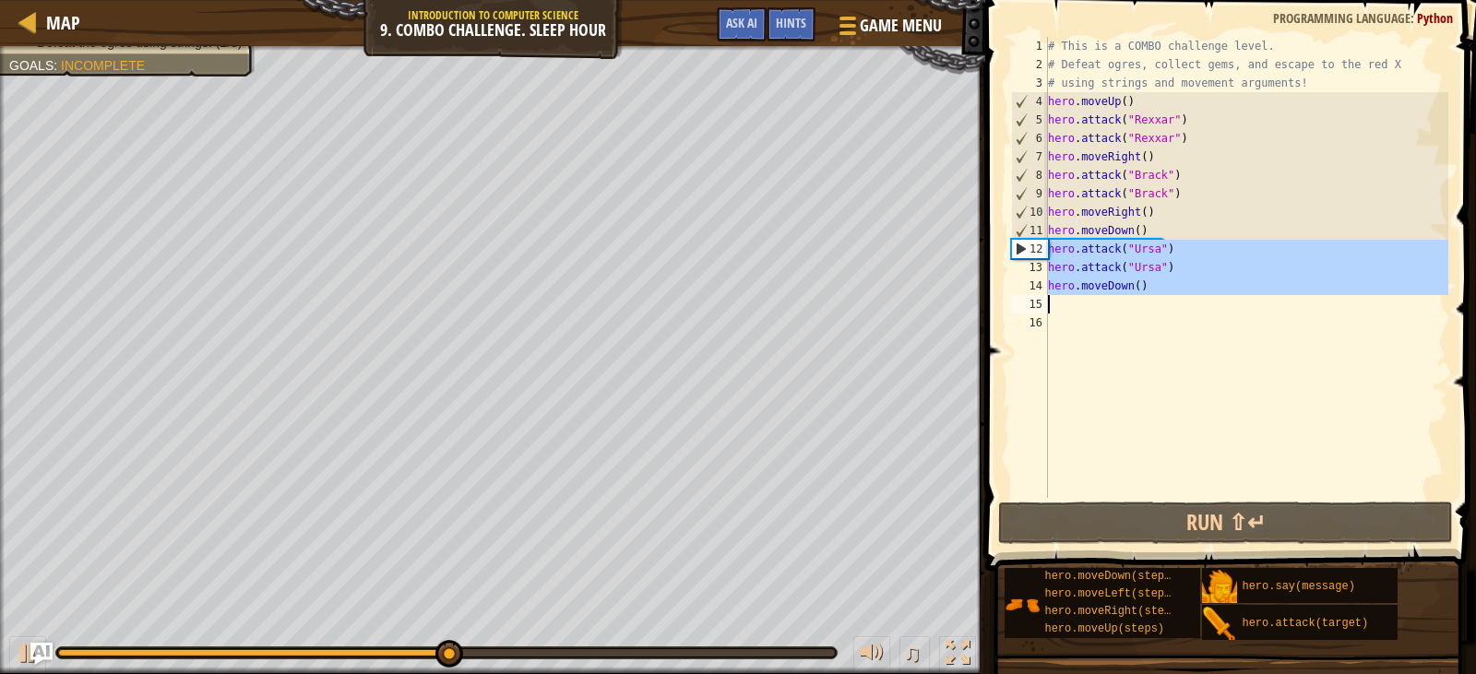
drag, startPoint x: 1048, startPoint y: 247, endPoint x: 1141, endPoint y: 295, distance: 104.8
click at [1141, 295] on div "# This is a COMBO challenge level. # Defeat [PERSON_NAME], collect gems, and es…" at bounding box center [1246, 286] width 405 height 498
type textarea "C"
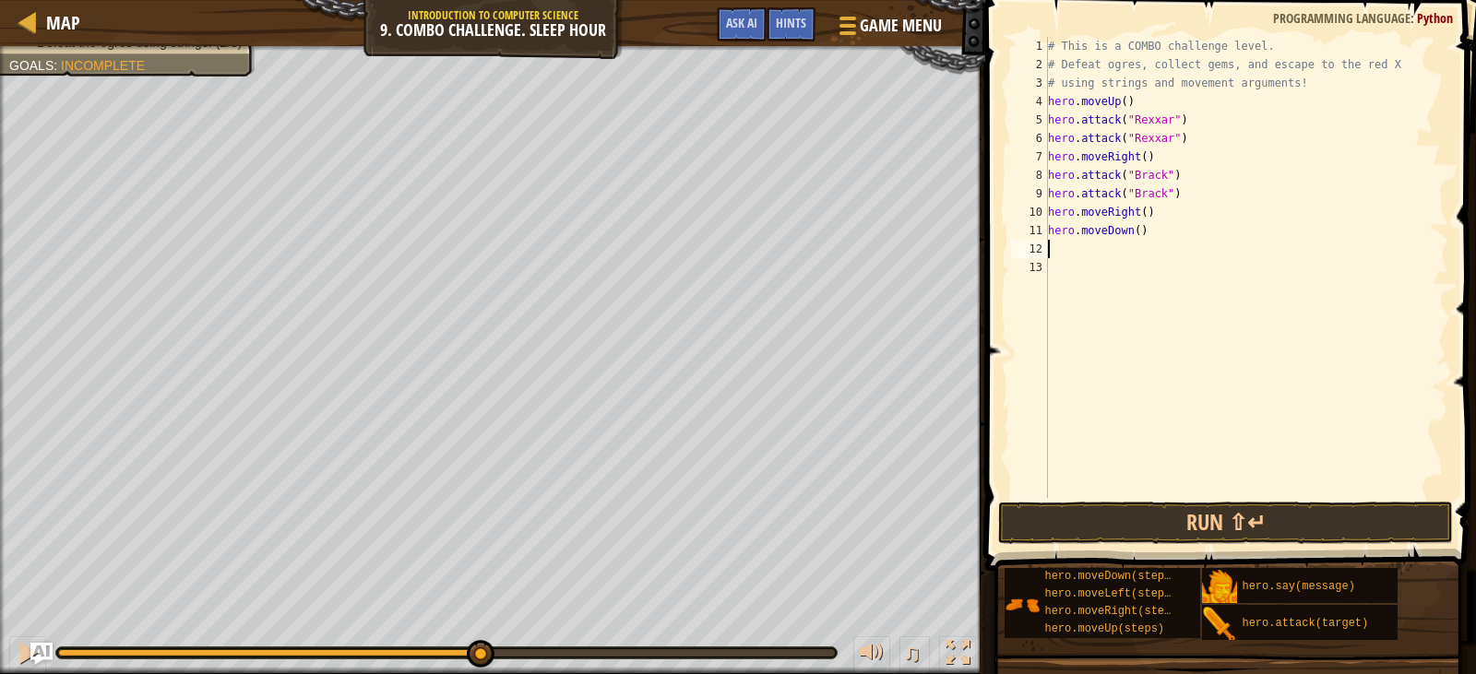
click at [1141, 233] on div "# This is a COMBO challenge level. # Defeat [PERSON_NAME], collect gems, and es…" at bounding box center [1246, 286] width 405 height 498
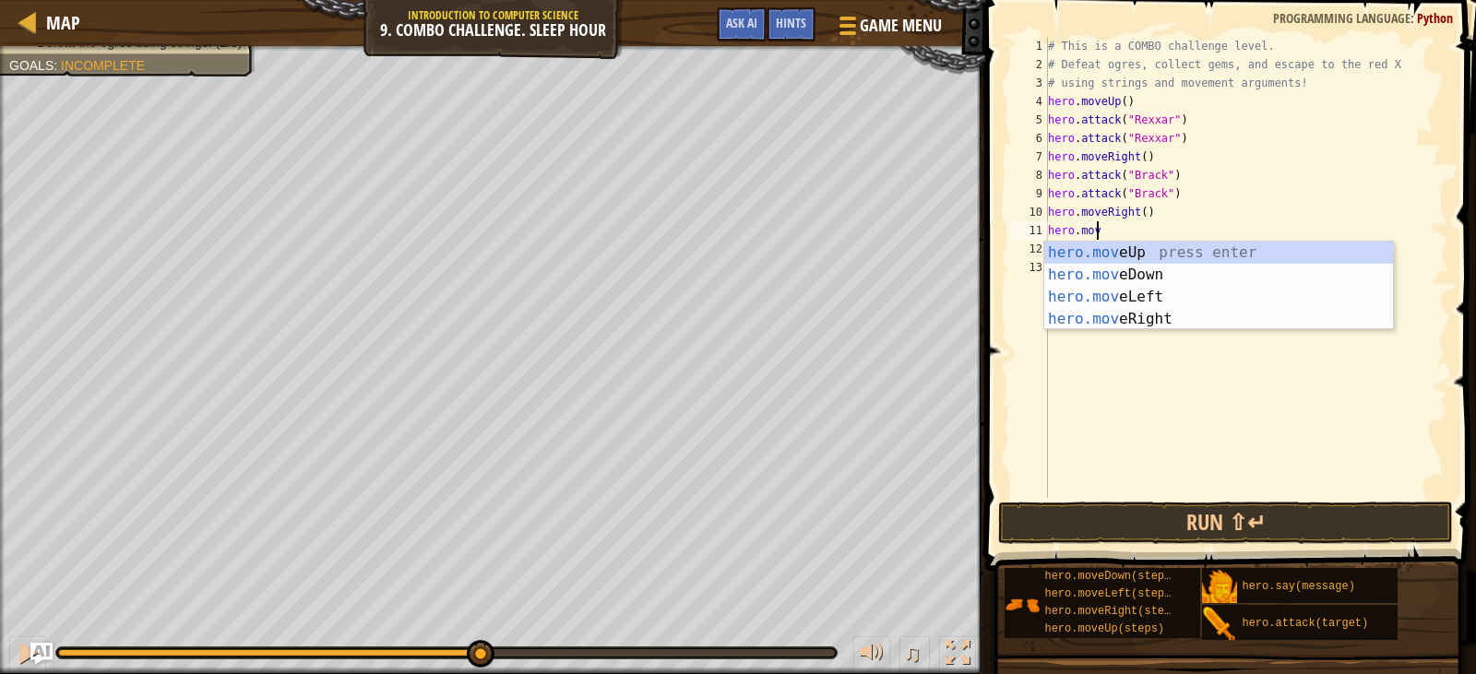
type textarea "h"
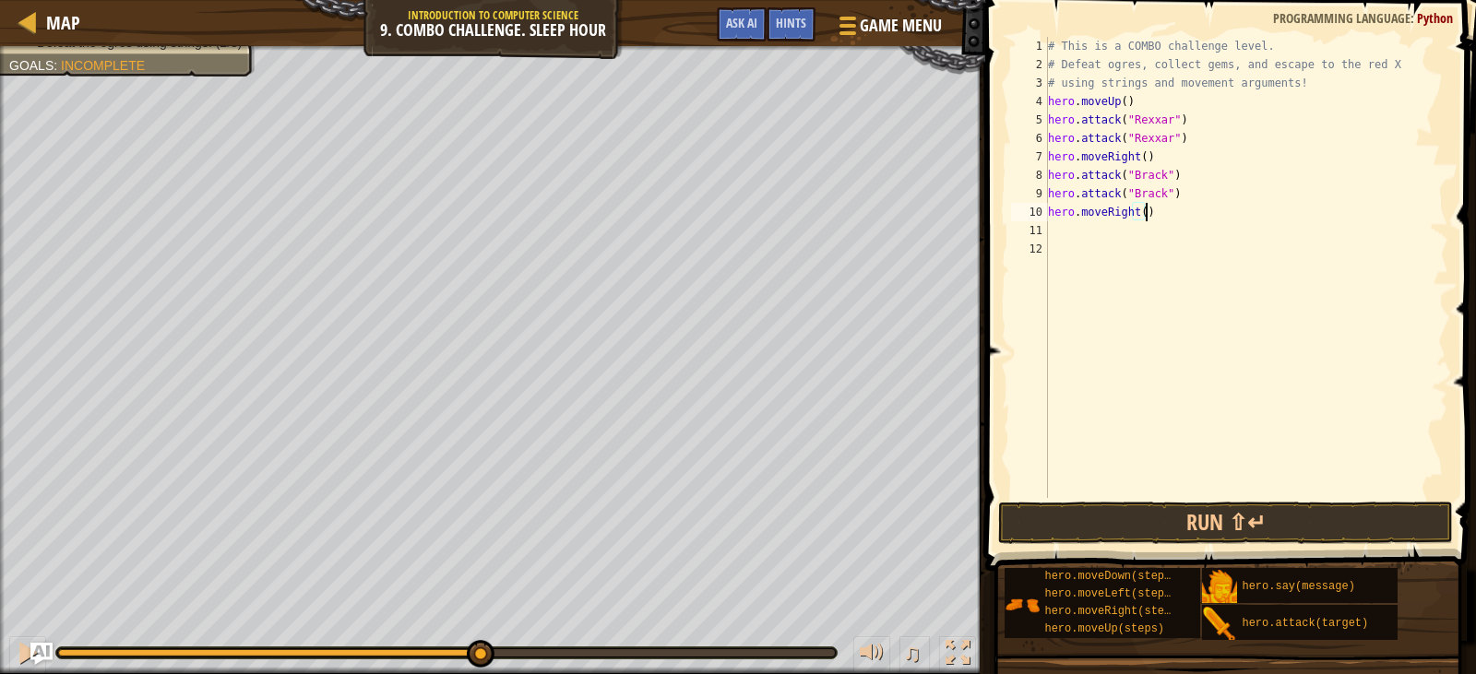
scroll to position [8, 7]
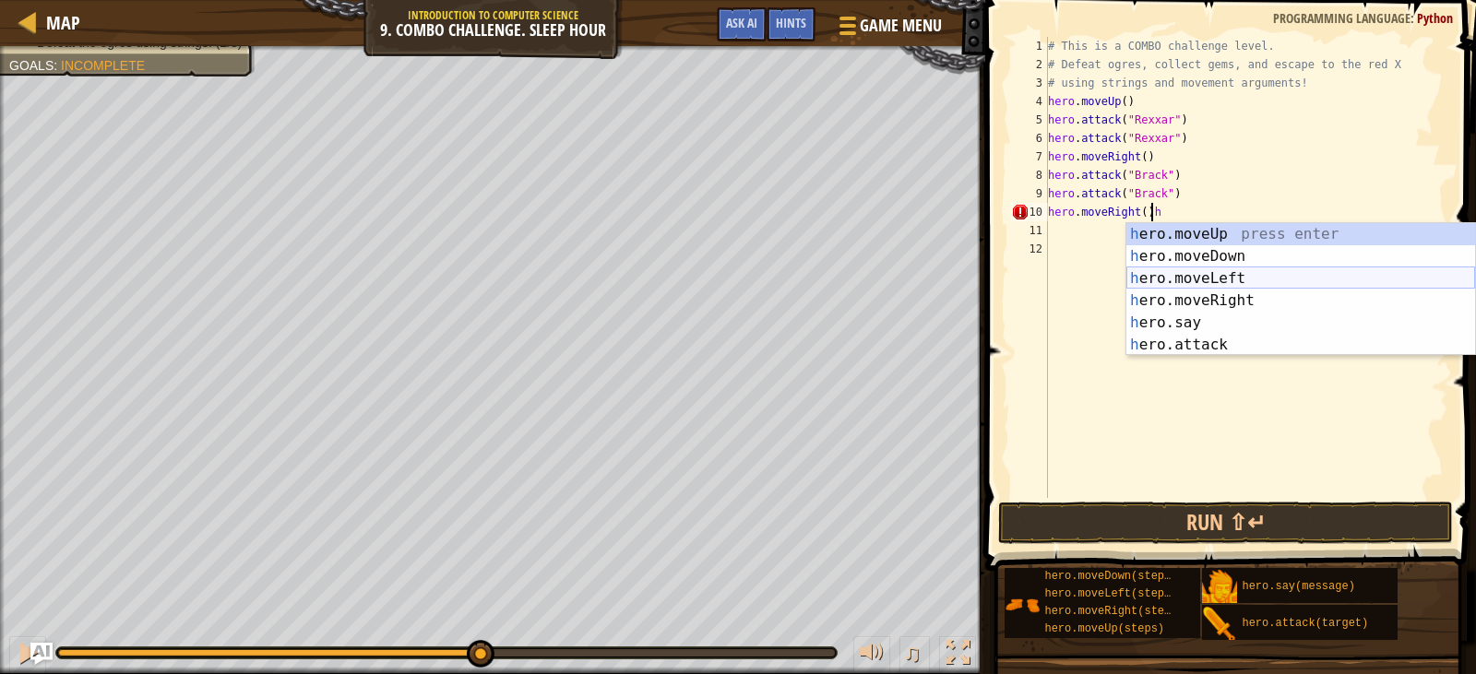
click at [1175, 278] on div "h ero.moveUp press enter h ero.moveDown press enter h ero.moveLeft press enter …" at bounding box center [1301, 311] width 349 height 177
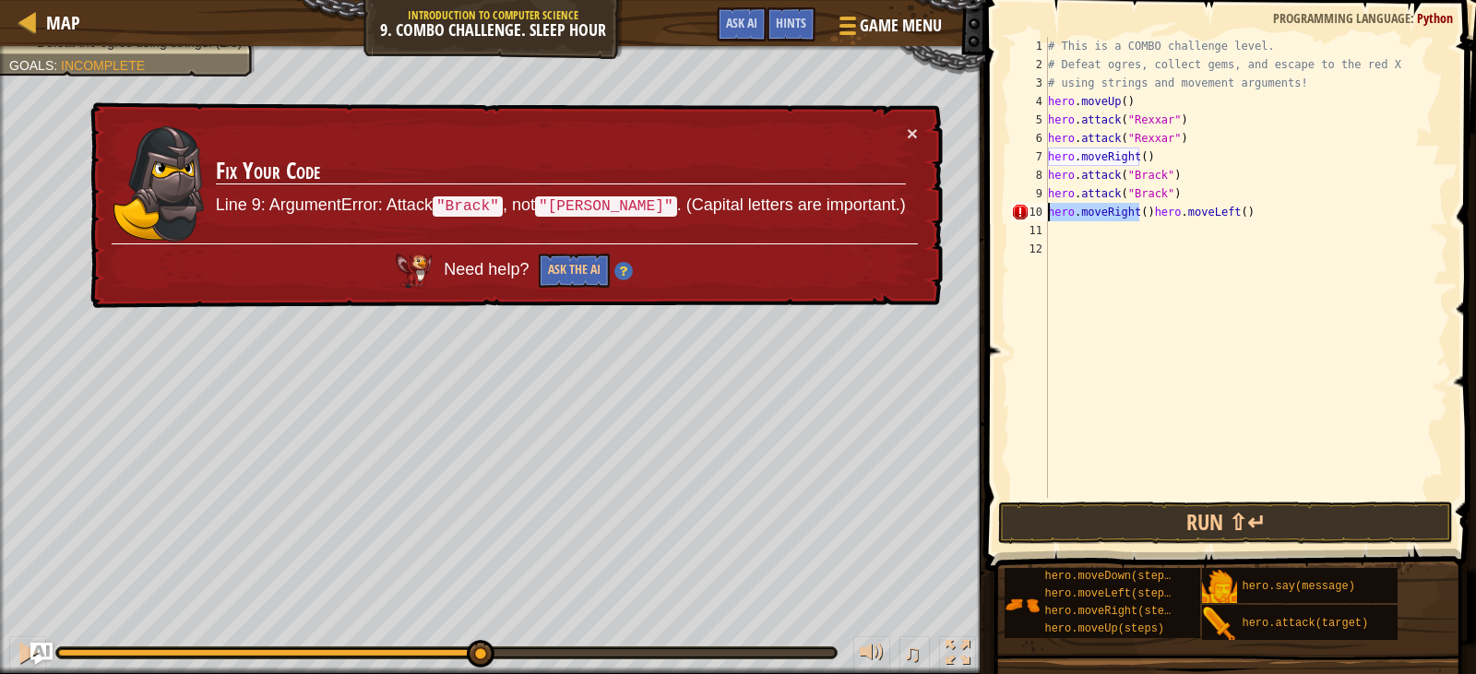
drag, startPoint x: 1139, startPoint y: 207, endPoint x: 1036, endPoint y: 210, distance: 103.4
click at [1036, 210] on div "hero.moveRight()hero.moveLeft() 1 2 3 4 5 6 7 8 9 10 11 12 # This is a COMBO ch…" at bounding box center [1228, 267] width 441 height 461
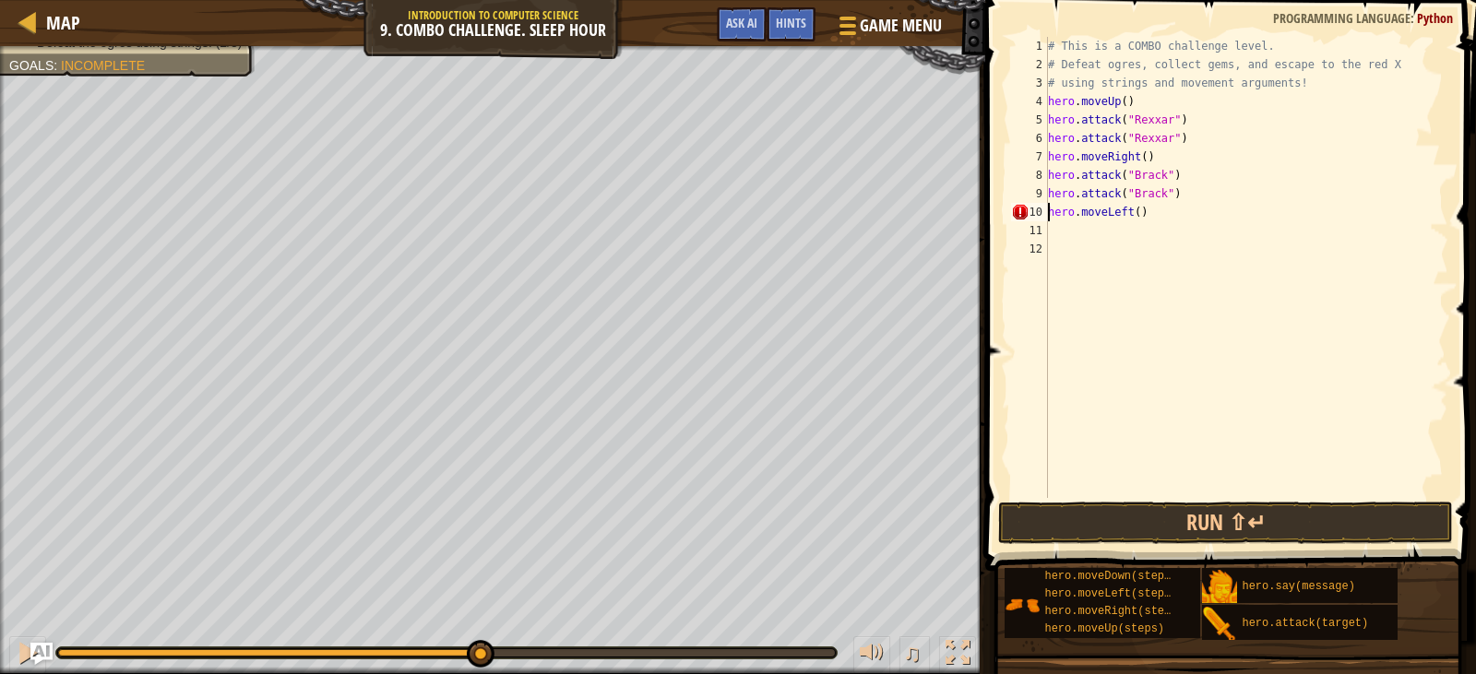
scroll to position [8, 6]
click at [1130, 210] on div "# This is a COMBO challenge level. # Defeat [PERSON_NAME], collect gems, and es…" at bounding box center [1246, 286] width 405 height 498
type textarea "hero.moveLeft(2)"
drag, startPoint x: 1077, startPoint y: 226, endPoint x: 1072, endPoint y: 234, distance: 9.5
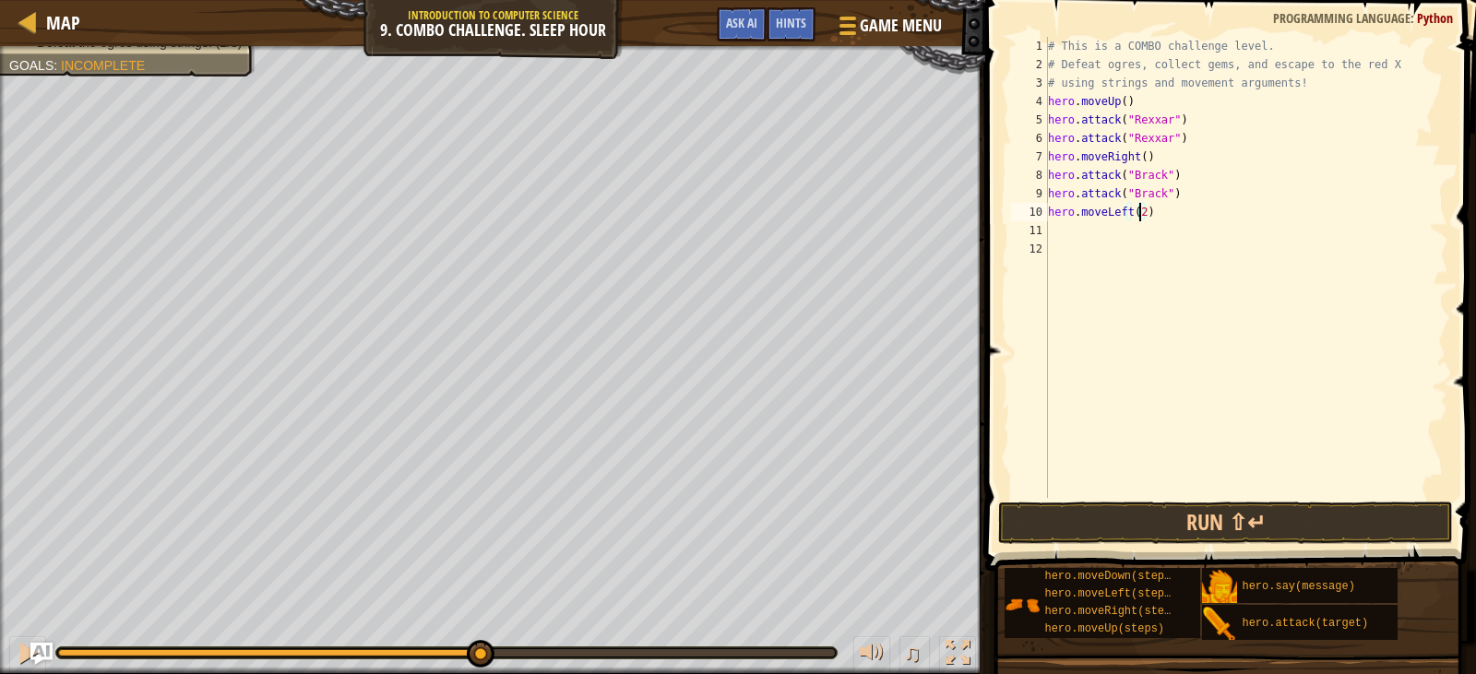
click at [1072, 234] on div "# This is a COMBO challenge level. # Defeat [PERSON_NAME], collect gems, and es…" at bounding box center [1246, 286] width 405 height 498
type textarea "h"
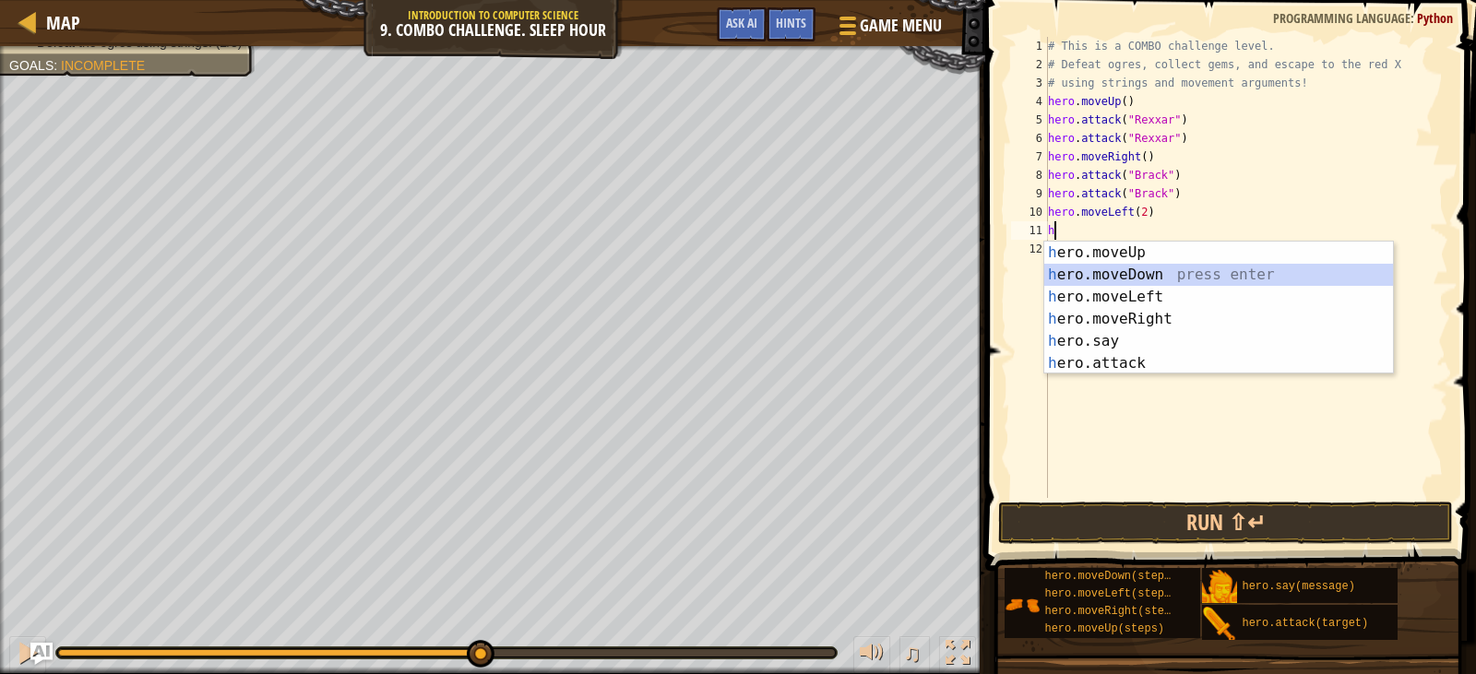
click at [1075, 267] on div "h ero.moveUp press enter h ero.moveDown press enter h ero.moveLeft press enter …" at bounding box center [1218, 330] width 349 height 177
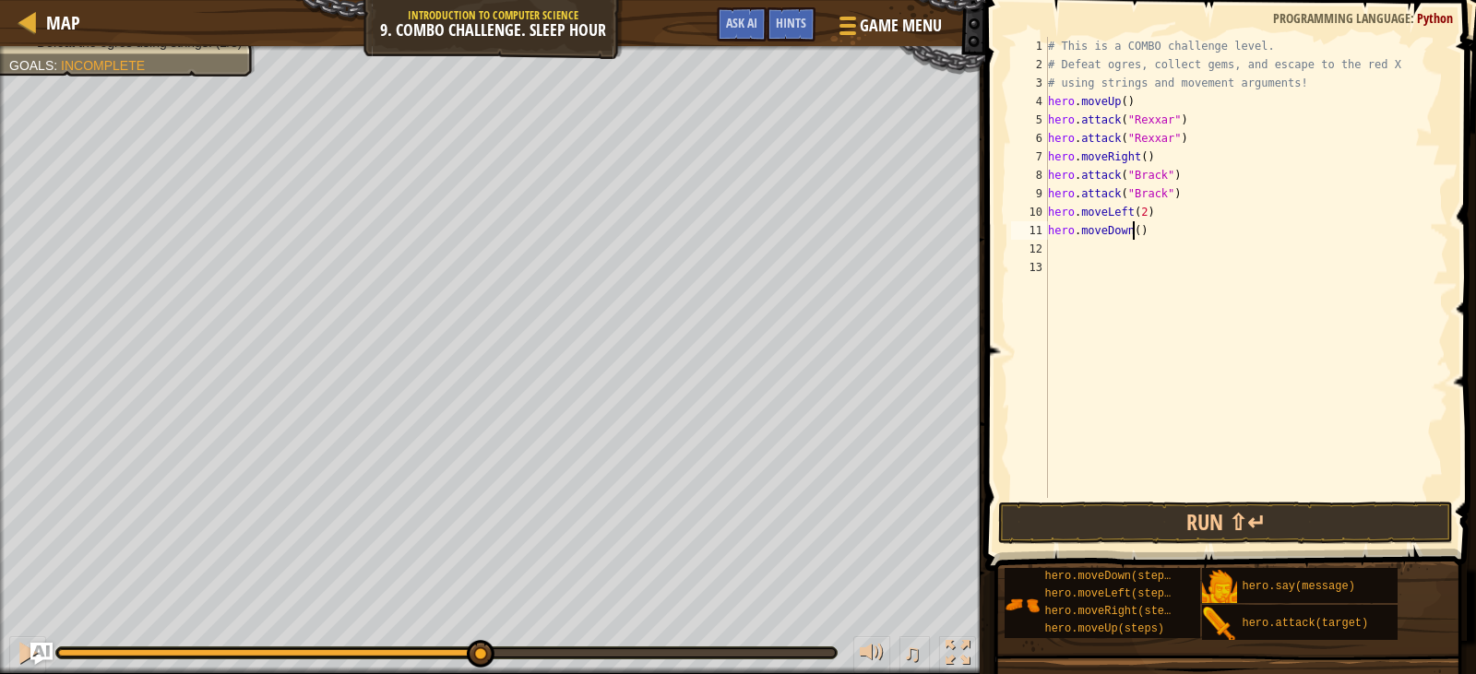
drag, startPoint x: 1131, startPoint y: 229, endPoint x: 1121, endPoint y: 263, distance: 35.6
click at [1124, 248] on div "# This is a COMBO challenge level. # Defeat [PERSON_NAME], collect gems, and es…" at bounding box center [1246, 286] width 405 height 498
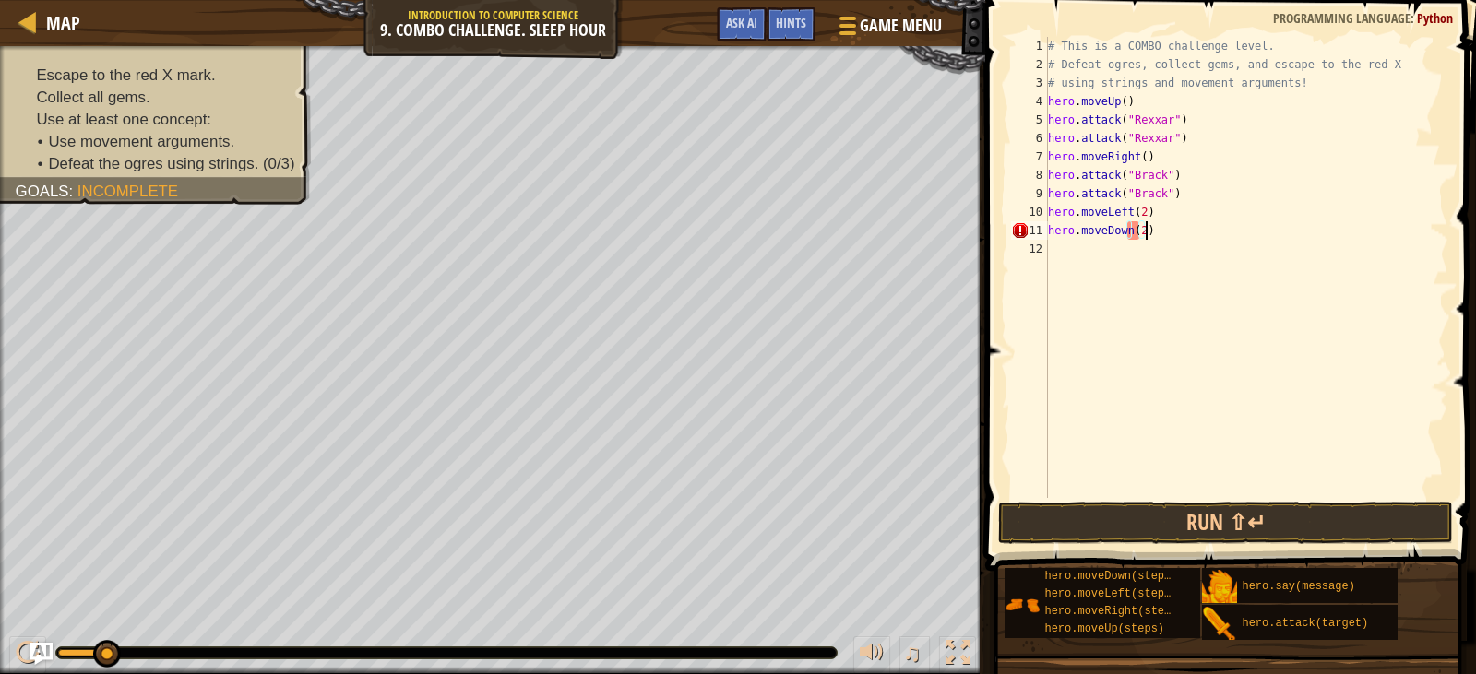
scroll to position [8, 7]
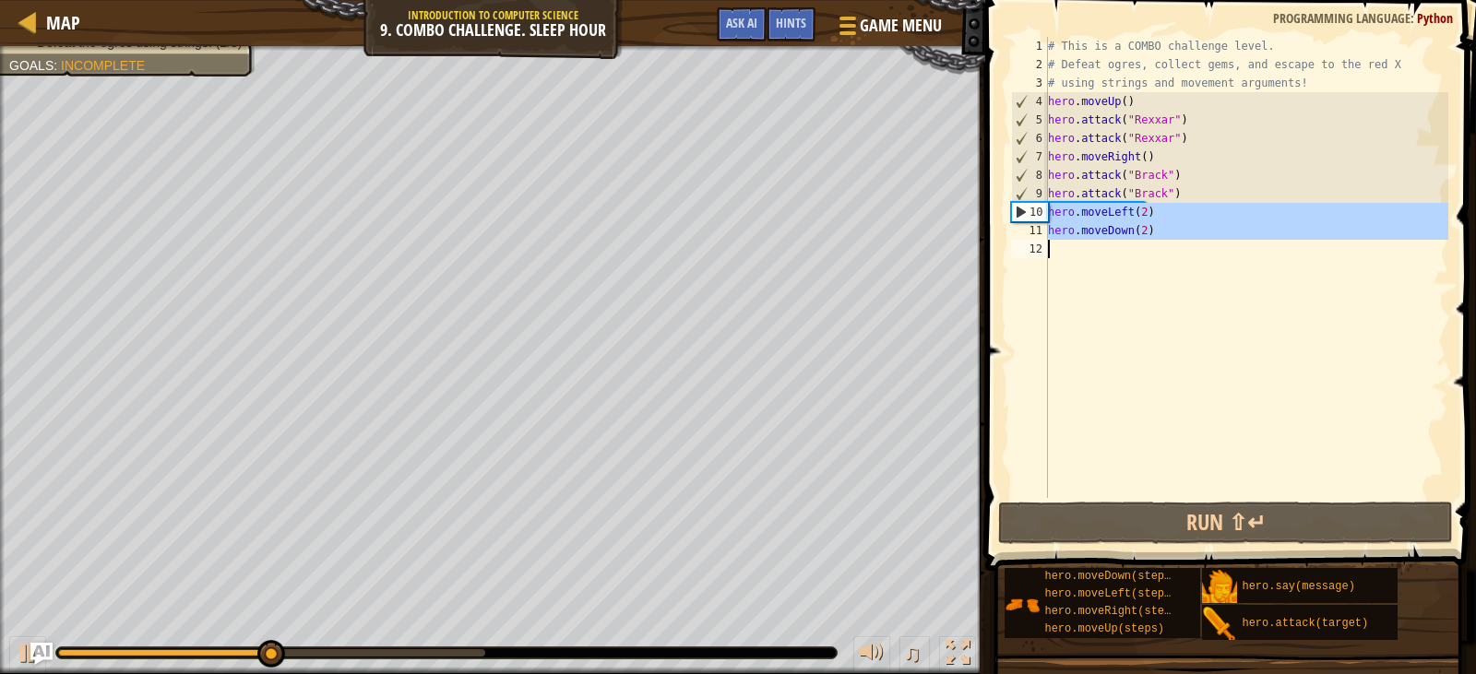
drag, startPoint x: 1050, startPoint y: 209, endPoint x: 1160, endPoint y: 268, distance: 125.1
click at [1160, 268] on div "# This is a COMBO challenge level. # Defeat [PERSON_NAME], collect gems, and es…" at bounding box center [1246, 286] width 405 height 498
type textarea "hero.moveDown(2)"
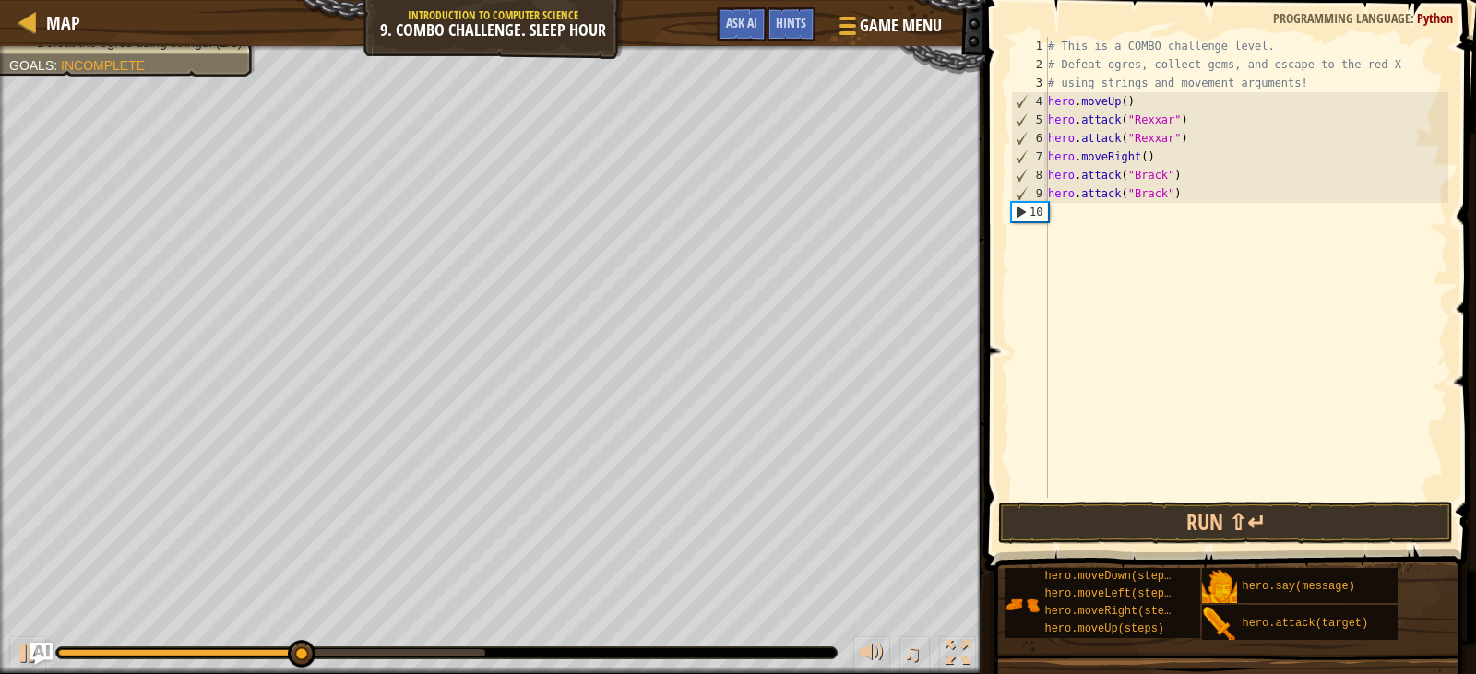
scroll to position [8, 0]
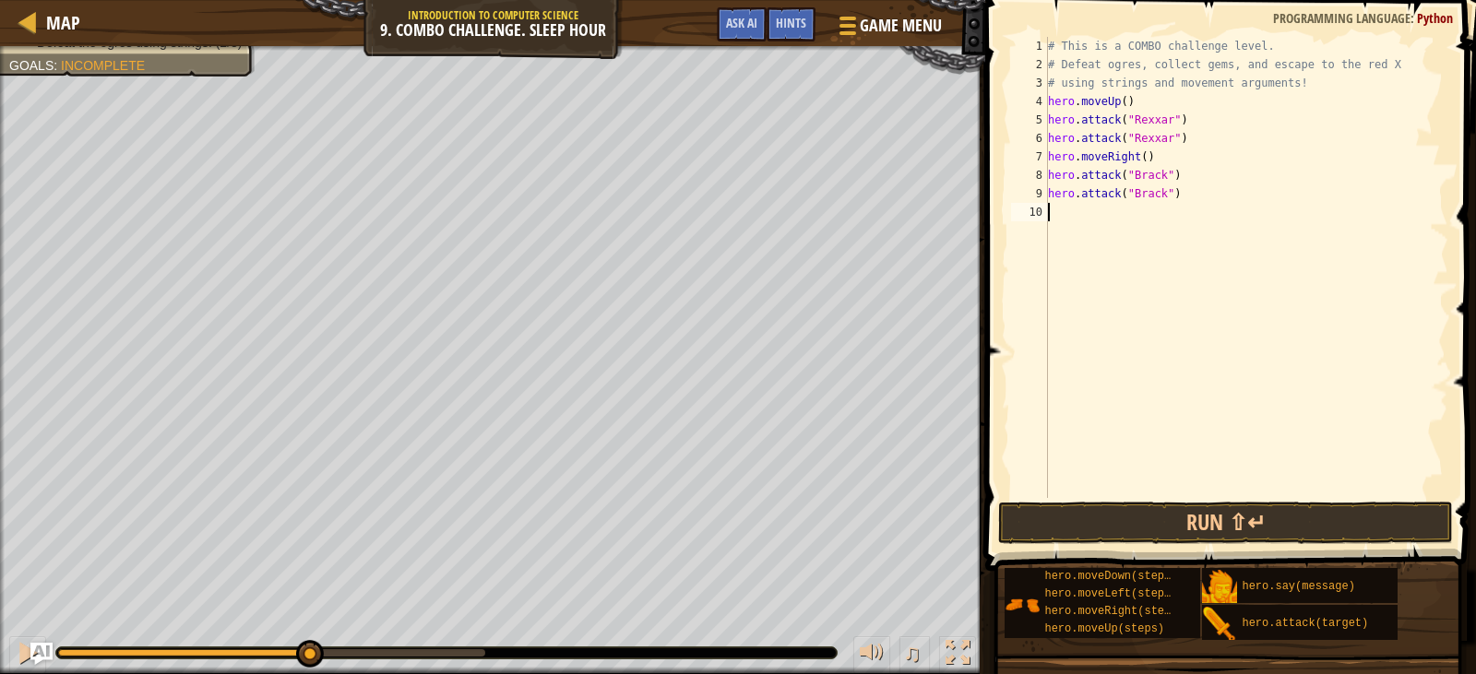
type textarea "h"
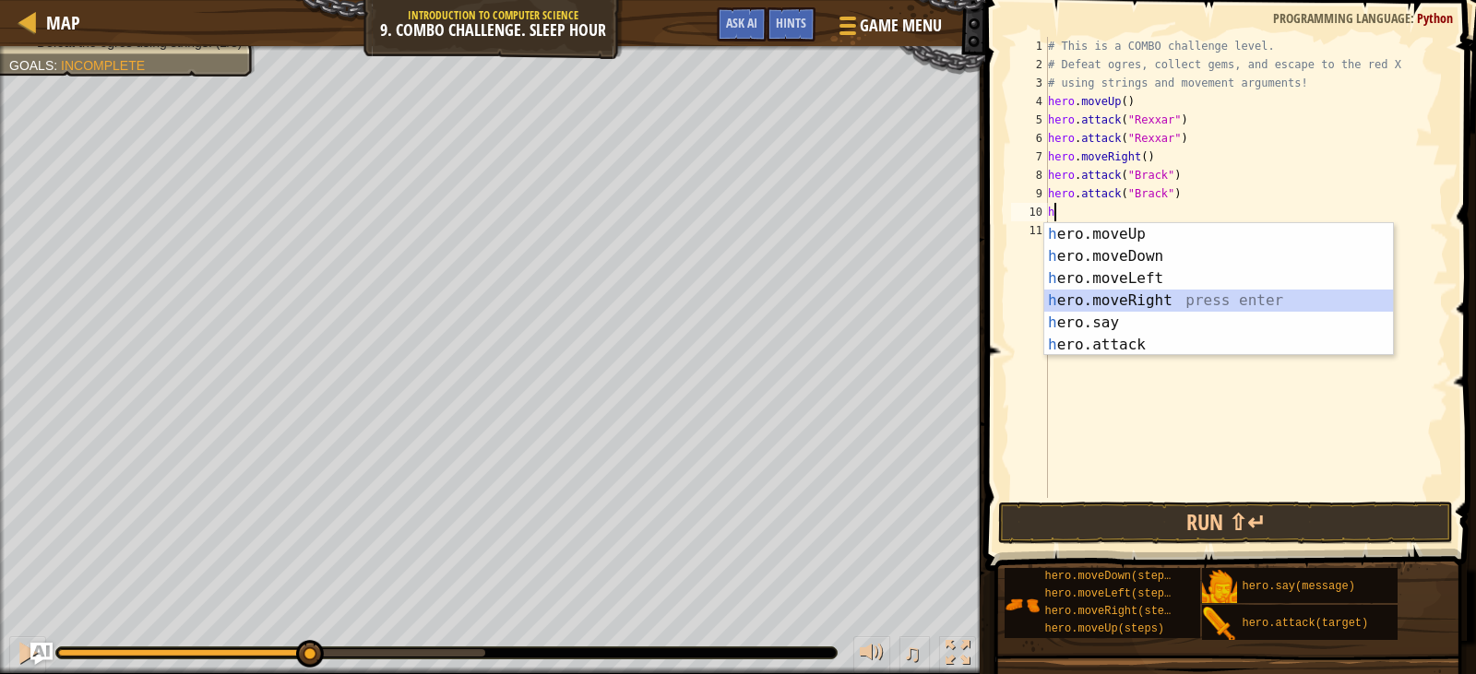
click at [1128, 306] on div "h ero.moveUp press enter h ero.moveDown press enter h ero.moveLeft press enter …" at bounding box center [1218, 311] width 349 height 177
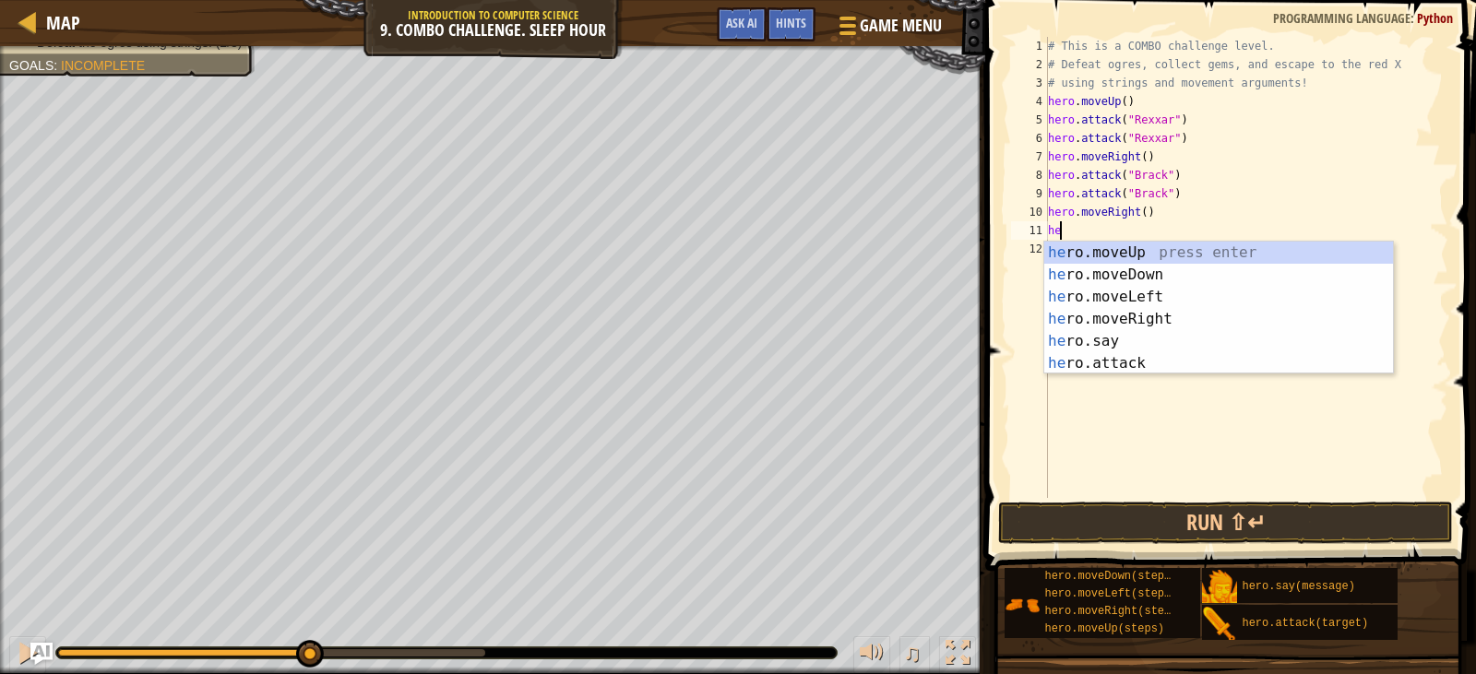
type textarea "her"
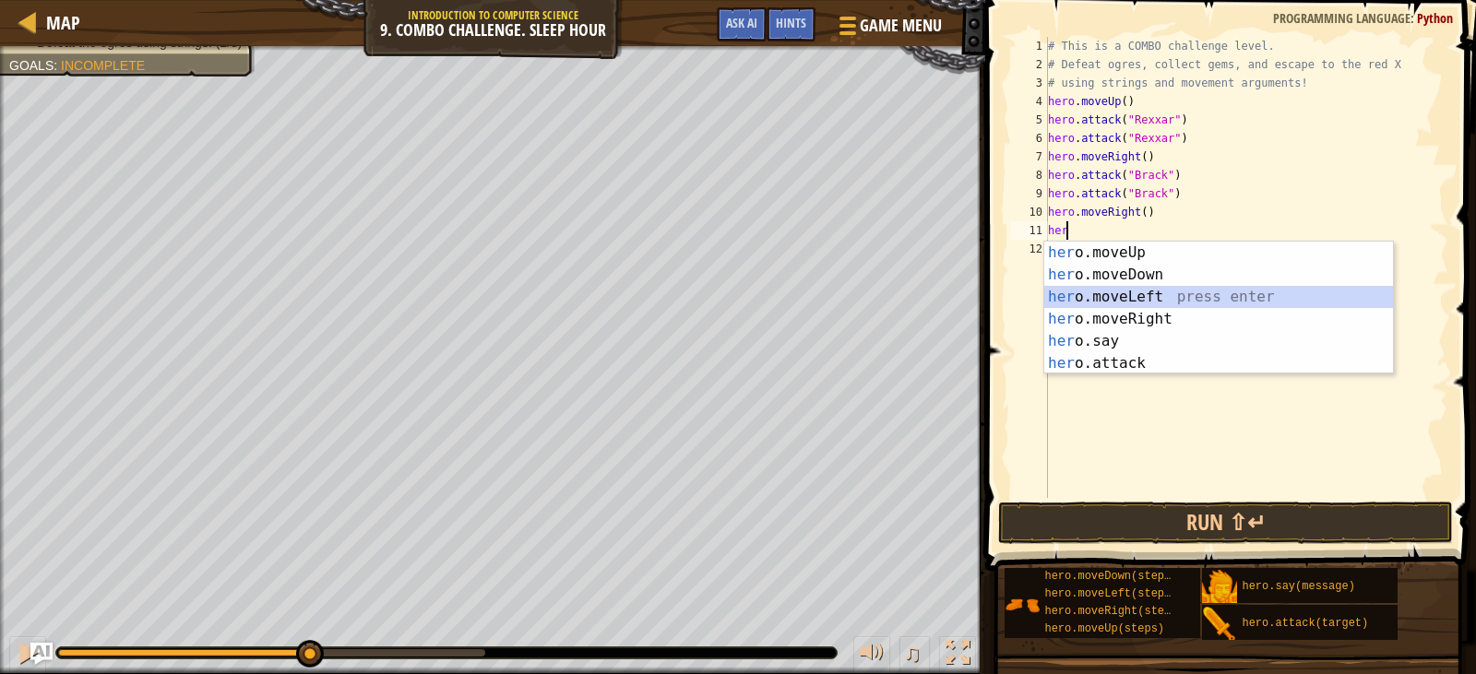
click at [1126, 288] on div "her o.moveUp press enter her o.moveDown press enter her o.moveLeft press enter …" at bounding box center [1218, 330] width 349 height 177
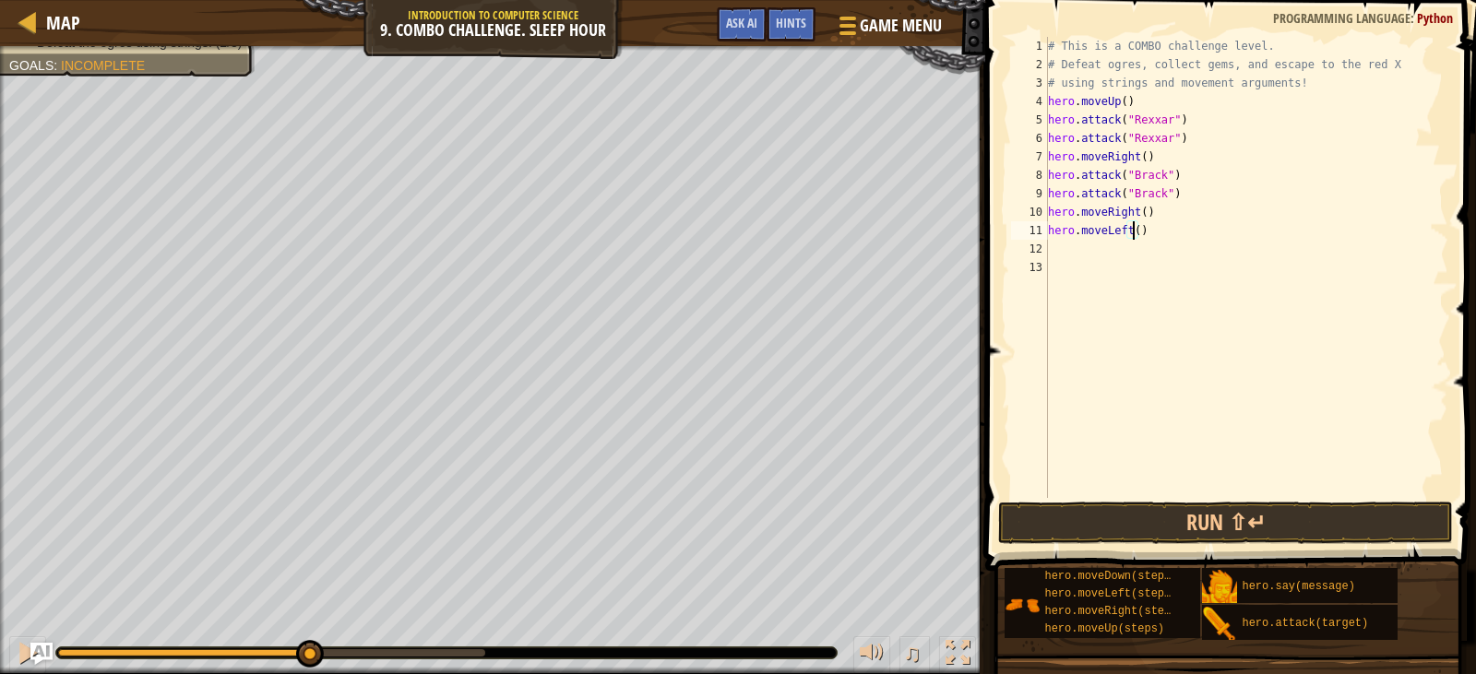
click at [1131, 229] on div "# This is a COMBO challenge level. # Defeat [PERSON_NAME], collect gems, and es…" at bounding box center [1246, 286] width 405 height 498
type textarea "hero.moveLeft(2)"
click at [1079, 254] on div "# This is a COMBO challenge level. # Defeat [PERSON_NAME], collect gems, and es…" at bounding box center [1246, 286] width 405 height 498
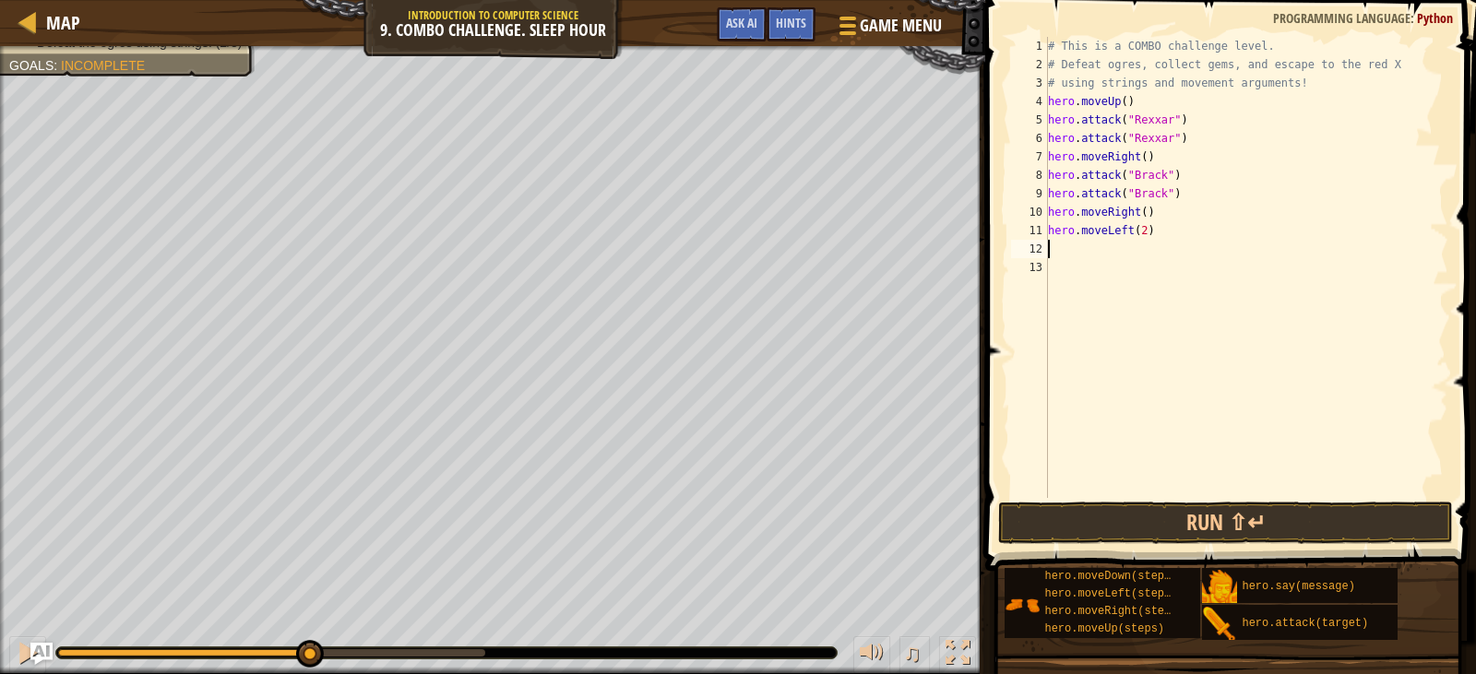
type textarea "h"
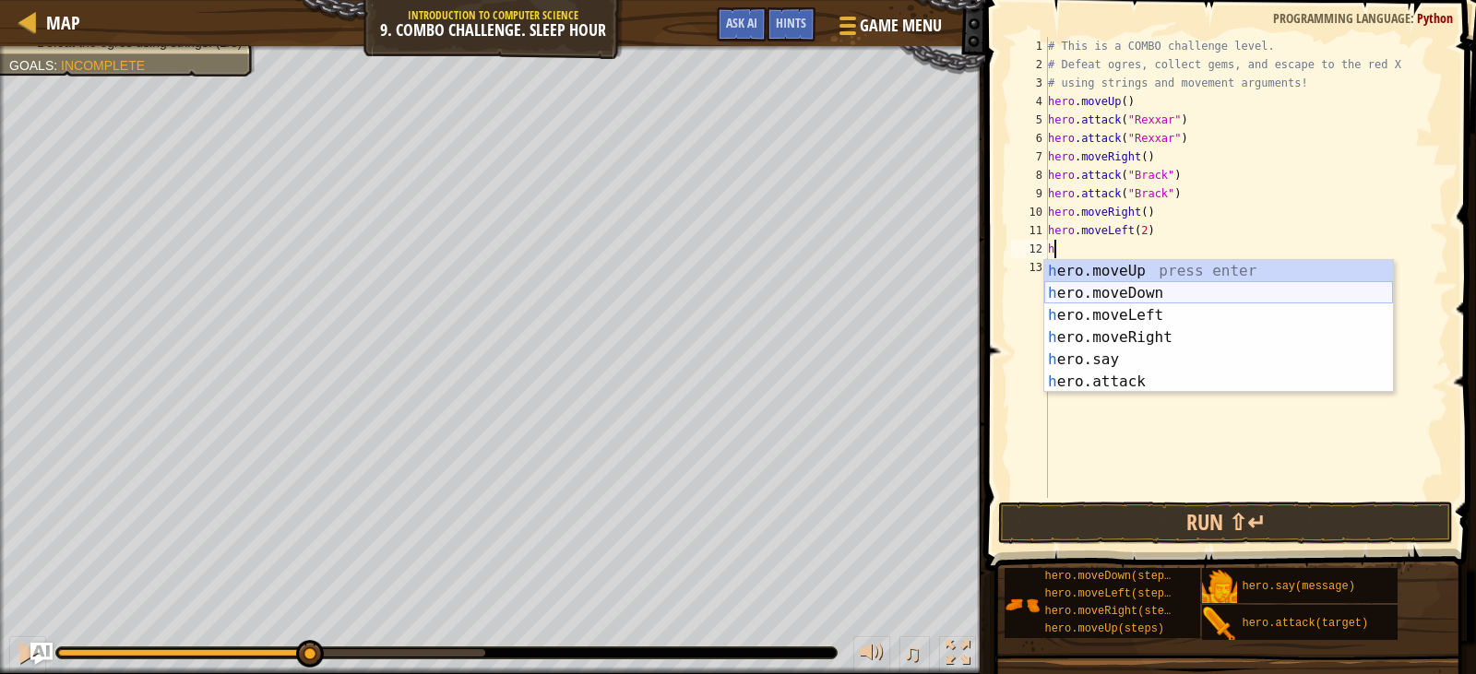
click at [1123, 293] on div "h ero.moveUp press enter h ero.moveDown press enter h ero.moveLeft press enter …" at bounding box center [1218, 348] width 349 height 177
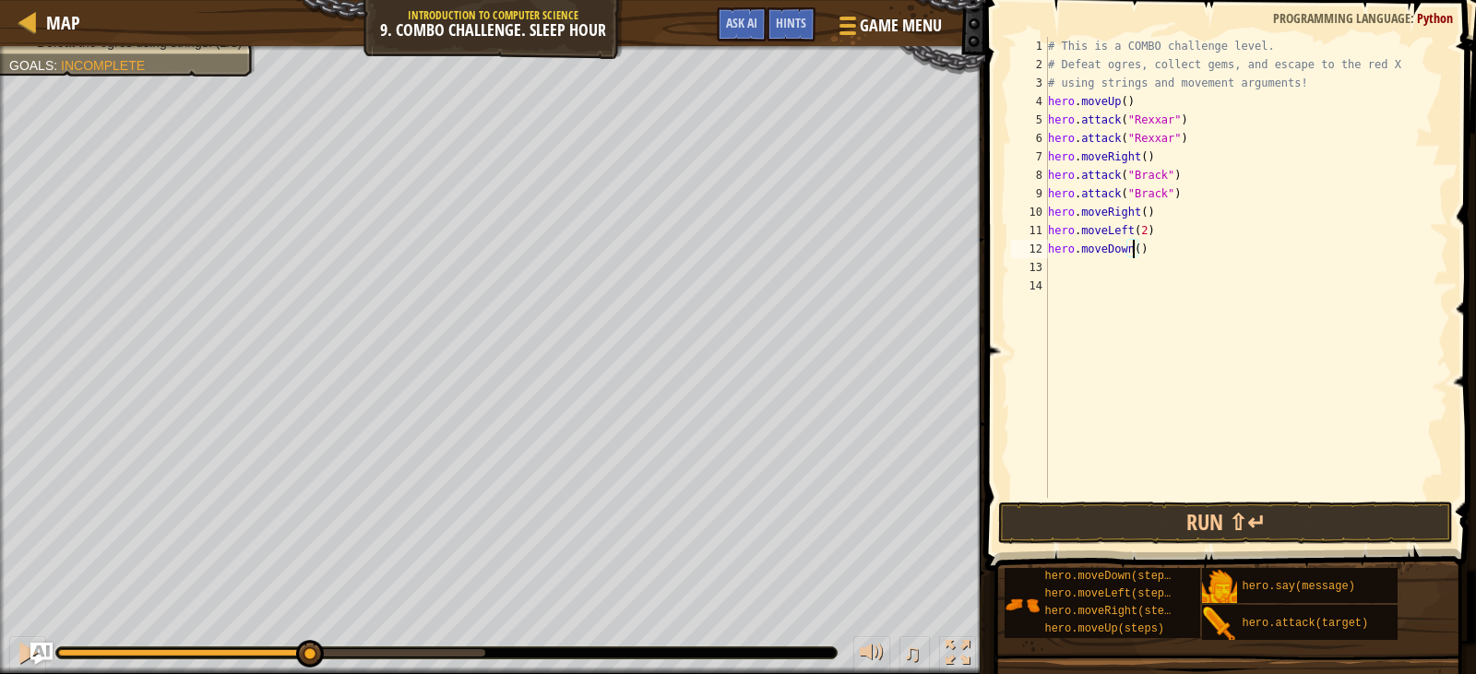
drag, startPoint x: 1132, startPoint y: 246, endPoint x: 1117, endPoint y: 292, distance: 47.6
click at [1131, 249] on div "# This is a COMBO challenge level. # Defeat [PERSON_NAME], collect gems, and es…" at bounding box center [1246, 286] width 405 height 498
type textarea "hero.moveDown(2)"
click at [1081, 278] on div "# This is a COMBO challenge level. # Defeat [PERSON_NAME], collect gems, and es…" at bounding box center [1246, 286] width 405 height 498
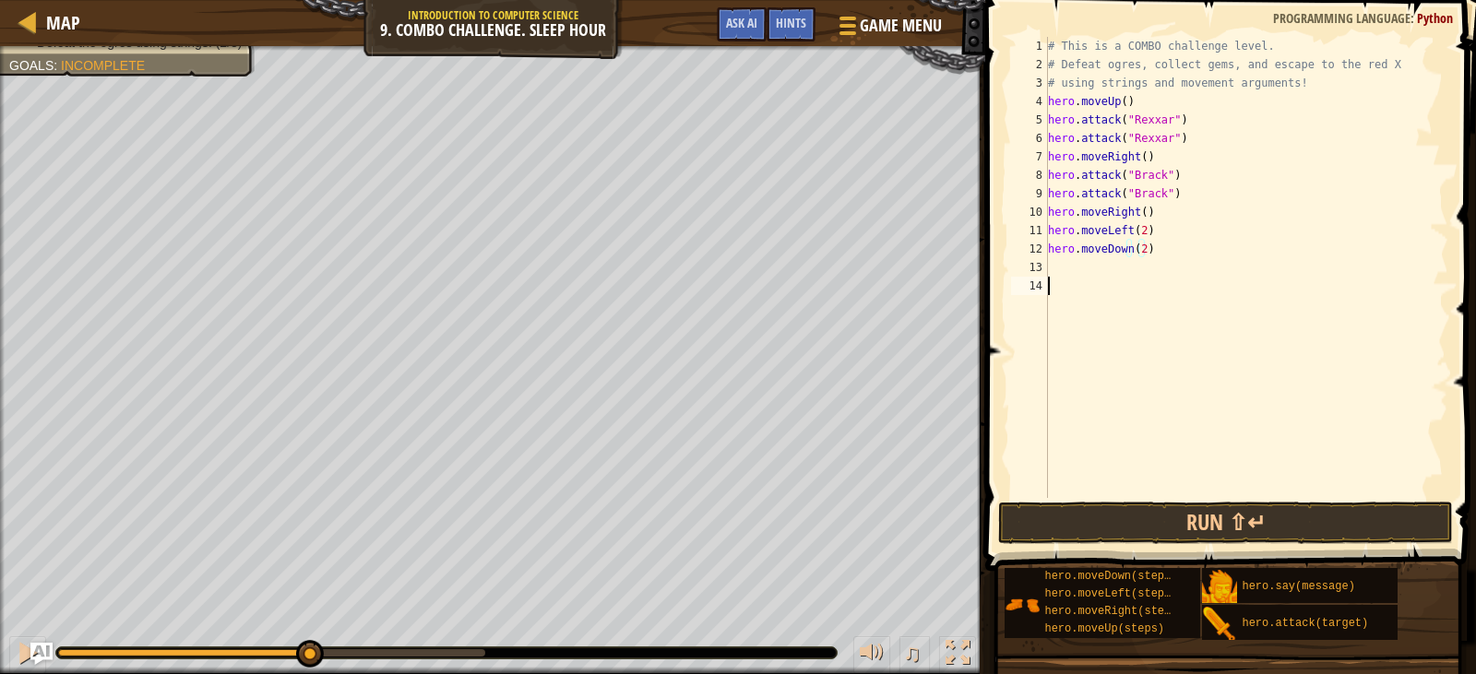
scroll to position [8, 0]
click at [1076, 269] on div "# This is a COMBO challenge level. # Defeat [PERSON_NAME], collect gems, and es…" at bounding box center [1246, 286] width 405 height 498
type textarea "h"
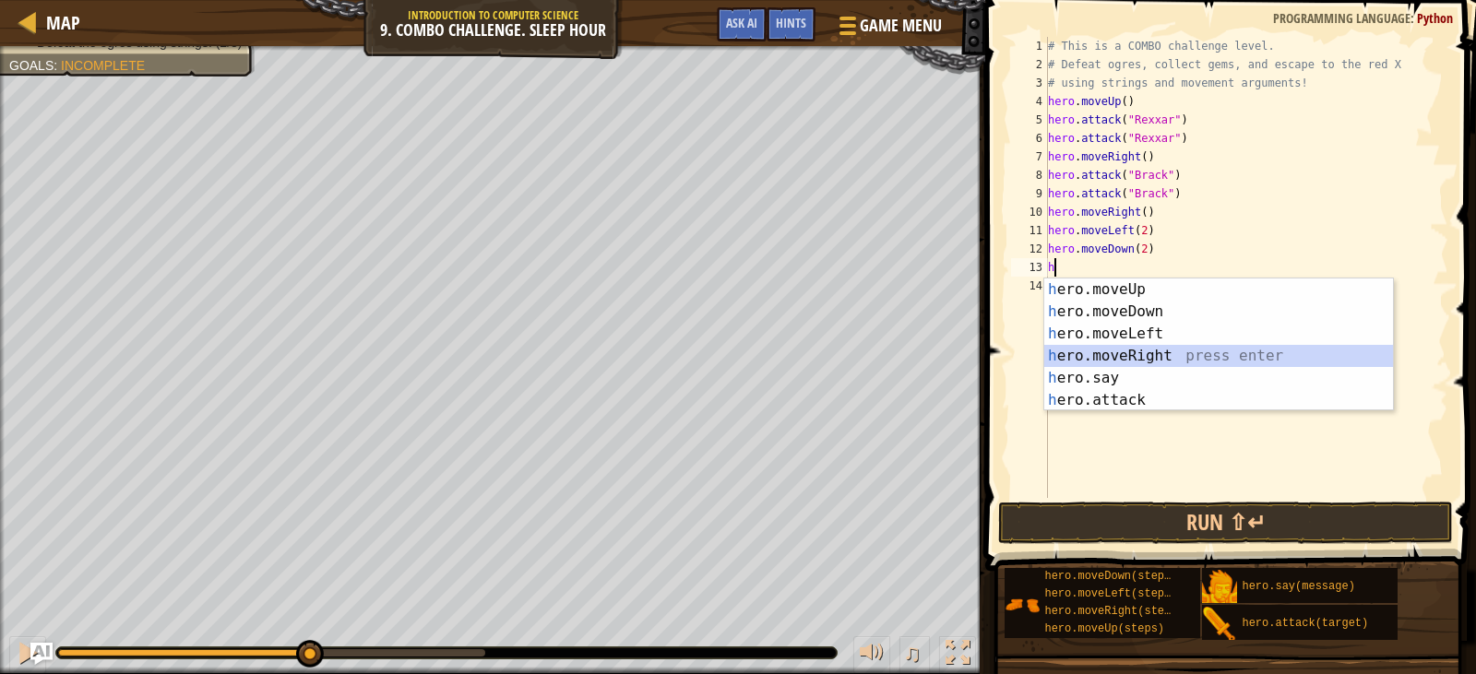
click at [1126, 356] on div "h ero.moveUp press enter h ero.moveDown press enter h ero.moveLeft press enter …" at bounding box center [1218, 367] width 349 height 177
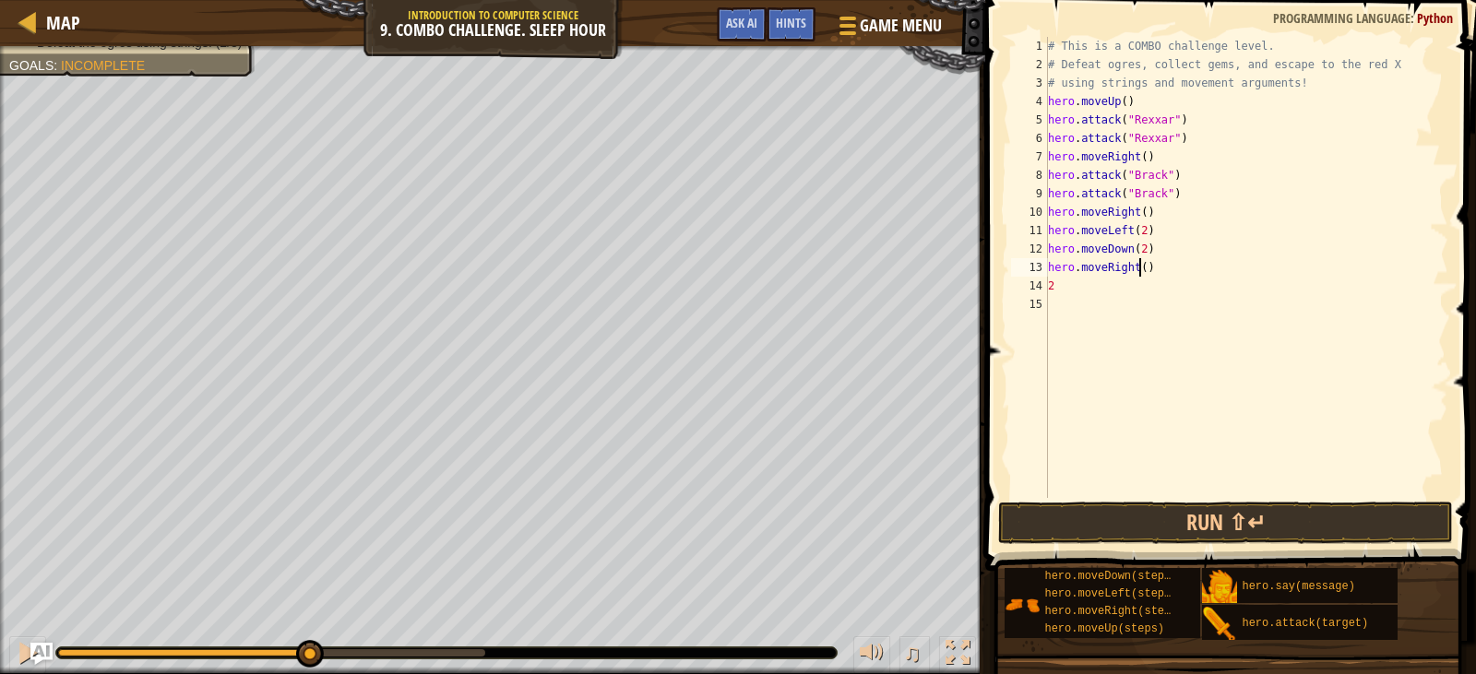
click at [1139, 266] on div "# This is a COMBO challenge level. # Defeat [PERSON_NAME], collect gems, and es…" at bounding box center [1246, 286] width 405 height 498
click at [1079, 286] on div "# This is a COMBO challenge level. # Defeat [PERSON_NAME], collect gems, and es…" at bounding box center [1246, 286] width 405 height 498
type textarea "2"
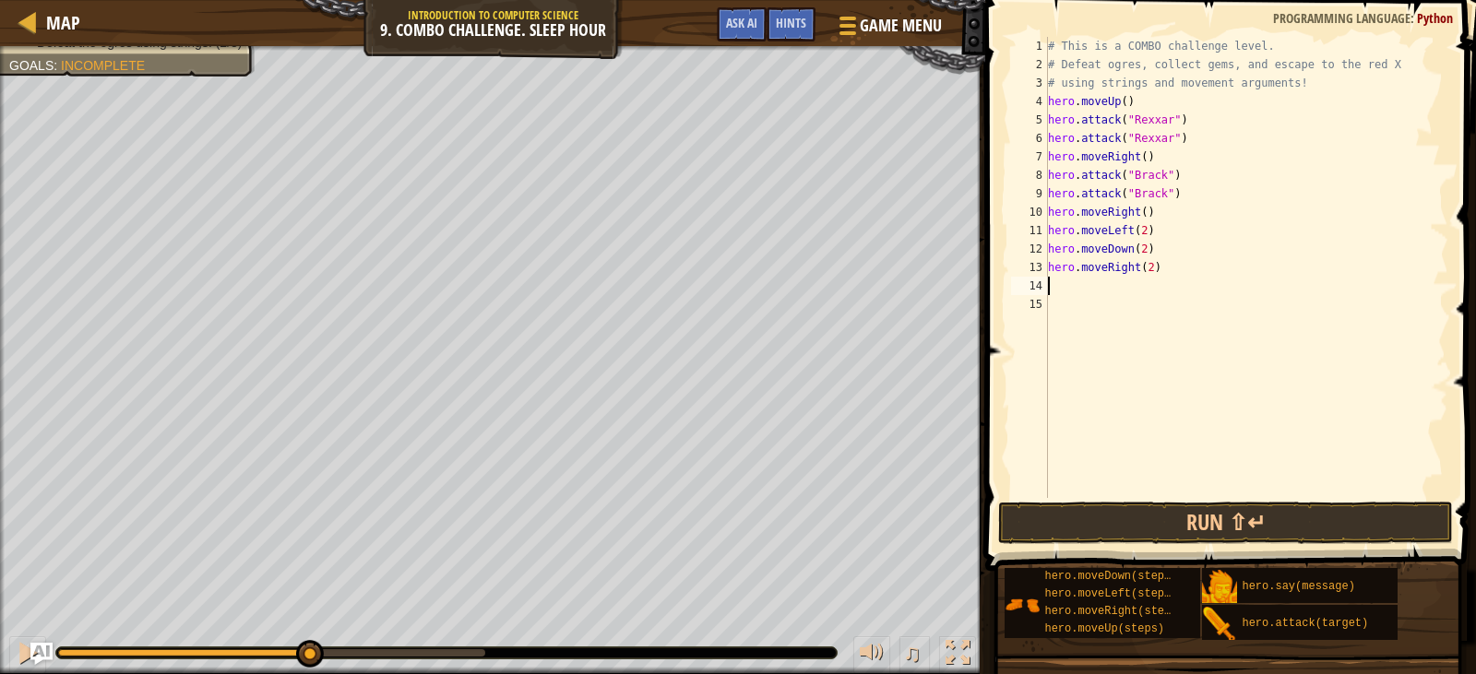
type textarea "h"
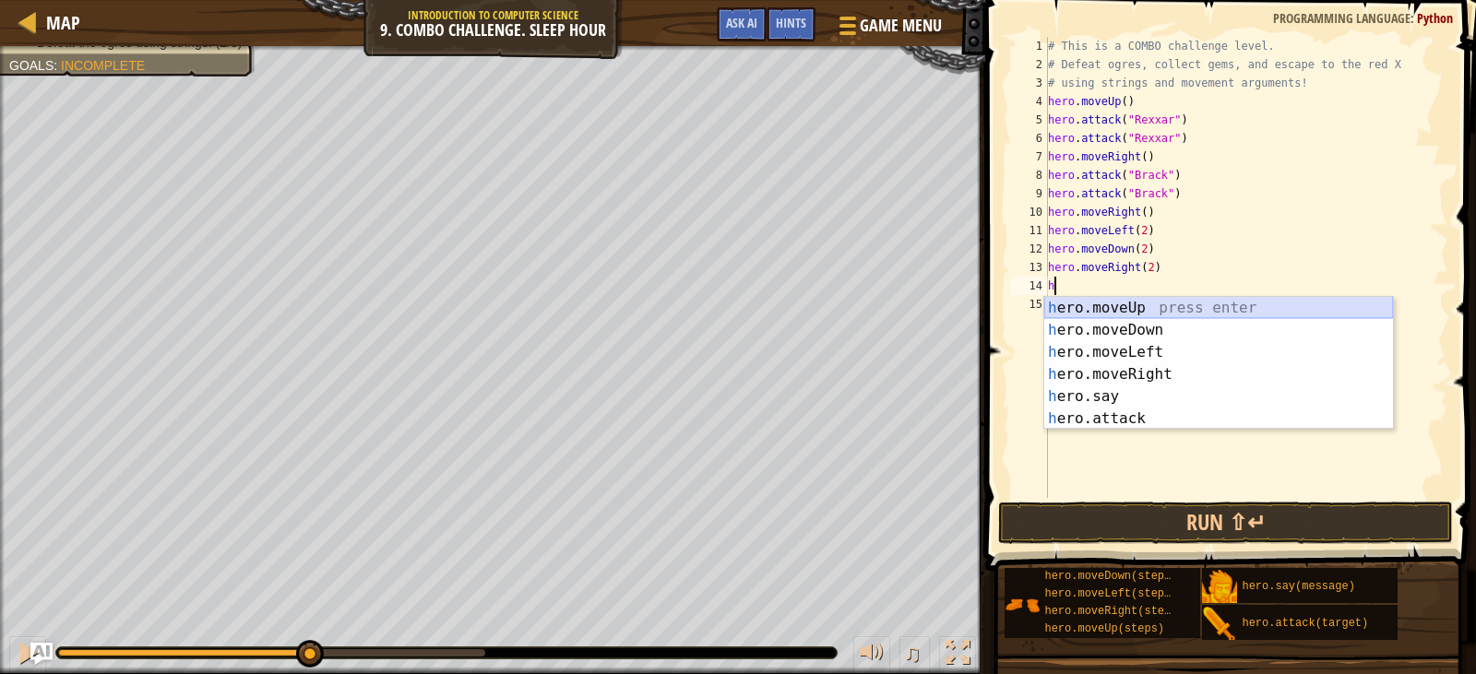
click at [1114, 306] on div "h ero.moveUp press enter h ero.moveDown press enter h ero.moveLeft press enter …" at bounding box center [1218, 385] width 349 height 177
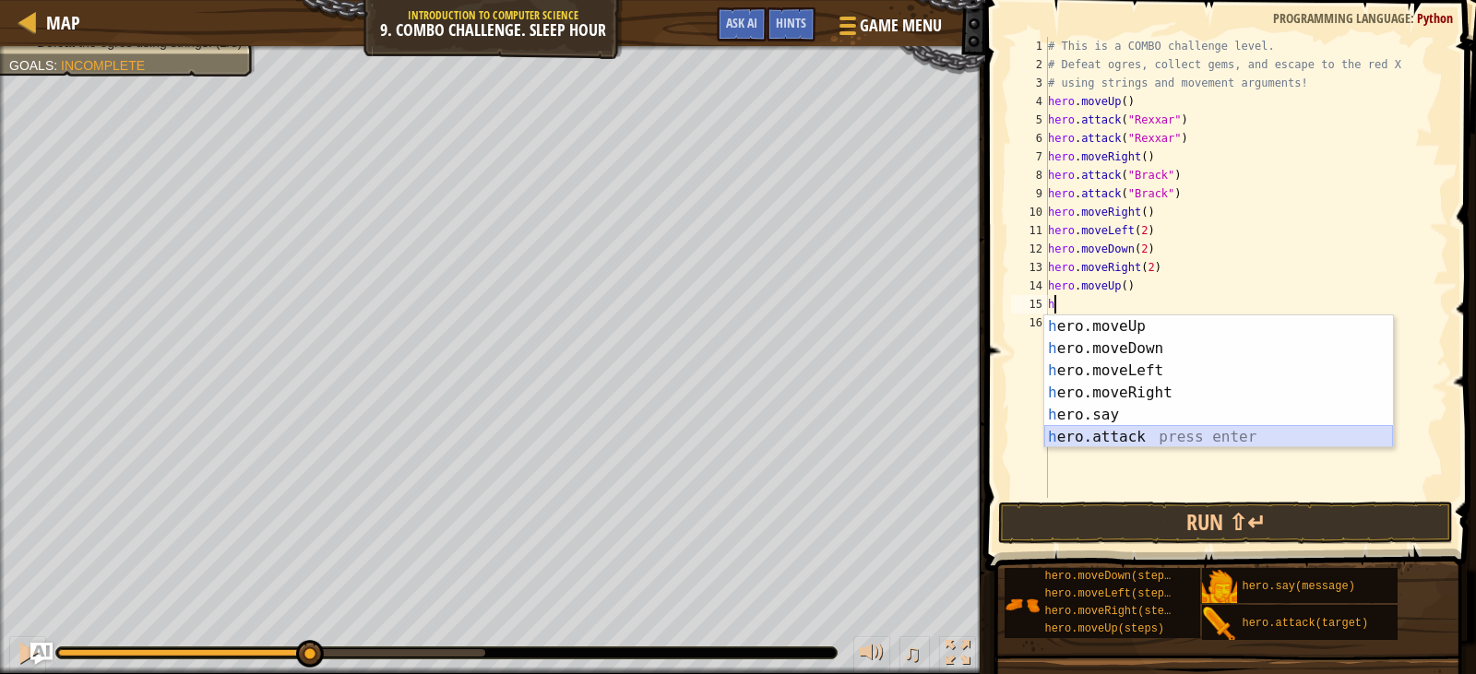
click at [1084, 433] on div "h ero.moveUp press enter h ero.moveDown press enter h ero.moveLeft press enter …" at bounding box center [1218, 404] width 349 height 177
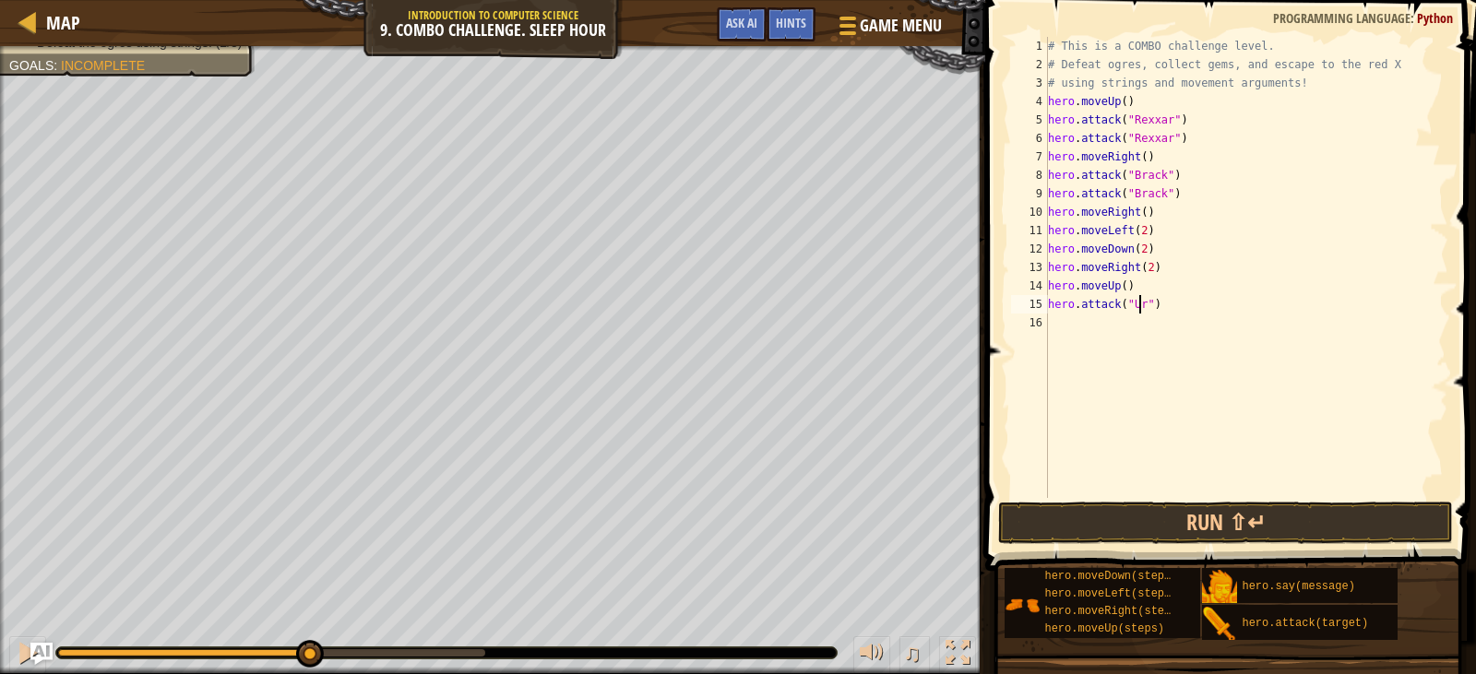
scroll to position [8, 8]
type textarea "hero.attack("Ursa")"
click at [1071, 322] on div "# This is a COMBO challenge level. # Defeat [PERSON_NAME], collect gems, and es…" at bounding box center [1246, 286] width 405 height 498
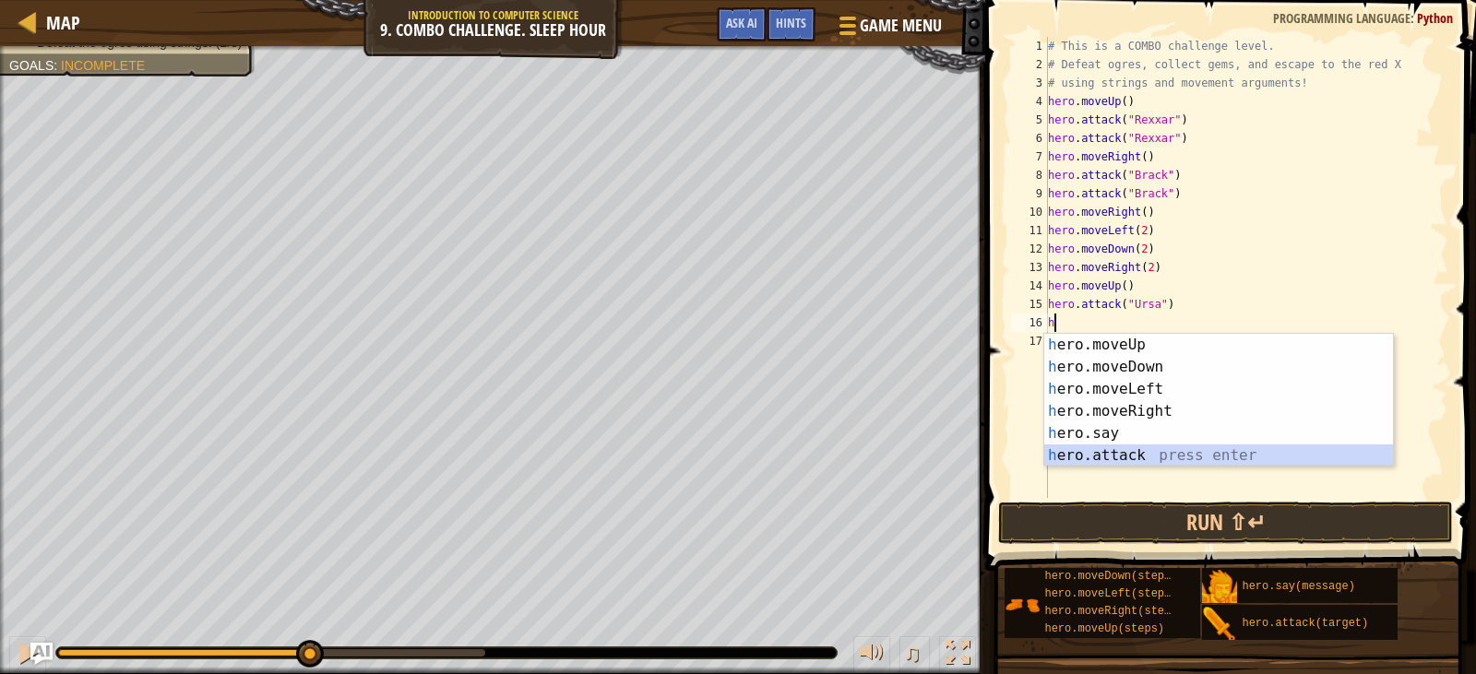
click at [1108, 456] on div "h ero.moveUp press enter h ero.moveDown press enter h ero.moveLeft press enter …" at bounding box center [1218, 422] width 349 height 177
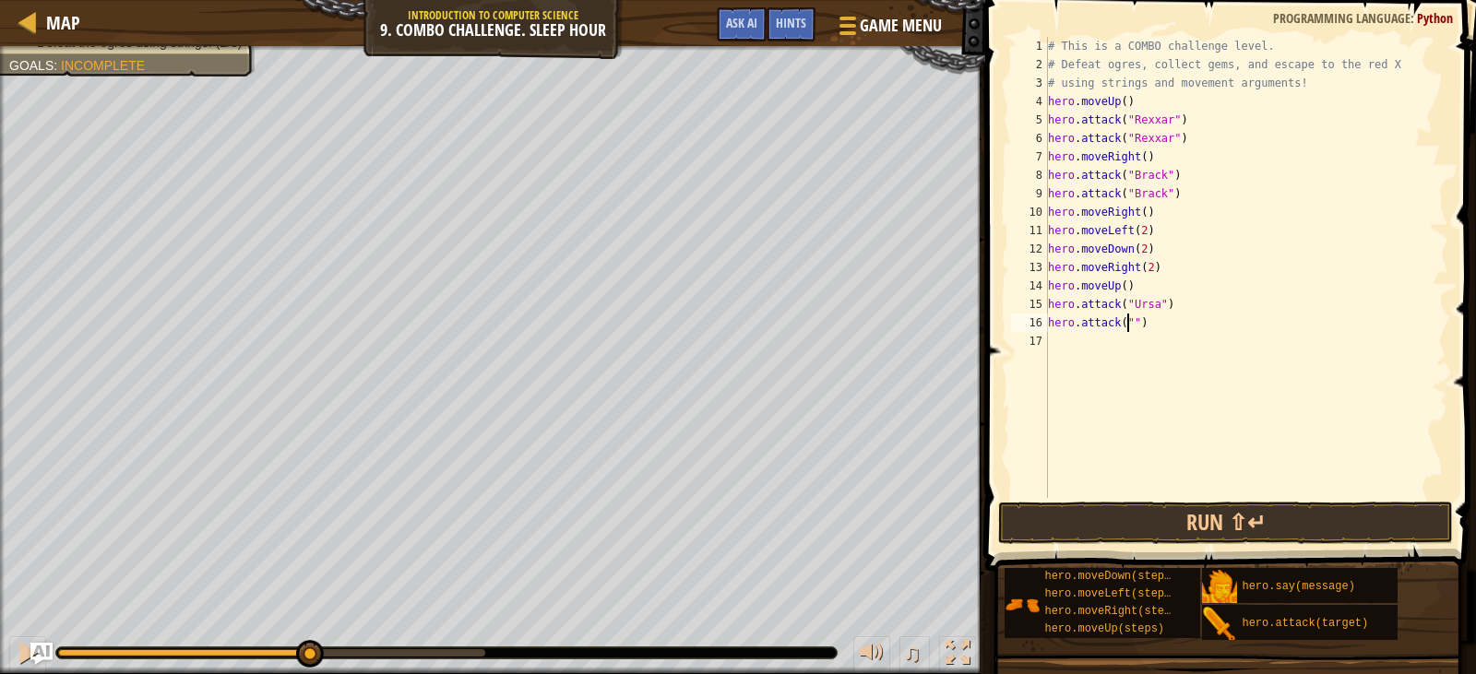
scroll to position [8, 7]
type textarea "hero.attack("Ursa")"
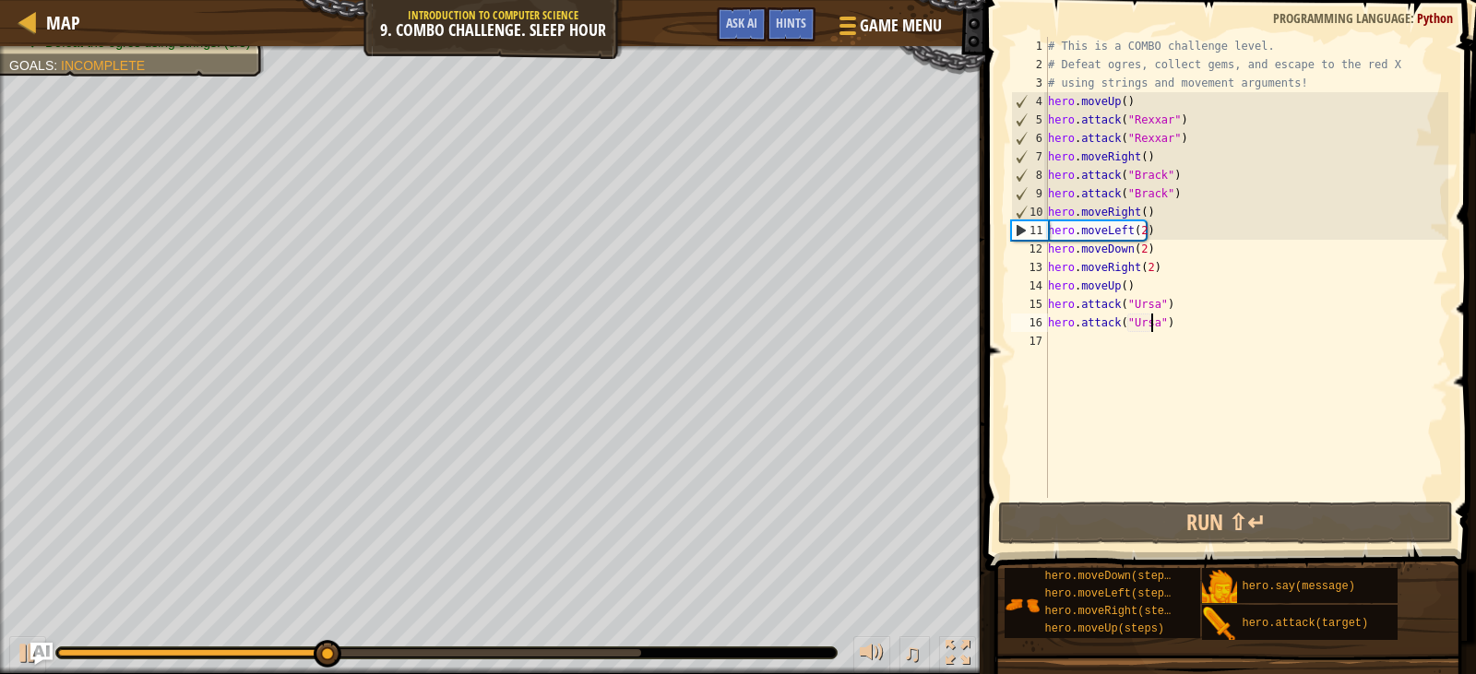
click at [1061, 348] on div "# This is a COMBO challenge level. # Defeat [PERSON_NAME], collect gems, and es…" at bounding box center [1246, 286] width 405 height 498
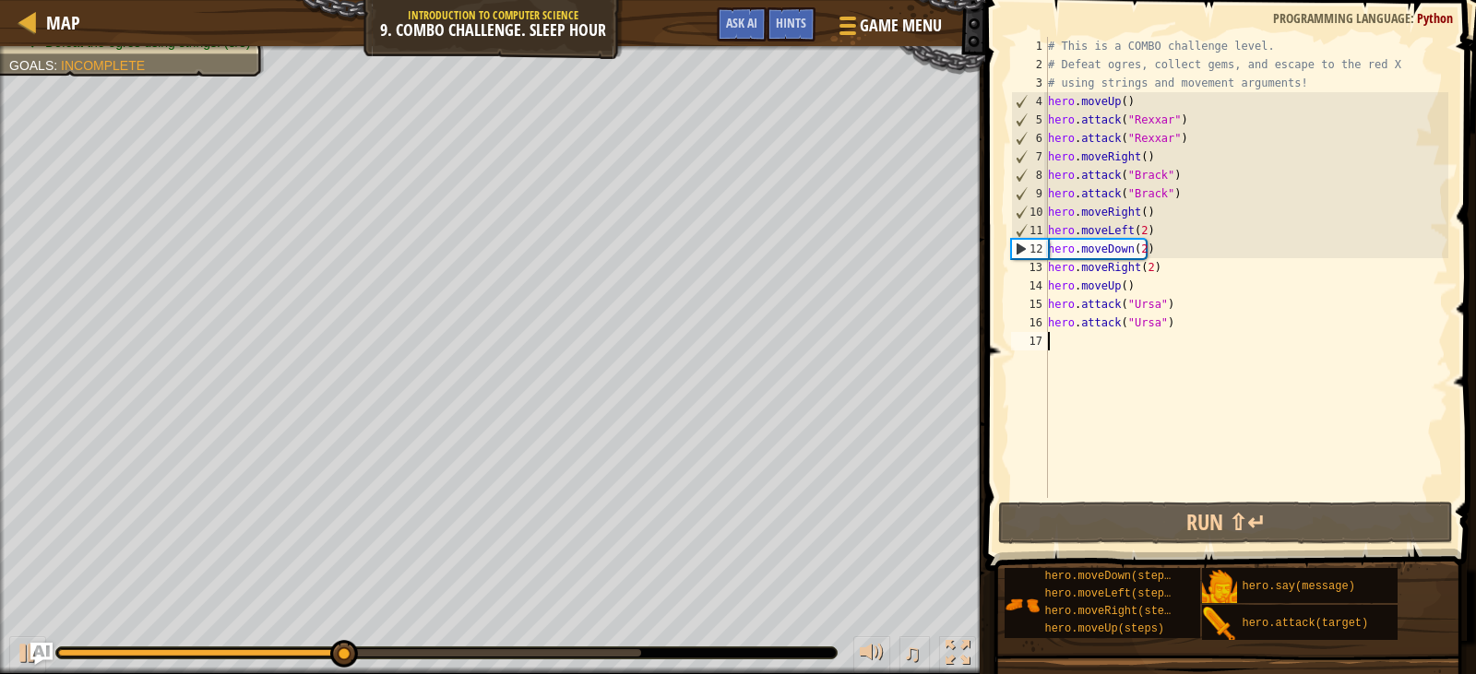
type textarea "h"
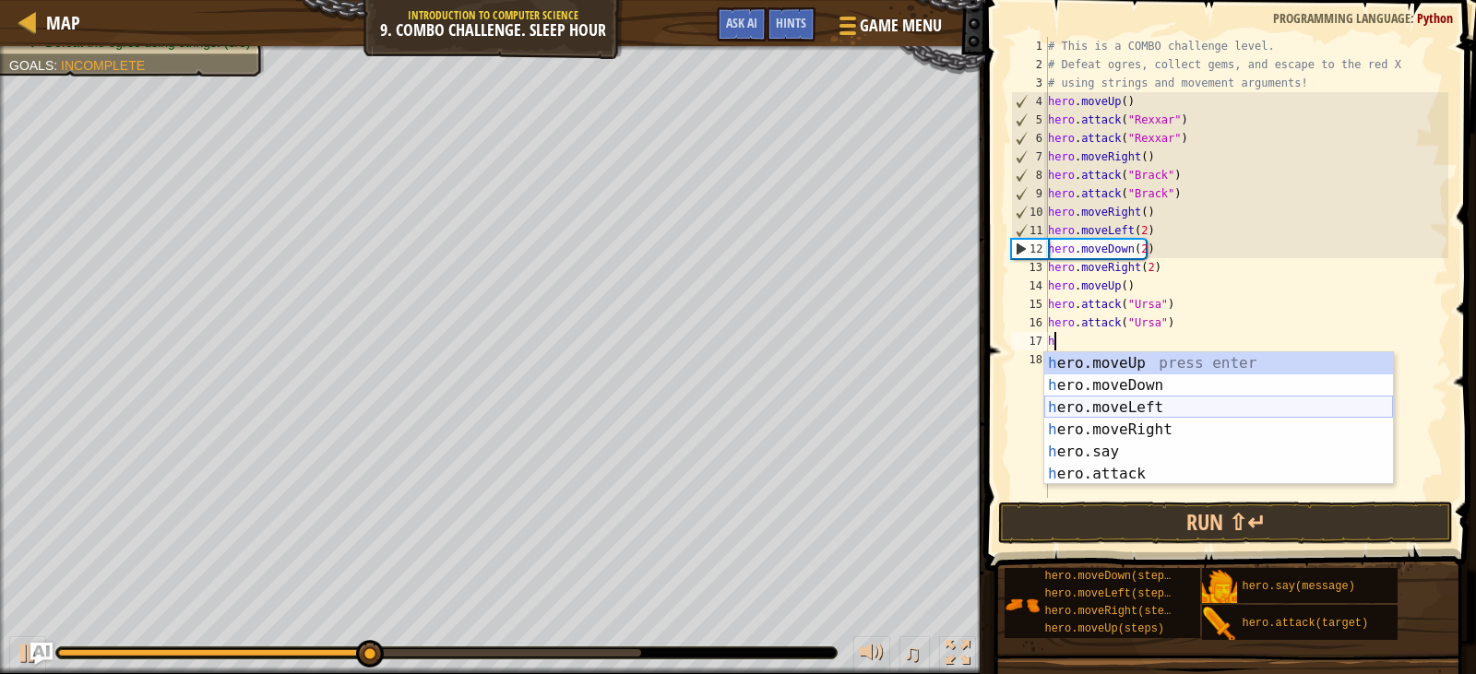
click at [1112, 397] on div "h ero.moveUp press enter h ero.moveDown press enter h ero.moveLeft press enter …" at bounding box center [1218, 440] width 349 height 177
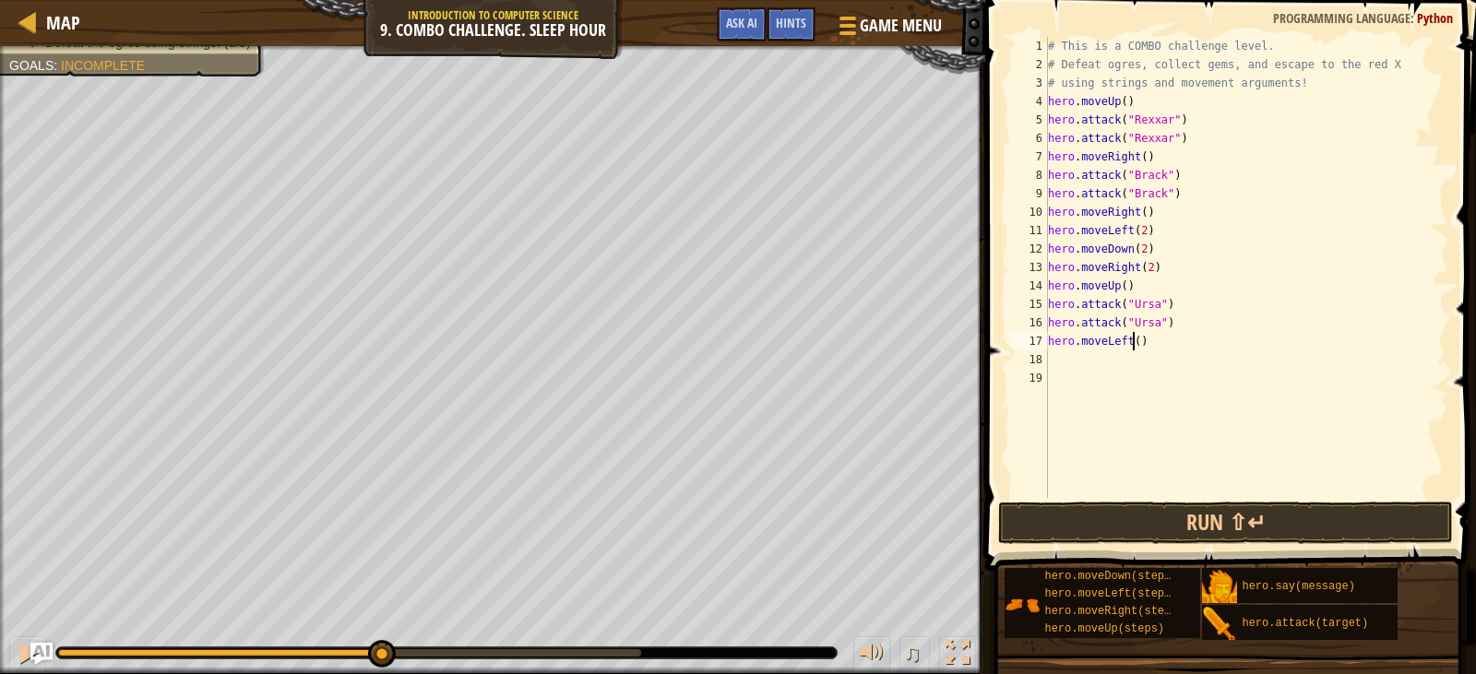
click at [1131, 343] on div "# This is a COMBO challenge level. # Defeat [PERSON_NAME], collect gems, and es…" at bounding box center [1246, 286] width 405 height 498
type textarea "hero.moveLeft(2)"
click at [1088, 375] on div "# This is a COMBO challenge level. # Defeat [PERSON_NAME], collect gems, and es…" at bounding box center [1246, 286] width 405 height 498
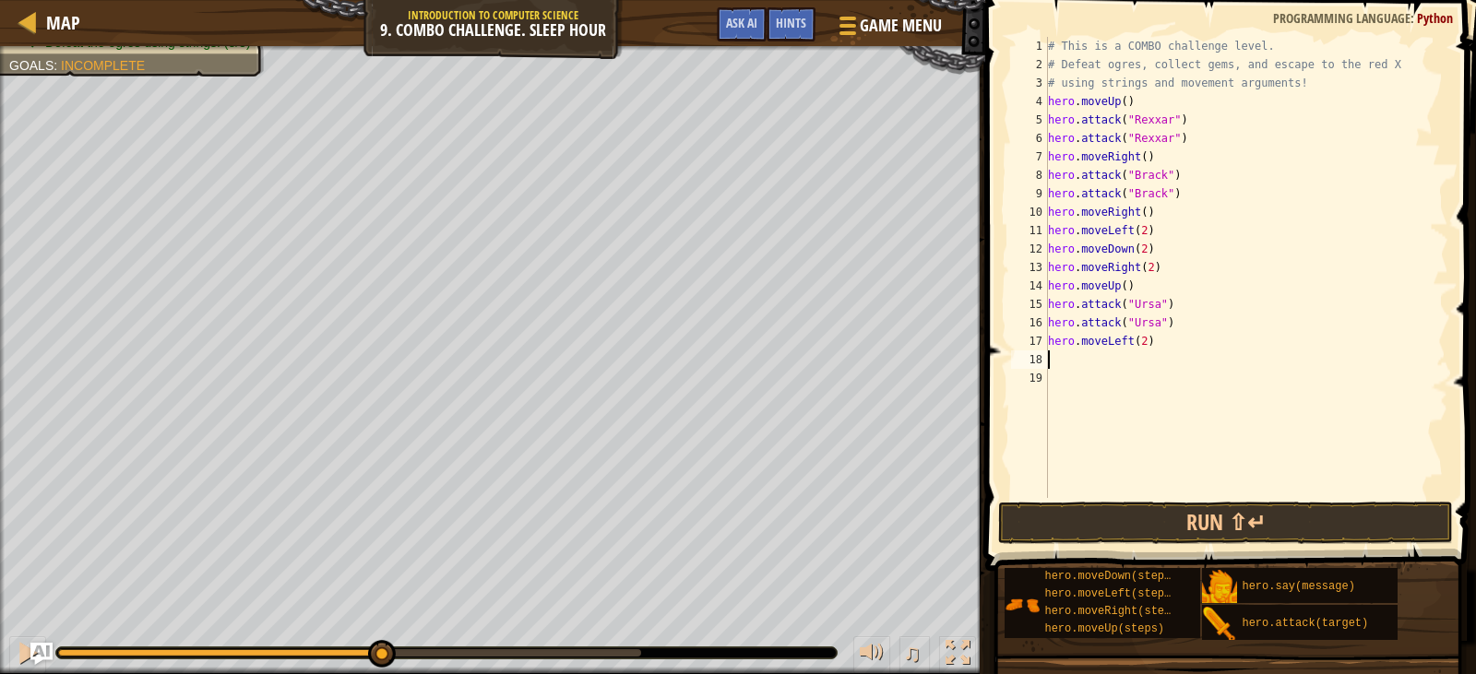
click at [1061, 352] on div "# This is a COMBO challenge level. # Defeat [PERSON_NAME], collect gems, and es…" at bounding box center [1246, 286] width 405 height 498
type textarea "h"
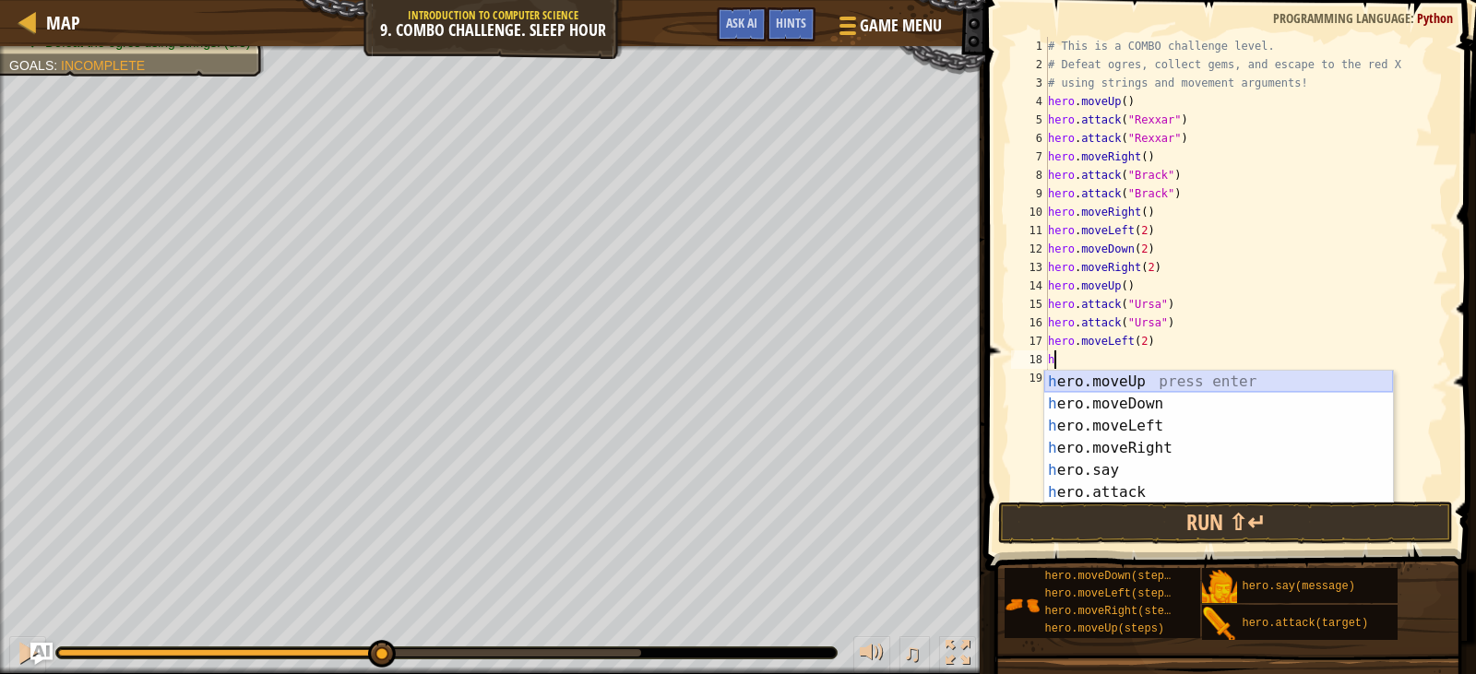
click at [1120, 381] on div "h ero.moveUp press enter h ero.moveDown press enter h ero.moveLeft press enter …" at bounding box center [1218, 459] width 349 height 177
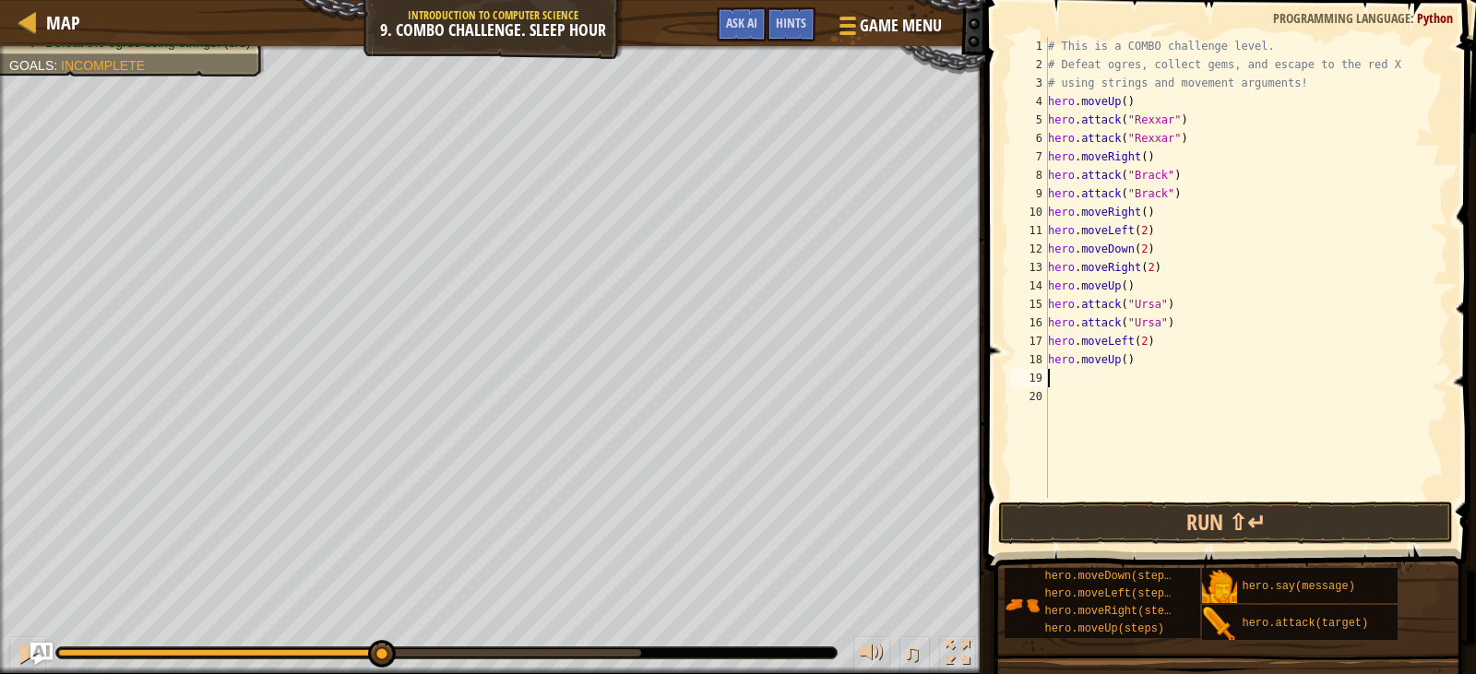
type textarea "h"
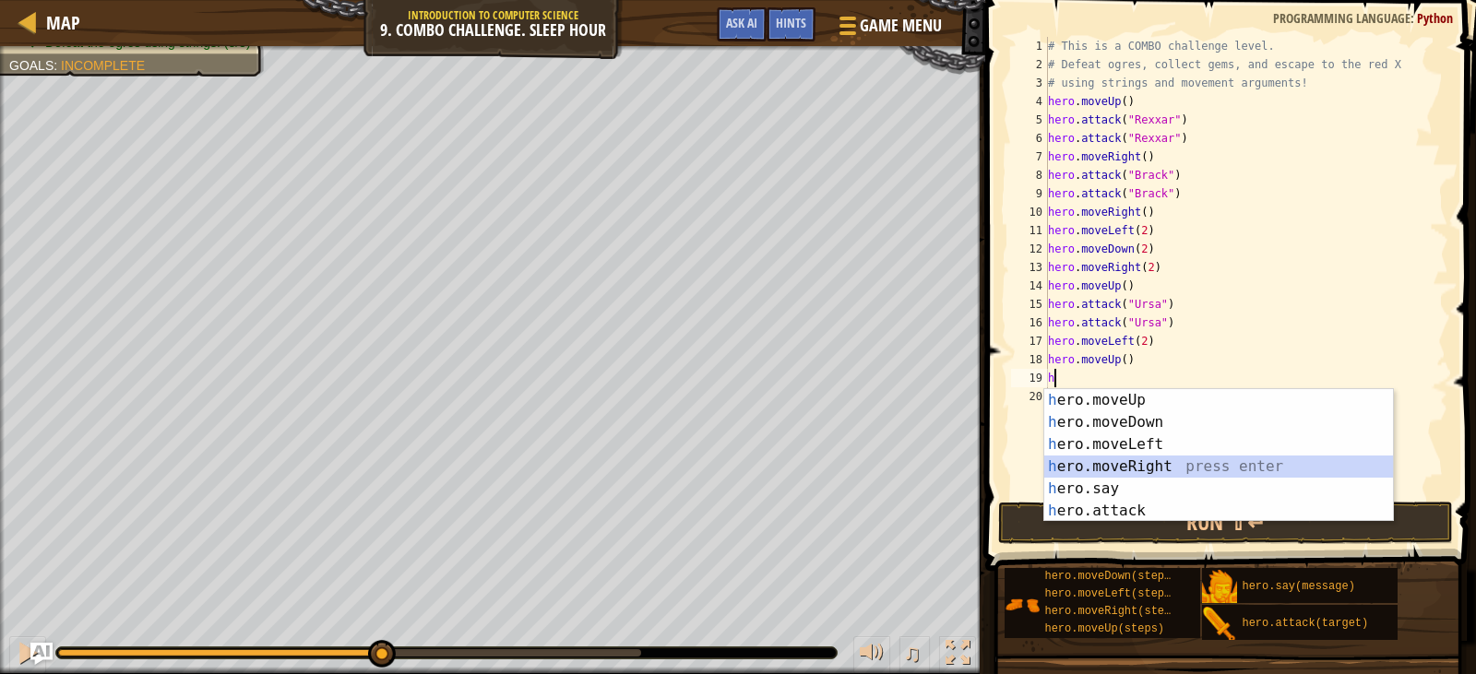
click at [1140, 456] on div "h ero.moveUp press enter h ero.moveDown press enter h ero.moveLeft press enter …" at bounding box center [1218, 477] width 349 height 177
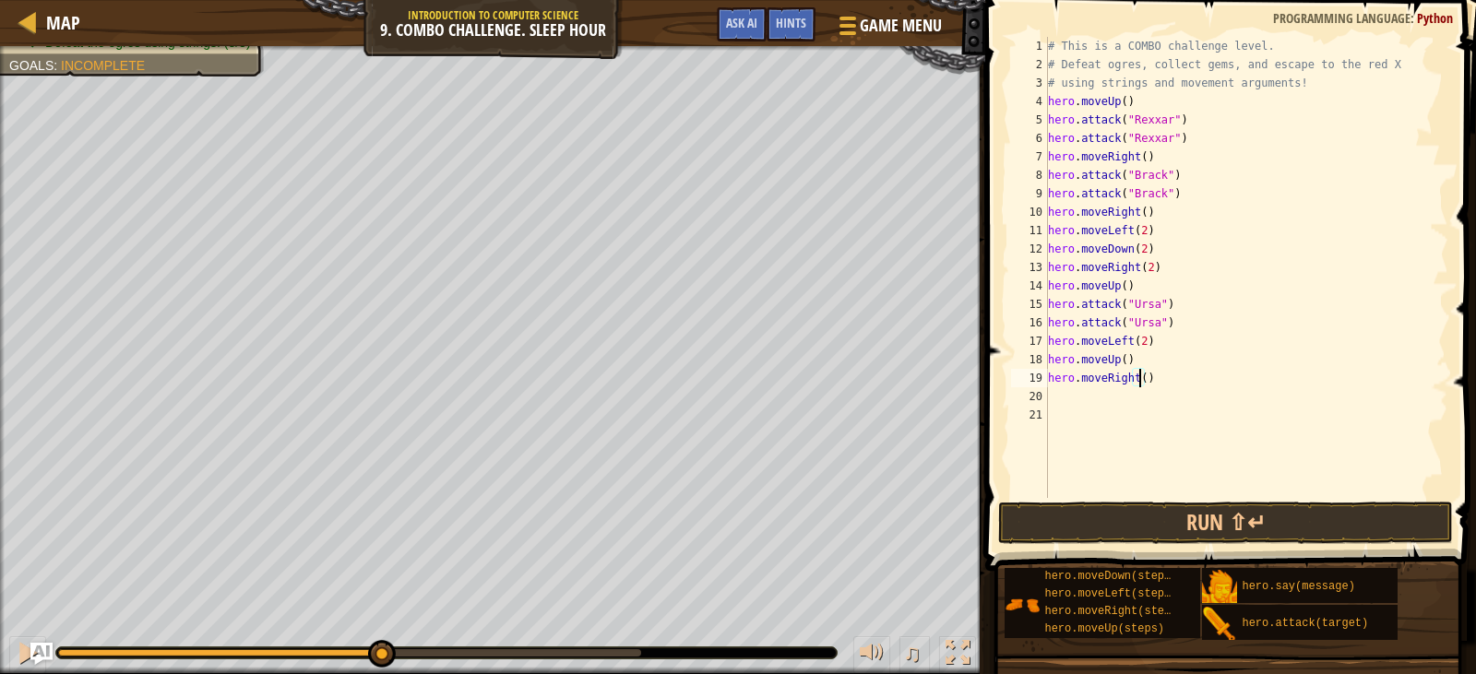
click at [1139, 383] on div "# This is a COMBO challenge level. # Defeat [PERSON_NAME], collect gems, and es…" at bounding box center [1246, 286] width 405 height 498
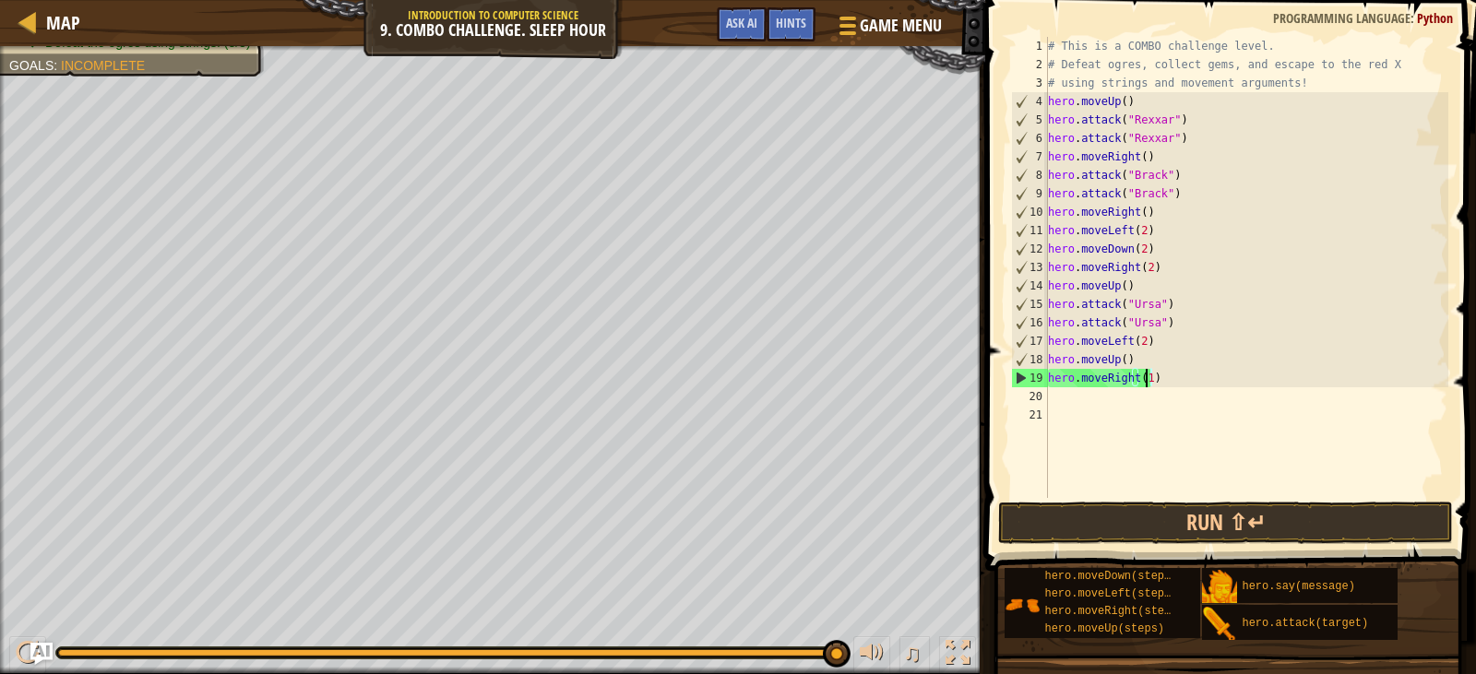
scroll to position [8, 7]
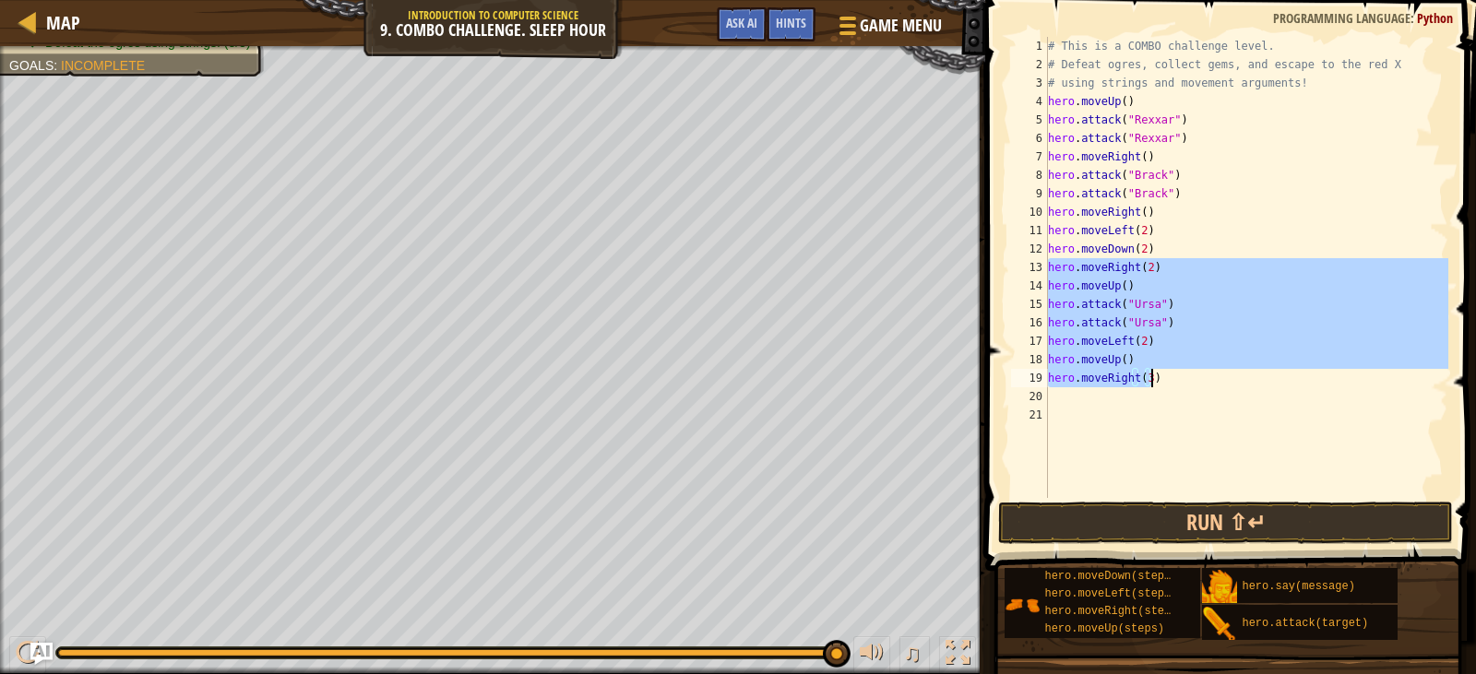
drag, startPoint x: 1048, startPoint y: 267, endPoint x: 1154, endPoint y: 378, distance: 154.0
click at [1154, 378] on div "# This is a COMBO challenge level. # Defeat [PERSON_NAME], collect gems, and es…" at bounding box center [1246, 286] width 405 height 498
type textarea "hero.moveUp() hero.moveRight(3)"
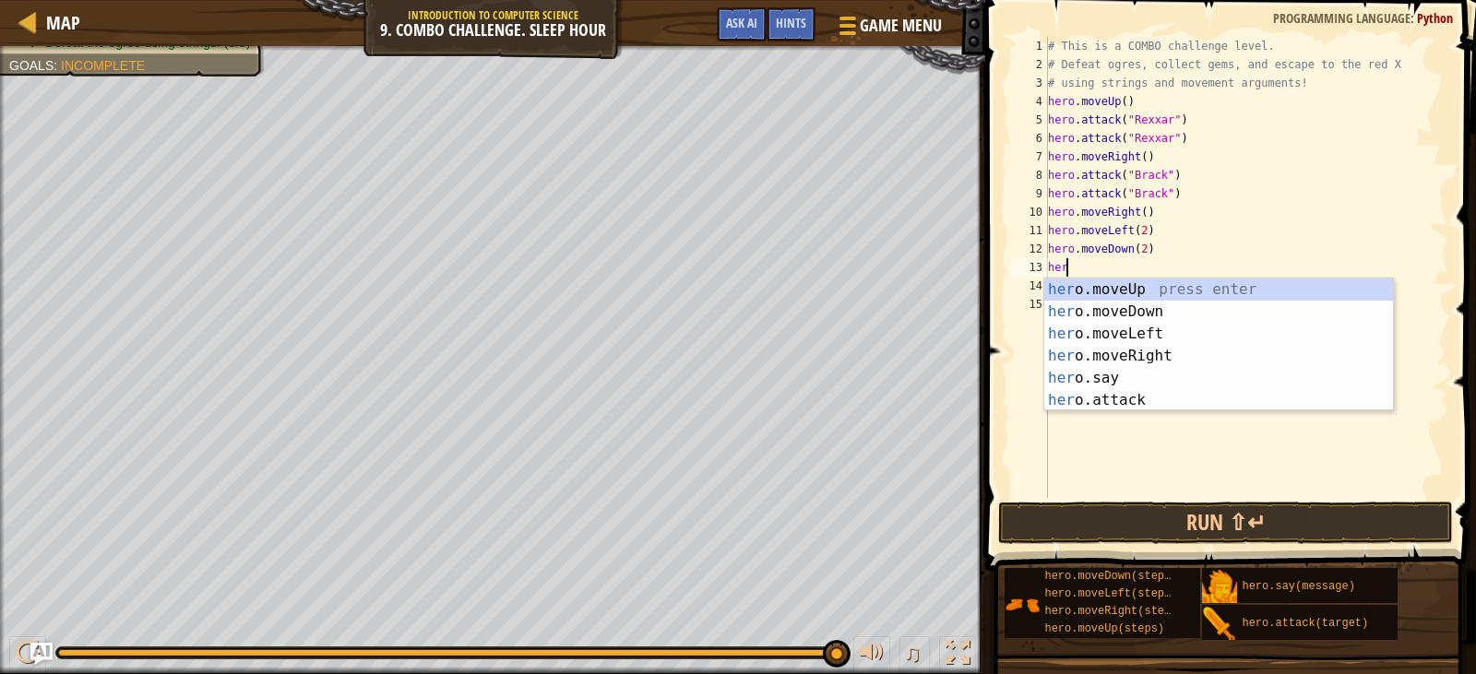
scroll to position [8, 1]
click at [1104, 398] on div "her o.moveUp press enter her o.moveDown press enter her o.moveLeft press enter …" at bounding box center [1218, 367] width 349 height 177
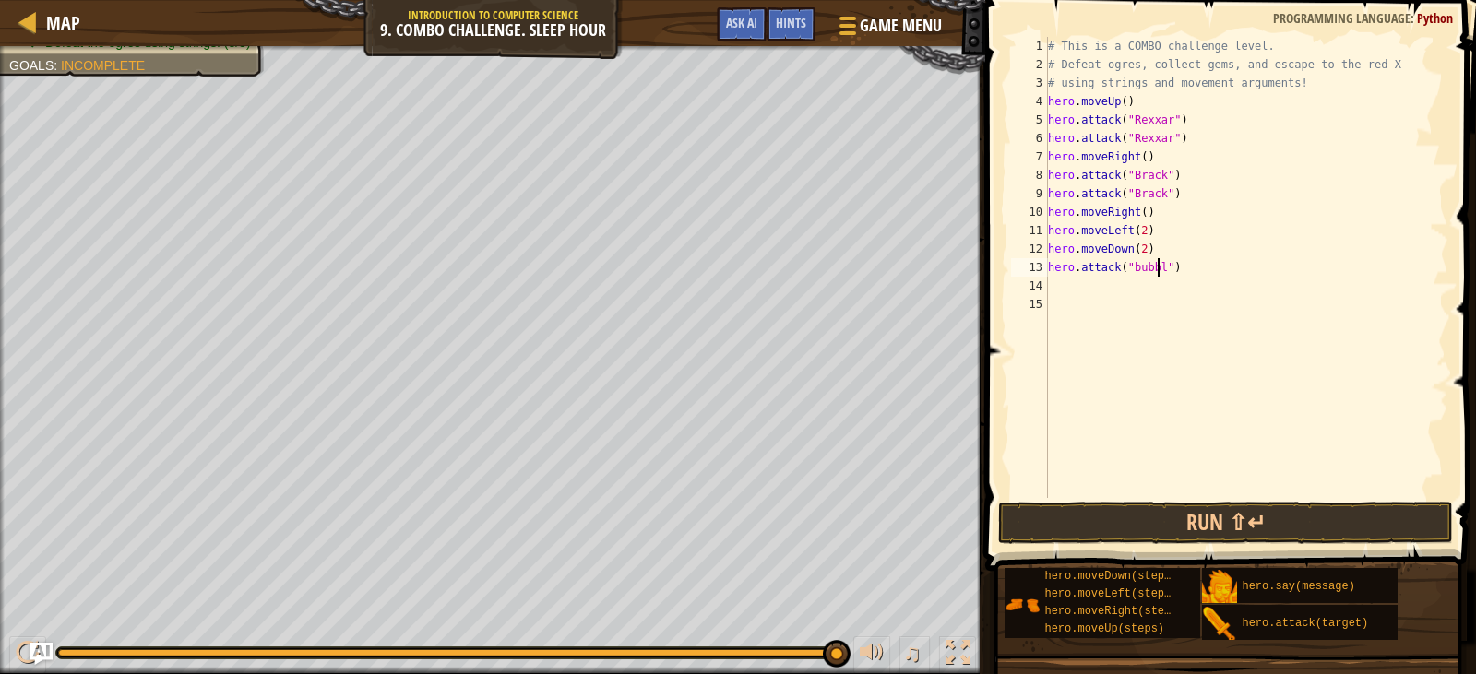
type textarea "hero.attack("bubble")"
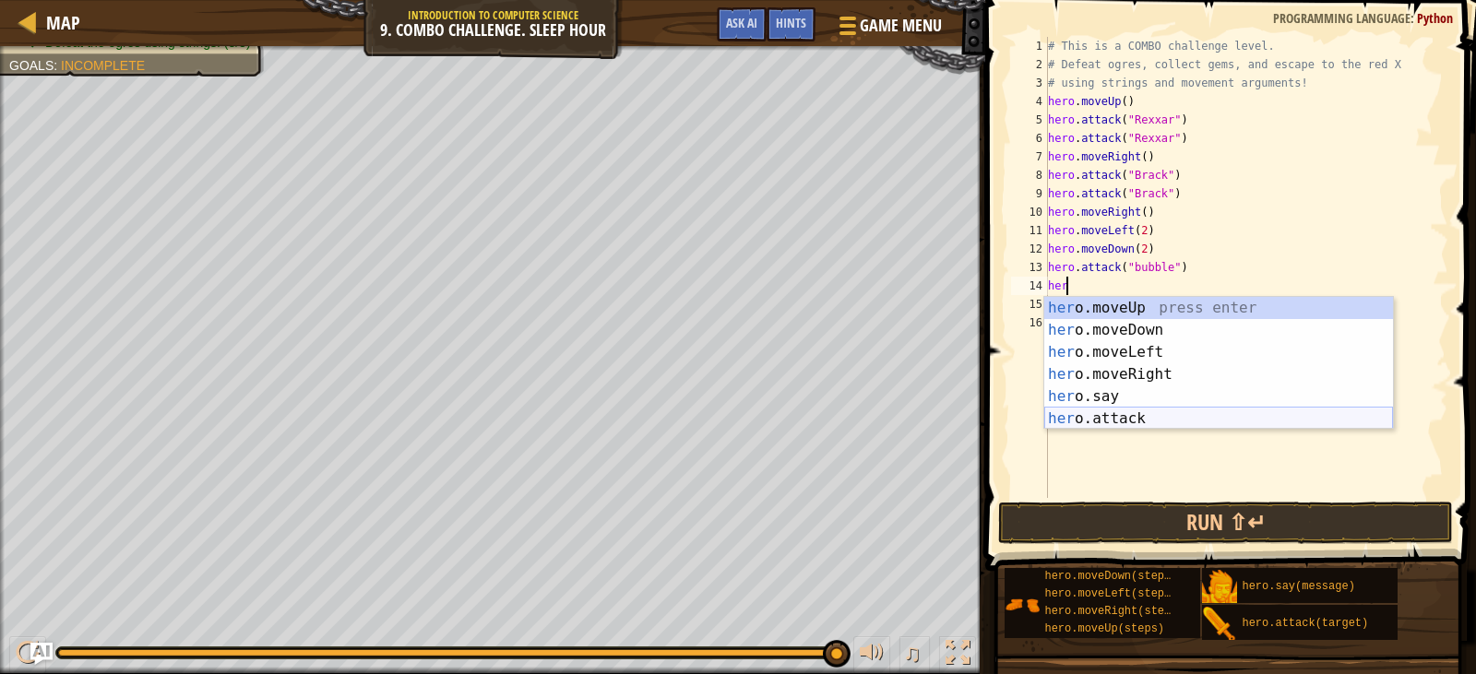
click at [1107, 422] on div "her o.moveUp press enter her o.moveDown press enter her o.moveLeft press enter …" at bounding box center [1218, 385] width 349 height 177
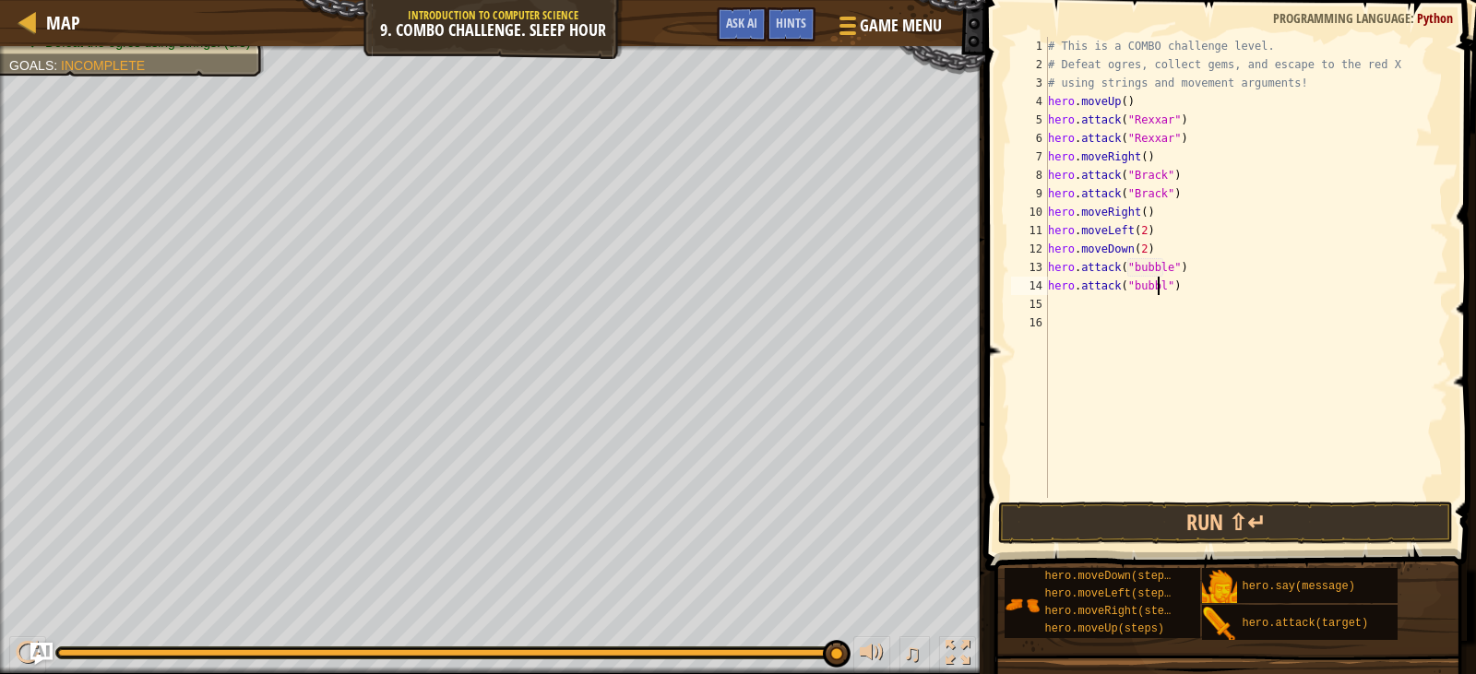
scroll to position [8, 10]
type textarea "hero.attack("bubble")"
click at [1053, 300] on div "# This is a COMBO challenge level. # Defeat [PERSON_NAME], collect gems, and es…" at bounding box center [1246, 286] width 405 height 498
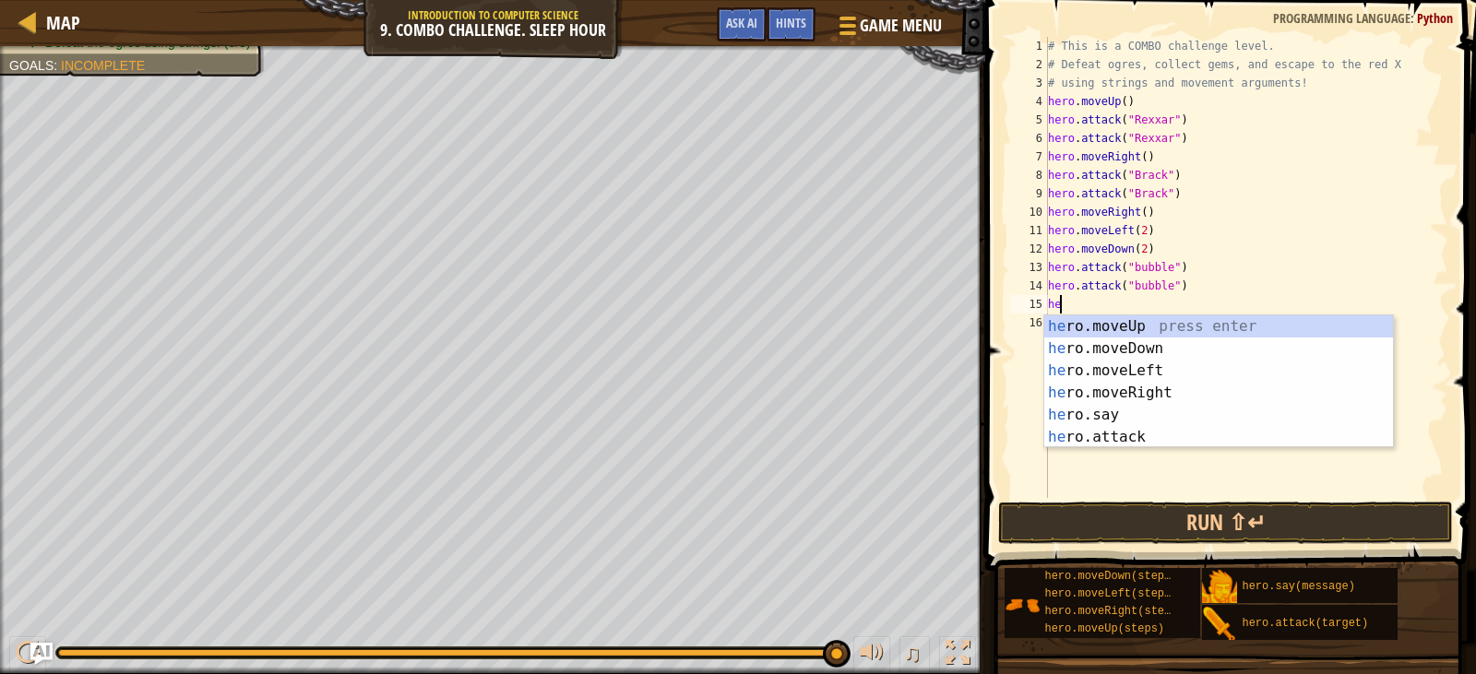
scroll to position [8, 1]
type textarea "hero"
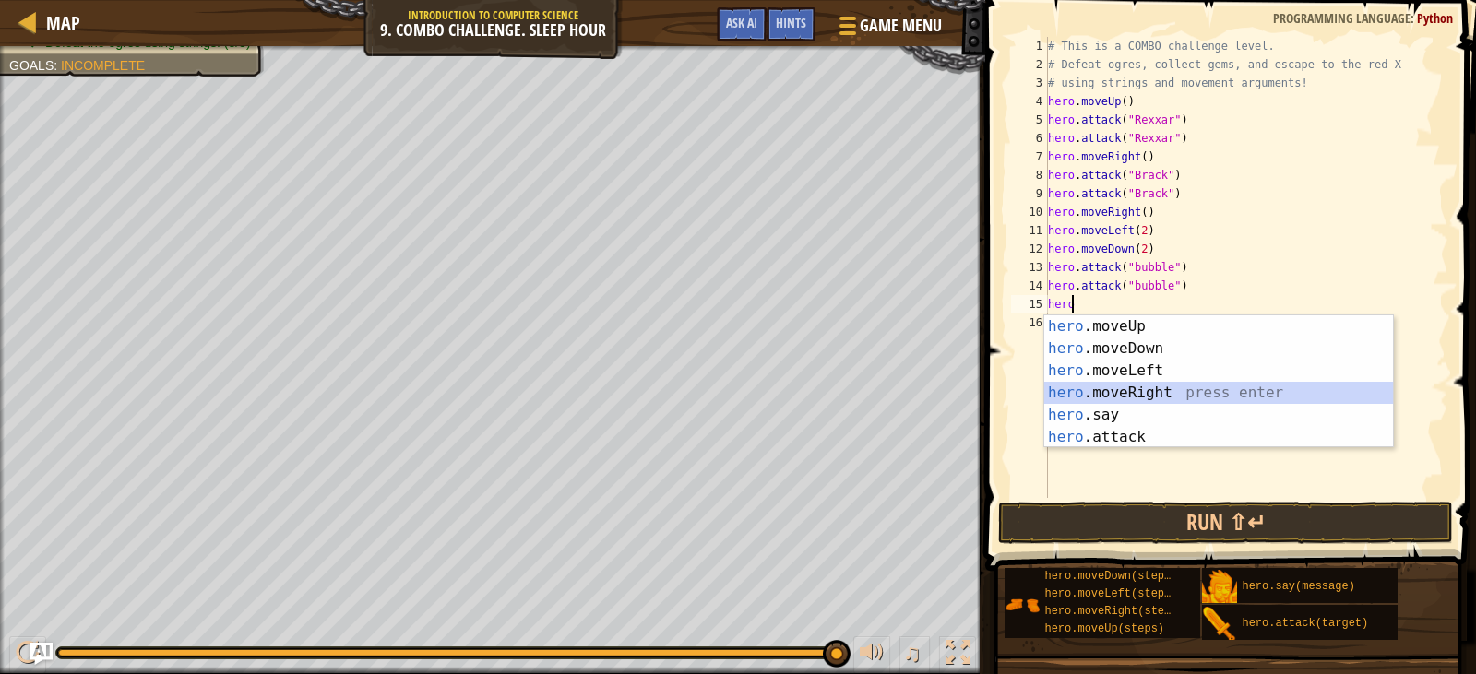
click at [1138, 382] on div "hero .moveUp press enter hero .moveDown press enter hero .moveLeft press enter …" at bounding box center [1218, 404] width 349 height 177
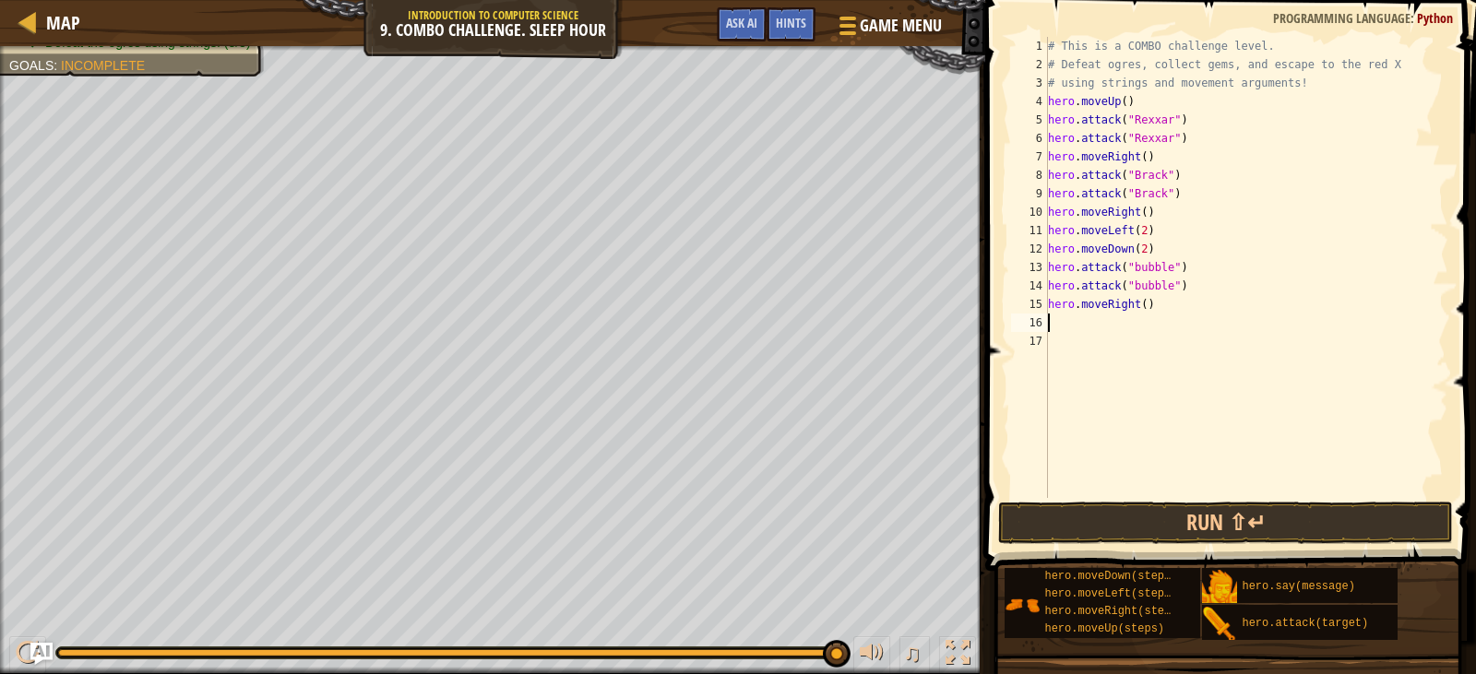
click at [1139, 304] on div "# This is a COMBO challenge level. # Defeat [PERSON_NAME], collect gems, and es…" at bounding box center [1246, 286] width 405 height 498
type textarea "hero.moveRight(2)"
click at [1063, 330] on div "# This is a COMBO challenge level. # Defeat [PERSON_NAME], collect gems, and es…" at bounding box center [1246, 286] width 405 height 498
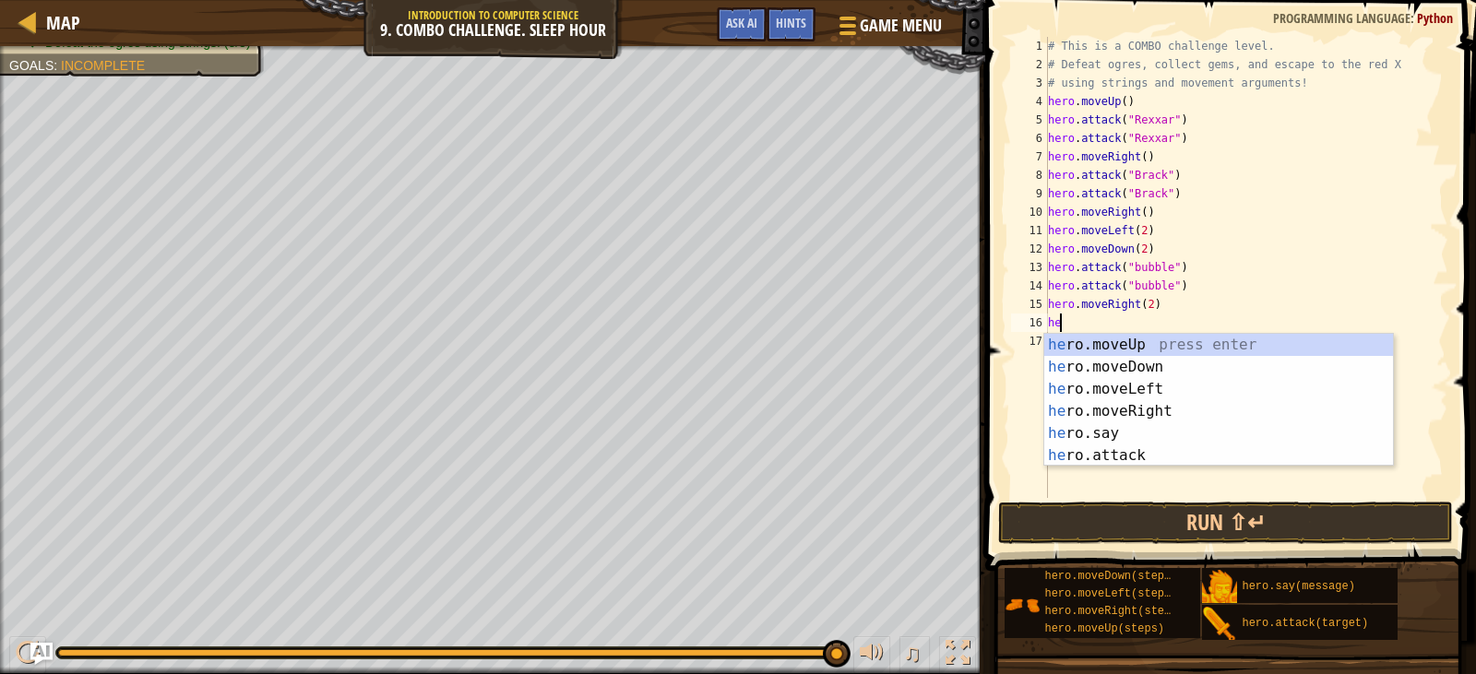
scroll to position [8, 1]
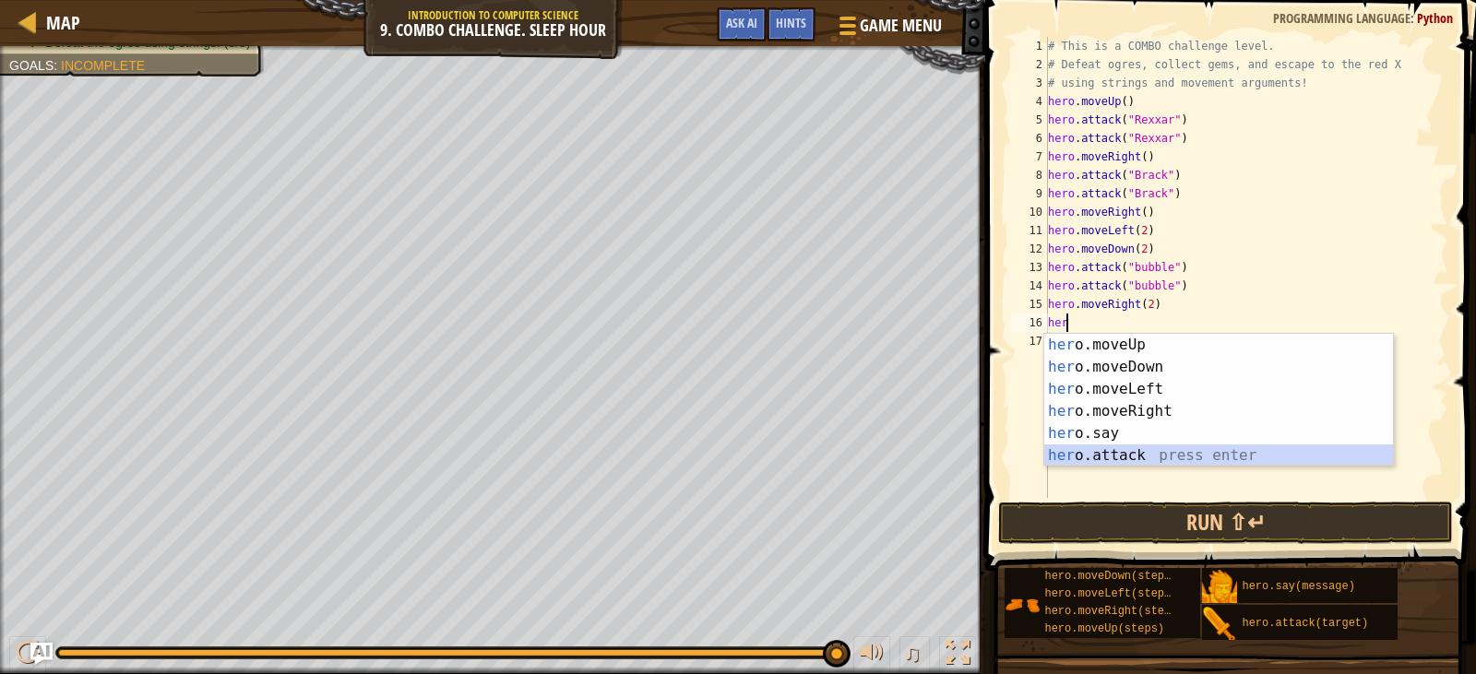
click at [1114, 445] on div "her o.moveUp press enter her o.moveDown press enter her o.moveLeft press enter …" at bounding box center [1218, 422] width 349 height 177
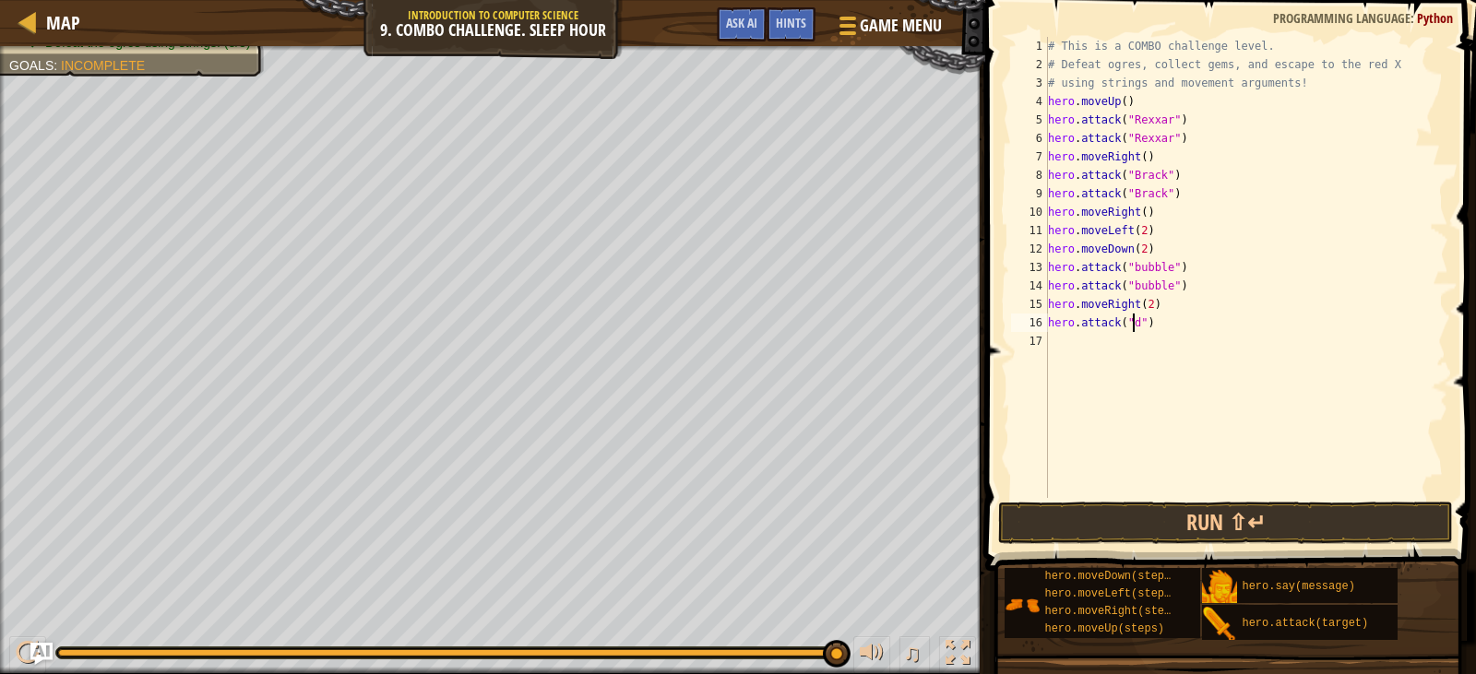
scroll to position [8, 7]
type textarea "hero.attack("dudle")"
click at [1072, 344] on div "# This is a COMBO challenge level. # Defeat [PERSON_NAME], collect gems, and es…" at bounding box center [1246, 286] width 405 height 498
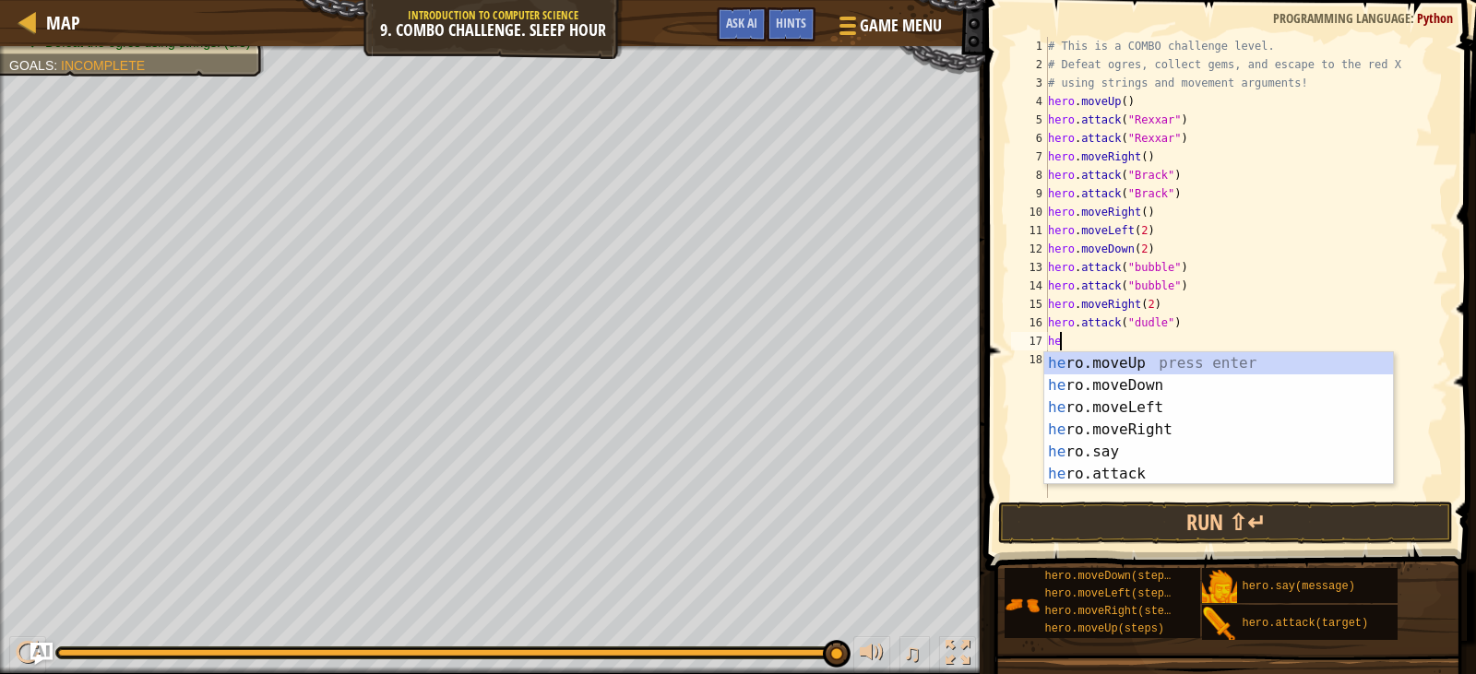
scroll to position [8, 1]
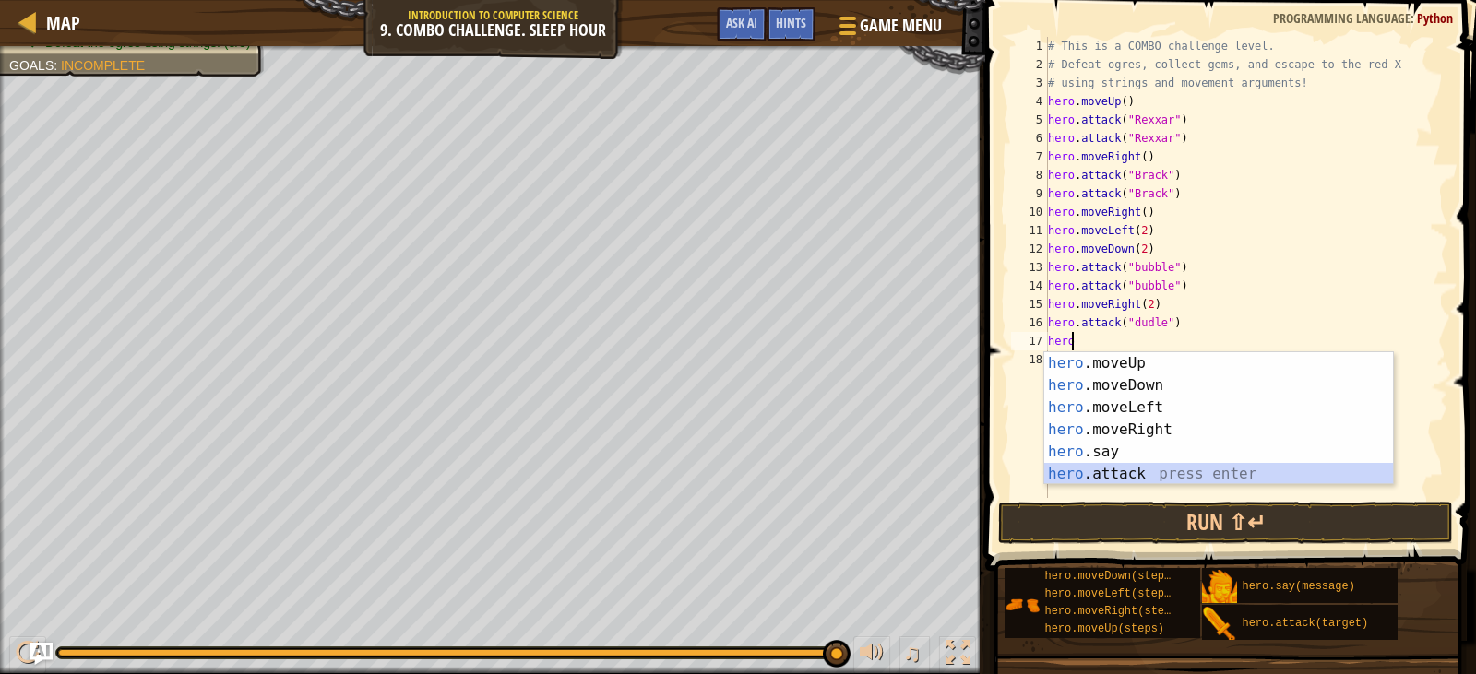
click at [1119, 469] on div "hero .moveUp press enter hero .moveDown press enter hero .moveLeft press enter …" at bounding box center [1218, 440] width 349 height 177
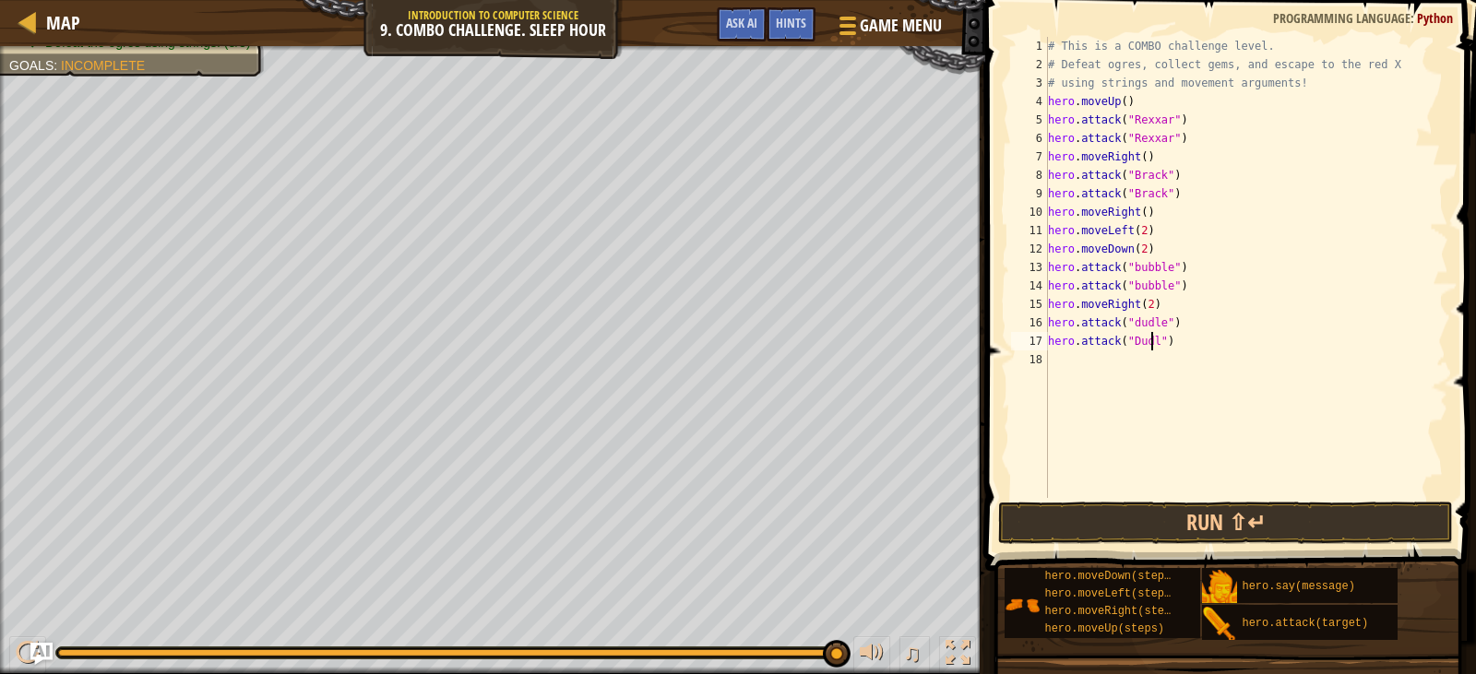
scroll to position [8, 9]
drag, startPoint x: 1133, startPoint y: 324, endPoint x: 1127, endPoint y: 354, distance: 30.9
click at [1133, 327] on div "# This is a COMBO challenge level. # Defeat [PERSON_NAME], collect gems, and es…" at bounding box center [1246, 286] width 405 height 498
click at [1131, 286] on div "# This is a COMBO challenge level. # Defeat [PERSON_NAME], collect gems, and es…" at bounding box center [1246, 286] width 405 height 498
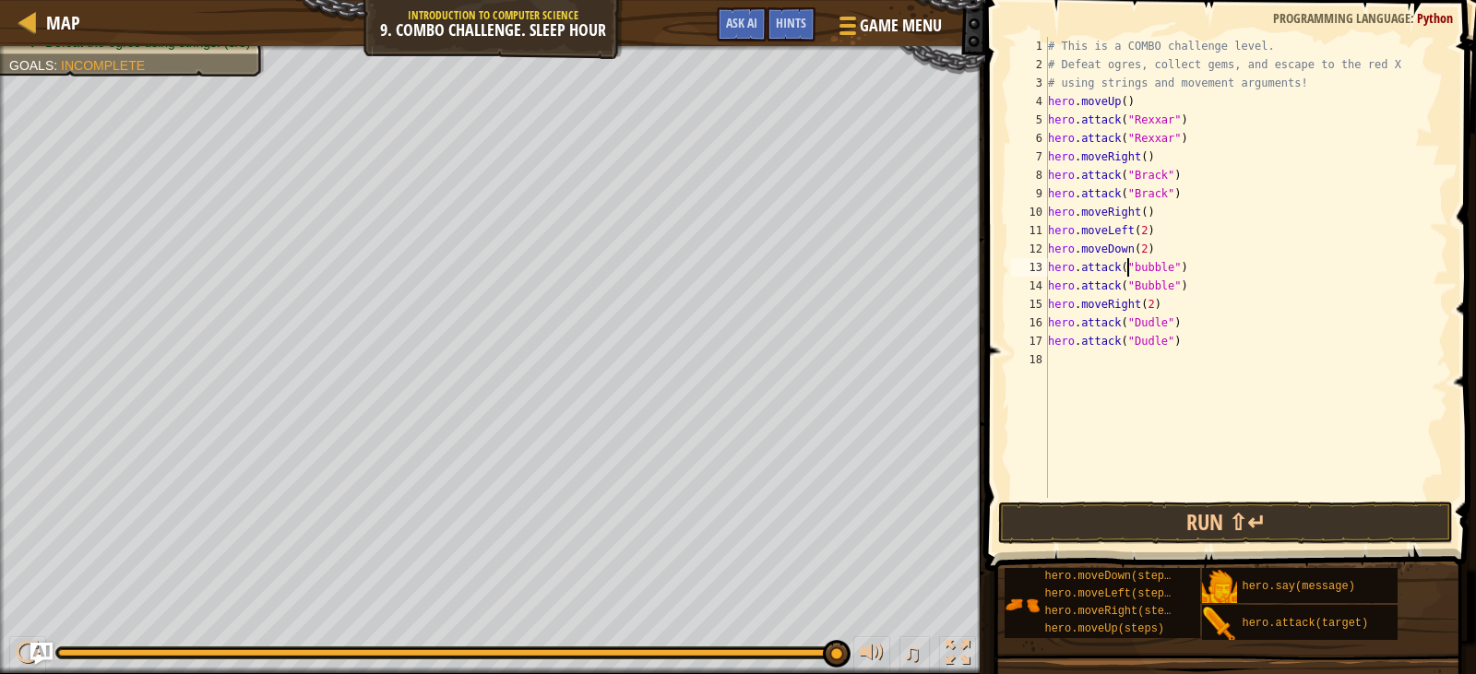
click at [1129, 268] on div "# This is a COMBO challenge level. # Defeat [PERSON_NAME], collect gems, and es…" at bounding box center [1246, 286] width 405 height 498
type textarea "hero.attack("Bubble")"
click at [1067, 372] on div "# This is a COMBO challenge level. # Defeat [PERSON_NAME], collect gems, and es…" at bounding box center [1246, 286] width 405 height 498
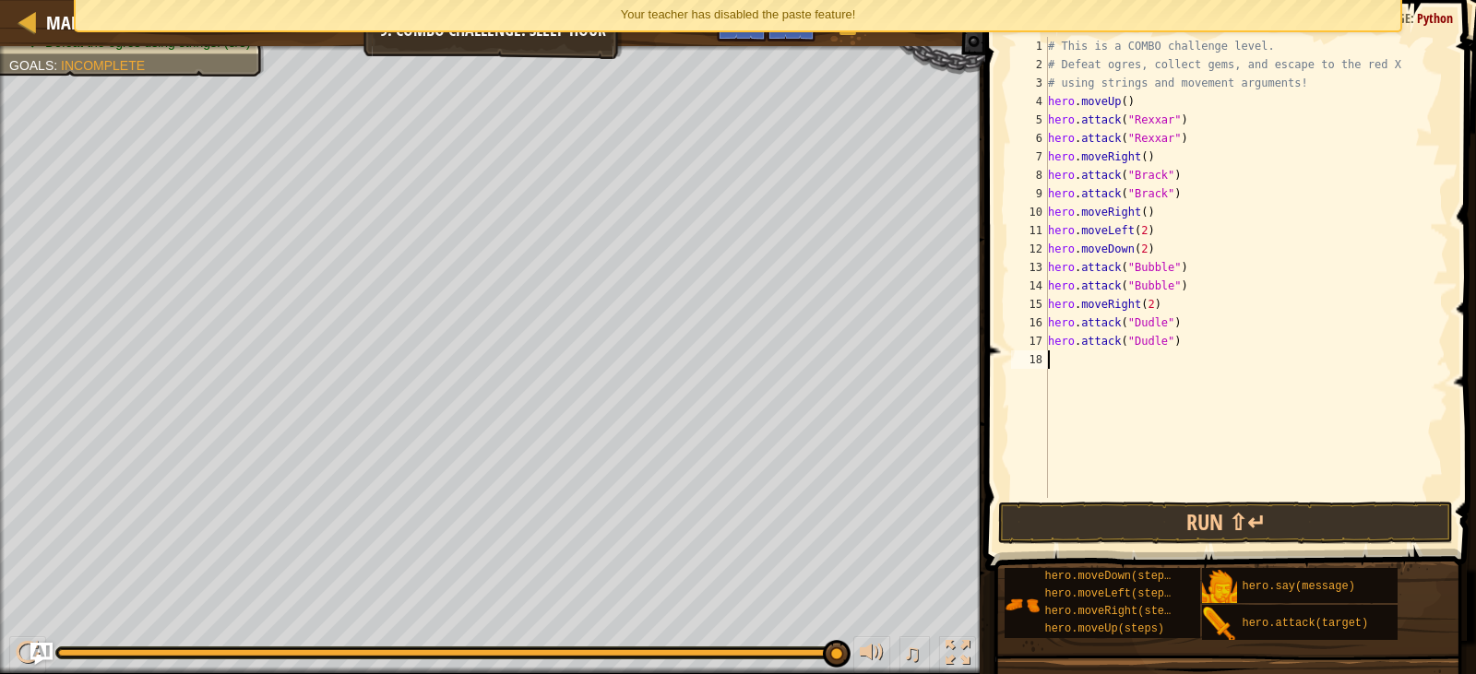
type textarea "h"
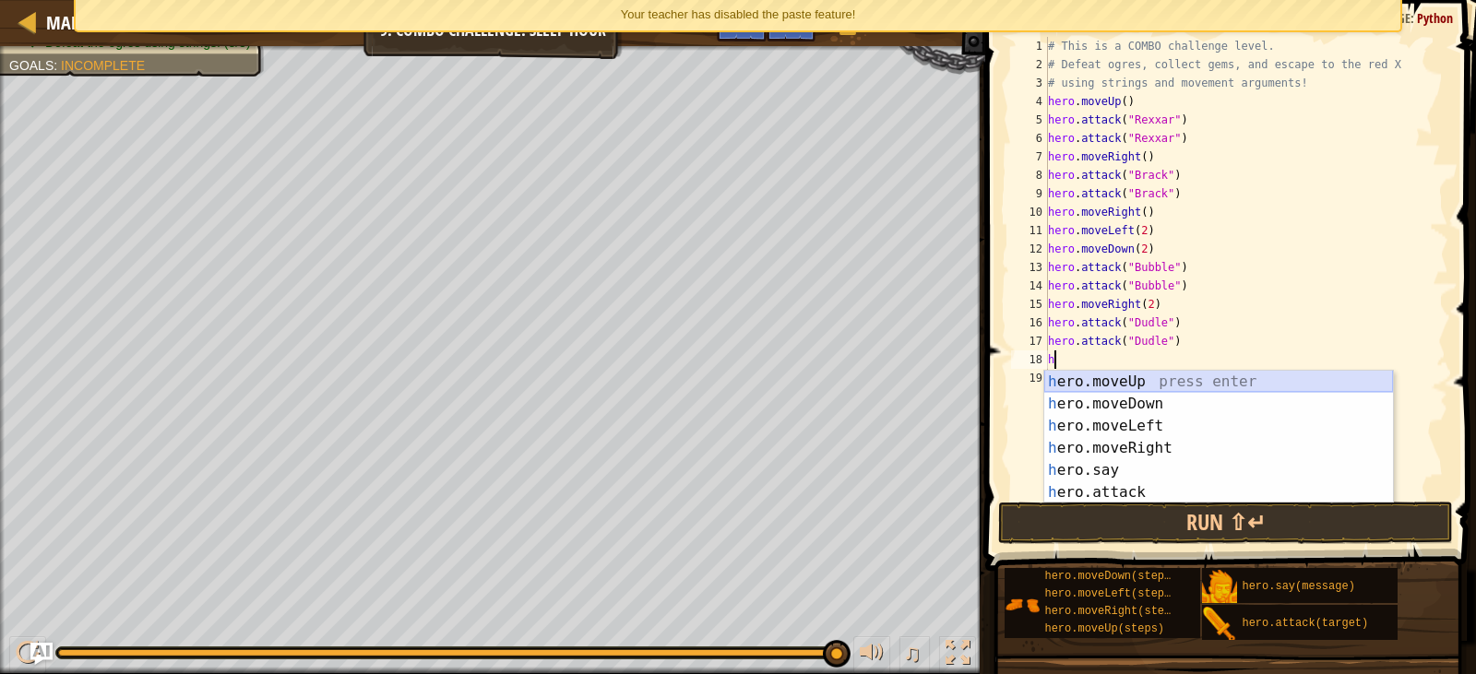
click at [1124, 378] on div "h ero.moveUp press enter h ero.moveDown press enter h ero.moveLeft press enter …" at bounding box center [1218, 459] width 349 height 177
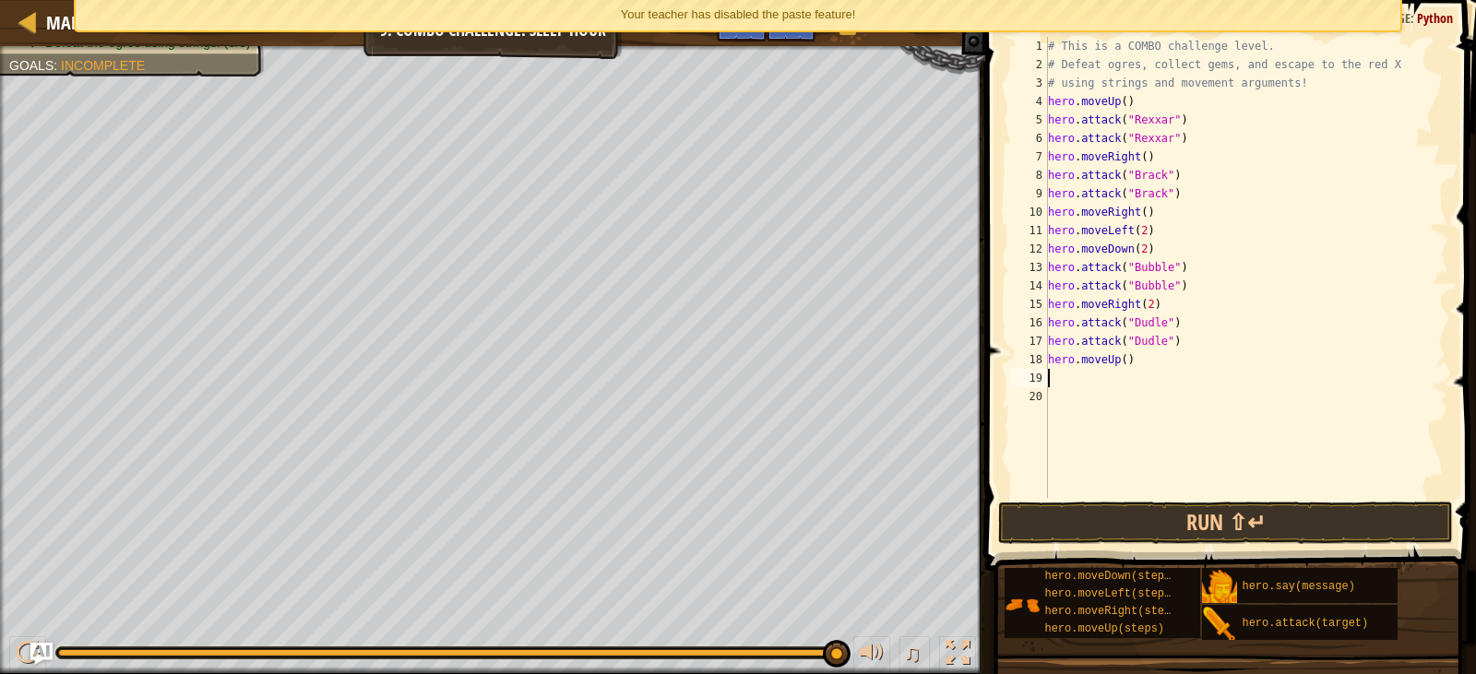
type textarea "h"
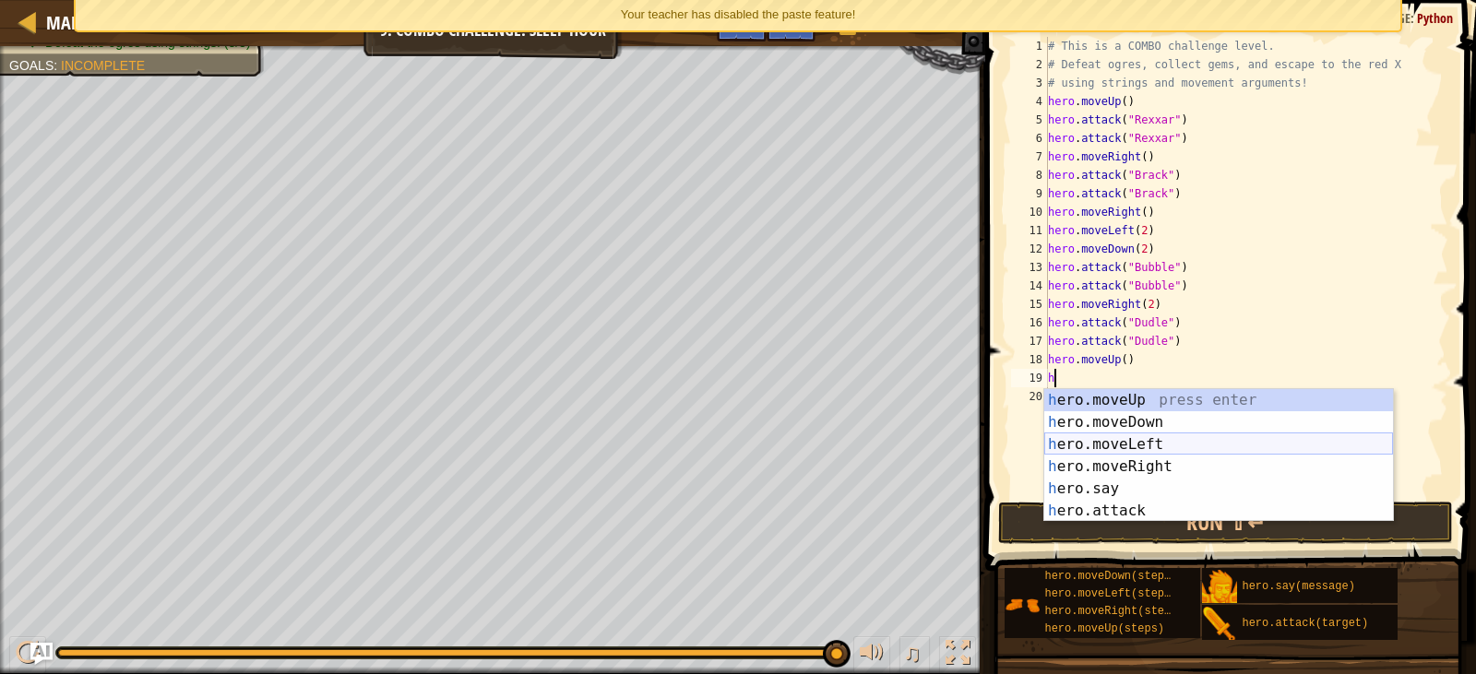
click at [1129, 442] on div "h ero.moveUp press enter h ero.moveDown press enter h ero.moveLeft press enter …" at bounding box center [1218, 477] width 349 height 177
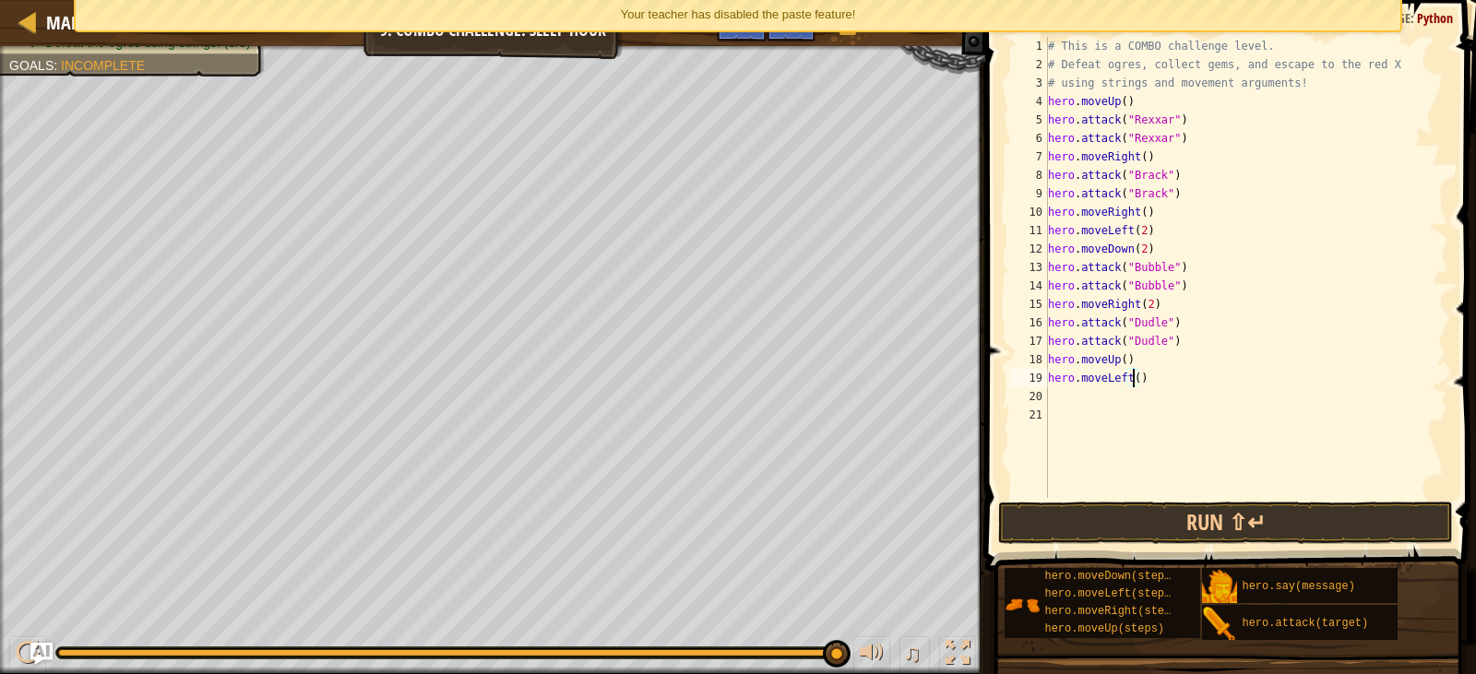
click at [1133, 376] on div "# This is a COMBO challenge level. # Defeat [PERSON_NAME], collect gems, and es…" at bounding box center [1246, 286] width 405 height 498
type textarea "hero.moveLeft(2)"
click at [1053, 403] on div "# This is a COMBO challenge level. # Defeat [PERSON_NAME], collect gems, and es…" at bounding box center [1246, 286] width 405 height 498
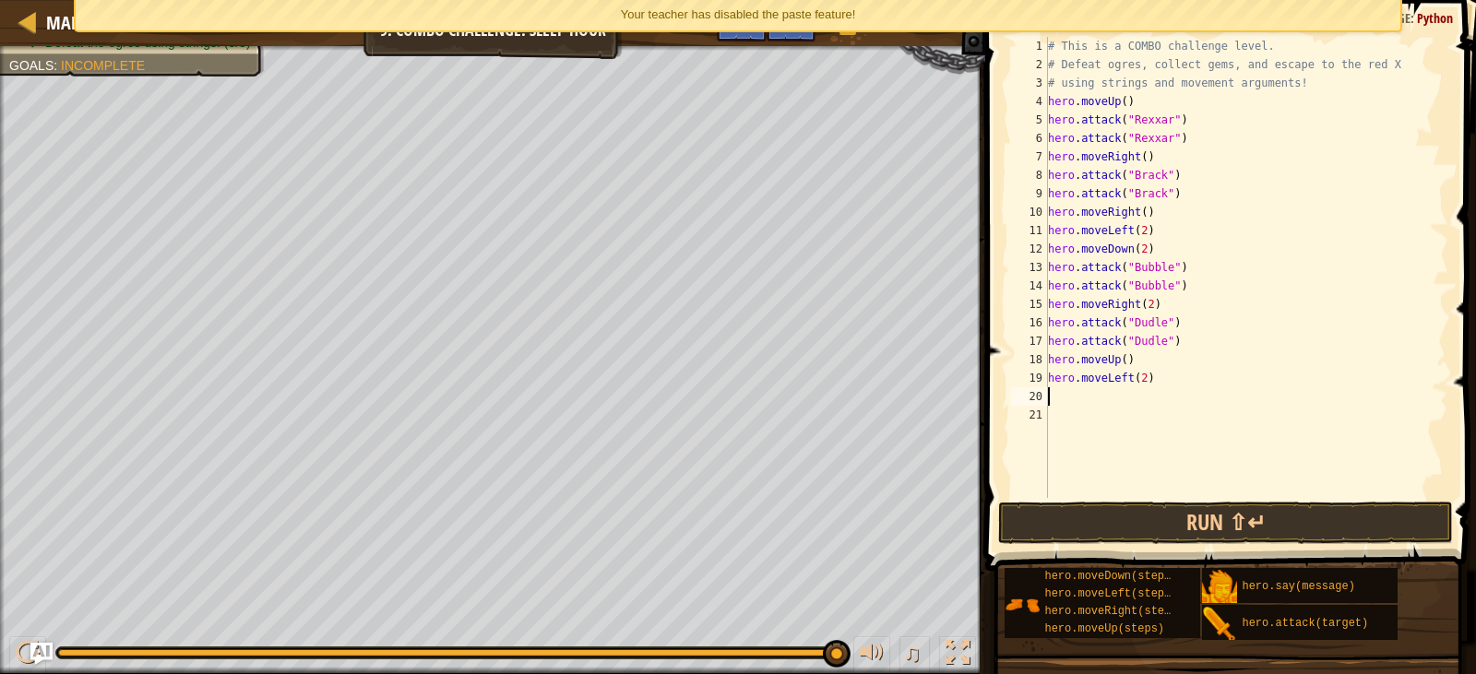
type textarea "h"
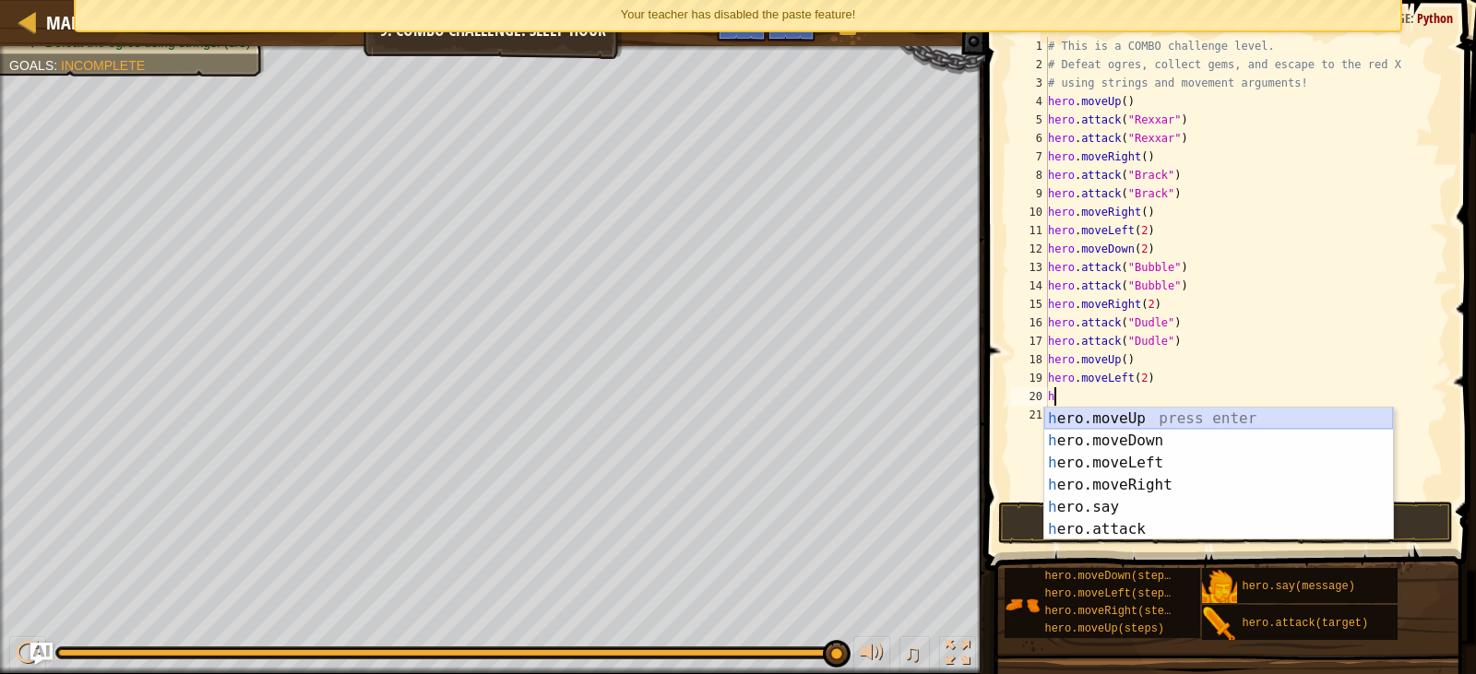
click at [1115, 416] on div "h ero.moveUp press enter h ero.moveDown press enter h ero.moveLeft press enter …" at bounding box center [1218, 496] width 349 height 177
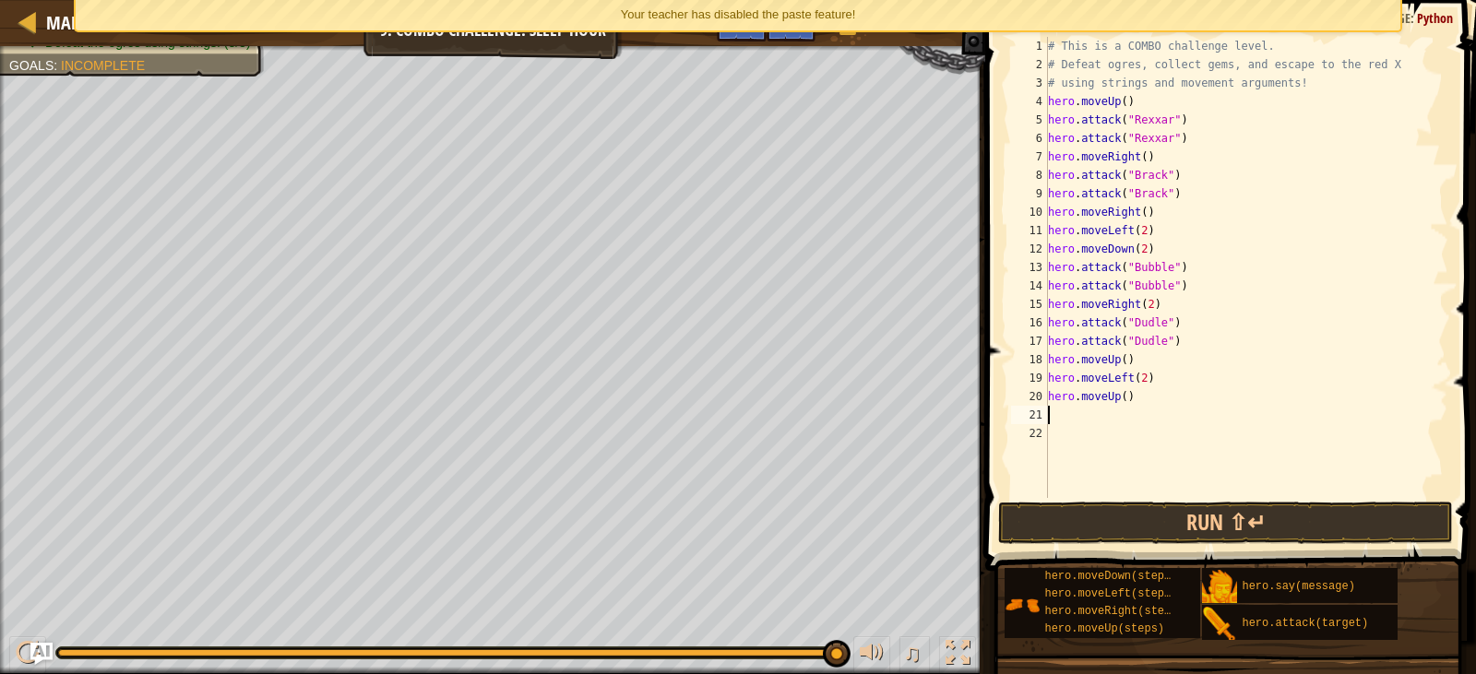
type textarea "h"
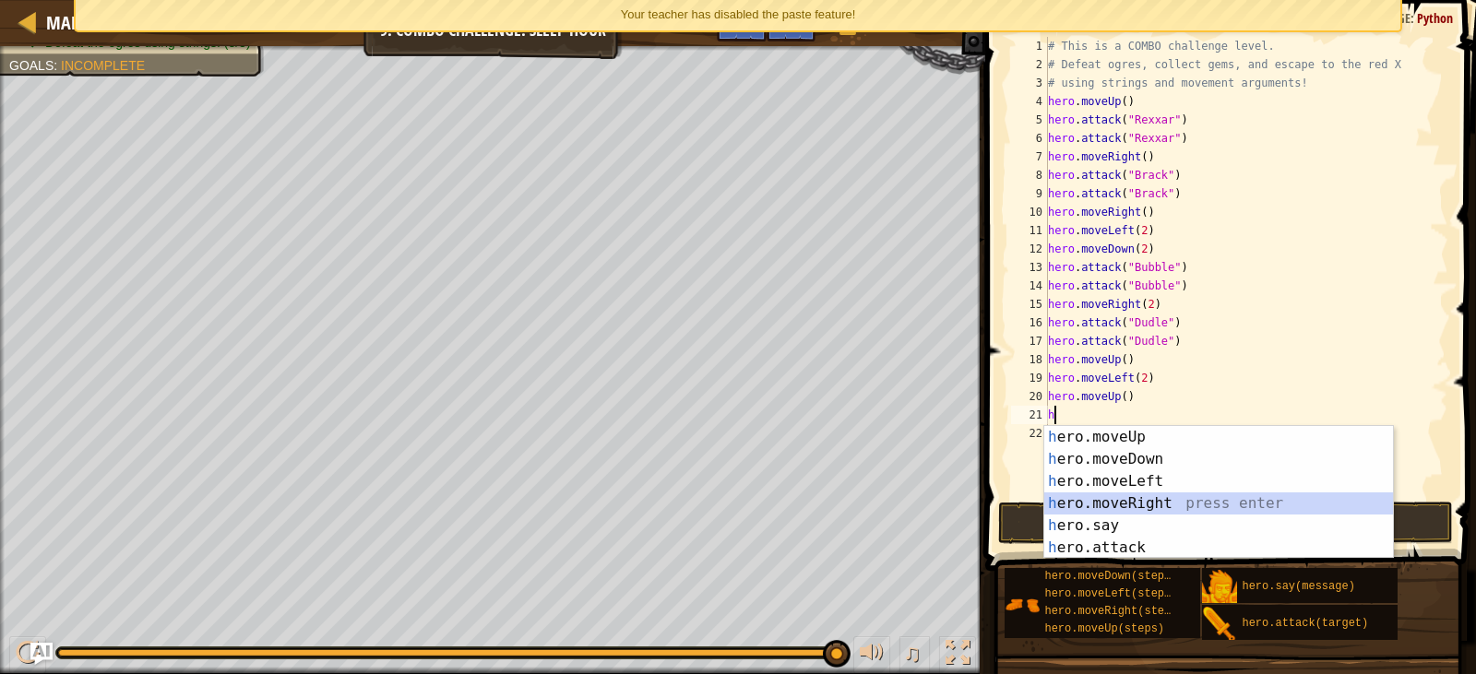
click at [1121, 505] on div "h ero.moveUp press enter h ero.moveDown press enter h ero.moveLeft press enter …" at bounding box center [1218, 514] width 349 height 177
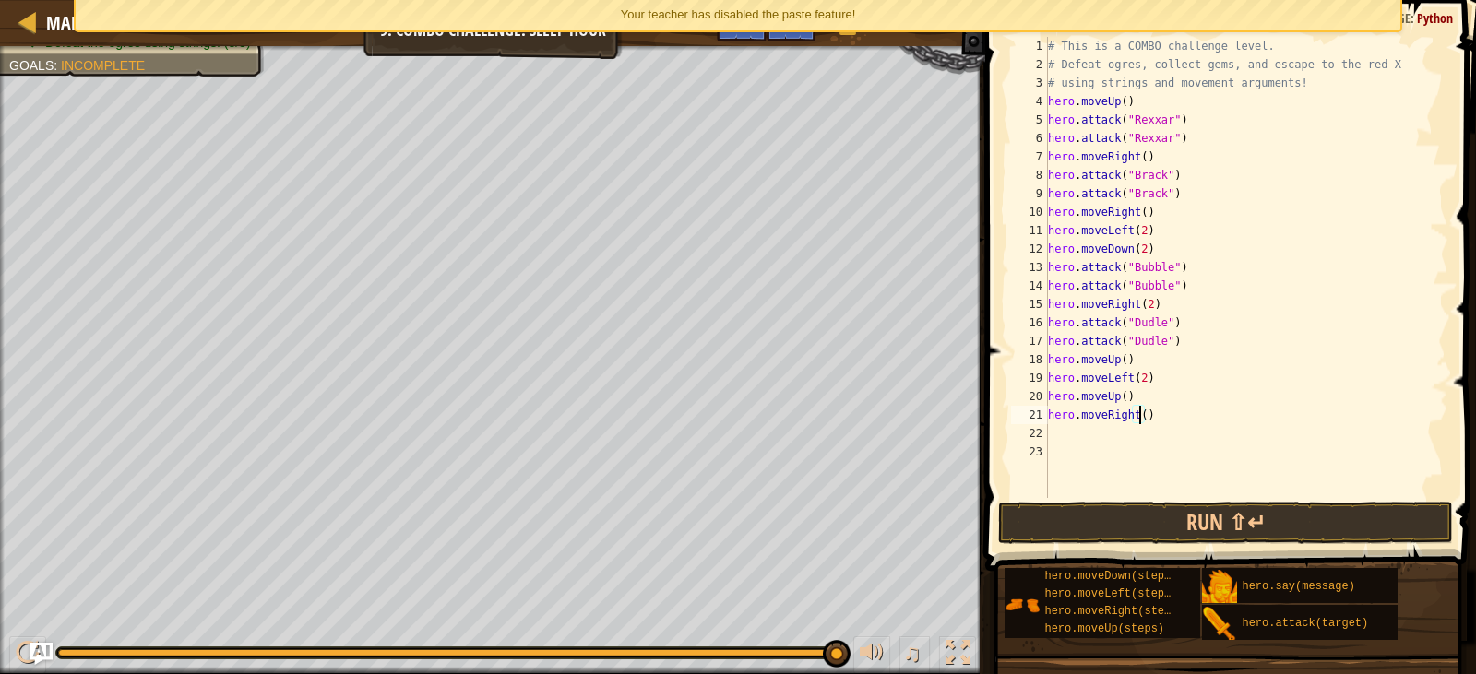
click at [1139, 415] on div "# This is a COMBO challenge level. # Defeat [PERSON_NAME], collect gems, and es…" at bounding box center [1246, 286] width 405 height 498
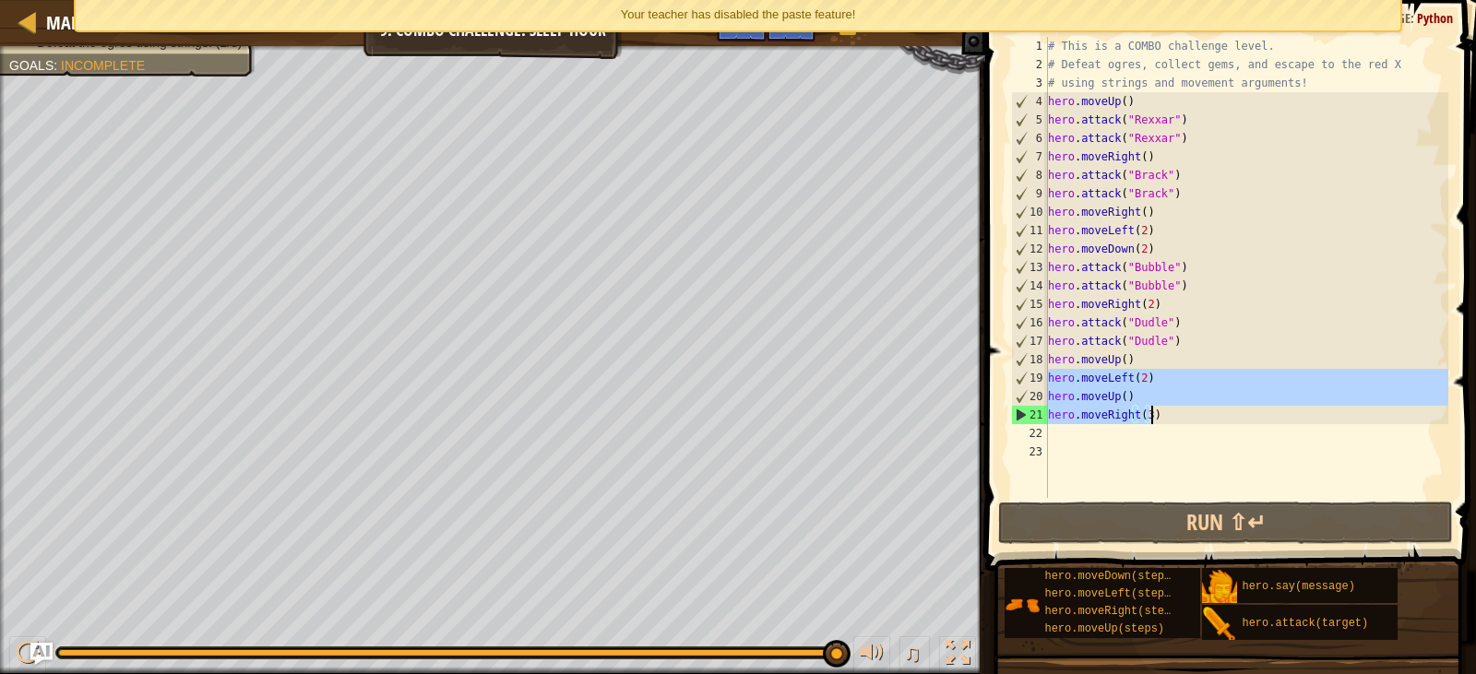
drag, startPoint x: 1049, startPoint y: 374, endPoint x: 1159, endPoint y: 420, distance: 119.1
click at [1159, 420] on div "# This is a COMBO challenge level. # Defeat [PERSON_NAME], collect gems, and es…" at bounding box center [1246, 286] width 405 height 498
type textarea "hero.moveUp() hero.moveRight(3)"
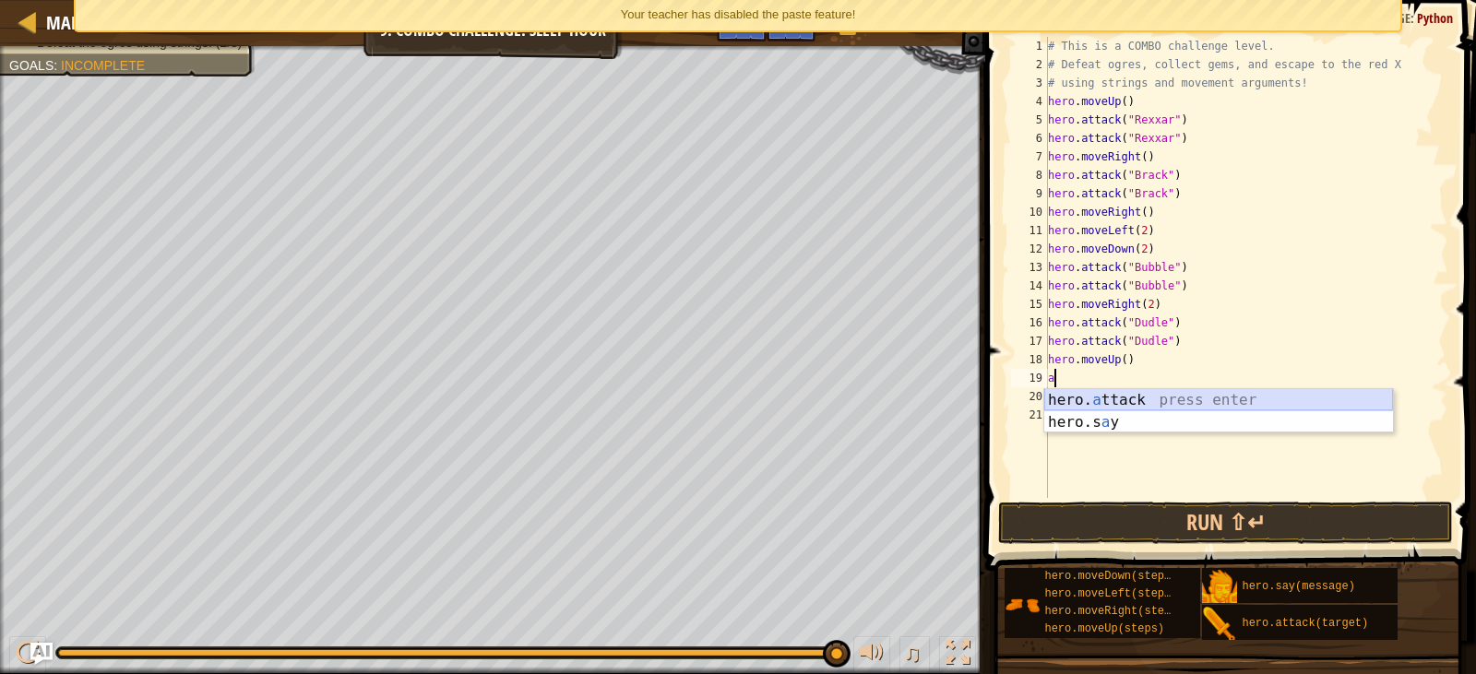
click at [1106, 393] on div "hero. a ttack press enter hero.s a y press enter" at bounding box center [1218, 433] width 349 height 89
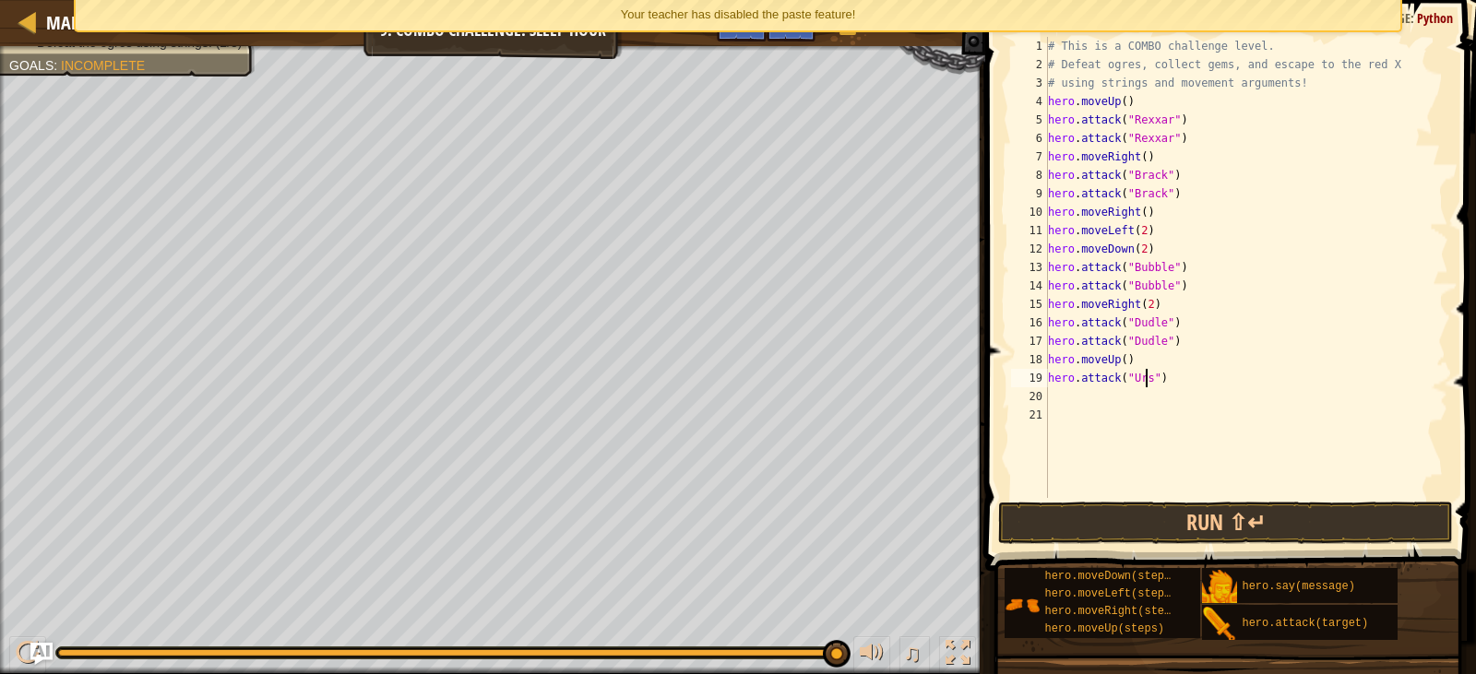
scroll to position [8, 8]
type textarea "hero.attack("Ursa")"
click at [1088, 390] on div "# This is a COMBO challenge level. # Defeat [PERSON_NAME], collect gems, and es…" at bounding box center [1246, 286] width 405 height 498
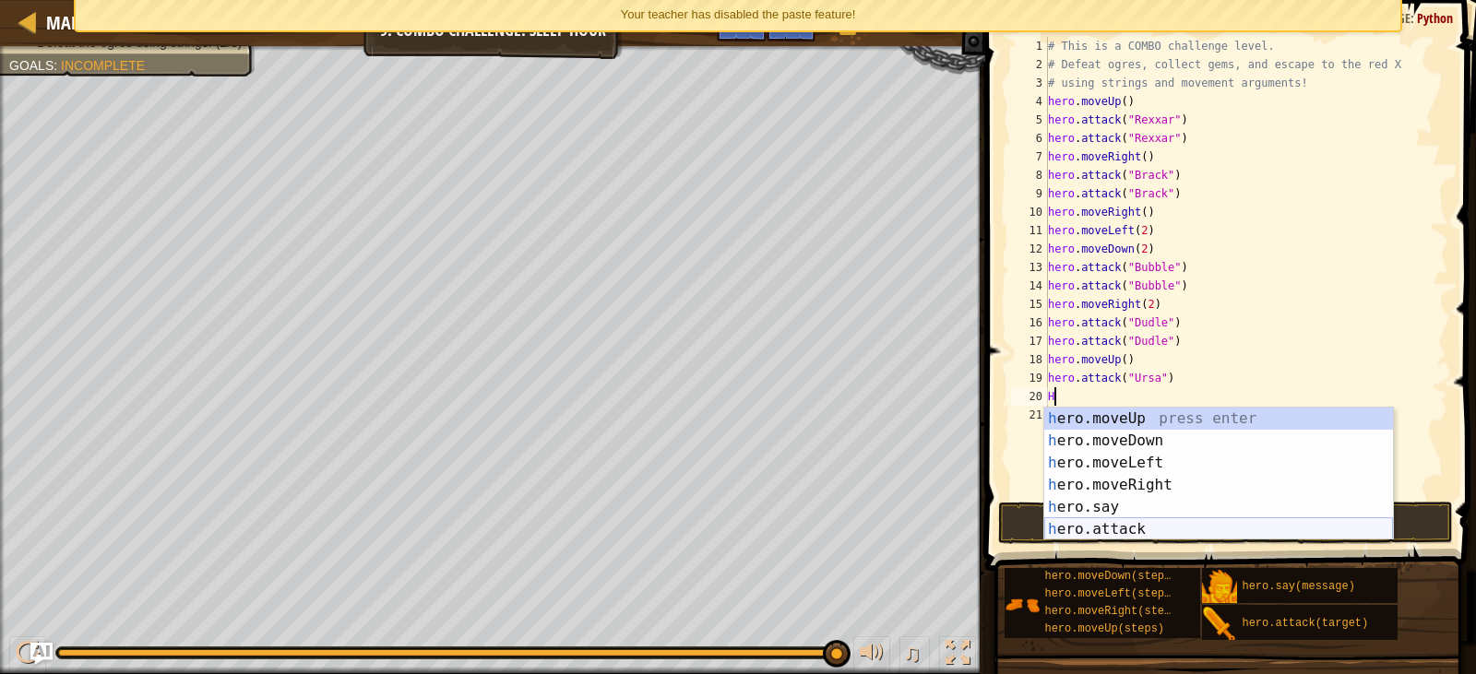
click at [1111, 523] on div "h ero.moveUp press enter h ero.moveDown press enter h ero.moveLeft press enter …" at bounding box center [1218, 496] width 349 height 177
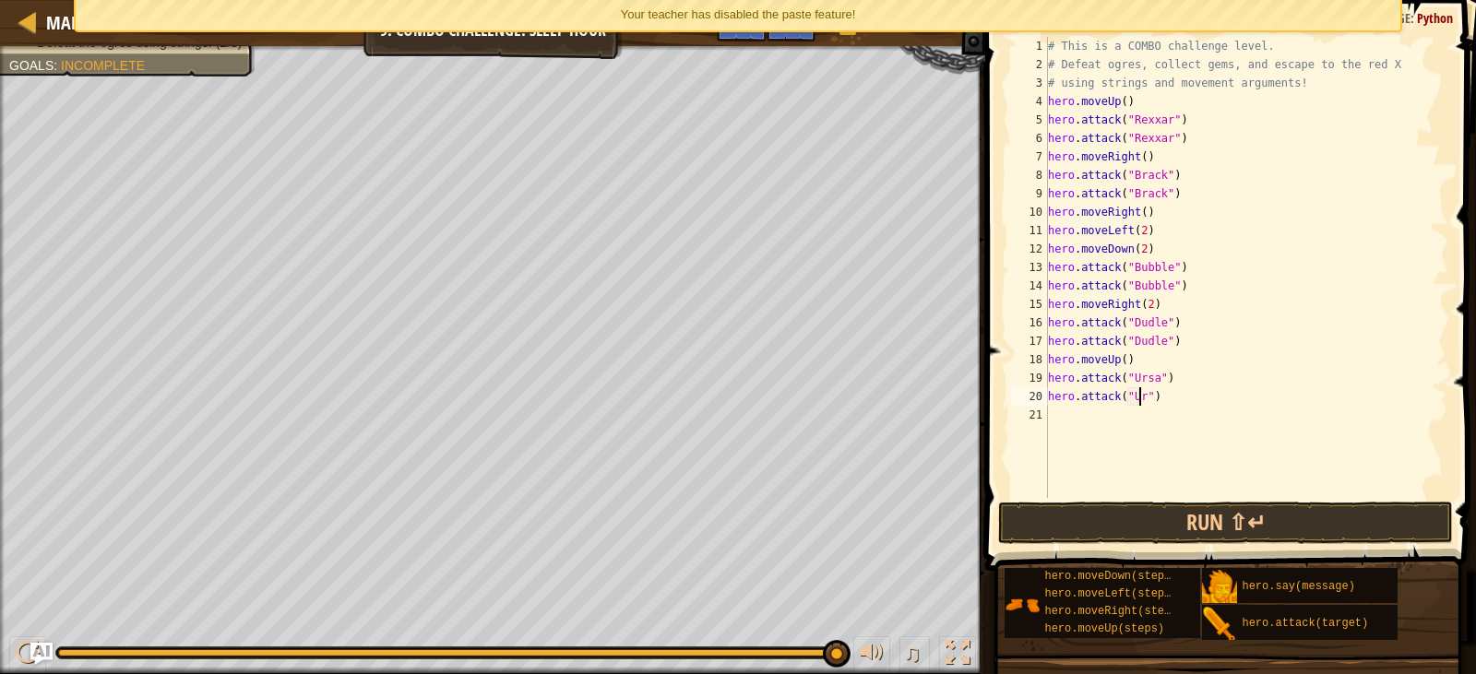
scroll to position [8, 8]
type textarea "hero.attack("Ursa")"
click at [1060, 409] on div "# This is a COMBO challenge level. # Defeat [PERSON_NAME], collect gems, and es…" at bounding box center [1246, 286] width 405 height 498
type textarea "h"
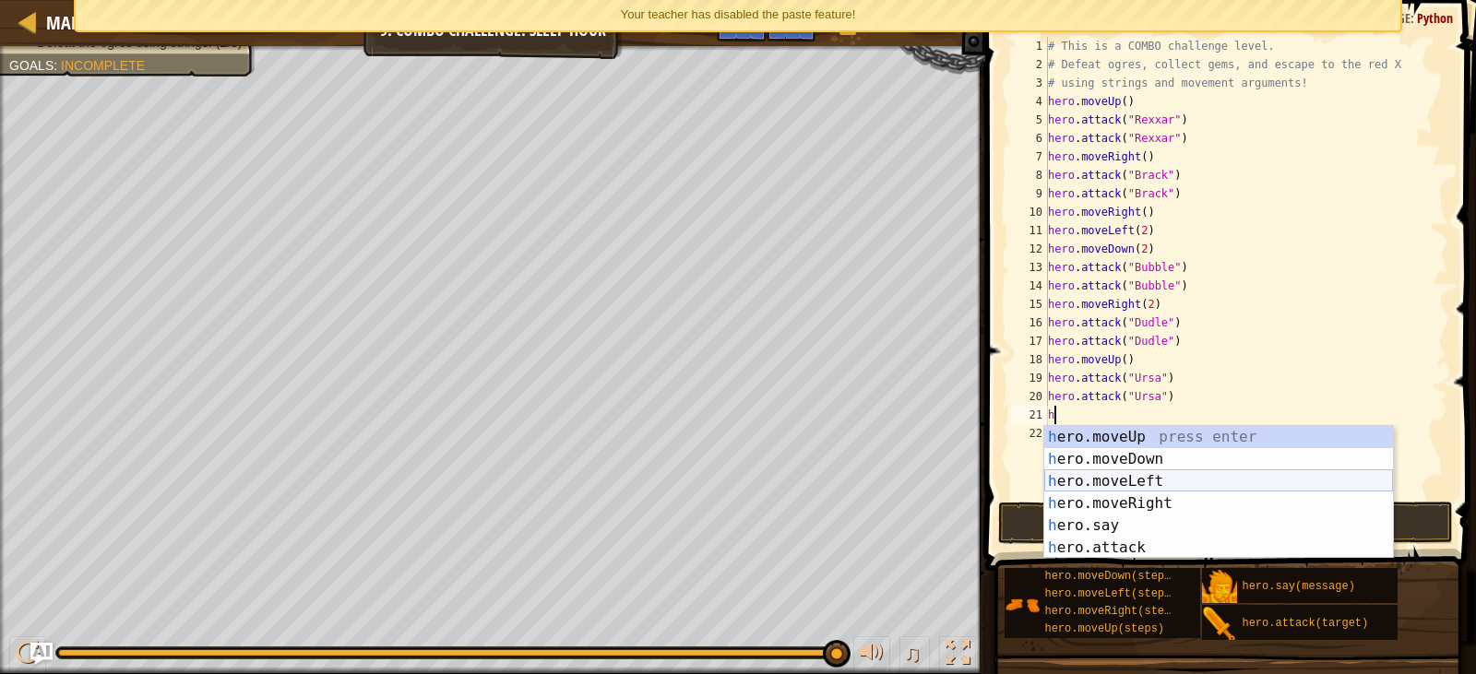
click at [1119, 483] on div "h ero.moveUp press enter h ero.moveDown press enter h ero.moveLeft press enter …" at bounding box center [1218, 514] width 349 height 177
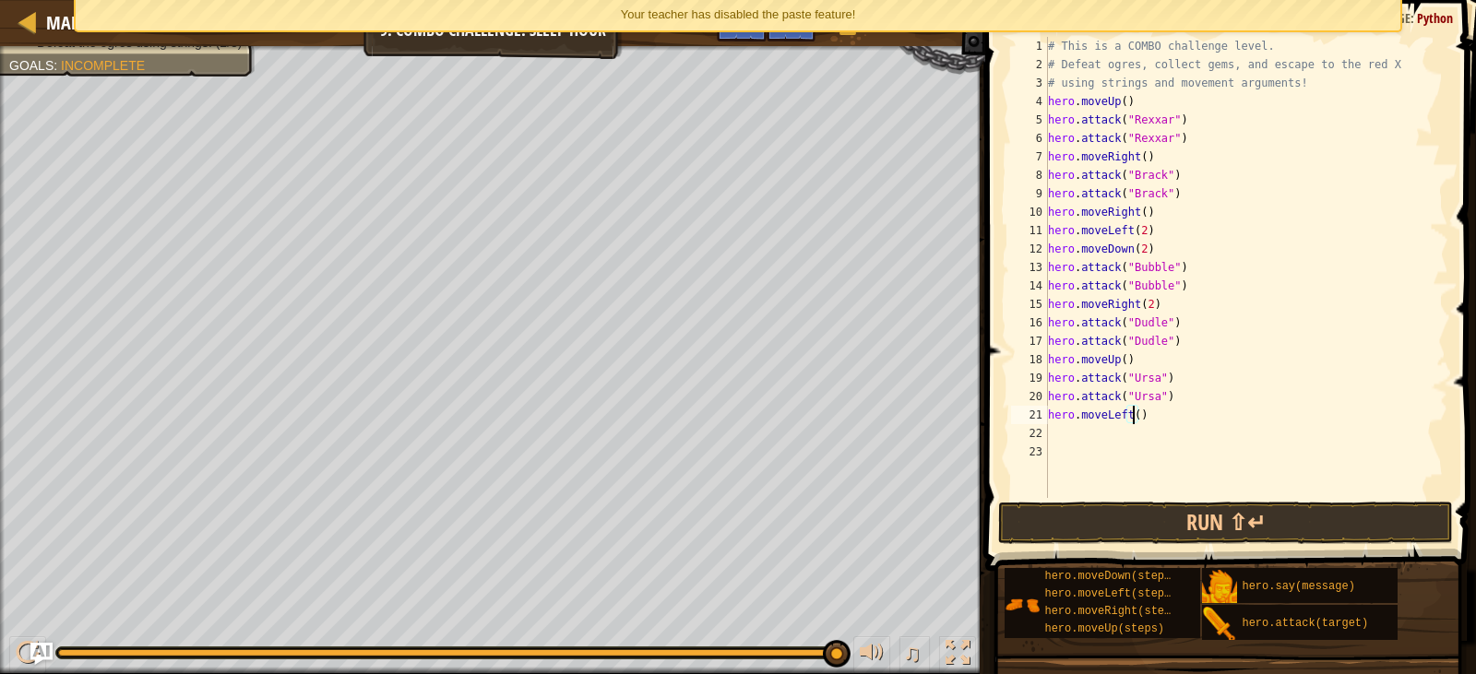
click at [1131, 417] on div "# This is a COMBO challenge level. # Defeat [PERSON_NAME], collect gems, and es…" at bounding box center [1246, 286] width 405 height 498
type textarea "hero.moveLeft(2)"
click at [1074, 435] on div "# This is a COMBO challenge level. # Defeat [PERSON_NAME], collect gems, and es…" at bounding box center [1246, 286] width 405 height 498
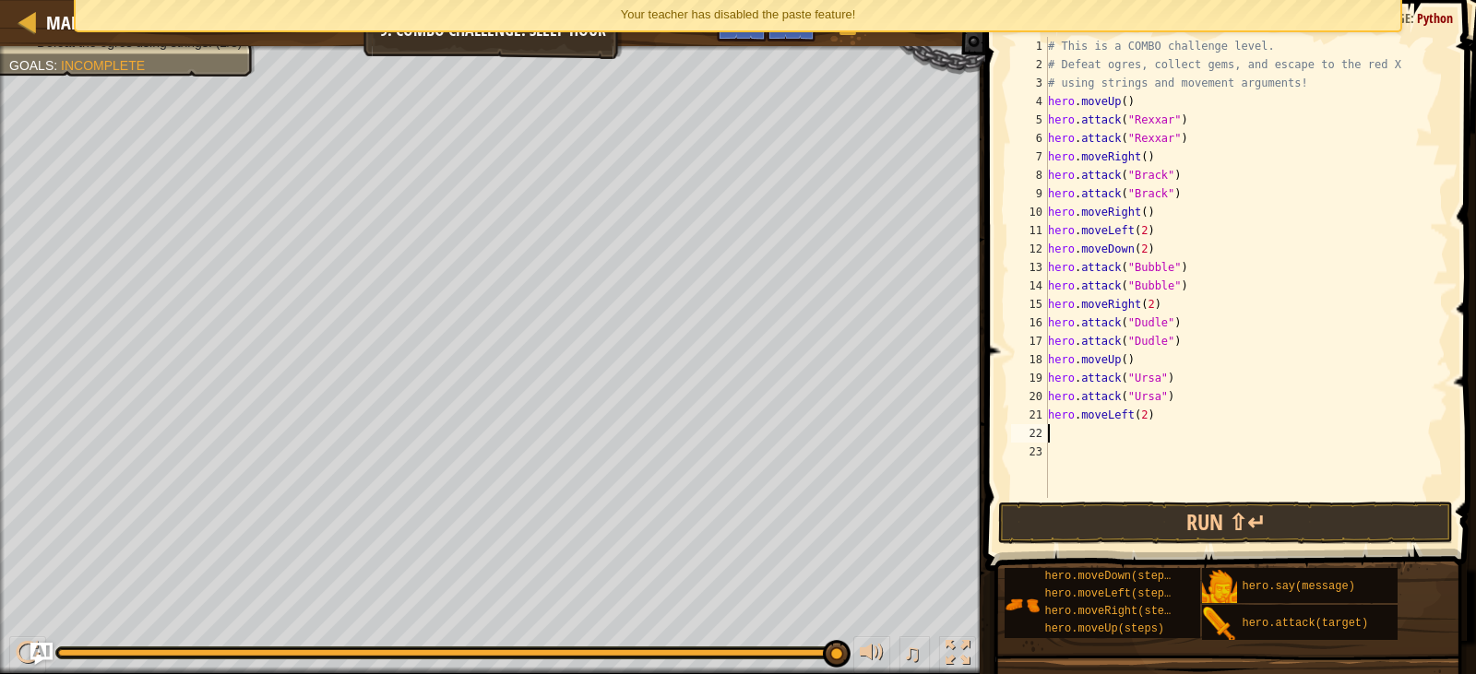
type textarea "h"
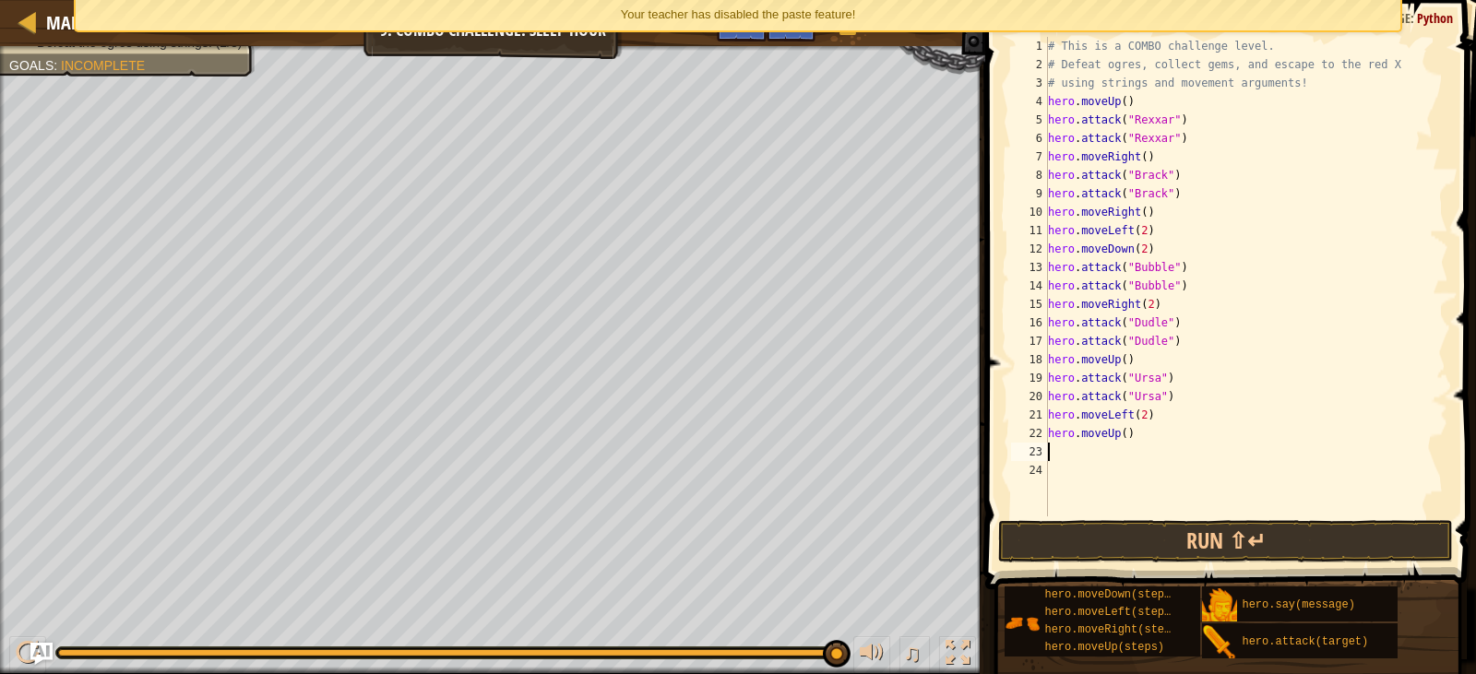
type textarea "h"
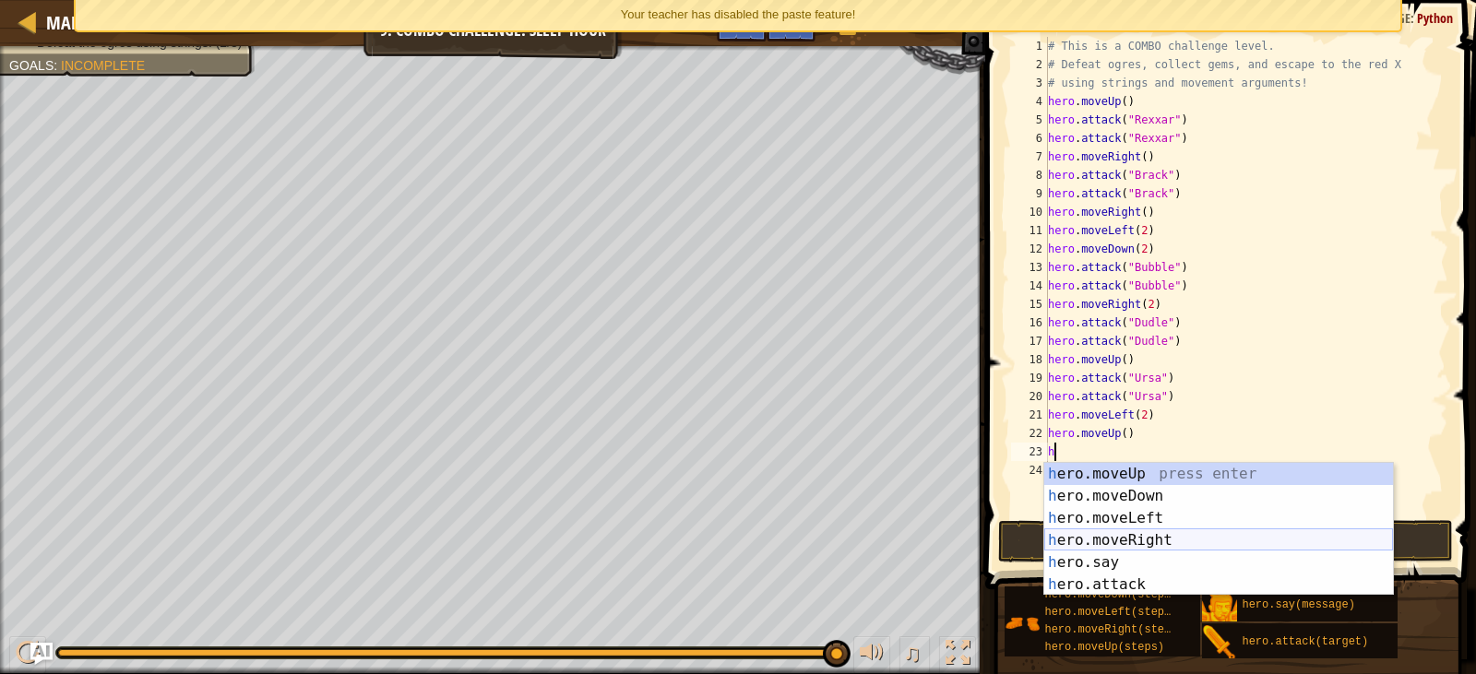
click at [1116, 546] on div "h ero.moveUp press enter h ero.moveDown press enter h ero.moveLeft press enter …" at bounding box center [1218, 551] width 349 height 177
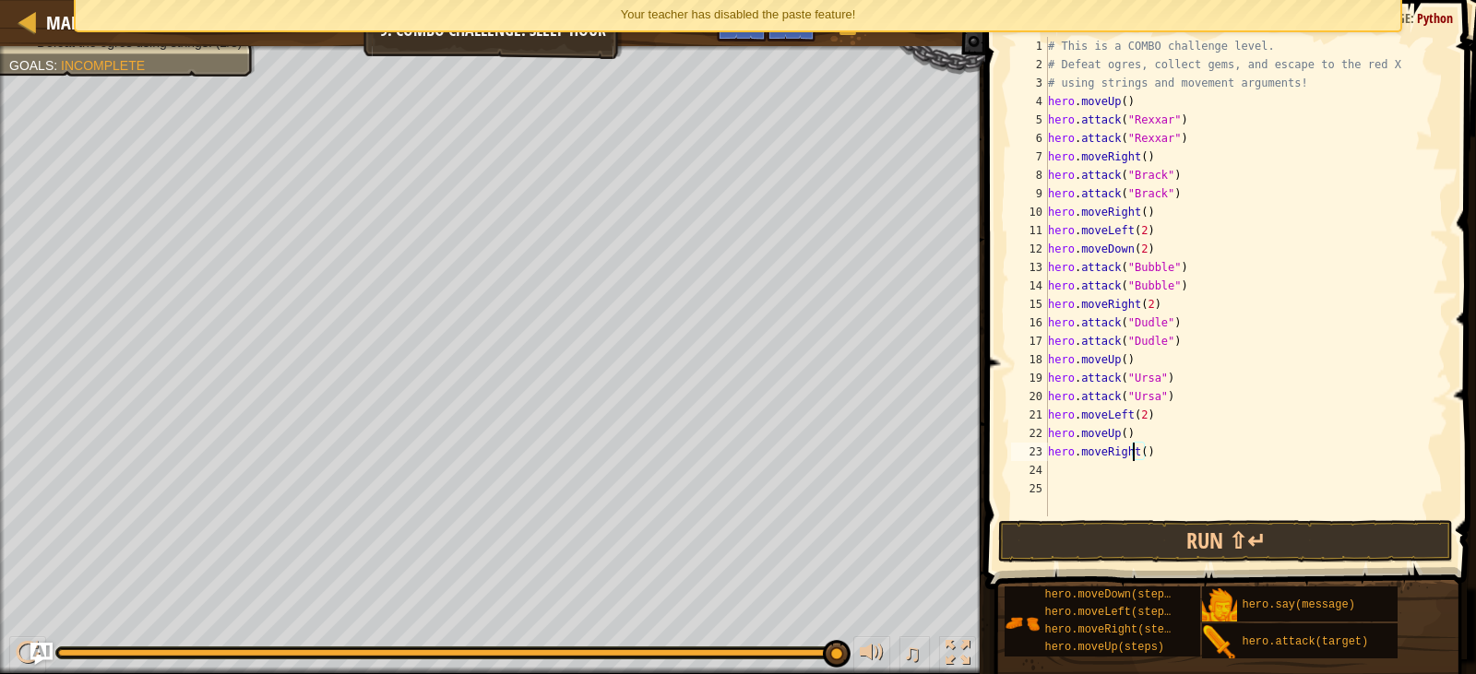
click at [1136, 450] on div "# This is a COMBO challenge level. # Defeat [PERSON_NAME], collect gems, and es…" at bounding box center [1246, 295] width 404 height 517
click at [1139, 454] on div "# This is a COMBO challenge level. # Defeat [PERSON_NAME], collect gems, and es…" at bounding box center [1246, 295] width 404 height 517
type textarea "hero.moveRight(3)"
click at [1138, 526] on button "Run ⇧↵" at bounding box center [1225, 541] width 454 height 42
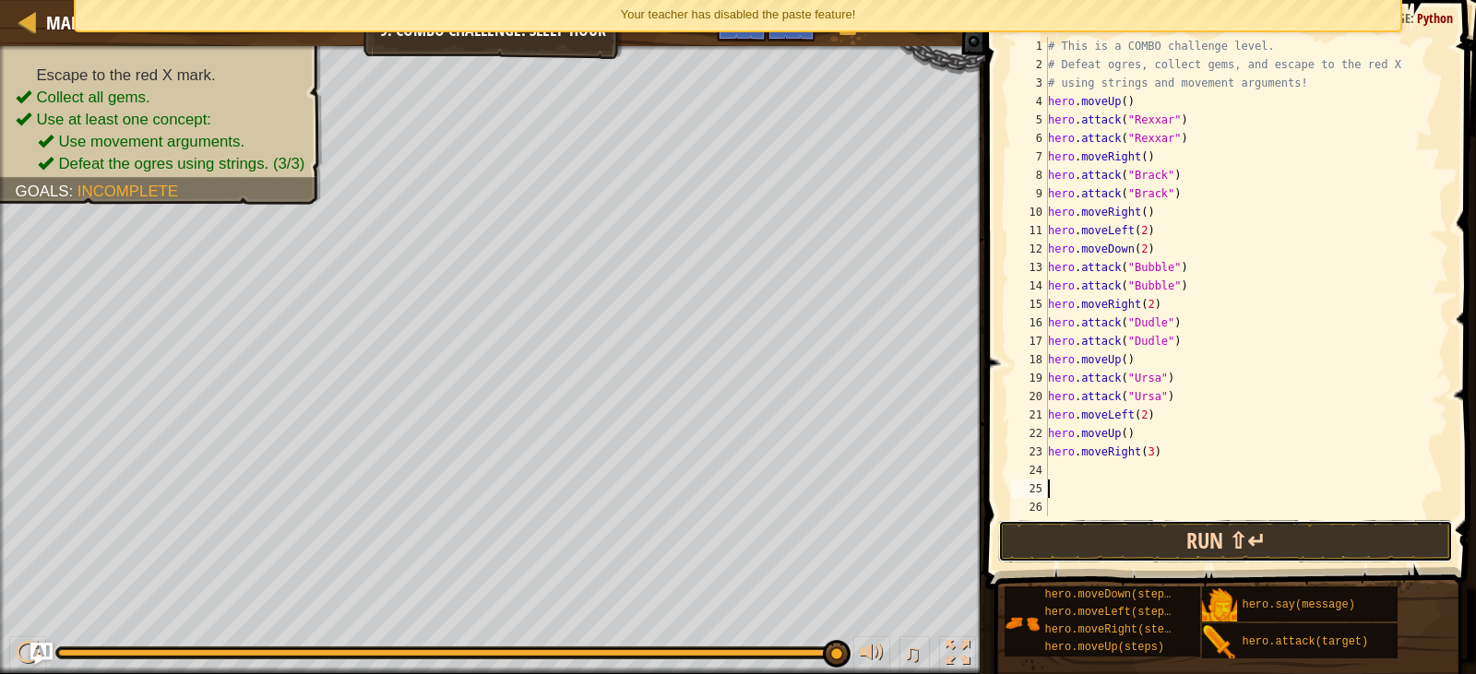
click at [1276, 541] on button "Run ⇧↵" at bounding box center [1225, 541] width 454 height 42
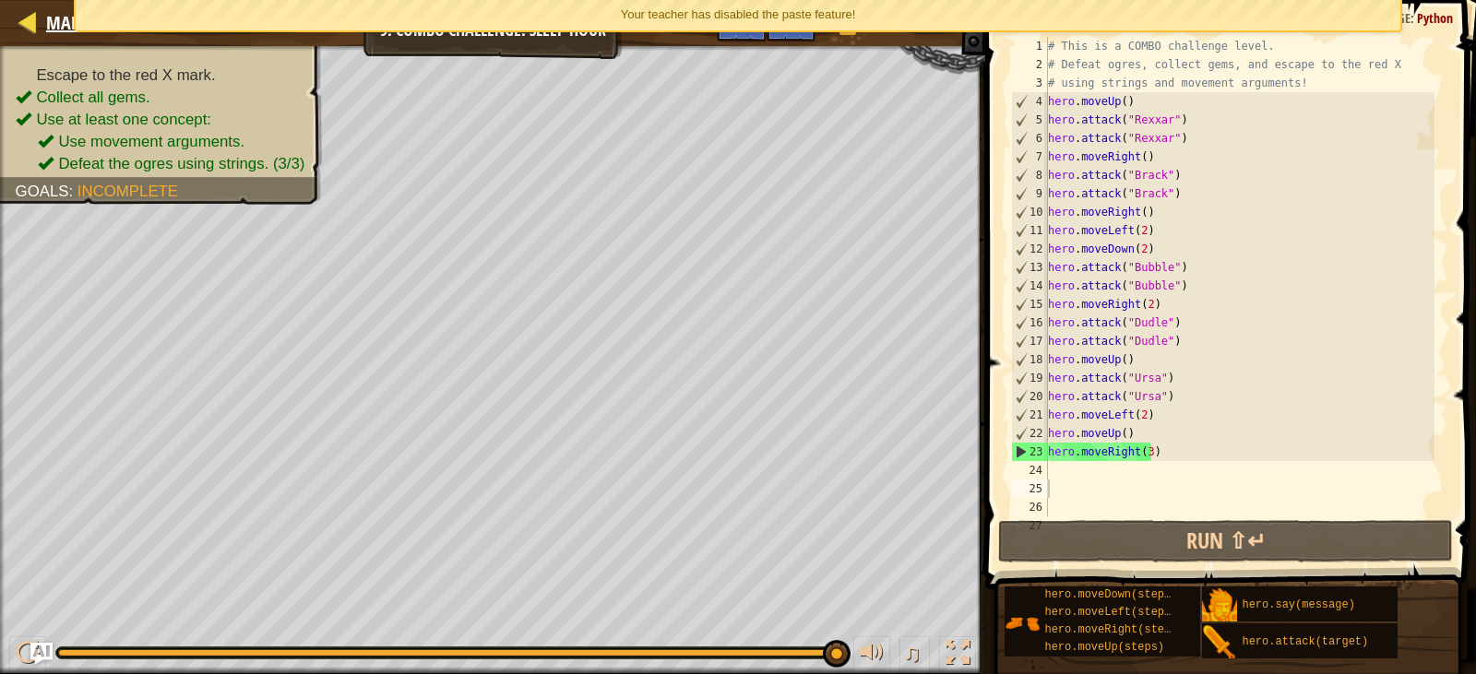
click at [42, 6] on div "Map" at bounding box center [58, 23] width 43 height 46
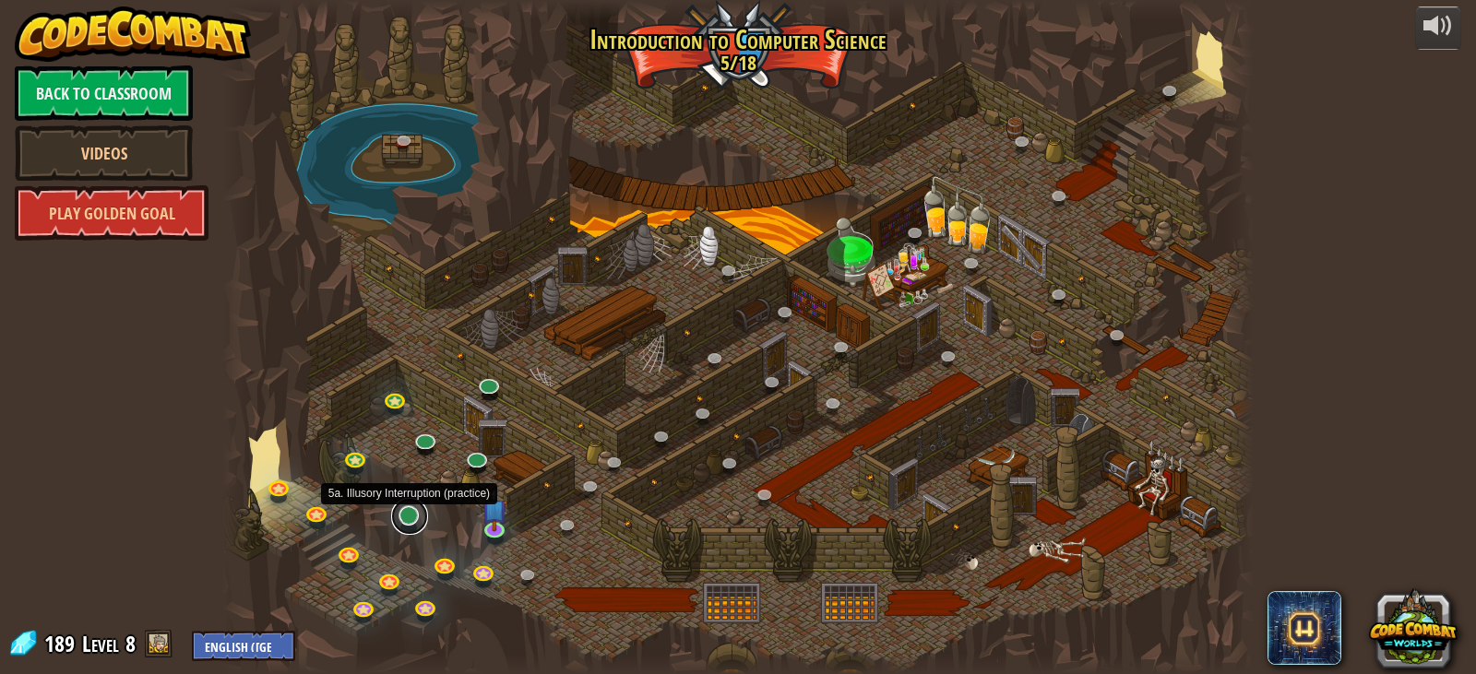
click at [414, 518] on link at bounding box center [409, 516] width 37 height 37
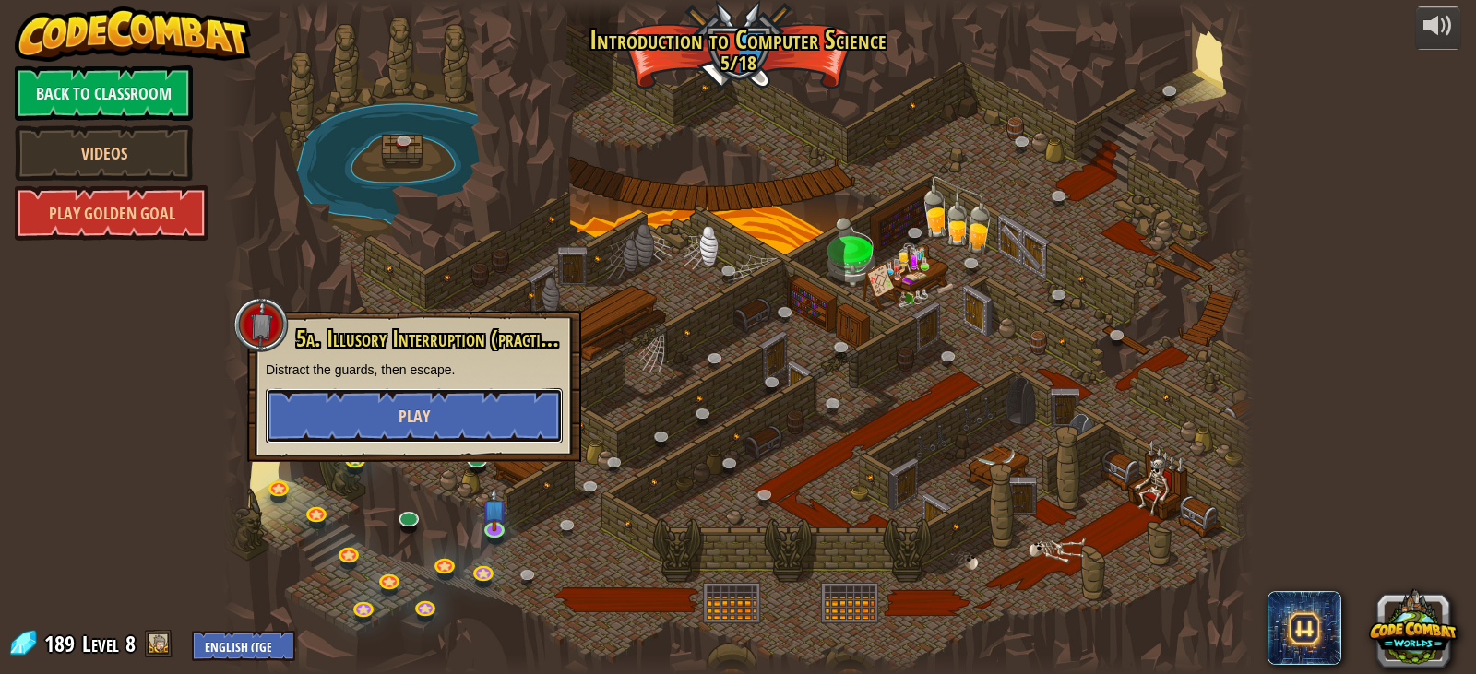
click at [382, 402] on button "Play" at bounding box center [414, 415] width 297 height 55
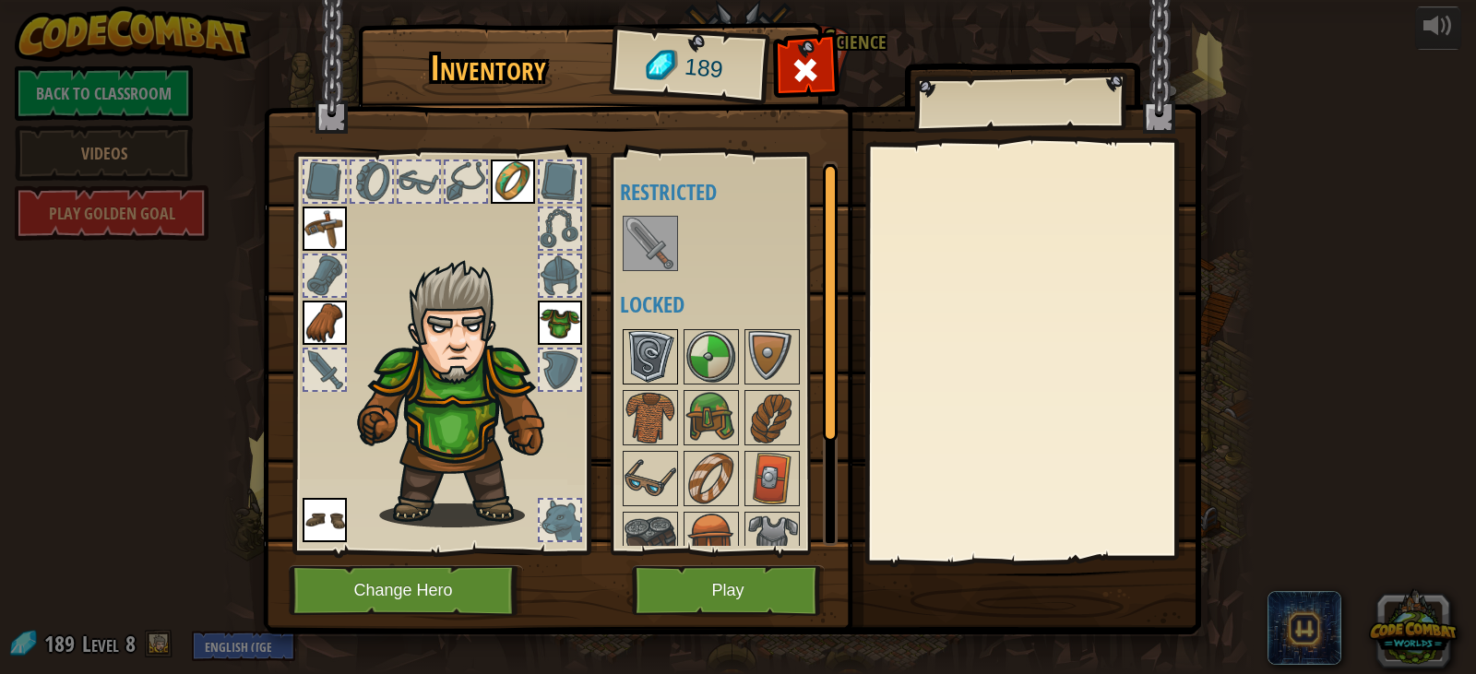
click at [655, 340] on img at bounding box center [651, 357] width 52 height 52
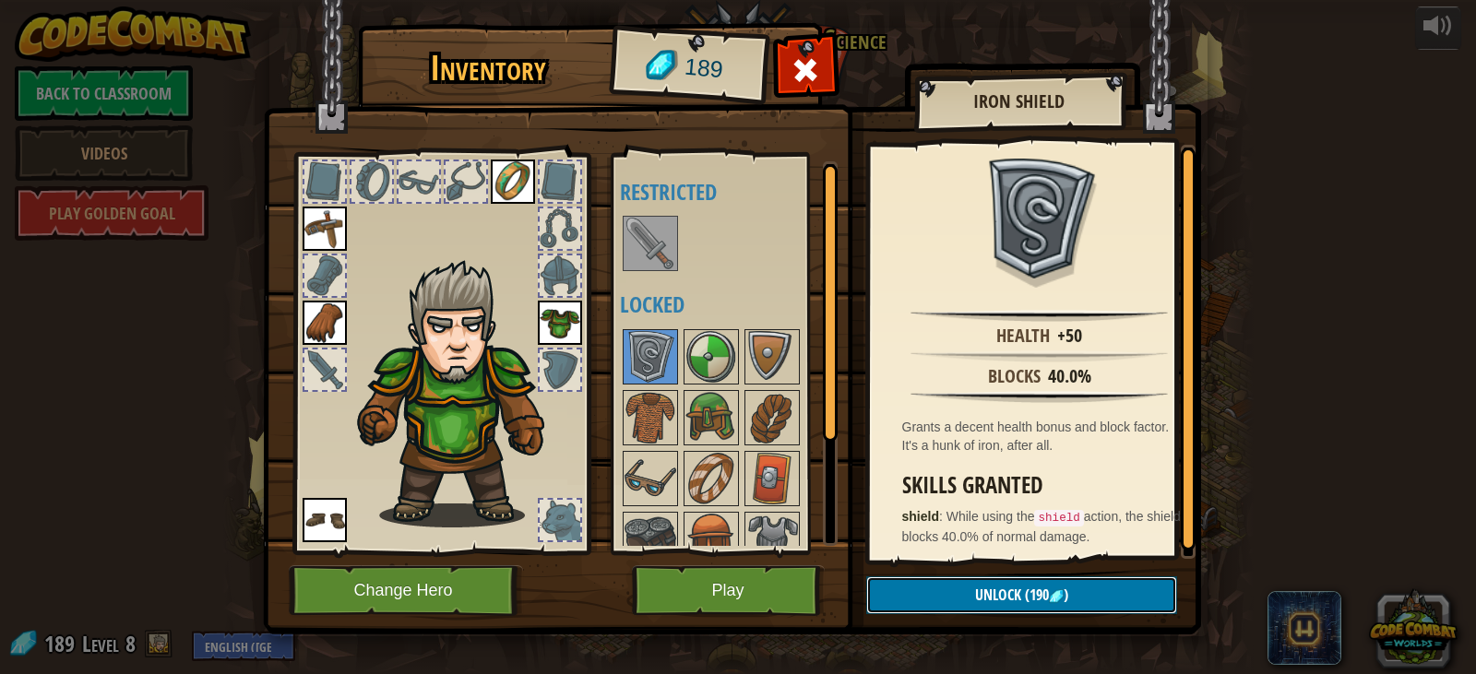
drag, startPoint x: 956, startPoint y: 596, endPoint x: 880, endPoint y: 418, distance: 193.5
click at [900, 29] on div "Iron Shield Health +50 Blocks 40.0% Grants a decent health bonus and block fact…" at bounding box center [738, 29] width 936 height 0
click at [645, 242] on img at bounding box center [651, 244] width 52 height 52
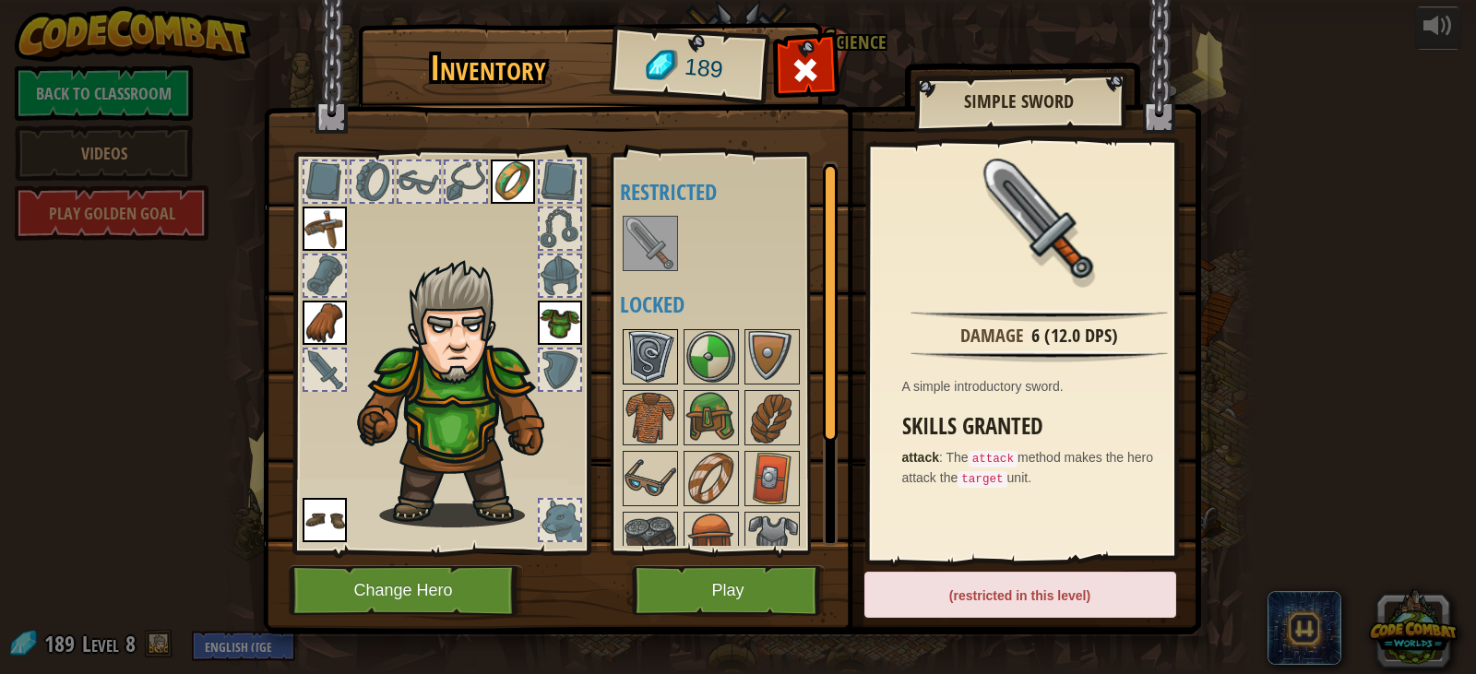
click at [626, 352] on img at bounding box center [651, 357] width 52 height 52
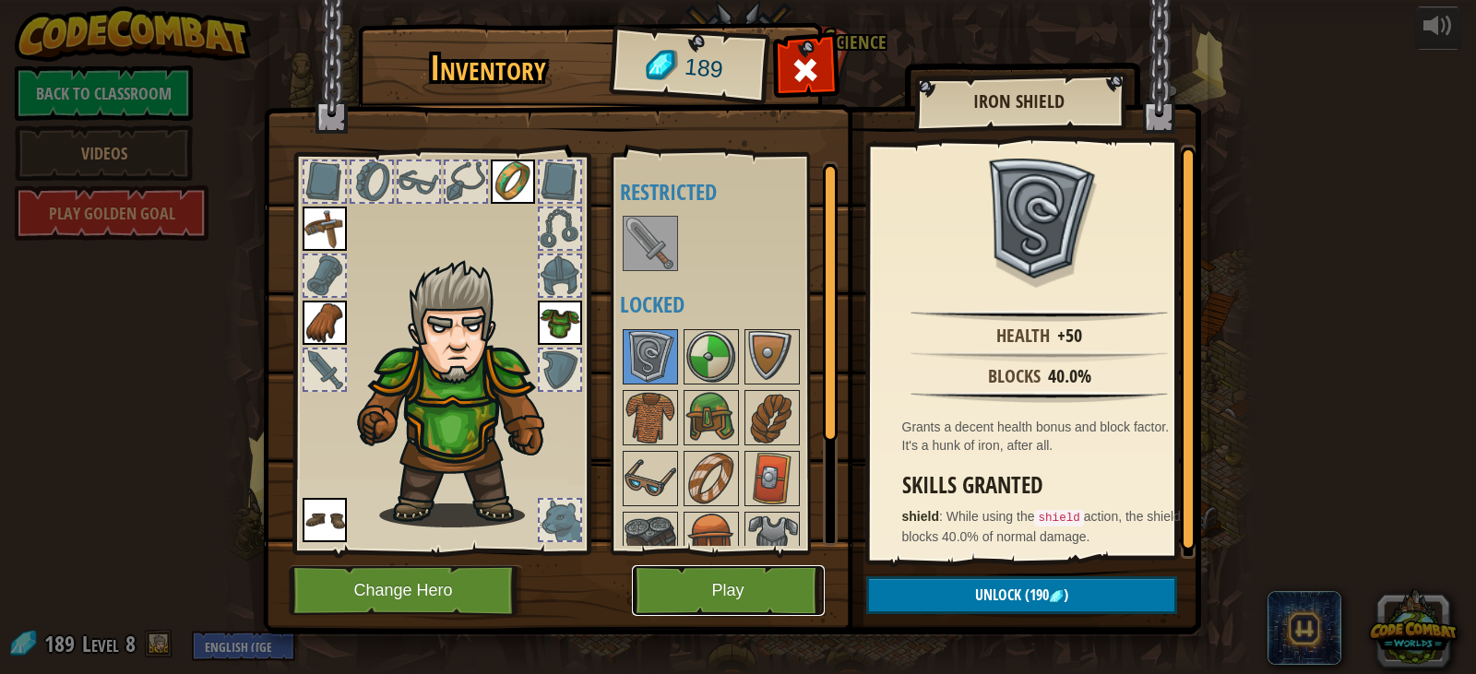
click at [760, 590] on button "Play" at bounding box center [728, 591] width 193 height 51
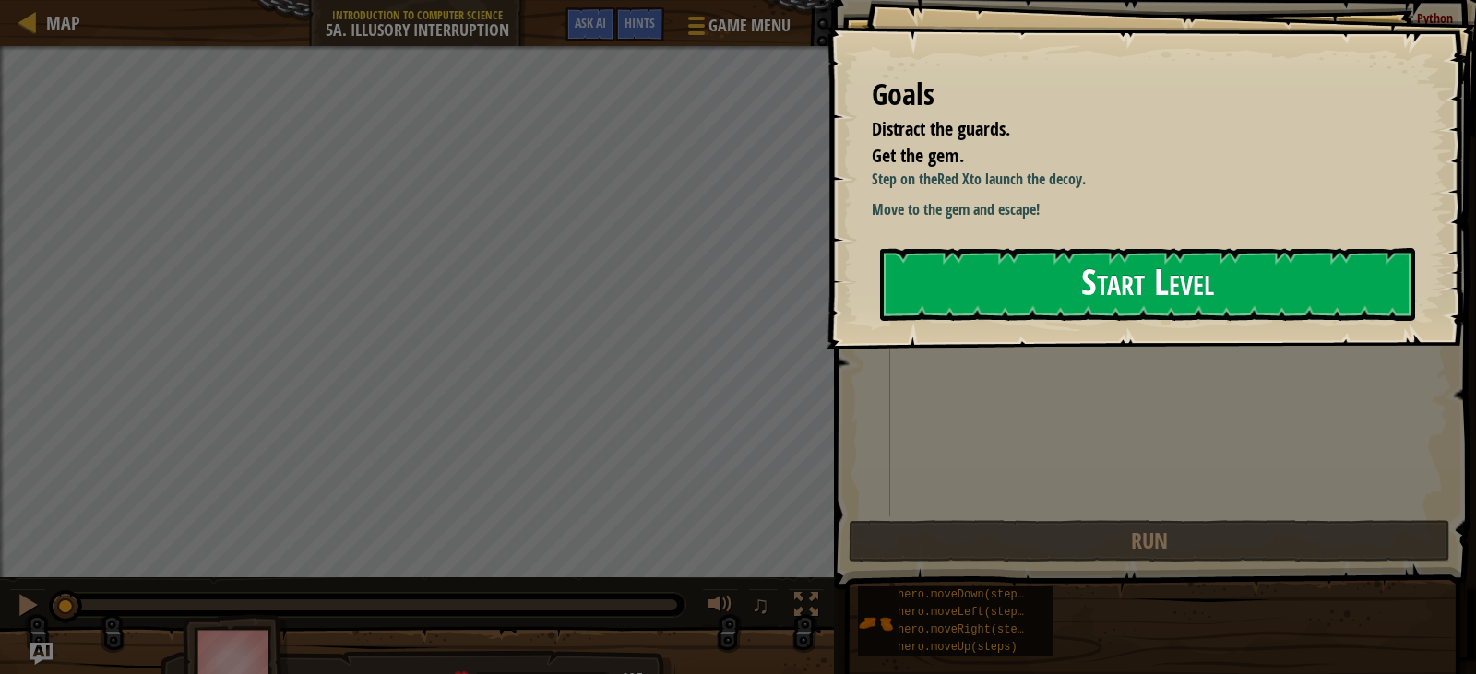
click at [997, 289] on button "Start Level" at bounding box center [1147, 284] width 535 height 73
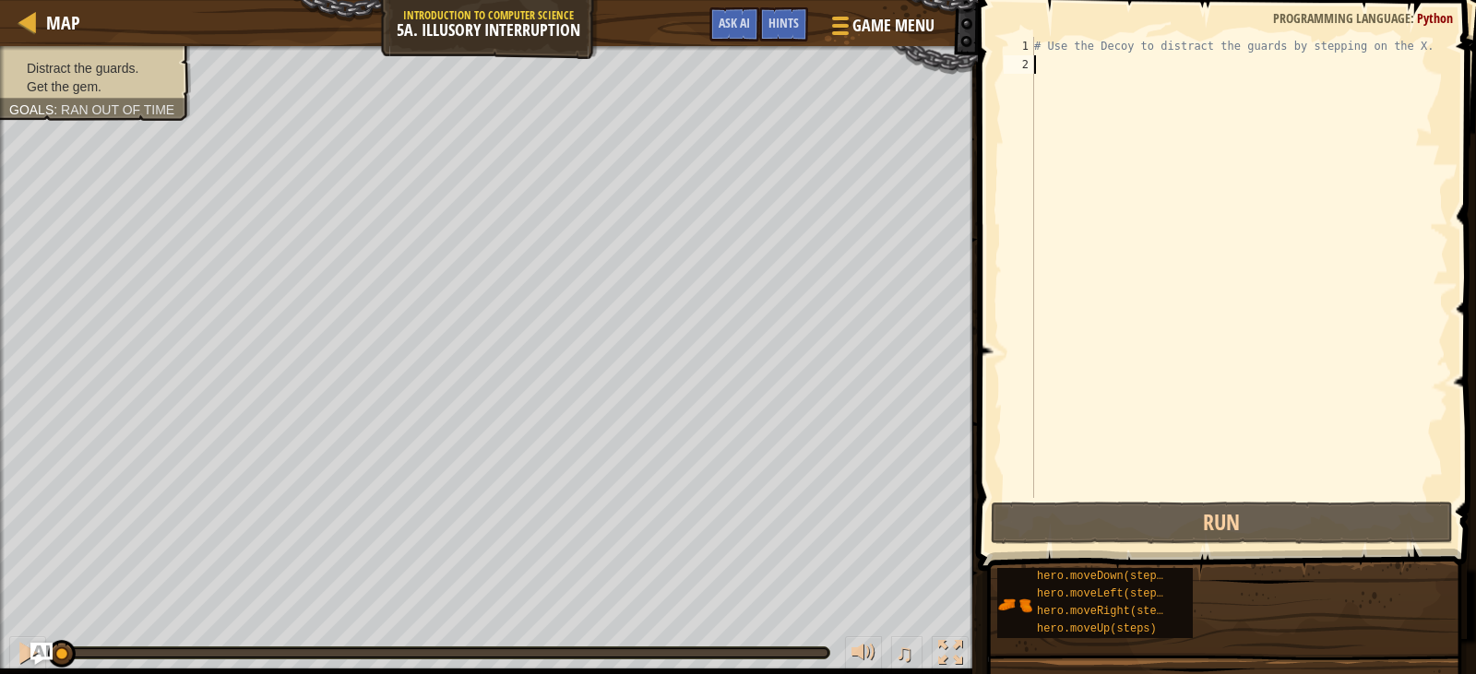
type textarea "h"
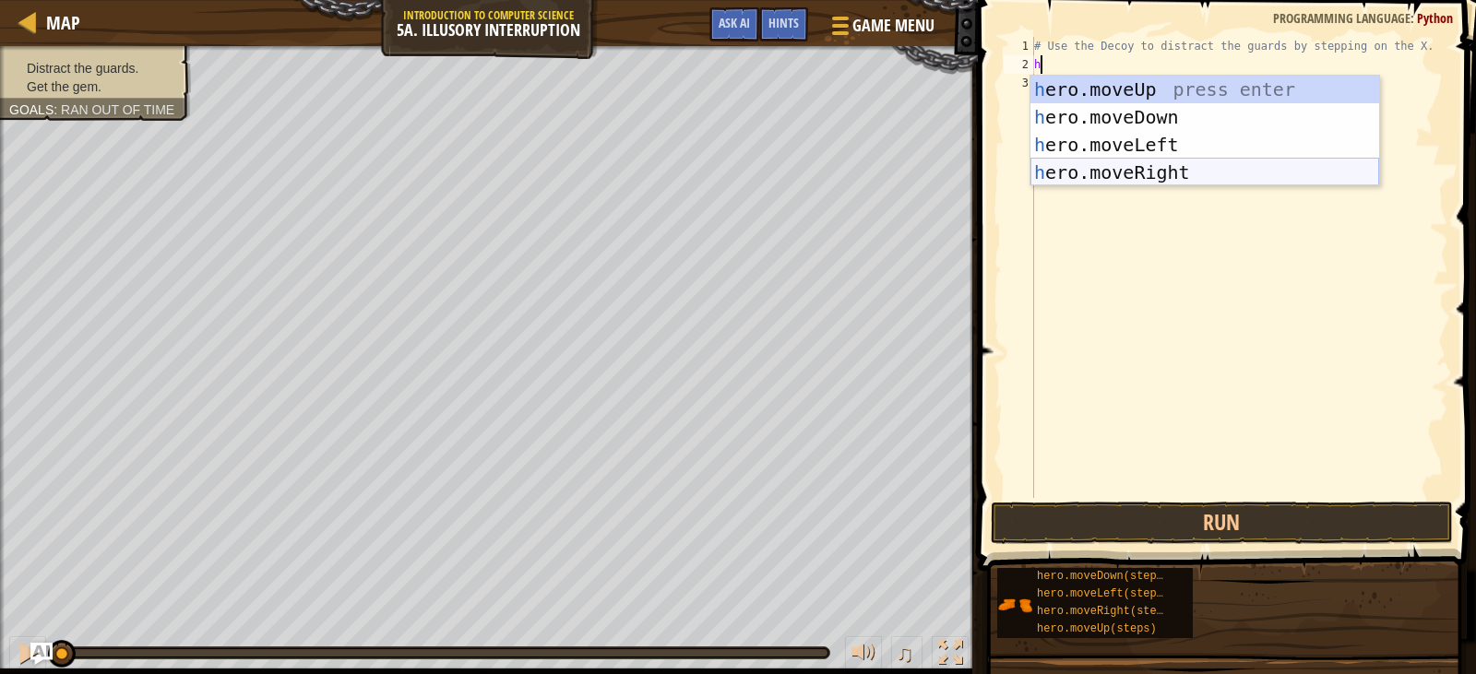
click at [1147, 173] on div "h ero.moveUp press enter h ero.moveDown press enter h ero.moveLeft press enter …" at bounding box center [1205, 159] width 349 height 166
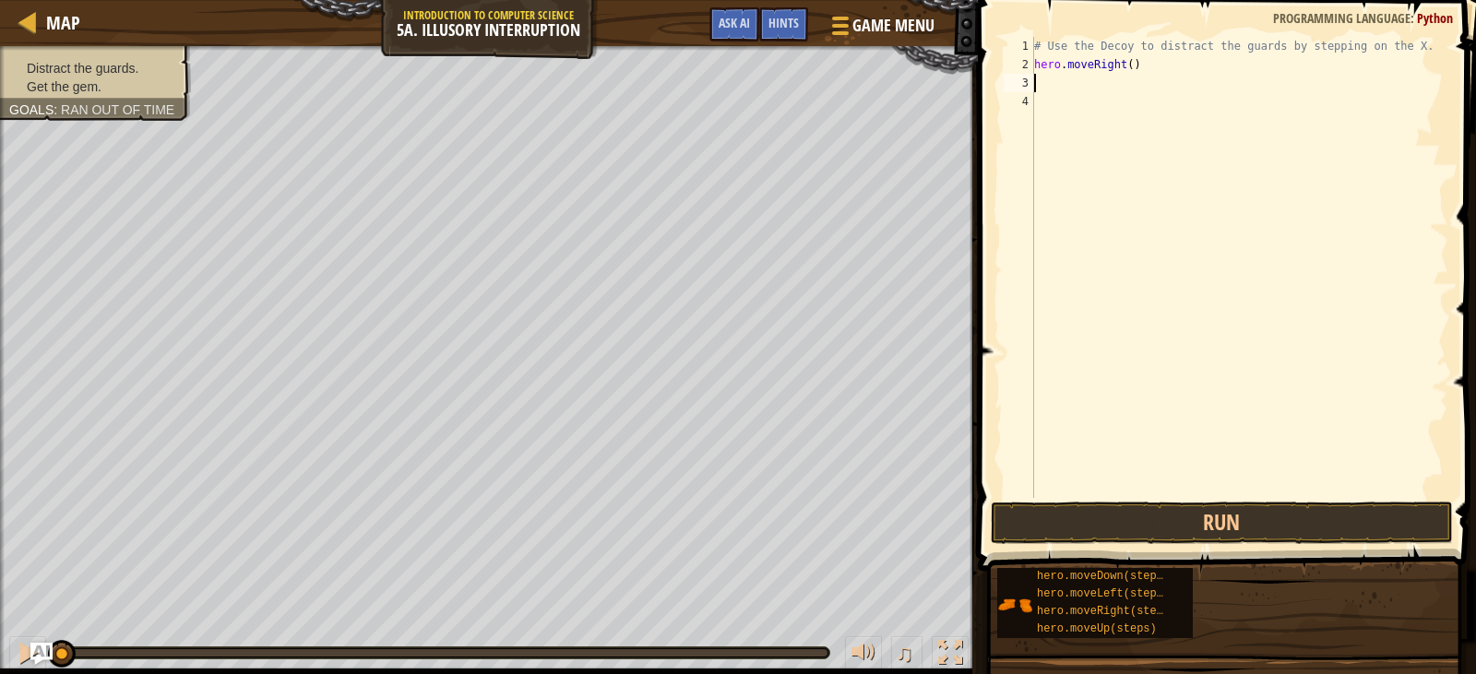
type textarea "h"
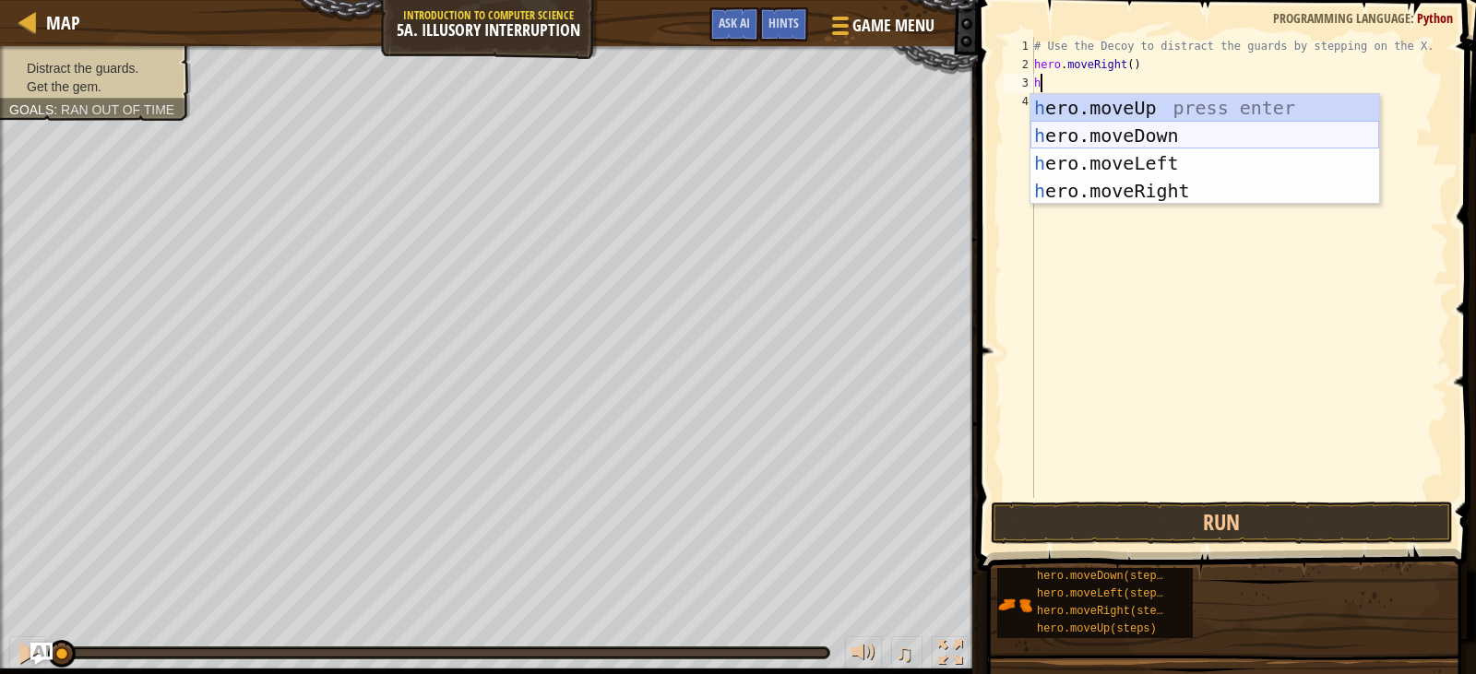
click at [1083, 139] on div "h ero.moveUp press enter h ero.moveDown press enter h ero.moveLeft press enter …" at bounding box center [1205, 177] width 349 height 166
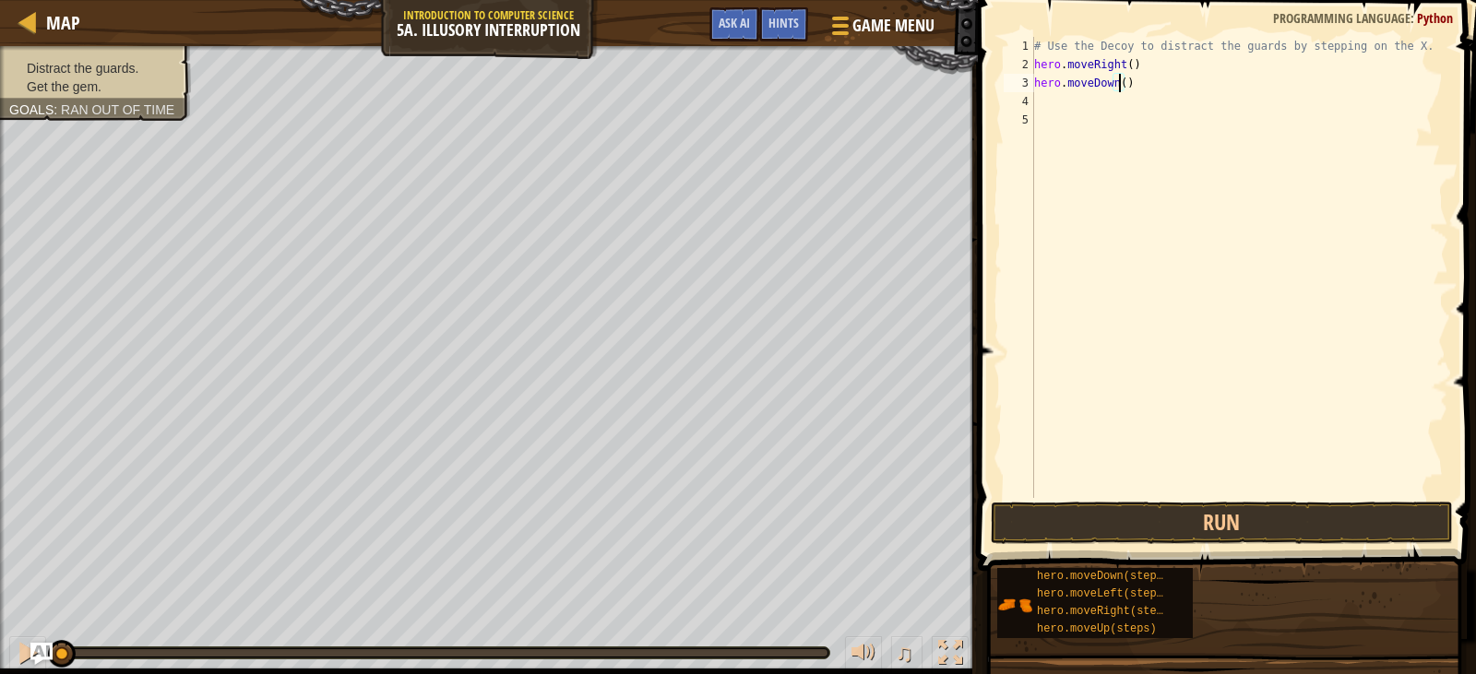
click at [1117, 81] on div "# Use the Decoy to distract the guards by stepping on the X. hero . moveRight (…" at bounding box center [1240, 286] width 418 height 498
type textarea "hero.moveDown(2)"
drag, startPoint x: 1058, startPoint y: 502, endPoint x: 1057, endPoint y: 492, distance: 10.2
click at [1057, 494] on div "hero.moveDown(2) 1 2 3 4 5 # Use the Decoy to distract the guards by stepping o…" at bounding box center [1224, 322] width 504 height 626
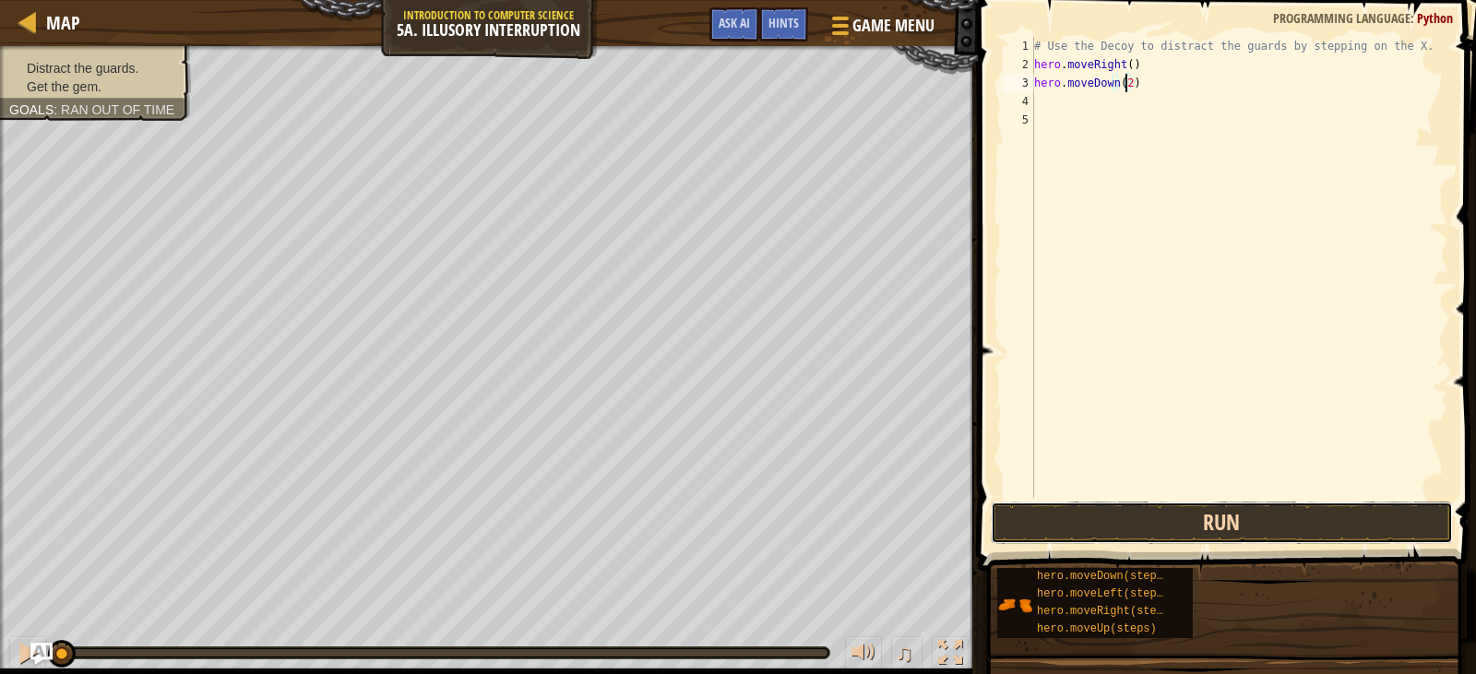
click at [1060, 511] on button "Run" at bounding box center [1222, 523] width 462 height 42
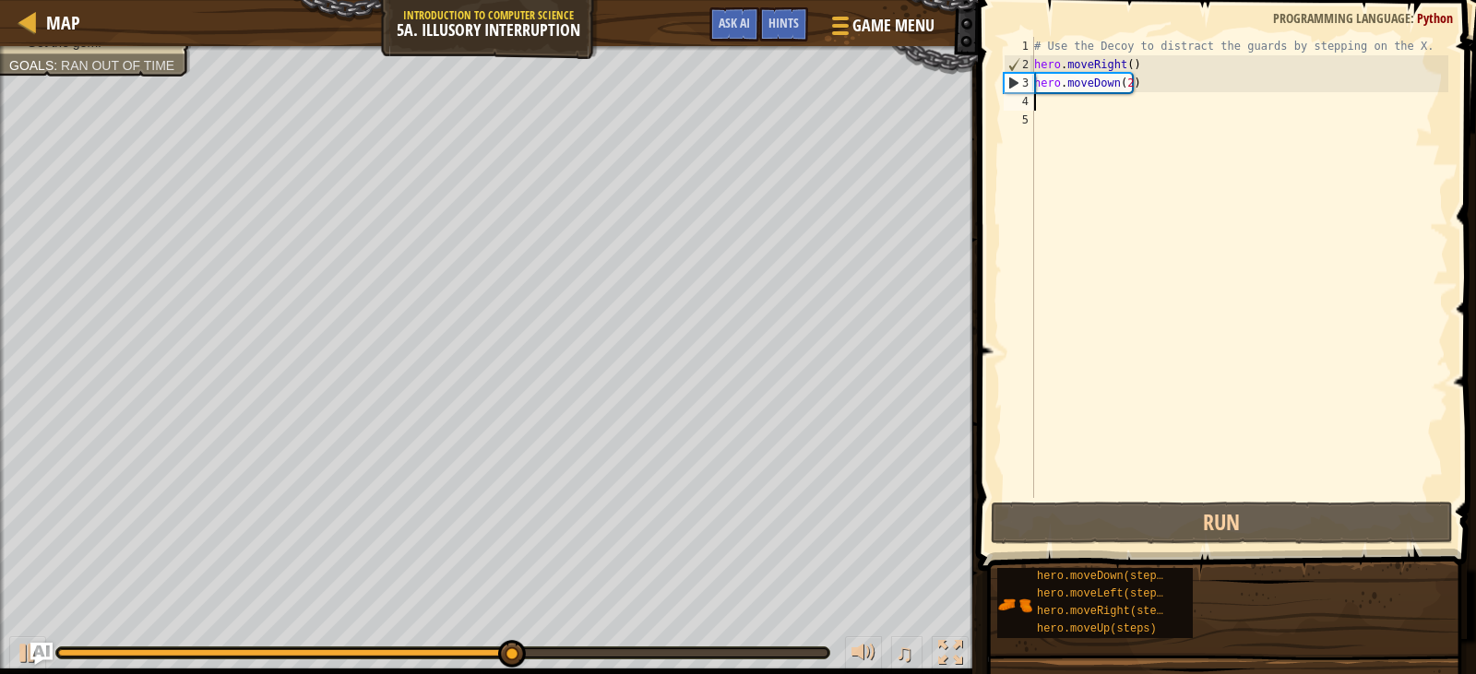
click at [1044, 103] on div "# Use the Decoy to distract the guards by stepping on the X. hero . moveRight (…" at bounding box center [1240, 286] width 418 height 498
type textarea "h"
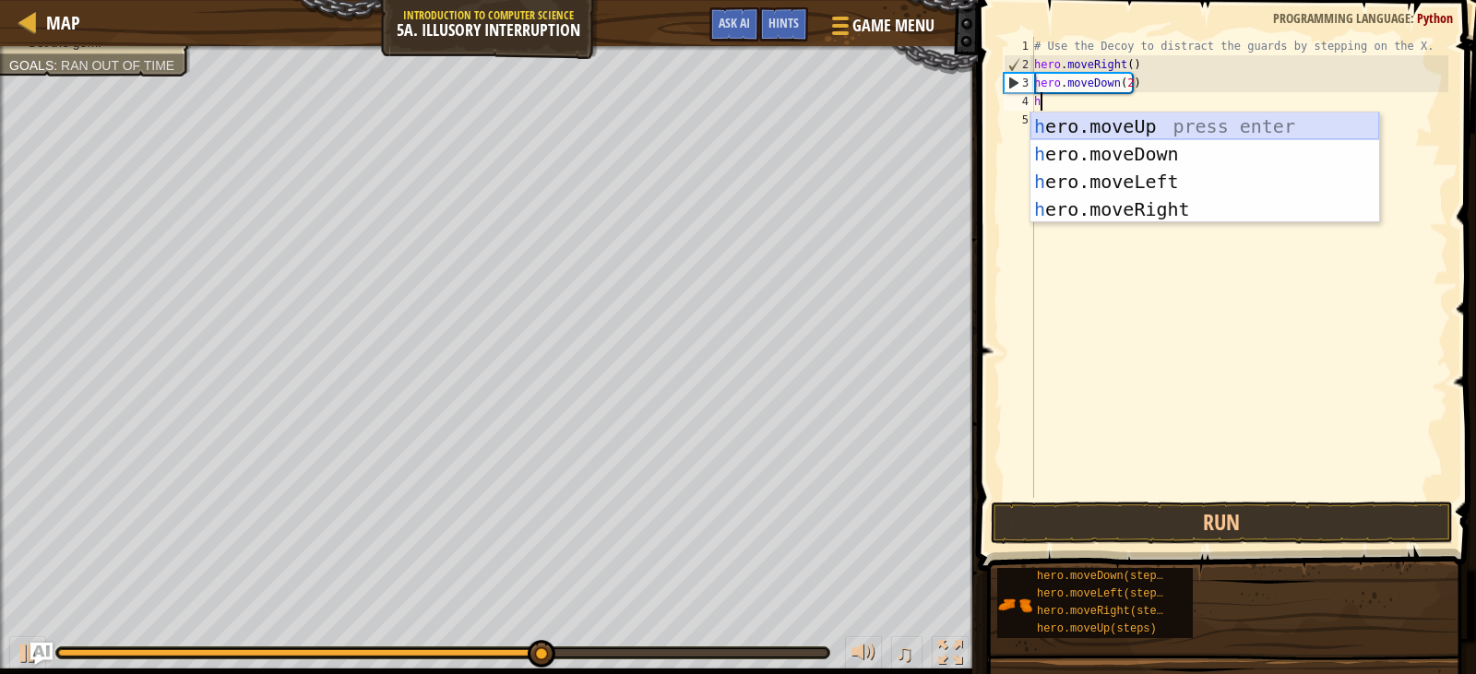
click at [1134, 130] on div "h ero.moveUp press enter h ero.moveDown press enter h ero.moveLeft press enter …" at bounding box center [1205, 196] width 349 height 166
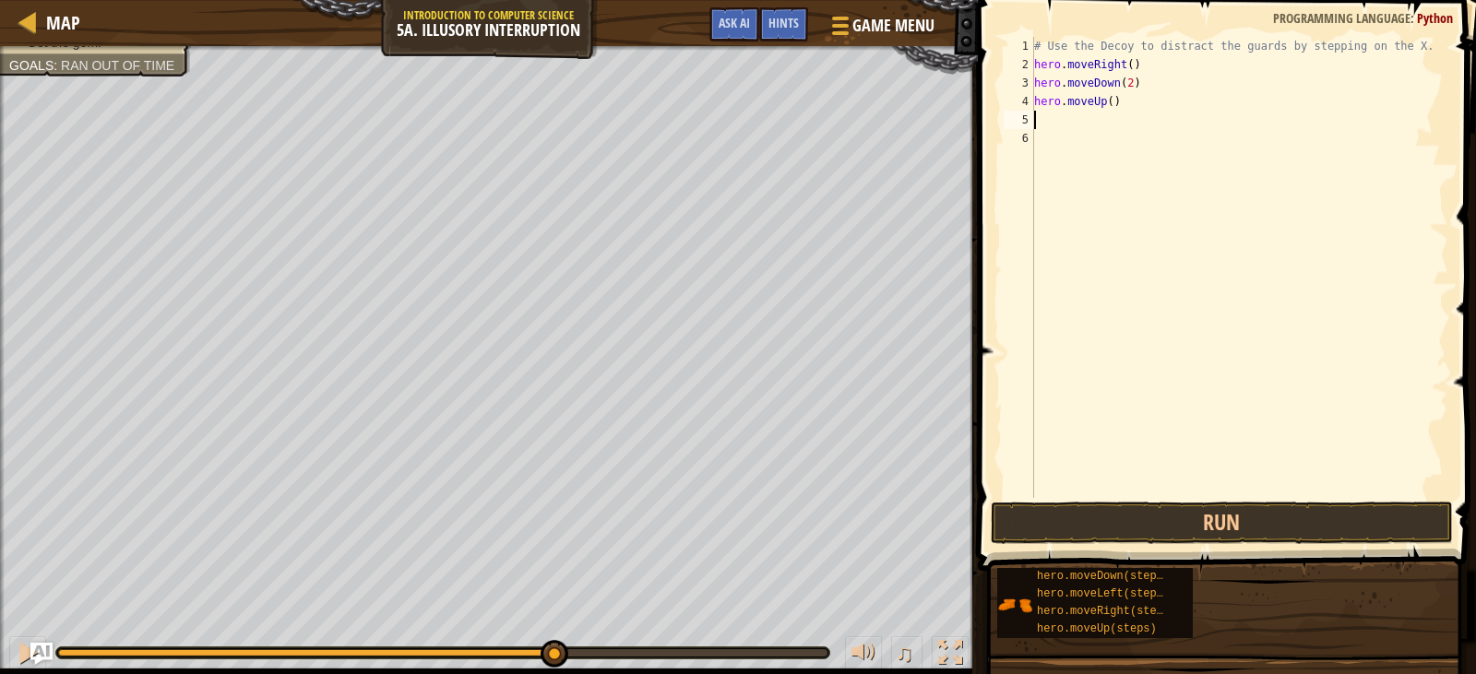
click at [1102, 100] on div "# Use the Decoy to distract the guards by stepping on the X. hero . moveRight (…" at bounding box center [1240, 286] width 418 height 498
click at [1104, 102] on div "# Use the Decoy to distract the guards by stepping on the X. hero . moveRight (…" at bounding box center [1240, 286] width 418 height 498
type textarea "hero.moveUp(2)"
click at [1043, 114] on div "# Use the Decoy to distract the guards by stepping on the X. hero . moveRight (…" at bounding box center [1240, 286] width 418 height 498
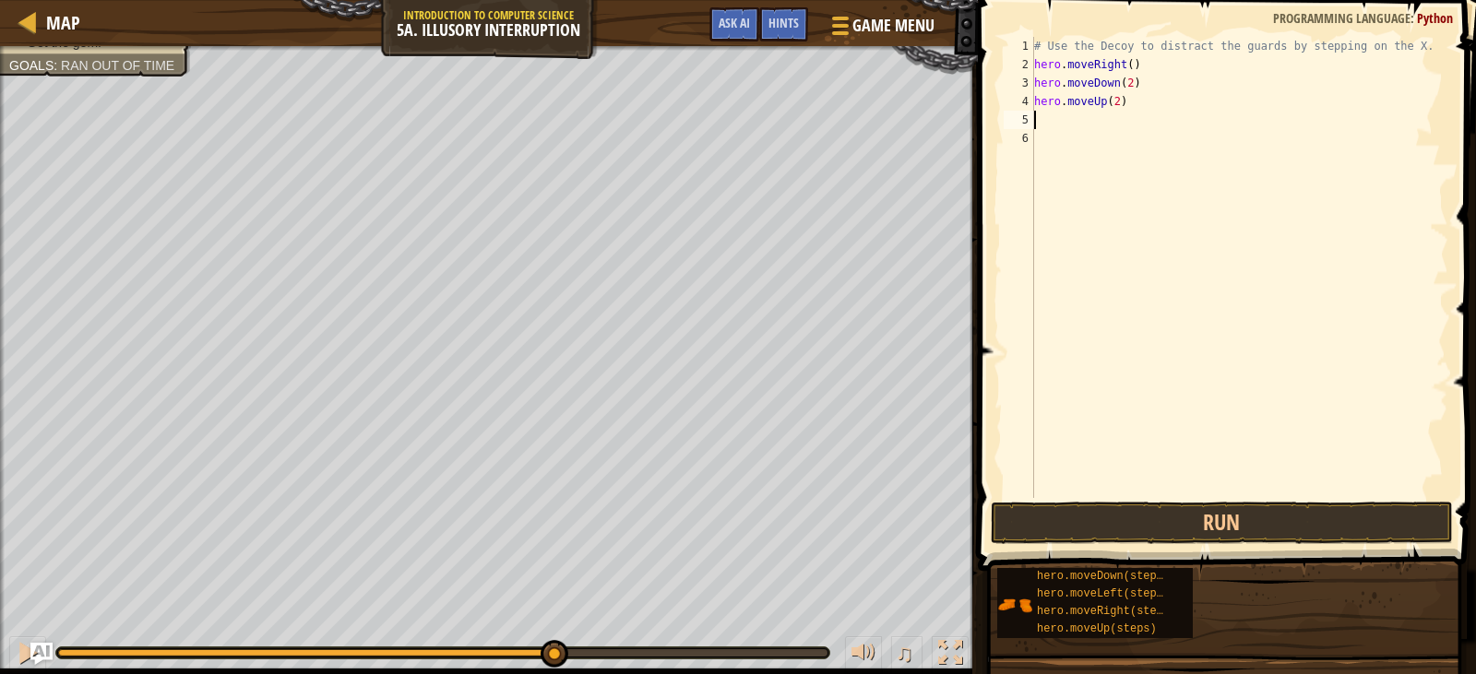
scroll to position [8, 0]
type textarea "h"
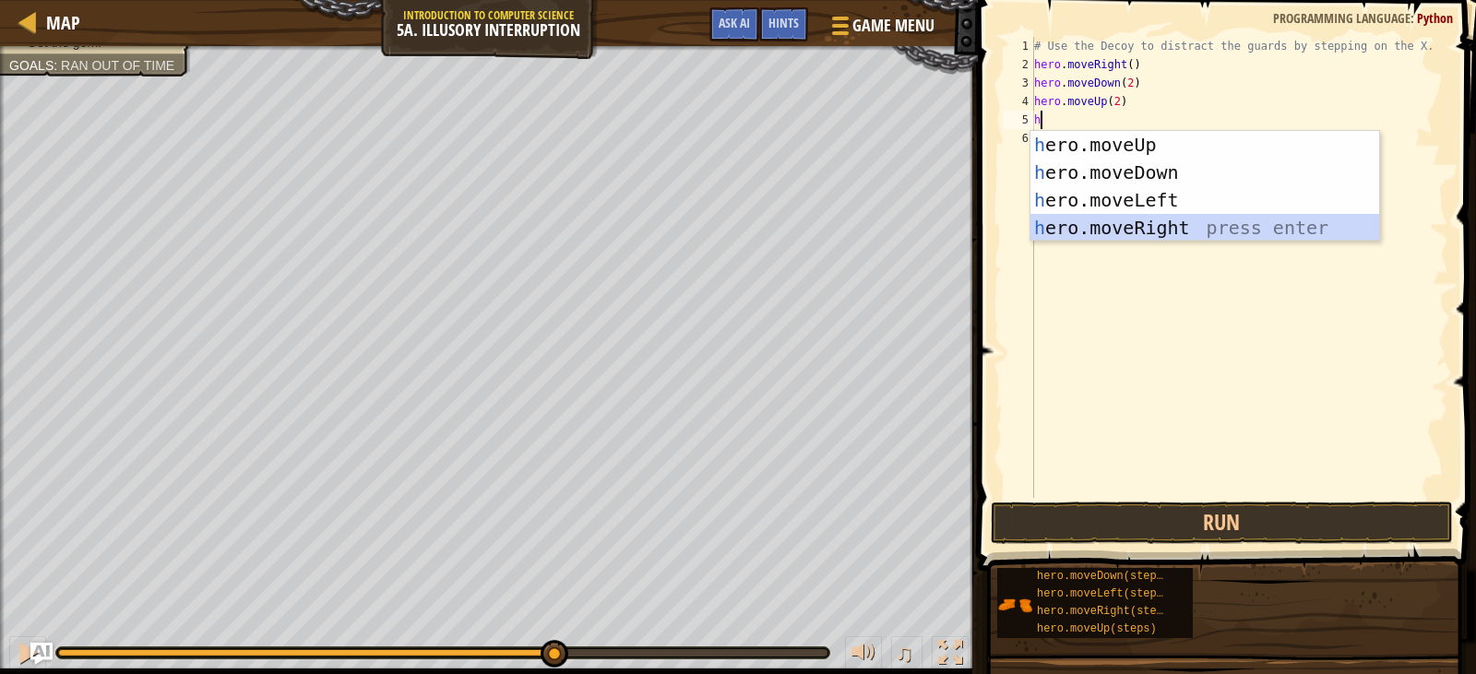
click at [1128, 227] on div "h ero.moveUp press enter h ero.moveDown press enter h ero.moveLeft press enter …" at bounding box center [1205, 214] width 349 height 166
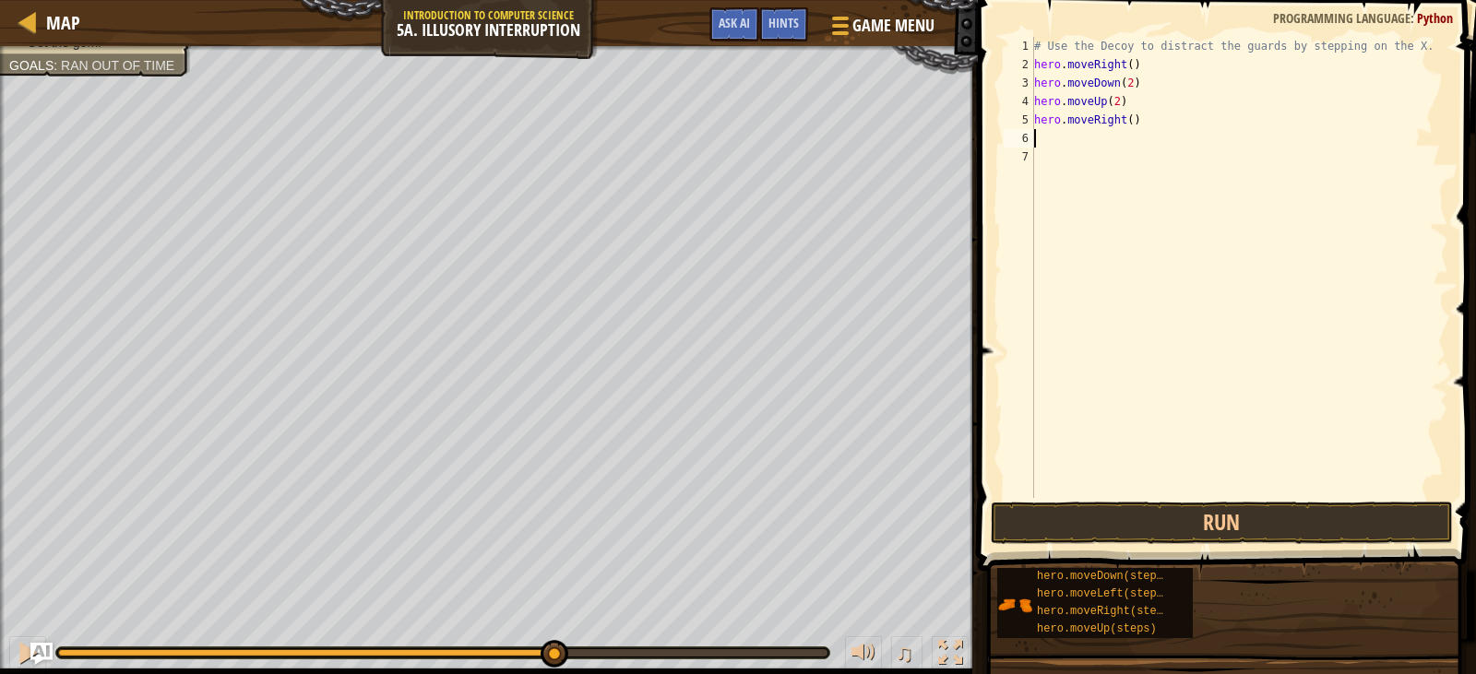
click at [1125, 117] on div "# Use the Decoy to distract the guards by stepping on the X. hero . moveRight (…" at bounding box center [1240, 286] width 418 height 498
type textarea "hero.moveRight(4)"
click at [1133, 523] on button "Run" at bounding box center [1222, 523] width 462 height 42
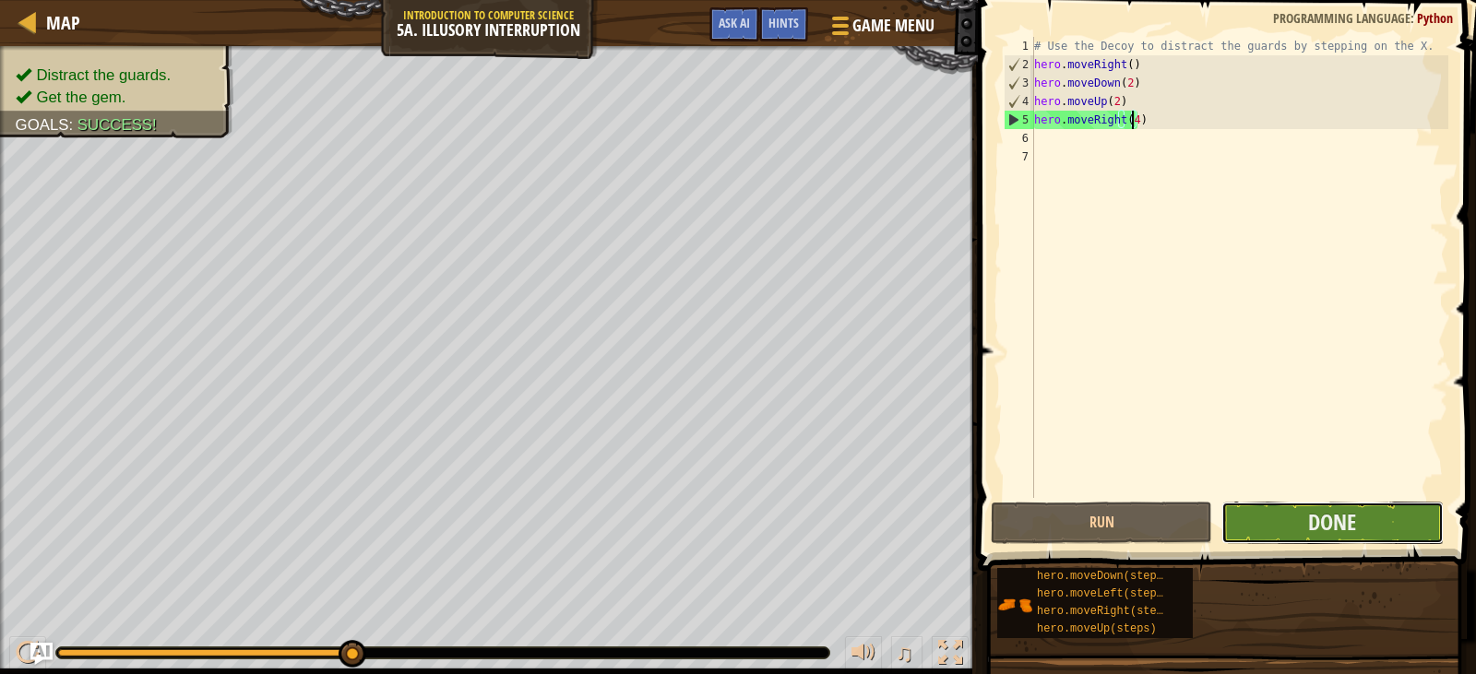
click at [1271, 519] on button "Done" at bounding box center [1332, 523] width 221 height 42
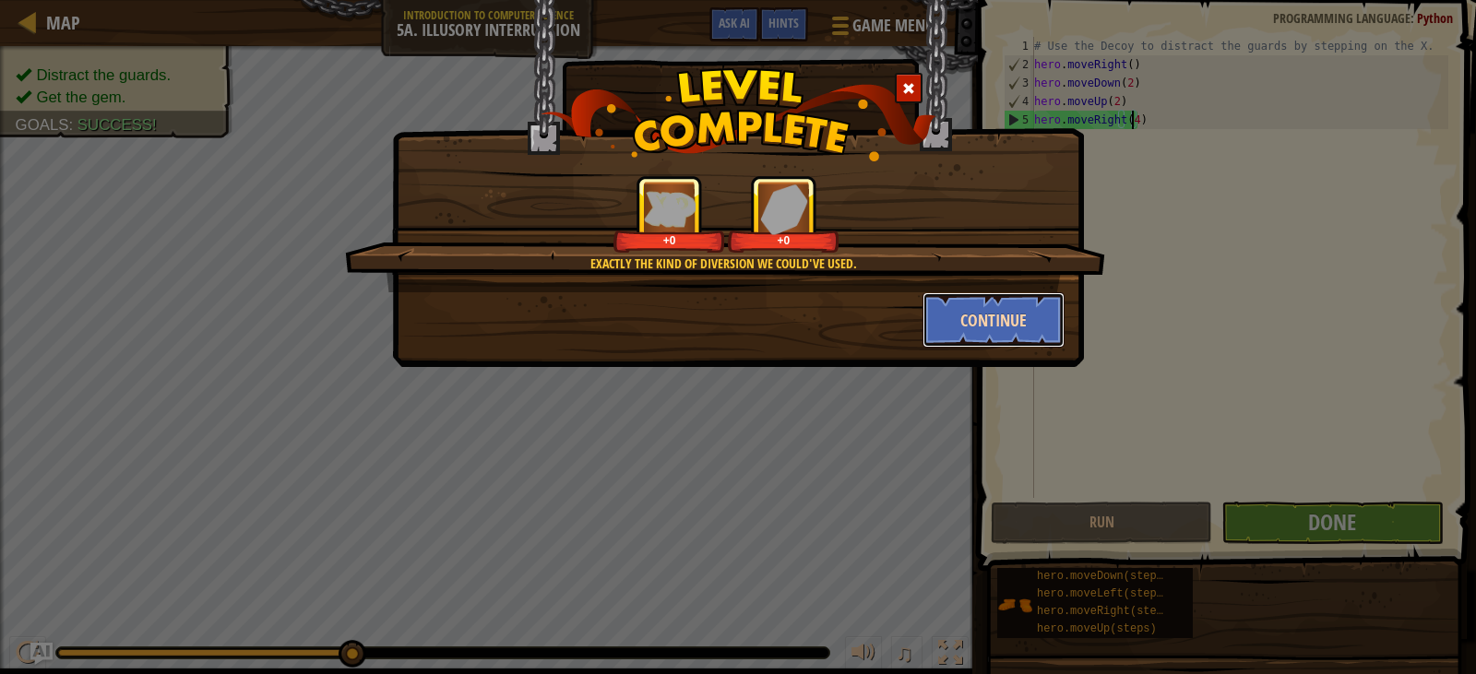
click at [973, 336] on button "Continue" at bounding box center [994, 319] width 143 height 55
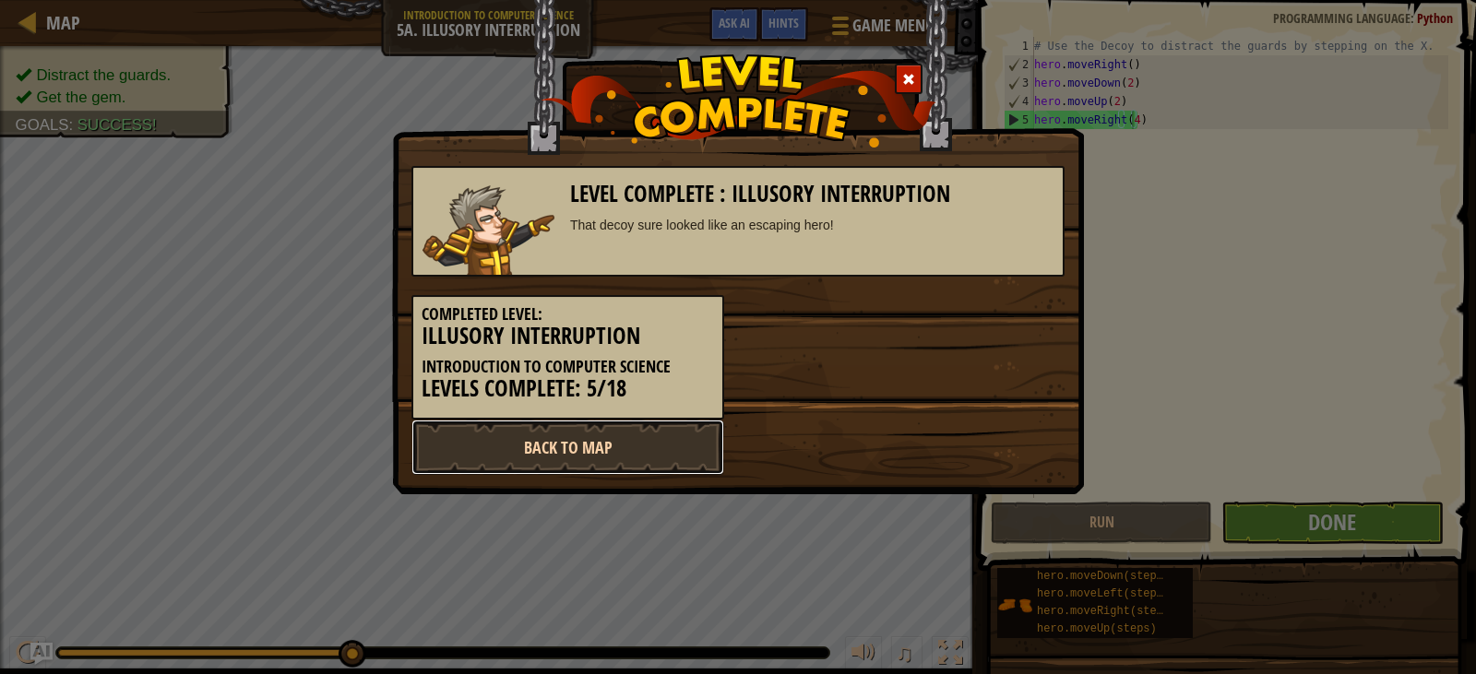
click at [583, 439] on link "Back to Map" at bounding box center [568, 447] width 313 height 55
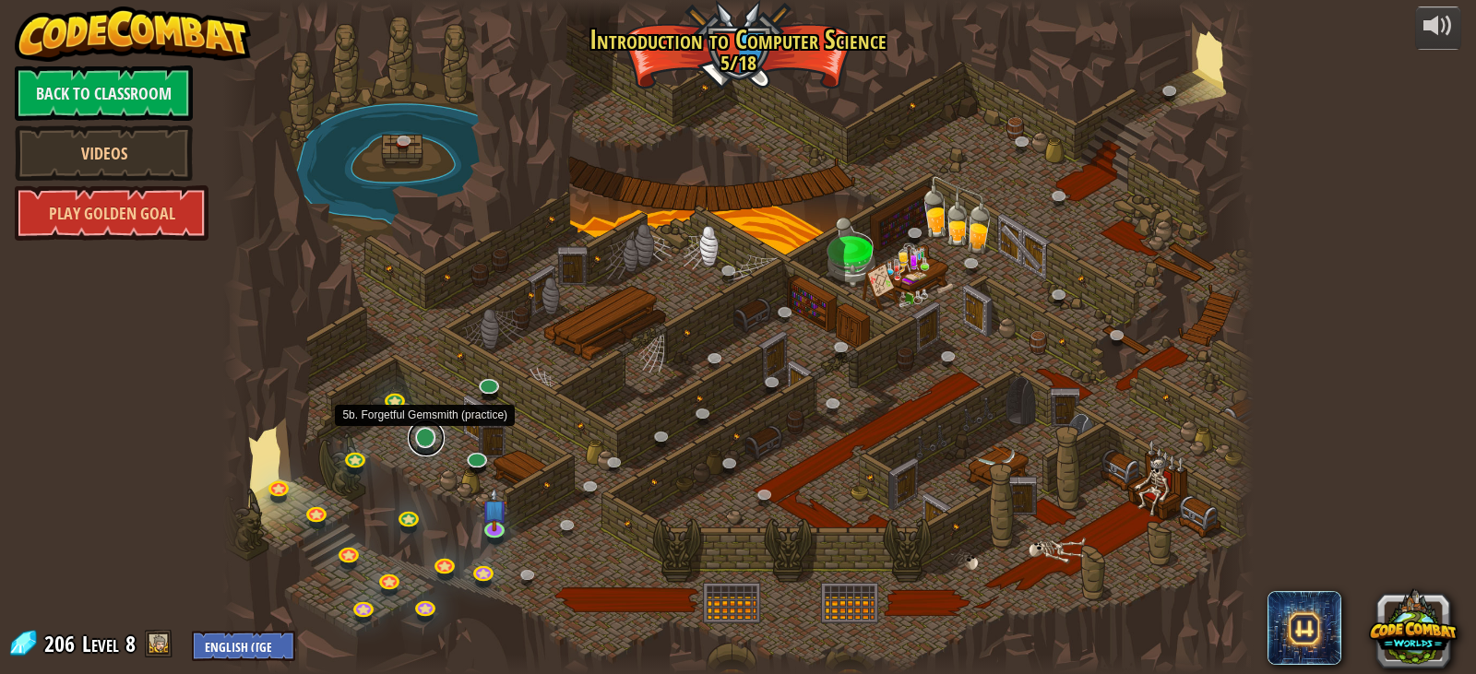
click at [424, 444] on link at bounding box center [426, 438] width 37 height 37
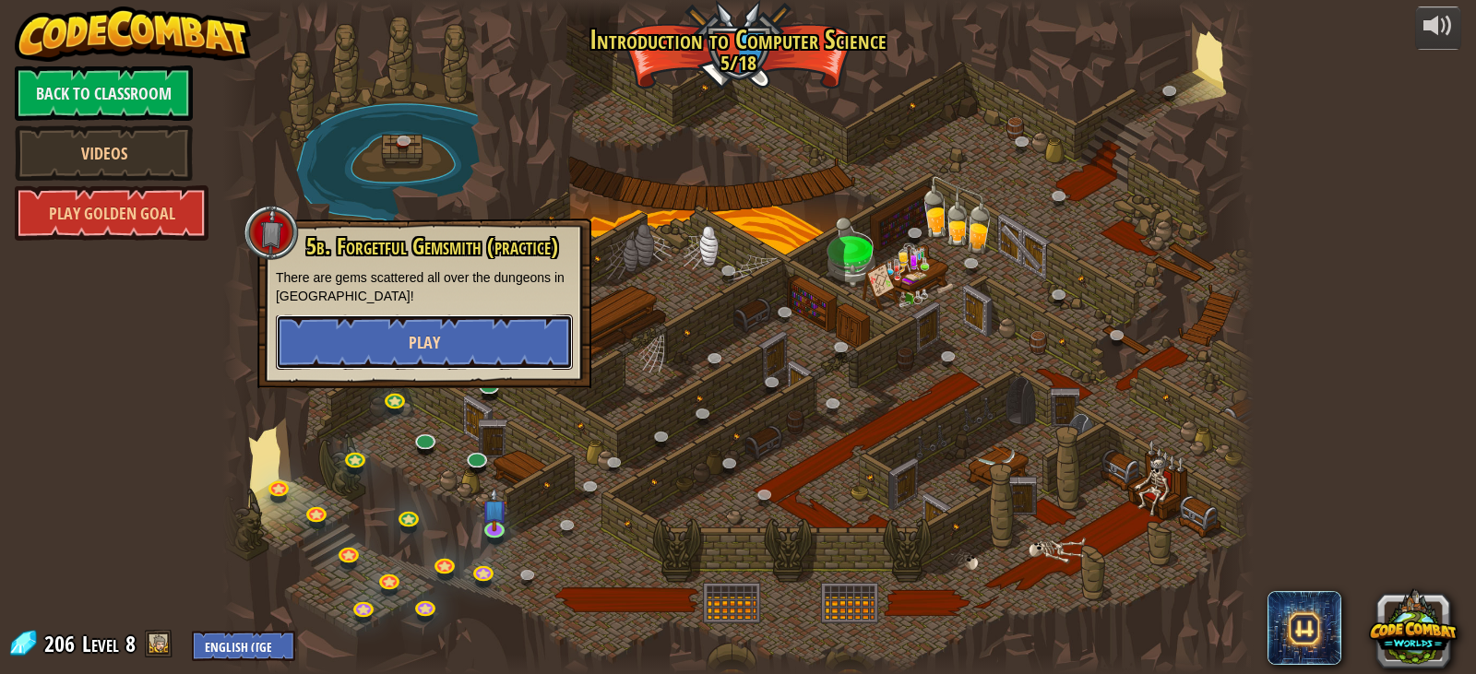
click at [430, 347] on span "Play" at bounding box center [424, 342] width 31 height 23
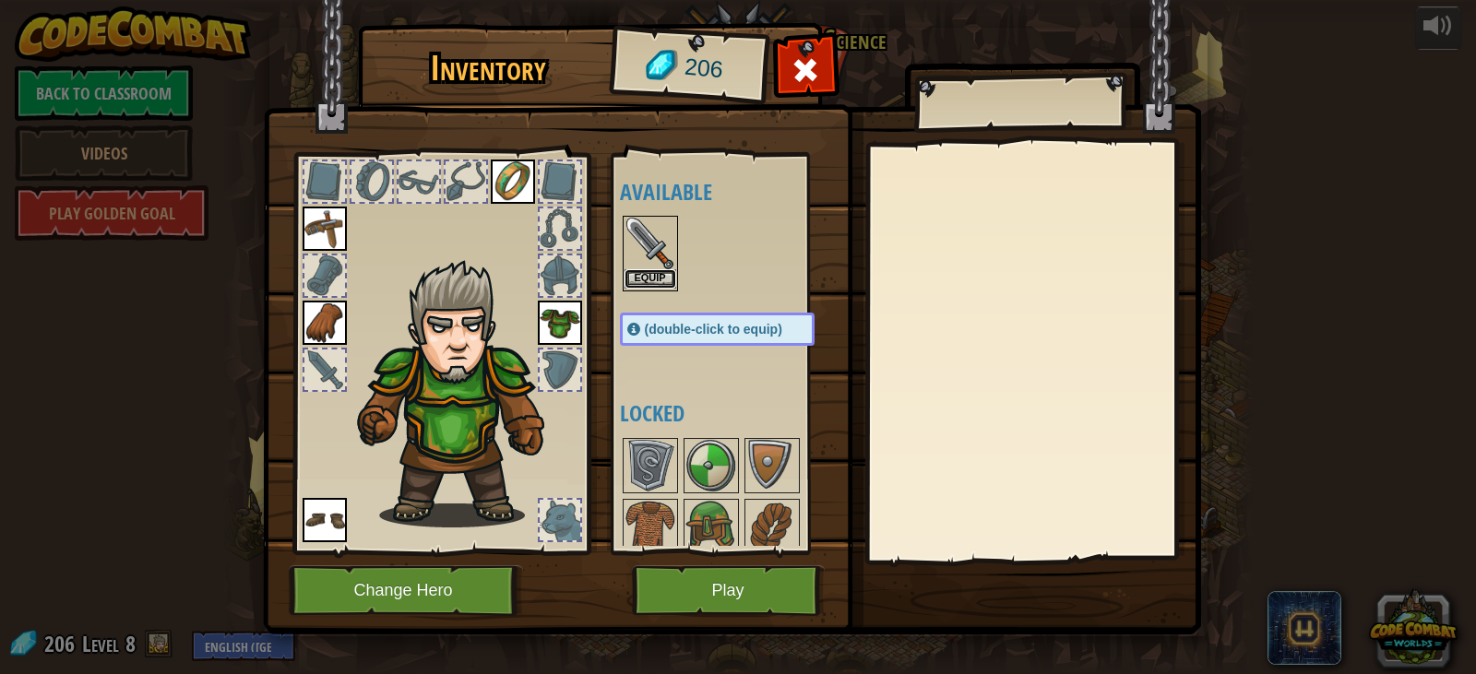
click at [655, 272] on button "Equip" at bounding box center [651, 278] width 52 height 19
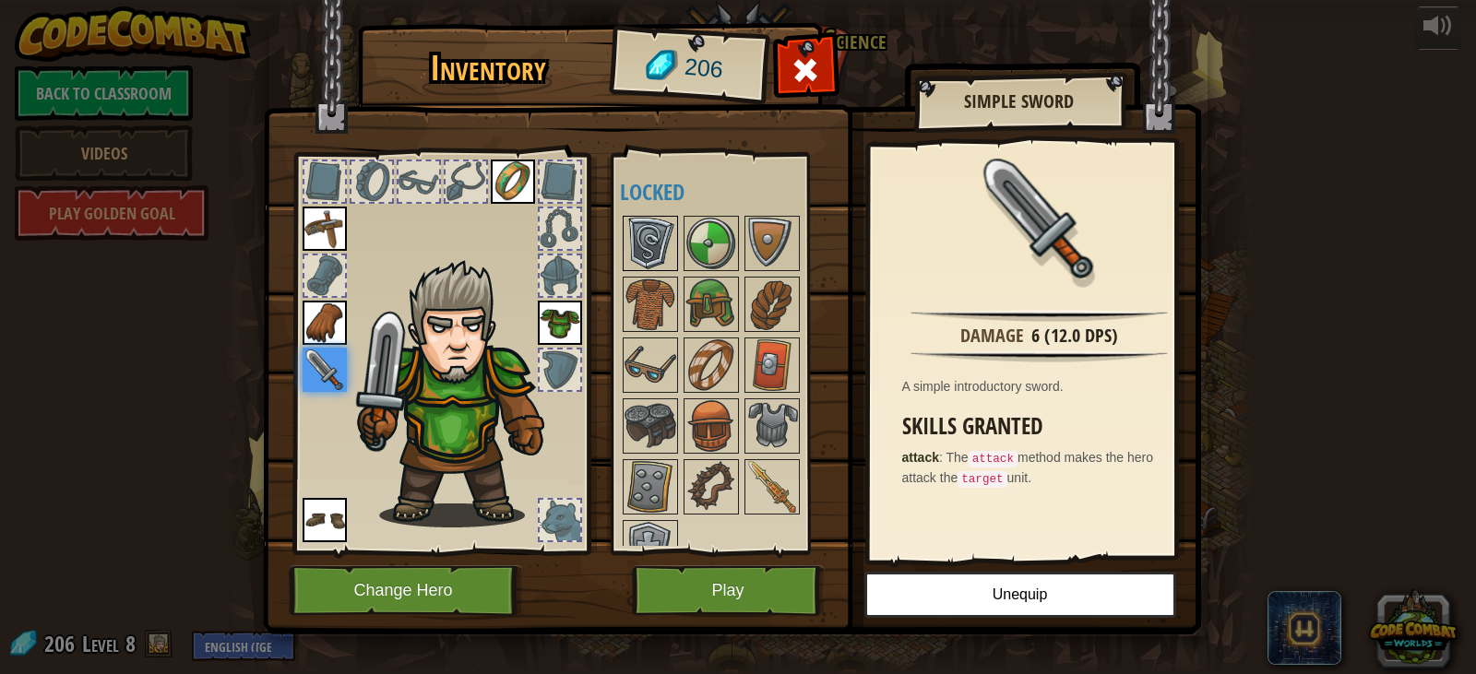
click at [650, 267] on img at bounding box center [651, 244] width 52 height 52
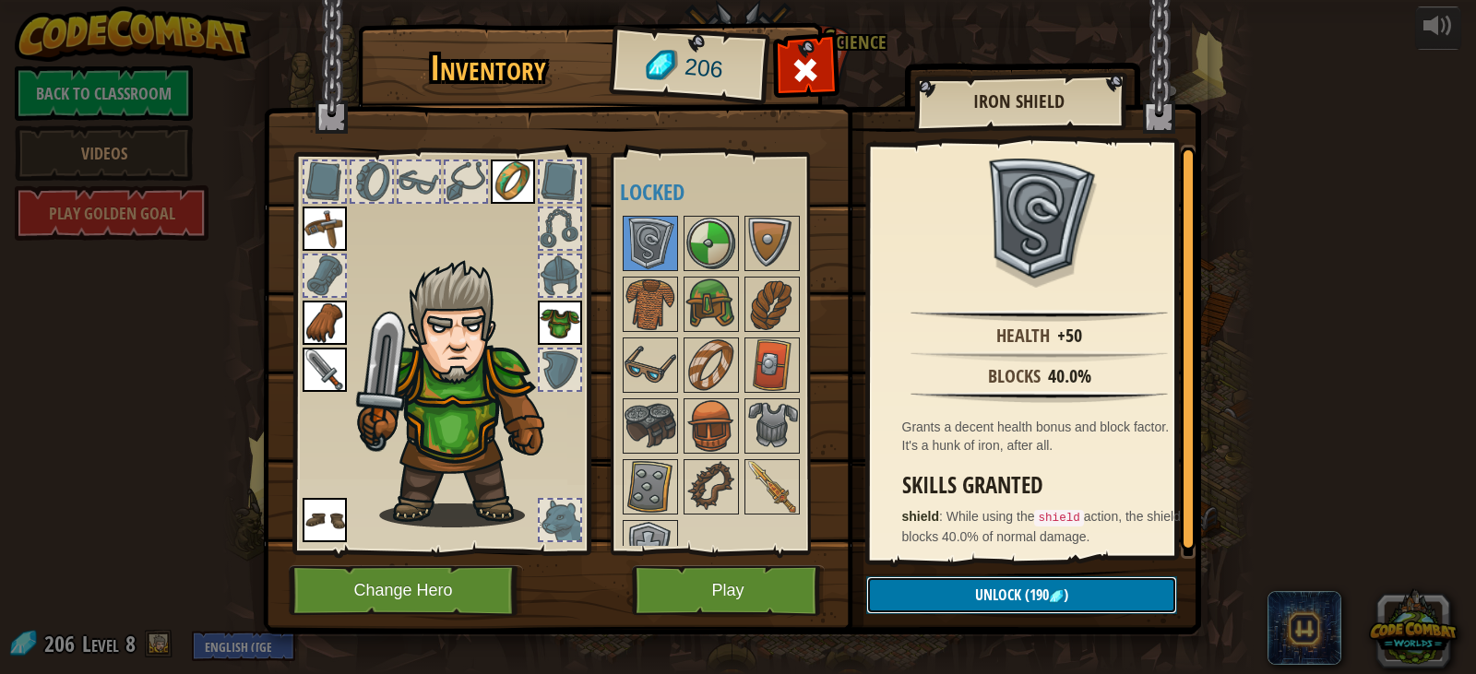
drag, startPoint x: 930, startPoint y: 605, endPoint x: 895, endPoint y: 548, distance: 67.1
click at [930, 602] on button "Unlock (190 )" at bounding box center [1021, 596] width 311 height 38
click at [937, 590] on button "Confirm" at bounding box center [1021, 596] width 311 height 38
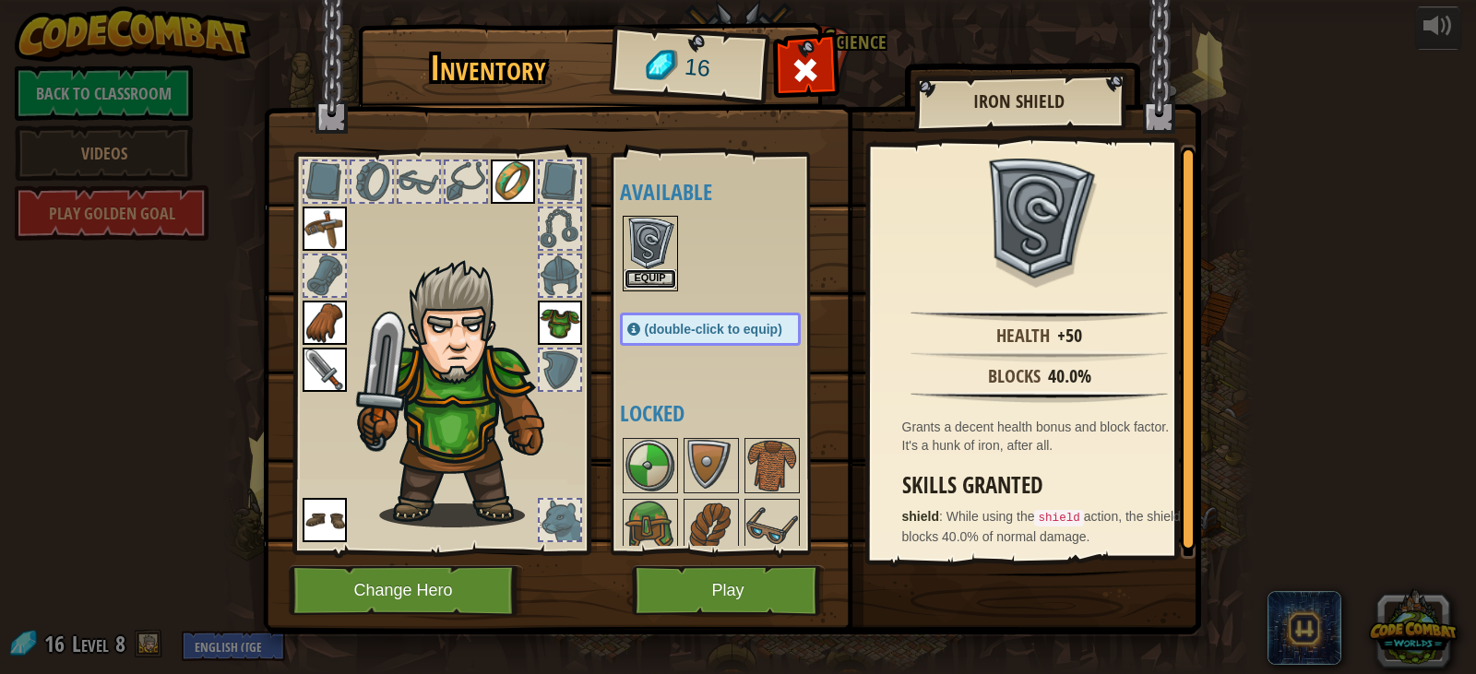
click at [651, 282] on button "Equip" at bounding box center [651, 278] width 52 height 19
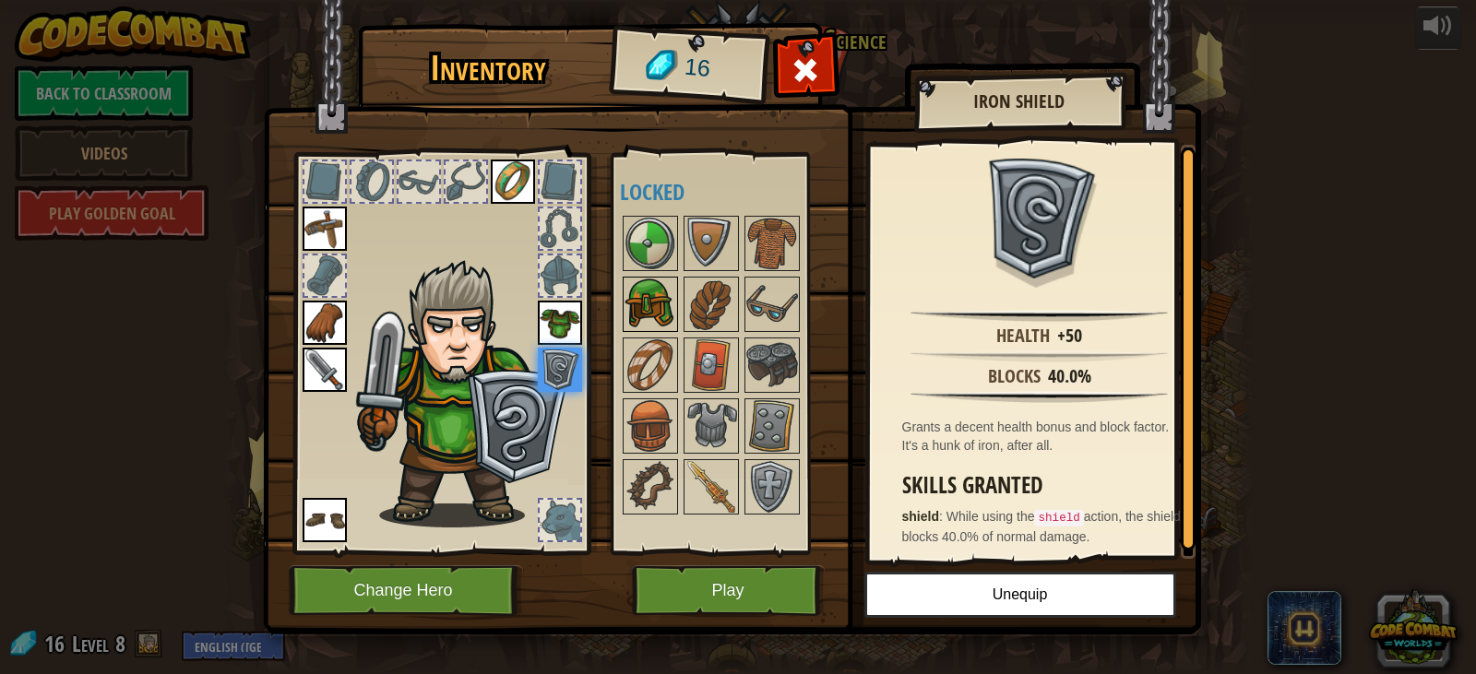
click at [657, 296] on img at bounding box center [651, 305] width 52 height 52
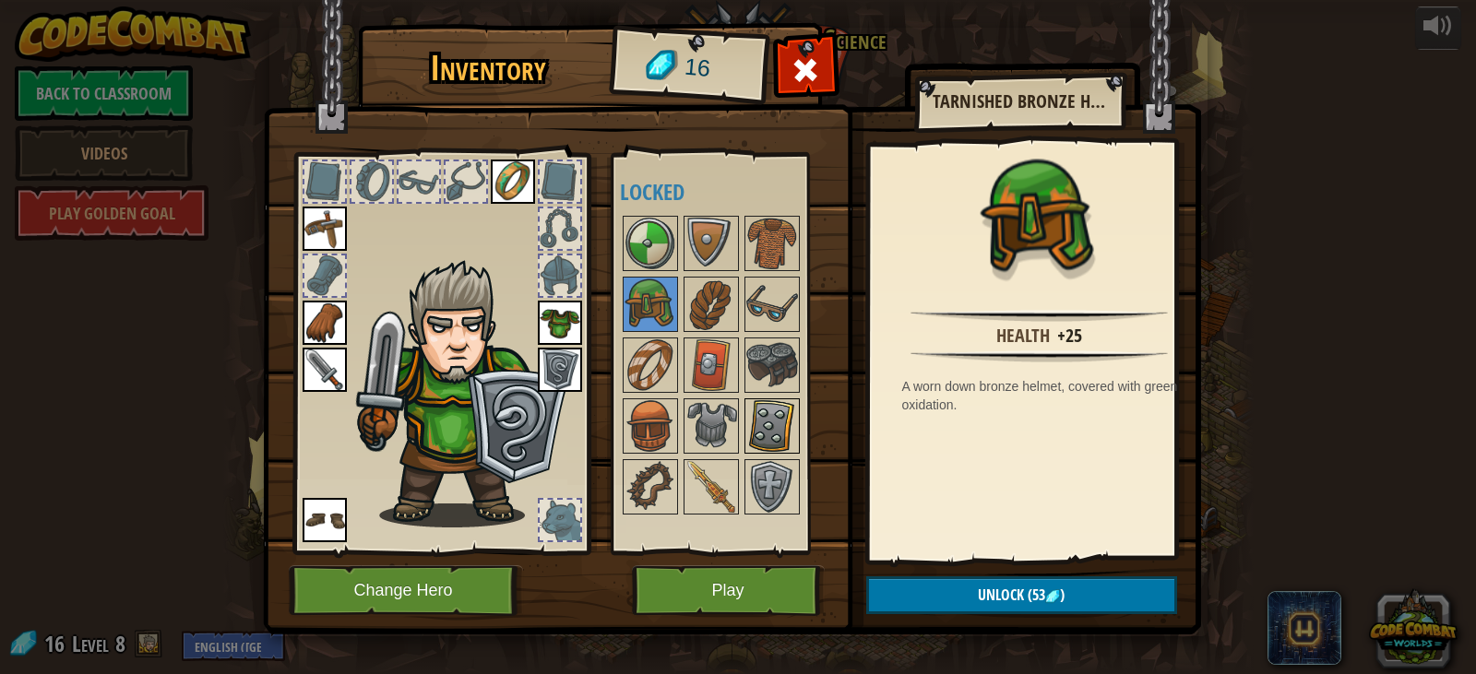
click at [762, 425] on img at bounding box center [772, 426] width 52 height 52
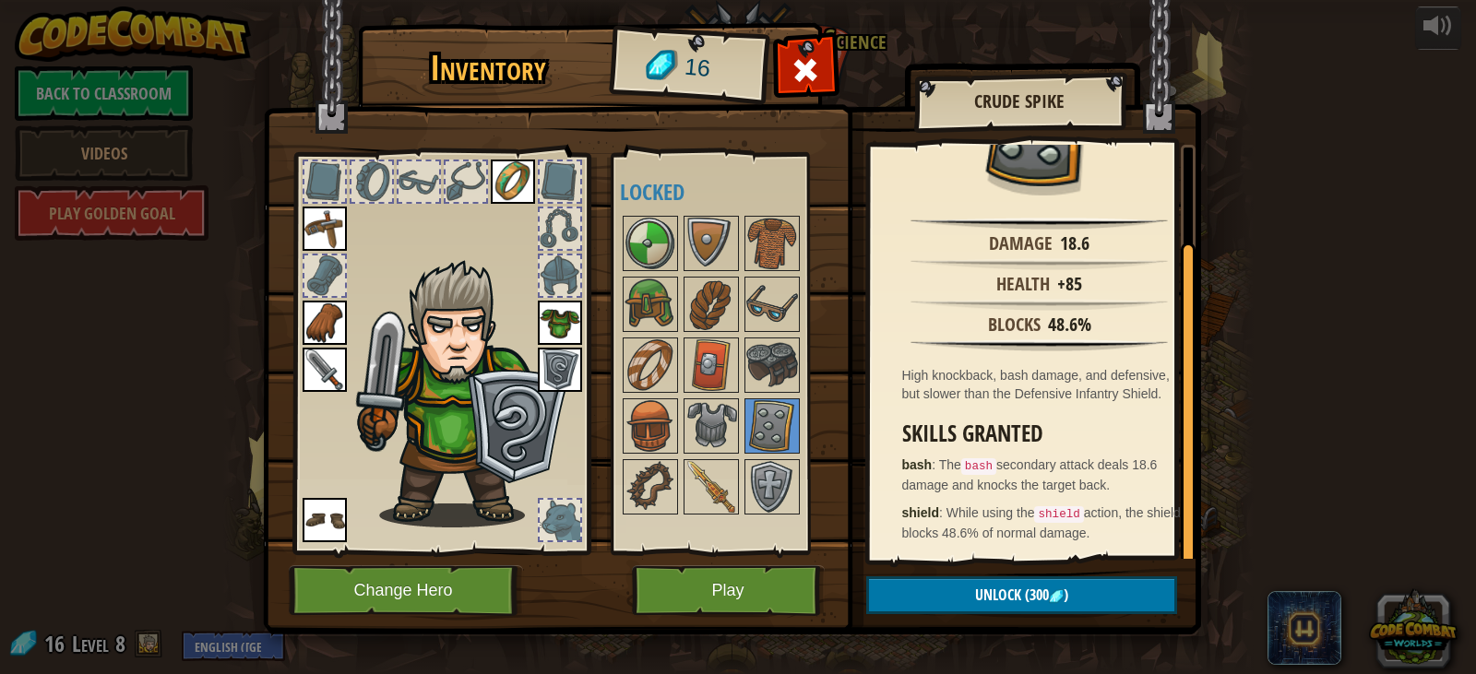
scroll to position [109, 0]
click at [640, 257] on img at bounding box center [651, 244] width 52 height 52
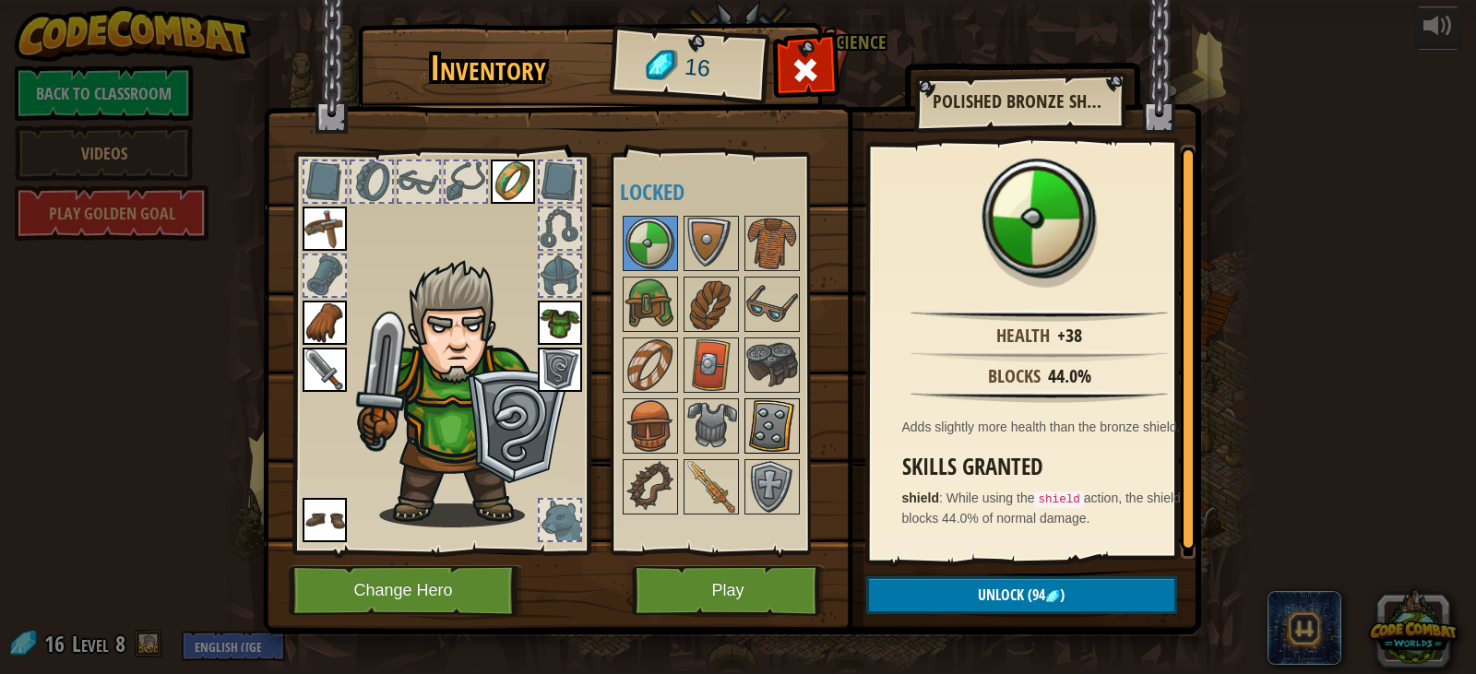
click at [762, 431] on img at bounding box center [772, 426] width 52 height 52
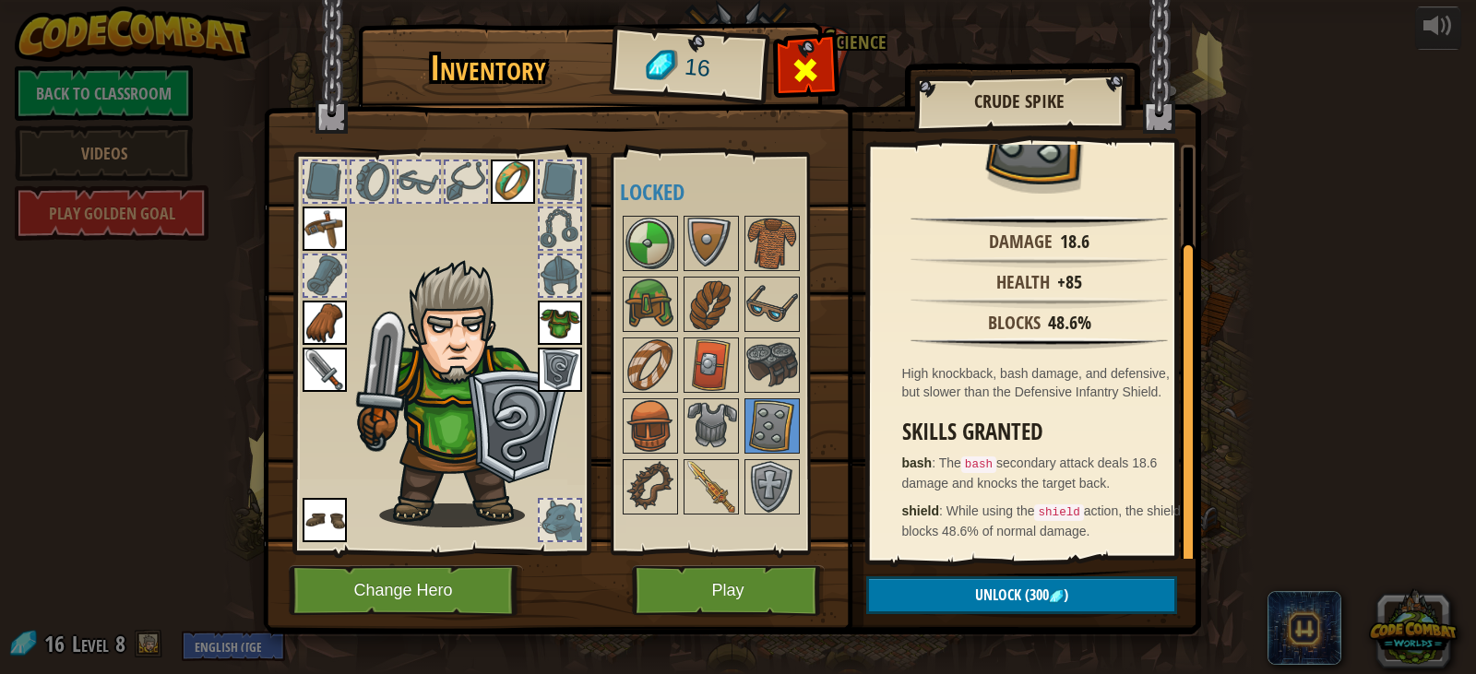
click at [797, 81] on span at bounding box center [806, 70] width 30 height 30
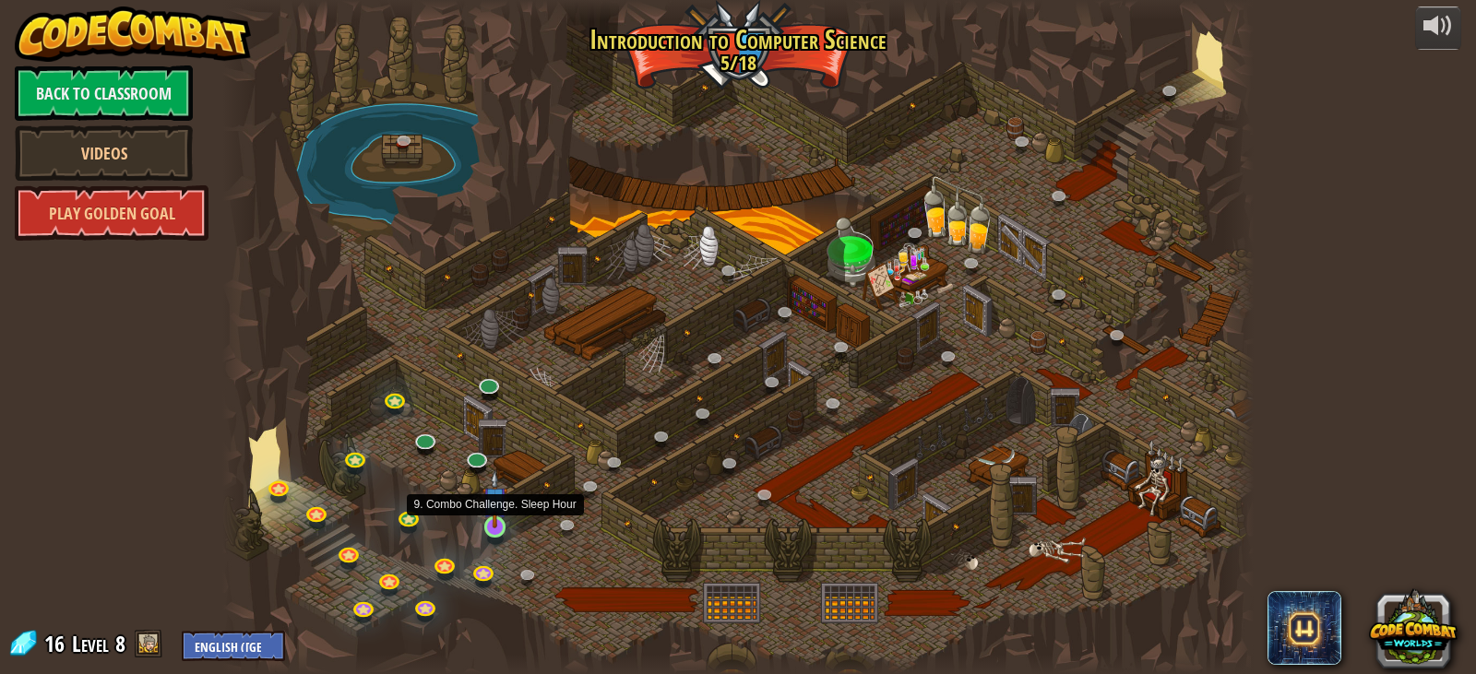
click at [484, 526] on img at bounding box center [496, 500] width 26 height 59
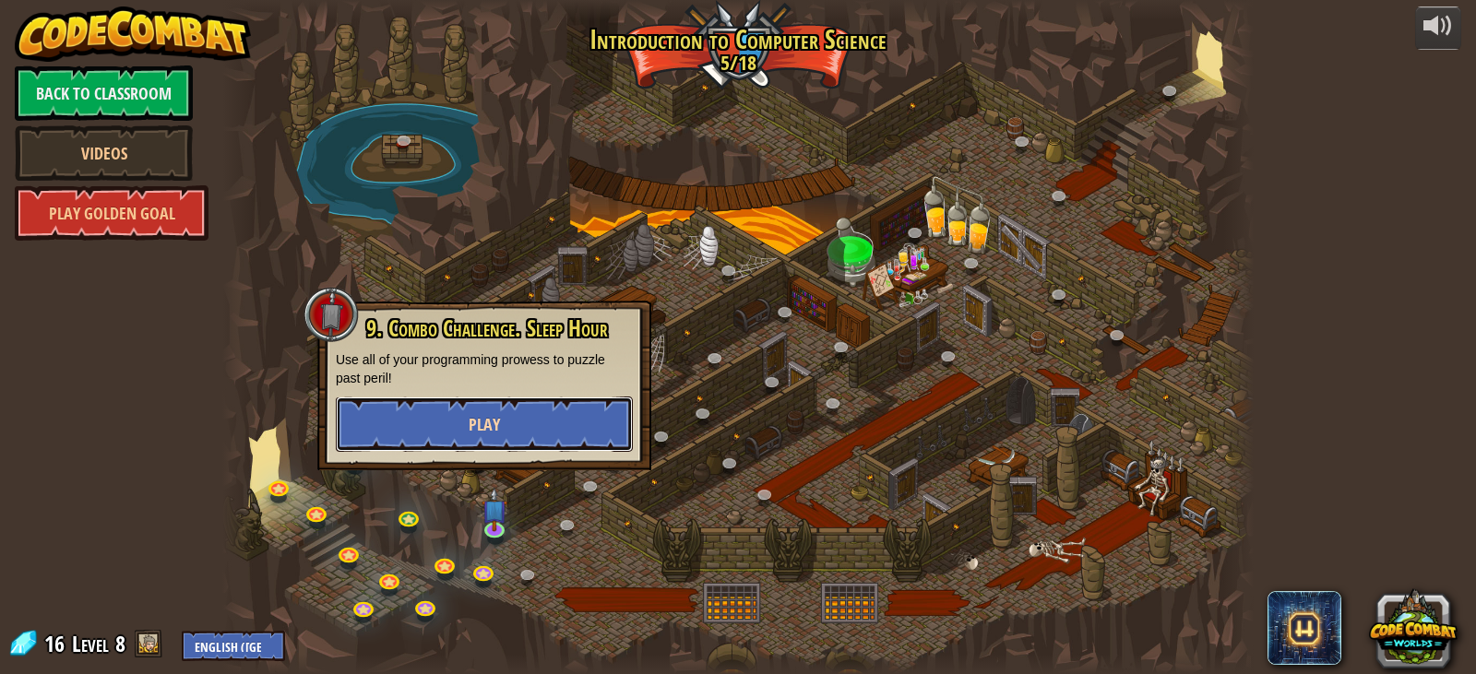
click at [522, 412] on button "Play" at bounding box center [484, 424] width 297 height 55
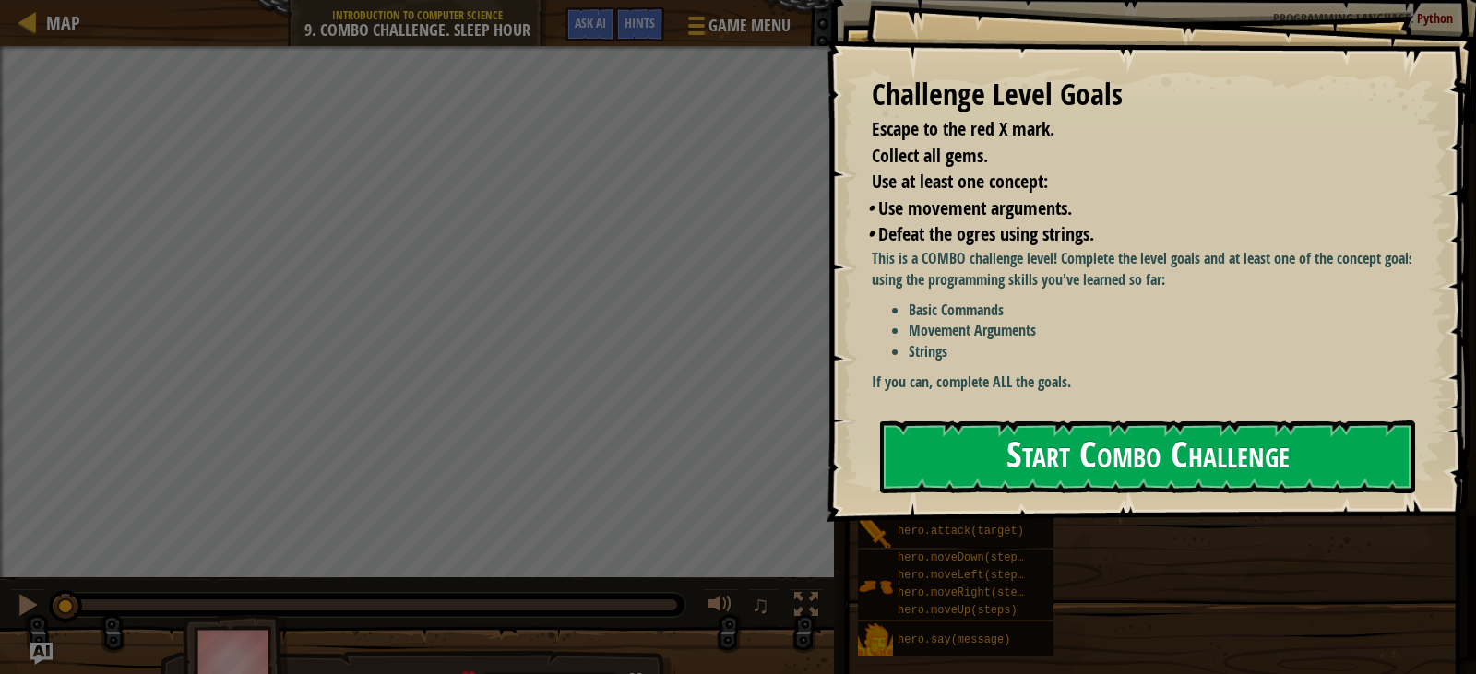
click at [1013, 439] on button "Start Combo Challenge" at bounding box center [1147, 457] width 535 height 73
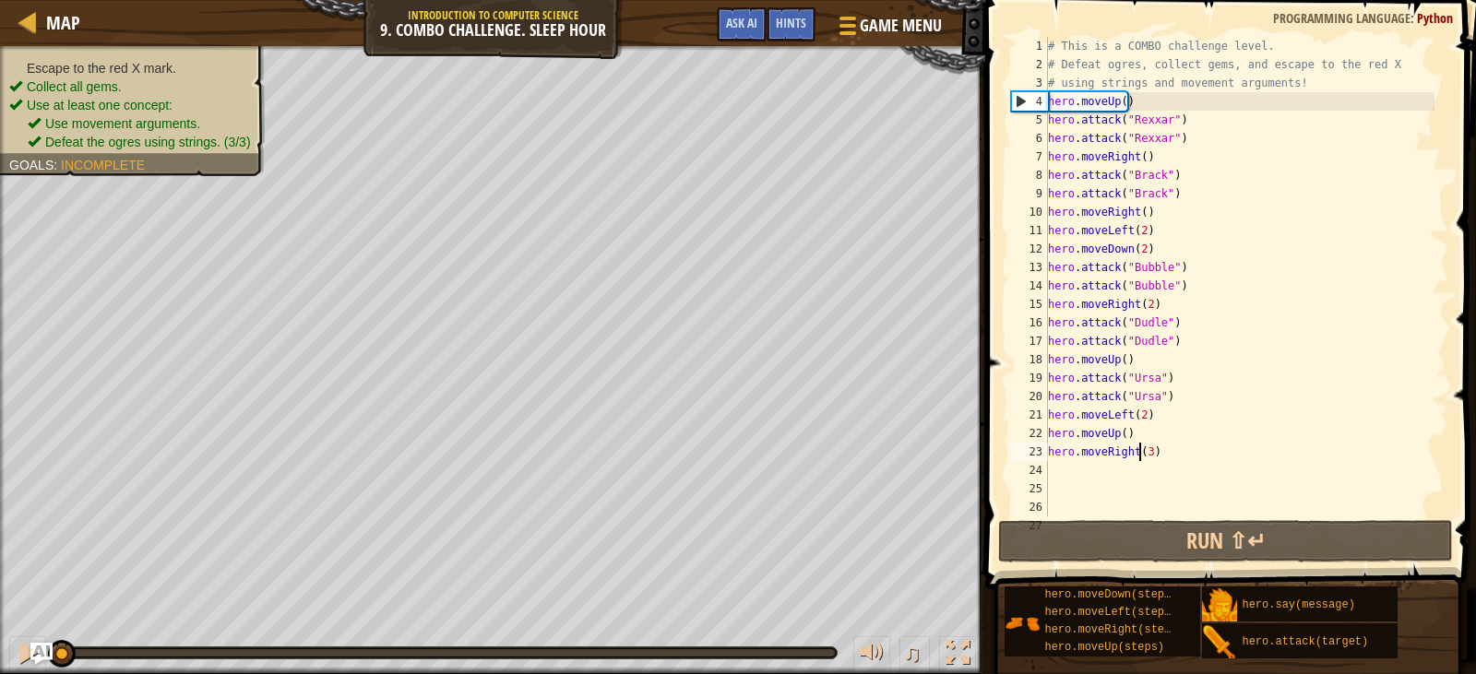
click at [1141, 456] on div "# This is a COMBO challenge level. # Defeat [PERSON_NAME], collect gems, and es…" at bounding box center [1239, 295] width 390 height 517
click at [1139, 446] on div "# This is a COMBO challenge level. # Defeat [PERSON_NAME], collect gems, and es…" at bounding box center [1239, 295] width 390 height 517
click at [1144, 458] on div "# This is a COMBO challenge level. # Defeat [PERSON_NAME], collect gems, and es…" at bounding box center [1239, 295] width 390 height 517
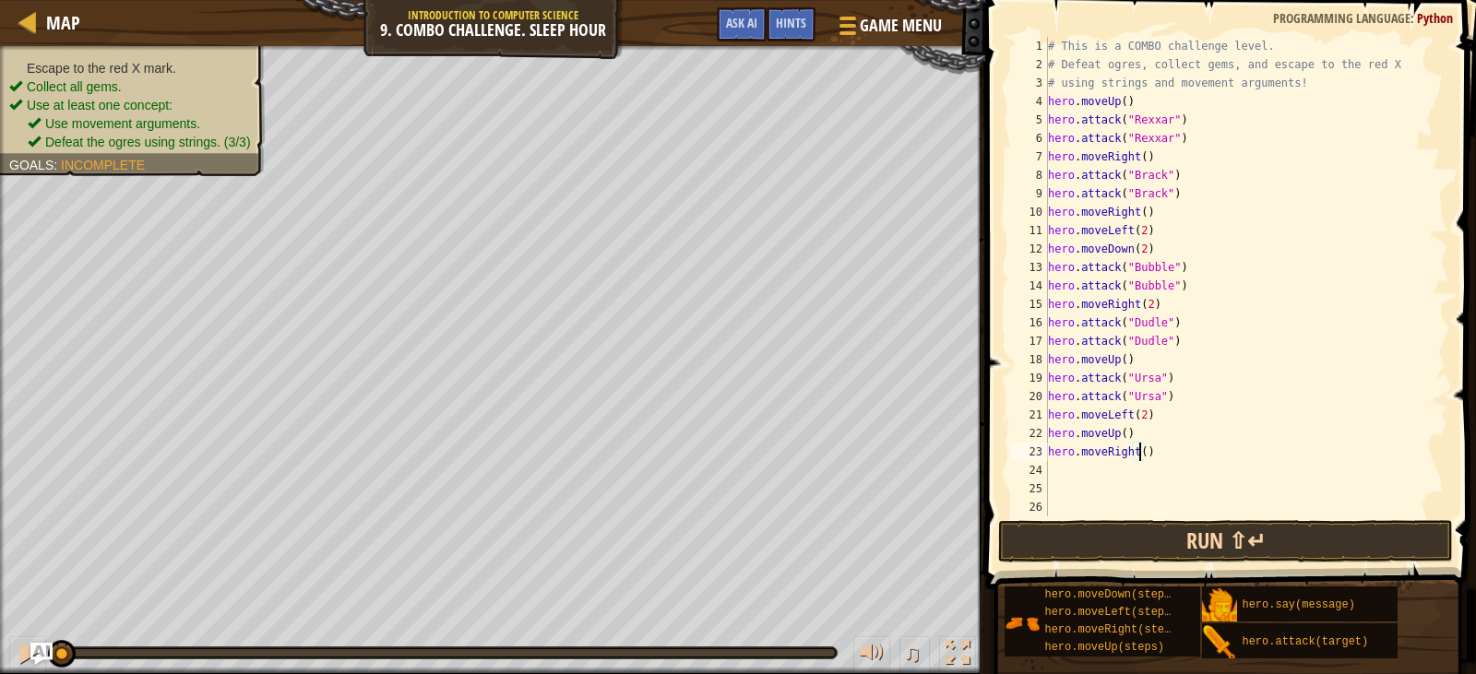
scroll to position [8, 7]
type textarea "hero.moveRight(2)"
click at [1088, 551] on button "Run ⇧↵" at bounding box center [1225, 541] width 454 height 42
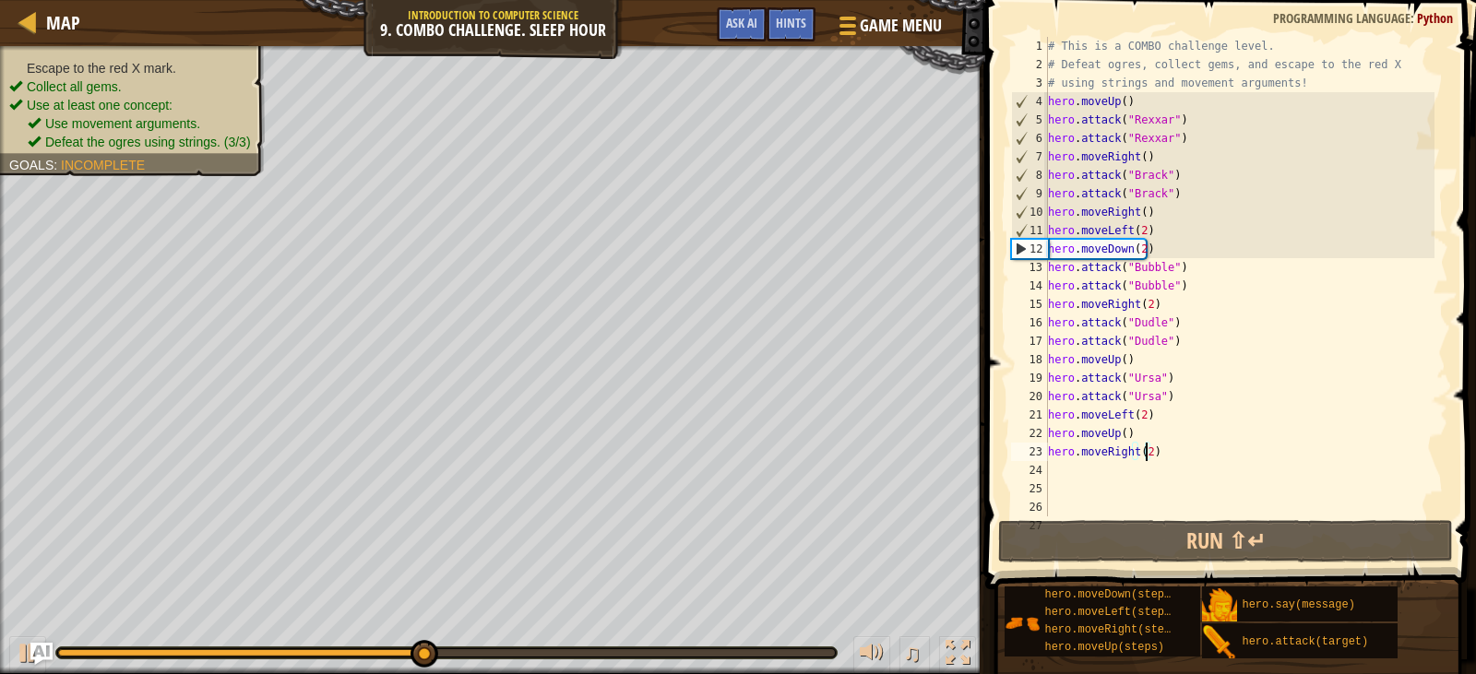
click at [67, 75] on div "Escape to the red X mark. Collect all gems. Use at least one concept: Use movem…" at bounding box center [132, 105] width 246 height 92
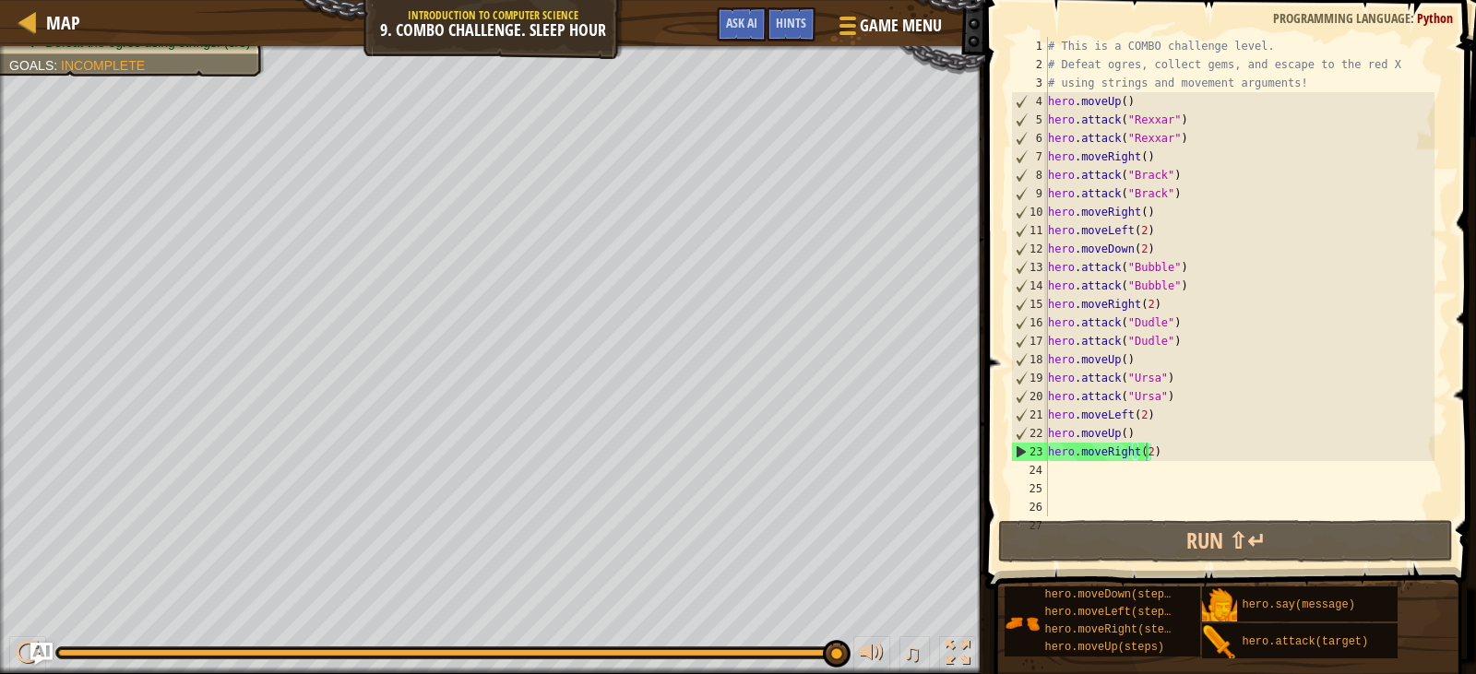
scroll to position [8, 0]
click at [1056, 479] on div "# This is a COMBO challenge level. # Defeat [PERSON_NAME], collect gems, and es…" at bounding box center [1239, 295] width 390 height 517
type textarea "h"
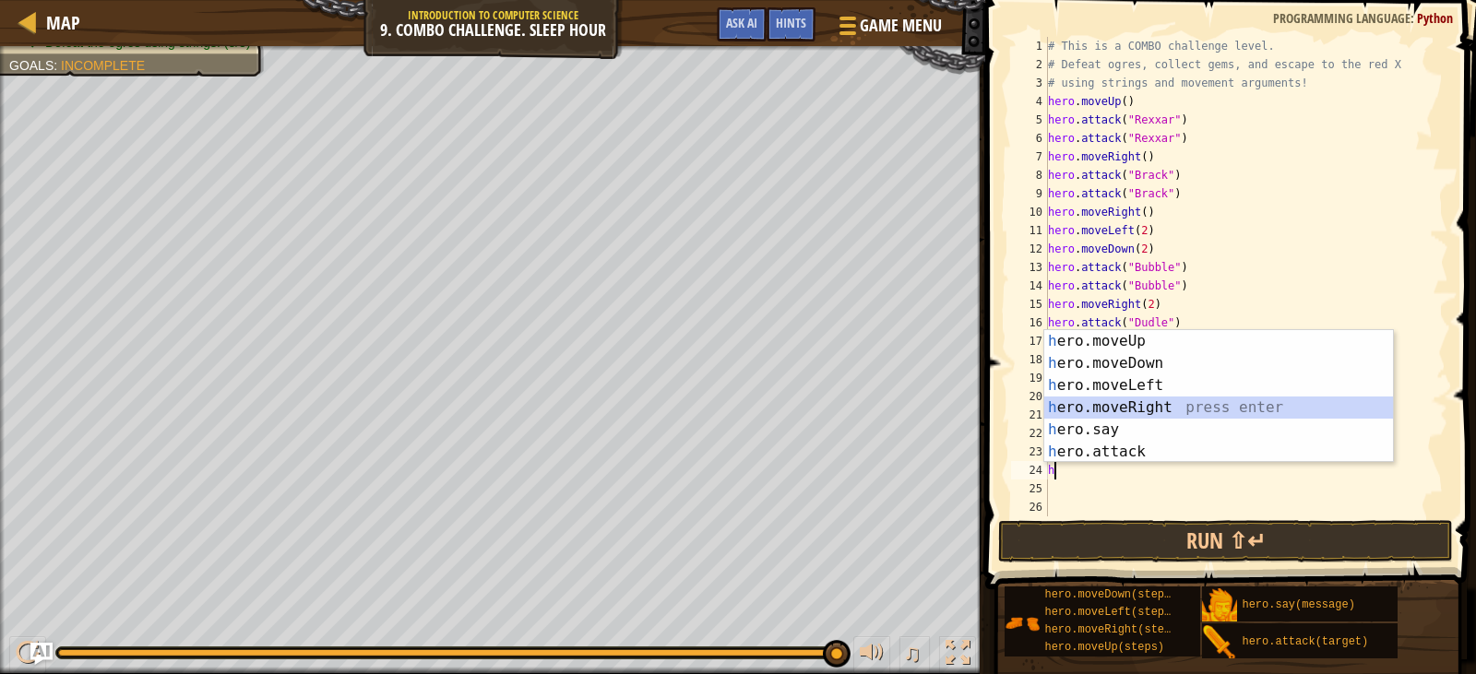
click at [1181, 403] on div "h ero.moveUp press enter h ero.moveDown press enter h ero.moveLeft press enter …" at bounding box center [1218, 418] width 349 height 177
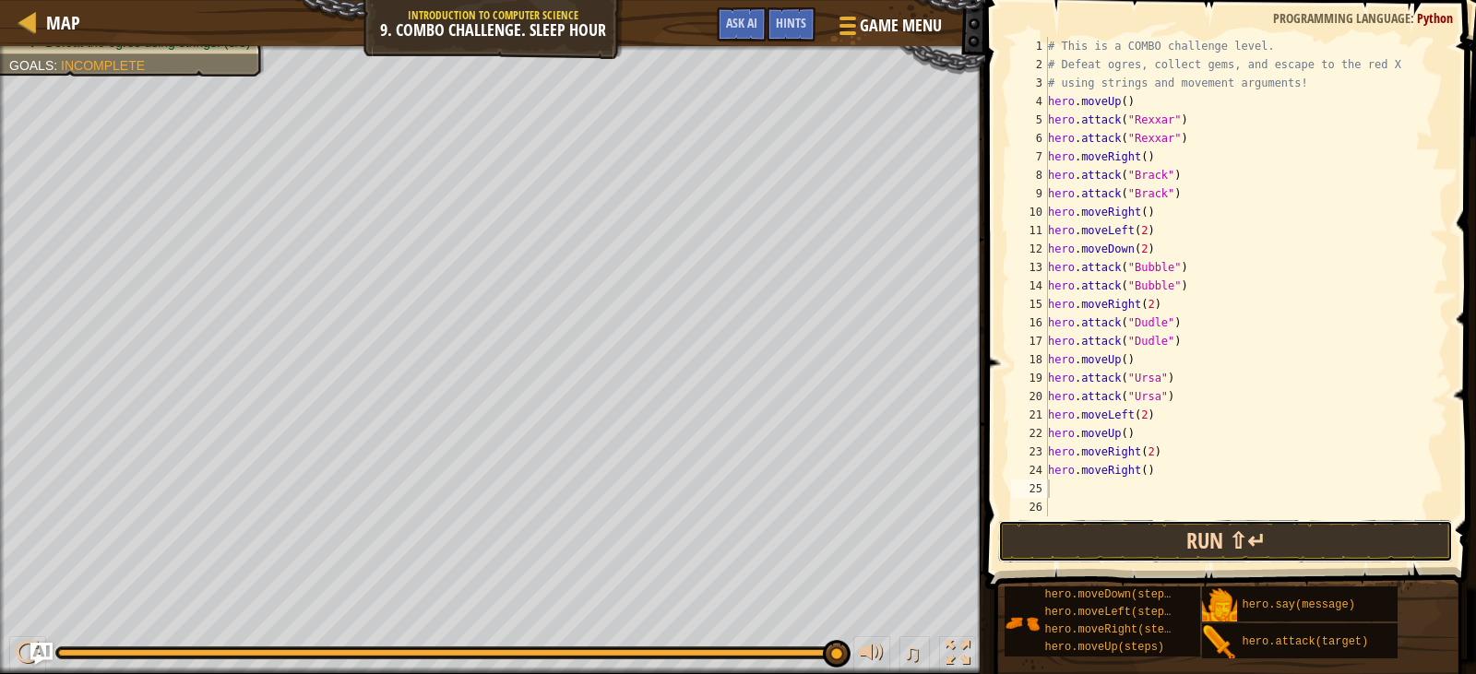
click at [1164, 539] on button "Run ⇧↵" at bounding box center [1225, 541] width 454 height 42
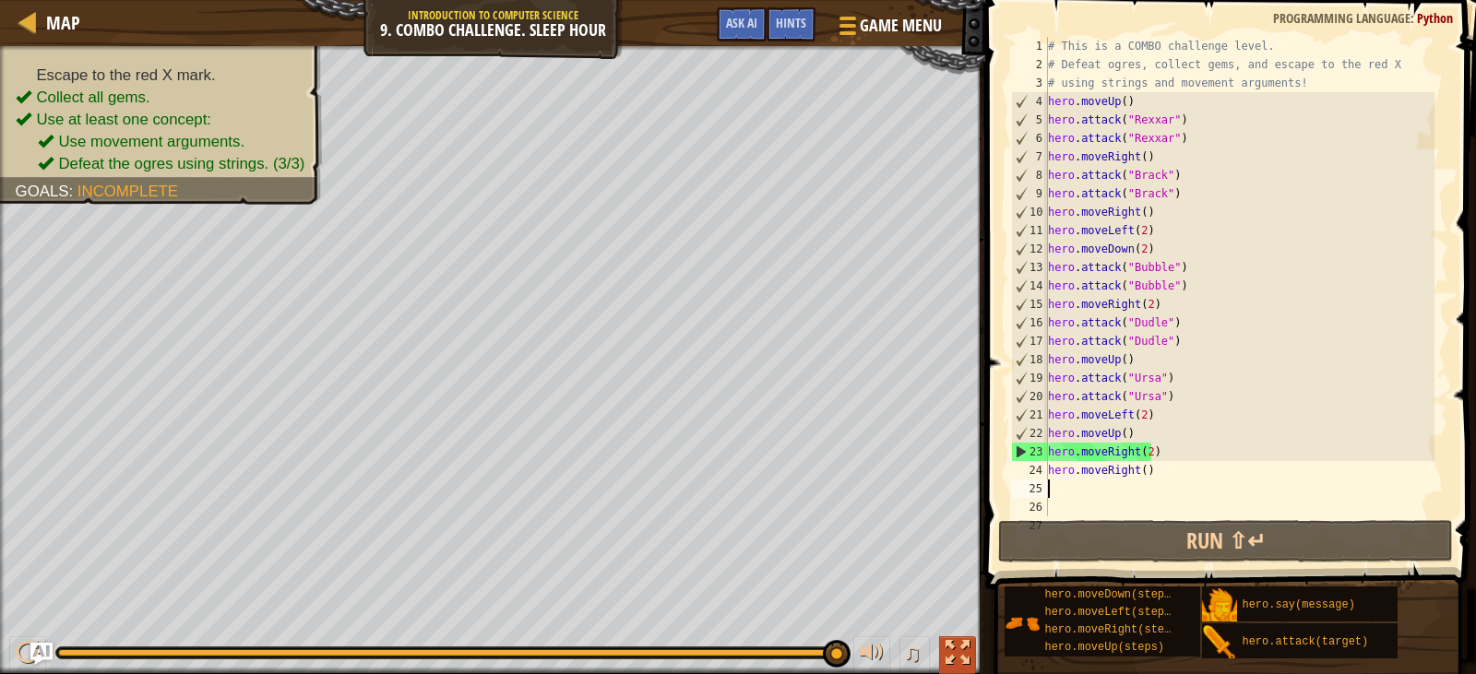
drag, startPoint x: 232, startPoint y: 646, endPoint x: 973, endPoint y: 667, distance: 742.1
click at [973, 667] on div "♫" at bounding box center [492, 648] width 985 height 55
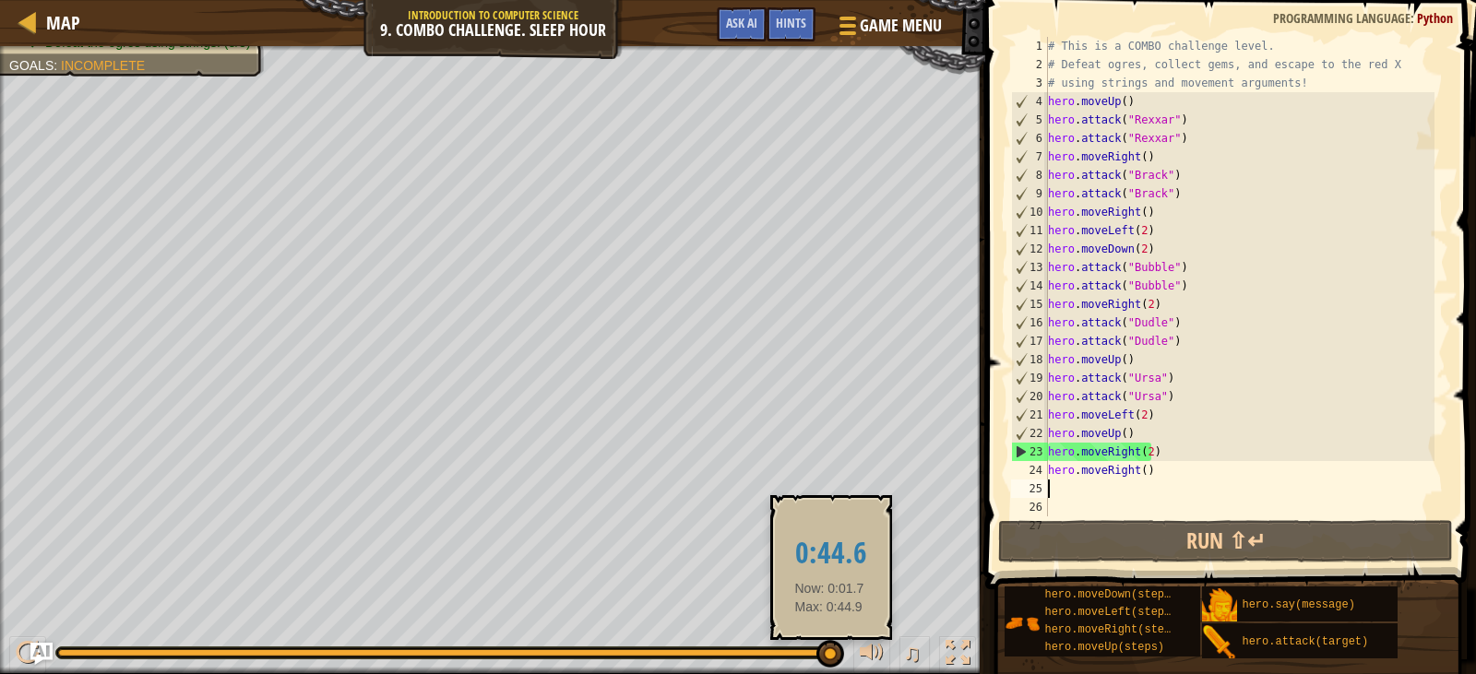
click at [829, 651] on div at bounding box center [446, 653] width 777 height 7
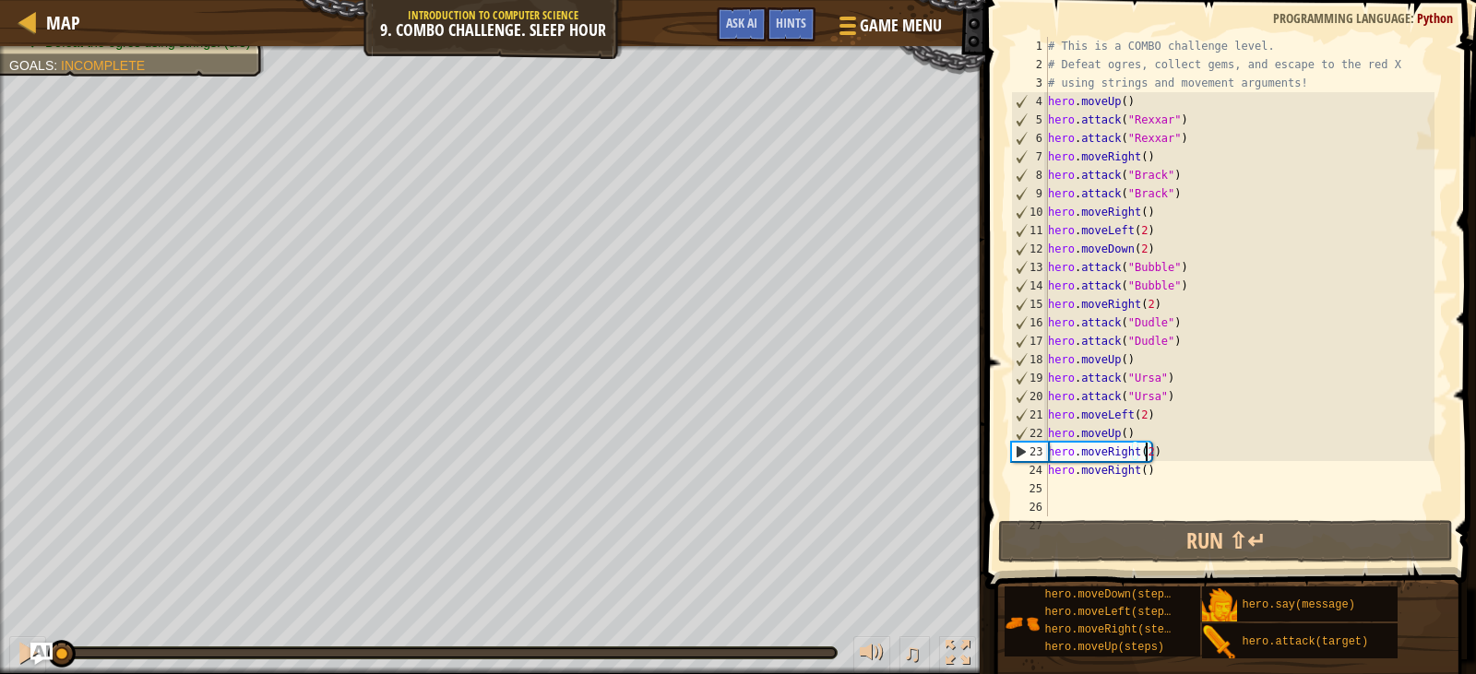
click at [1144, 455] on div "# This is a COMBO challenge level. # Defeat [PERSON_NAME], collect gems, and es…" at bounding box center [1239, 295] width 390 height 517
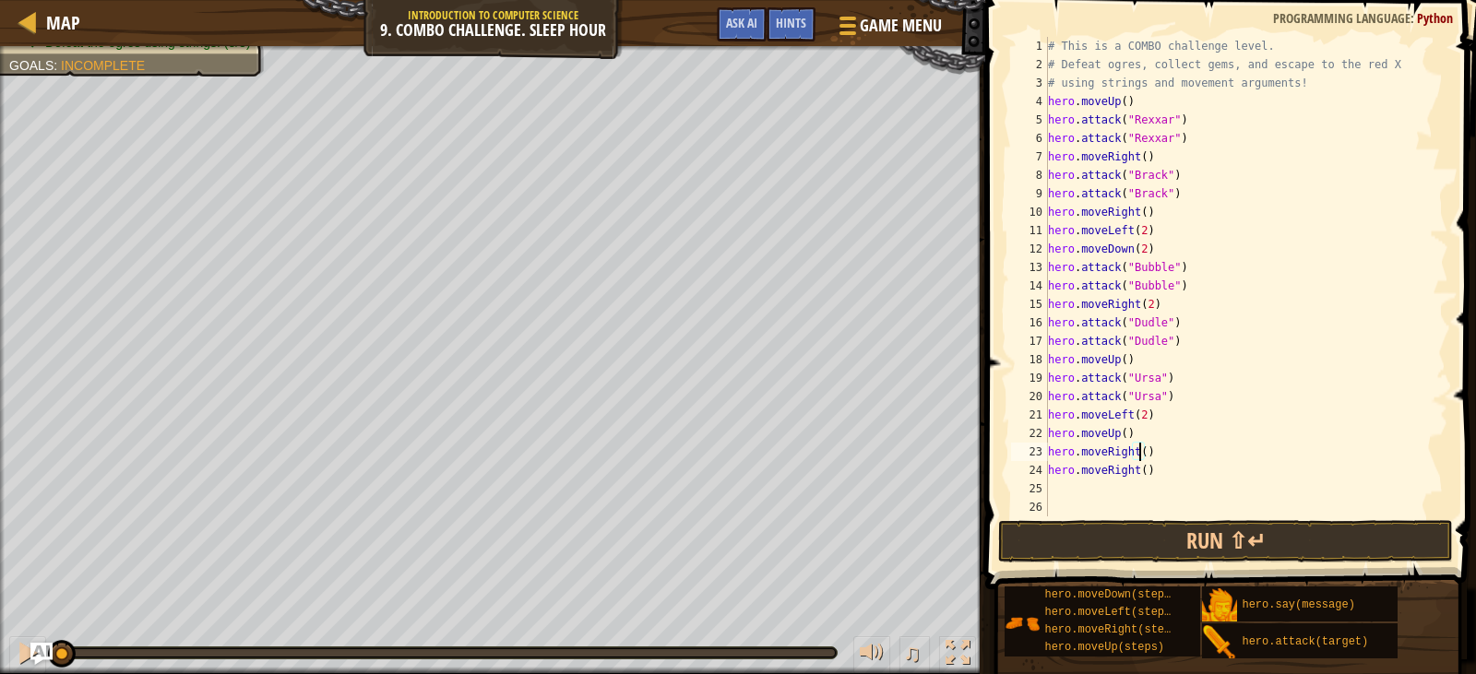
scroll to position [8, 7]
click at [1143, 470] on div "# This is a COMBO challenge level. # Defeat [PERSON_NAME], collect gems, and es…" at bounding box center [1239, 295] width 390 height 517
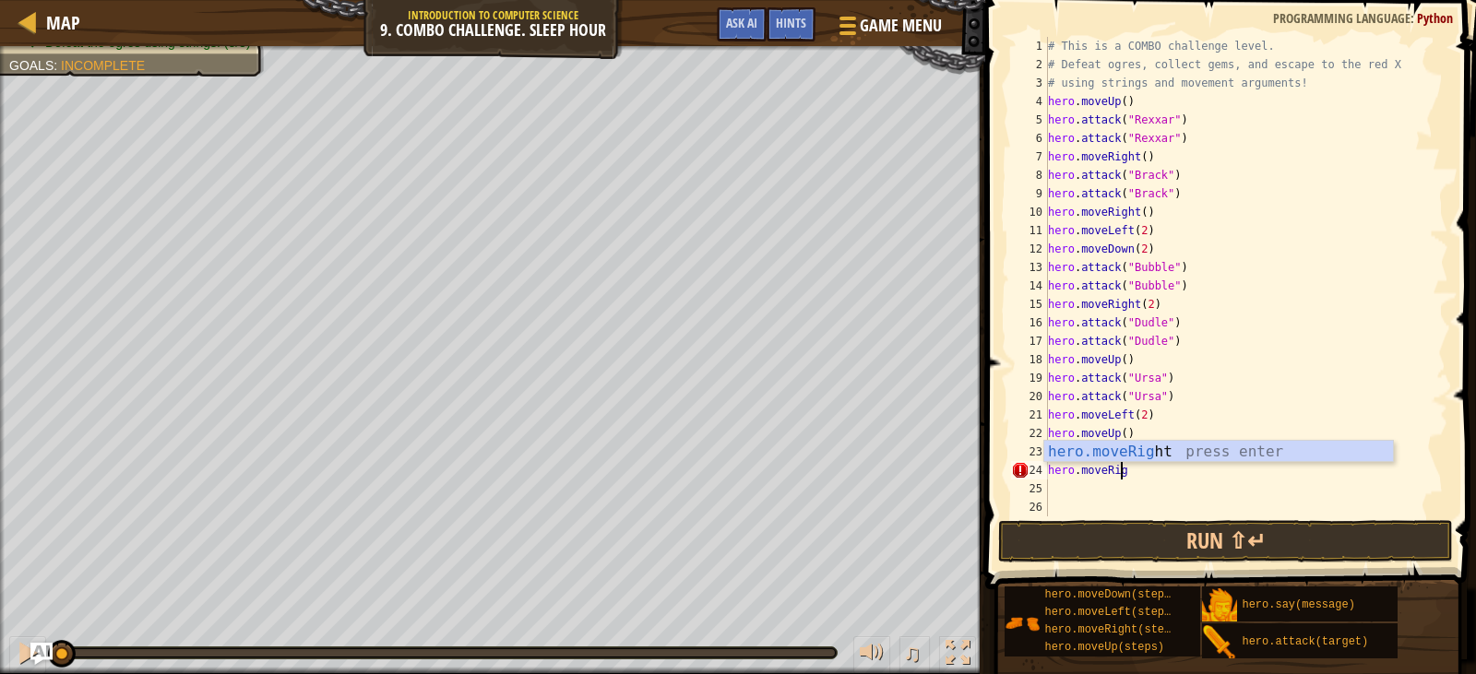
scroll to position [8, 2]
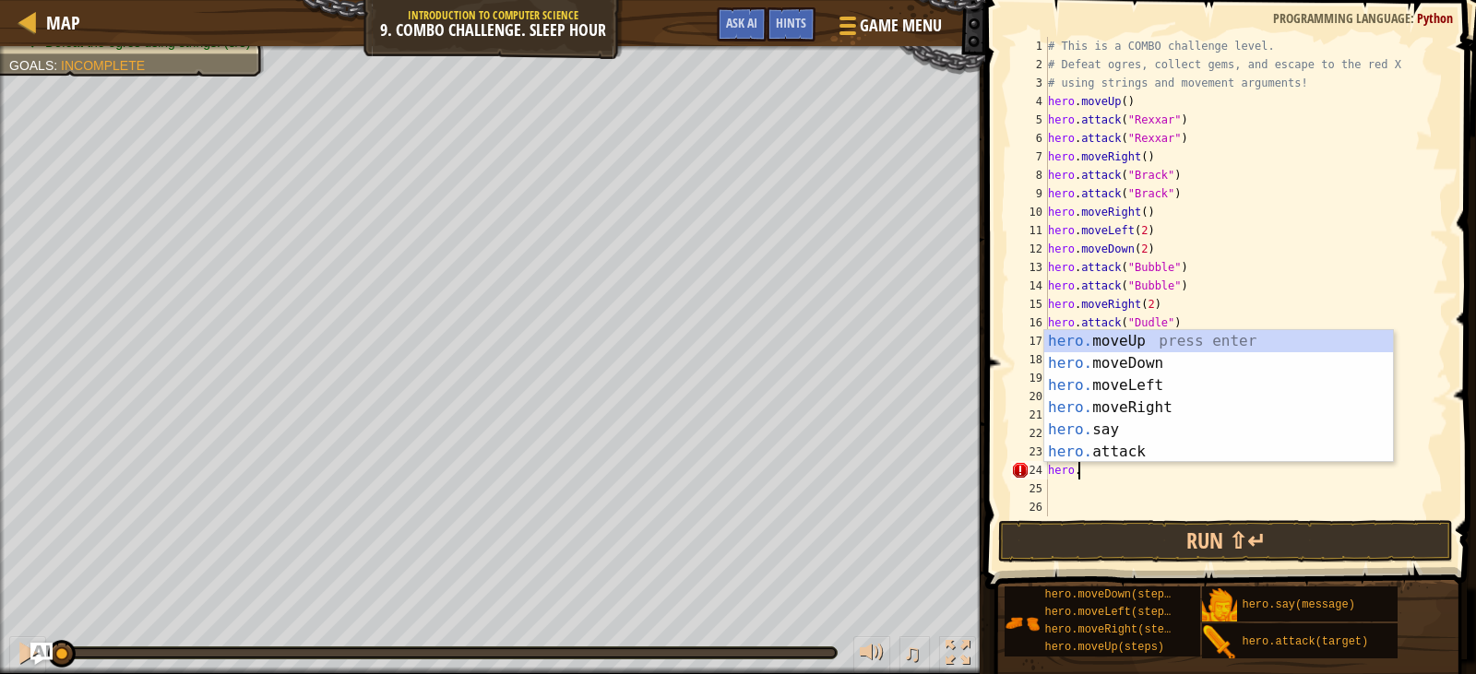
type textarea "h"
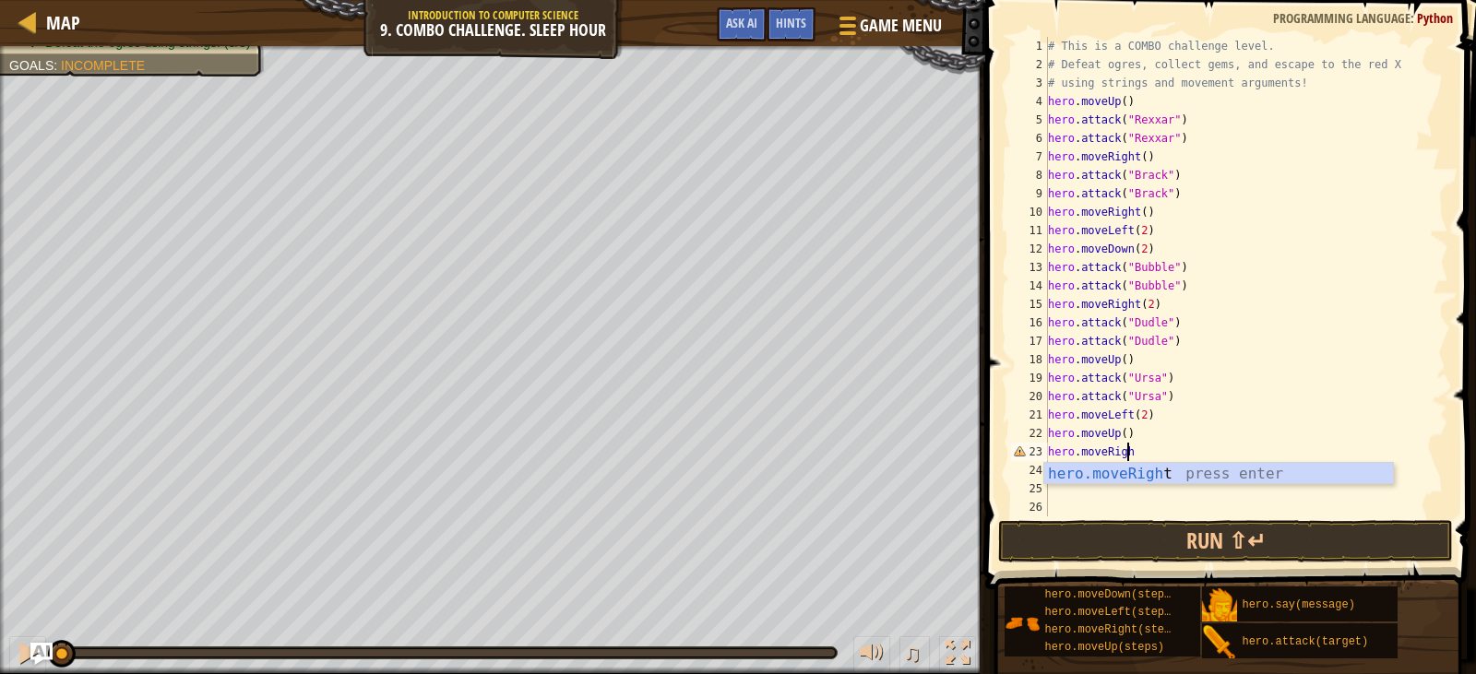
type textarea "hero.moveRight"
click at [1143, 470] on div "hero.moveRight press enter" at bounding box center [1218, 496] width 349 height 66
drag, startPoint x: 1141, startPoint y: 455, endPoint x: 1138, endPoint y: 467, distance: 12.5
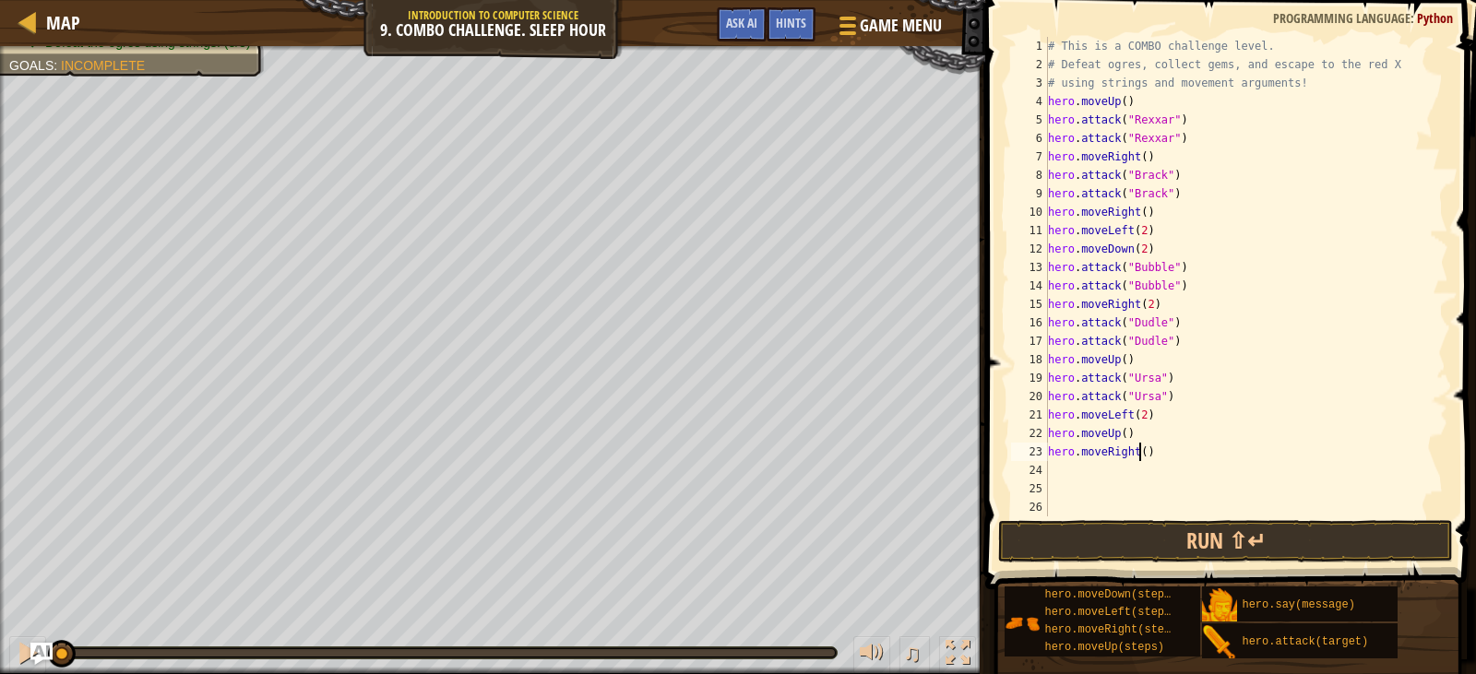
click at [1141, 457] on div "# This is a COMBO challenge level. # Defeat [PERSON_NAME], collect gems, and es…" at bounding box center [1239, 295] width 390 height 517
type textarea "hero.moveRight()"
click at [1072, 469] on div "# This is a COMBO challenge level. # Defeat [PERSON_NAME], collect gems, and es…" at bounding box center [1239, 295] width 390 height 517
type textarea "h"
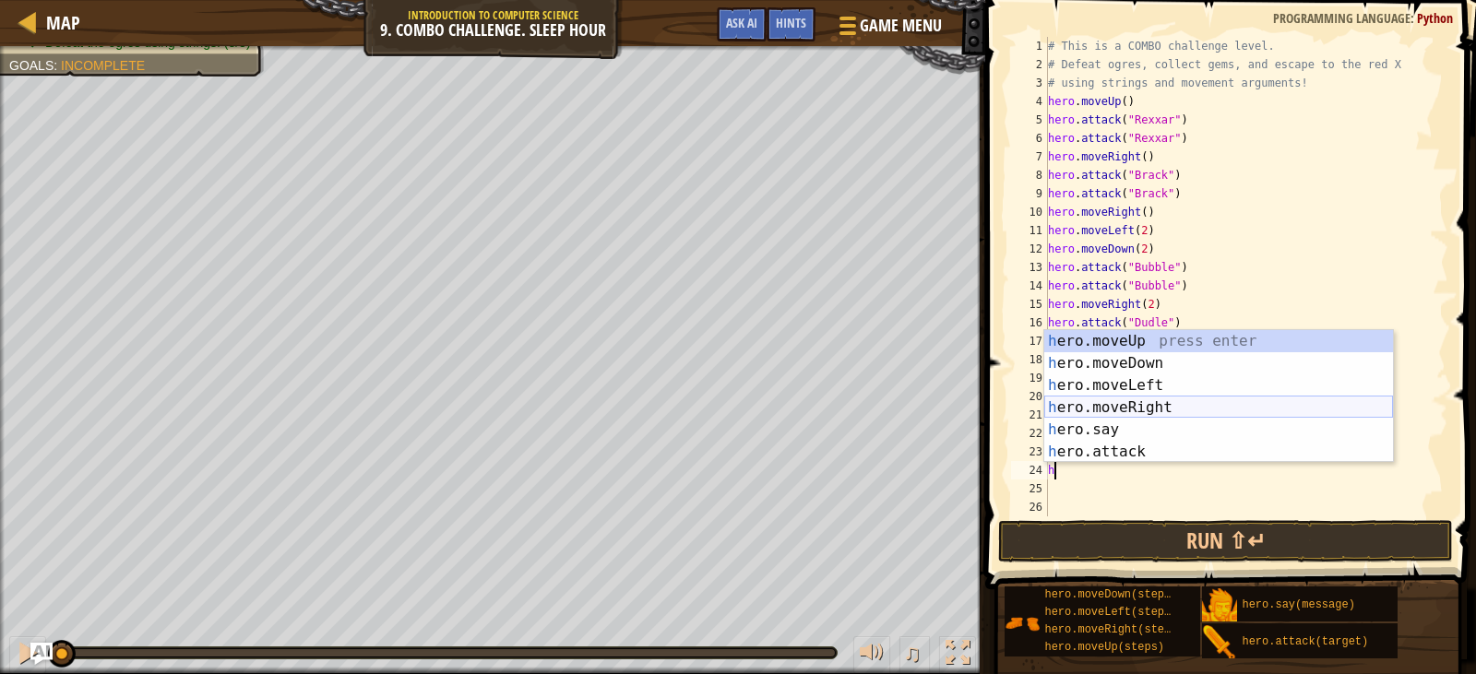
click at [1113, 405] on div "h ero.moveUp press enter h ero.moveDown press enter h ero.moveLeft press enter …" at bounding box center [1218, 418] width 349 height 177
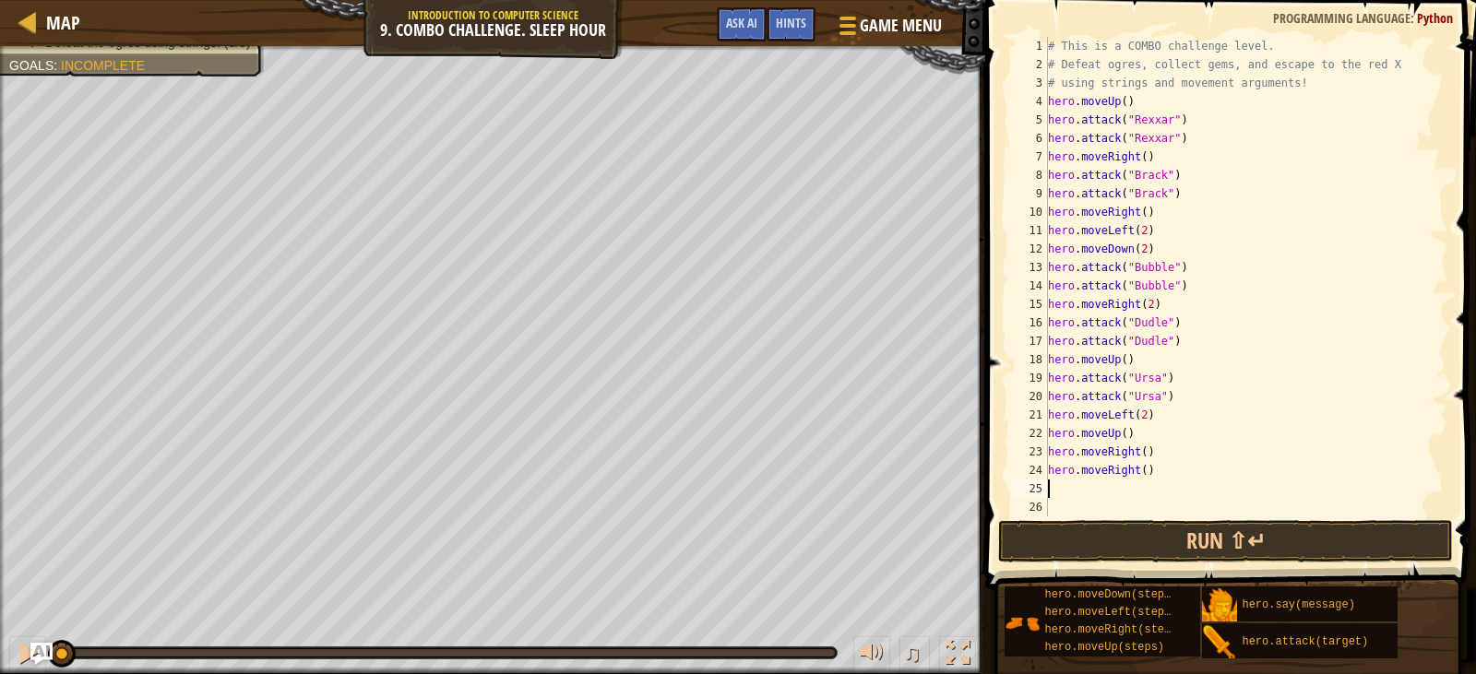
type textarea "h"
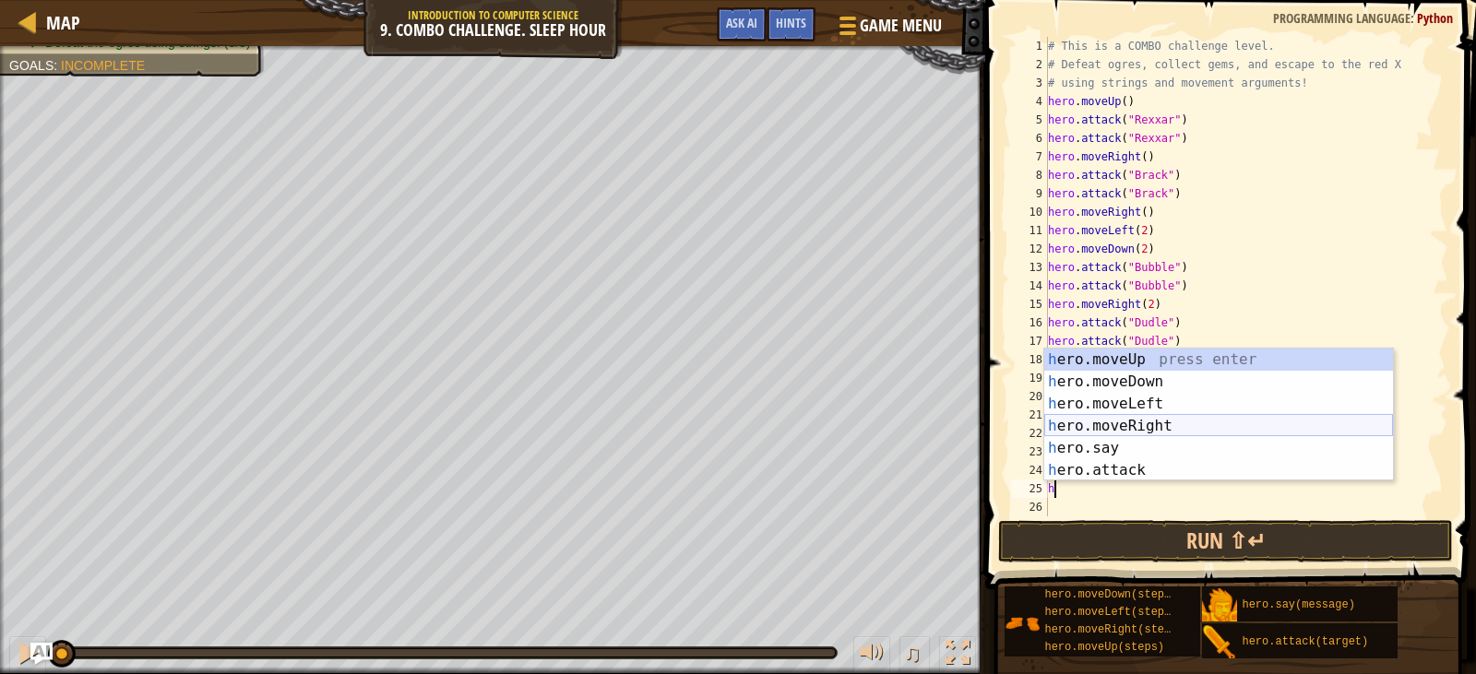
click at [1172, 423] on div "h ero.moveUp press enter h ero.moveDown press enter h ero.moveLeft press enter …" at bounding box center [1218, 437] width 349 height 177
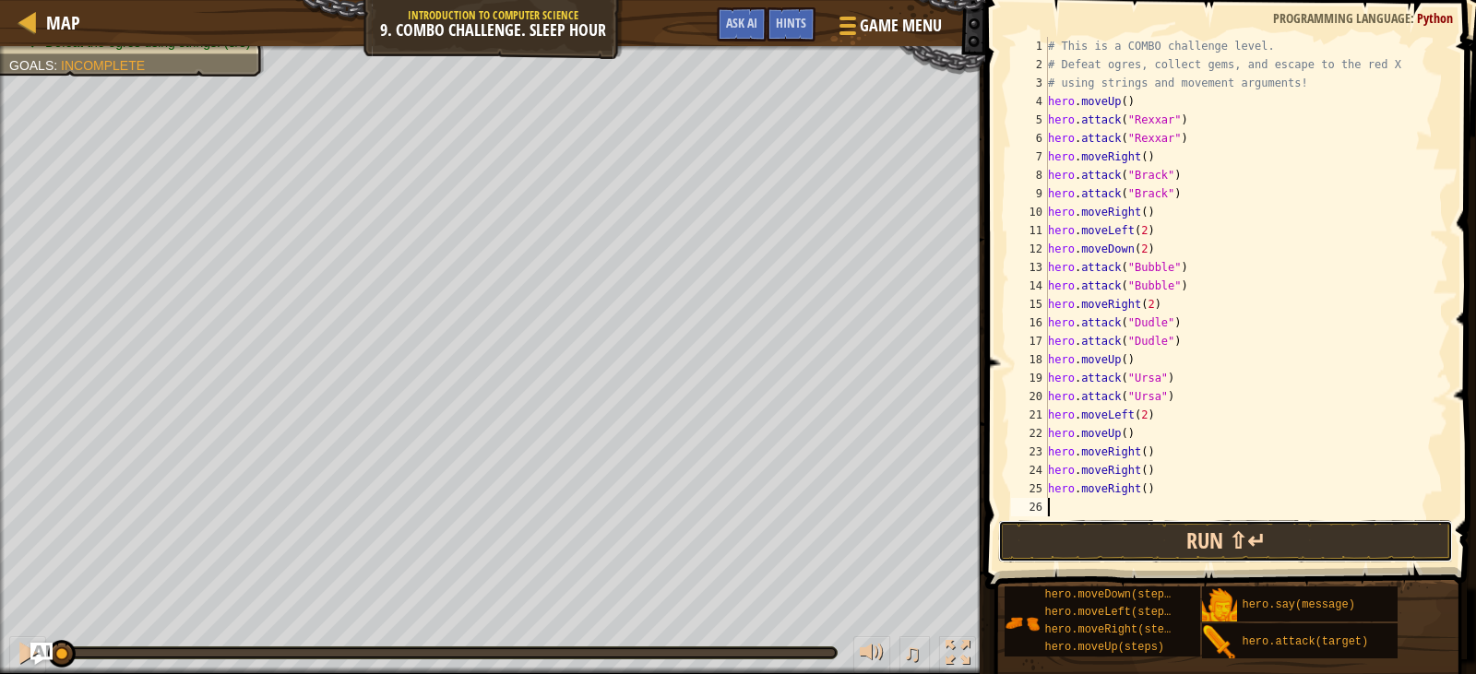
click at [1158, 541] on button "Run ⇧↵" at bounding box center [1225, 541] width 454 height 42
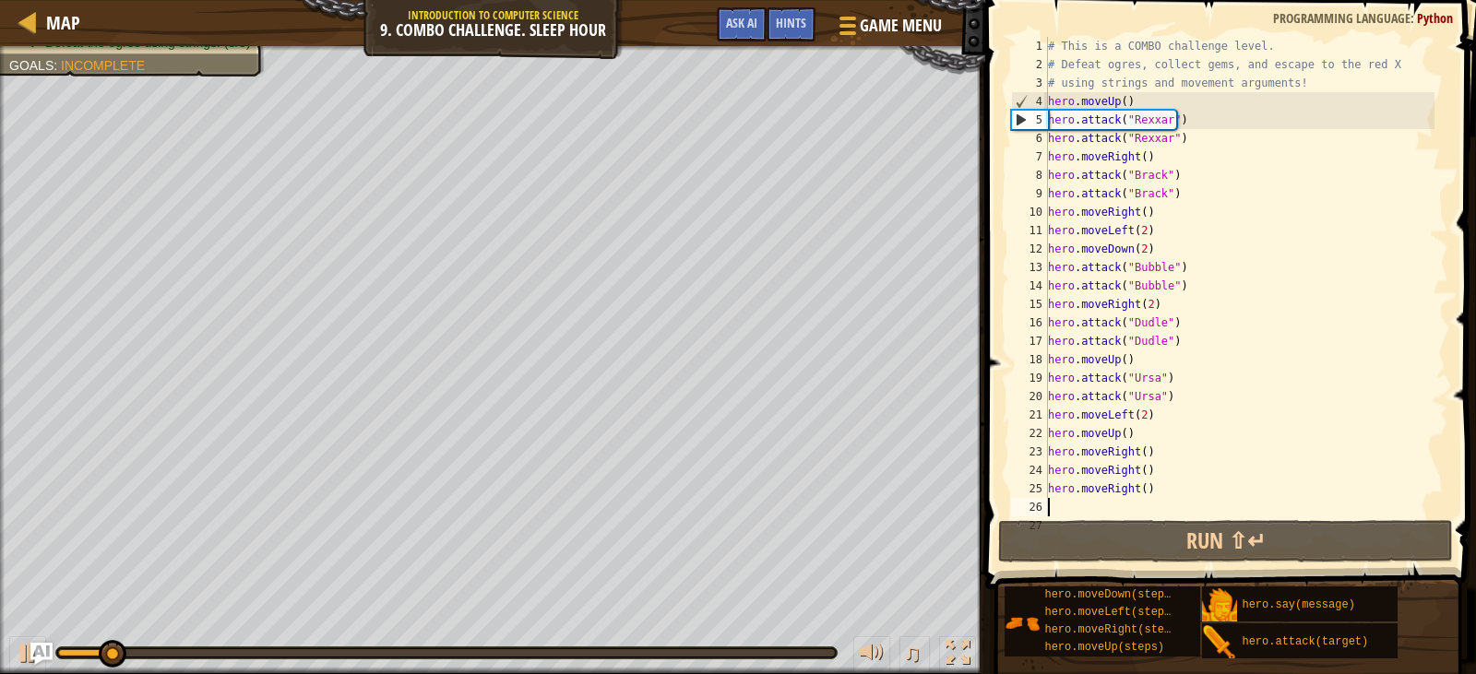
click at [828, 650] on div at bounding box center [446, 653] width 777 height 7
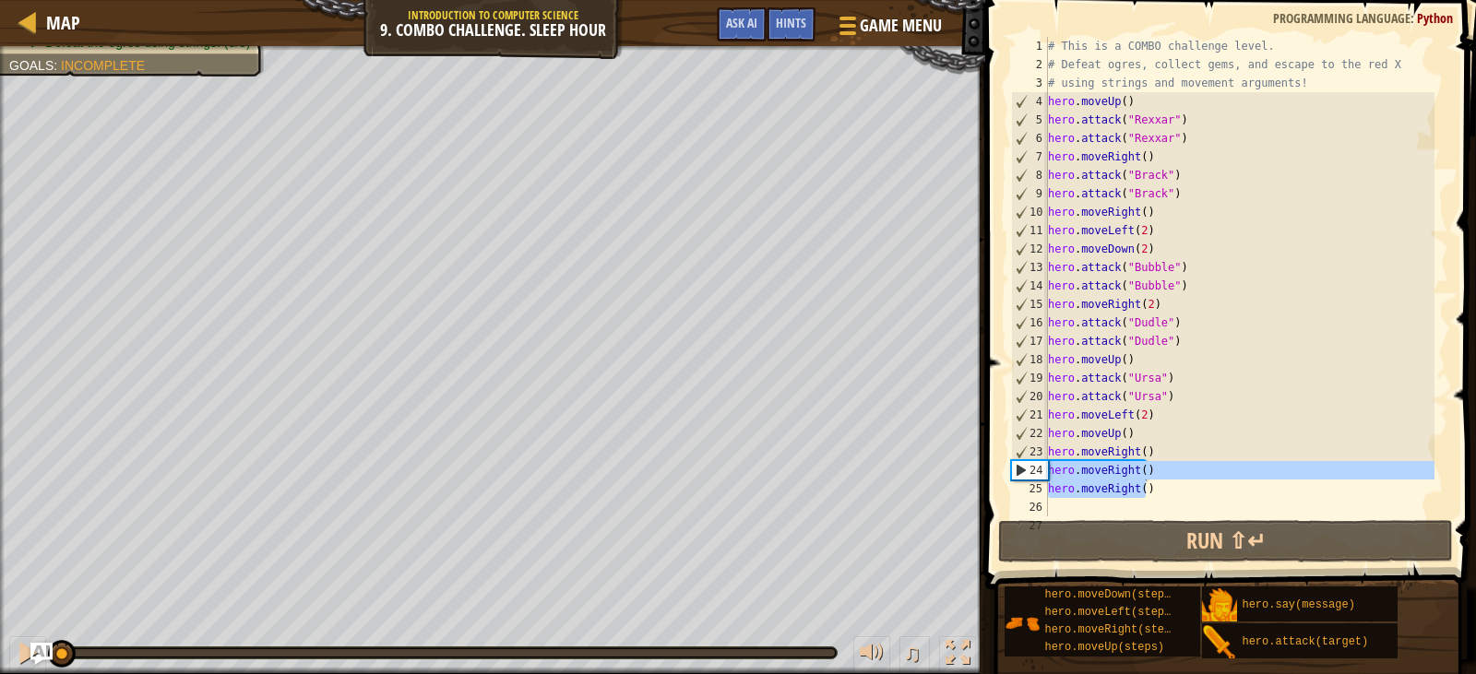
drag, startPoint x: 1143, startPoint y: 491, endPoint x: 1051, endPoint y: 471, distance: 94.3
click at [1051, 471] on div "# This is a COMBO challenge level. # Defeat [PERSON_NAME], collect gems, and es…" at bounding box center [1239, 295] width 390 height 517
type textarea "hero.moveRight() hero.moveRight()"
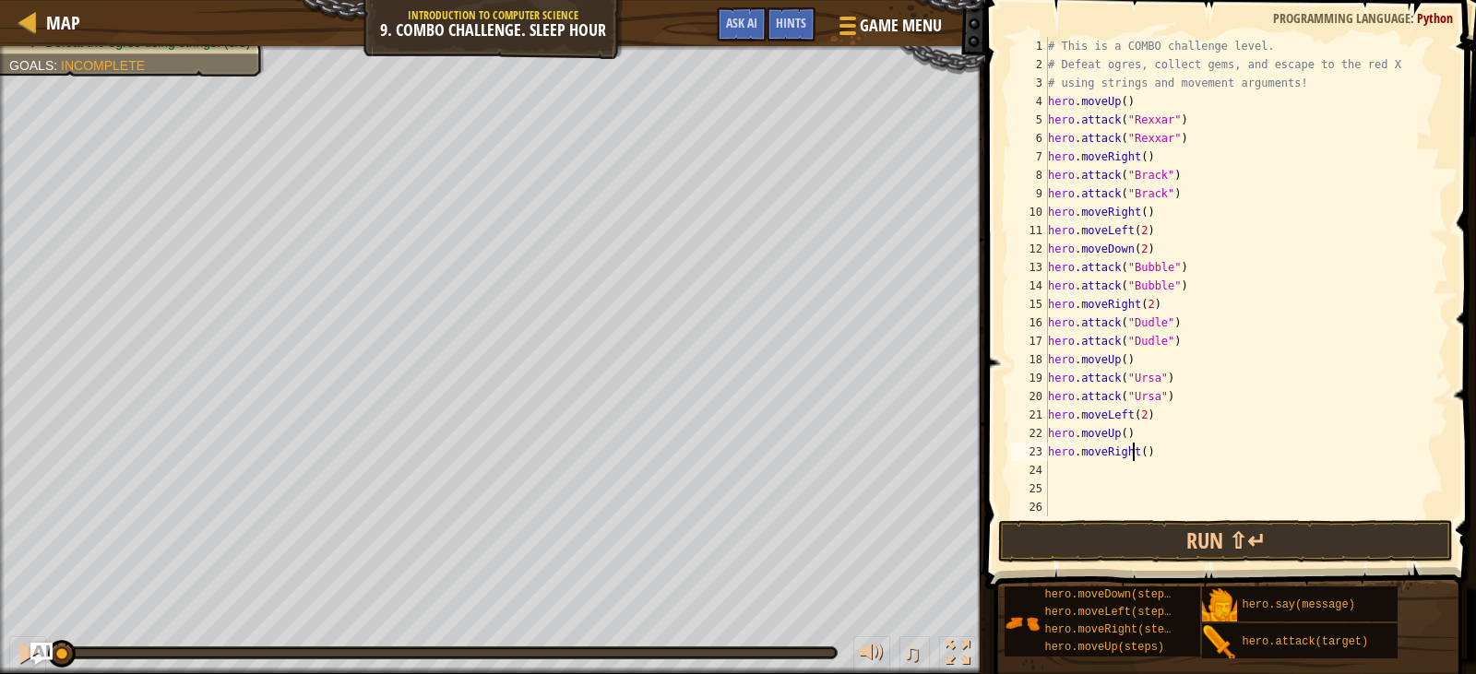
click at [1133, 448] on div "# This is a COMBO challenge level. # Defeat [PERSON_NAME], collect gems, and es…" at bounding box center [1239, 295] width 390 height 517
click at [1139, 453] on div "# This is a COMBO challenge level. # Defeat [PERSON_NAME], collect gems, and es…" at bounding box center [1239, 295] width 390 height 517
type textarea "hero.moveRight(3)"
click at [1104, 528] on button "Run ⇧↵" at bounding box center [1225, 541] width 454 height 42
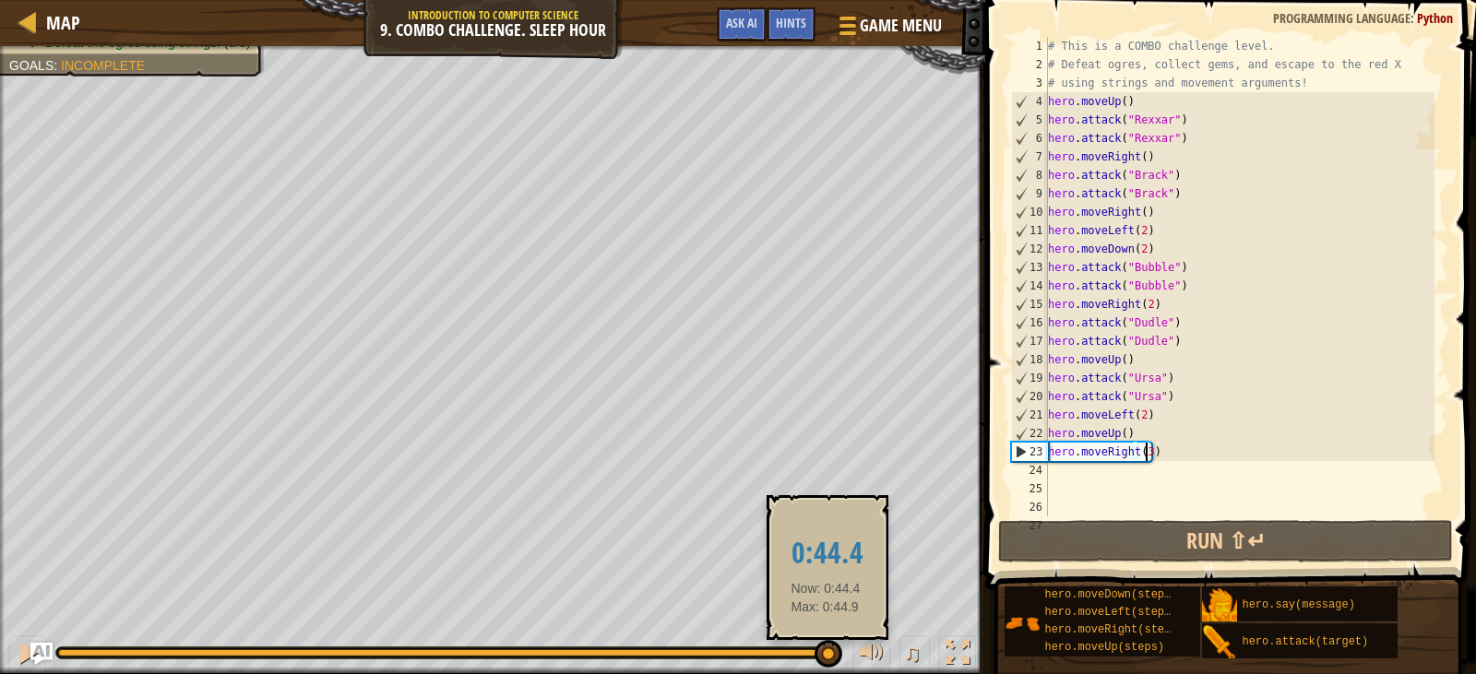
click at [826, 652] on div at bounding box center [446, 653] width 777 height 7
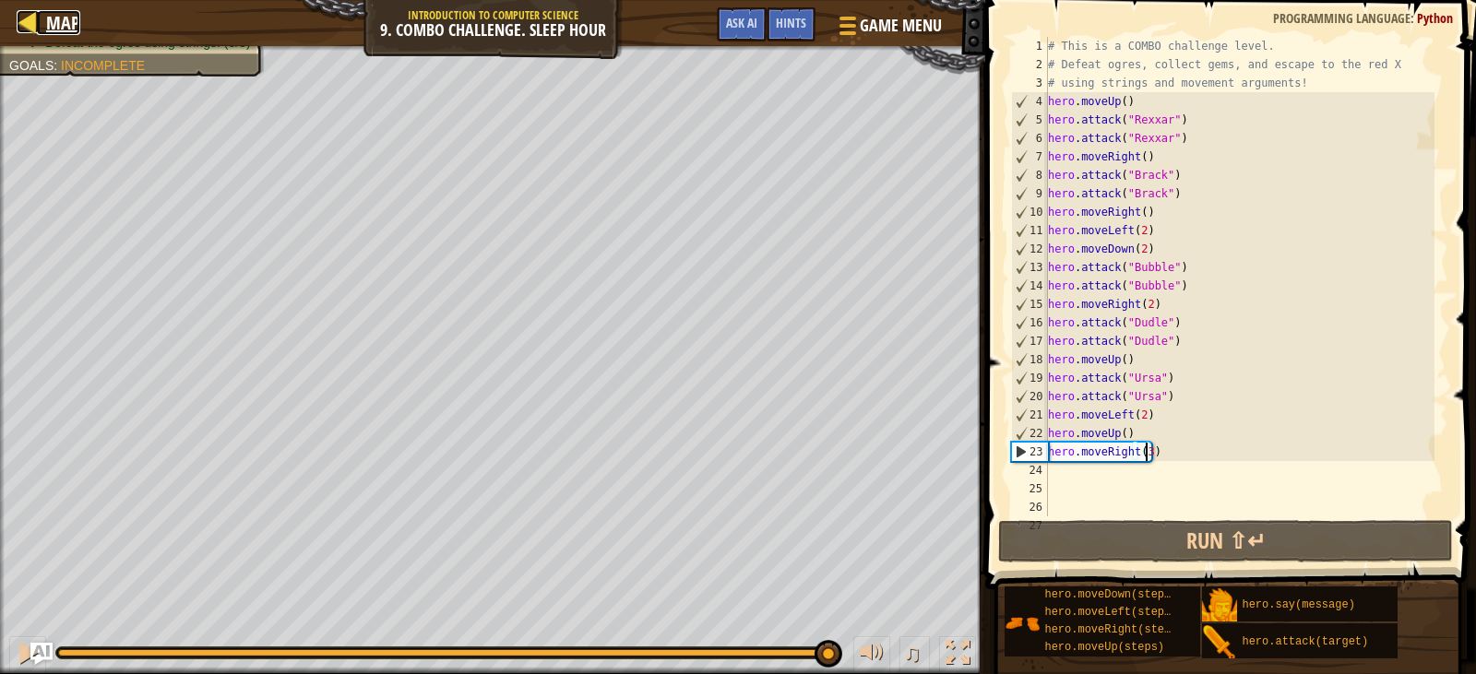
click at [32, 15] on div at bounding box center [28, 21] width 23 height 23
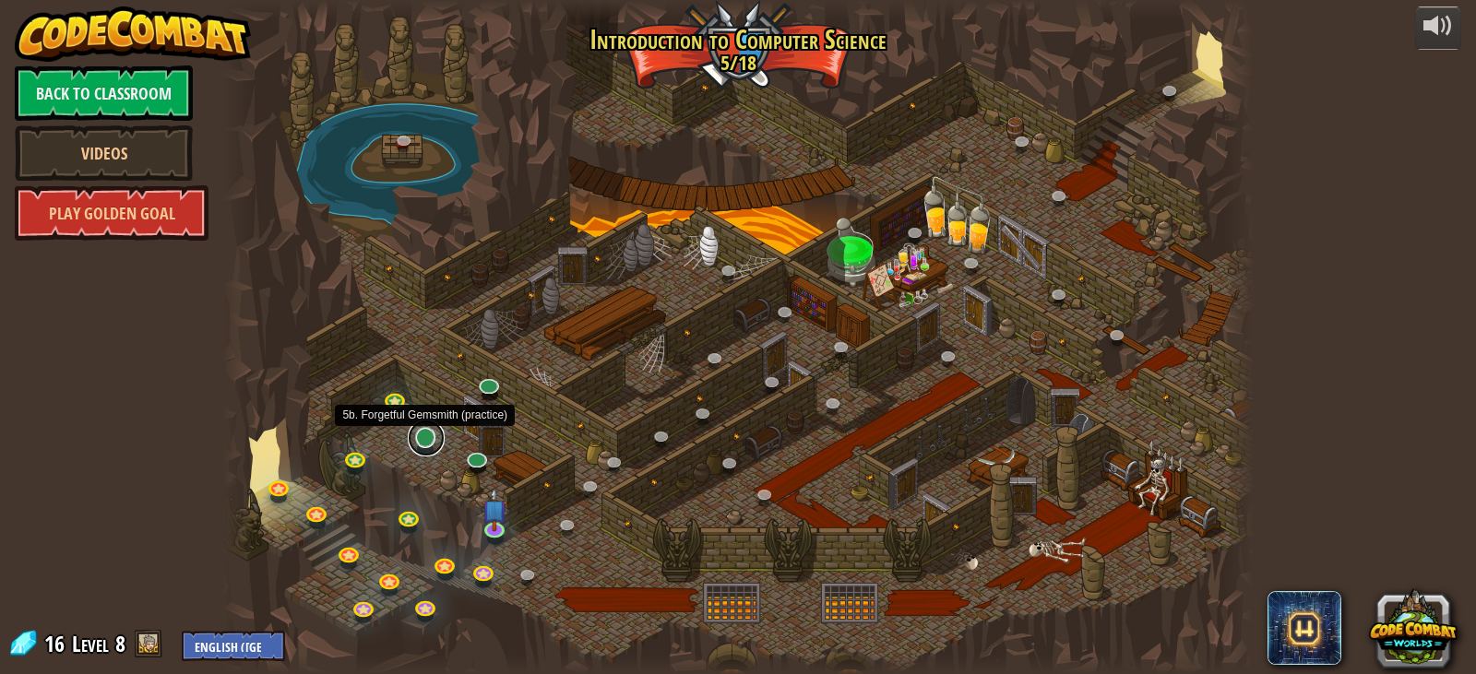
click at [429, 438] on link at bounding box center [426, 438] width 37 height 37
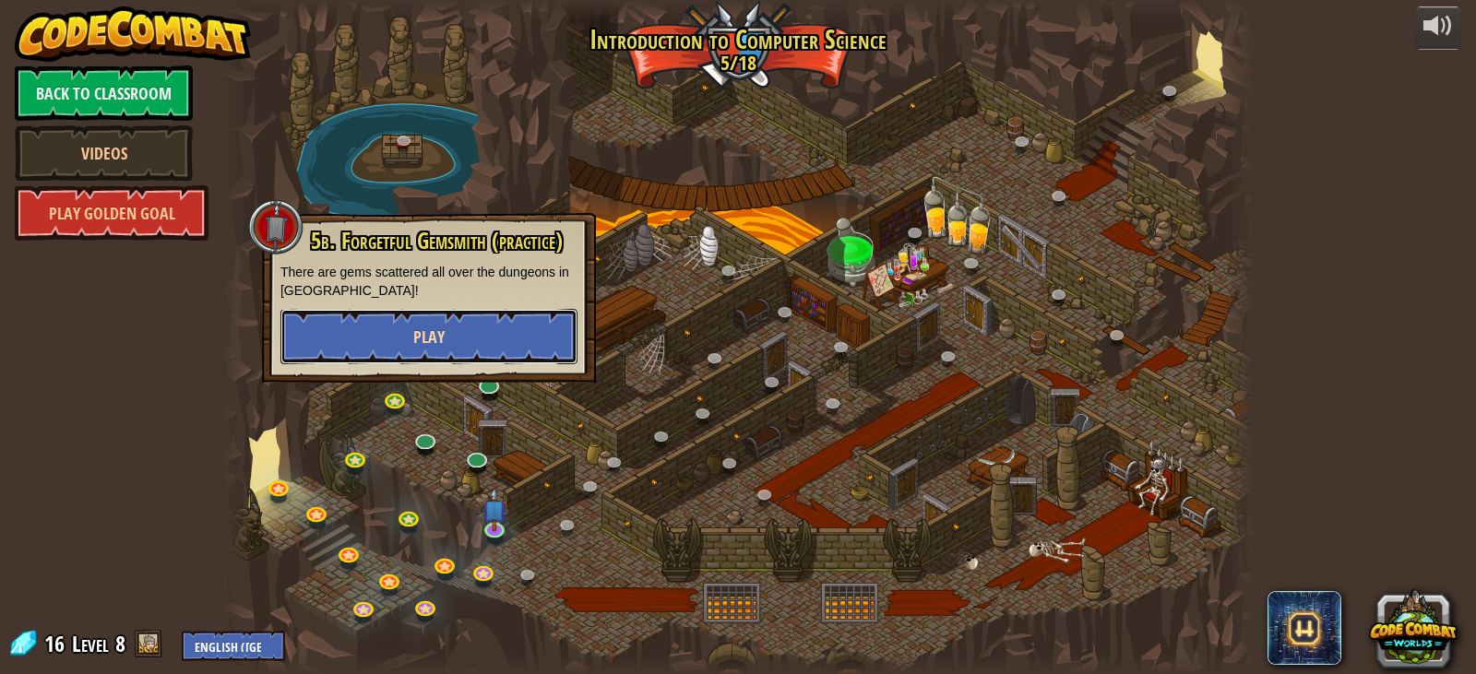
click at [406, 332] on button "Play" at bounding box center [428, 336] width 297 height 55
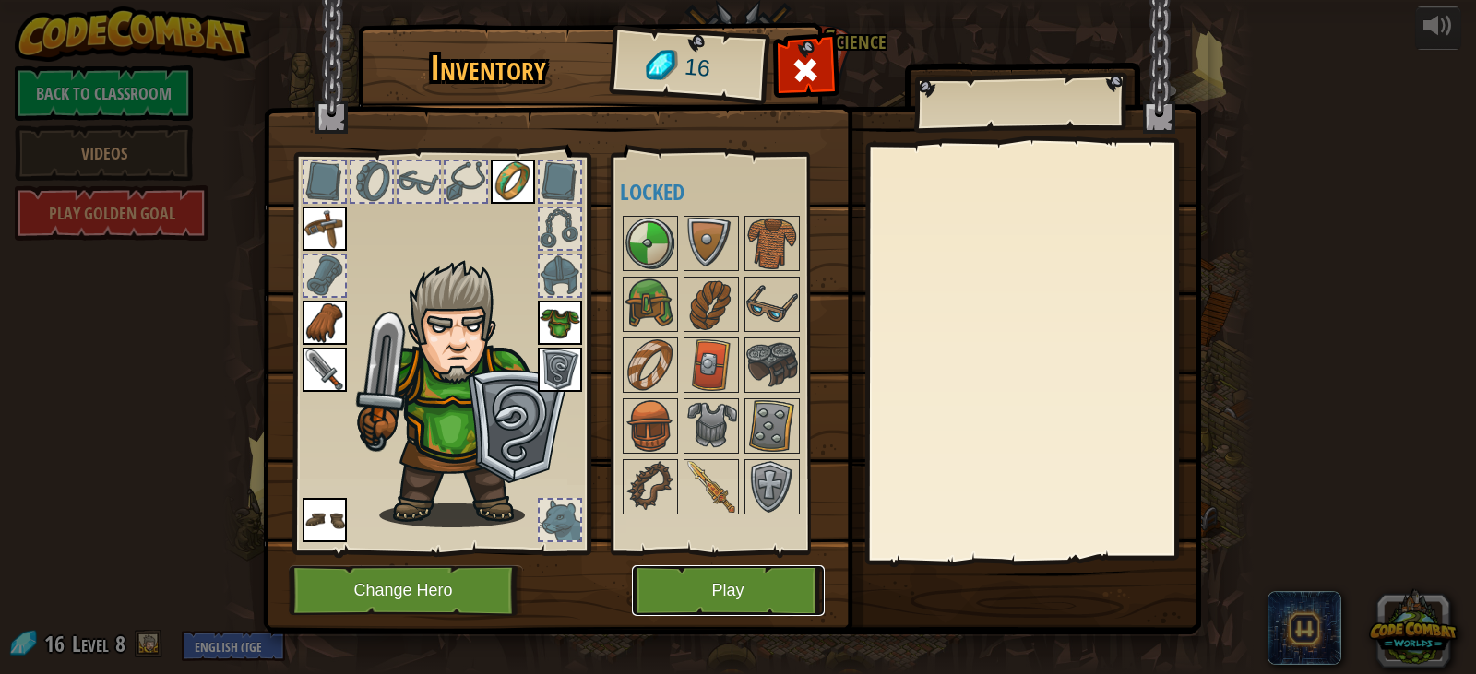
click at [713, 596] on button "Play" at bounding box center [728, 591] width 193 height 51
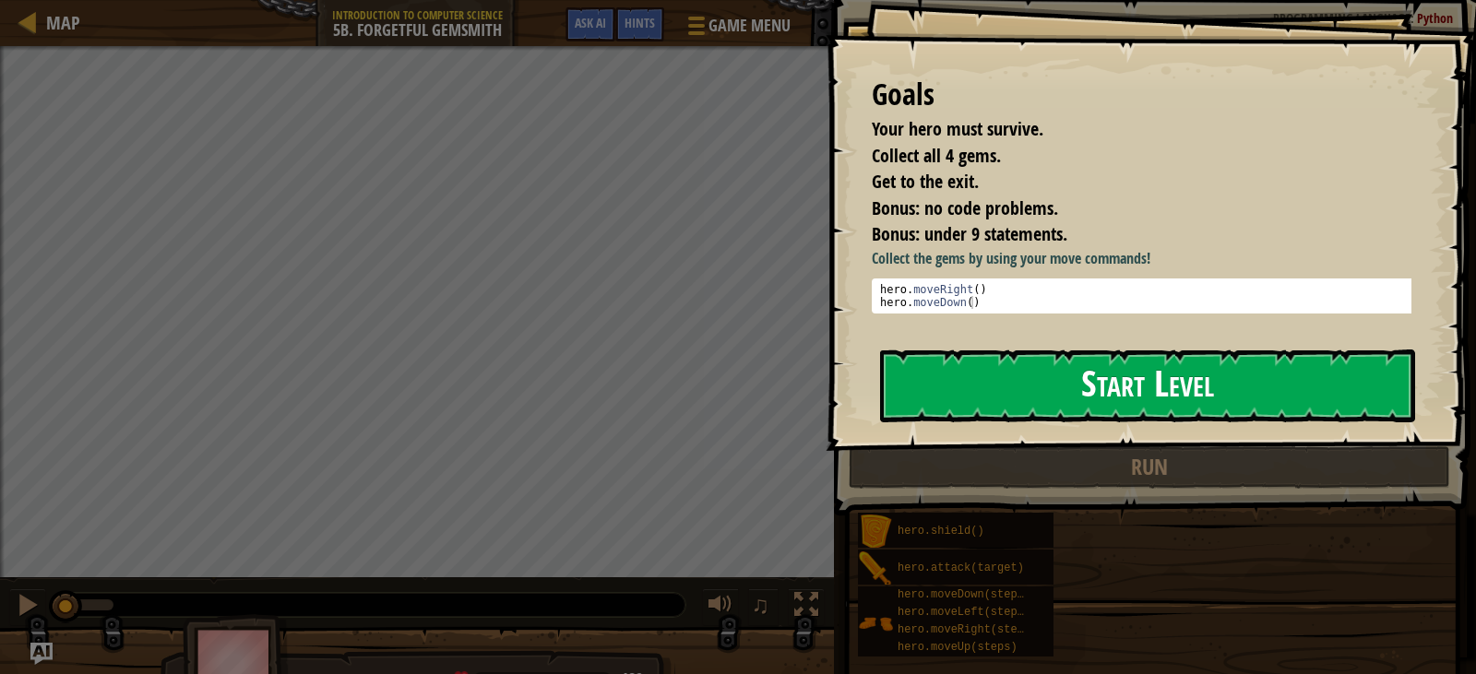
click at [997, 388] on button "Start Level" at bounding box center [1147, 386] width 535 height 73
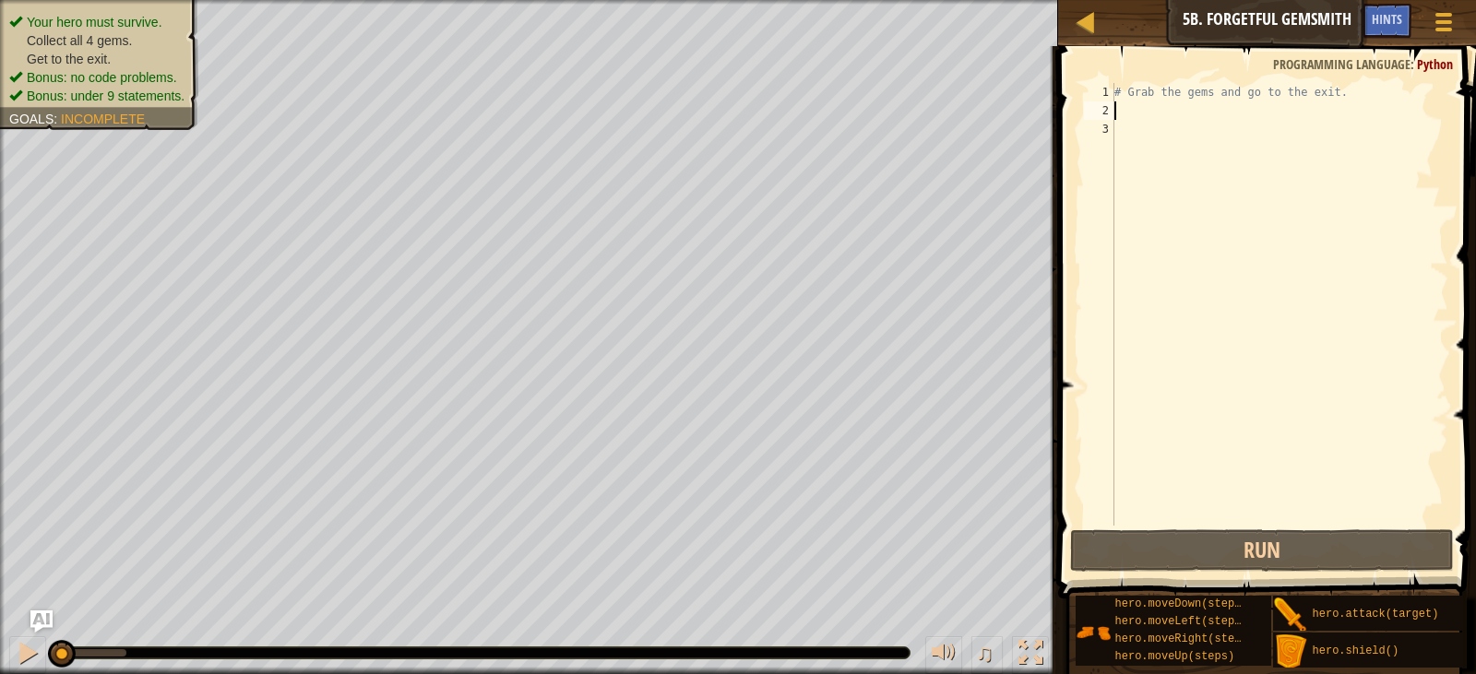
click at [1130, 104] on div "# Grab the gems and go to the exit." at bounding box center [1280, 323] width 338 height 480
type textarea "h"
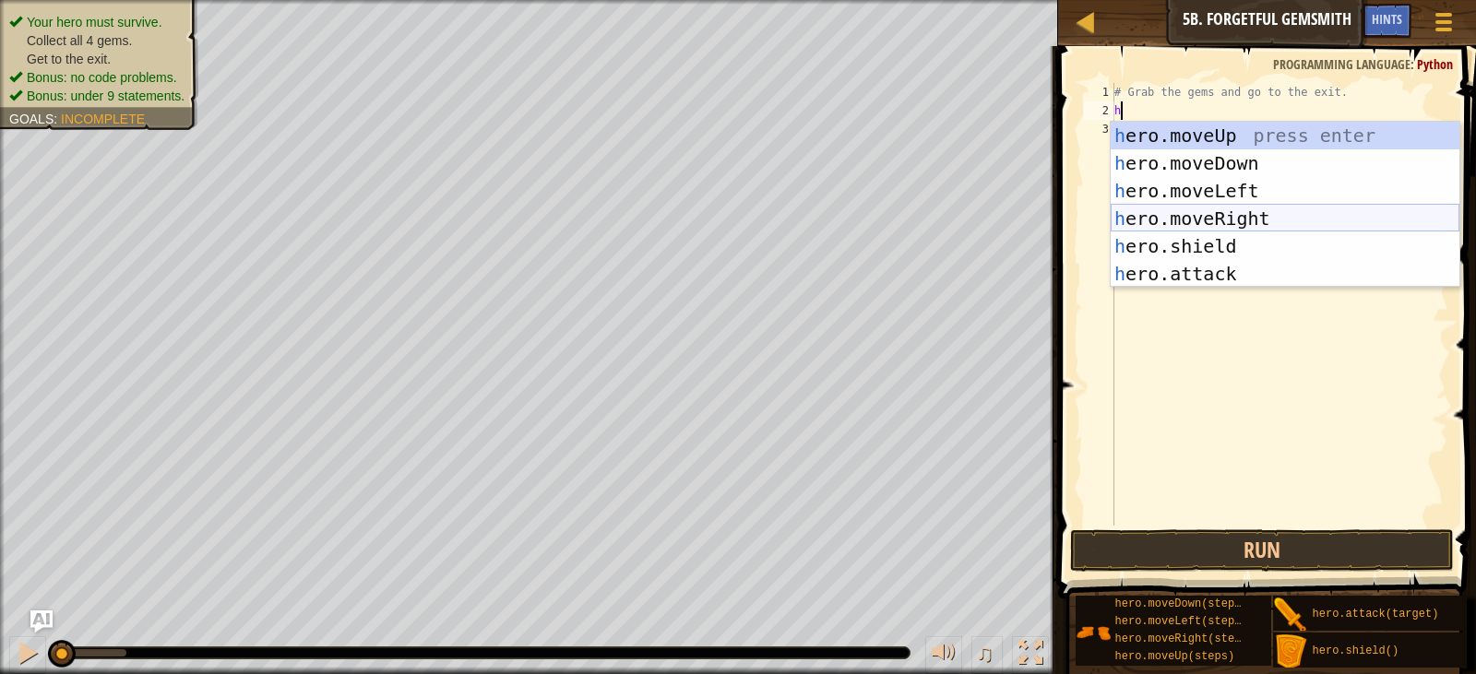
click at [1205, 218] on div "h ero.moveUp press enter h ero.moveDown press enter h ero.moveLeft press enter …" at bounding box center [1285, 232] width 349 height 221
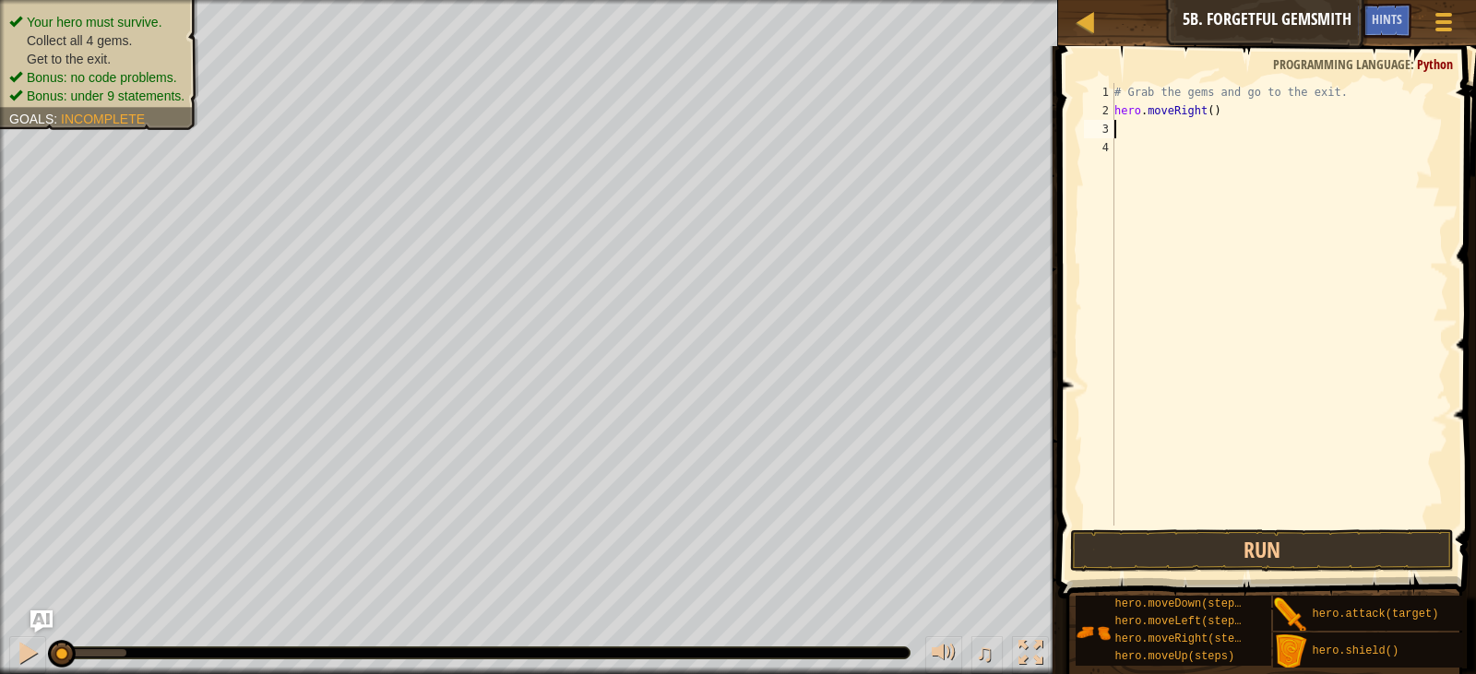
type textarea "h"
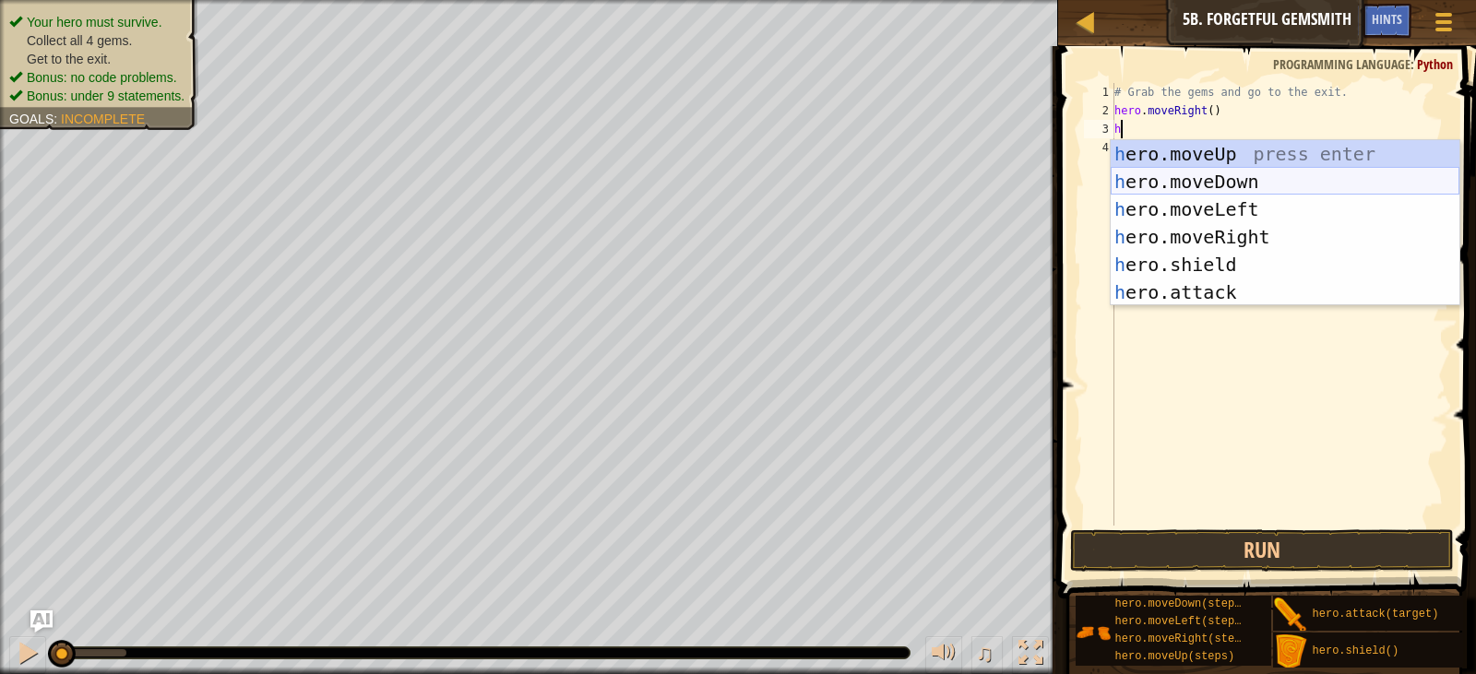
click at [1177, 176] on div "h ero.moveUp press enter h ero.moveDown press enter h ero.moveLeft press enter …" at bounding box center [1285, 250] width 349 height 221
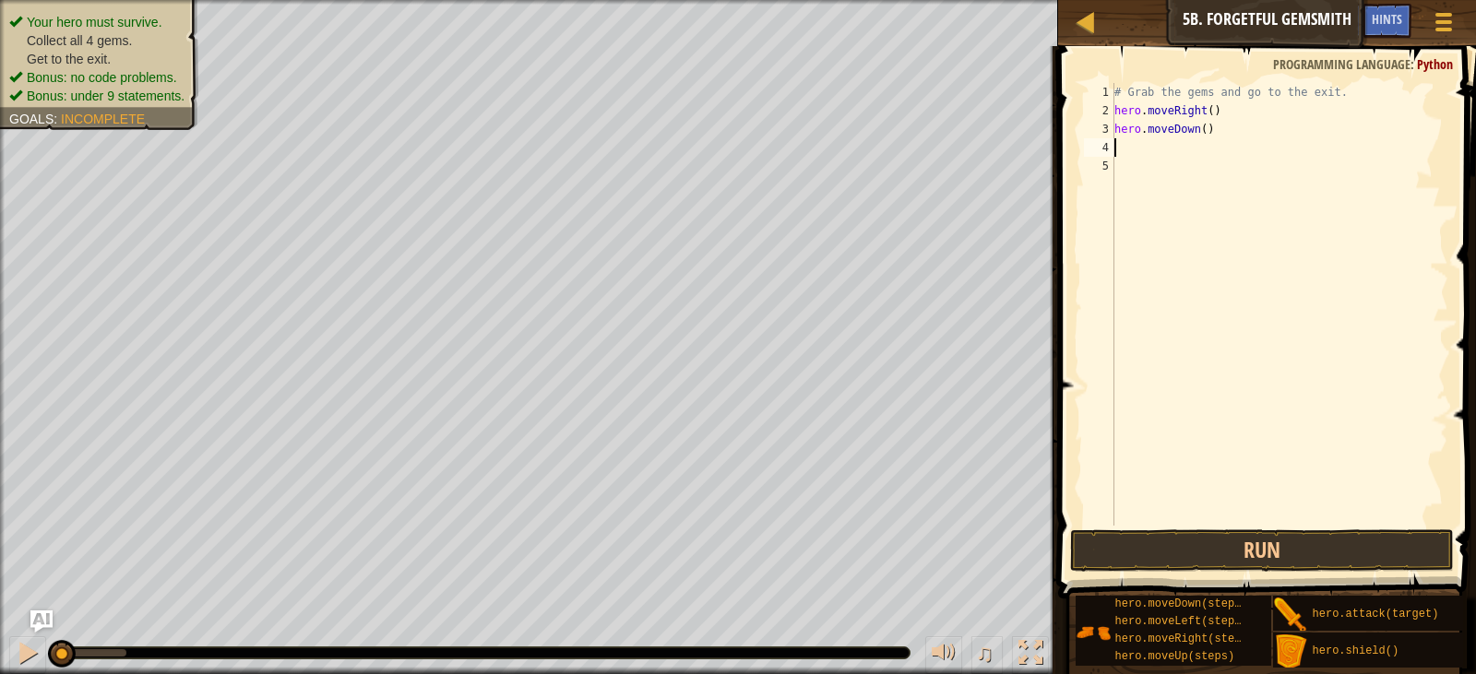
type textarea "h"
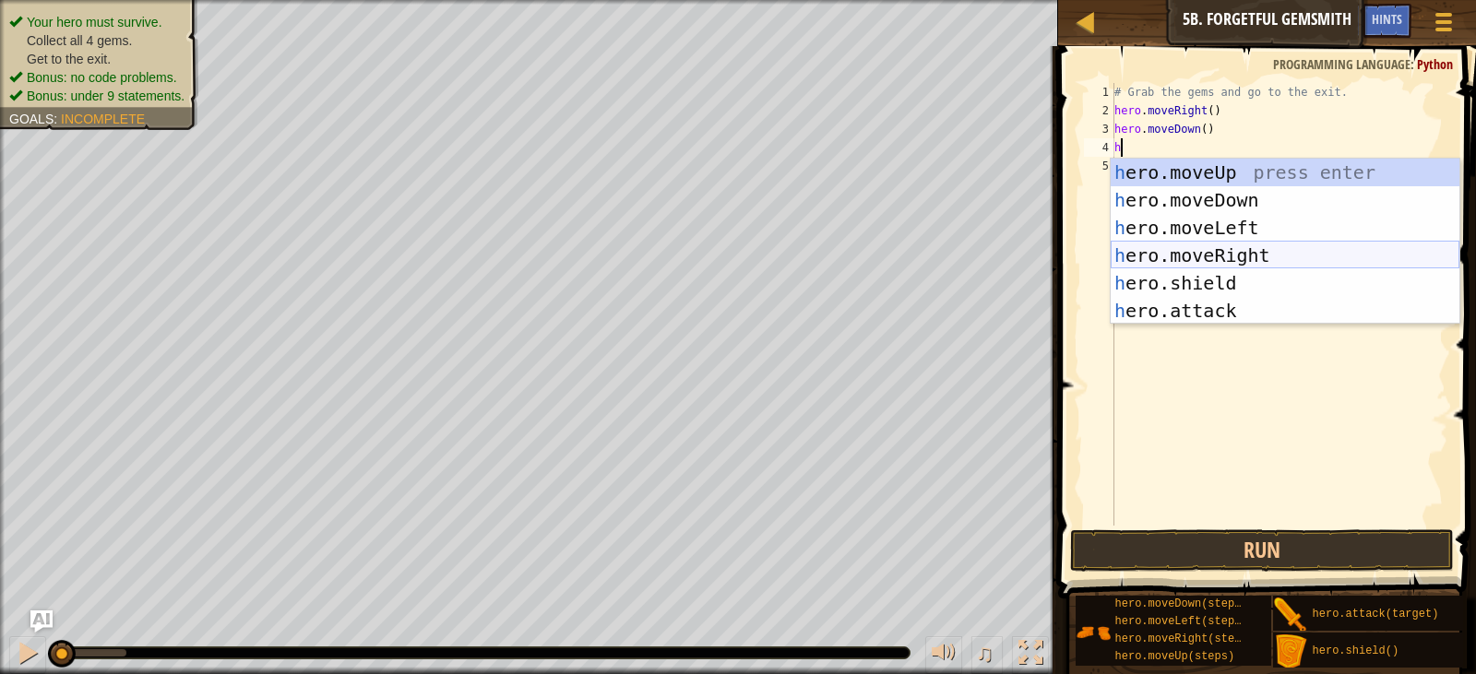
click at [1193, 257] on div "h ero.moveUp press enter h ero.moveDown press enter h ero.moveLeft press enter …" at bounding box center [1285, 269] width 349 height 221
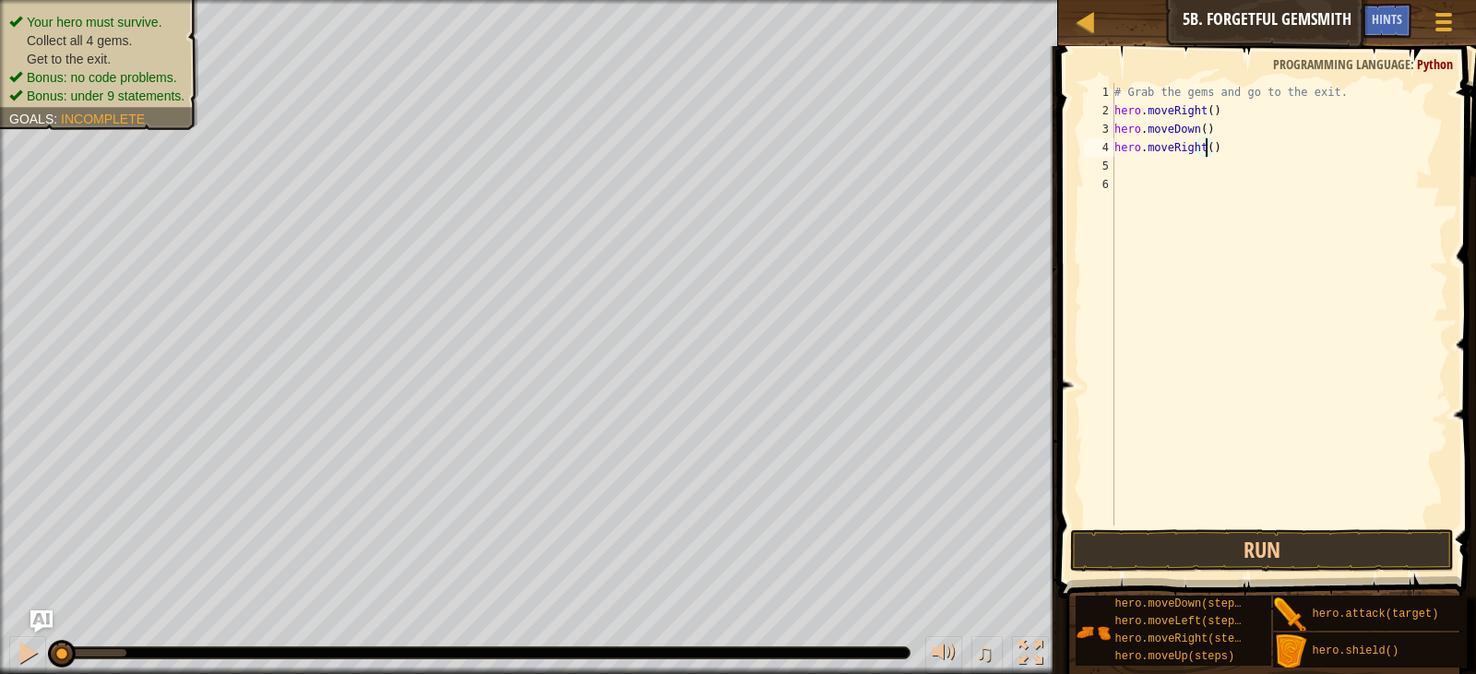
click at [1203, 146] on div "# Grab the gems and go to the exit. hero . moveRight ( ) hero . moveDown ( ) he…" at bounding box center [1280, 323] width 338 height 480
type textarea "hero.moveRight(2)"
click at [1122, 177] on div "# Grab the gems and go to the exit. hero . moveRight ( ) hero . moveDown ( ) he…" at bounding box center [1280, 323] width 338 height 480
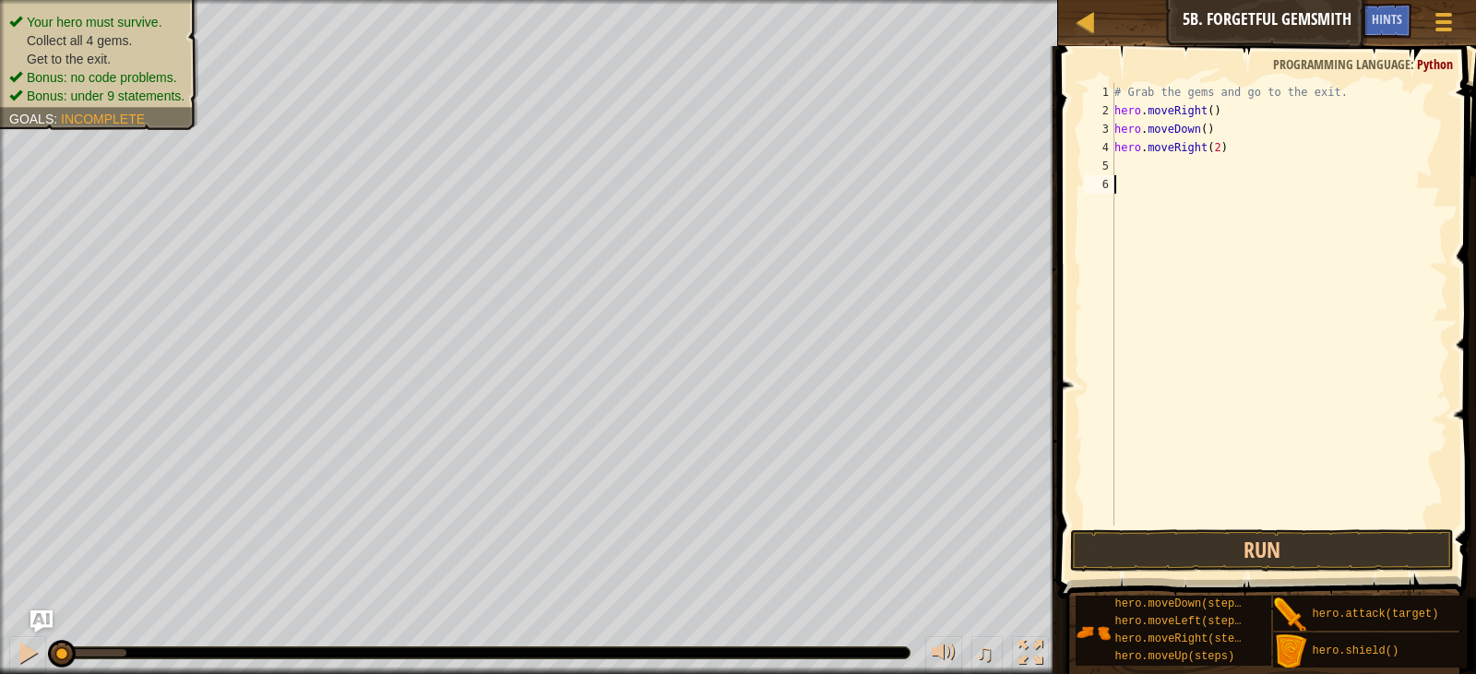
click at [1127, 167] on div "# Grab the gems and go to the exit. hero . moveRight ( ) hero . moveDown ( ) he…" at bounding box center [1280, 323] width 338 height 480
type textarea "h"
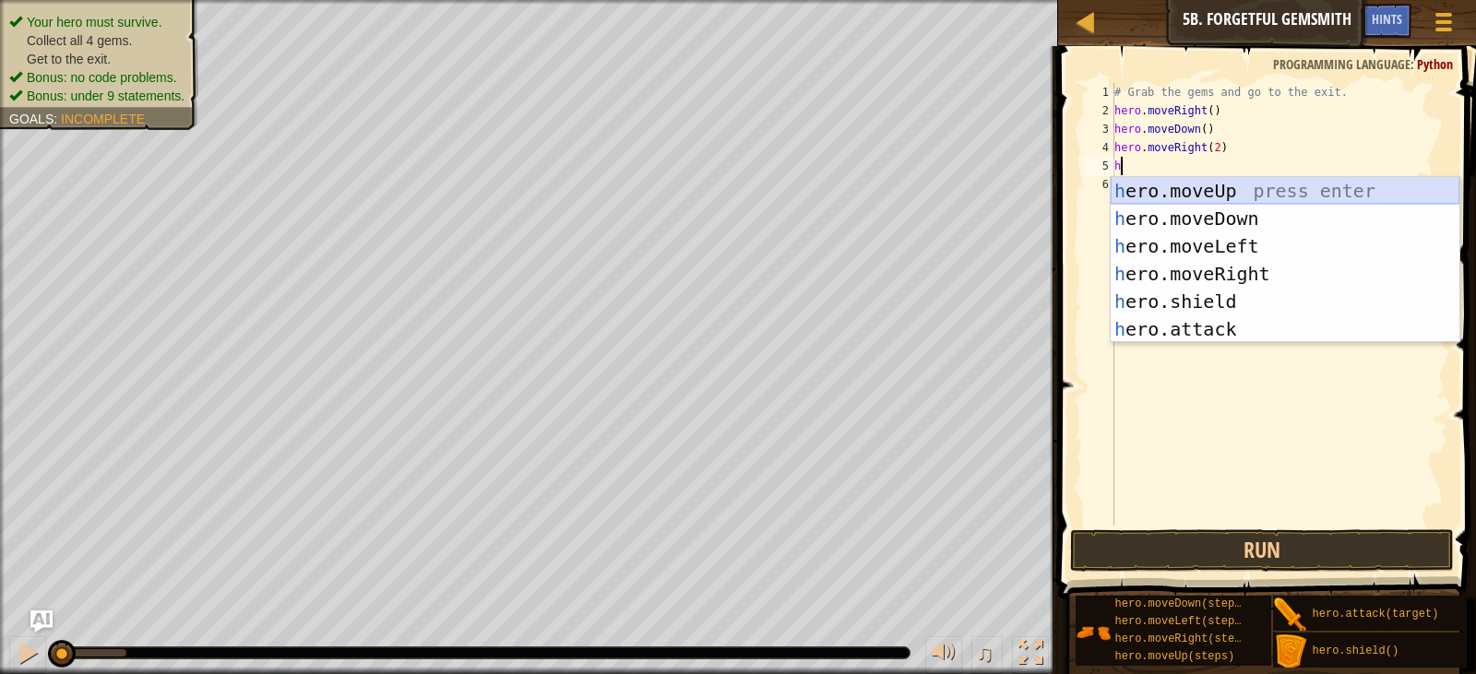
click at [1190, 192] on div "h ero.moveUp press enter h ero.moveDown press enter h ero.moveLeft press enter …" at bounding box center [1285, 287] width 349 height 221
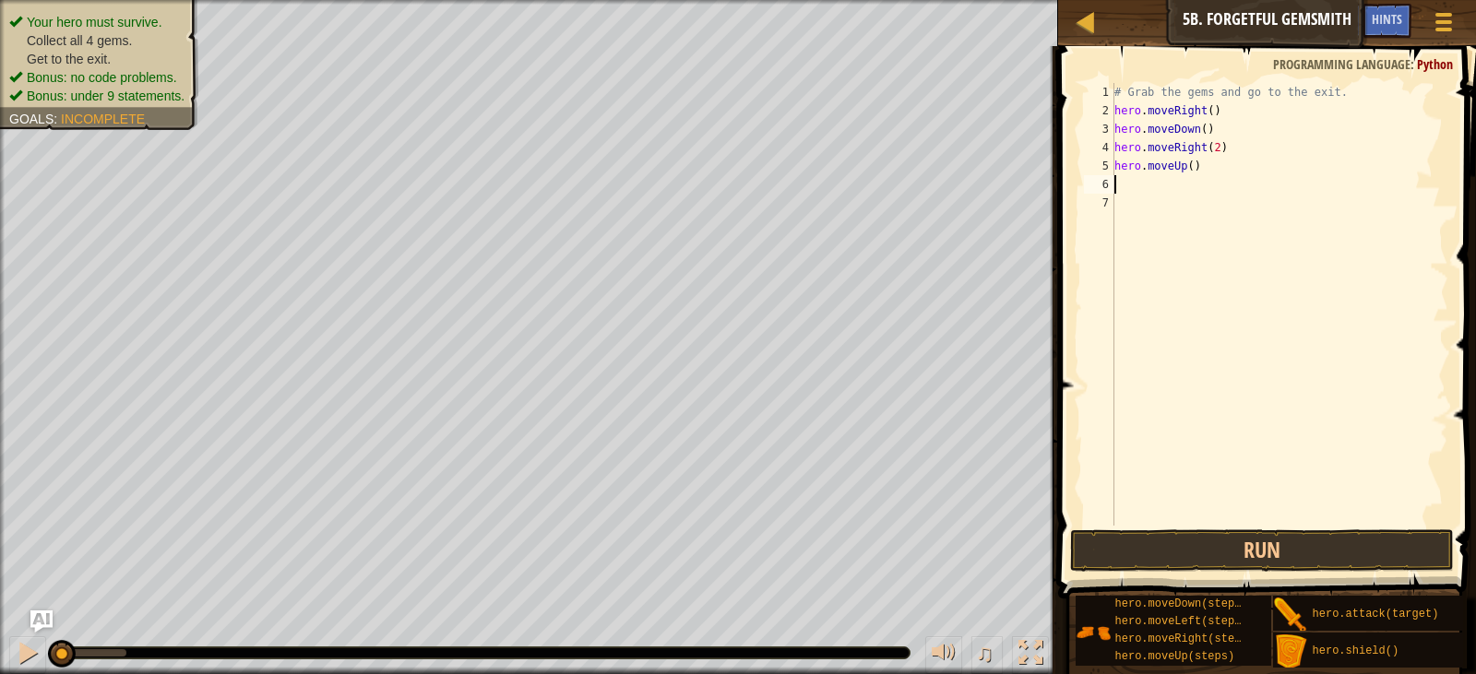
type textarea "h"
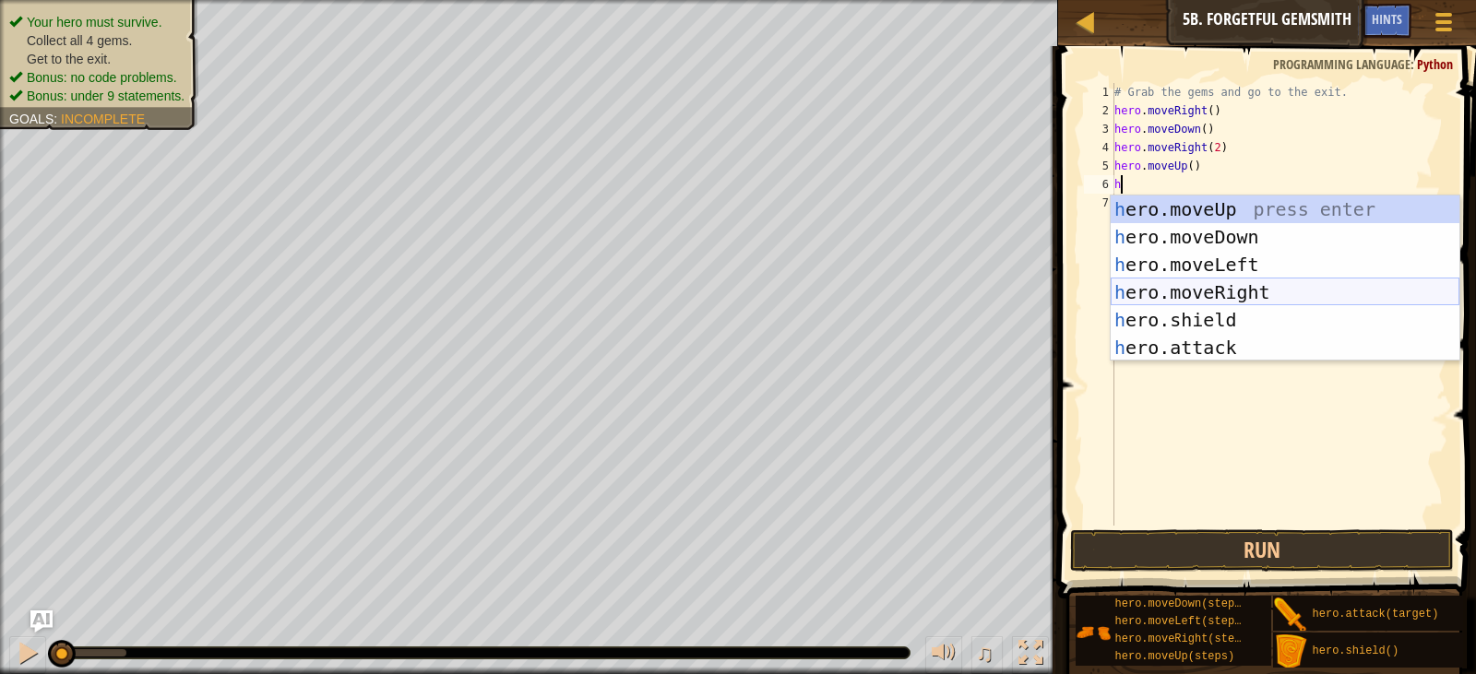
click at [1223, 281] on div "h ero.moveUp press enter h ero.moveDown press enter h ero.moveLeft press enter …" at bounding box center [1285, 306] width 349 height 221
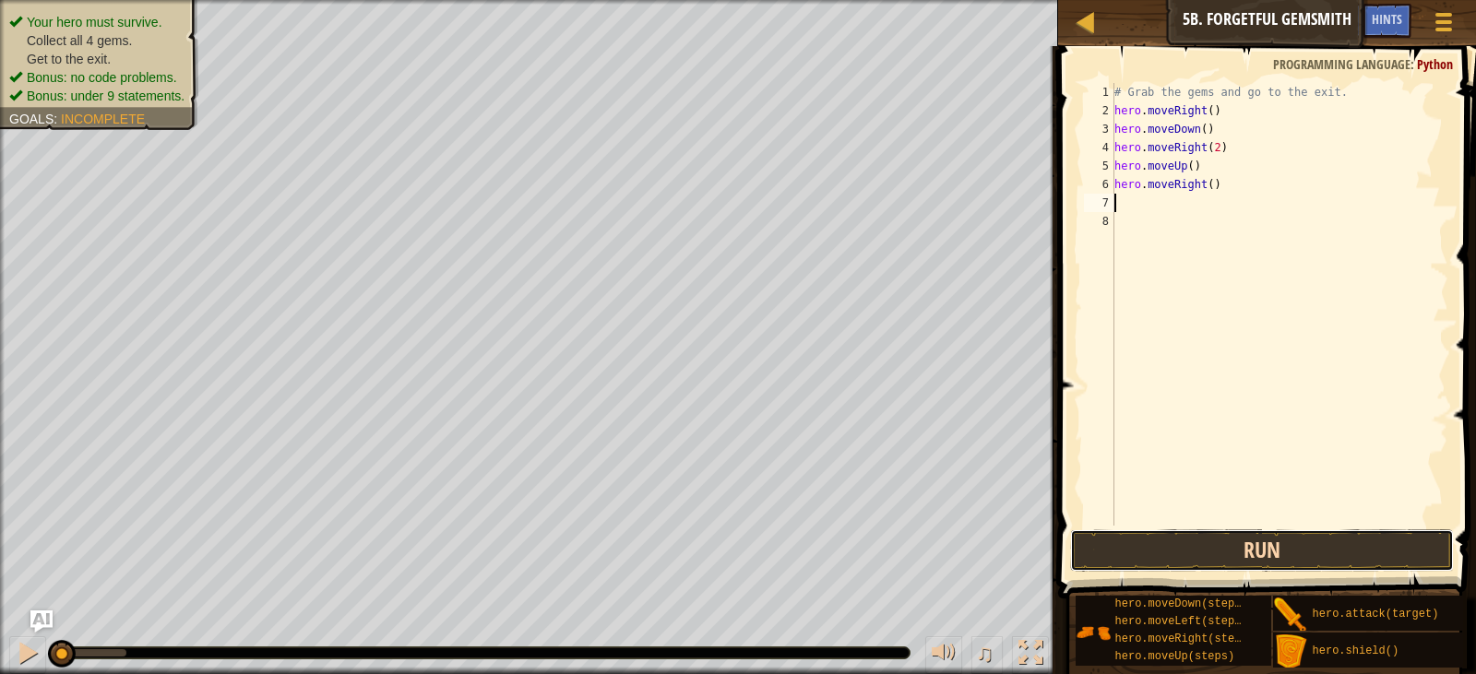
click at [1234, 549] on button "Run" at bounding box center [1262, 551] width 384 height 42
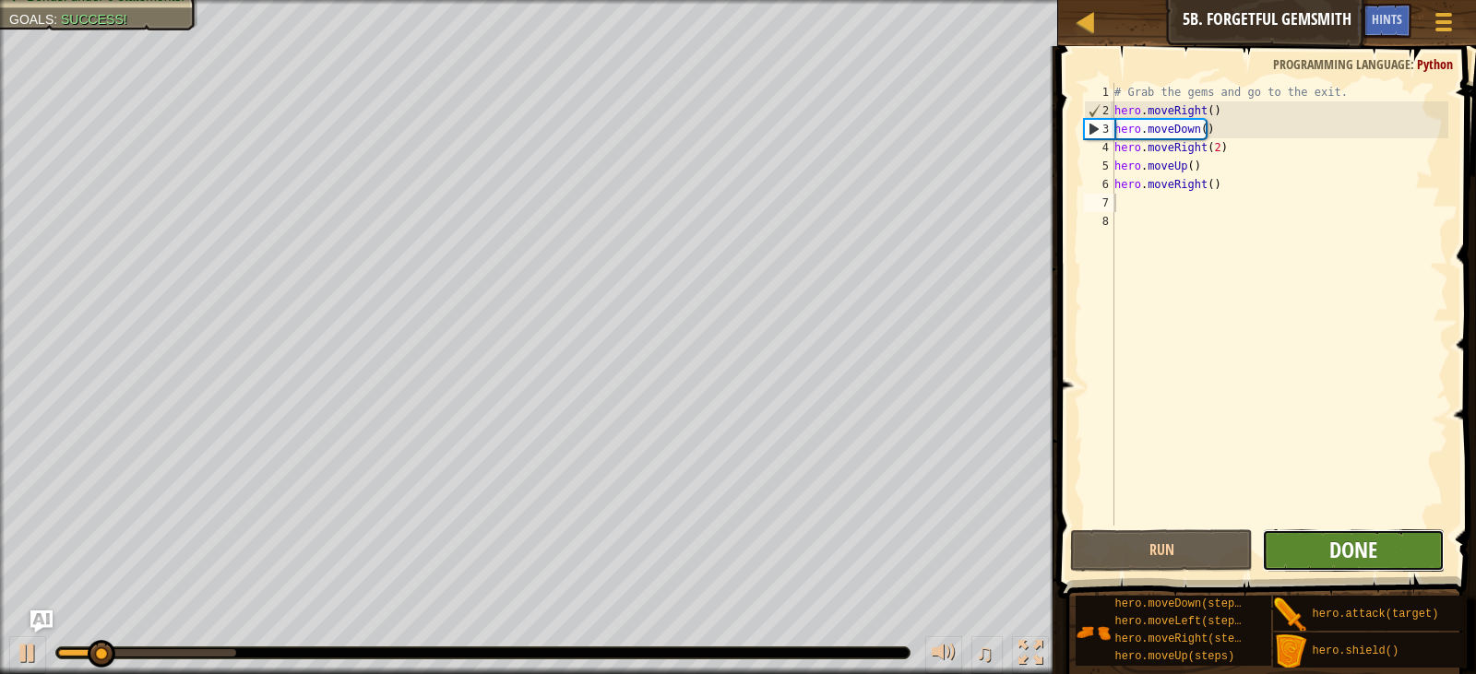
click at [1331, 539] on span "Done" at bounding box center [1354, 550] width 48 height 30
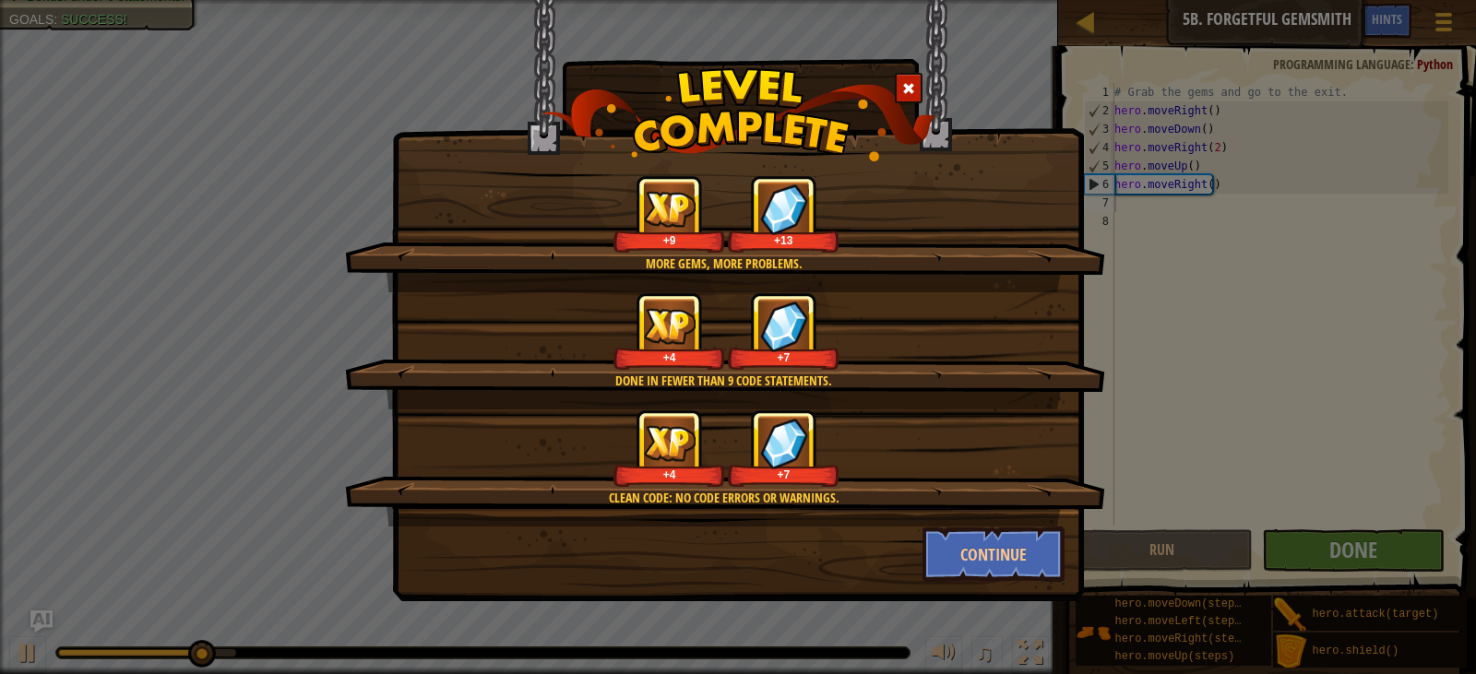
click at [990, 593] on div "More gems, more problems. +9 +13 Done in fewer than 9 code statements. +4 +7 Cl…" at bounding box center [738, 301] width 692 height 602
click at [983, 558] on button "Continue" at bounding box center [994, 554] width 143 height 55
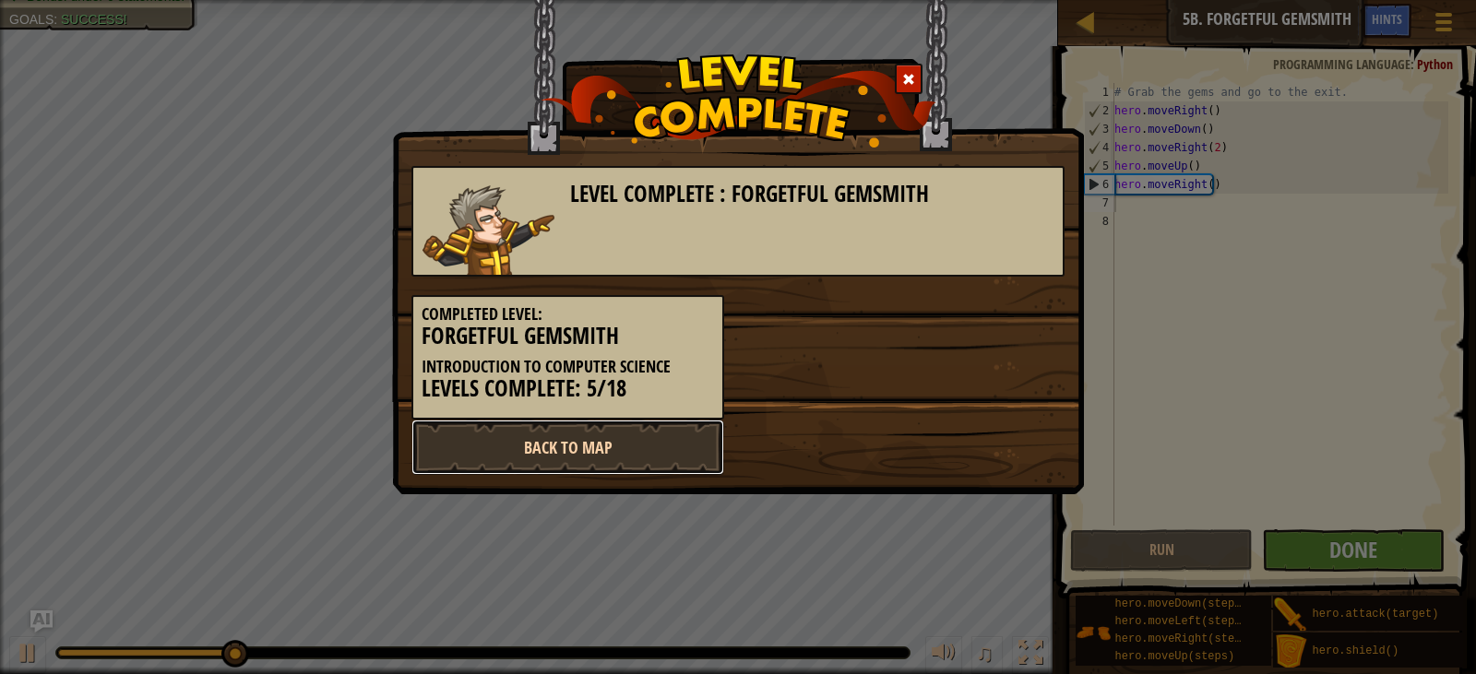
click at [644, 459] on link "Back to Map" at bounding box center [568, 447] width 313 height 55
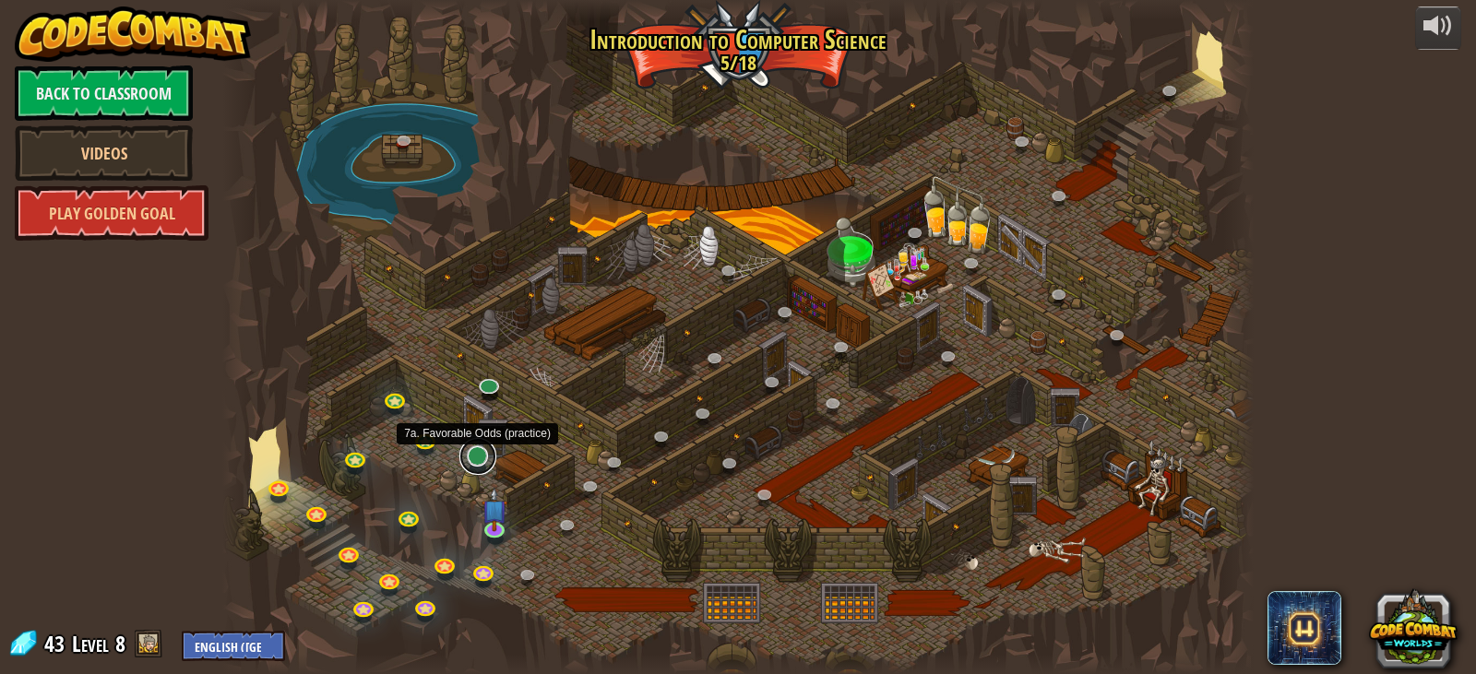
click at [487, 463] on link at bounding box center [477, 456] width 37 height 37
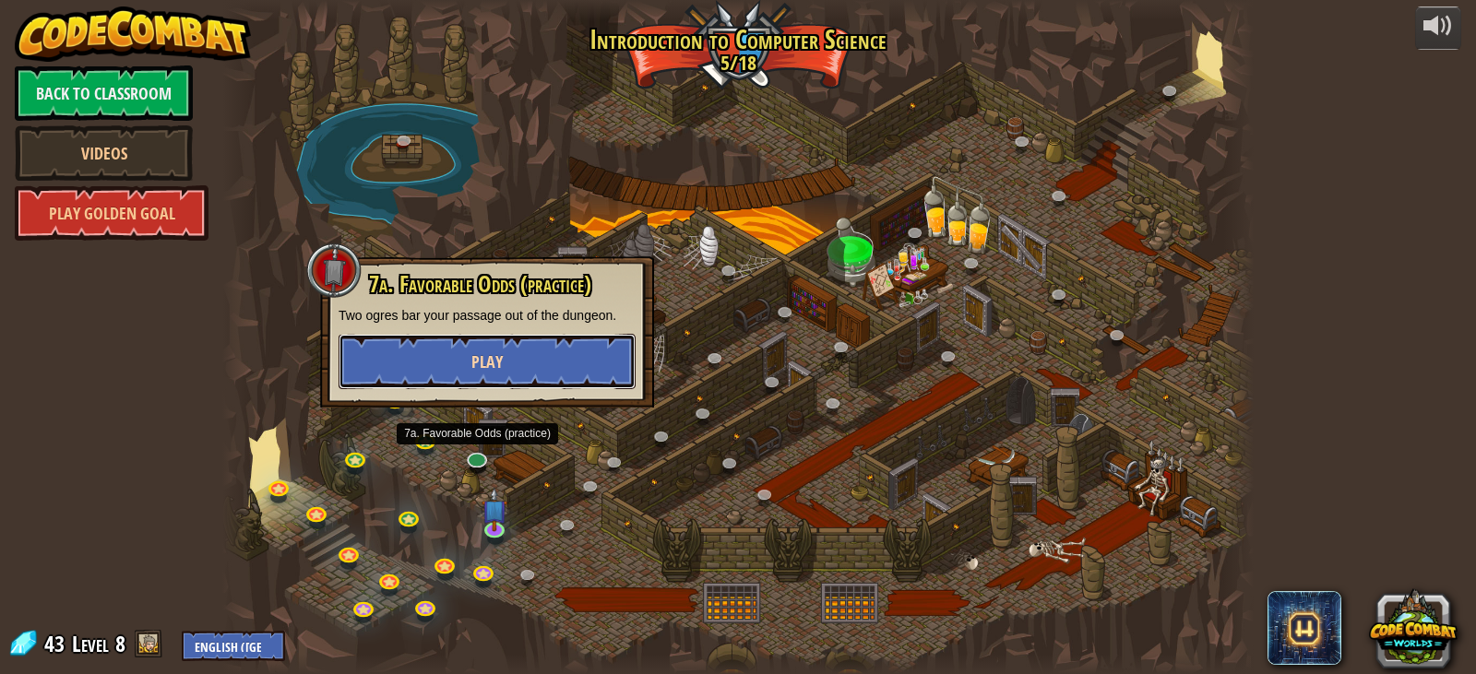
click at [486, 369] on span "Play" at bounding box center [486, 362] width 31 height 23
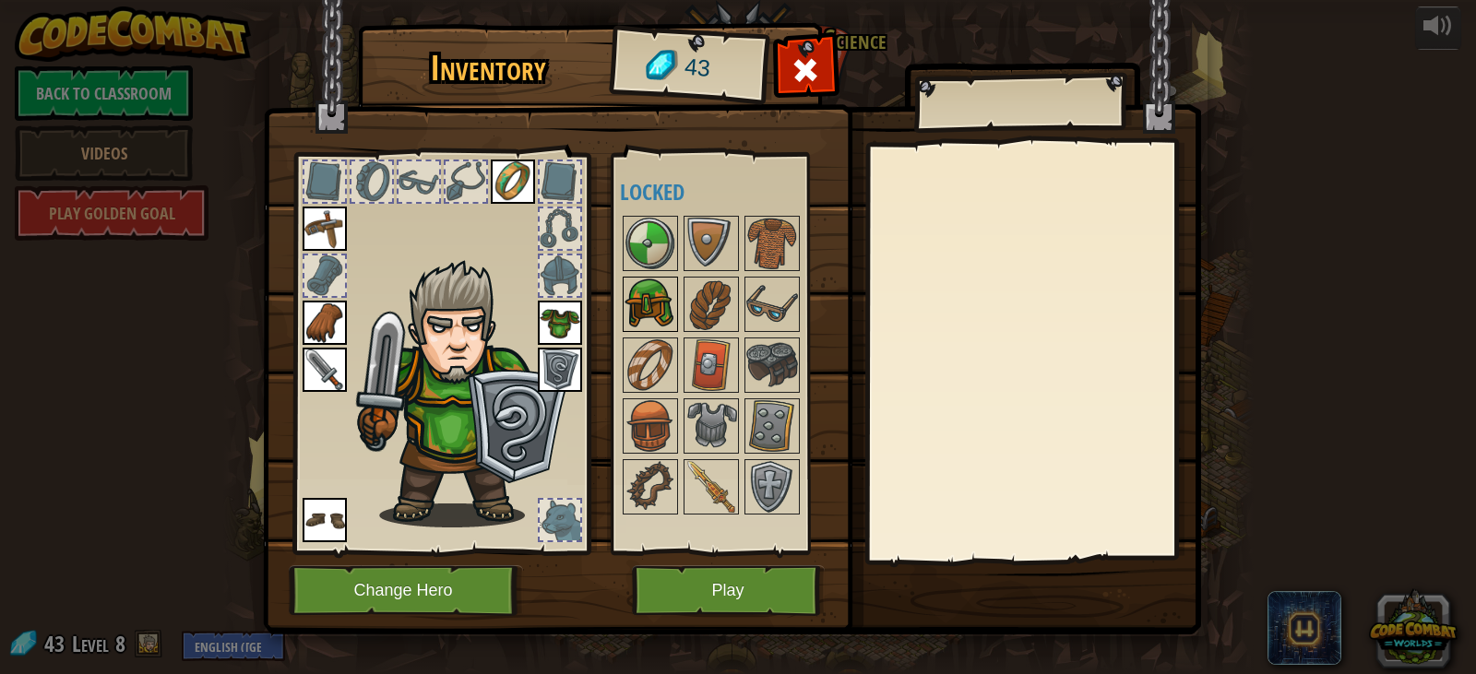
click at [648, 304] on img at bounding box center [651, 305] width 52 height 52
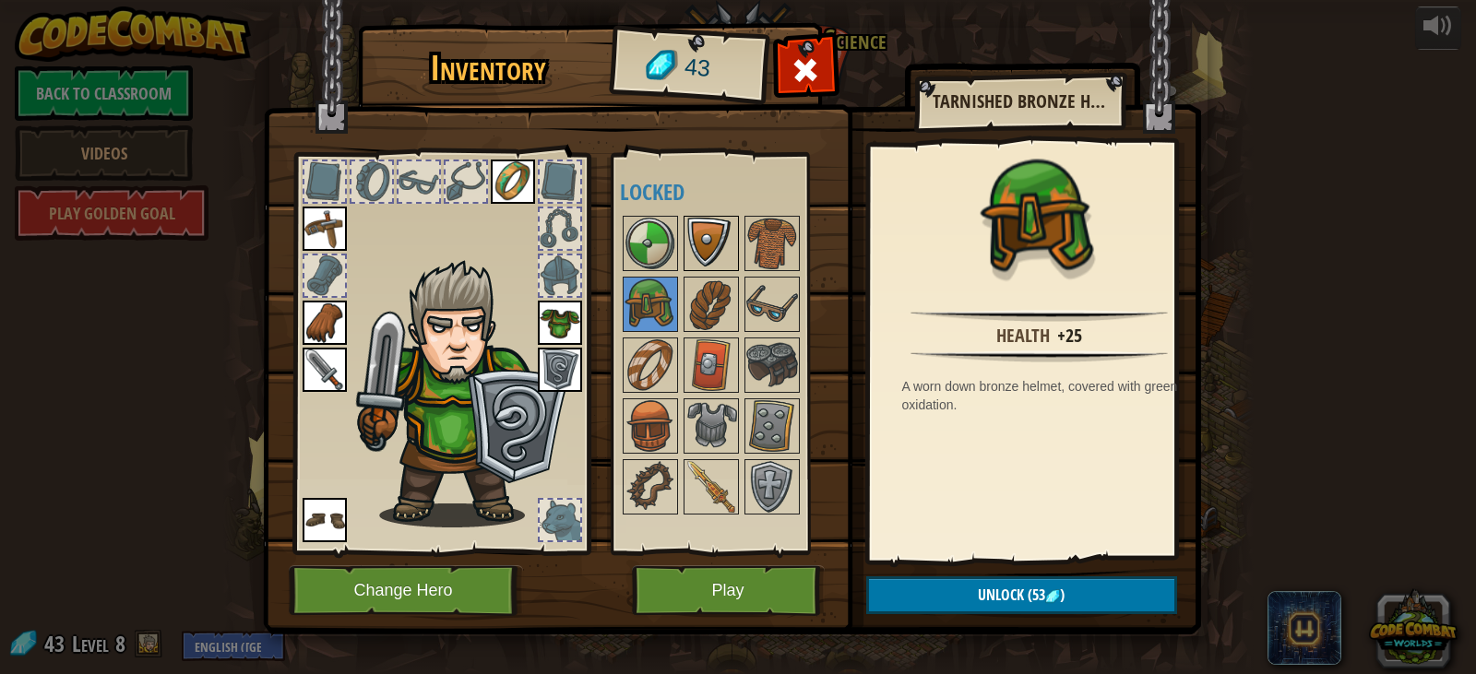
click at [701, 252] on img at bounding box center [712, 244] width 52 height 52
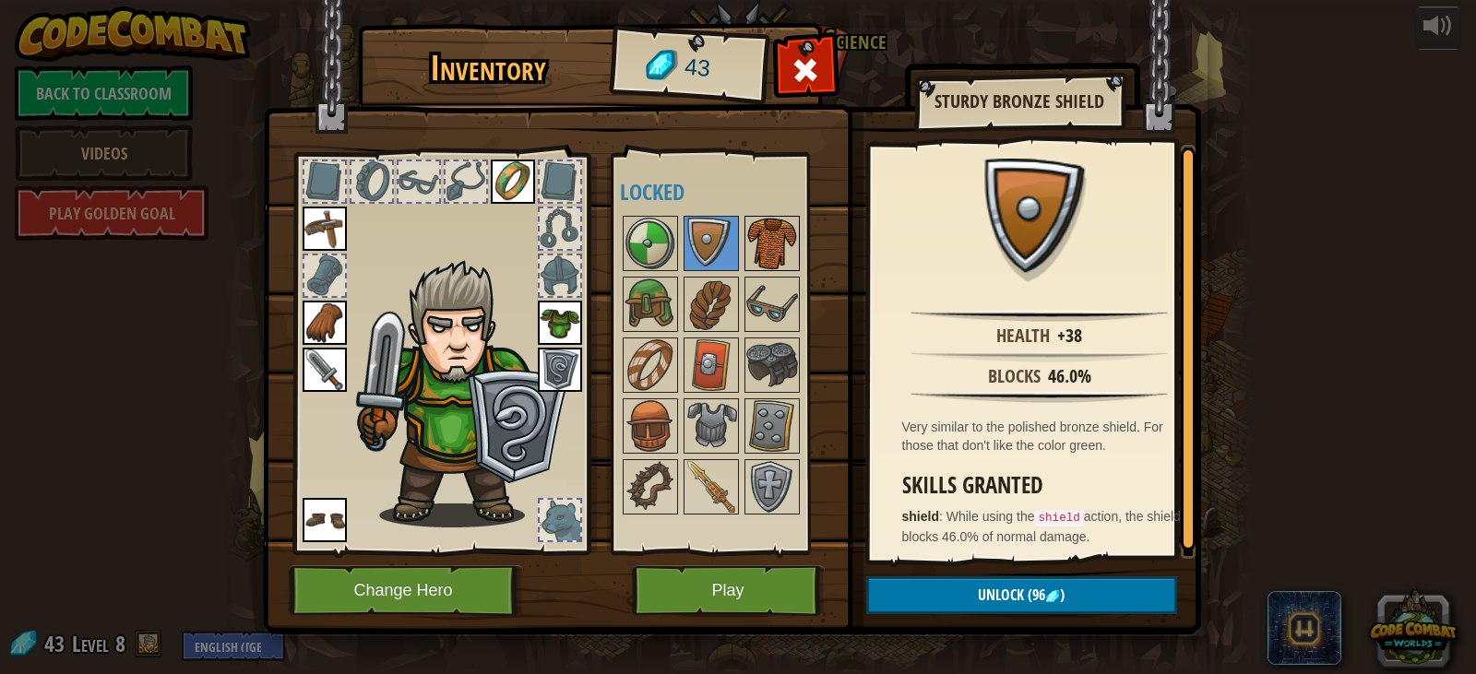
click at [767, 238] on img at bounding box center [772, 244] width 52 height 52
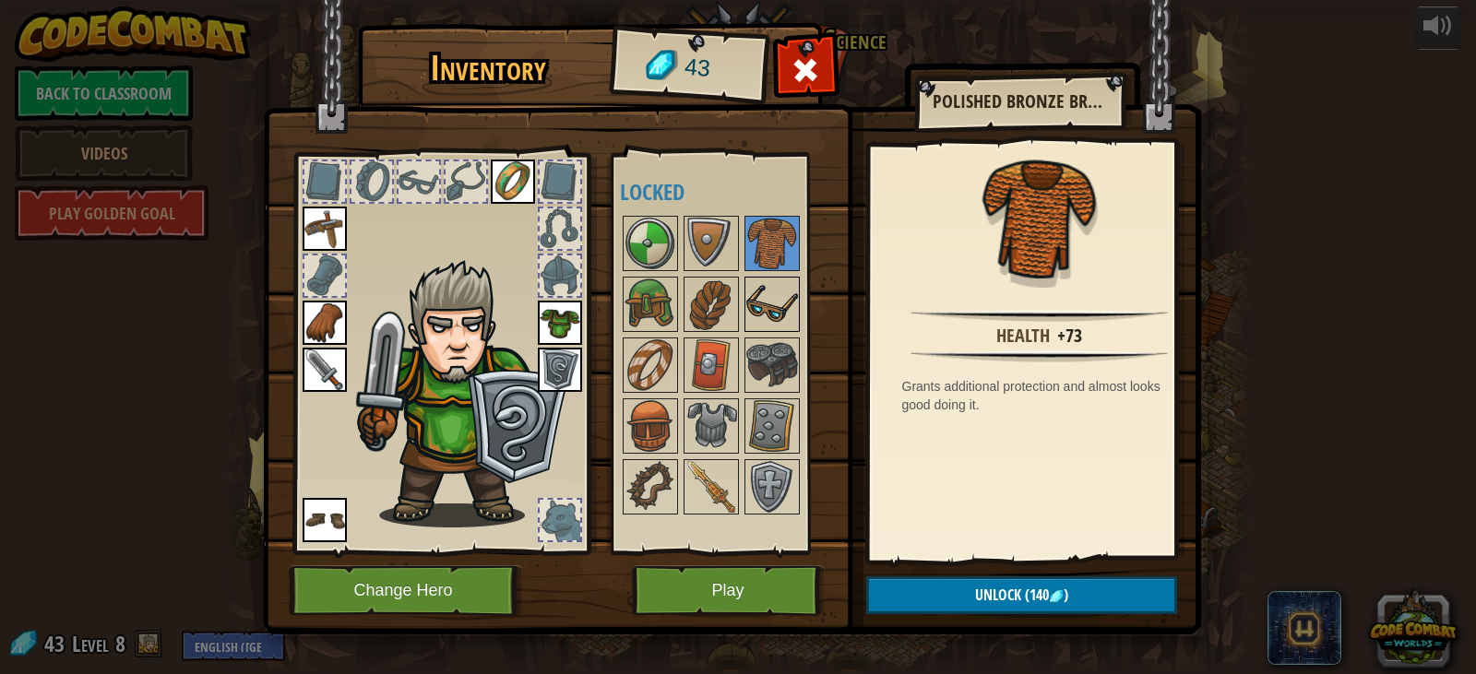
click at [777, 301] on img at bounding box center [772, 305] width 52 height 52
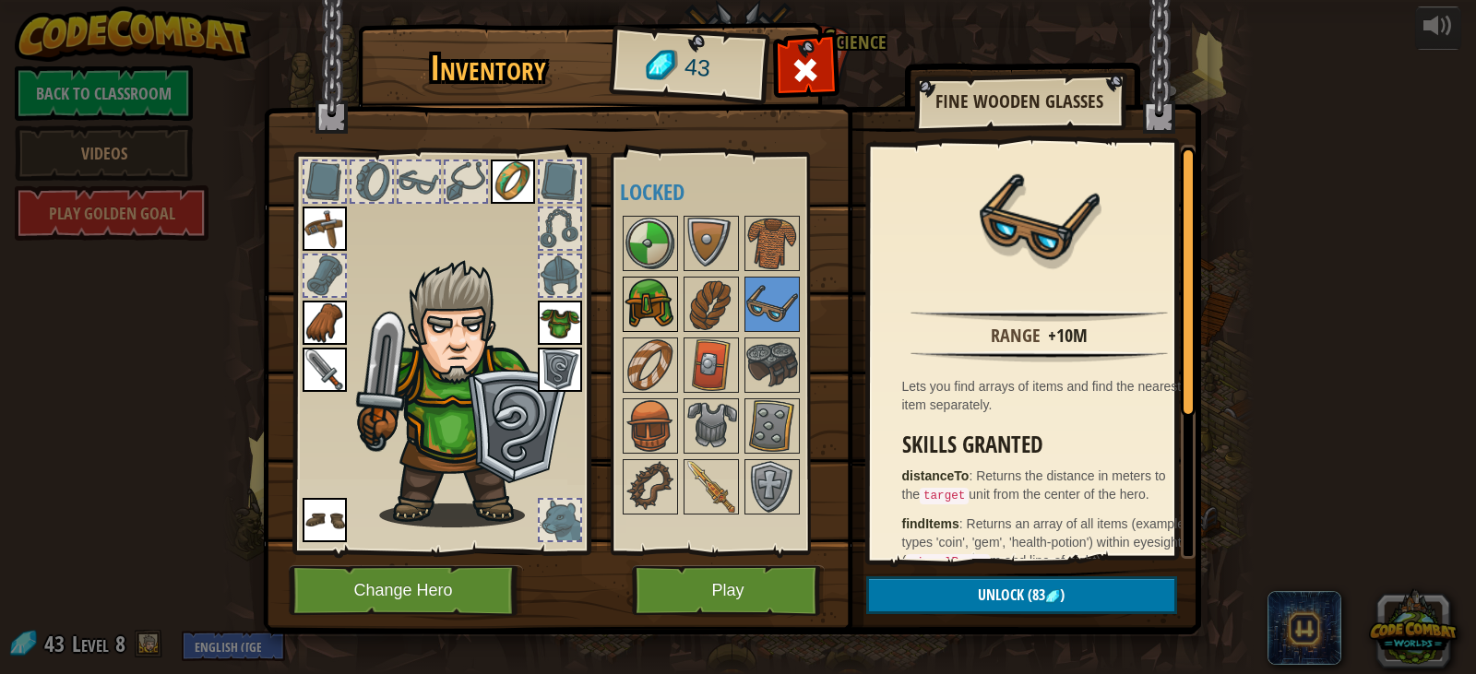
click at [662, 309] on img at bounding box center [651, 305] width 52 height 52
